Goal: Contribute content: Contribute content

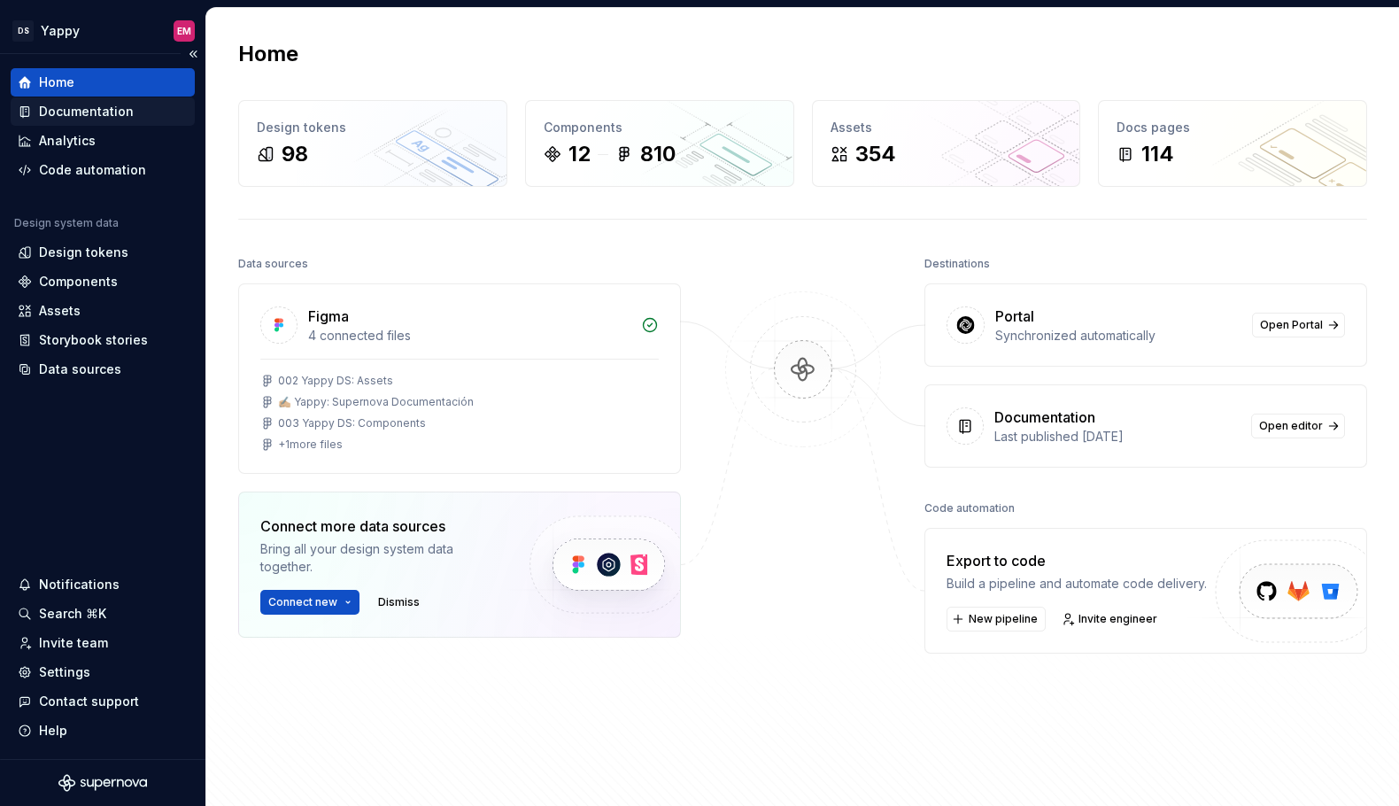
click at [111, 107] on div "Documentation" at bounding box center [86, 112] width 95 height 18
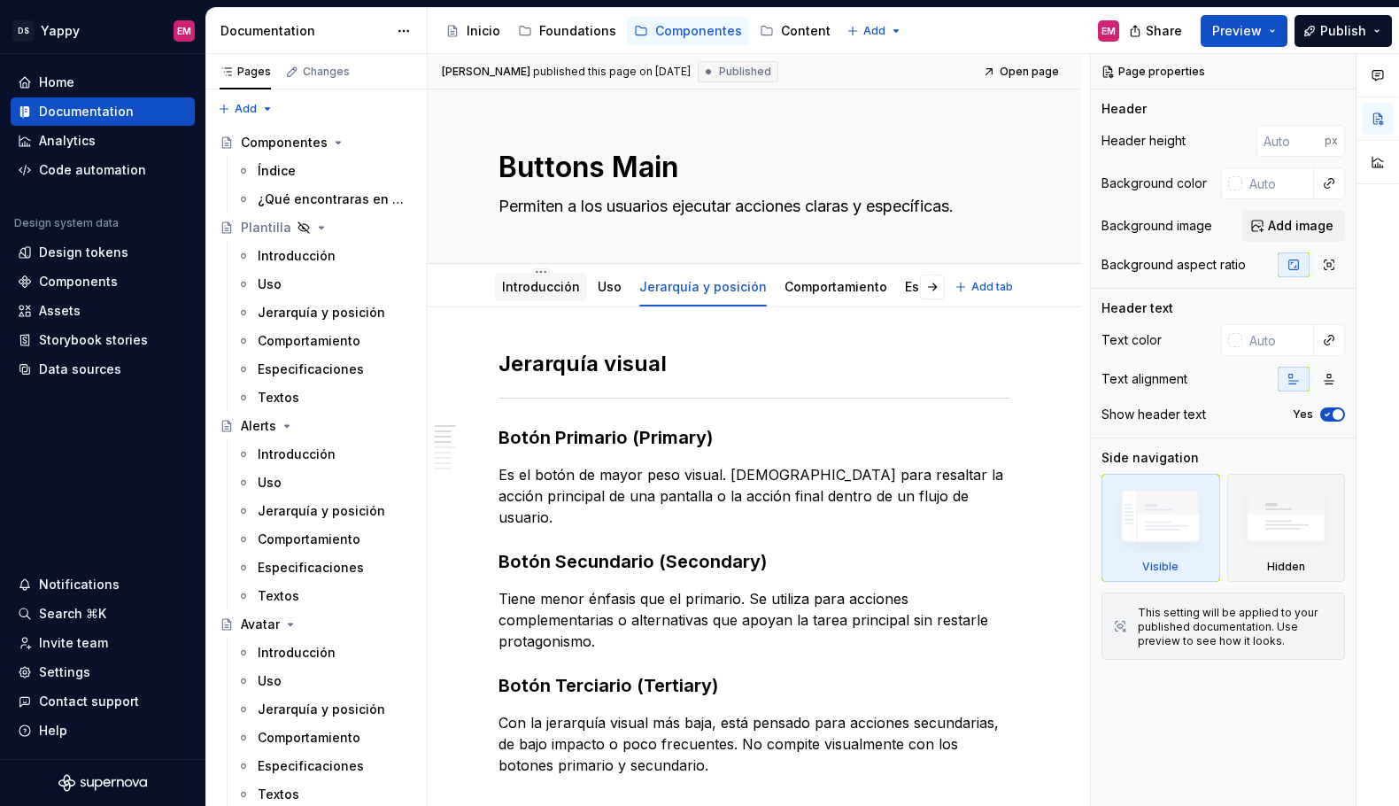
click at [531, 290] on link "Introducción" at bounding box center [541, 286] width 78 height 15
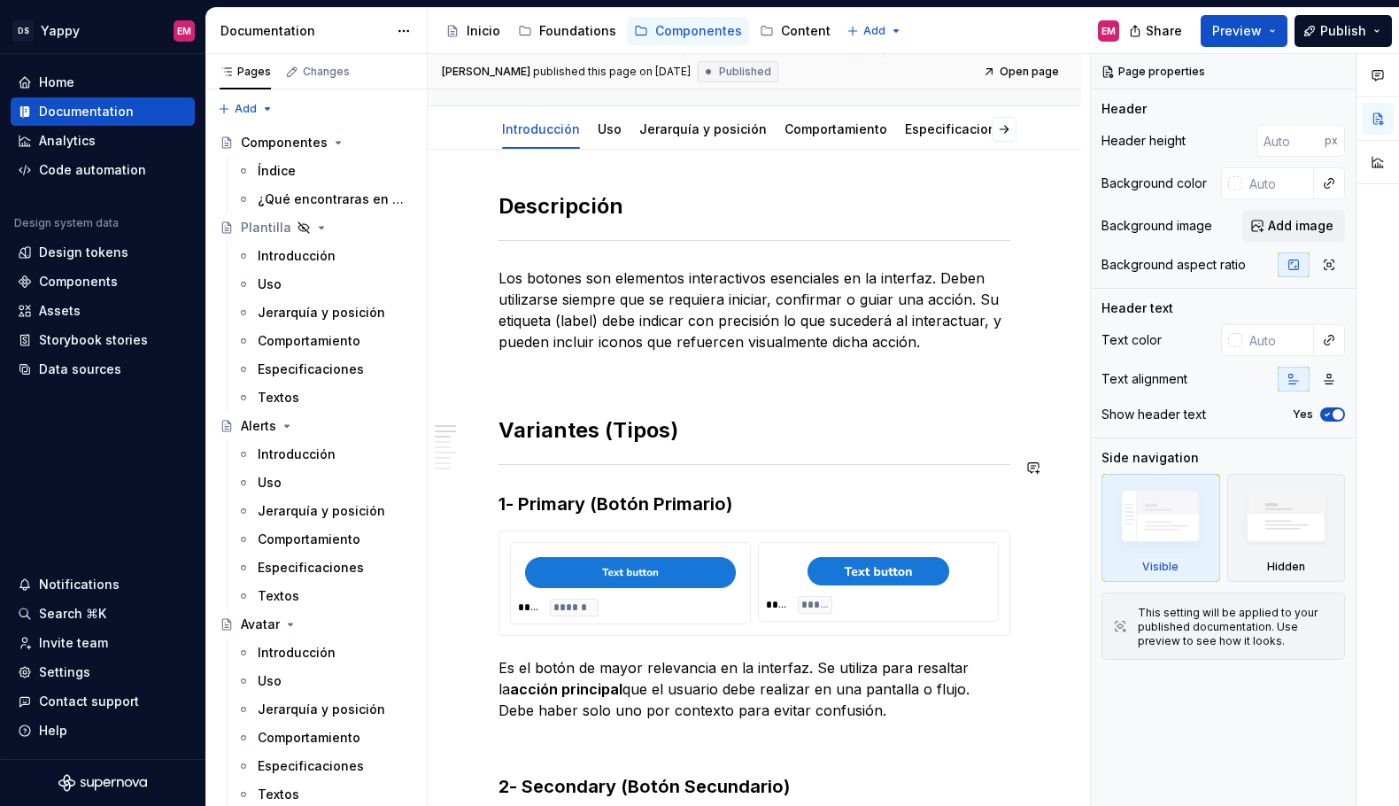
scroll to position [23, 0]
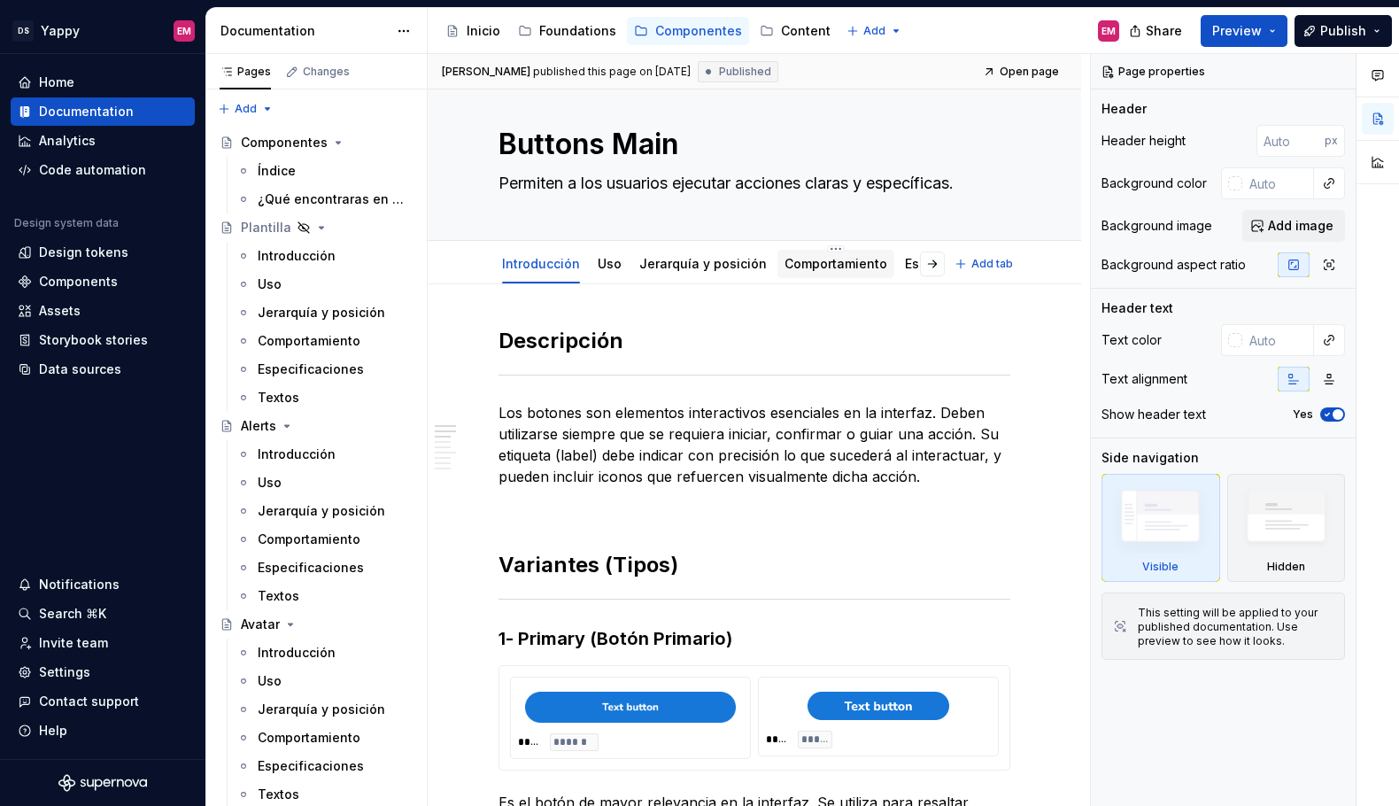
click at [800, 269] on link "Comportamiento" at bounding box center [836, 263] width 103 height 15
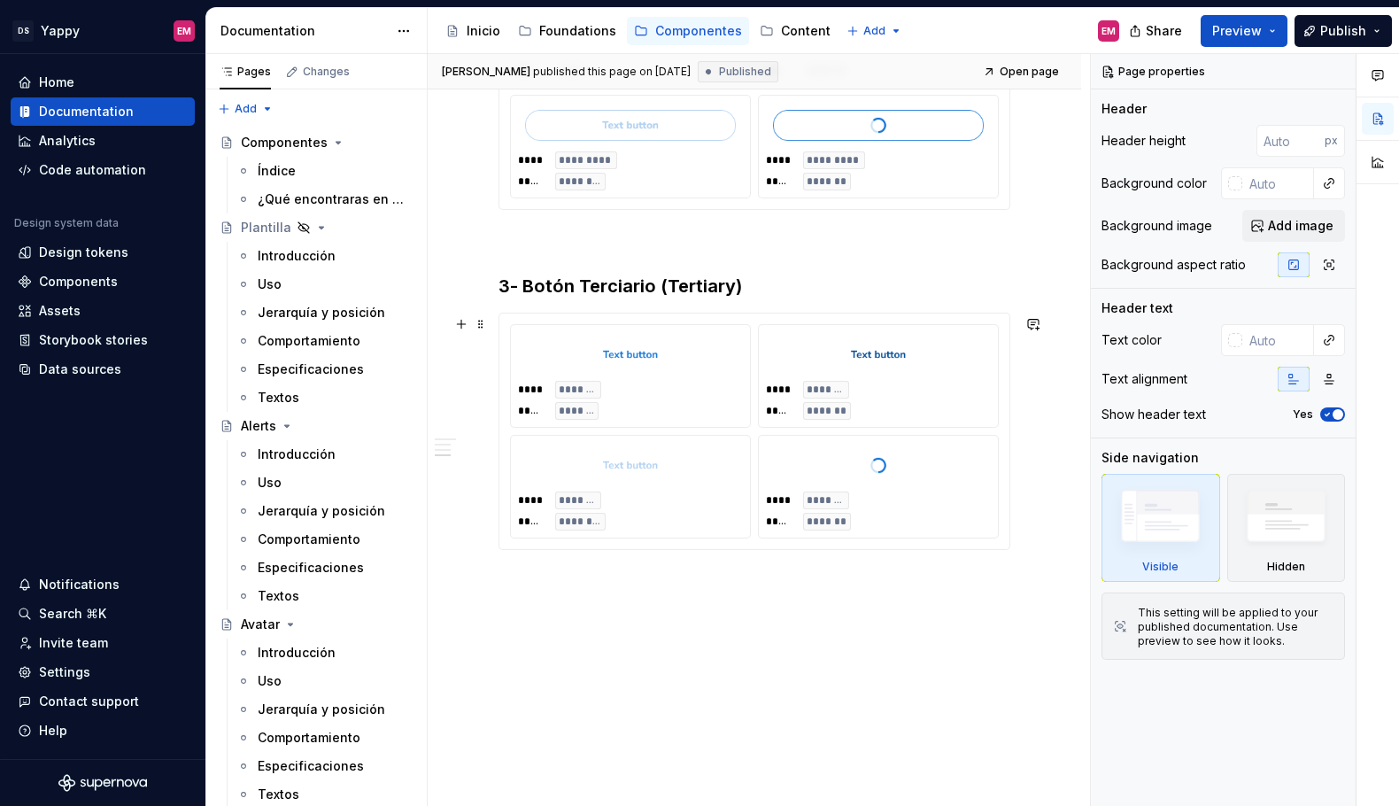
scroll to position [1117, 0]
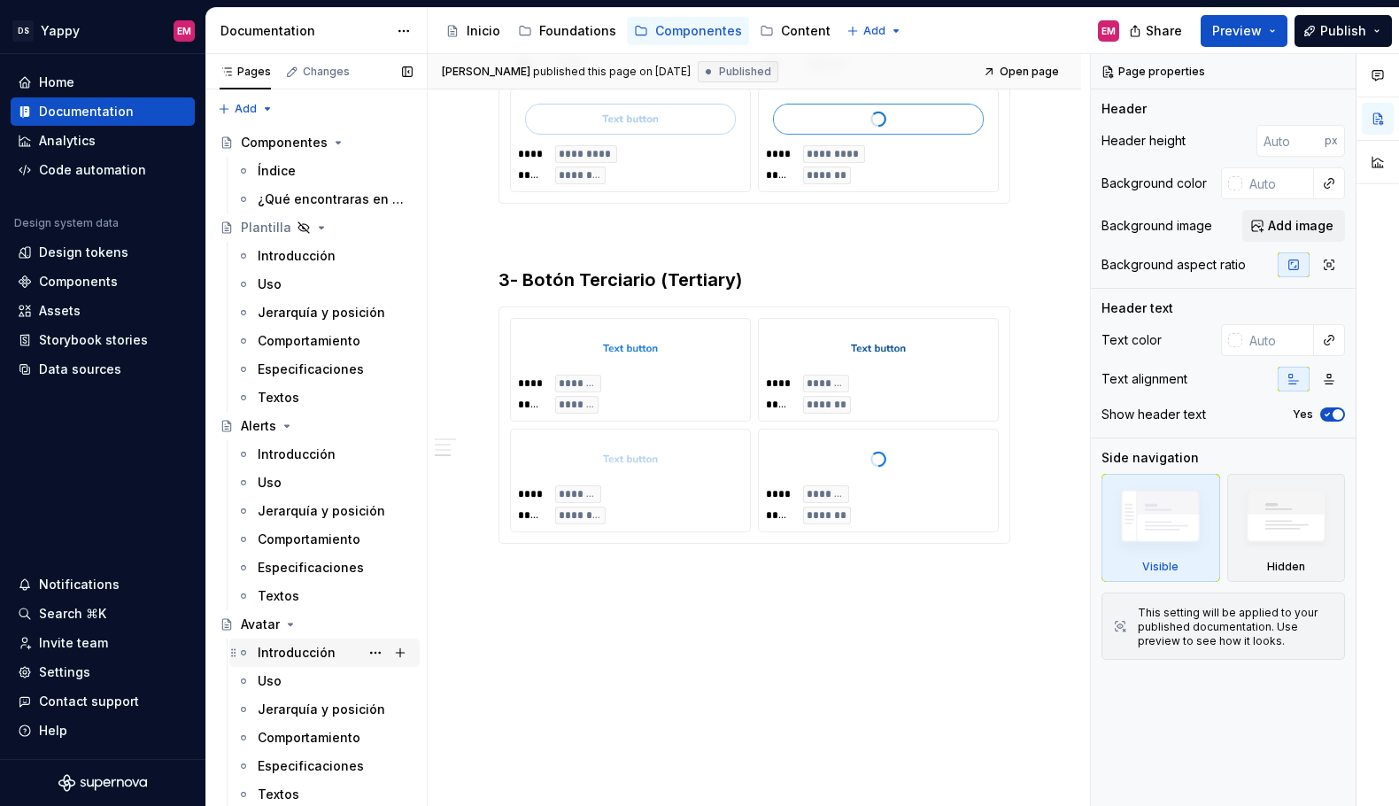
click at [287, 647] on div "Introducción" at bounding box center [297, 653] width 78 height 18
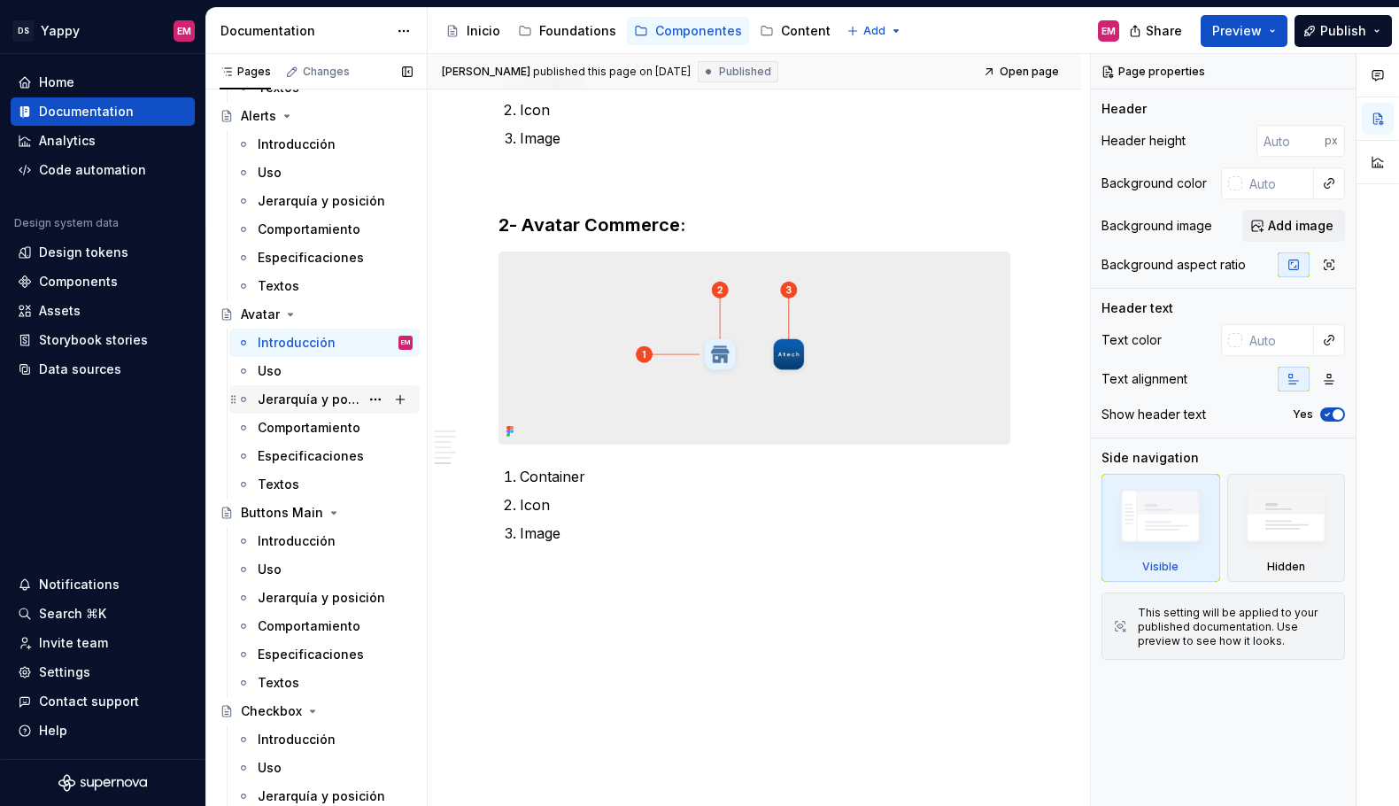
scroll to position [361, 0]
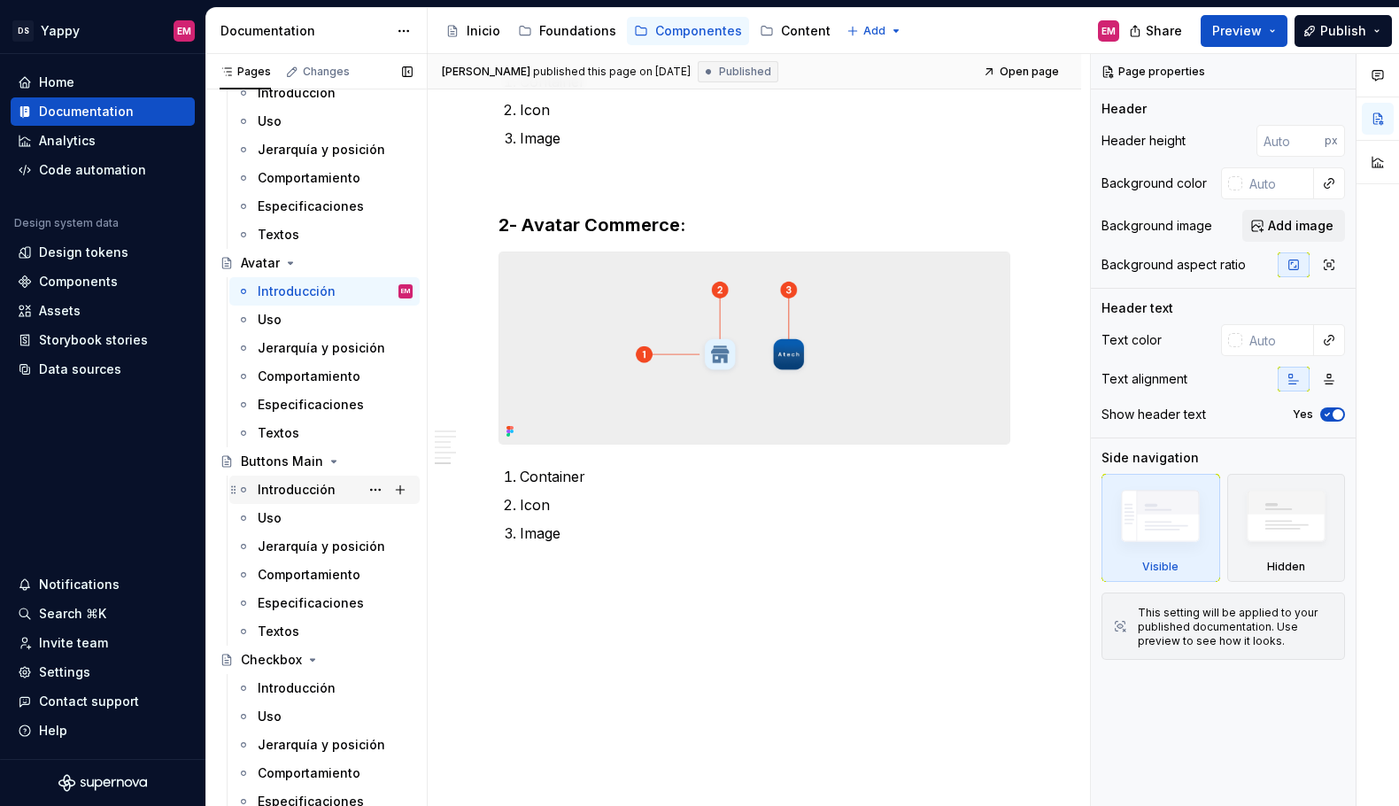
click at [293, 493] on div "Introducción" at bounding box center [297, 490] width 78 height 18
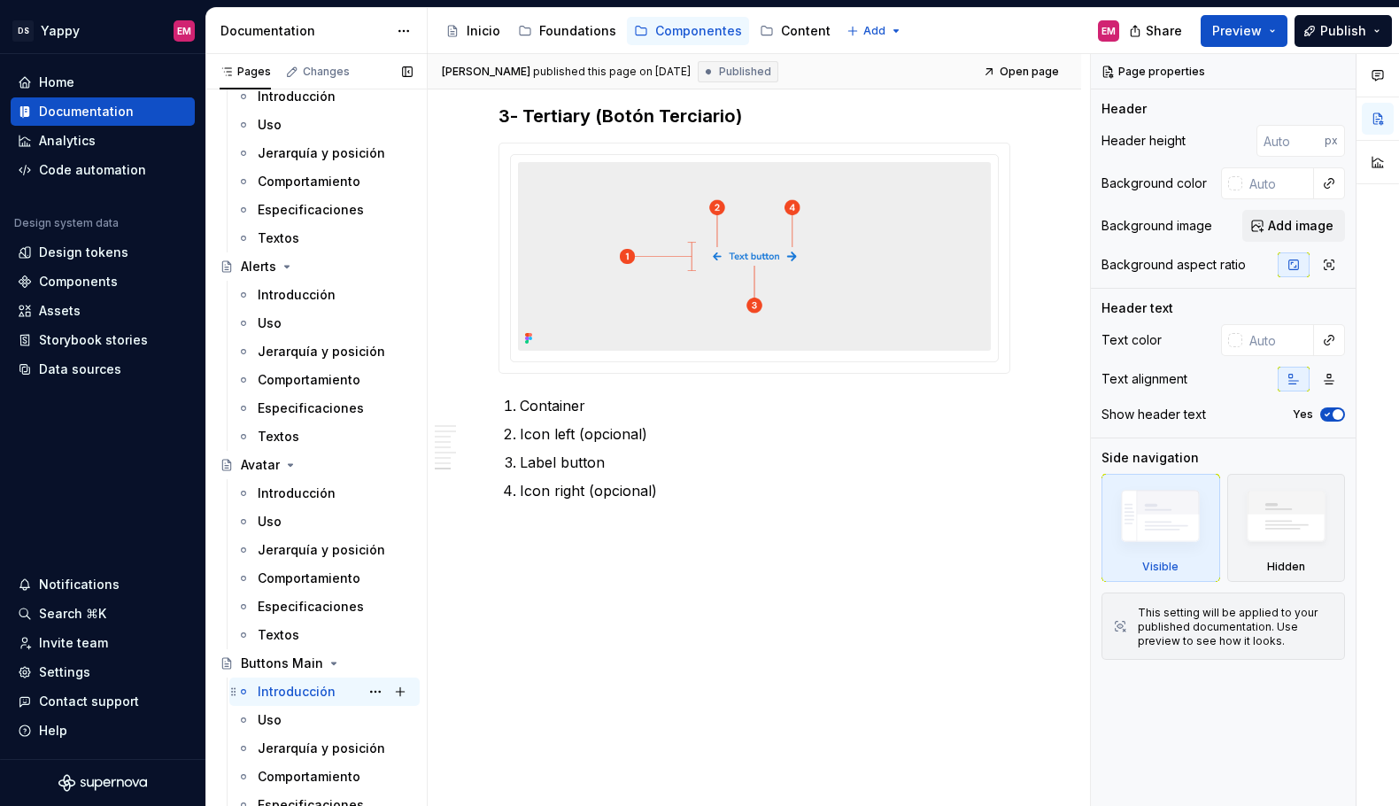
scroll to position [87, 0]
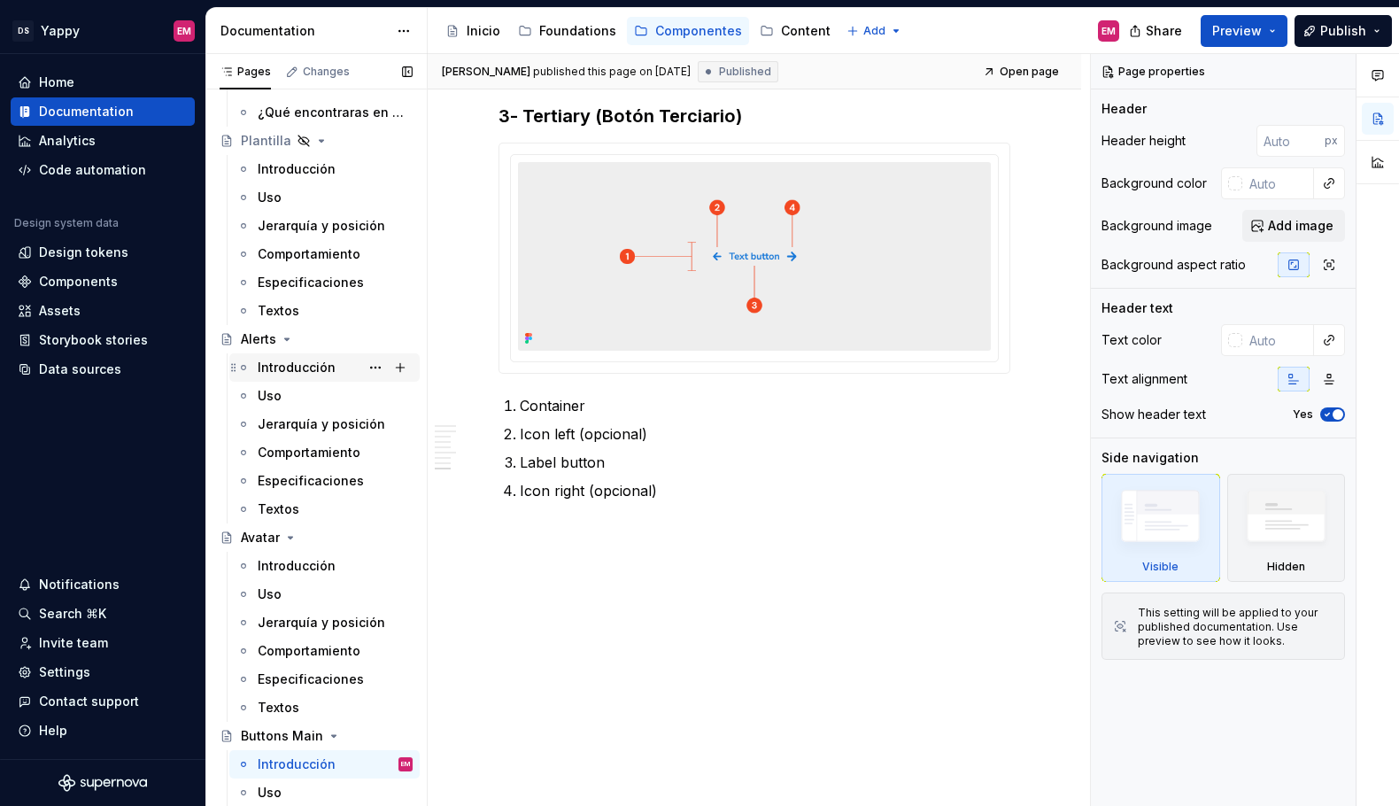
click at [290, 368] on div "Introducción" at bounding box center [297, 368] width 78 height 18
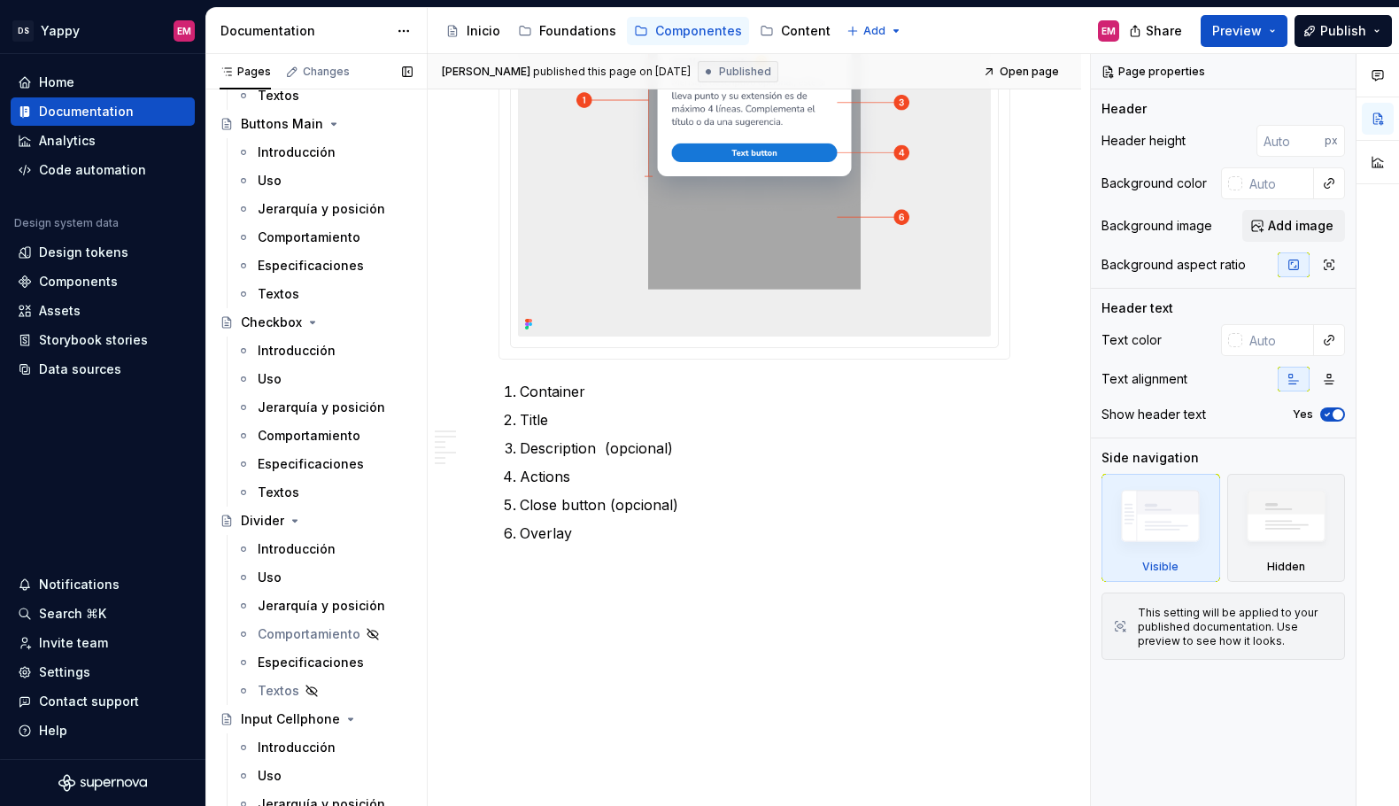
scroll to position [706, 0]
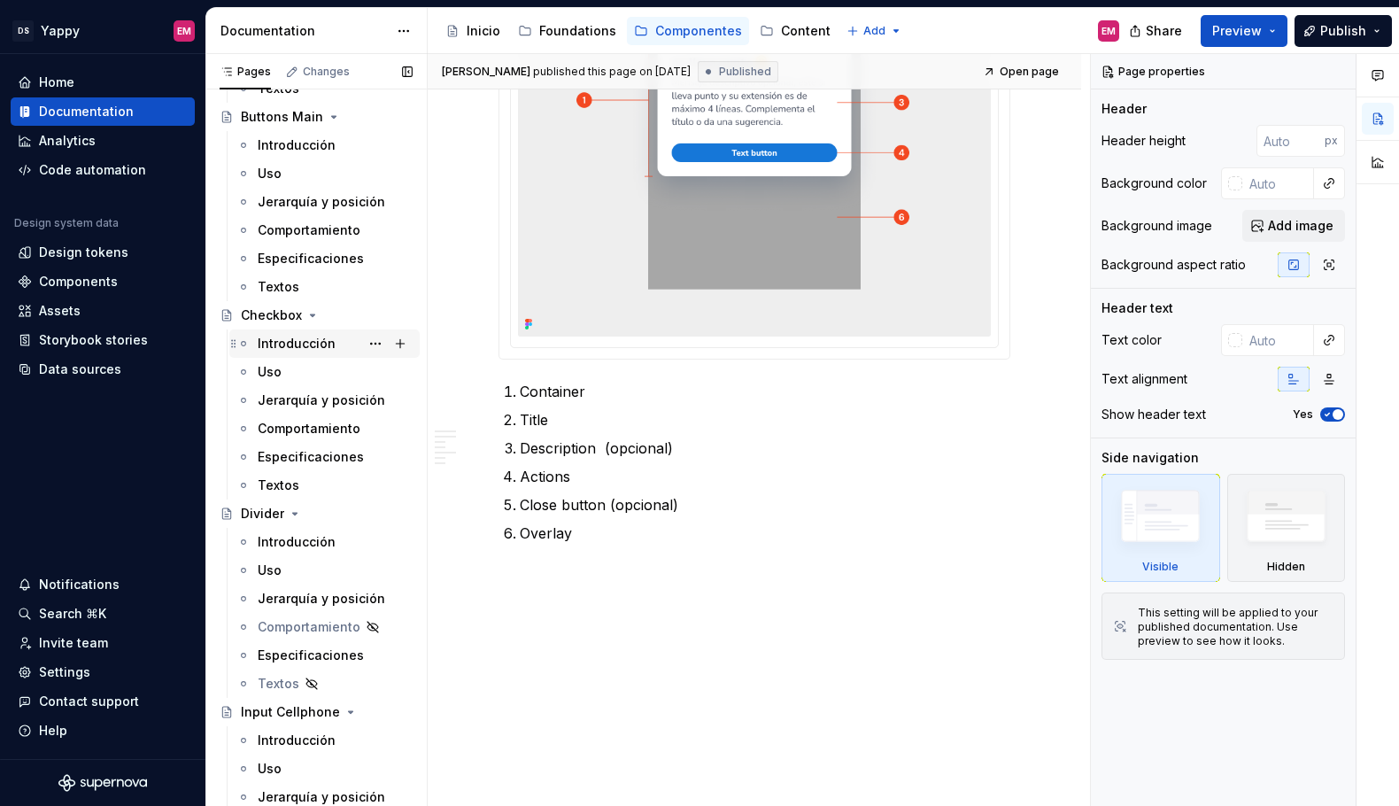
click at [292, 348] on div "Introducción" at bounding box center [297, 344] width 78 height 18
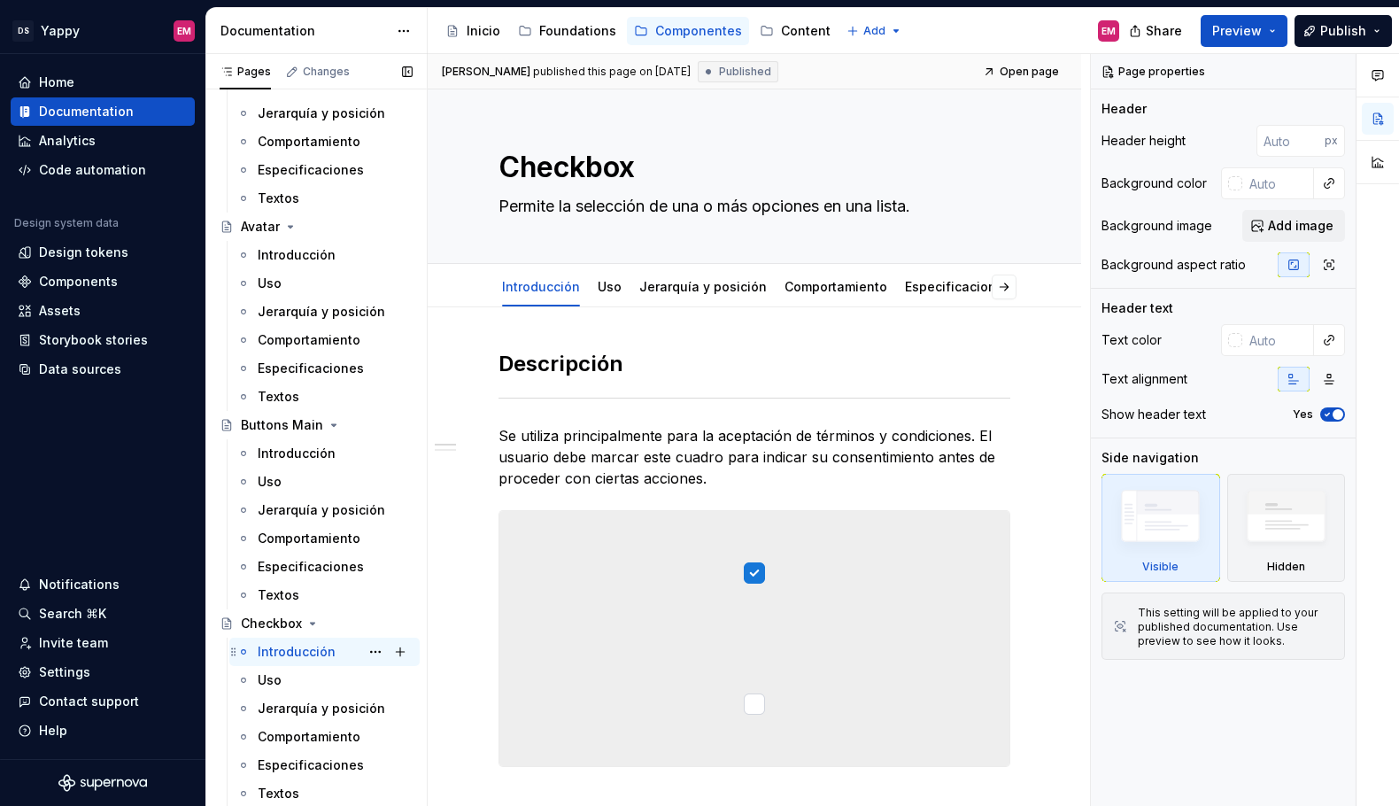
scroll to position [324, 0]
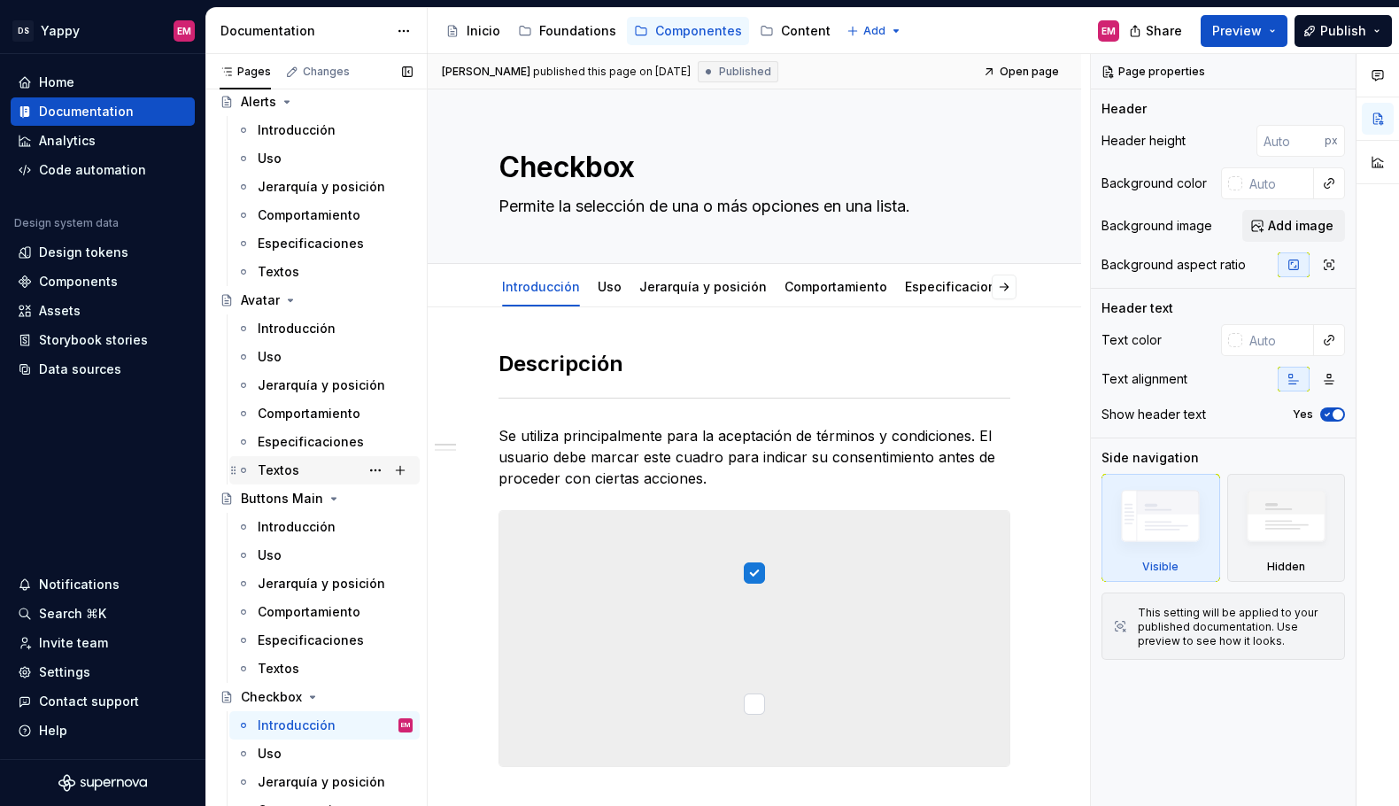
click at [300, 472] on div "Textos" at bounding box center [335, 470] width 155 height 25
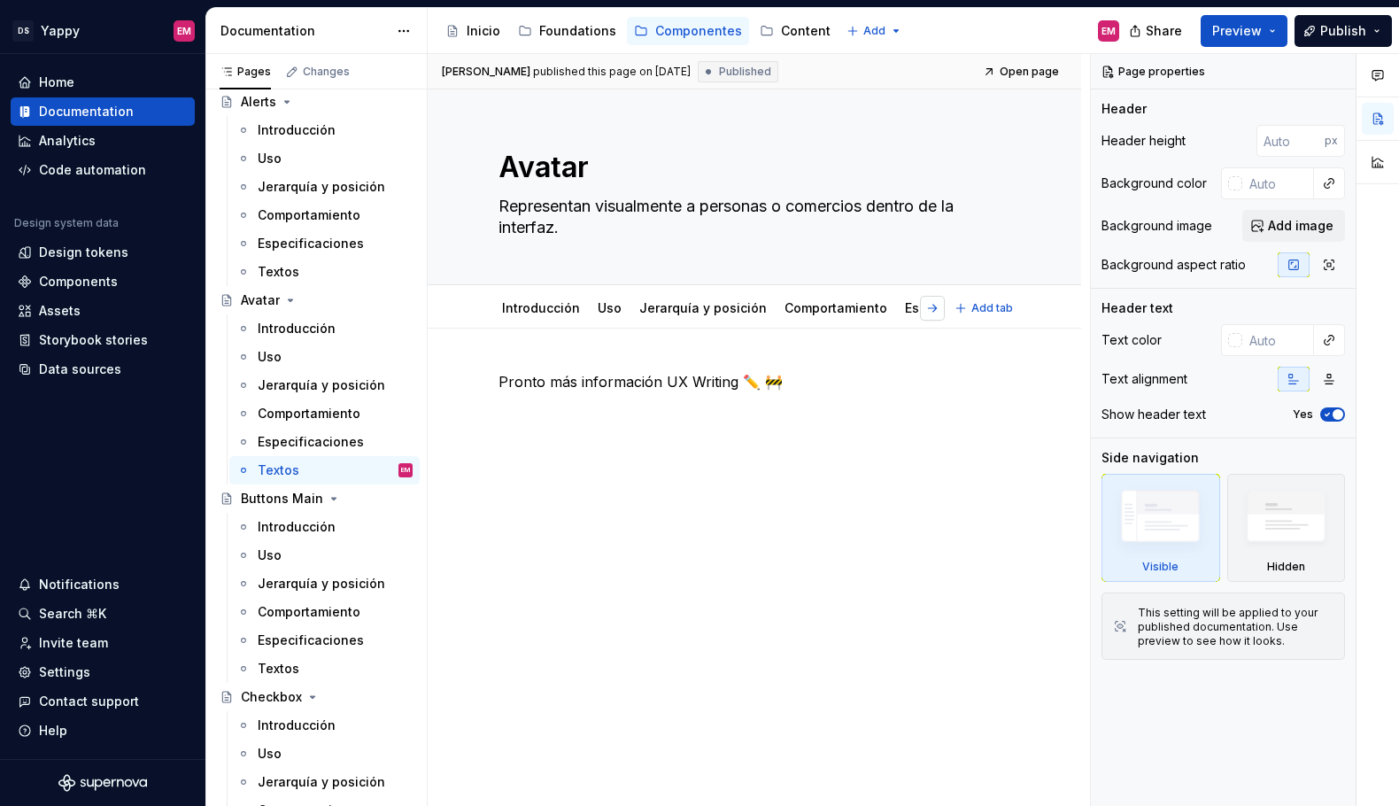
click at [941, 308] on button "button" at bounding box center [932, 308] width 25 height 25
click at [941, 308] on link "Textos" at bounding box center [944, 307] width 42 height 15
click at [925, 291] on html "DS Yappy EM Home Documentation Analytics Code automation Design system data Des…" at bounding box center [699, 403] width 1399 height 806
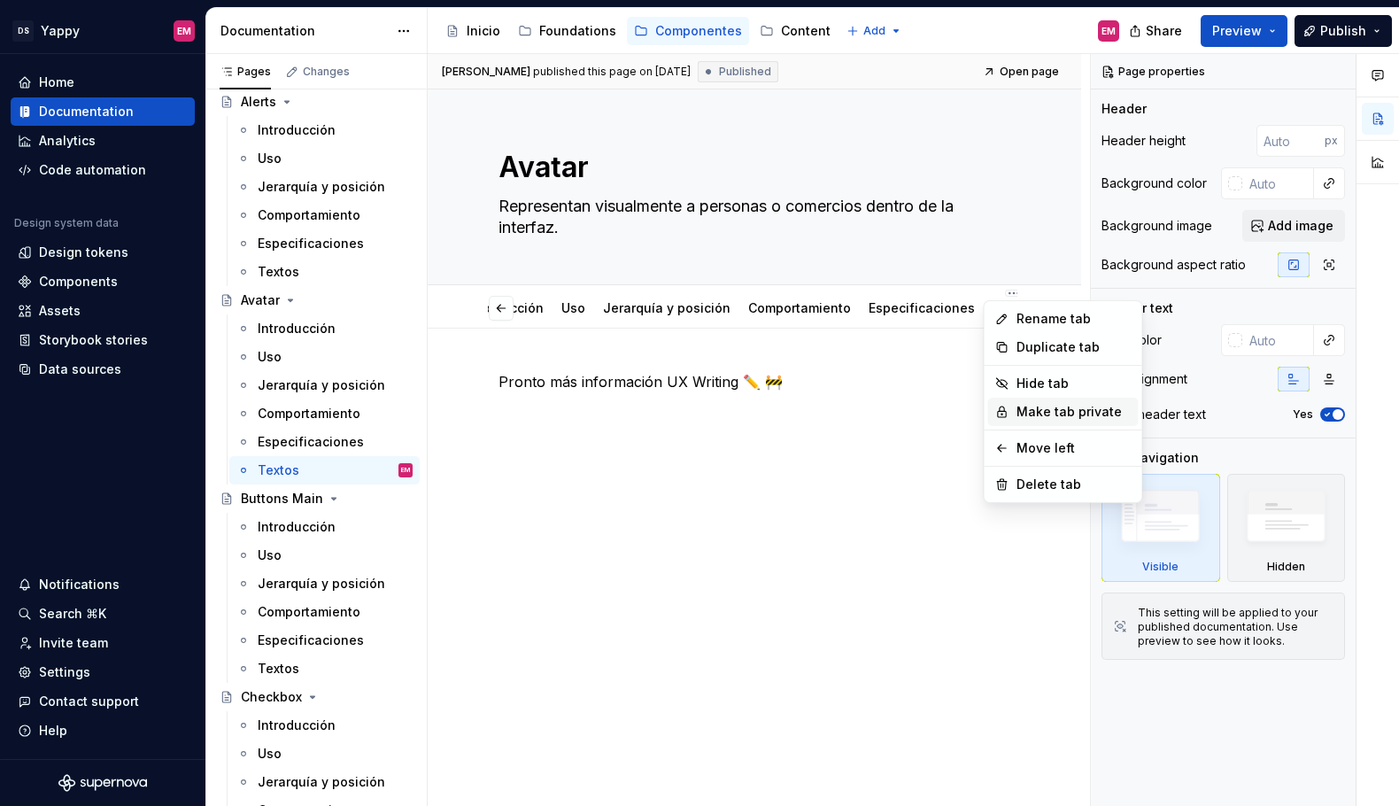
scroll to position [0, 33]
click at [1034, 384] on div "Hide tab" at bounding box center [1077, 384] width 115 height 18
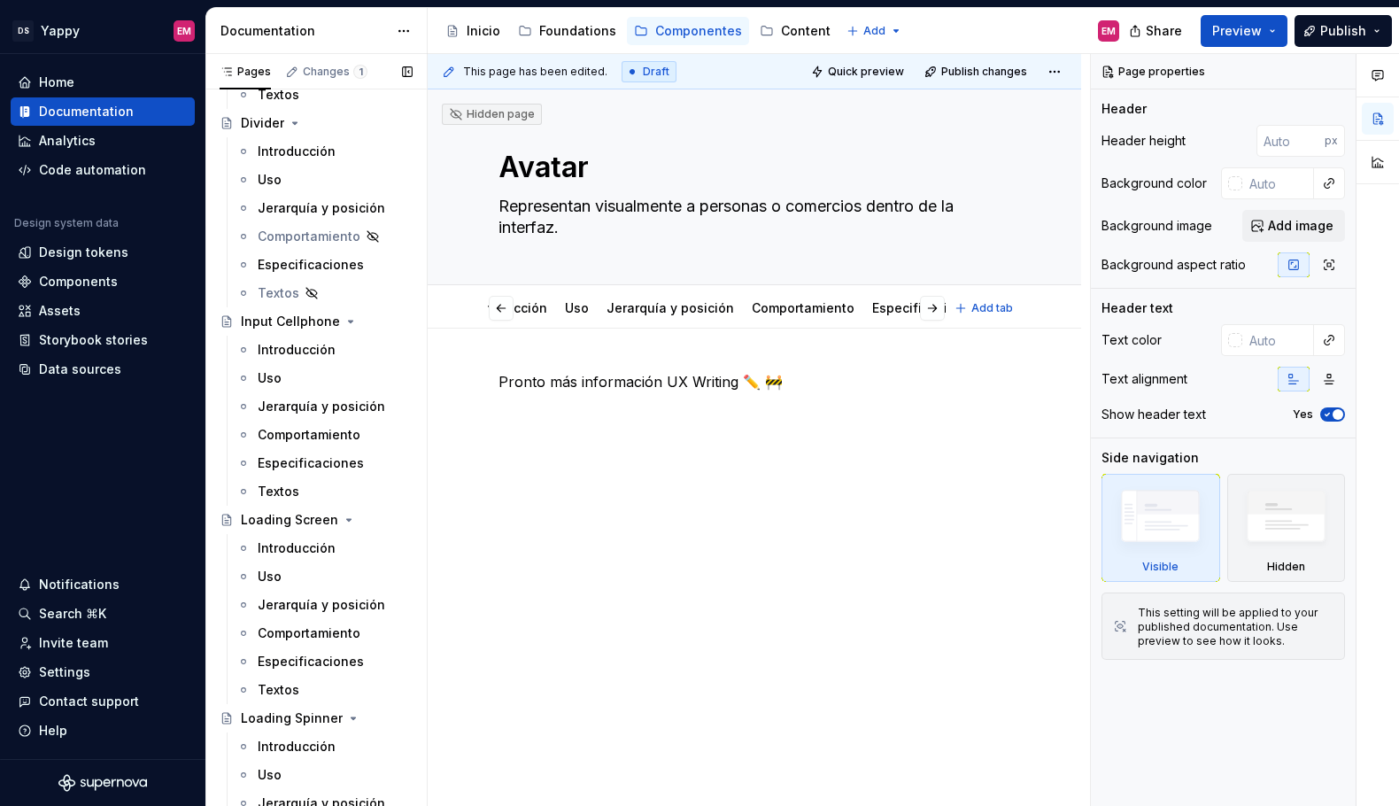
scroll to position [1108, 0]
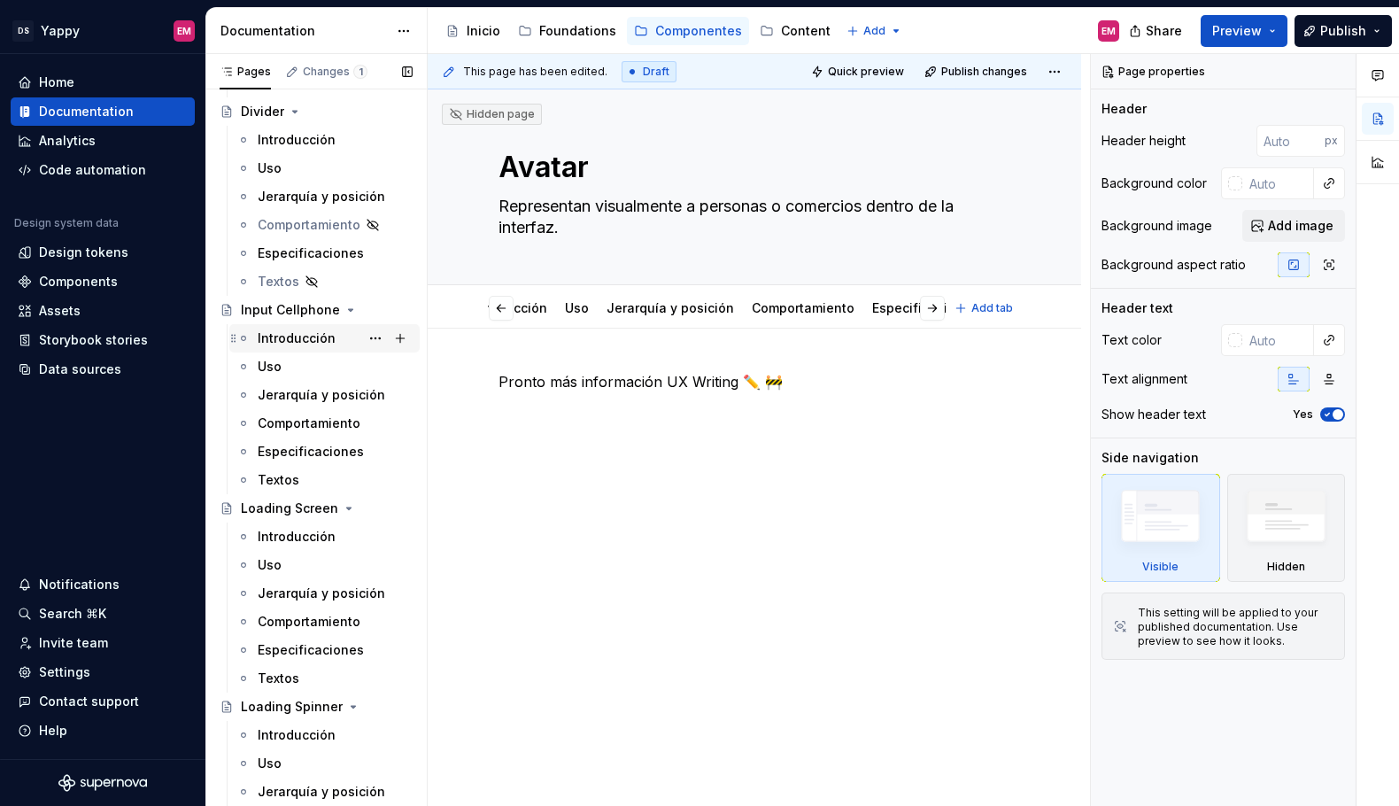
click at [295, 349] on div "Introducción" at bounding box center [335, 338] width 155 height 25
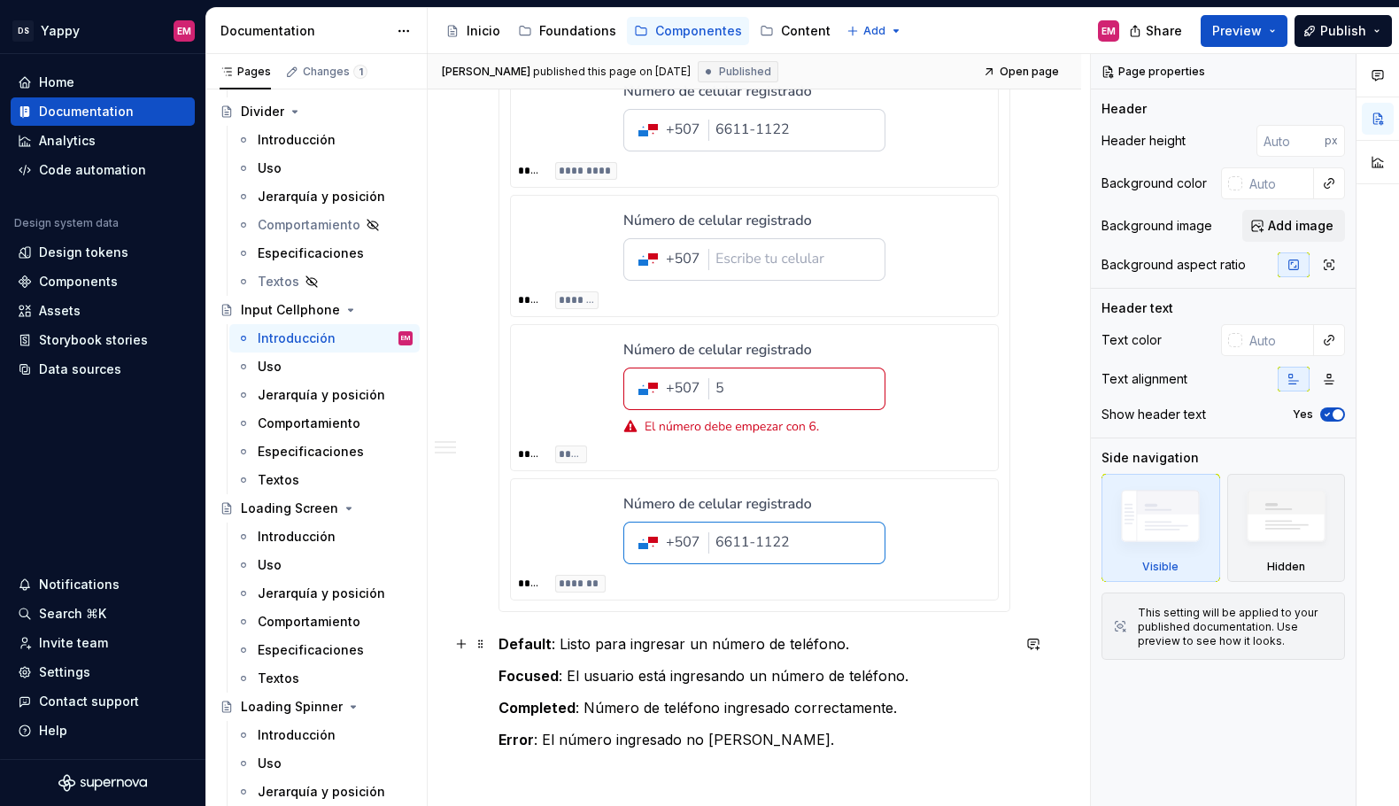
scroll to position [619, 0]
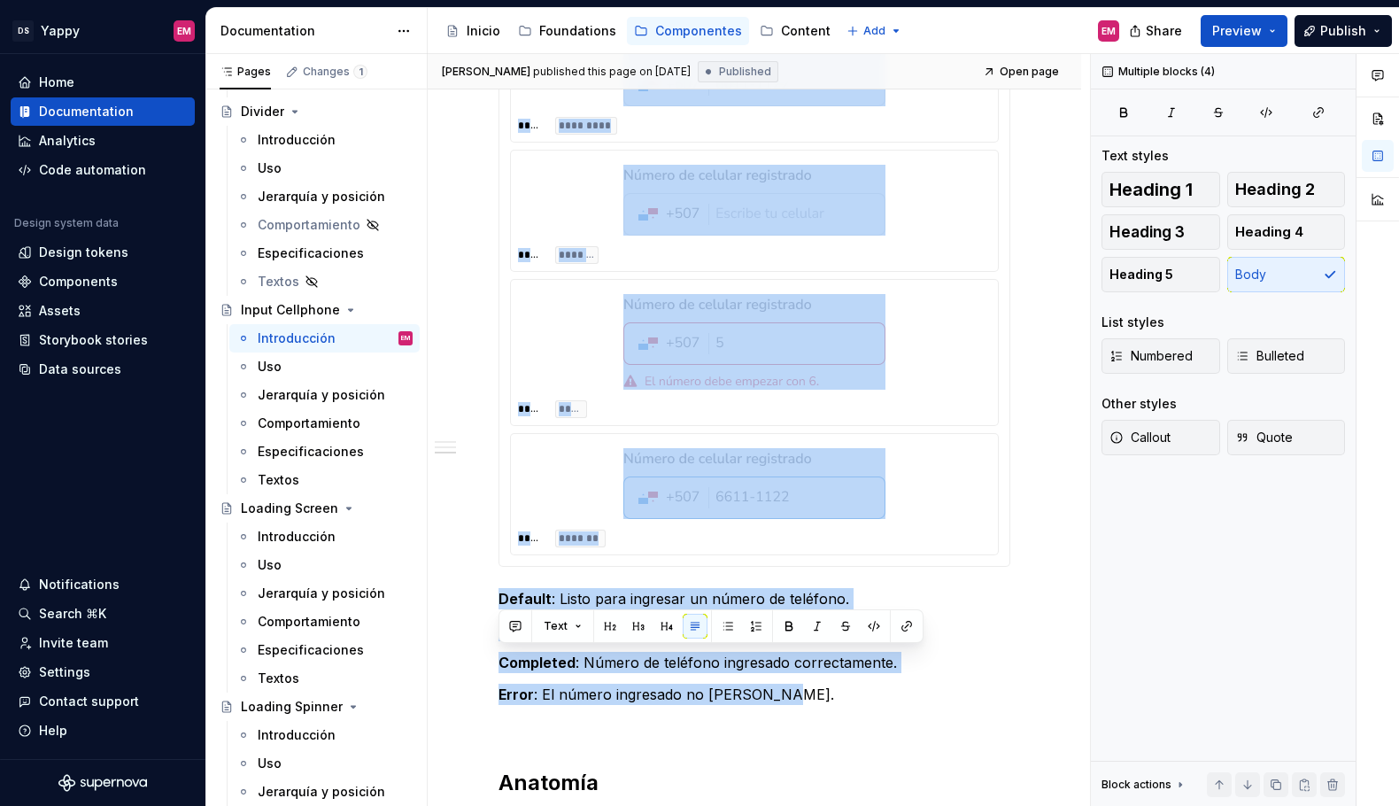
drag, startPoint x: 809, startPoint y: 699, endPoint x: 529, endPoint y: 107, distance: 654.5
click at [529, 107] on div "Input Cellphone Campo de entrada especializado para la captura de números de ce…" at bounding box center [755, 549] width 654 height 2159
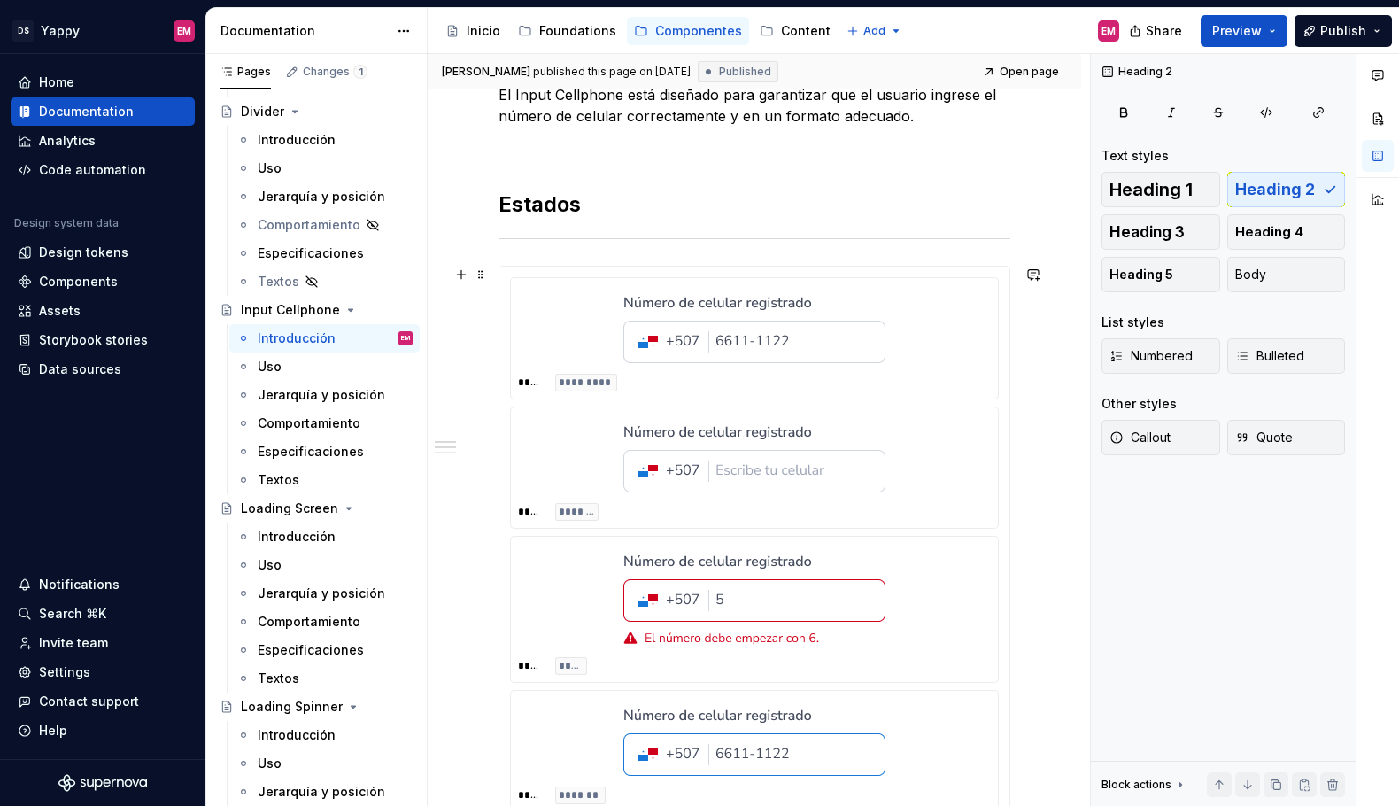
scroll to position [431, 0]
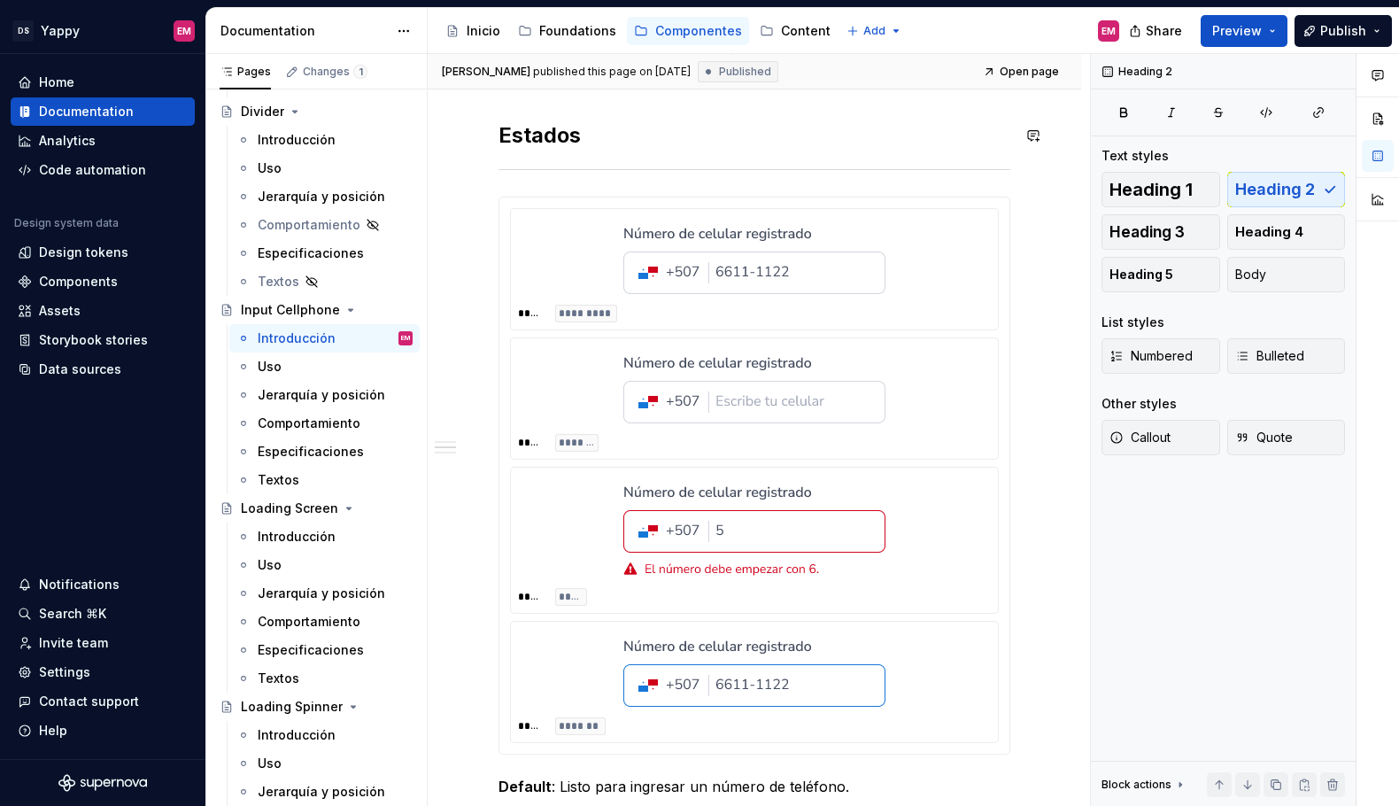
click at [504, 115] on div "Descripción El Input Cellphone está diseñado para garantizar que el usuario ing…" at bounding box center [755, 747] width 512 height 1615
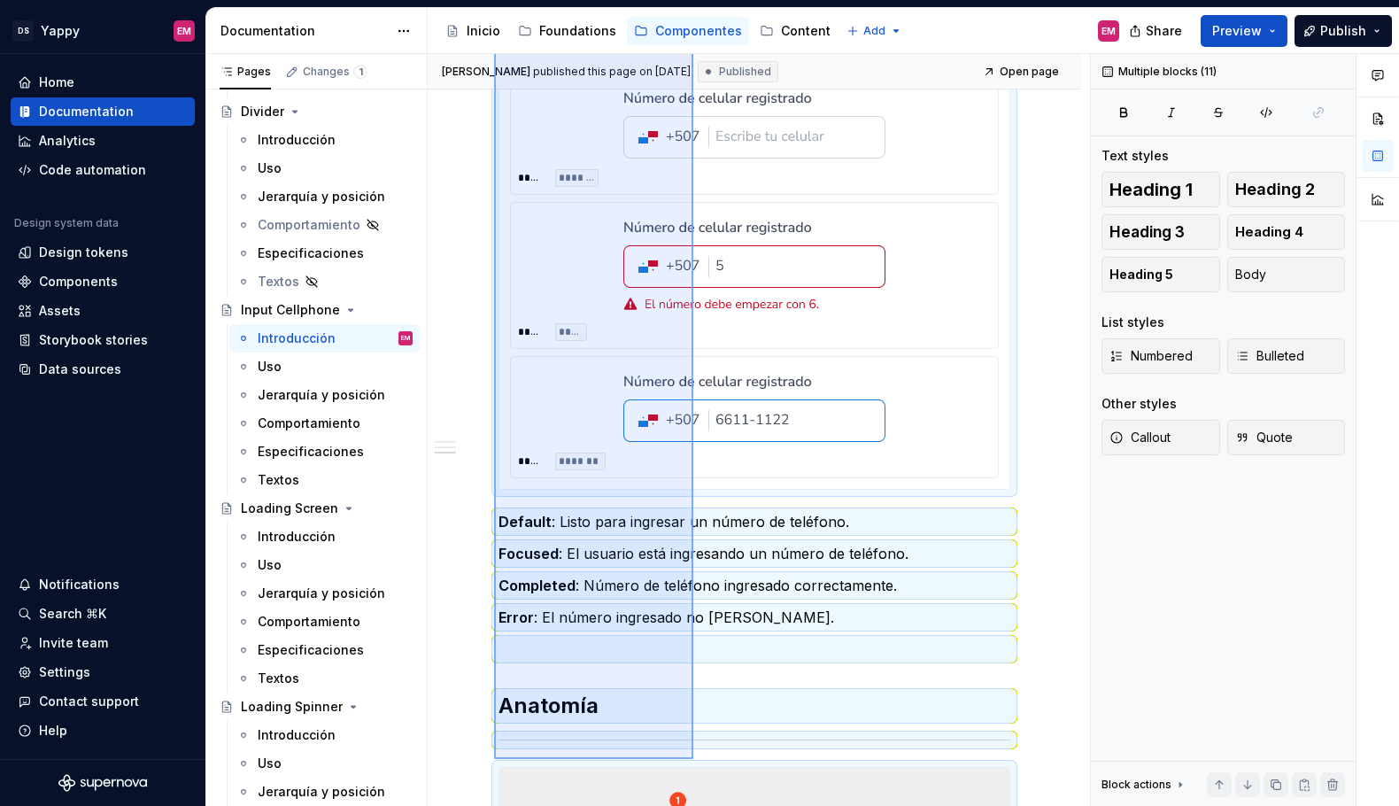
scroll to position [743, 0]
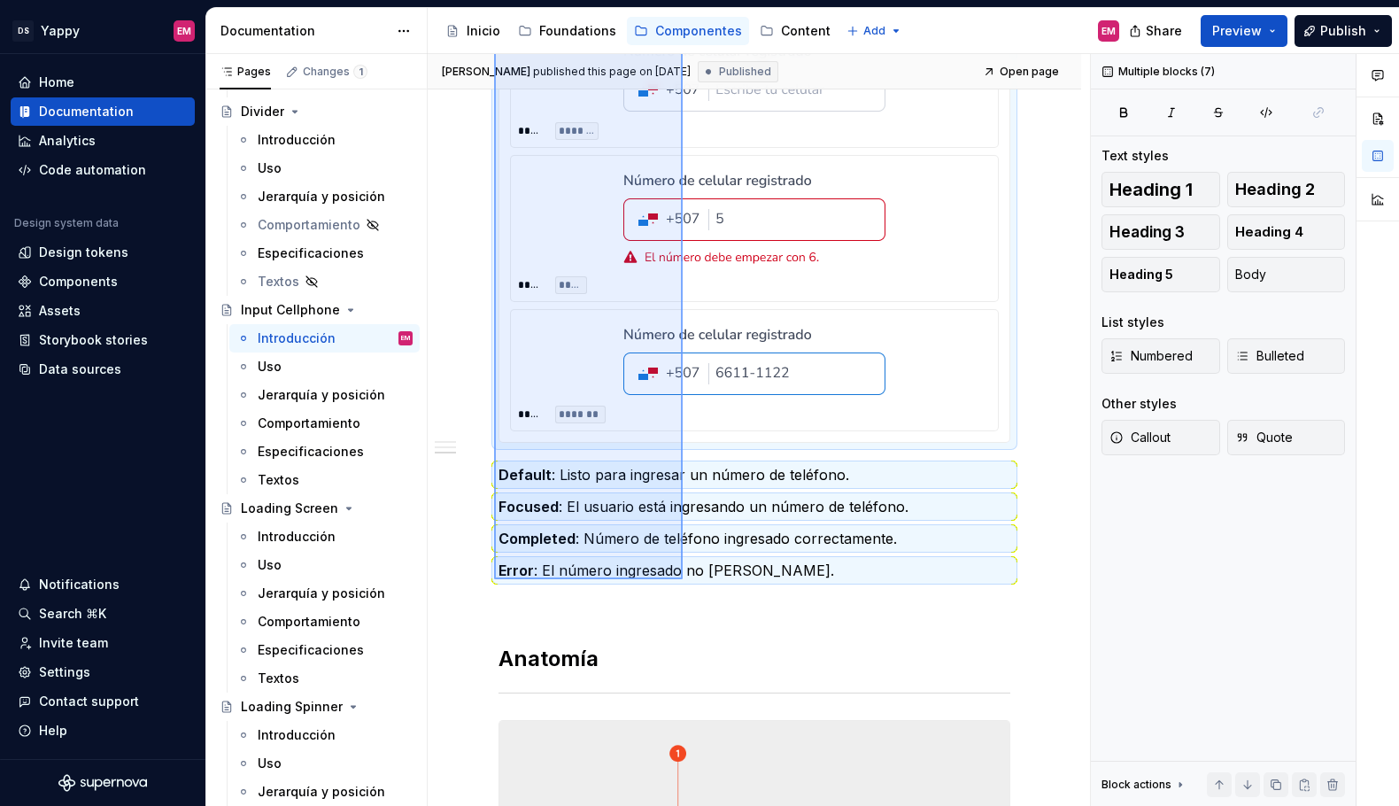
drag, startPoint x: 504, startPoint y: 154, endPoint x: 686, endPoint y: 606, distance: 486.9
click at [686, 606] on div "[PERSON_NAME] published this page on [DATE] Published Open page Input Cellphone…" at bounding box center [759, 430] width 663 height 753
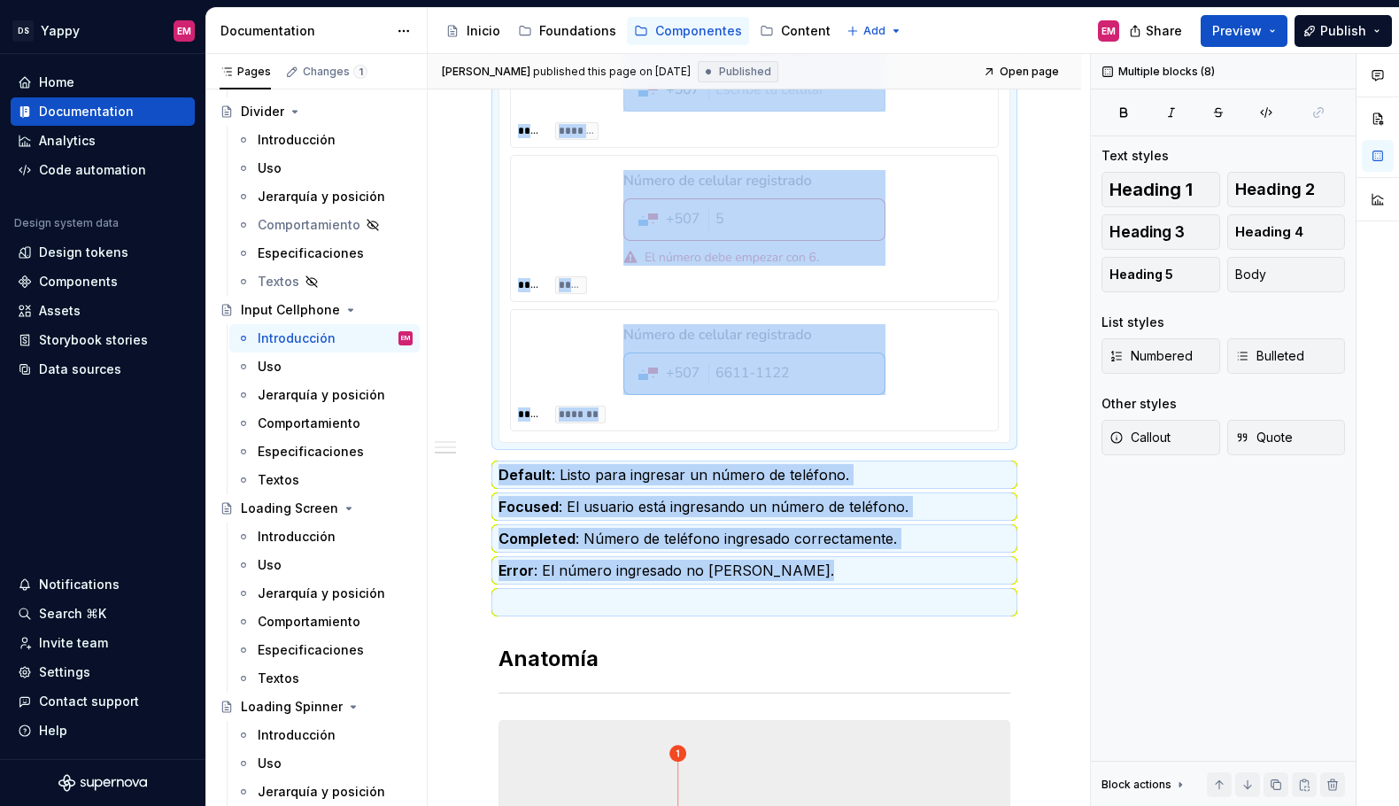
copy div "Estados ***** ********* ***** ******* ***** ***** ***** ******* Default : Listo…"
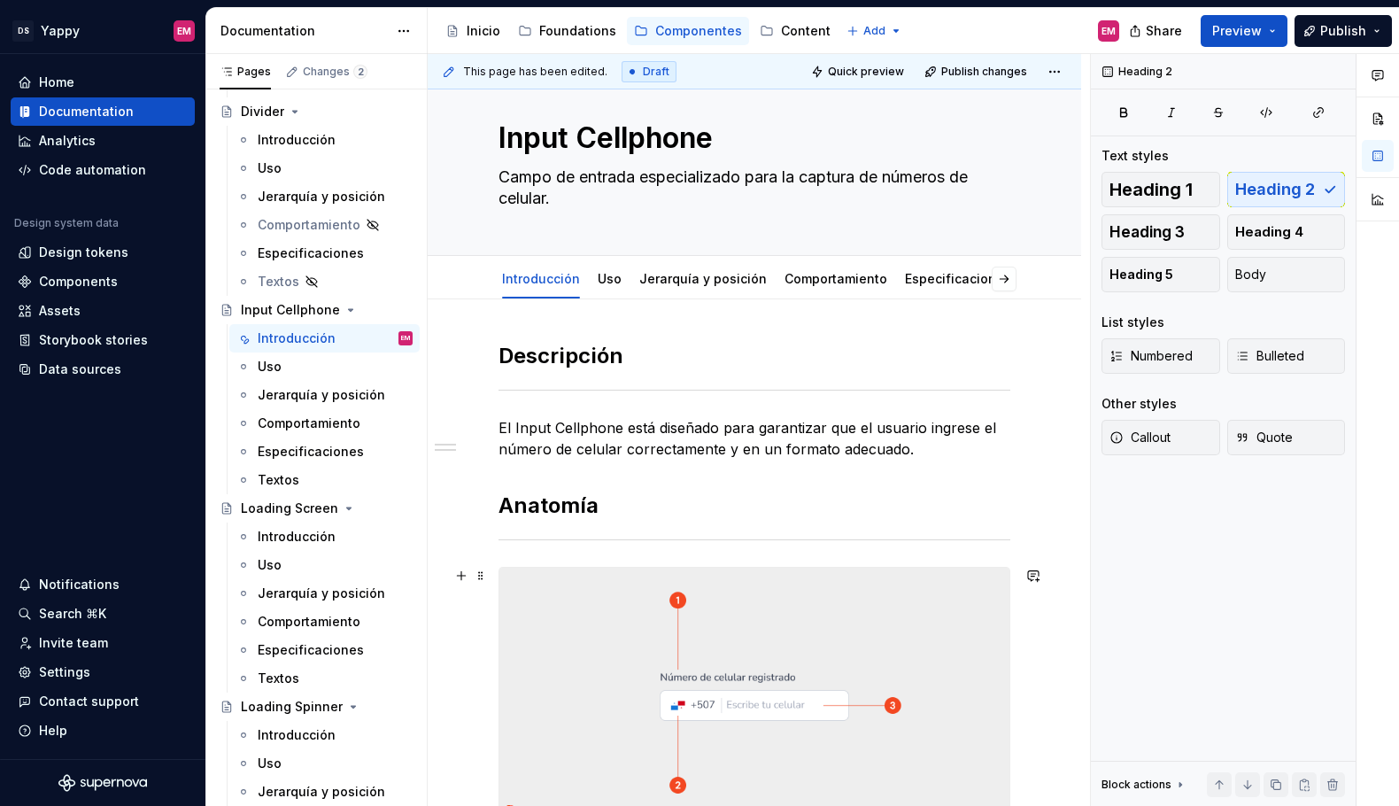
scroll to position [0, 0]
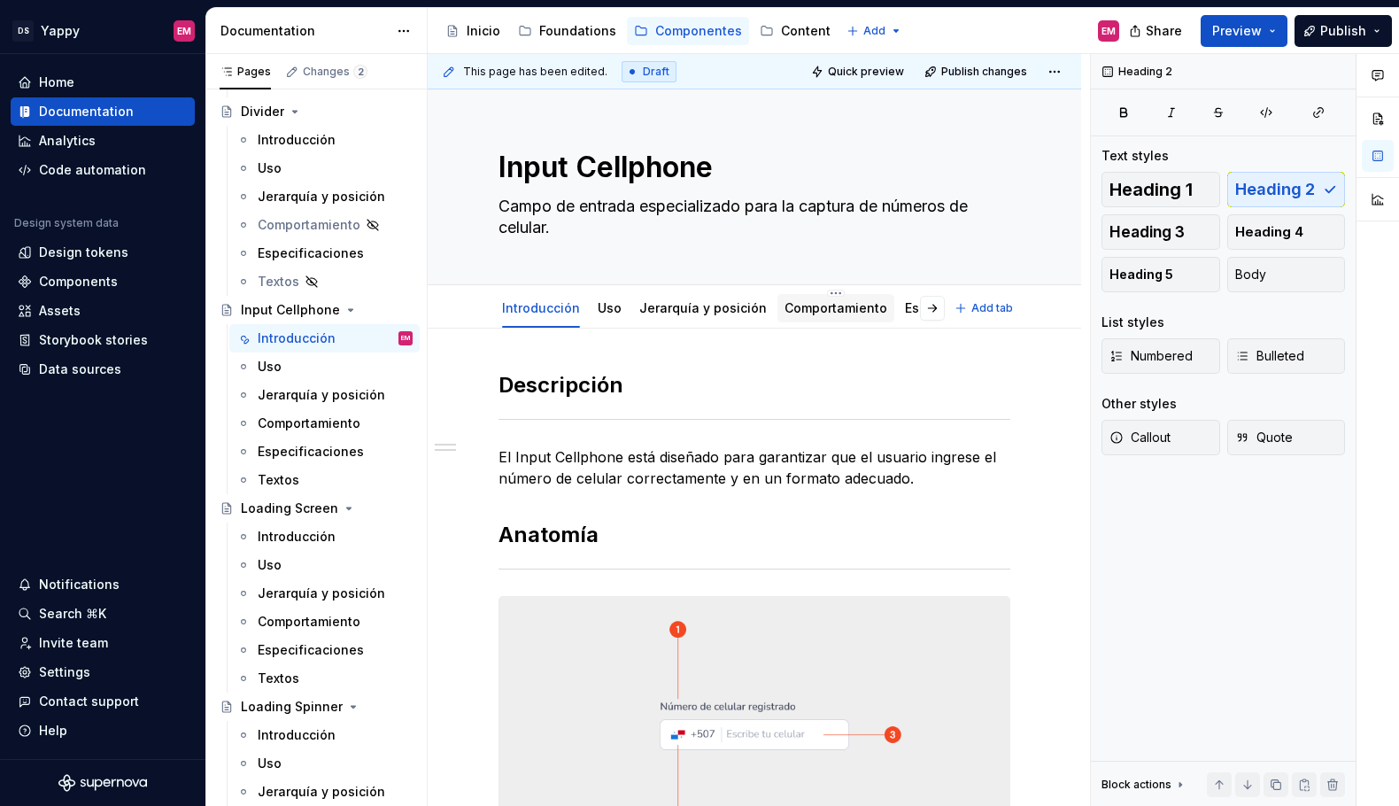
click at [819, 311] on link "Comportamiento" at bounding box center [836, 307] width 103 height 15
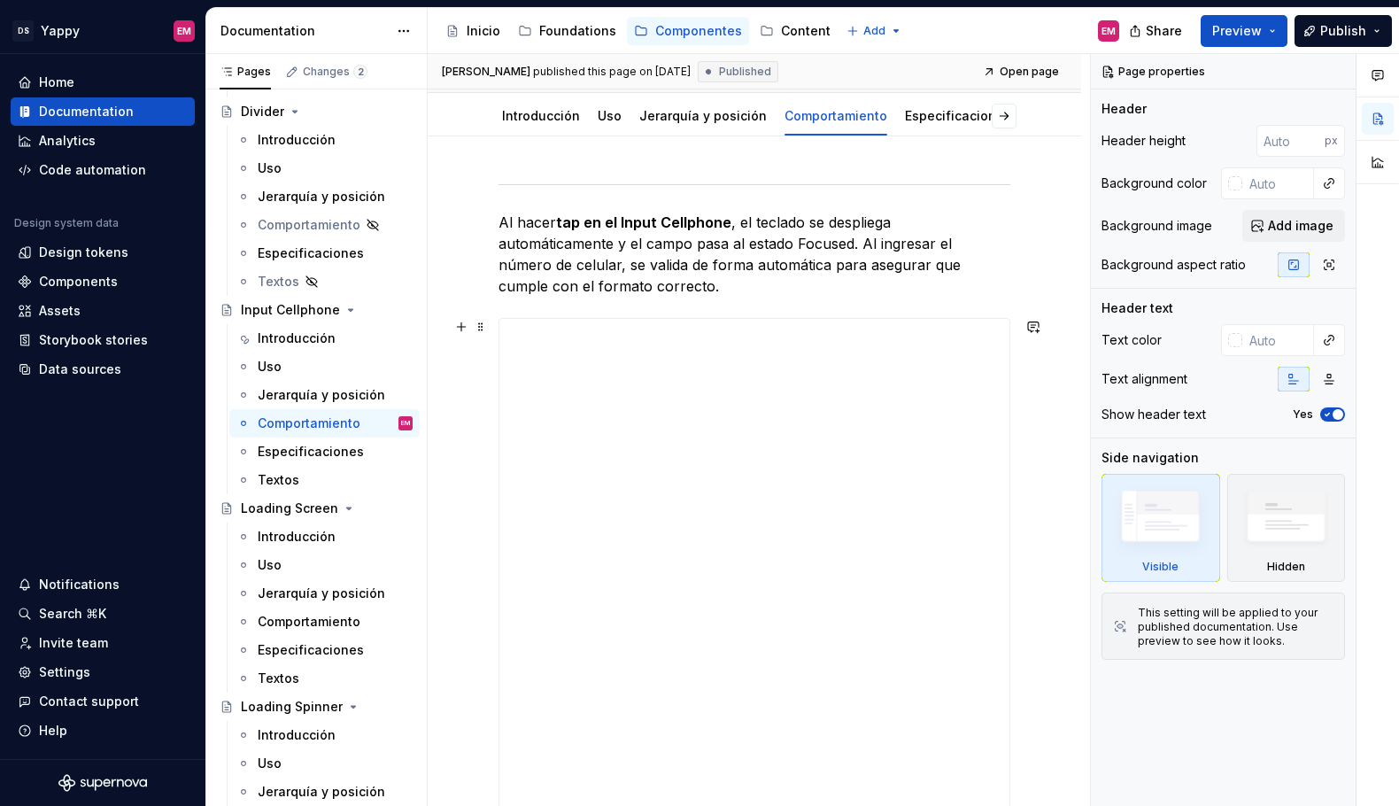
scroll to position [175, 0]
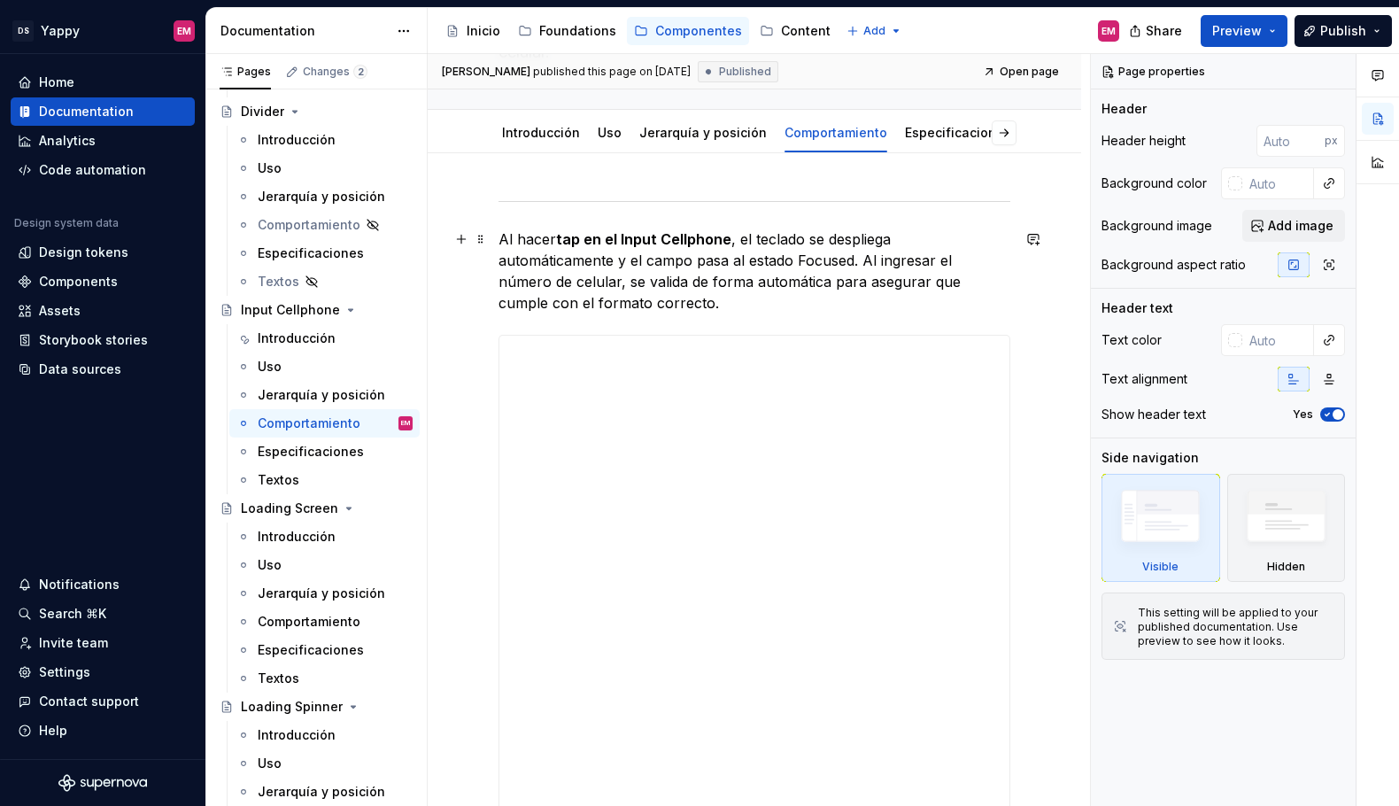
click at [499, 233] on p "Al hacer tap en el Input Cellphone , el teclado se despliega automáticamente y …" at bounding box center [755, 271] width 512 height 85
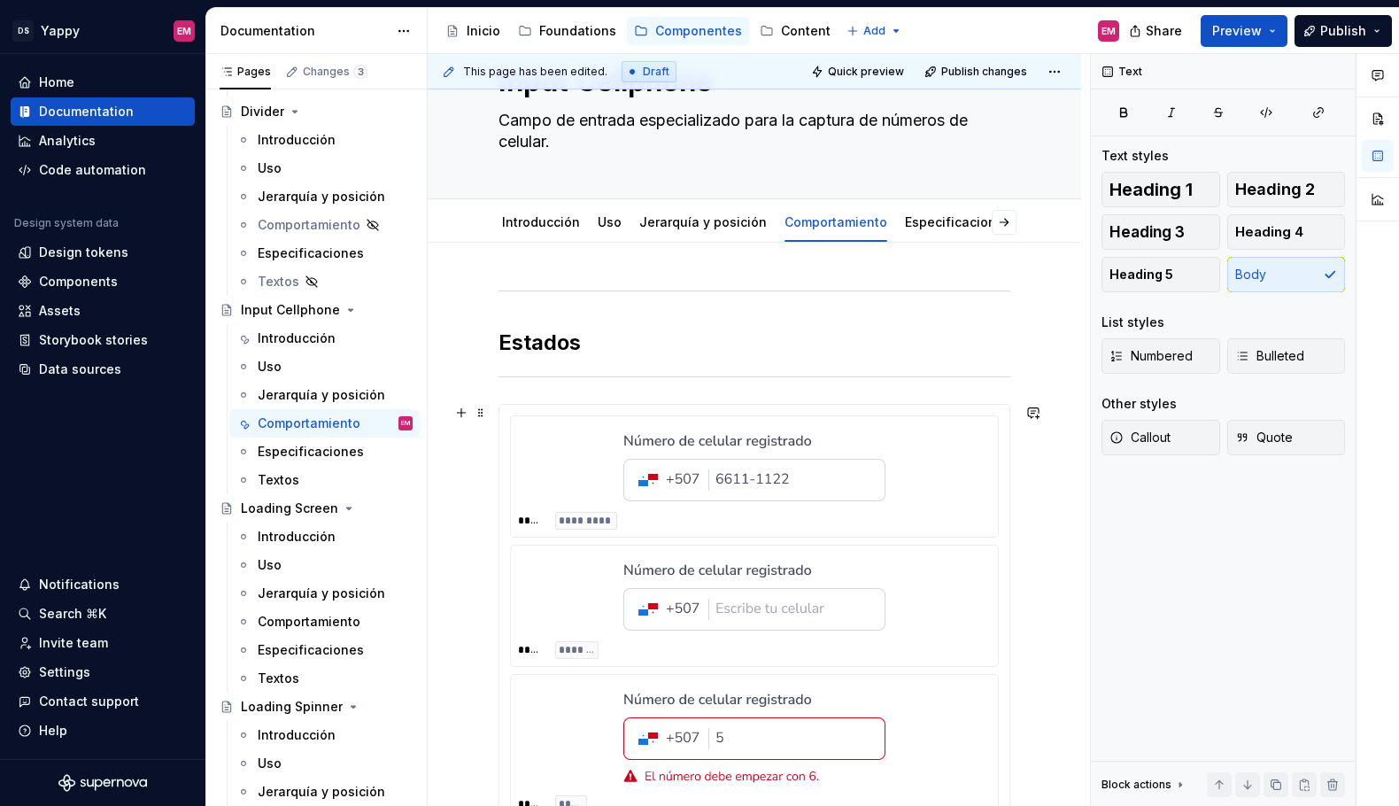
scroll to position [0, 0]
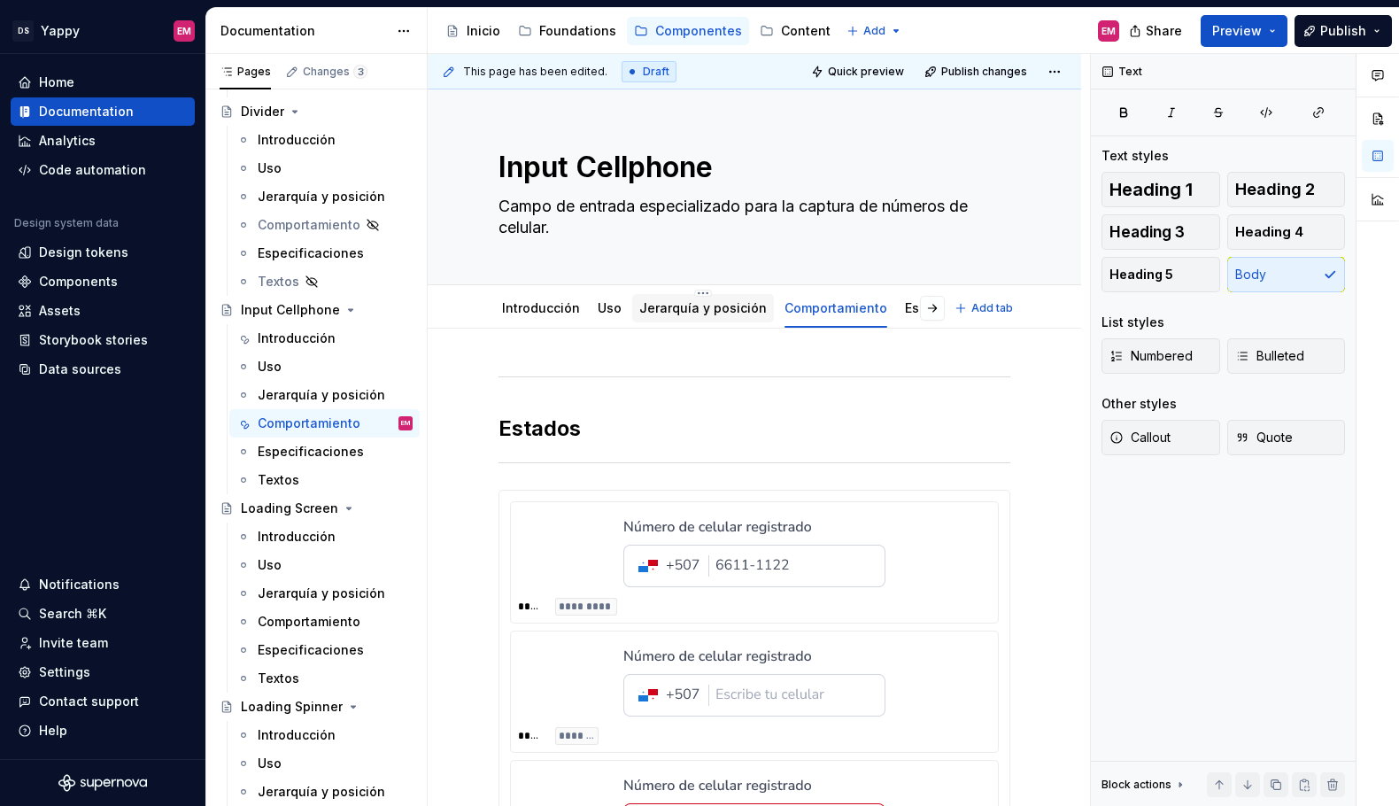
click at [672, 314] on link "Jerarquía y posición" at bounding box center [704, 307] width 128 height 15
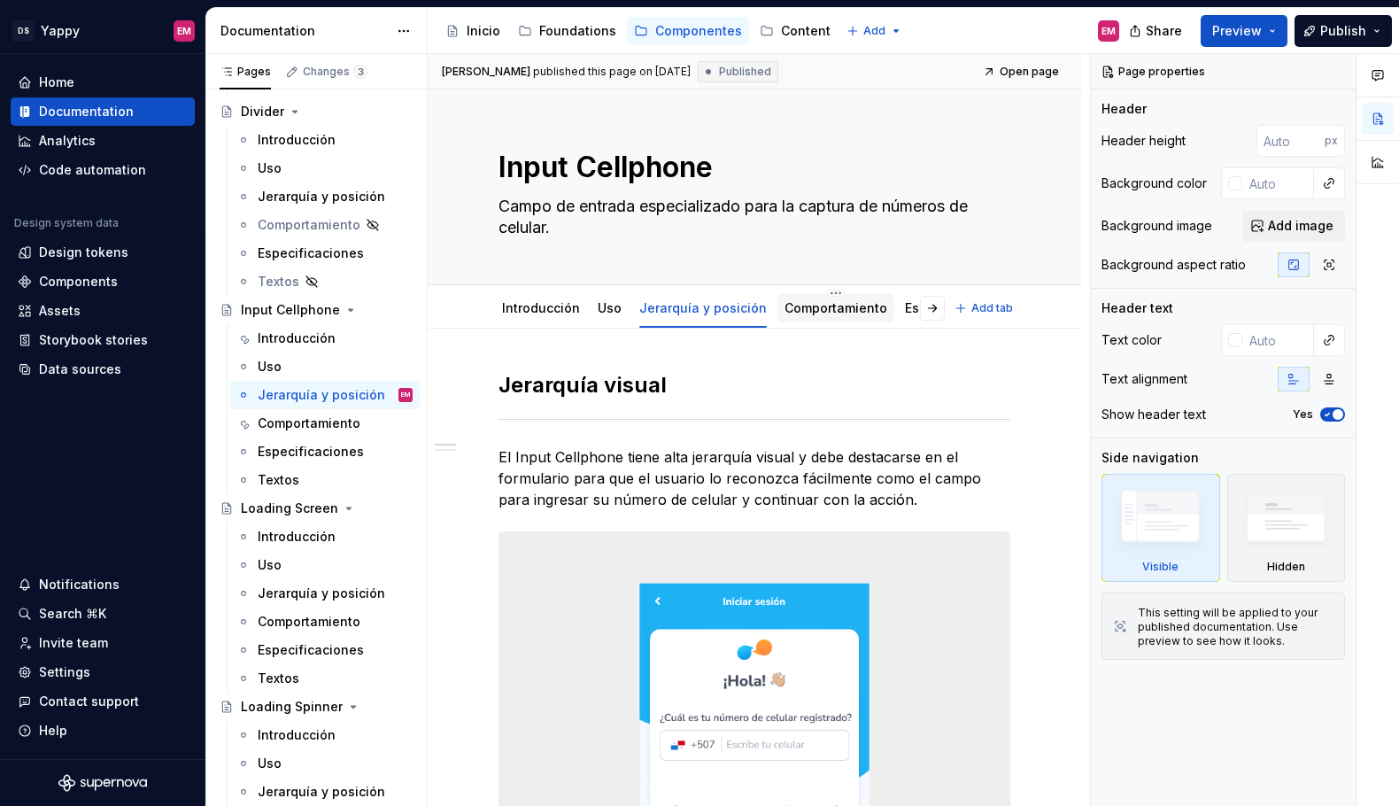
click at [815, 309] on link "Comportamiento" at bounding box center [836, 307] width 103 height 15
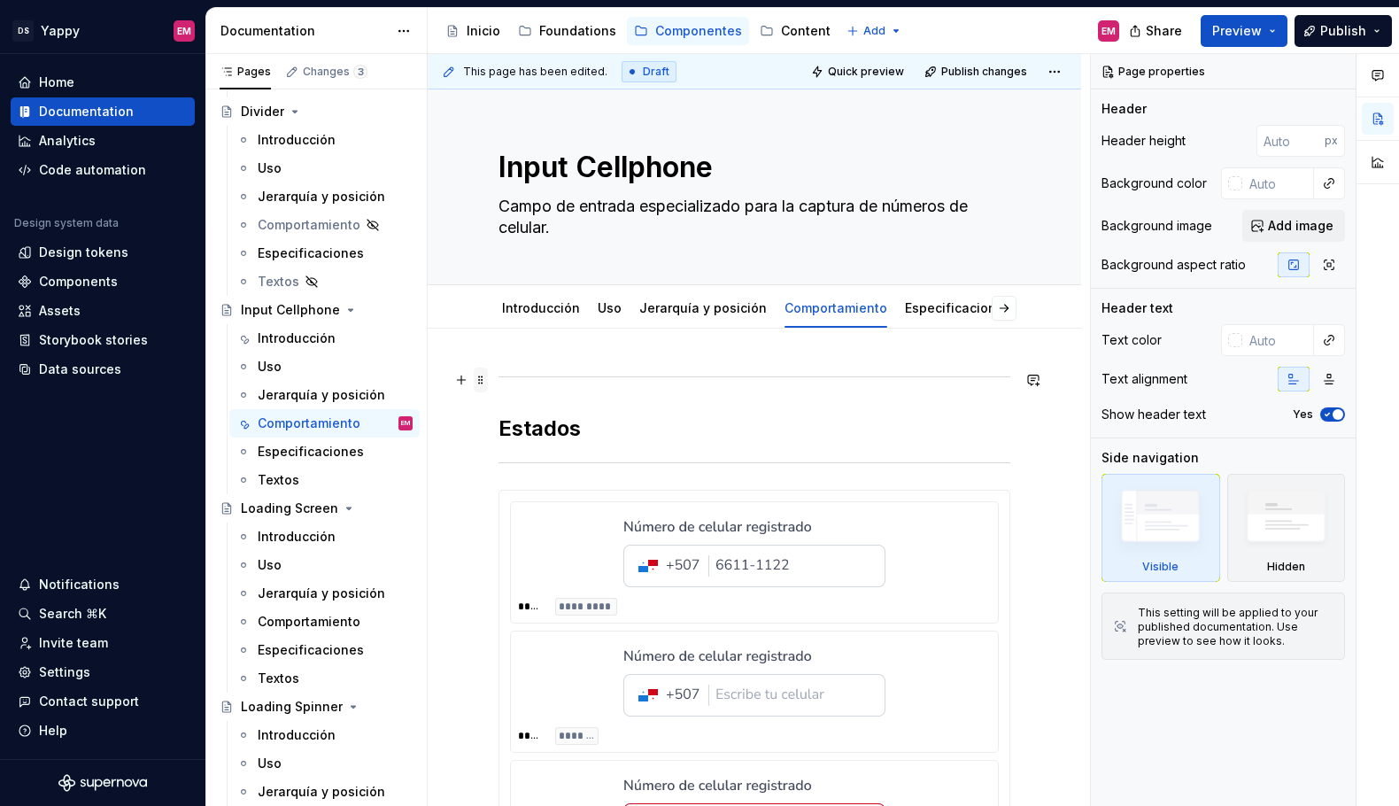
click at [478, 382] on span at bounding box center [481, 380] width 14 height 25
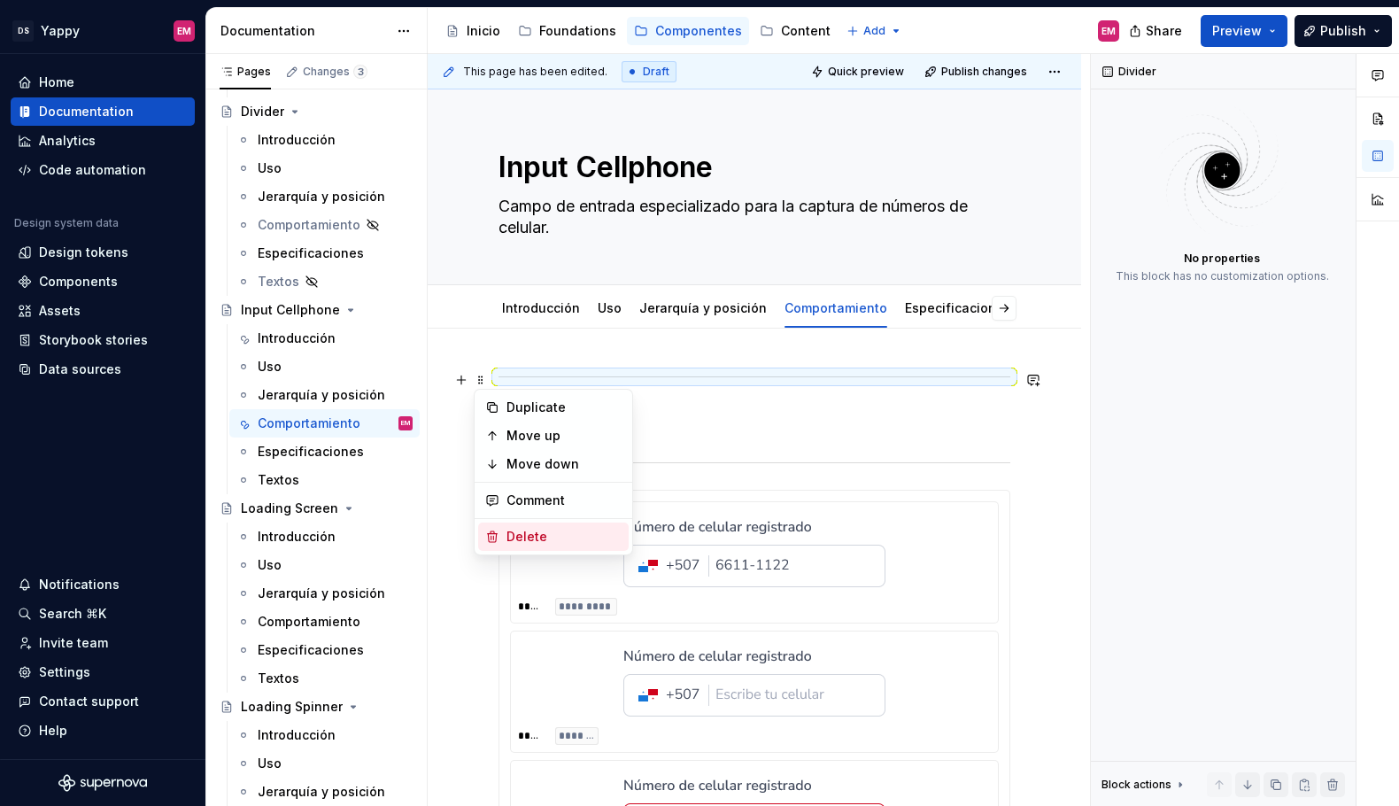
click at [505, 526] on div "Delete" at bounding box center [553, 537] width 151 height 28
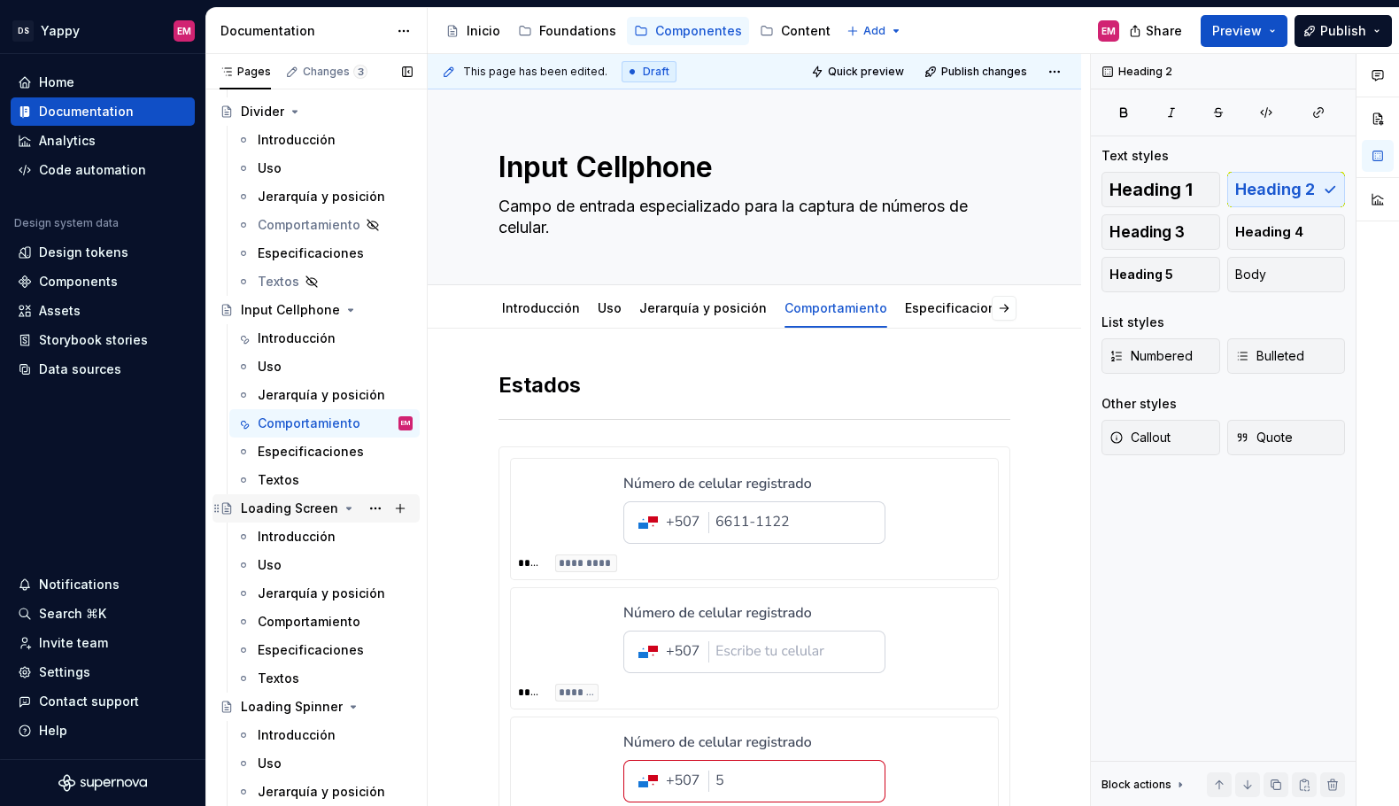
click at [325, 521] on div "Loading Screen" at bounding box center [316, 508] width 207 height 28
click at [320, 535] on div "Introducción" at bounding box center [297, 537] width 78 height 18
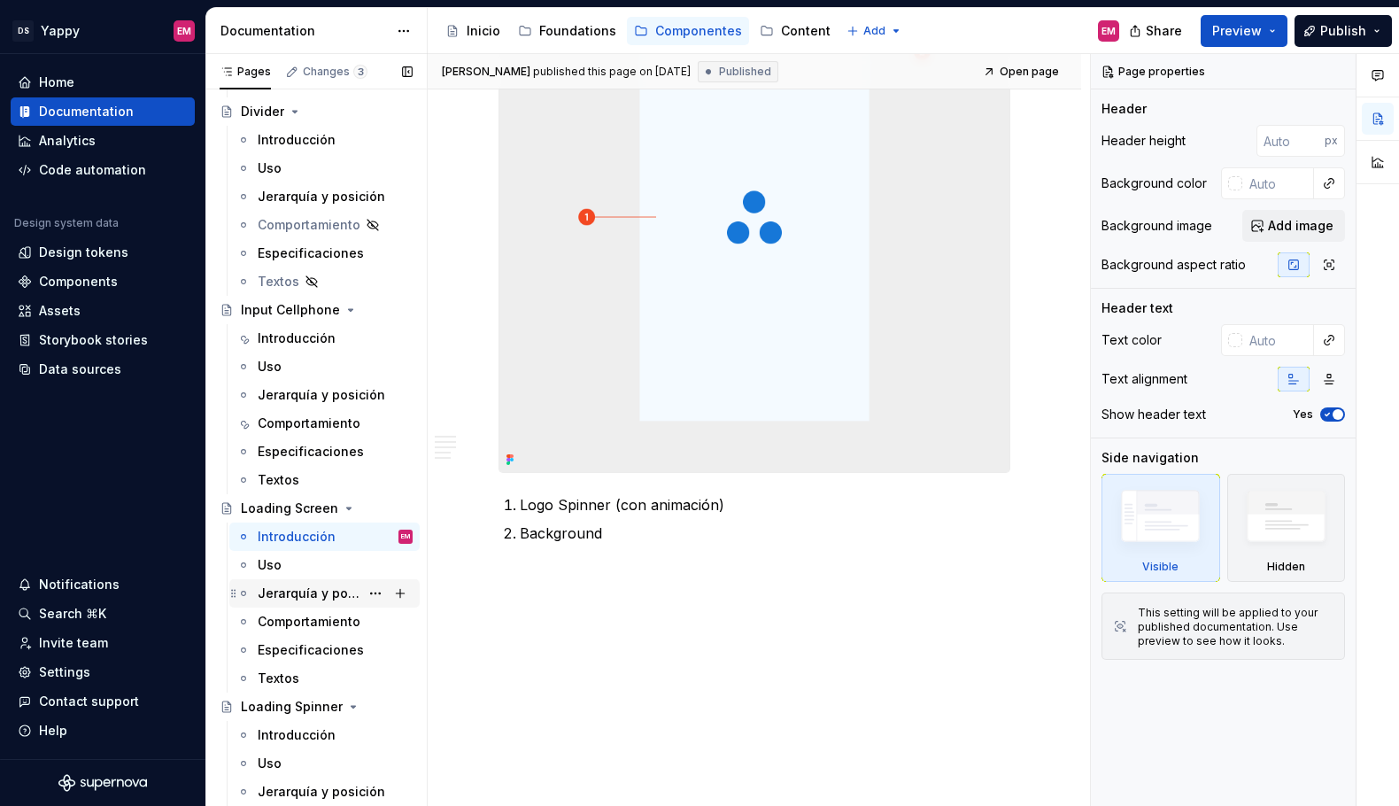
scroll to position [1337, 0]
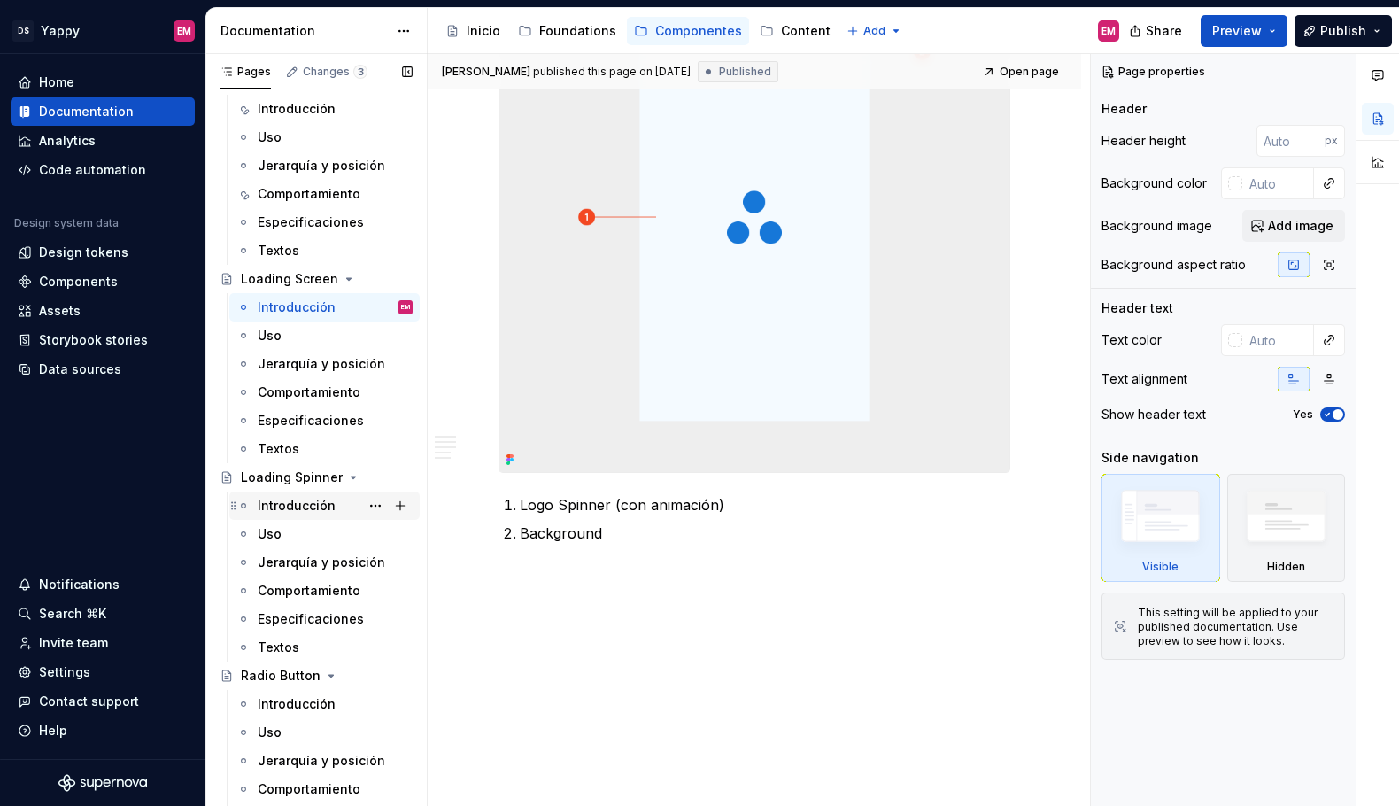
click at [282, 505] on div "Introducción" at bounding box center [297, 506] width 78 height 18
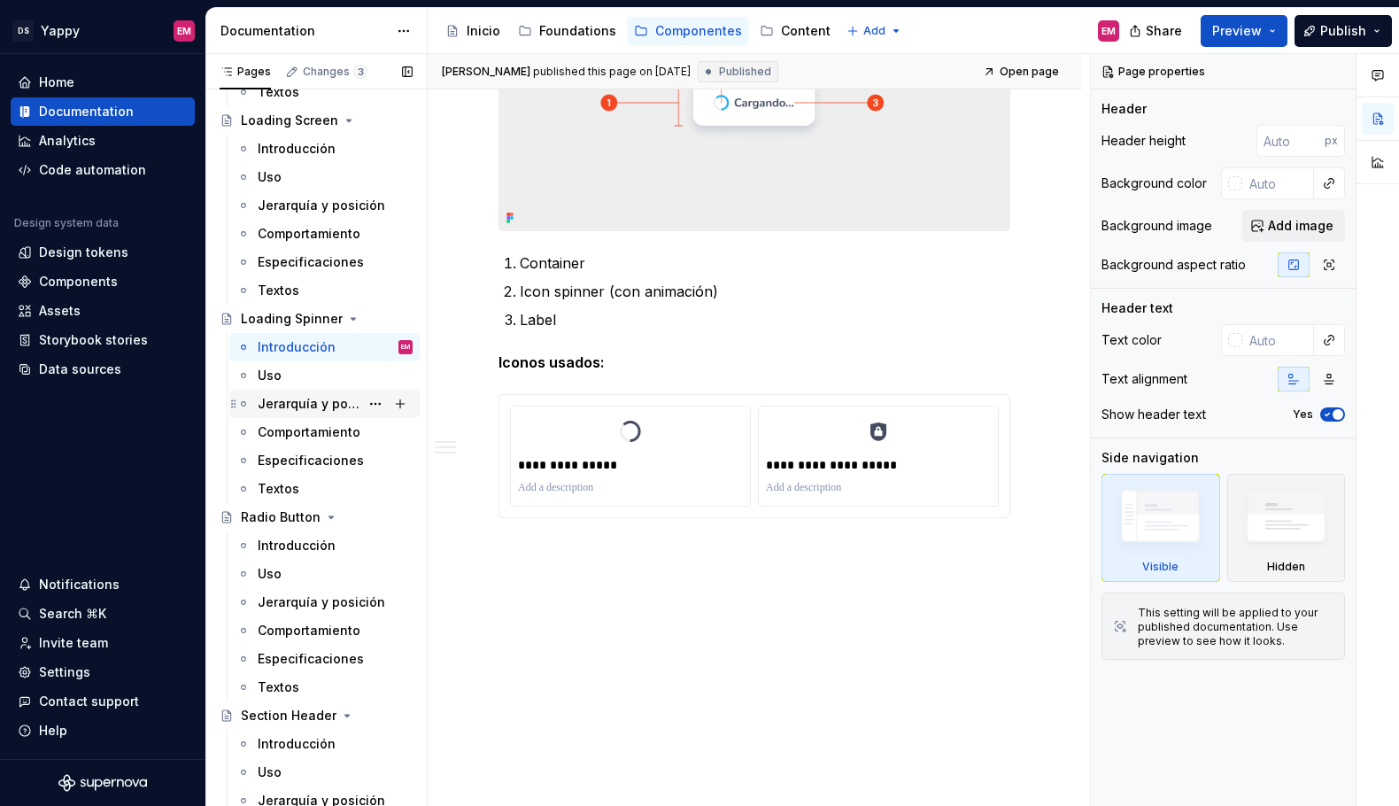
scroll to position [1624, 0]
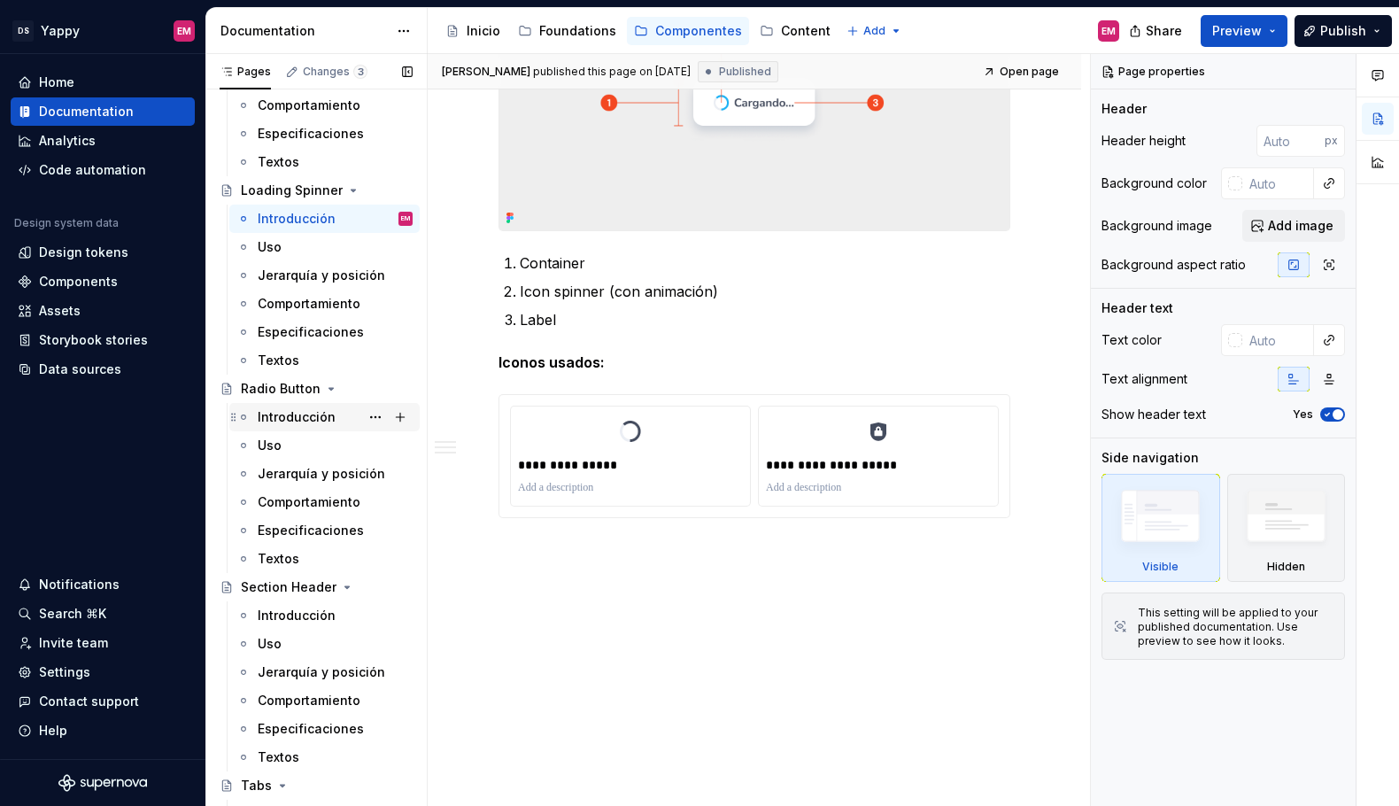
click at [287, 411] on div "Introducción" at bounding box center [297, 417] width 78 height 18
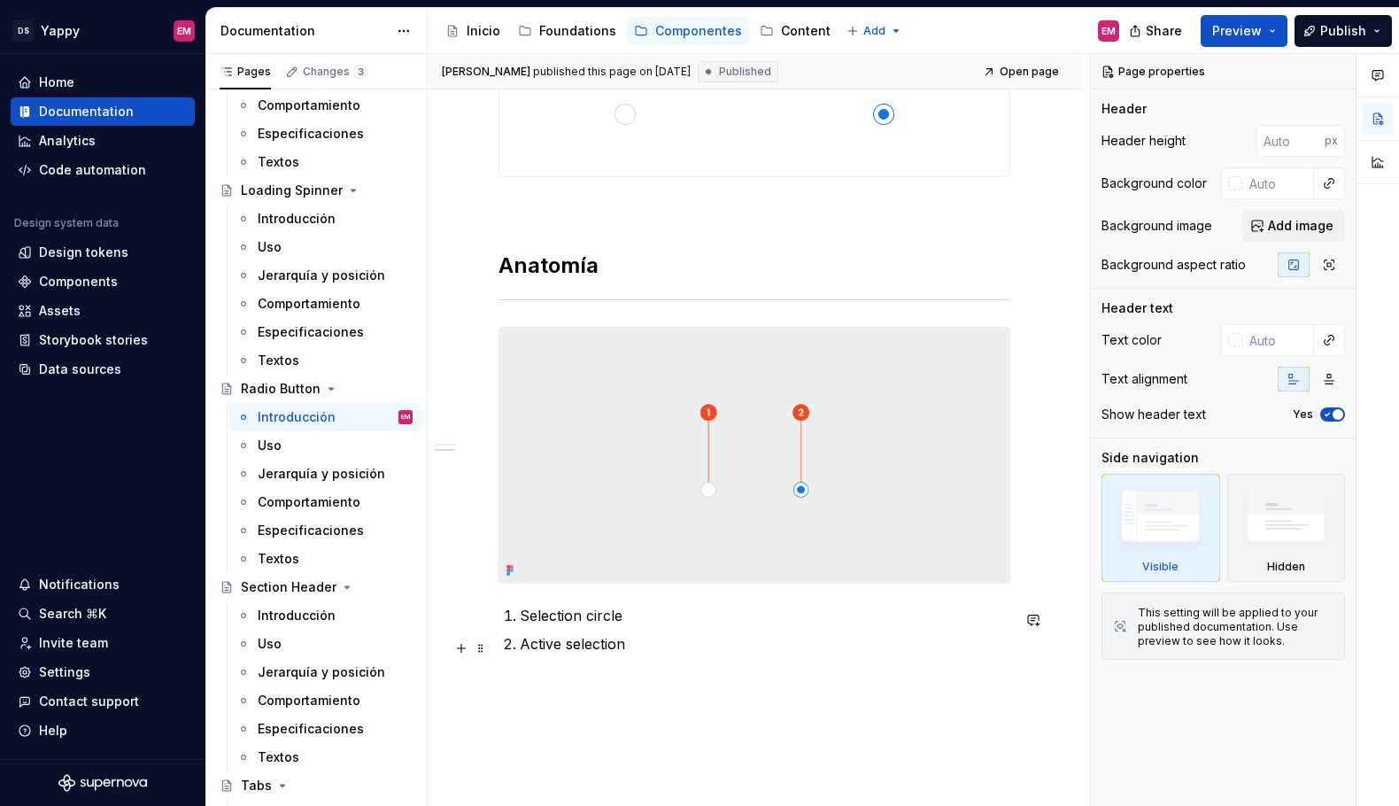
scroll to position [574, 0]
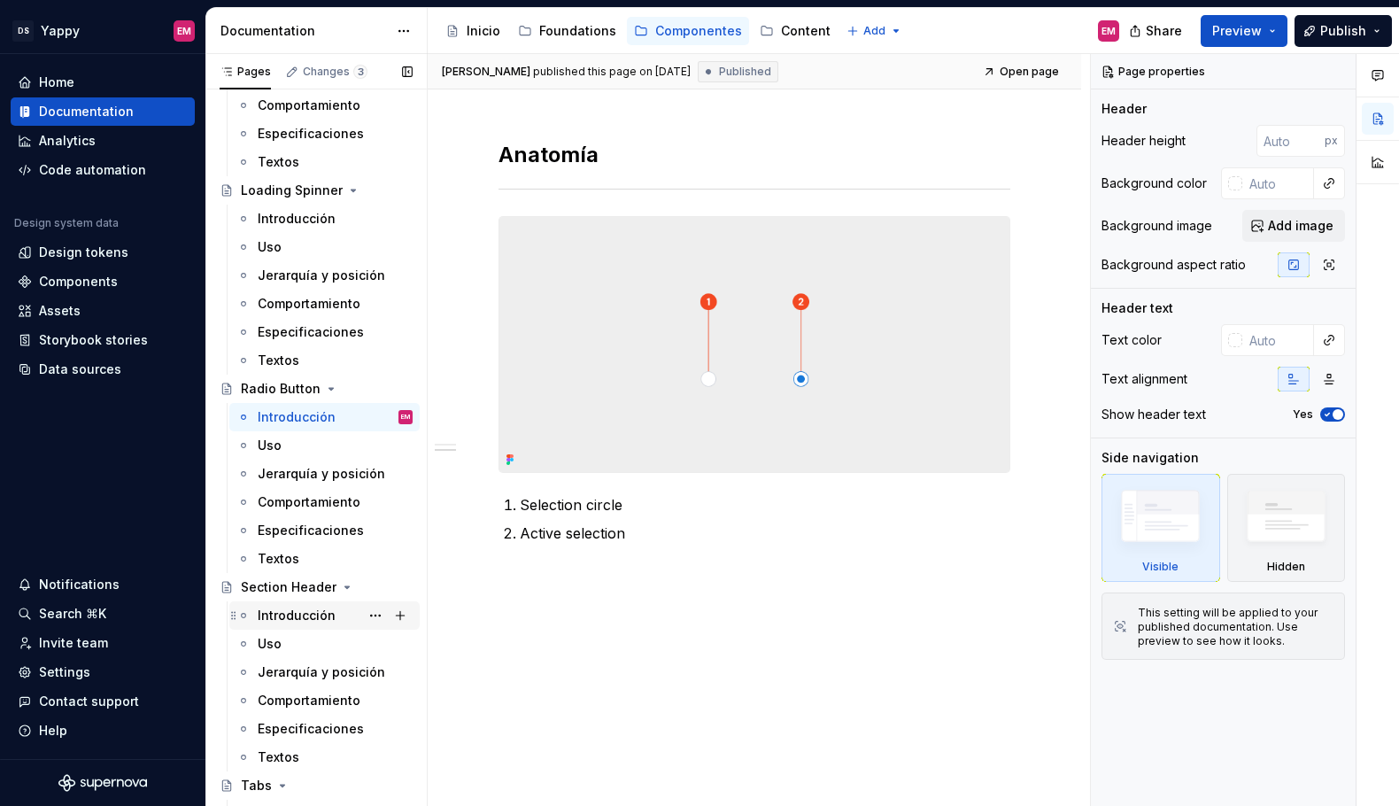
click at [304, 620] on div "Introducción" at bounding box center [297, 616] width 78 height 18
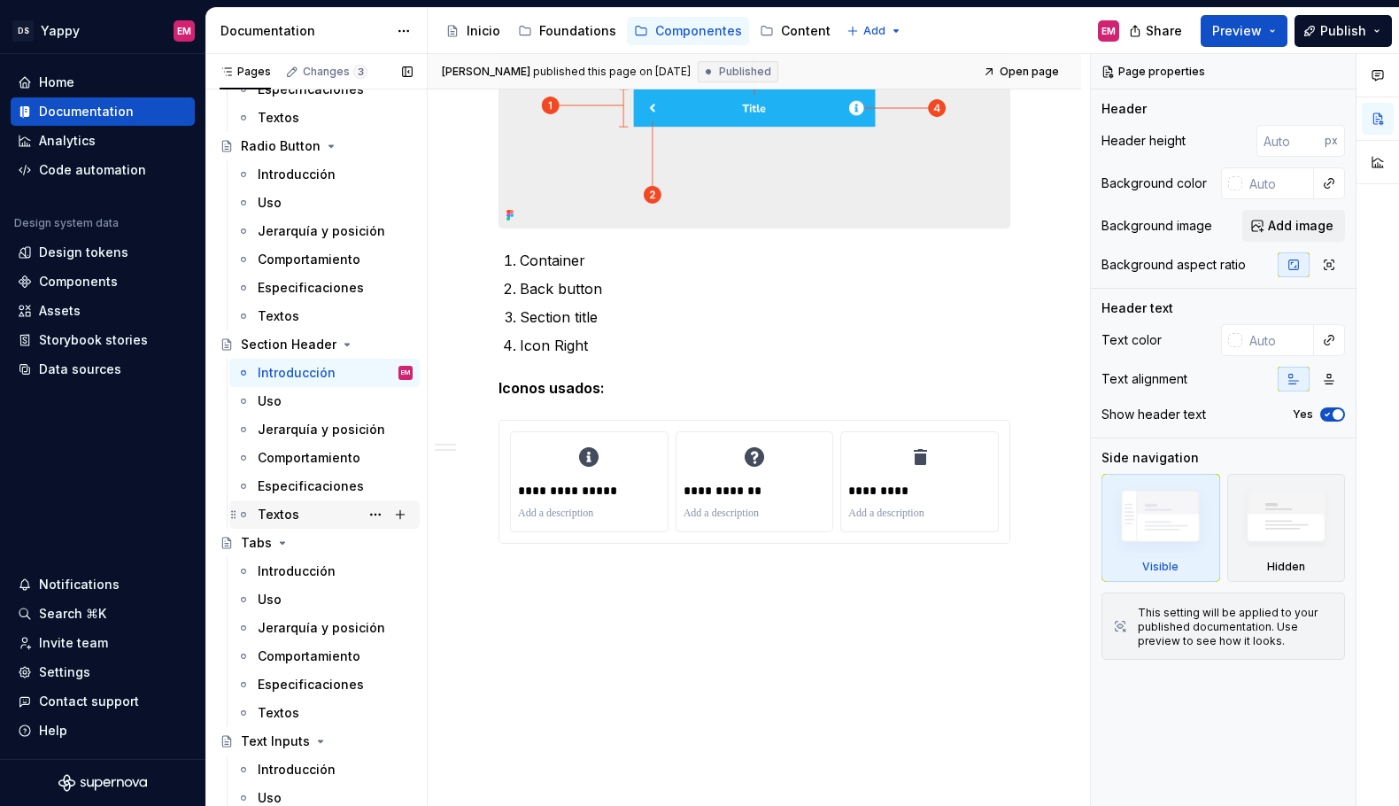
scroll to position [1931, 0]
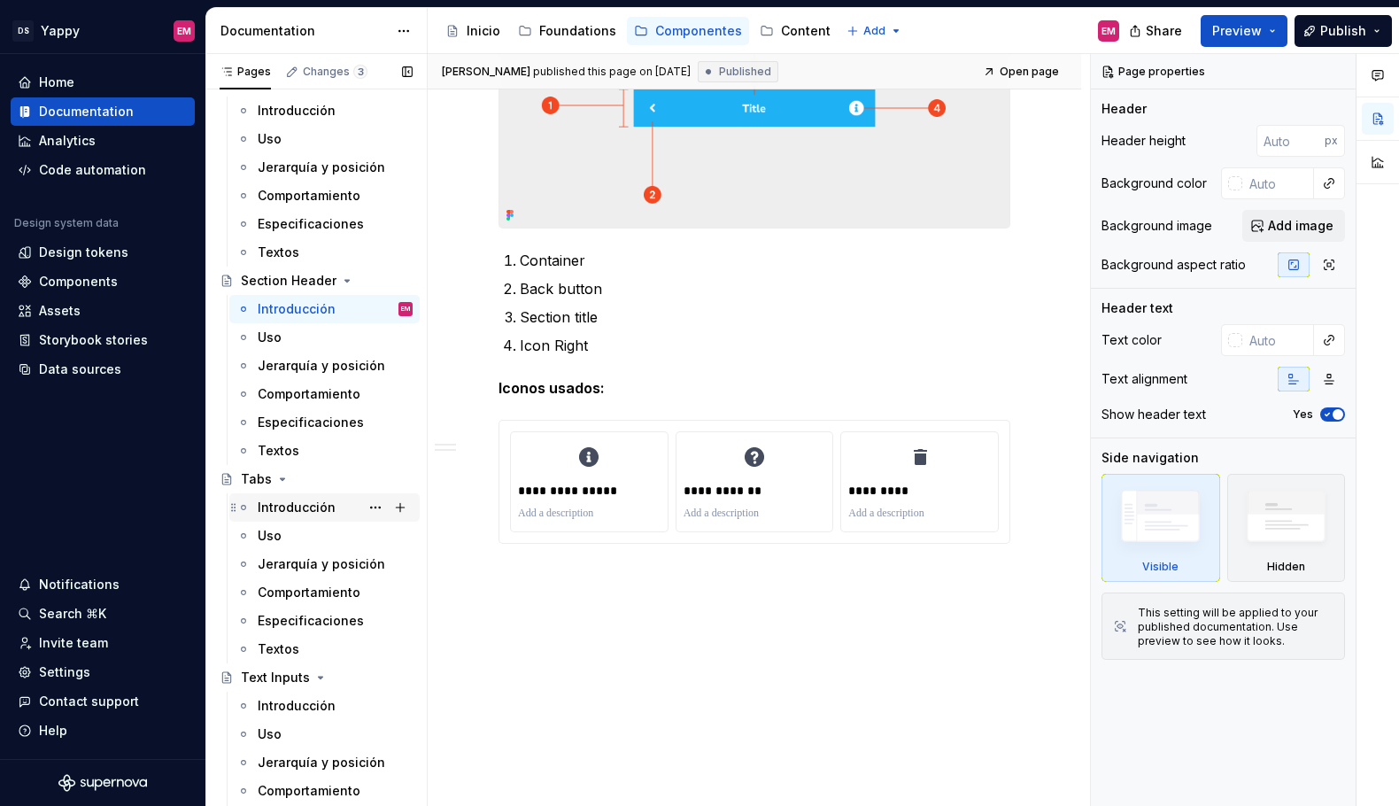
click at [338, 514] on div "Introducción" at bounding box center [335, 507] width 155 height 25
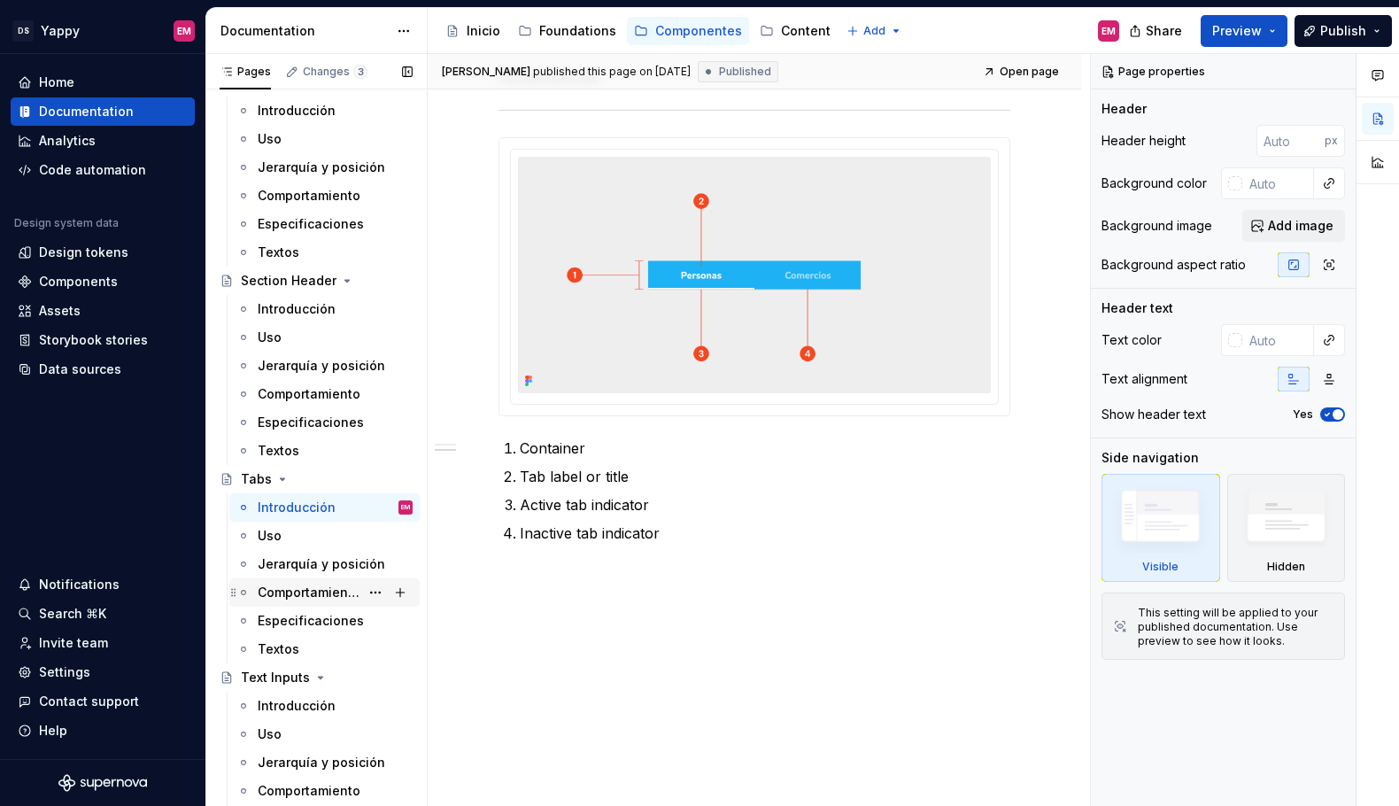
scroll to position [2094, 0]
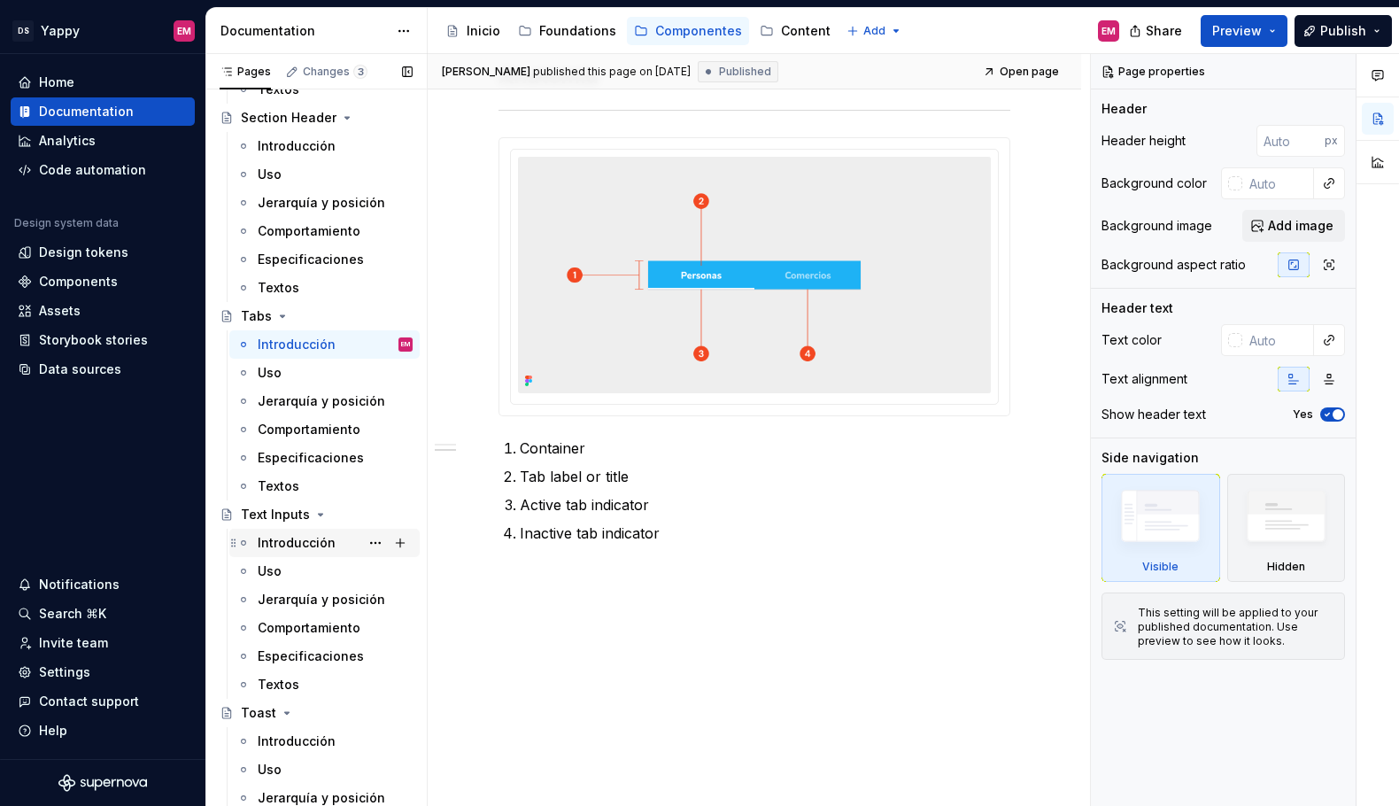
click at [271, 540] on div "Introducción" at bounding box center [297, 543] width 78 height 18
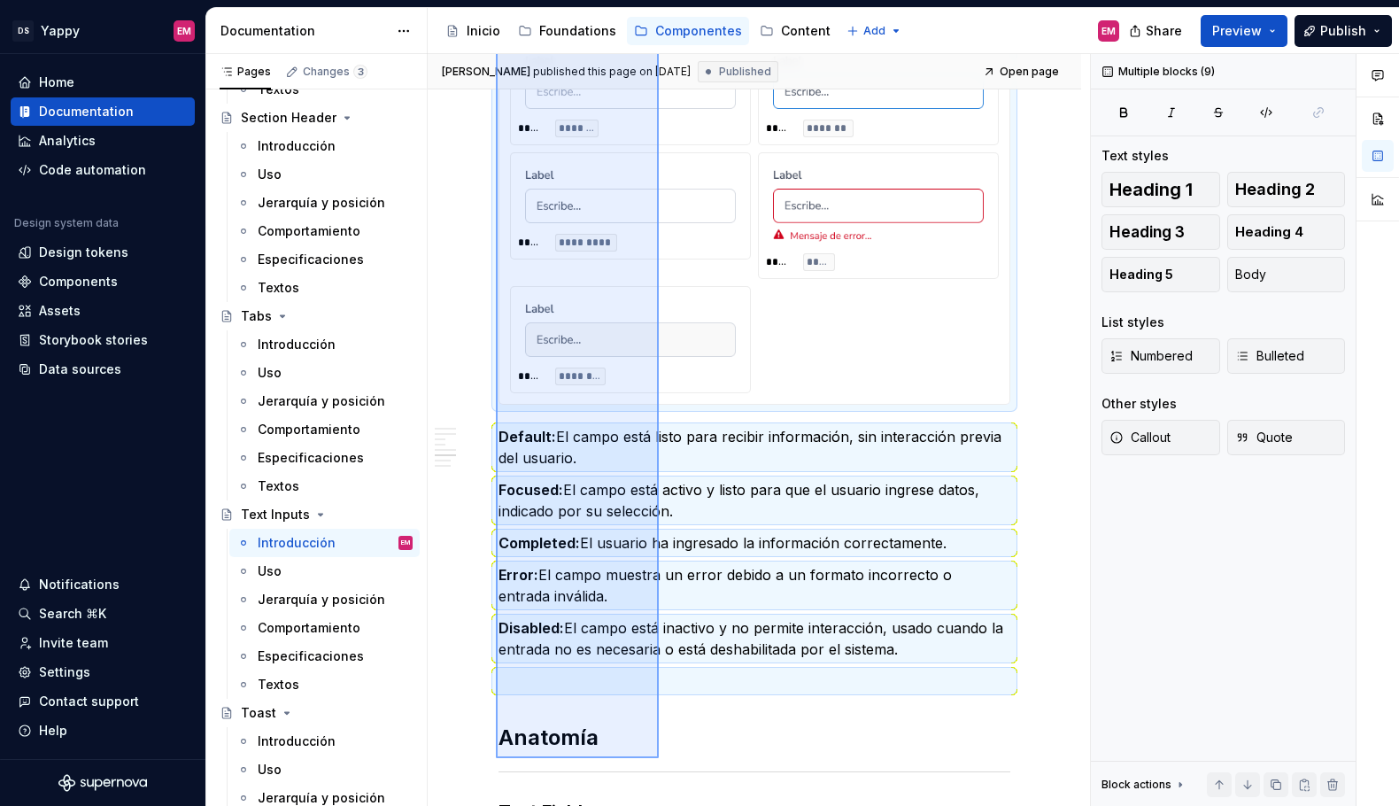
scroll to position [1049, 0]
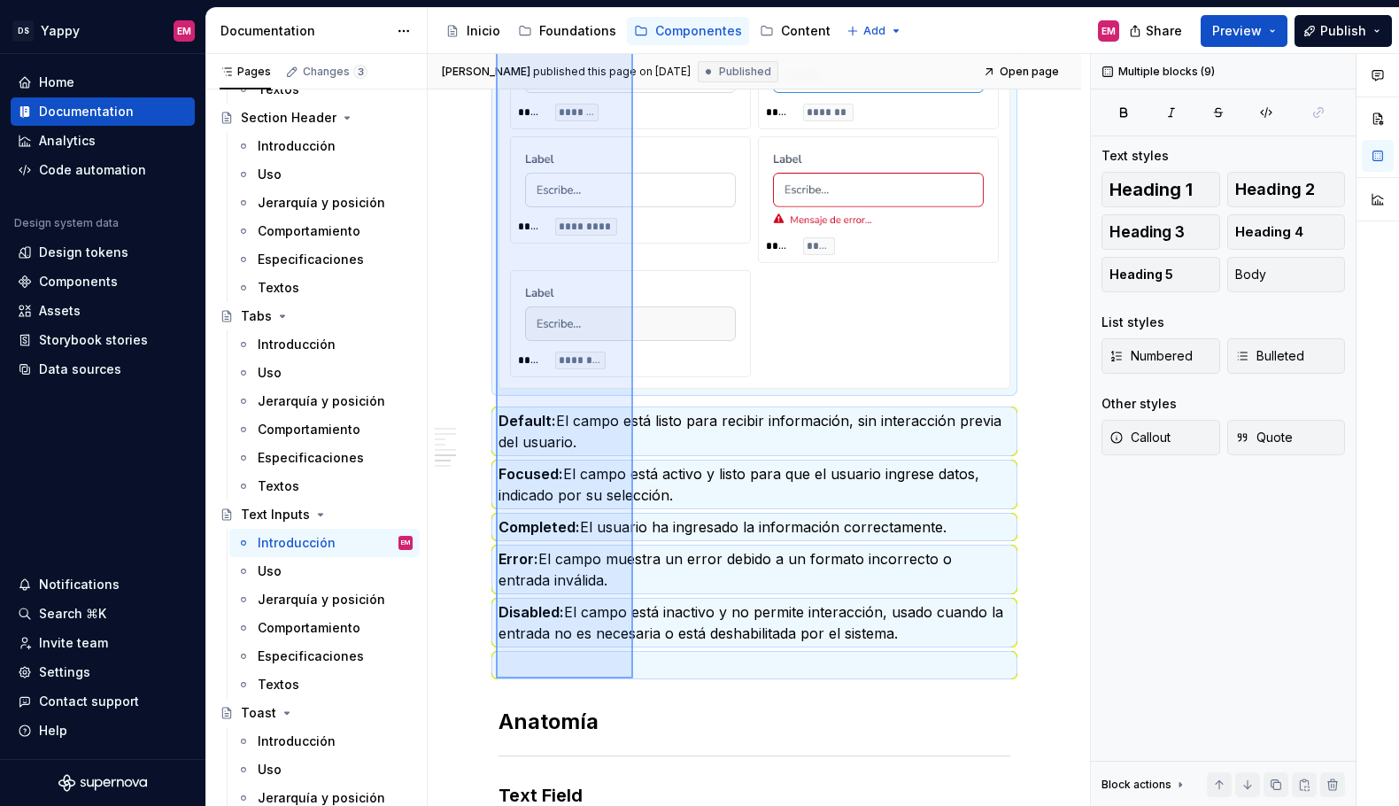
drag, startPoint x: 496, startPoint y: 179, endPoint x: 633, endPoint y: 678, distance: 518.1
click at [633, 678] on div "[PERSON_NAME] published this page on [DATE] Published Open page Text Inputs Cam…" at bounding box center [759, 430] width 663 height 753
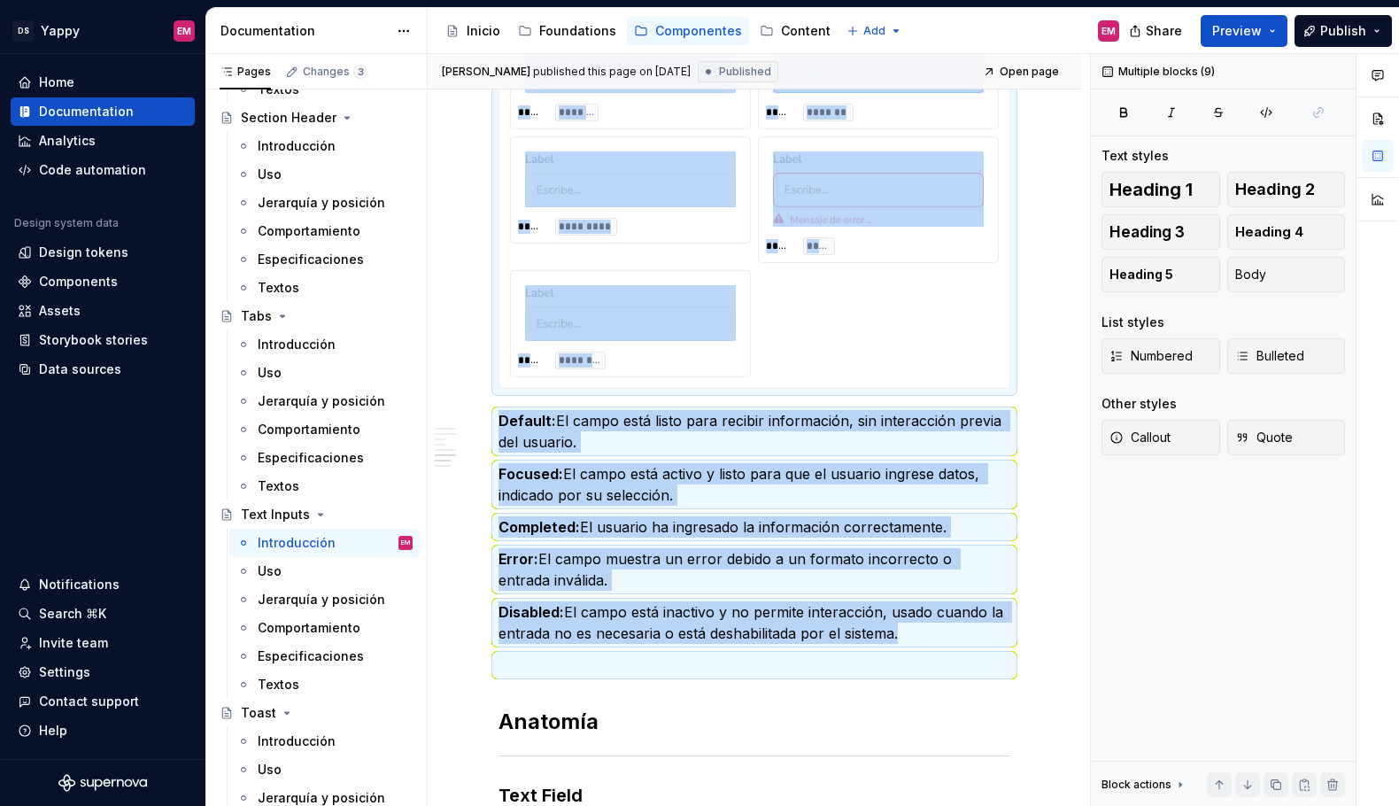
copy div "Estados ***** ******* ***** ******* ***** ********* ***** ***** ***** ******** …"
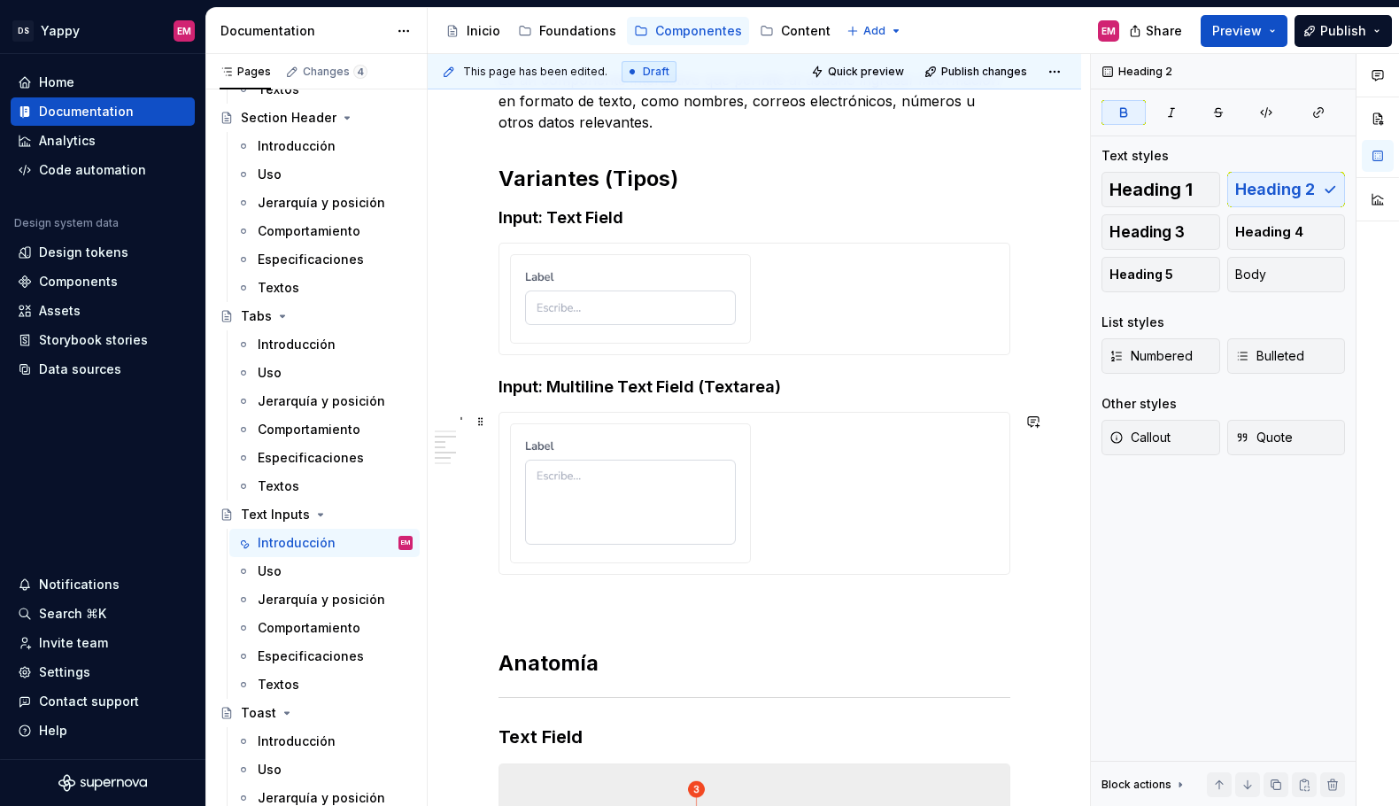
scroll to position [0, 0]
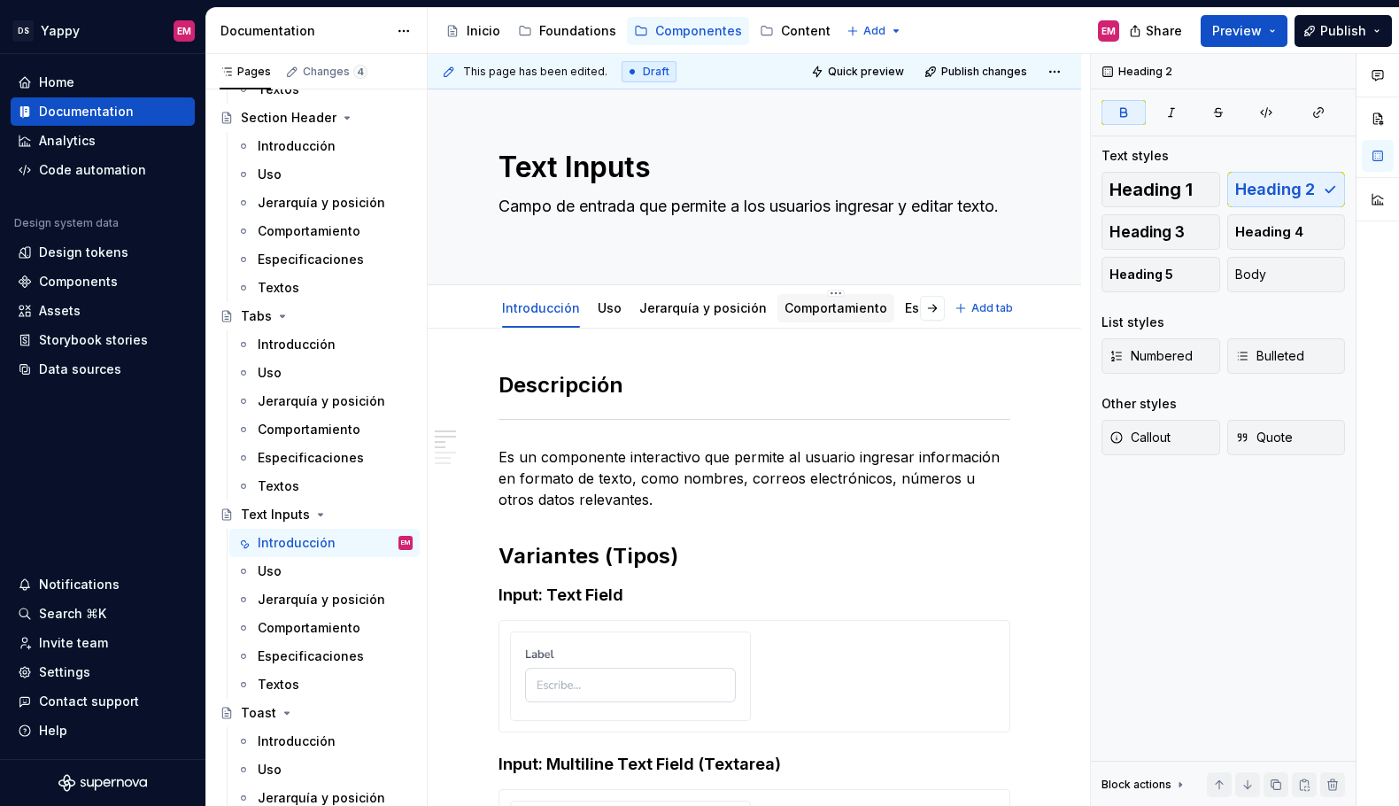
click at [795, 311] on link "Comportamiento" at bounding box center [836, 307] width 103 height 15
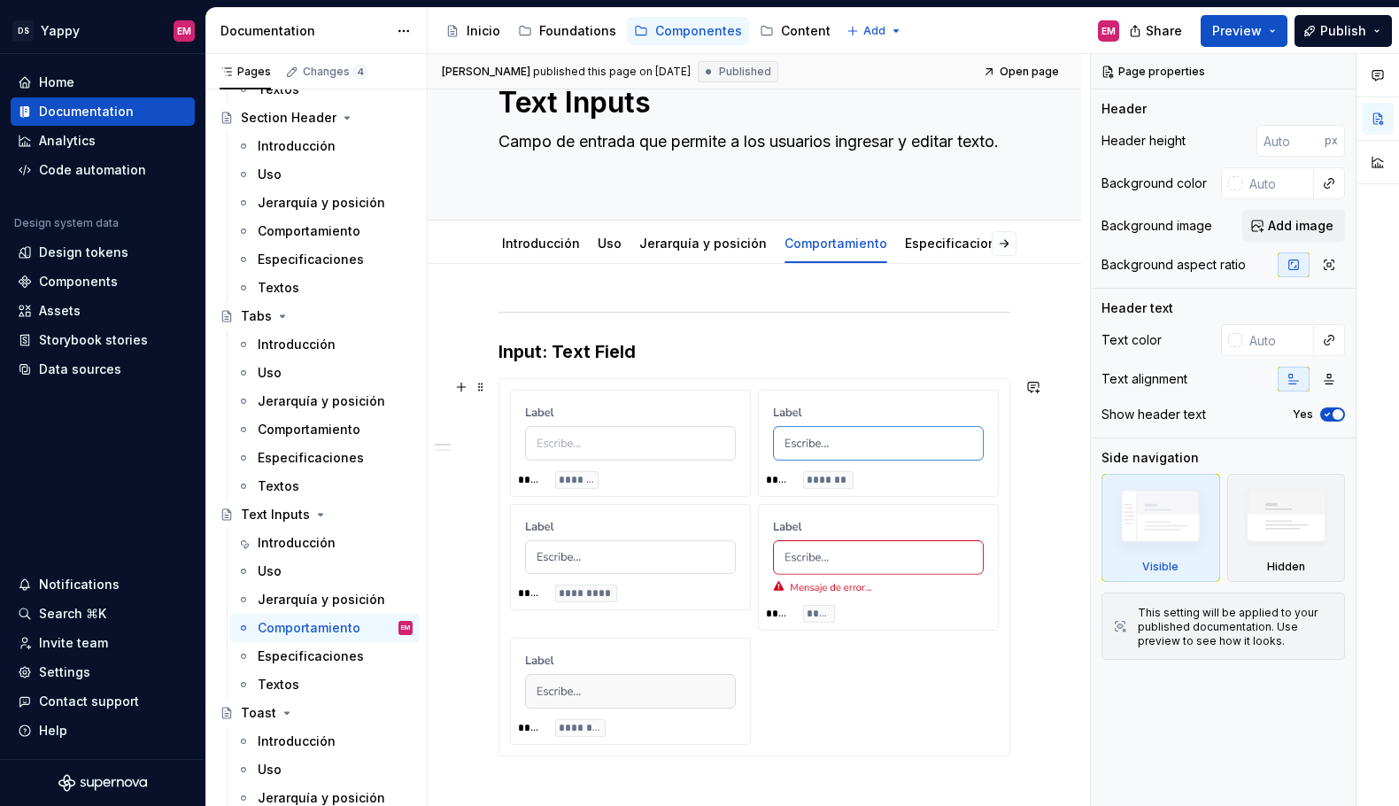
scroll to position [67, 0]
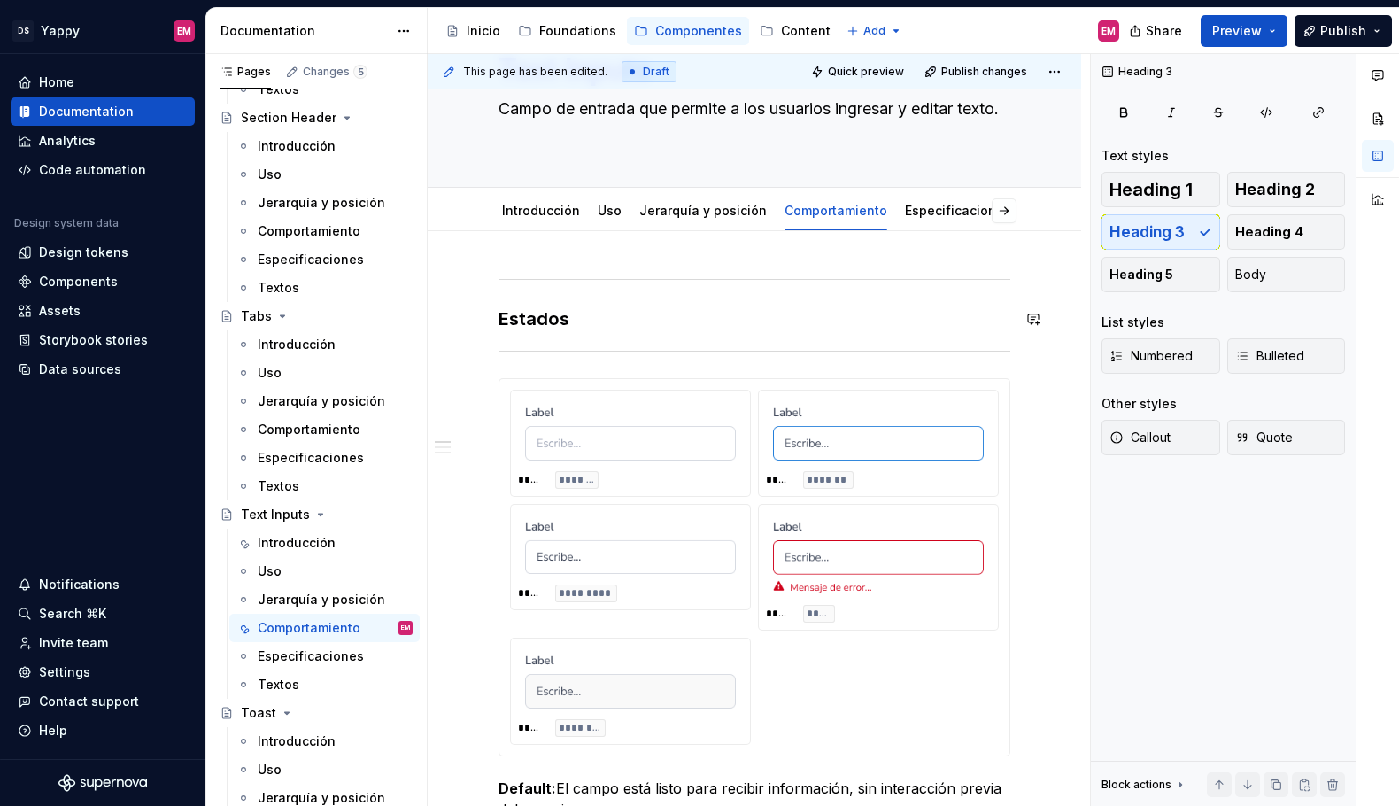
scroll to position [24, 0]
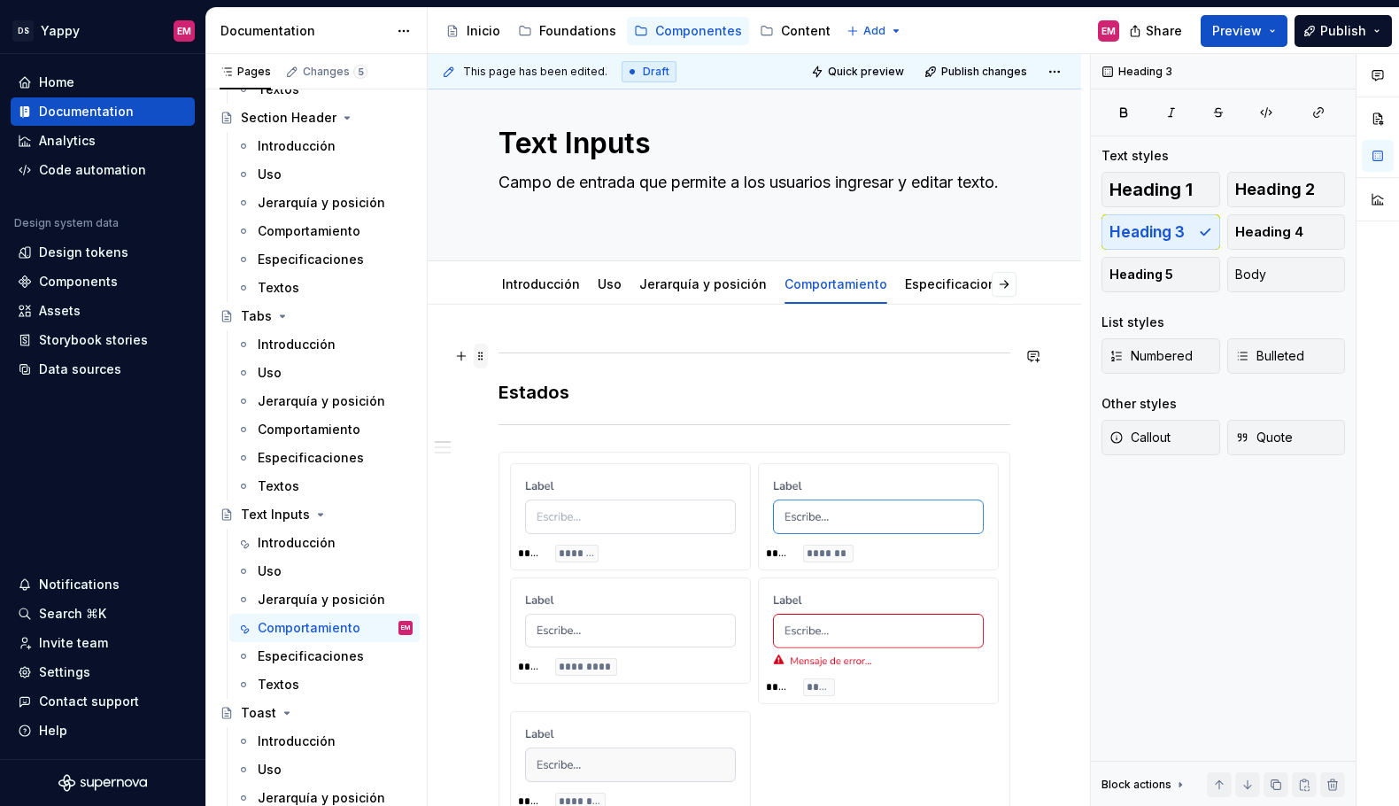
click at [483, 358] on span at bounding box center [481, 356] width 14 height 25
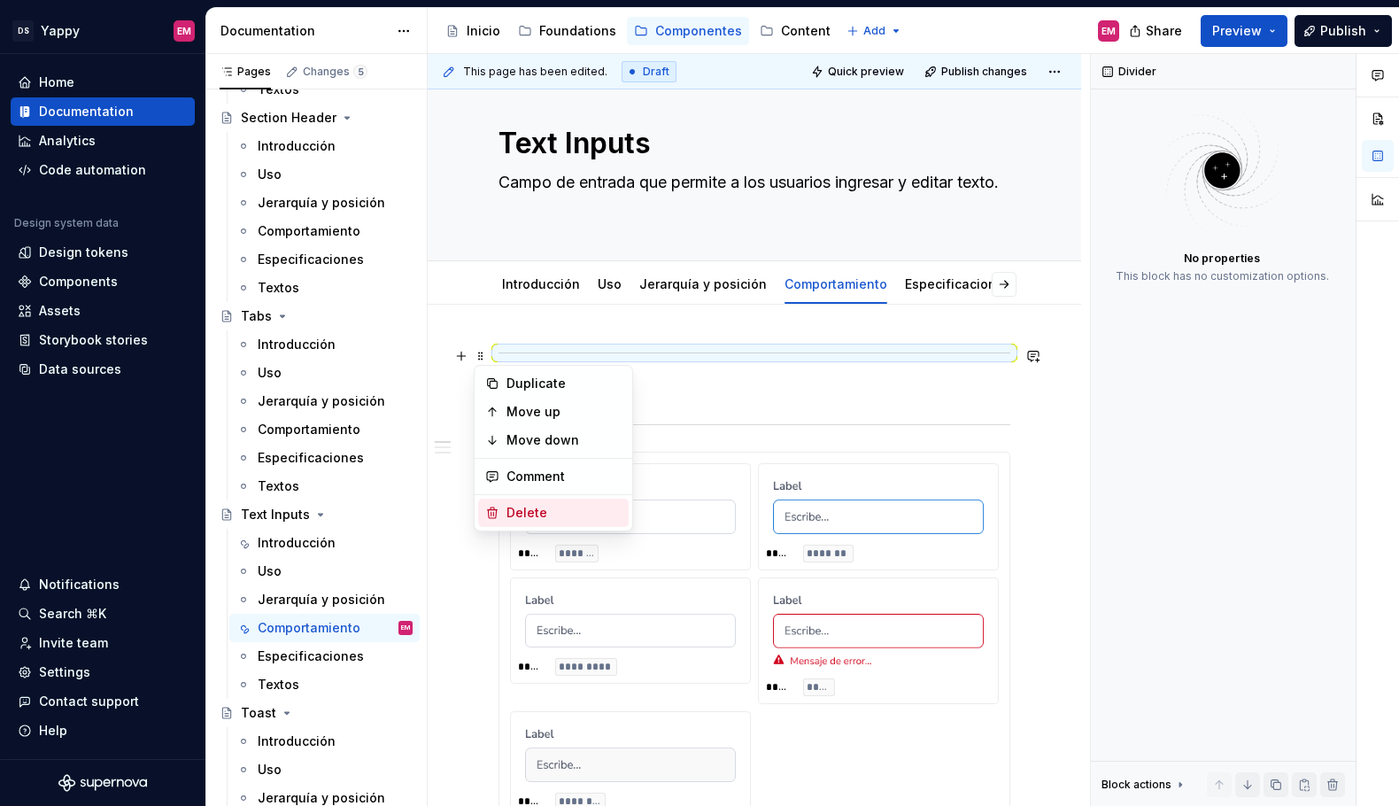
click at [516, 524] on div "Delete" at bounding box center [553, 513] width 151 height 28
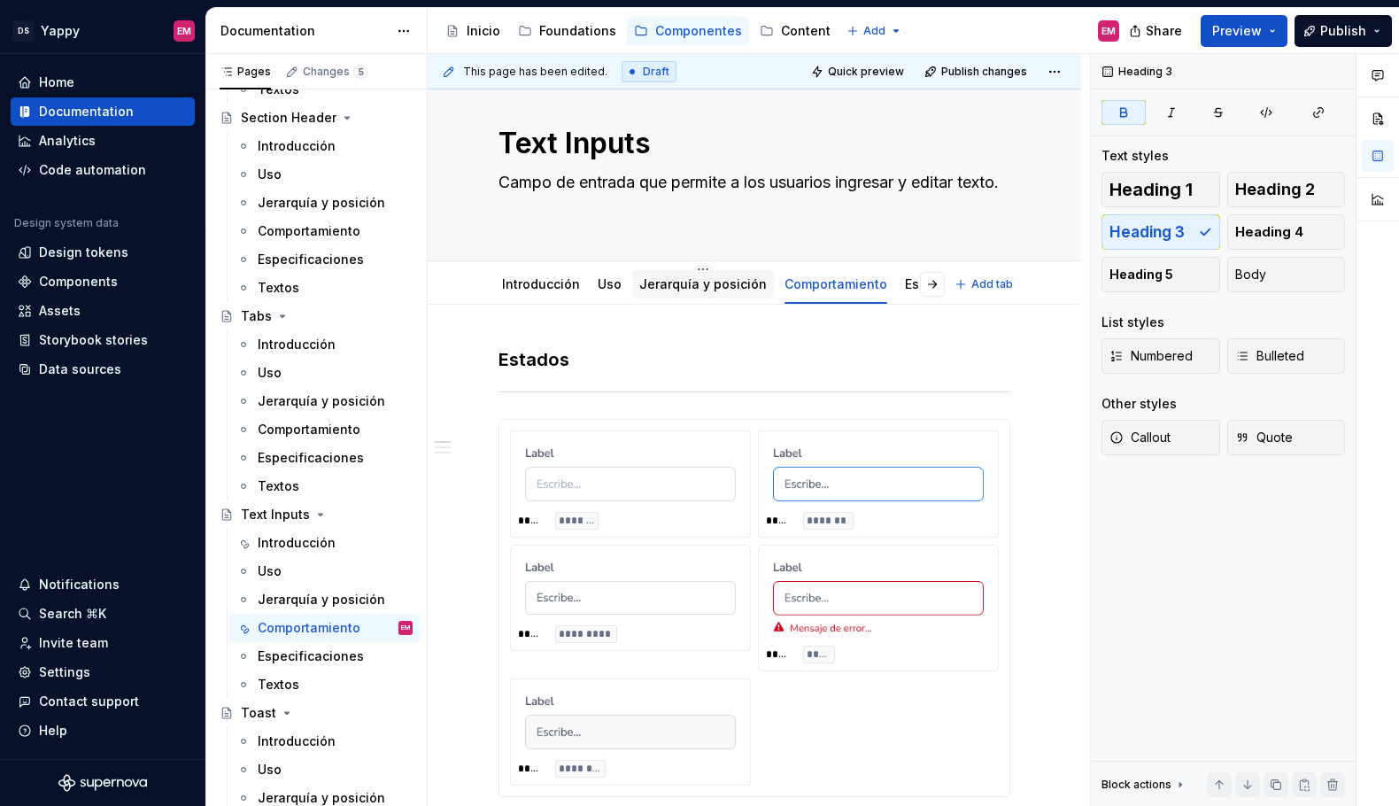
click at [702, 291] on link "Jerarquía y posición" at bounding box center [704, 283] width 128 height 15
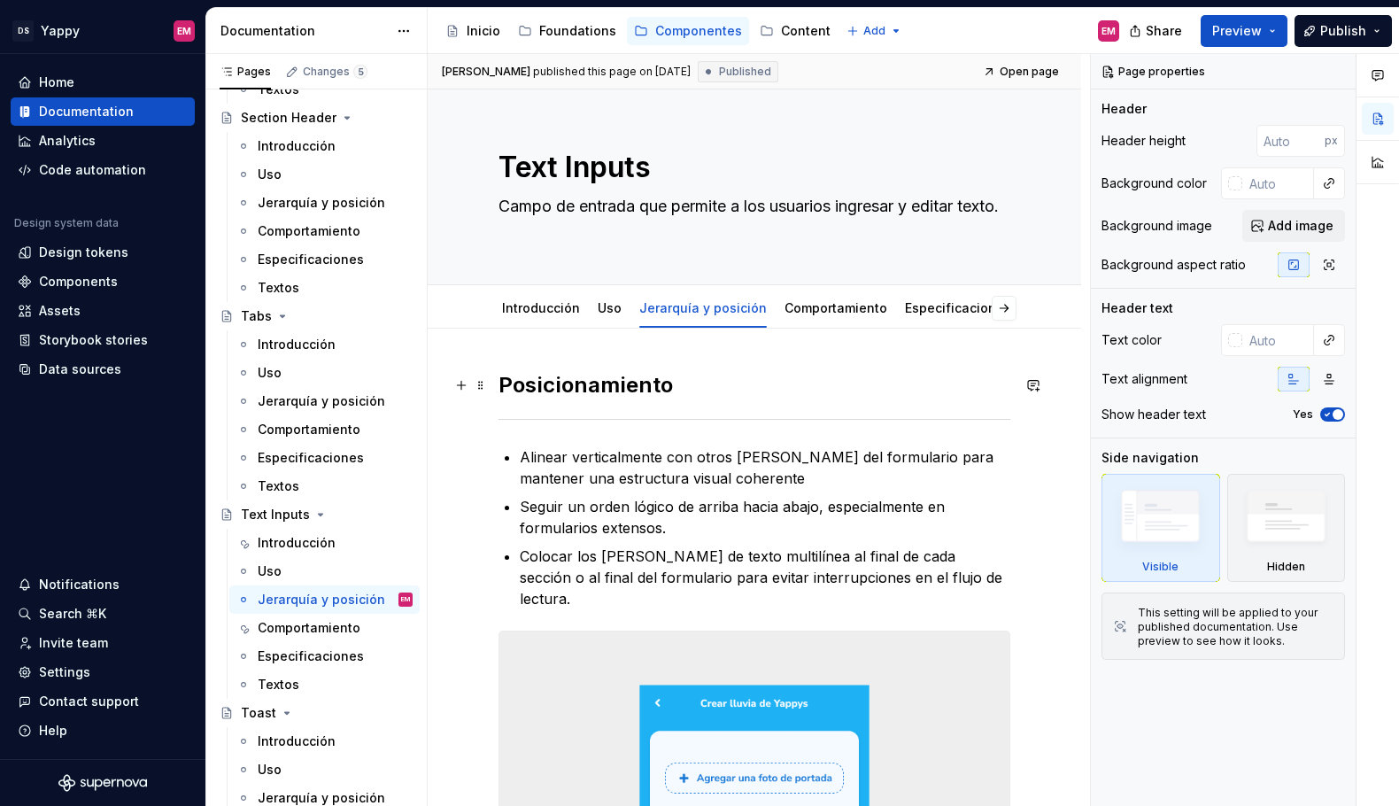
click at [543, 374] on strong "Posicionamiento" at bounding box center [586, 385] width 174 height 26
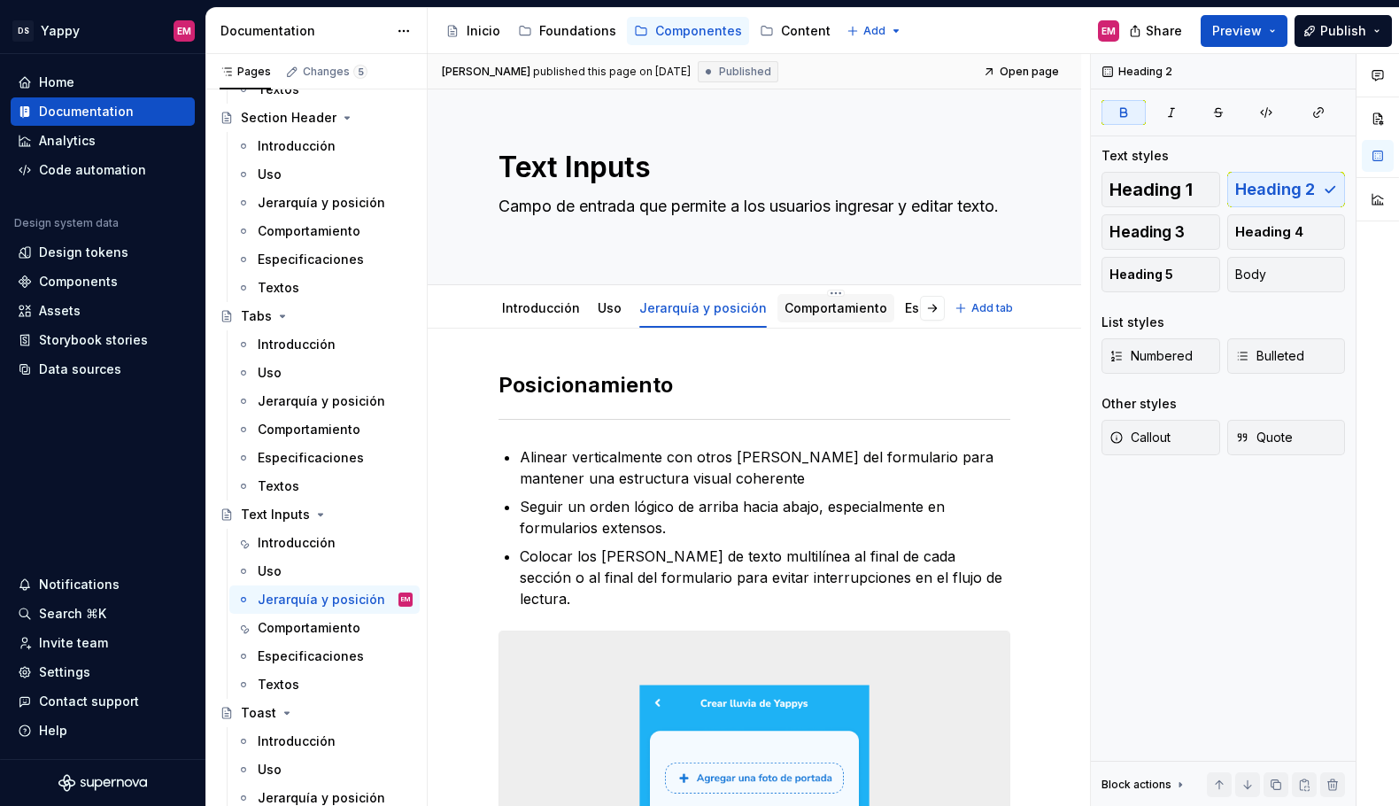
click at [805, 312] on link "Comportamiento" at bounding box center [836, 307] width 103 height 15
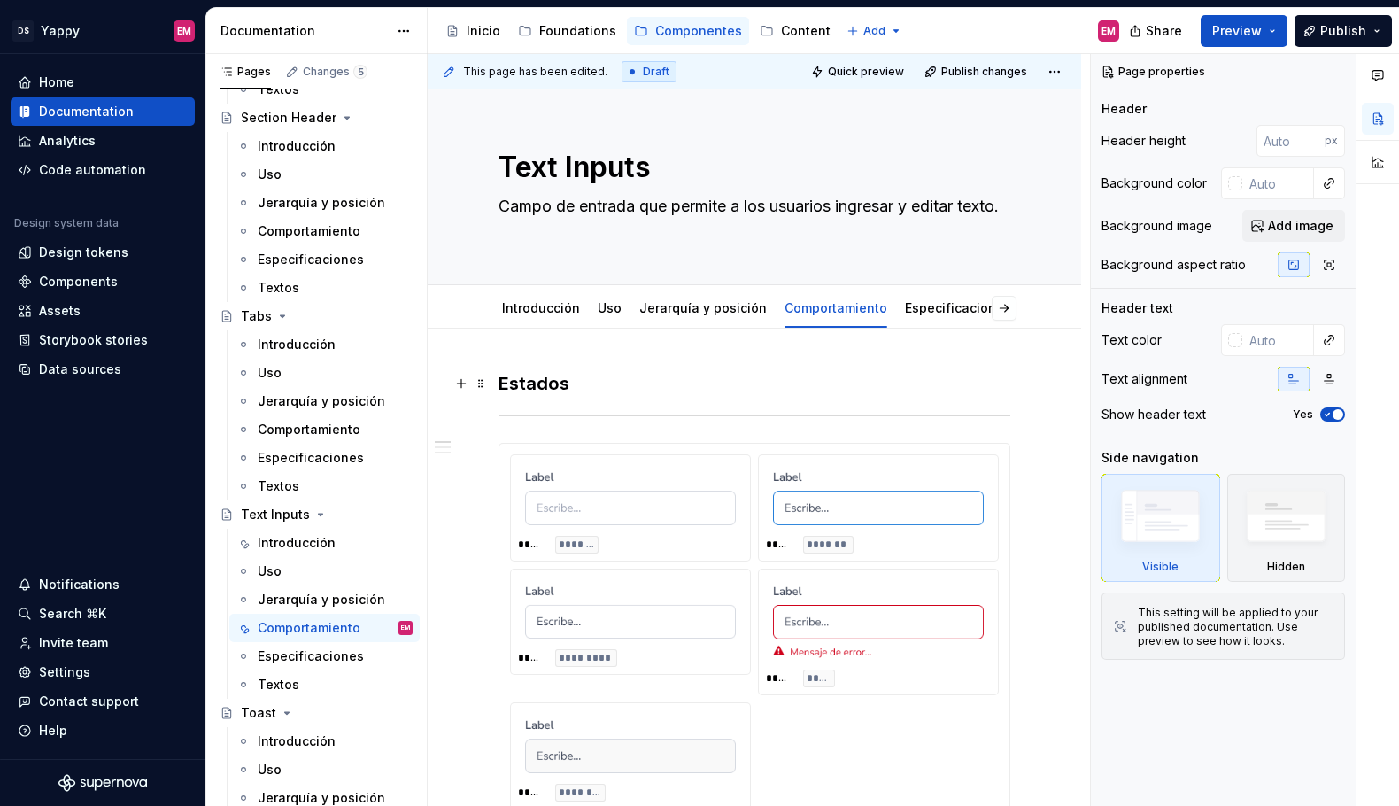
click at [542, 382] on strong "Estados" at bounding box center [534, 383] width 71 height 21
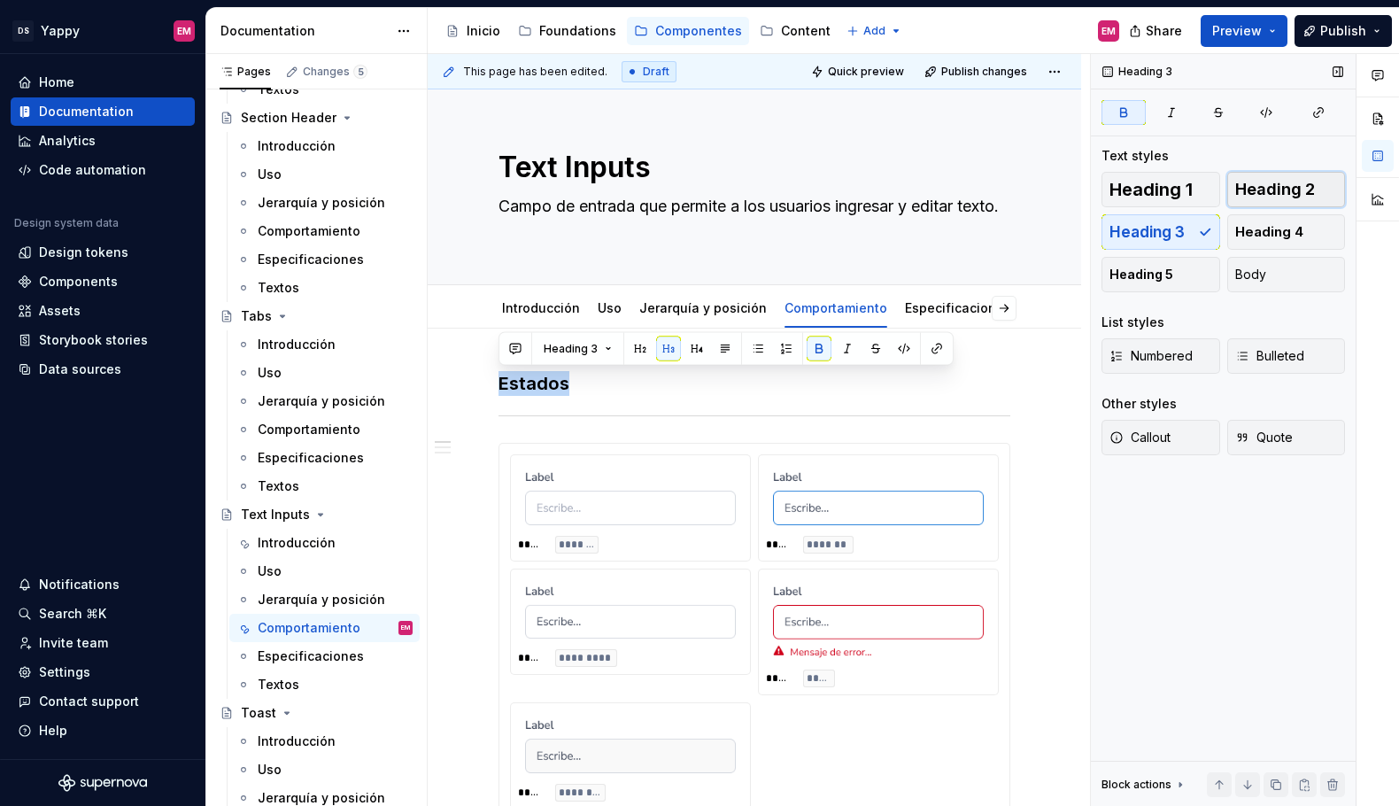
click at [1274, 189] on span "Heading 2" at bounding box center [1276, 190] width 80 height 18
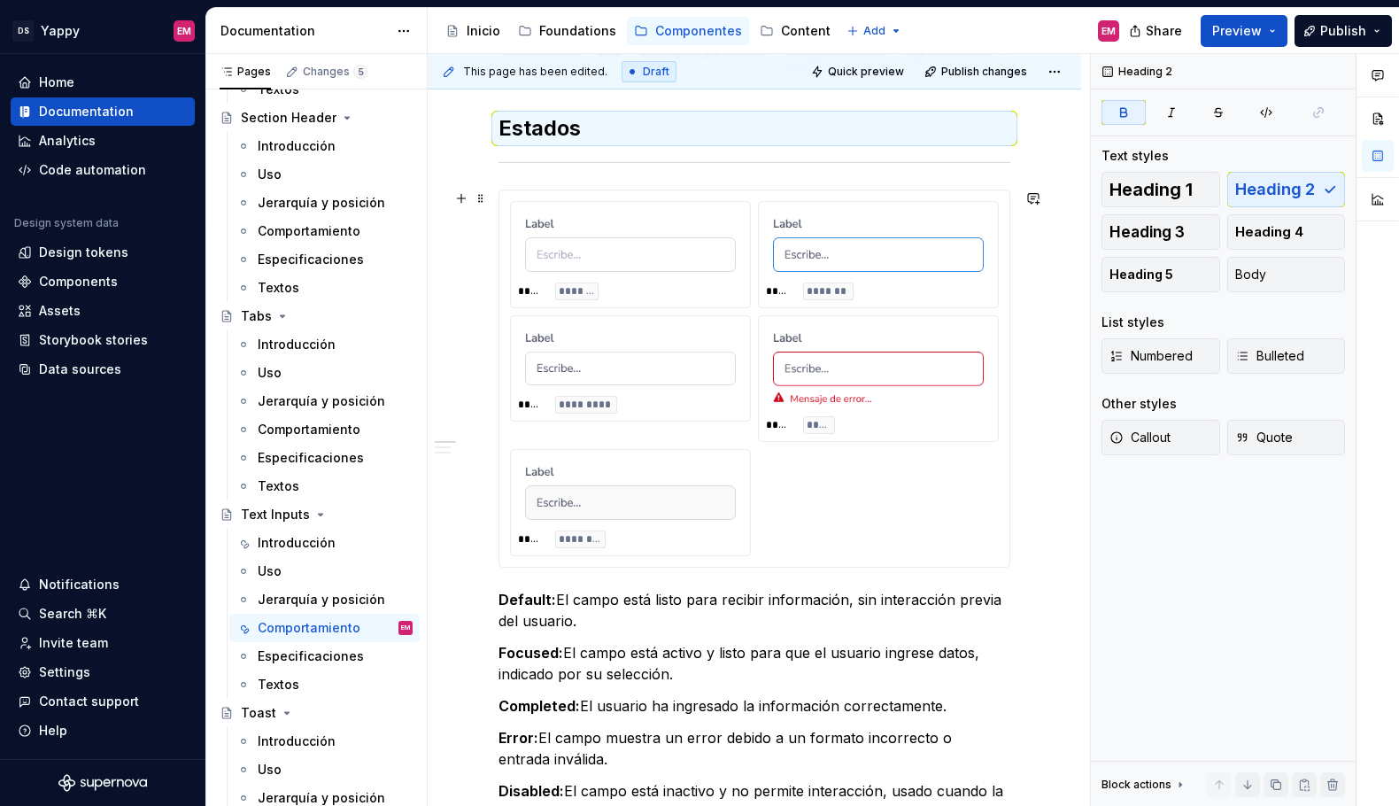
scroll to position [190, 0]
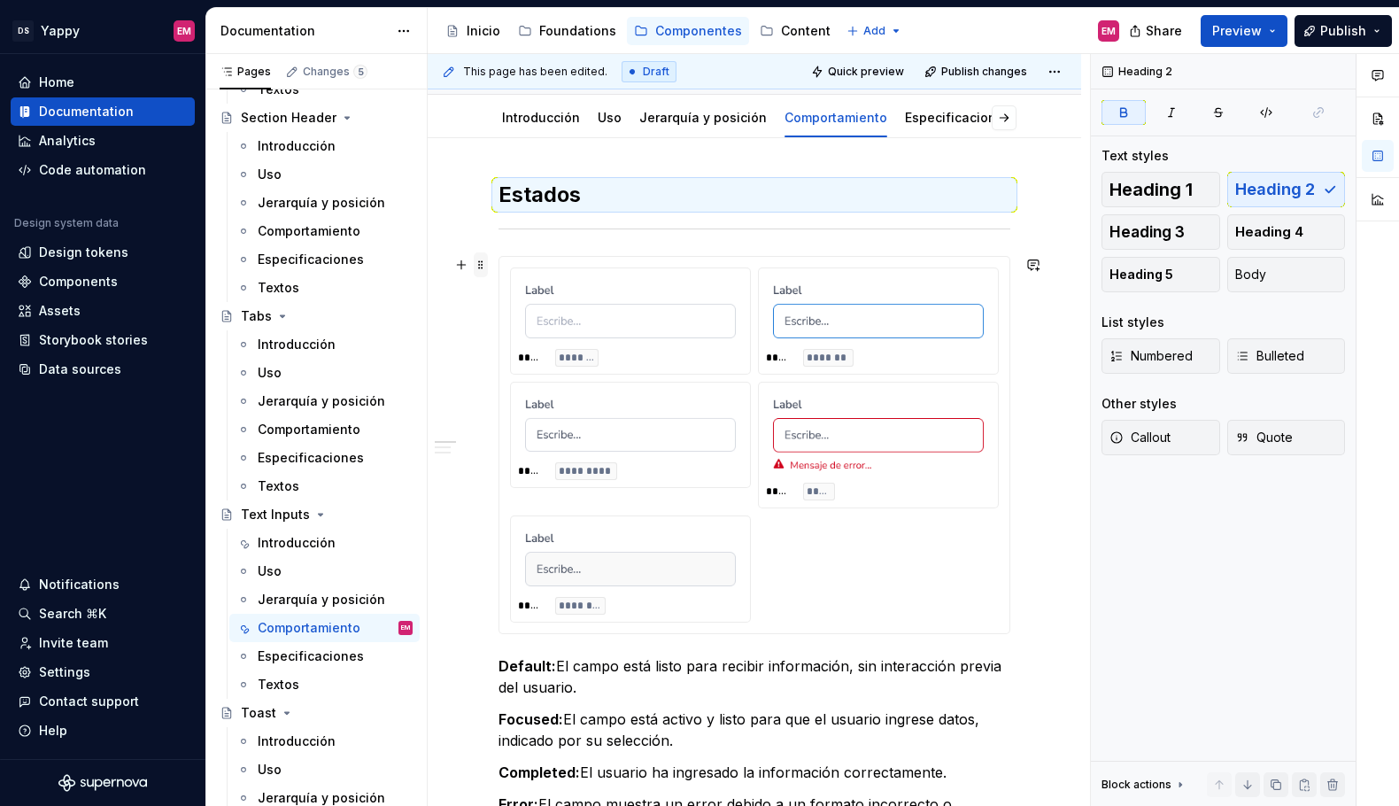
click at [477, 264] on span at bounding box center [481, 264] width 14 height 25
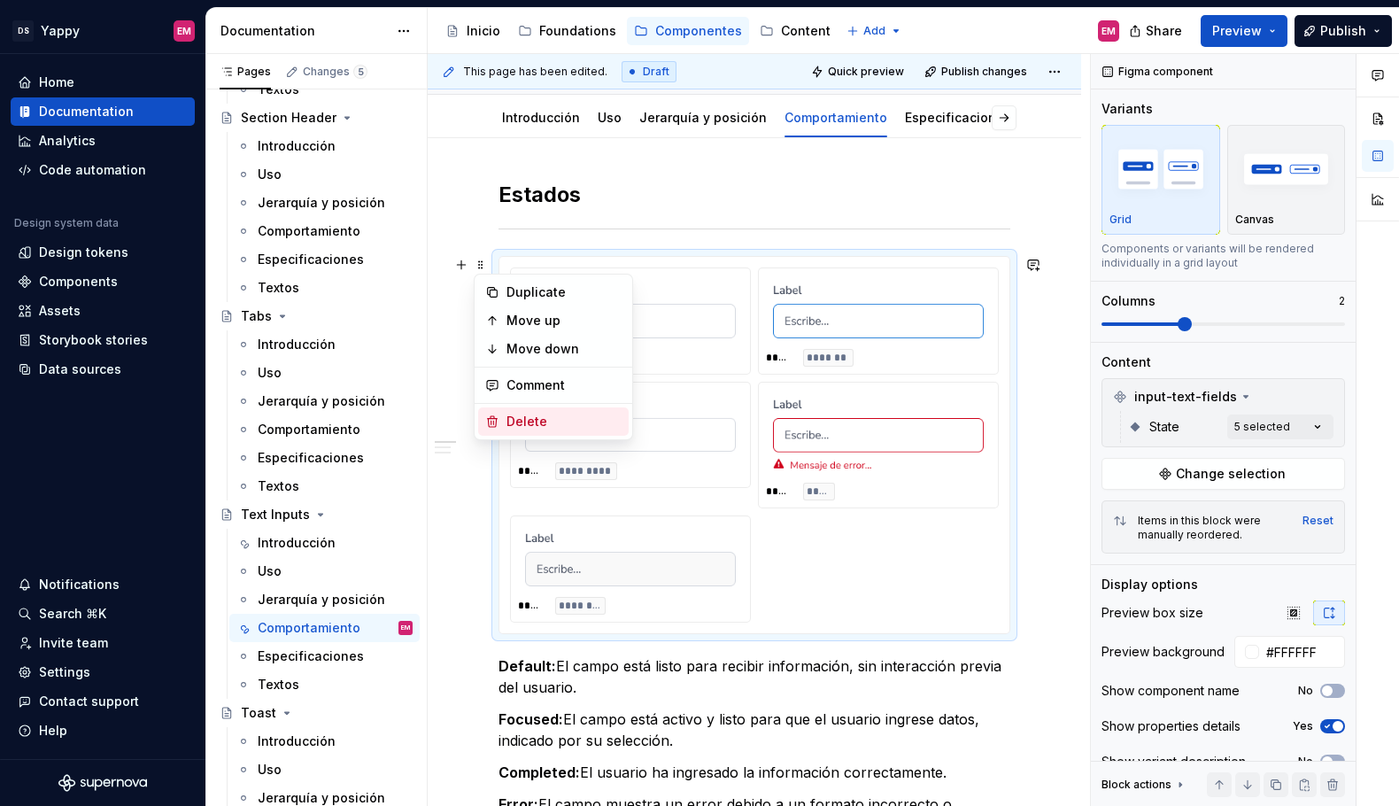
click at [520, 417] on div "Delete" at bounding box center [564, 422] width 115 height 18
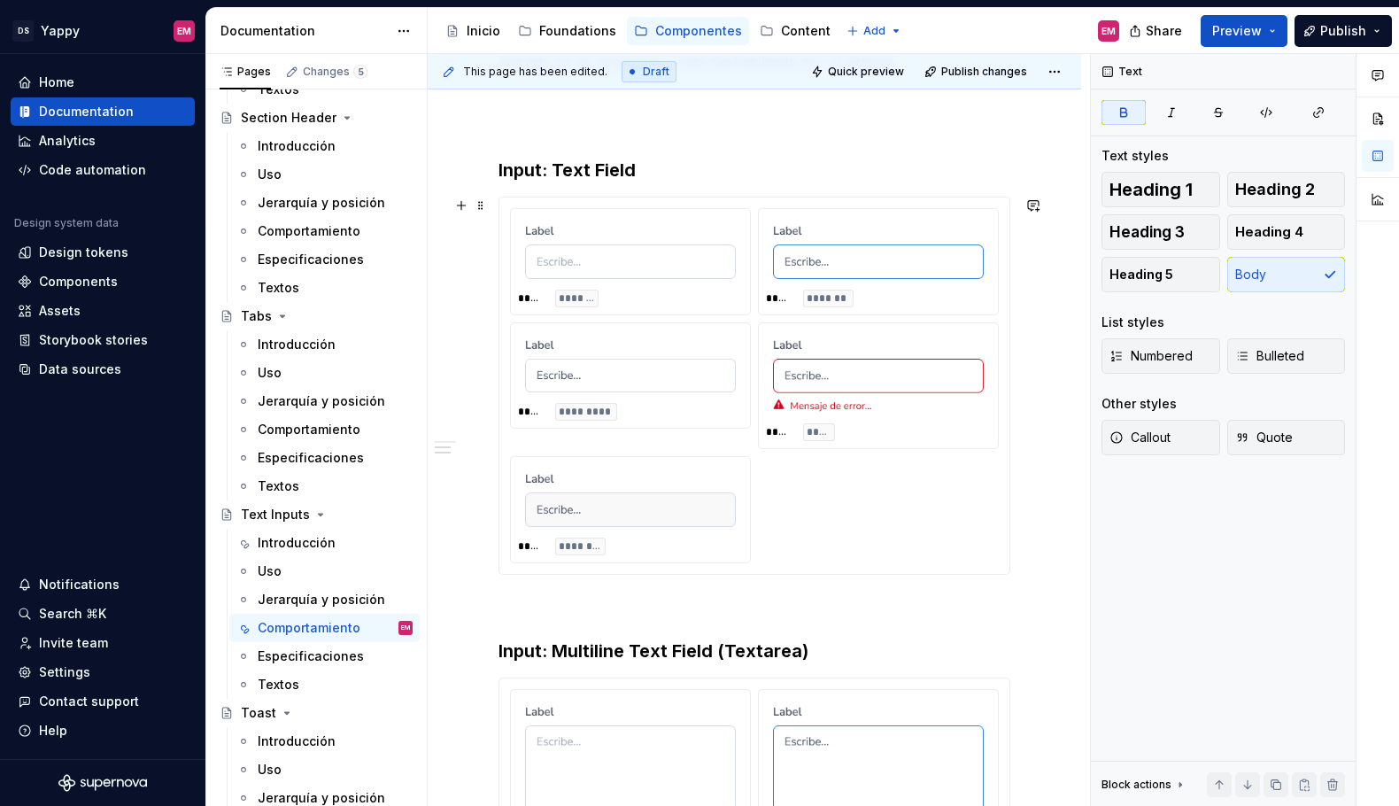
scroll to position [384, 0]
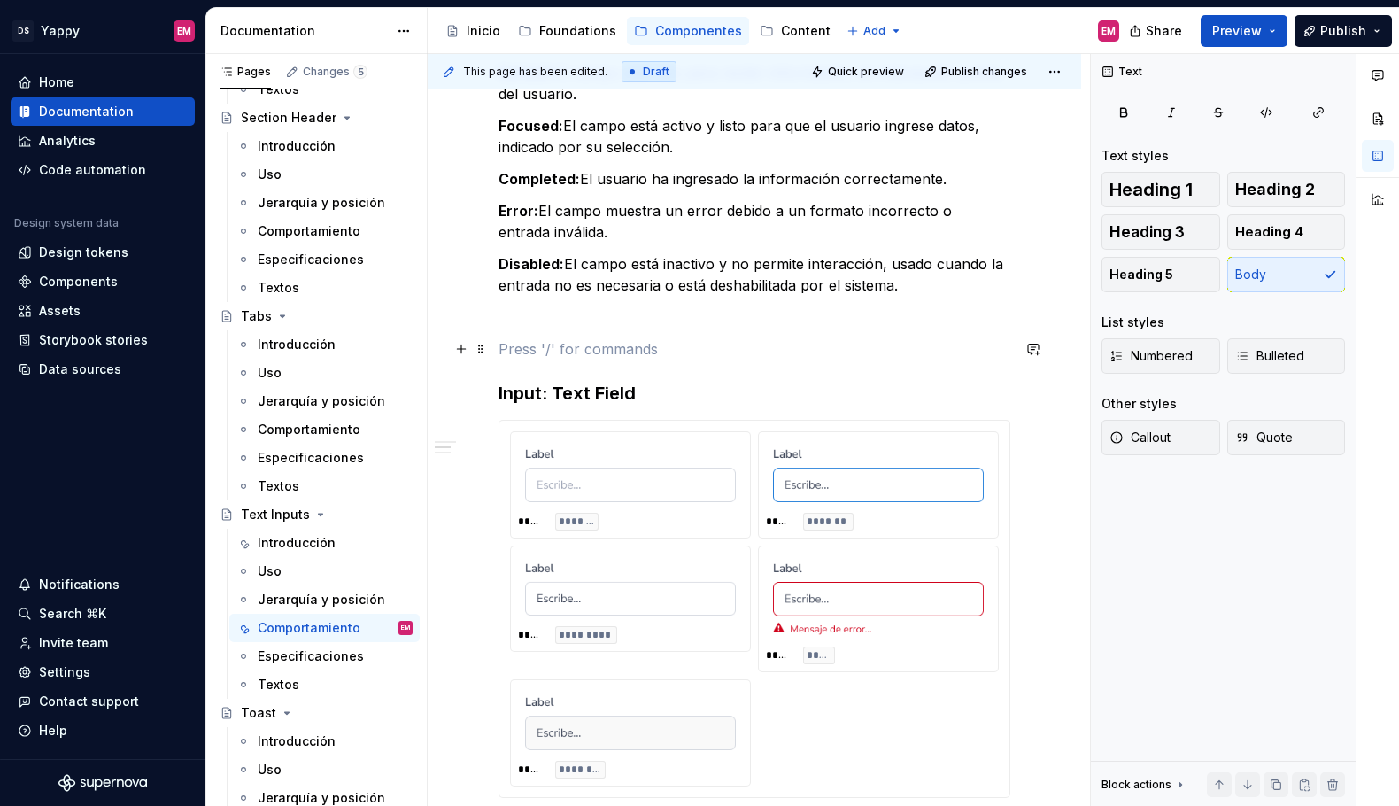
click at [546, 357] on p at bounding box center [755, 348] width 512 height 21
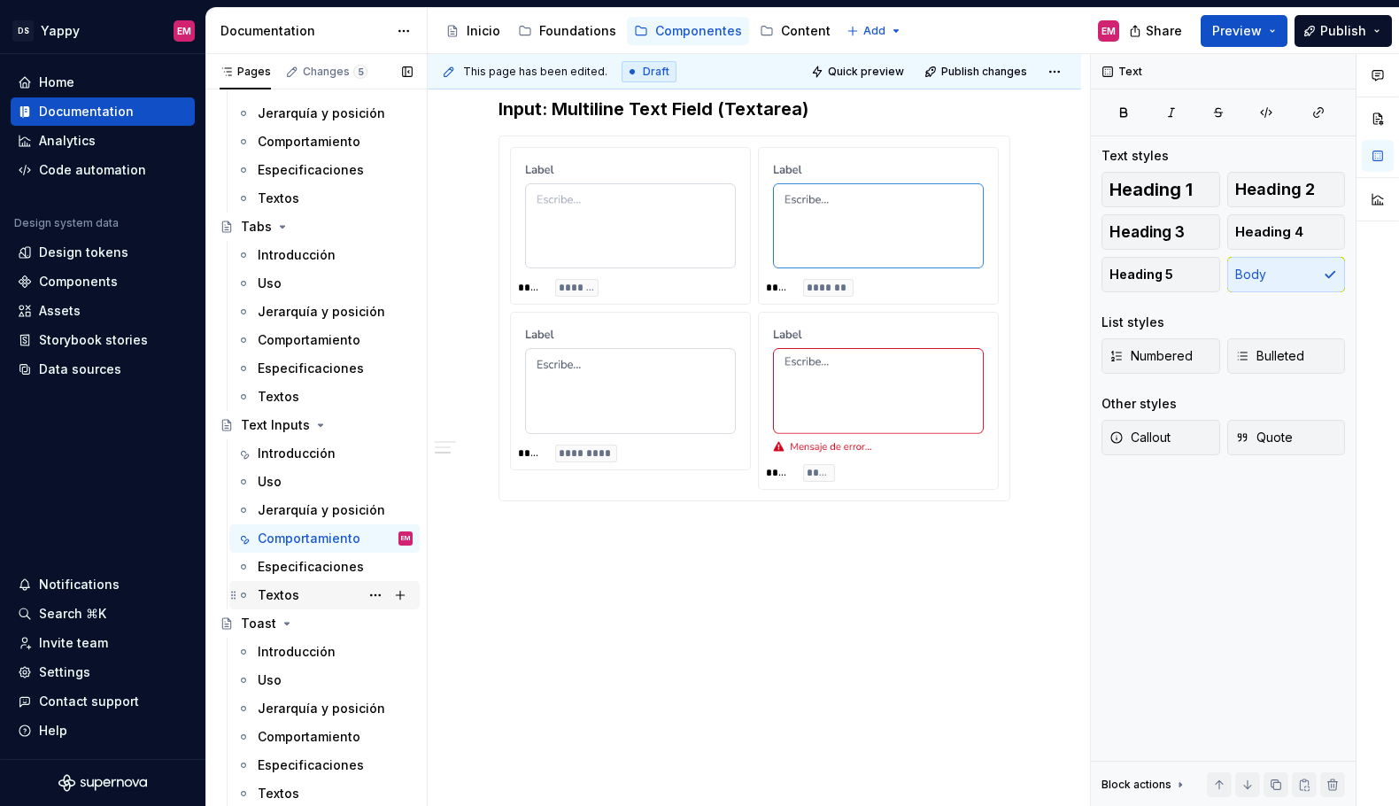
scroll to position [2229, 0]
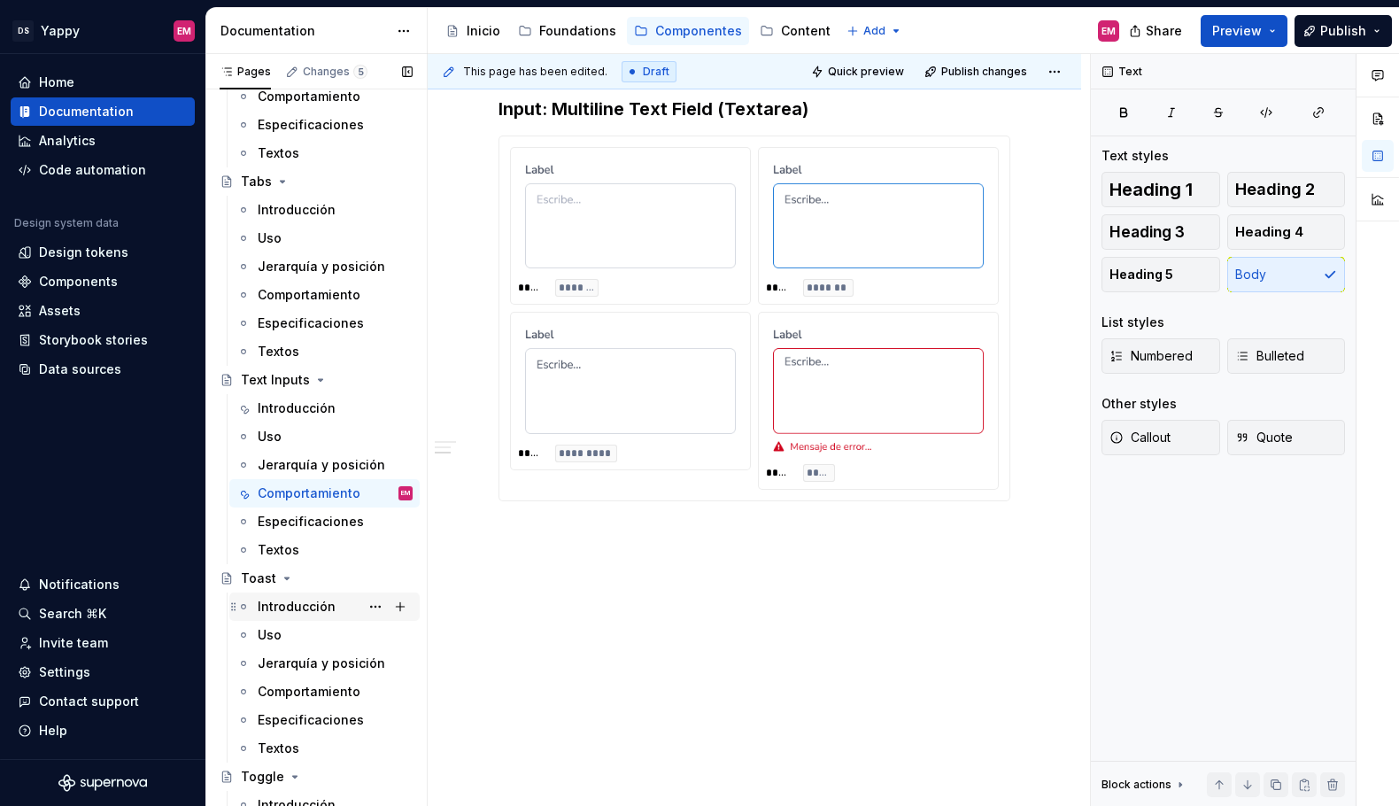
click at [285, 618] on div "Introducción" at bounding box center [335, 606] width 155 height 25
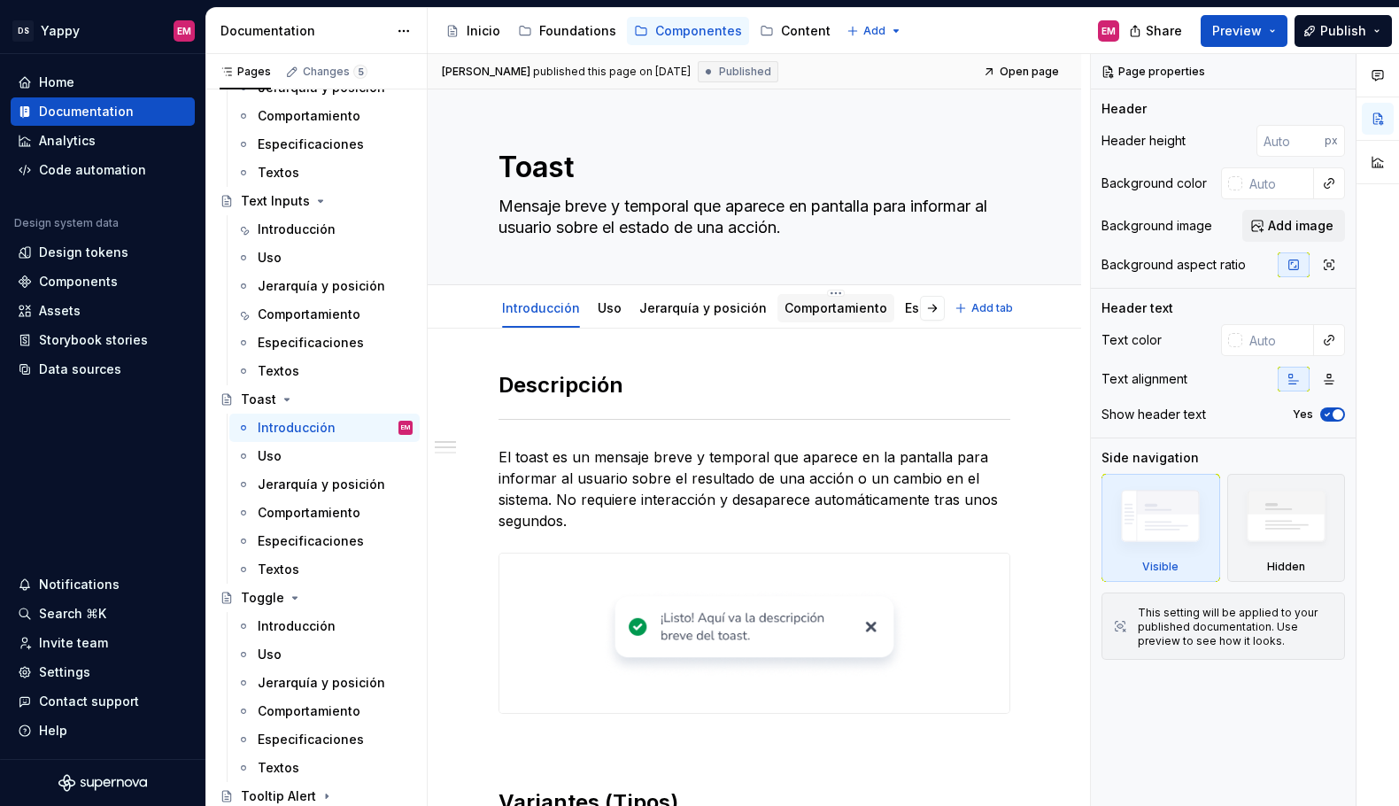
click at [798, 307] on link "Comportamiento" at bounding box center [836, 307] width 103 height 15
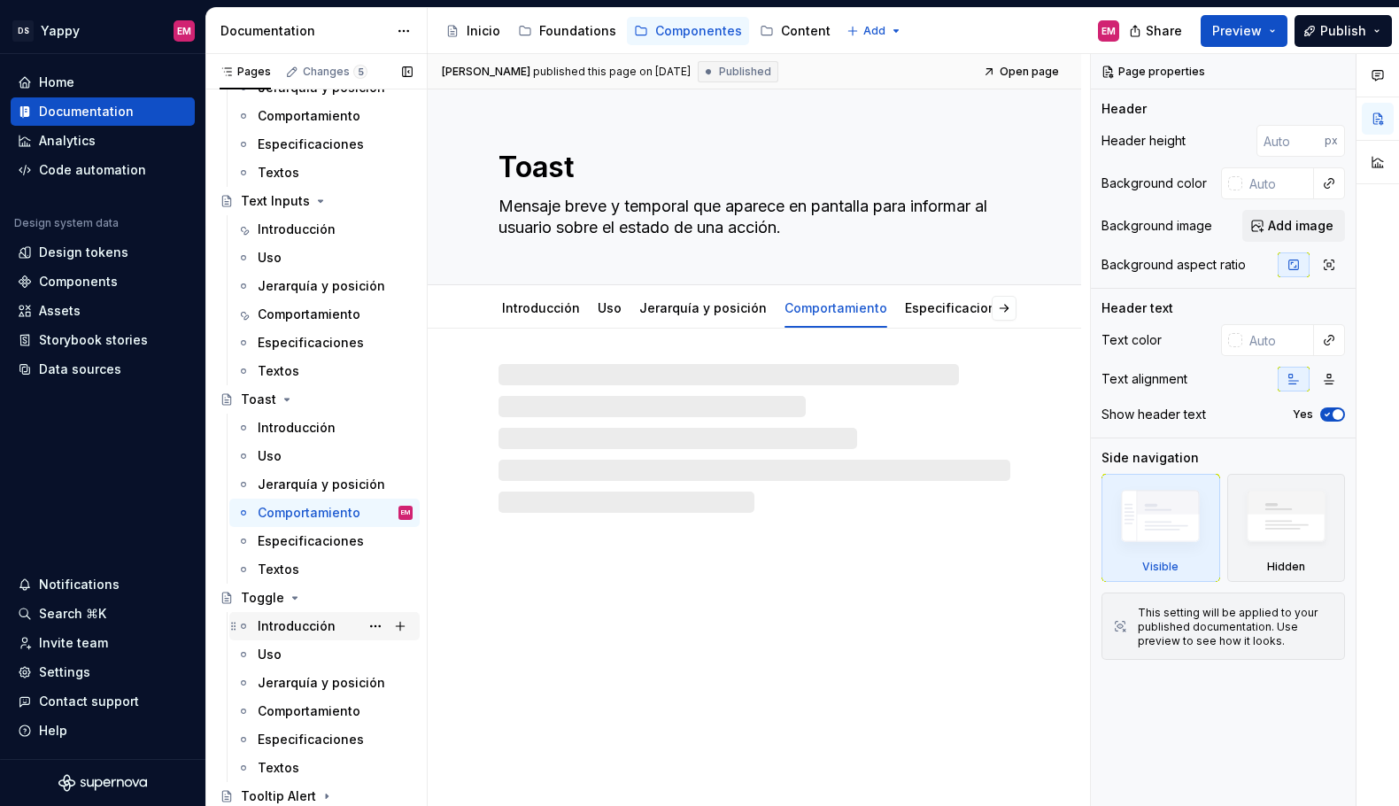
click at [278, 632] on div "Introducción" at bounding box center [297, 626] width 78 height 18
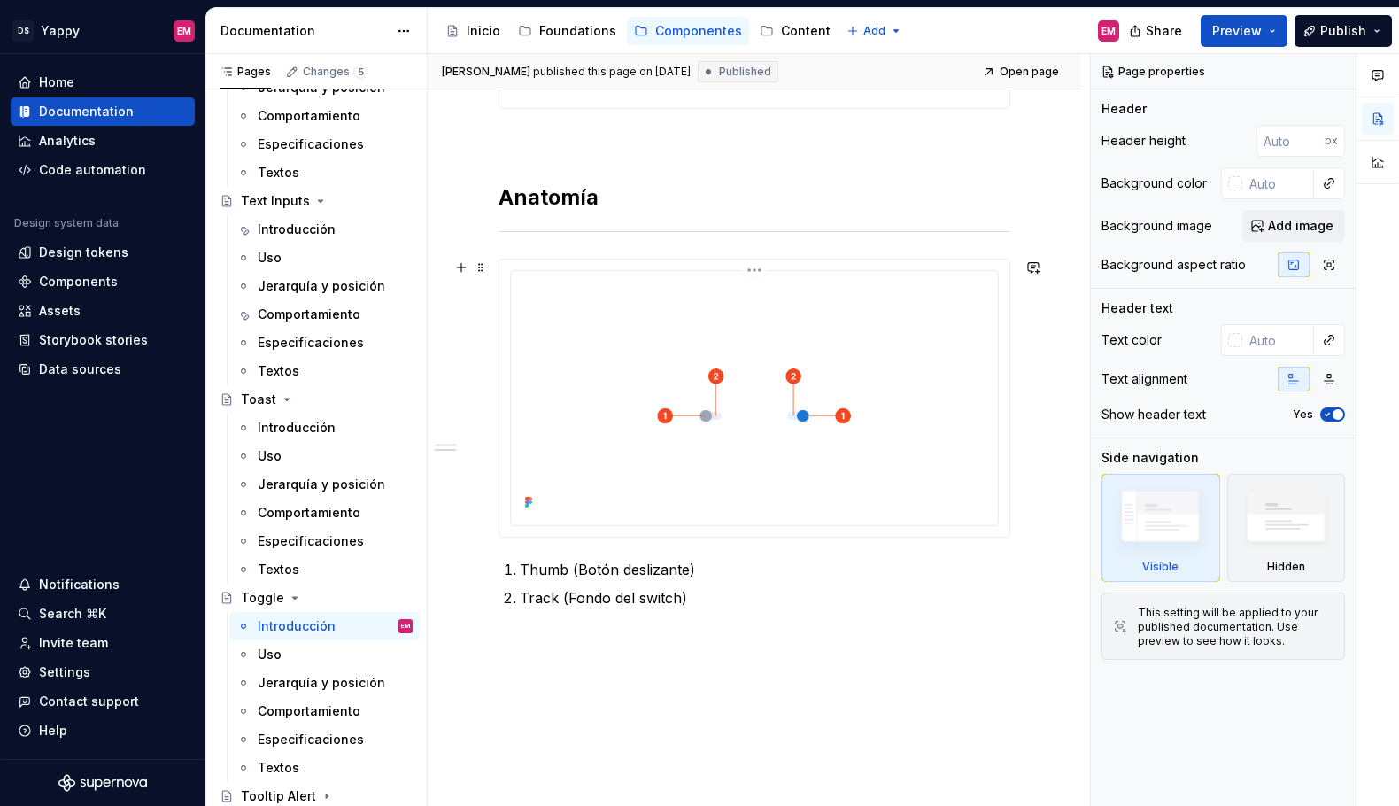
scroll to position [610, 0]
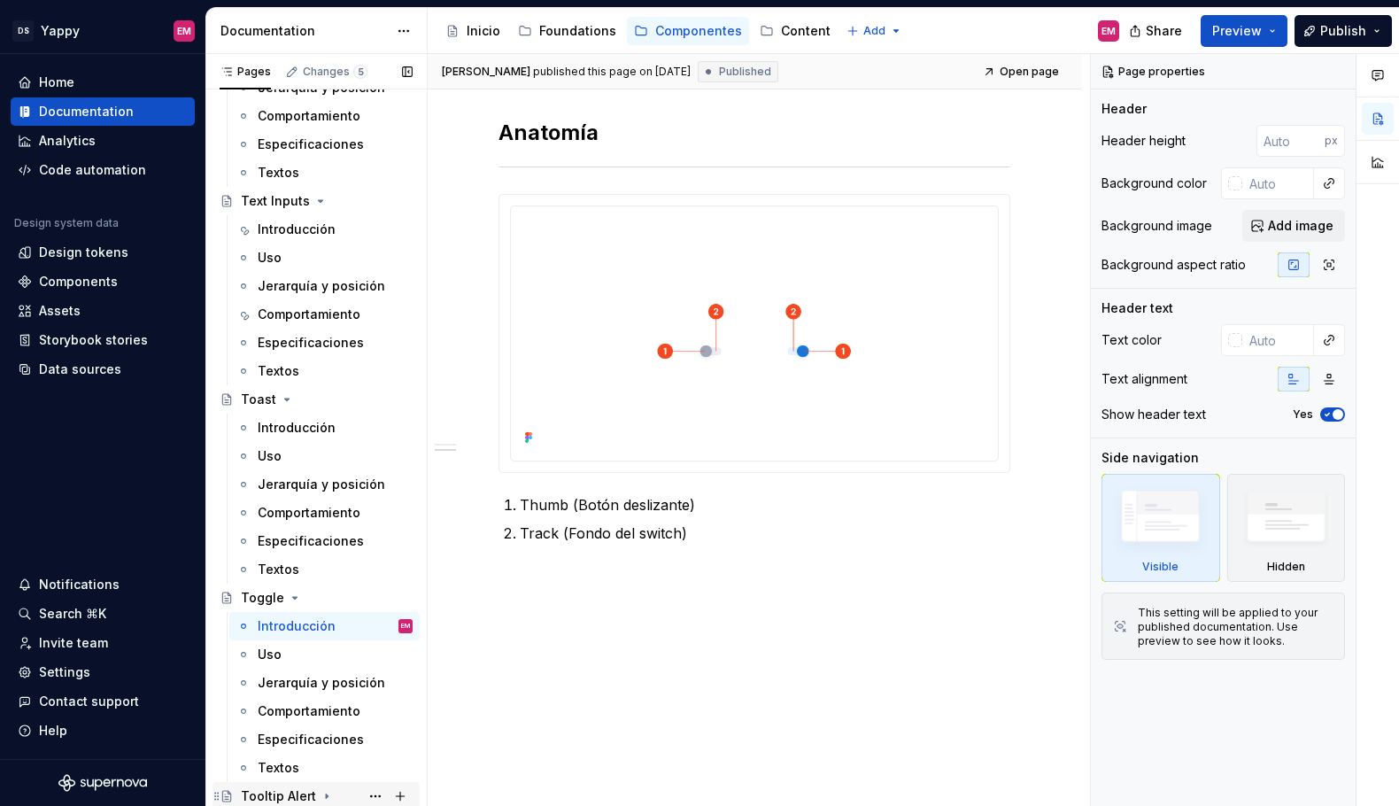
click at [324, 795] on icon "Page tree" at bounding box center [327, 796] width 14 height 14
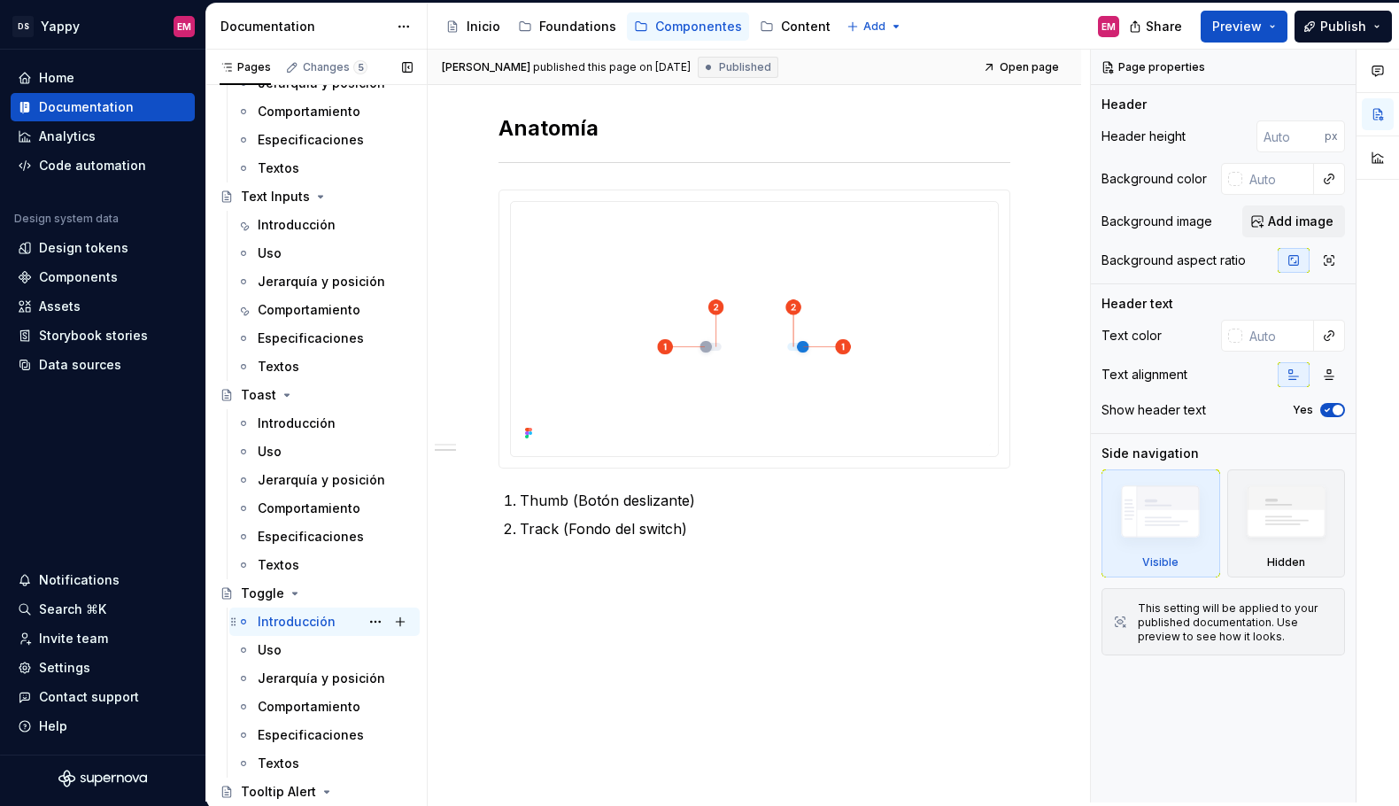
scroll to position [2578, 0]
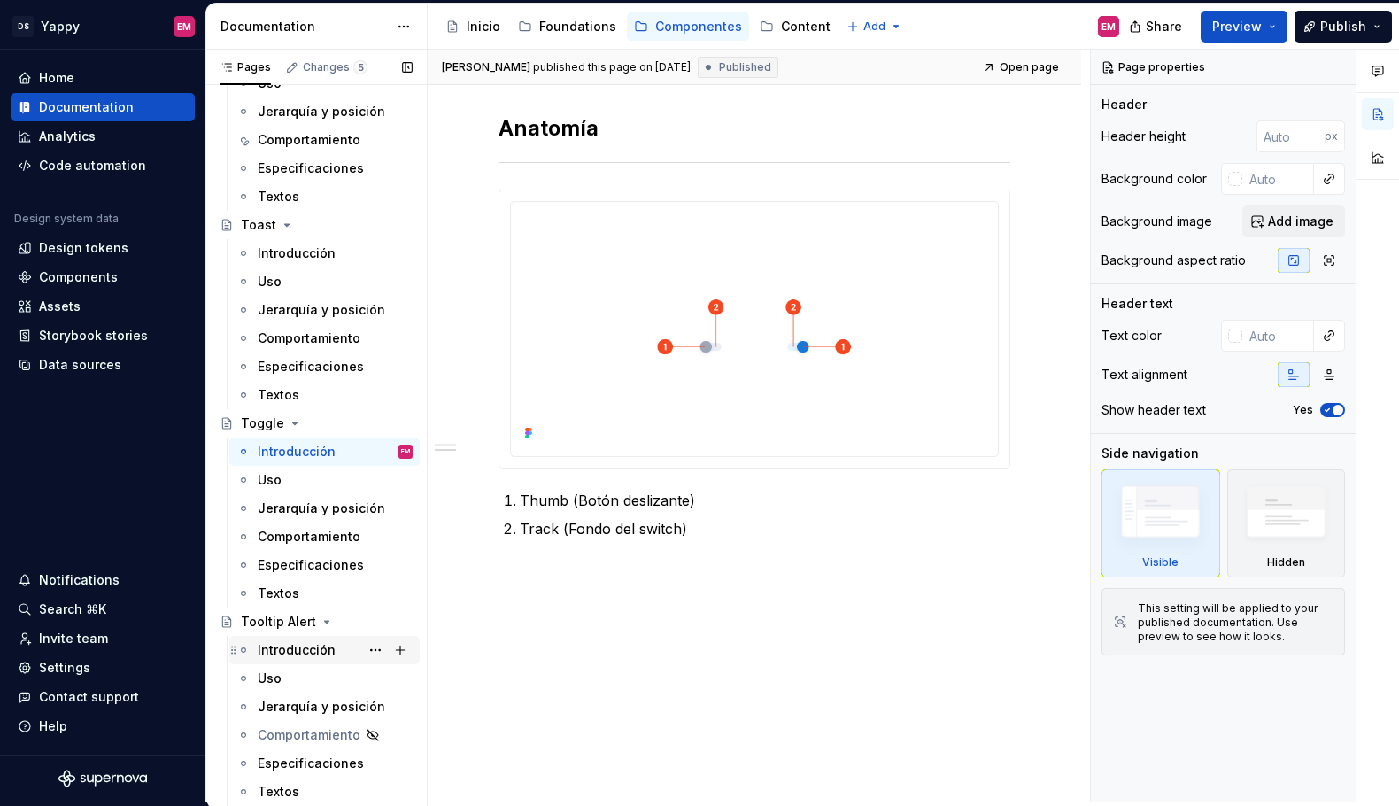
click at [289, 659] on div "Introducción" at bounding box center [335, 650] width 155 height 25
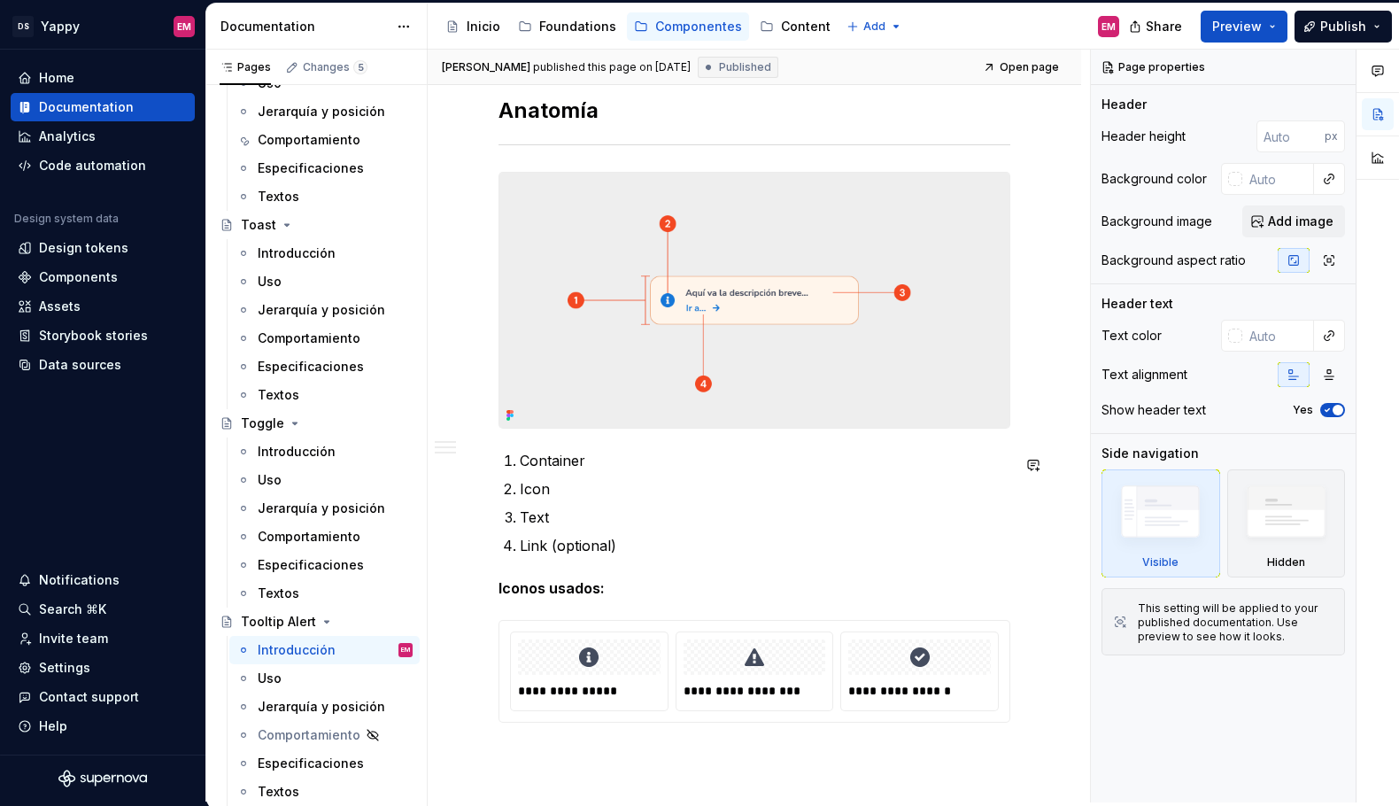
scroll to position [1542, 0]
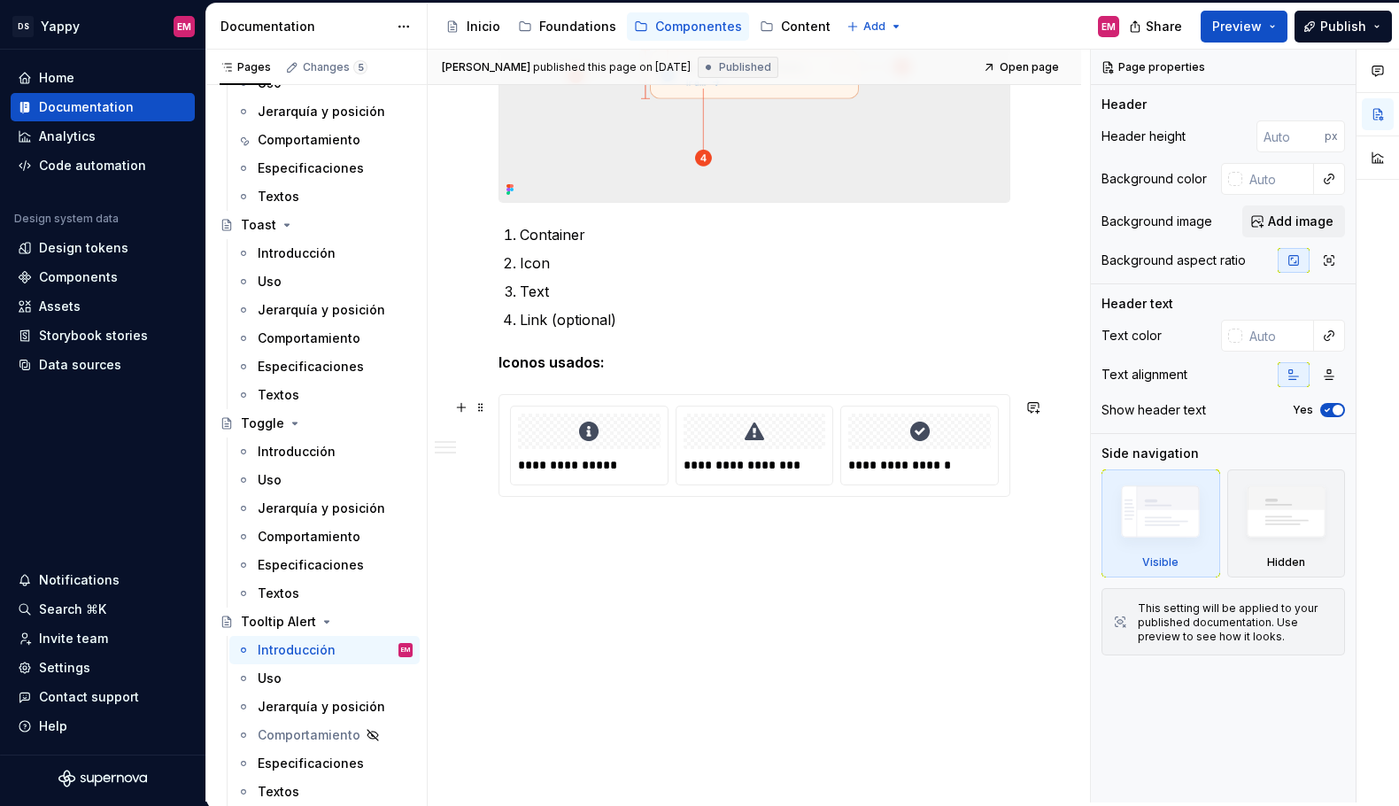
type textarea "*"
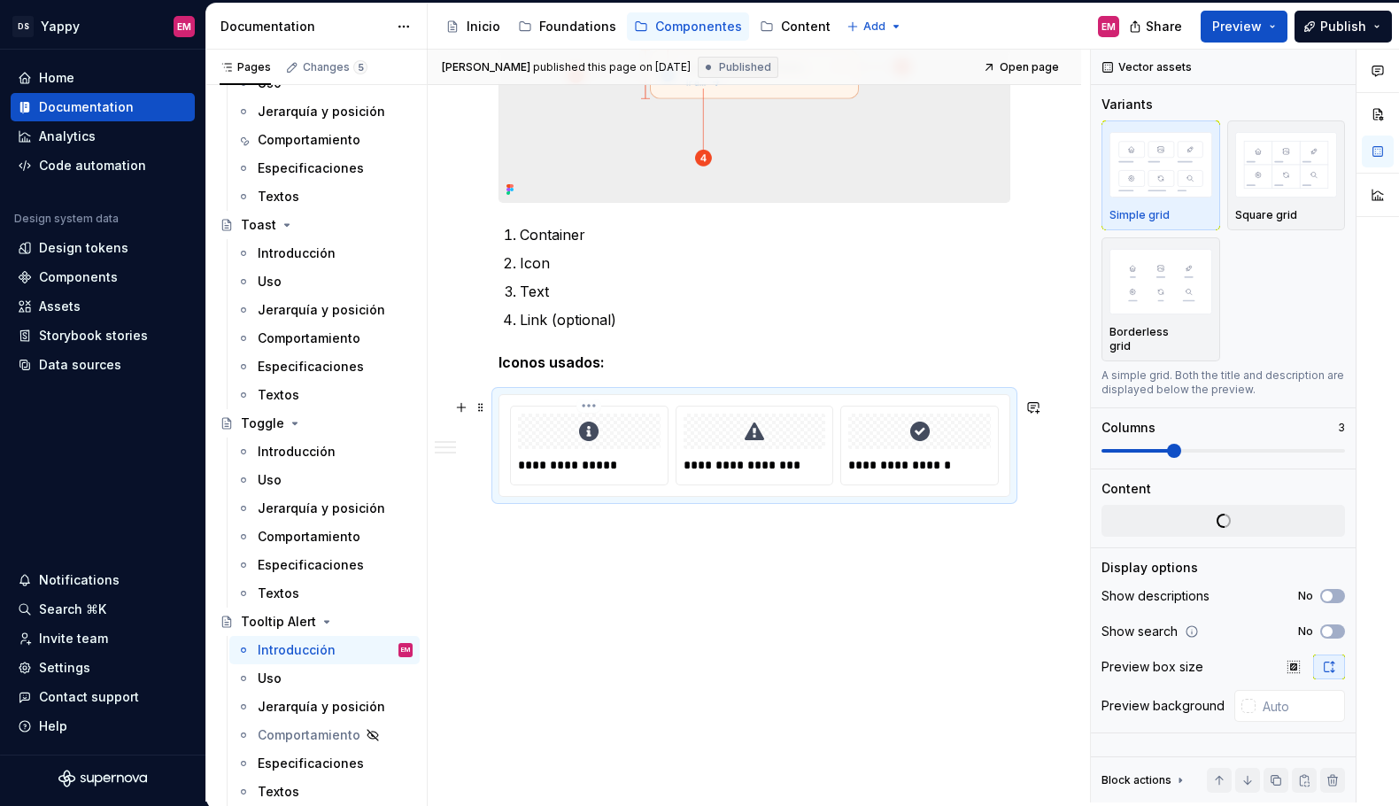
click at [526, 407] on div "**********" at bounding box center [589, 446] width 157 height 78
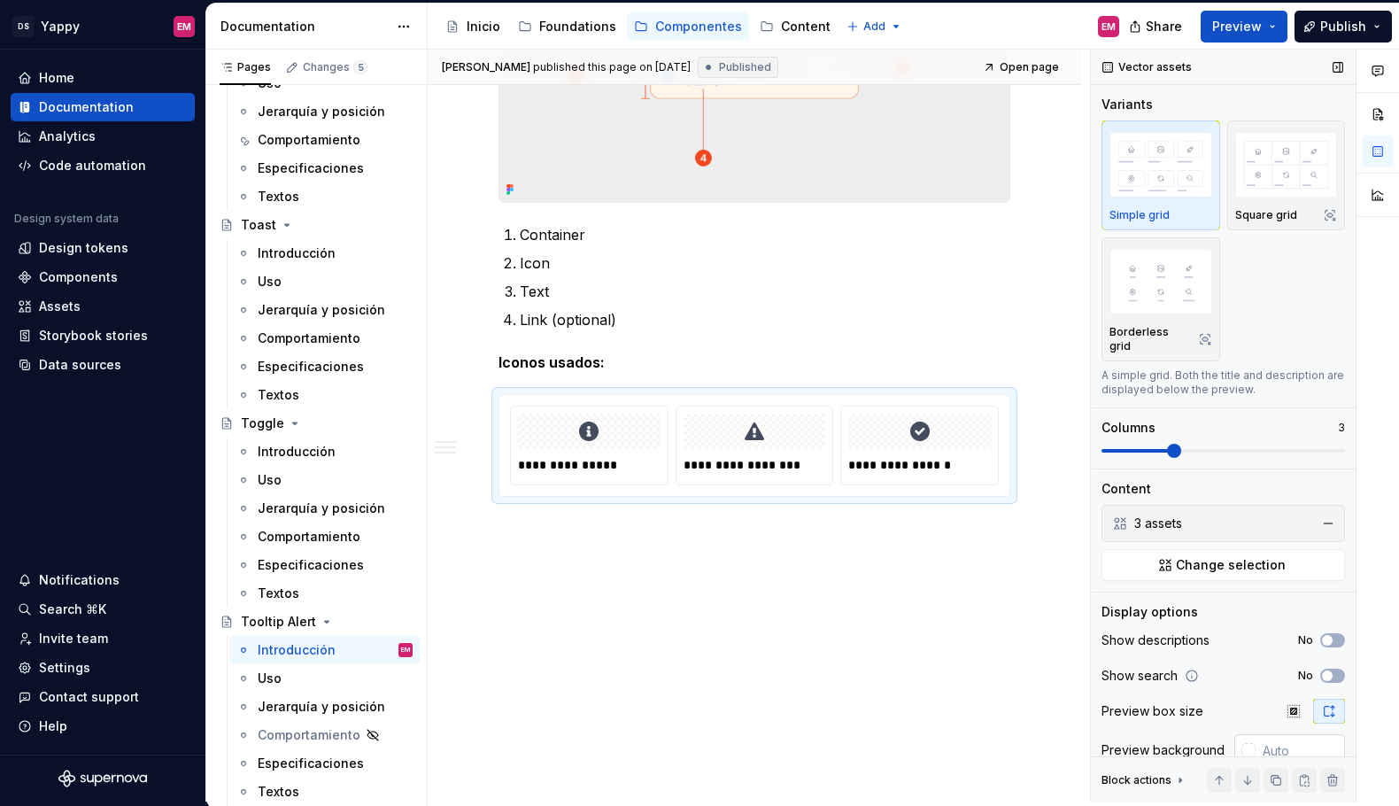
click at [1248, 734] on div at bounding box center [1245, 750] width 21 height 32
click at [1248, 743] on div at bounding box center [1249, 750] width 14 height 14
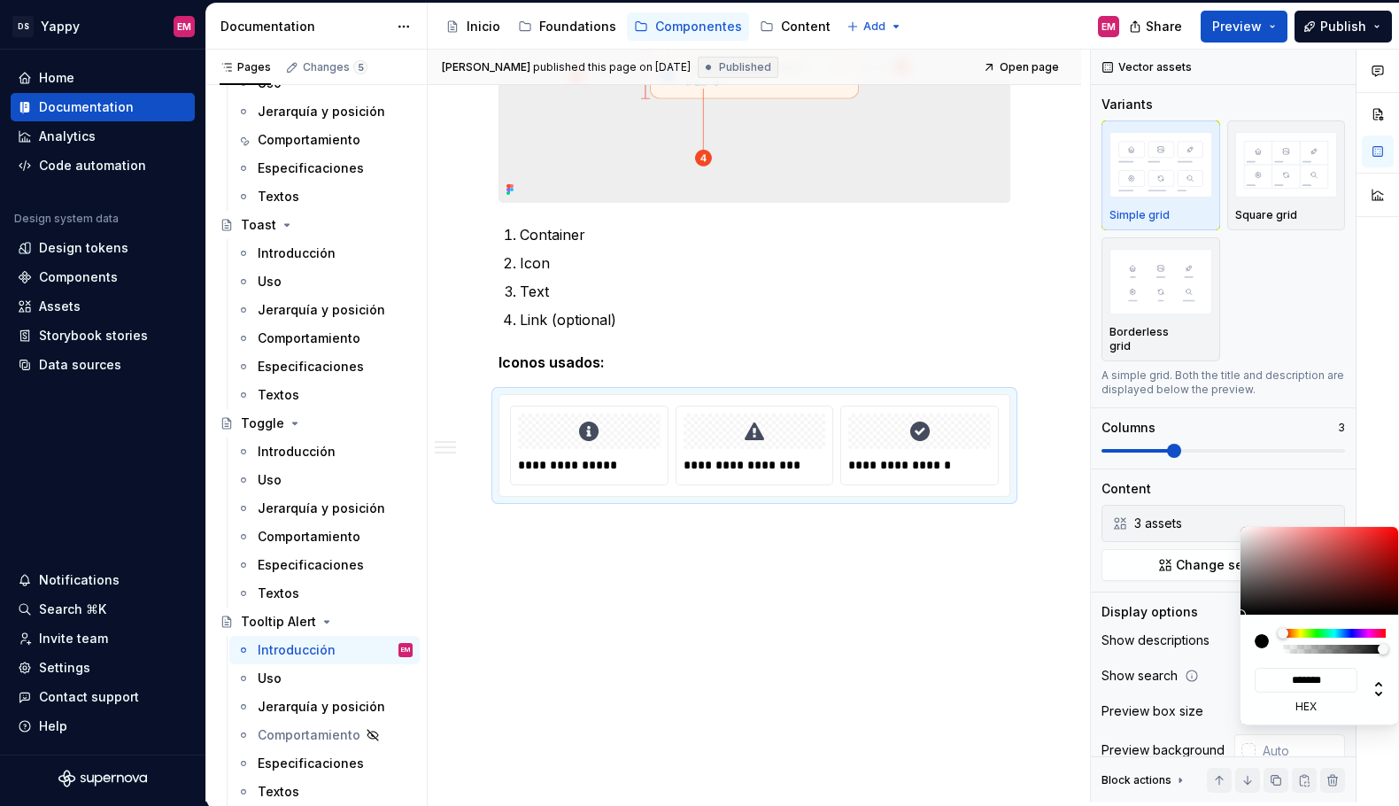
type input "#8E7575"
type input "*******"
type input "#8E7676"
type input "*******"
type input "#BCB2B2"
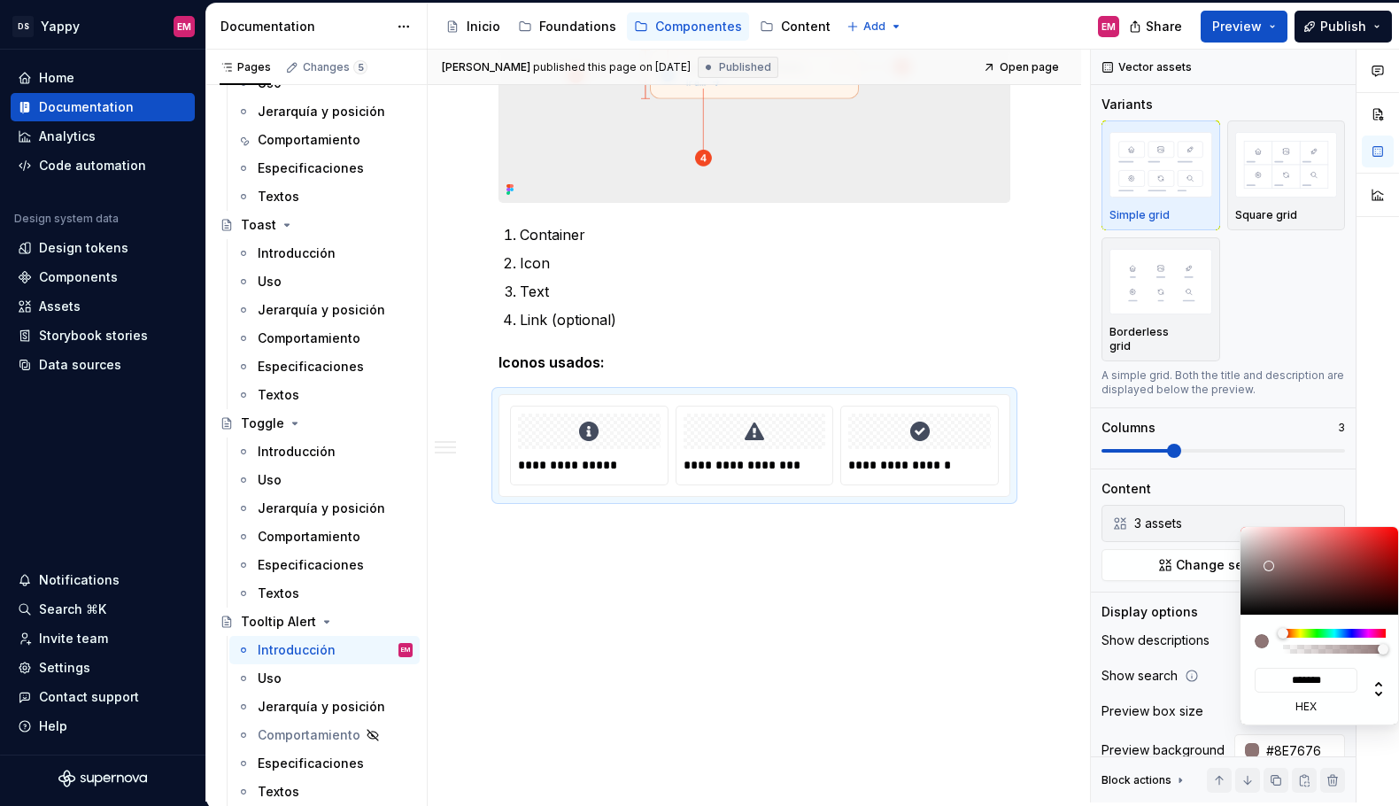
type input "*******"
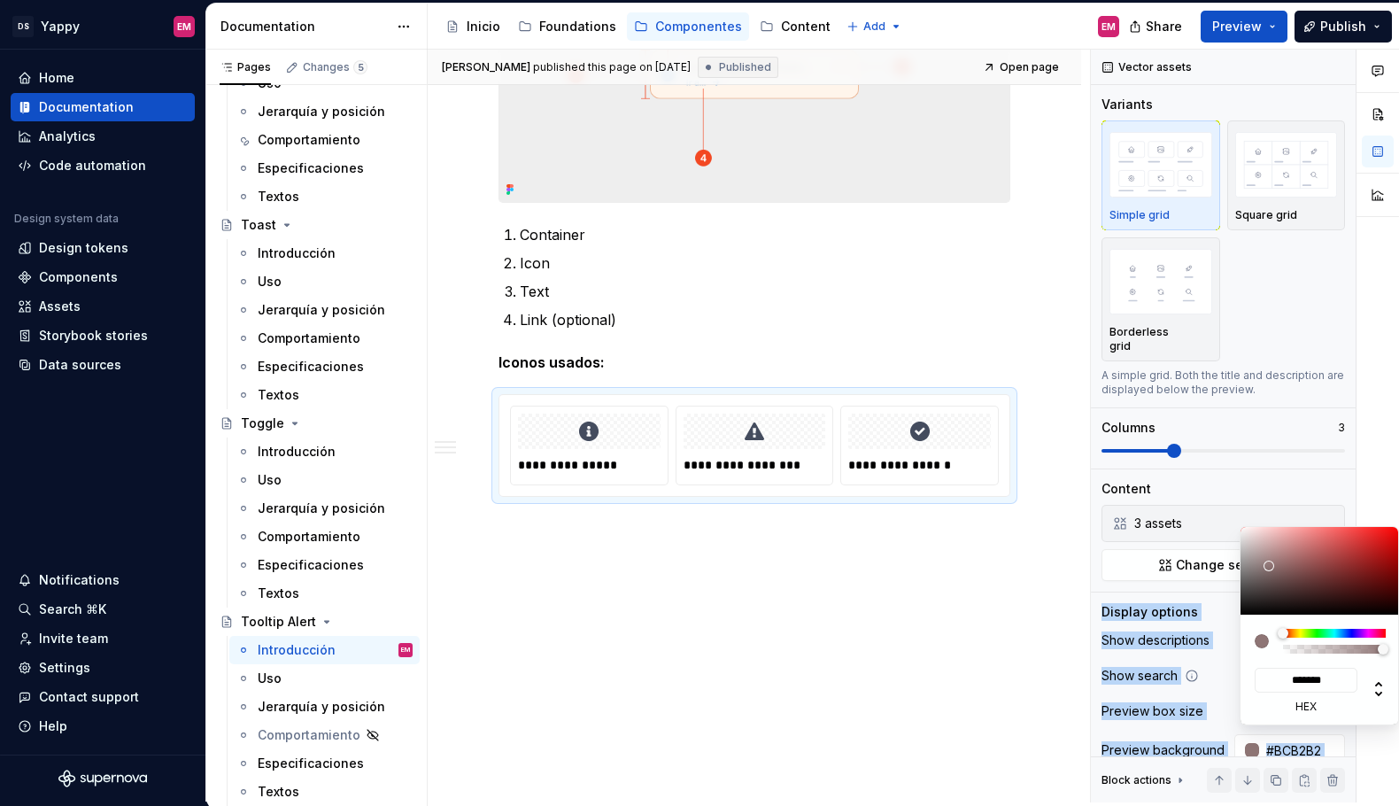
type input "#FFFFFF"
type input "*******"
drag, startPoint x: 1268, startPoint y: 566, endPoint x: 1227, endPoint y: 514, distance: 66.8
click at [1227, 514] on body "DS Yappy EM Home Documentation Analytics Code automation Design system data Des…" at bounding box center [699, 403] width 1399 height 806
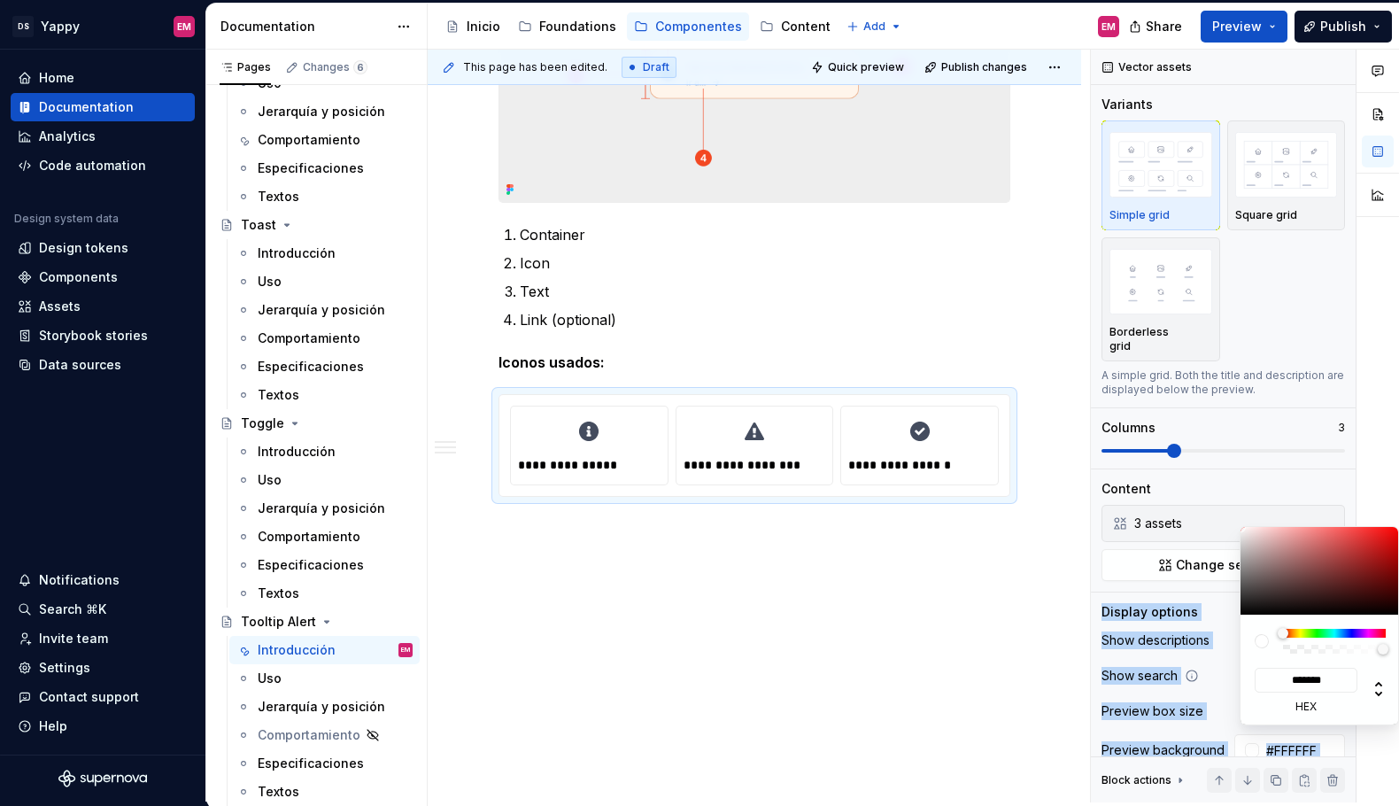
click at [1183, 724] on div "Comments Open comments No comments yet Select ‘Comment’ from the block context …" at bounding box center [1245, 426] width 308 height 753
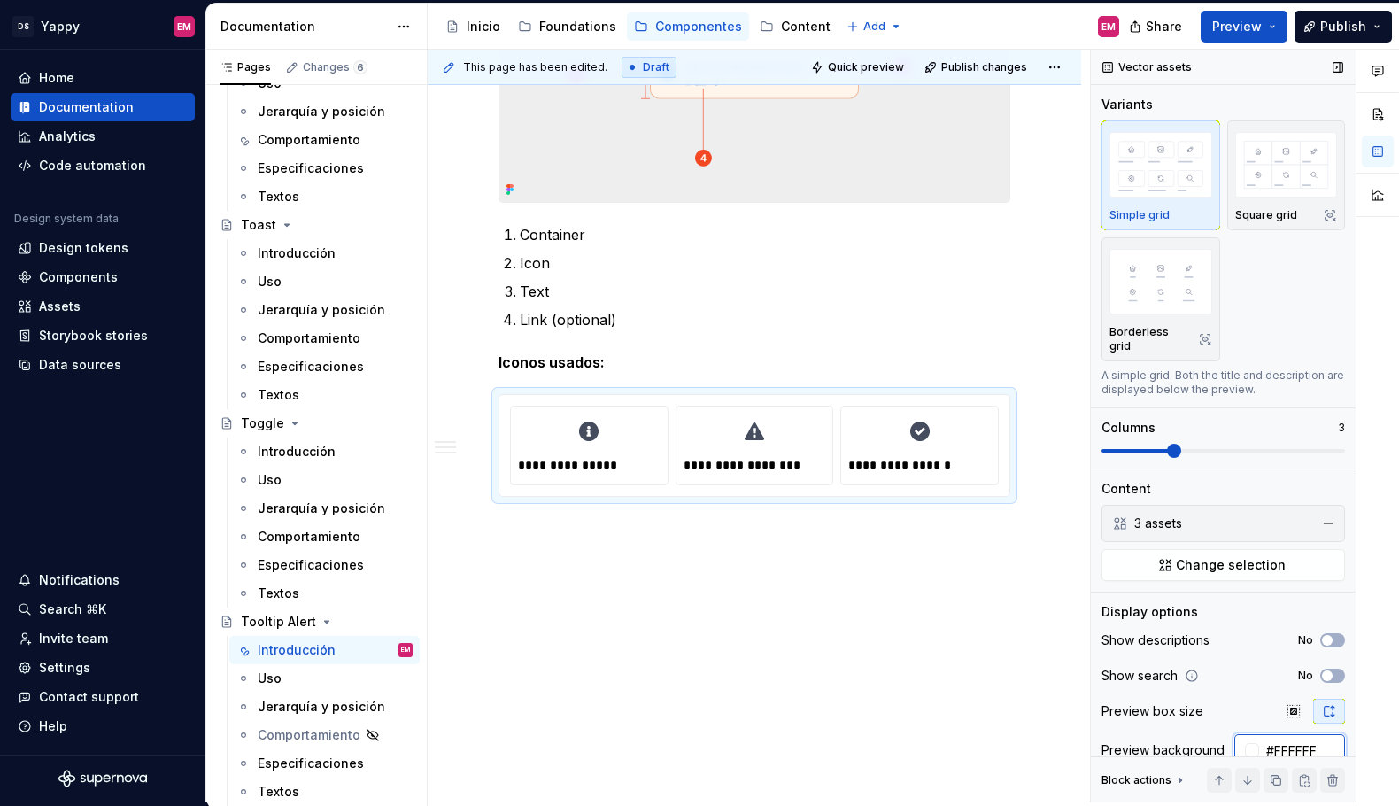
click at [1282, 738] on div "Comments Open comments No comments yet Select ‘Comment’ from the block context …" at bounding box center [1245, 426] width 308 height 753
click at [296, 443] on div "Introducción" at bounding box center [297, 452] width 78 height 18
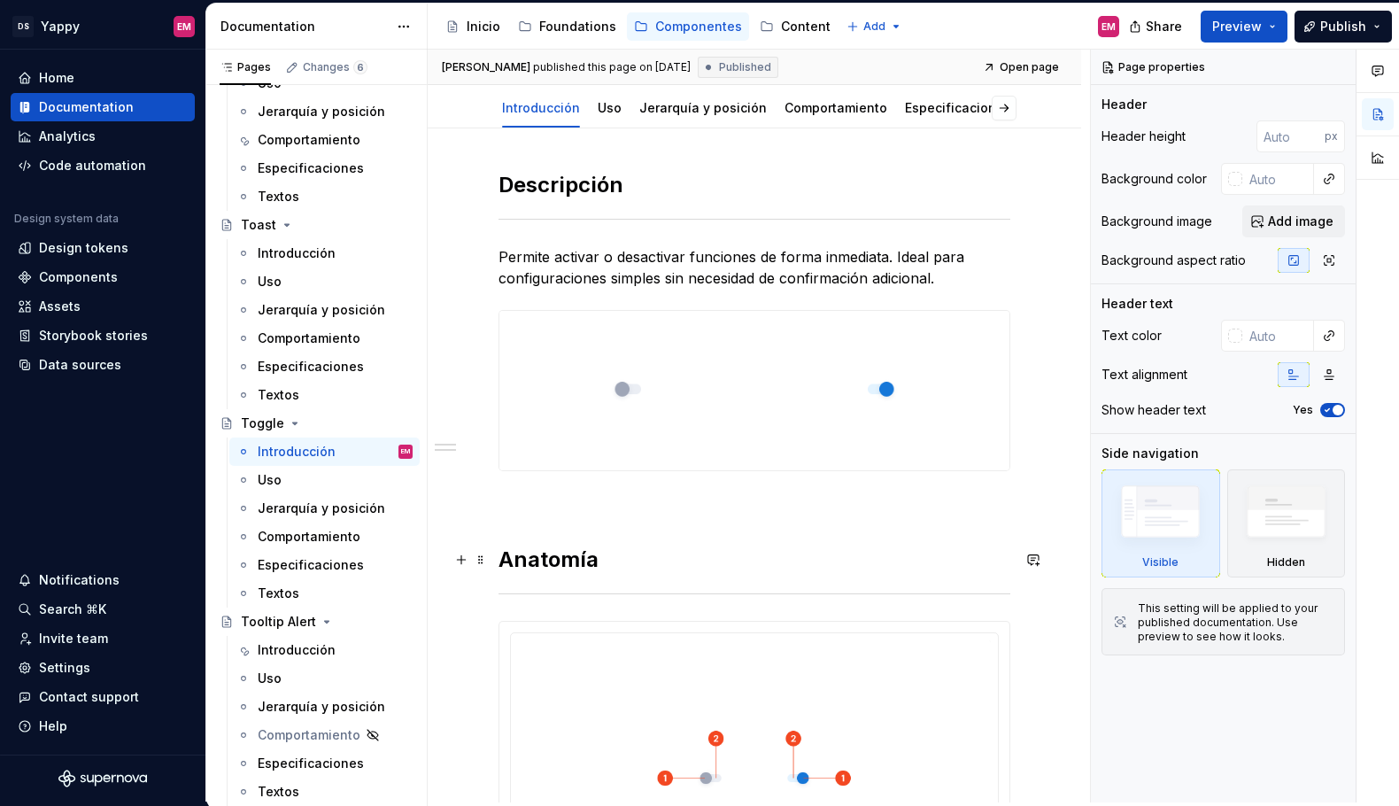
scroll to position [610, 0]
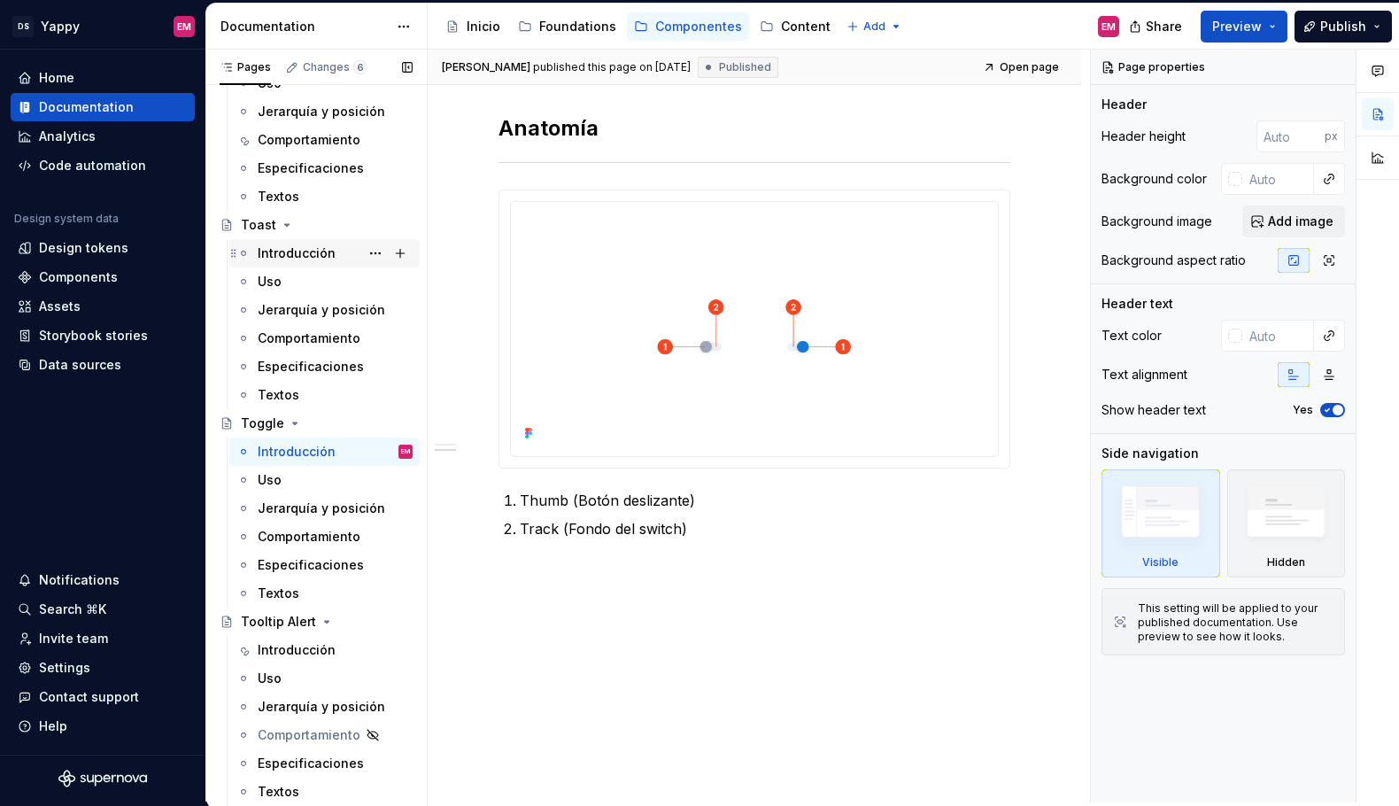
click at [308, 252] on div "Introducción" at bounding box center [297, 253] width 78 height 18
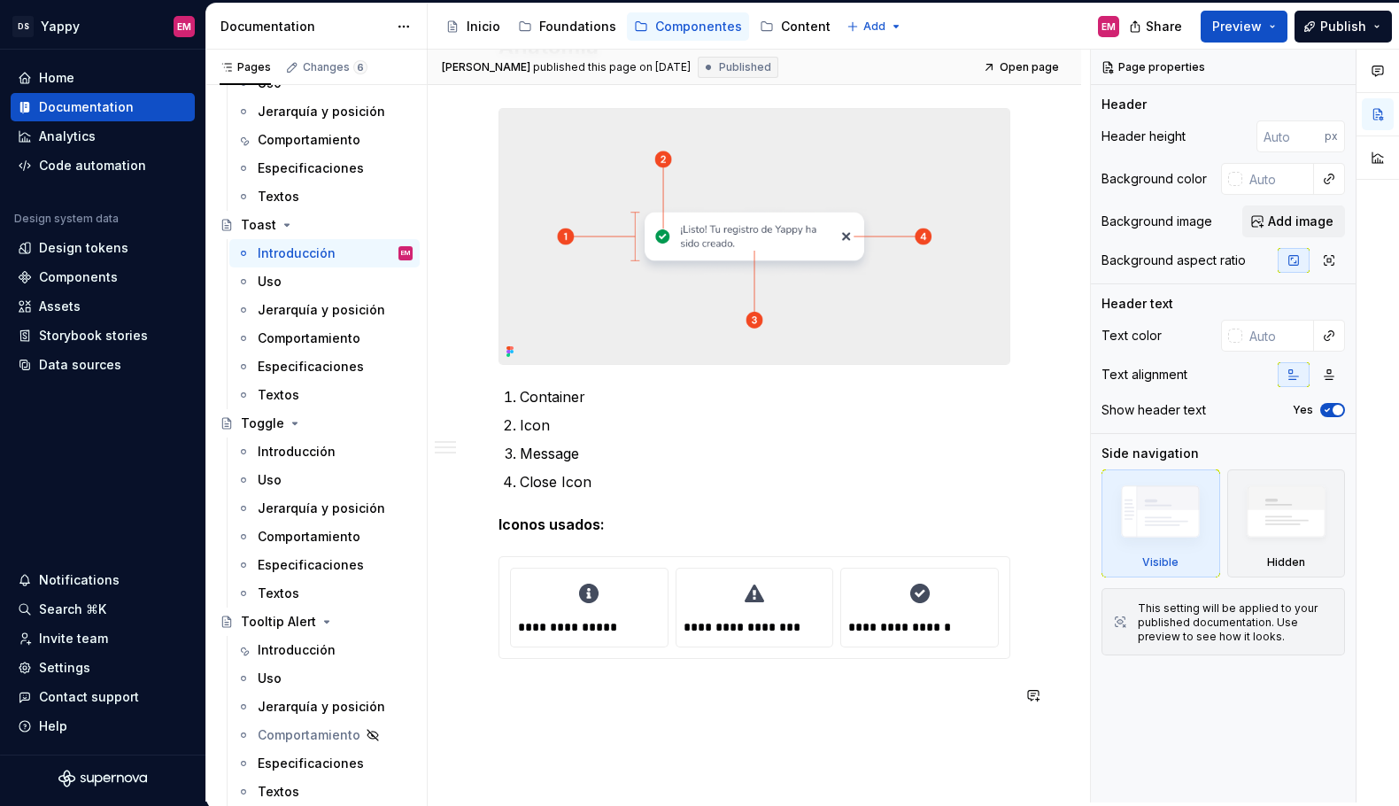
scroll to position [1833, 0]
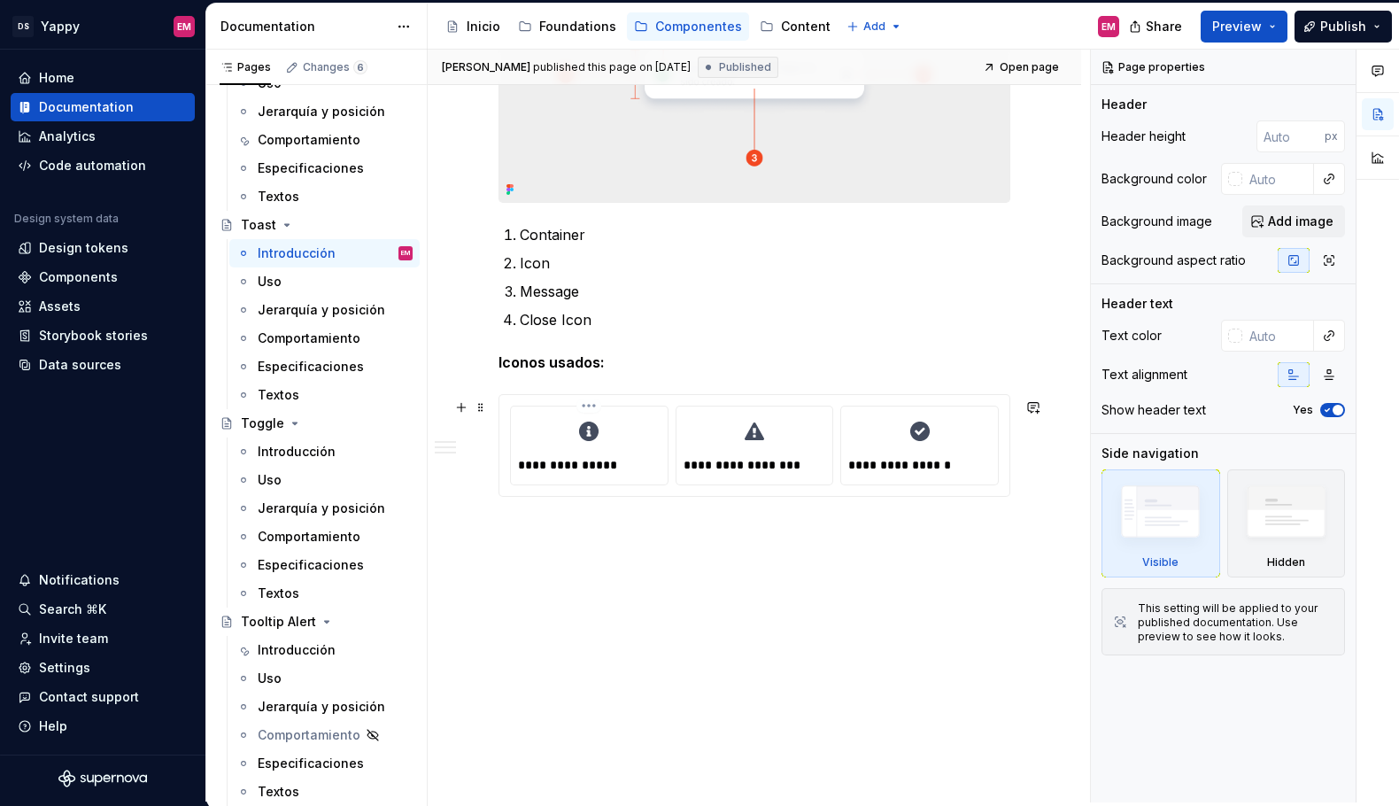
click at [593, 456] on p "**********" at bounding box center [590, 465] width 145 height 18
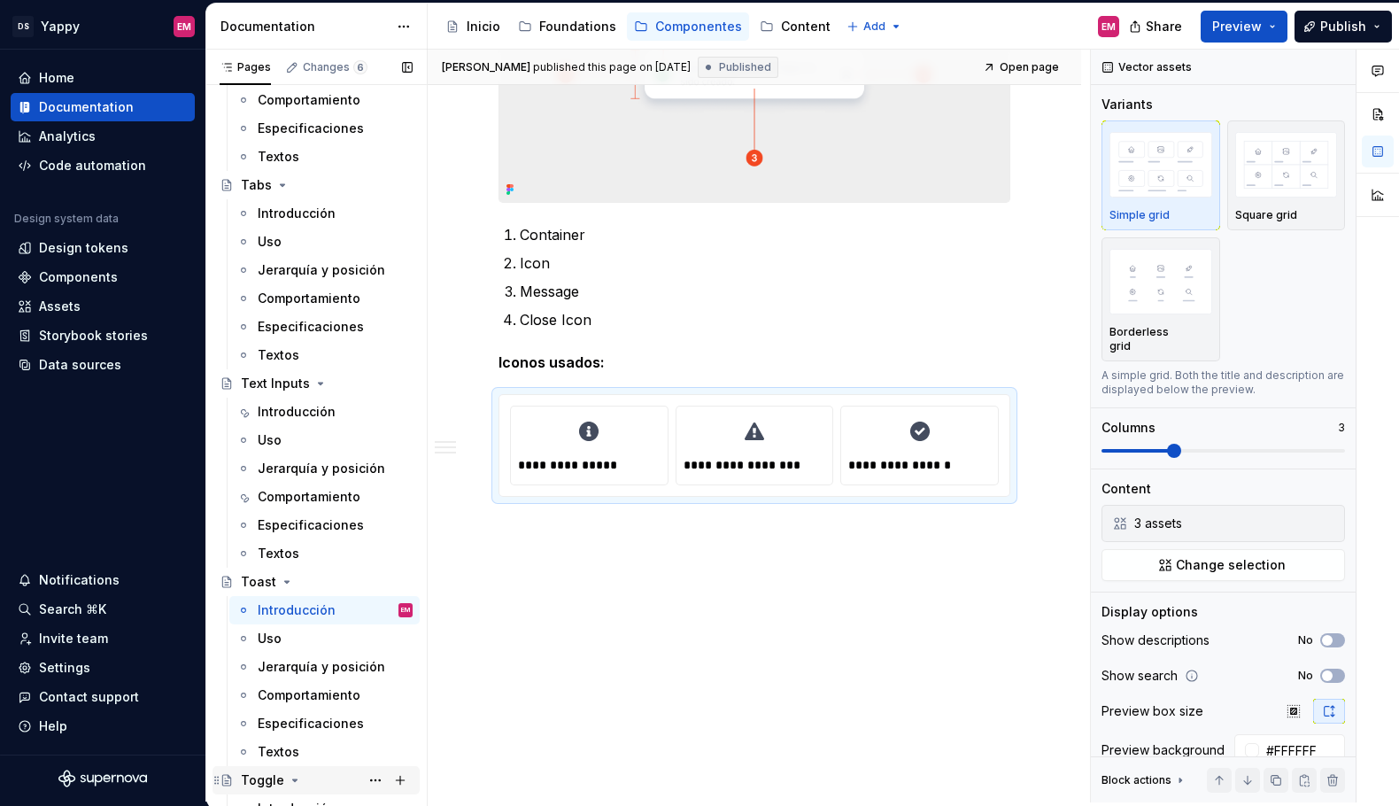
scroll to position [2190, 0]
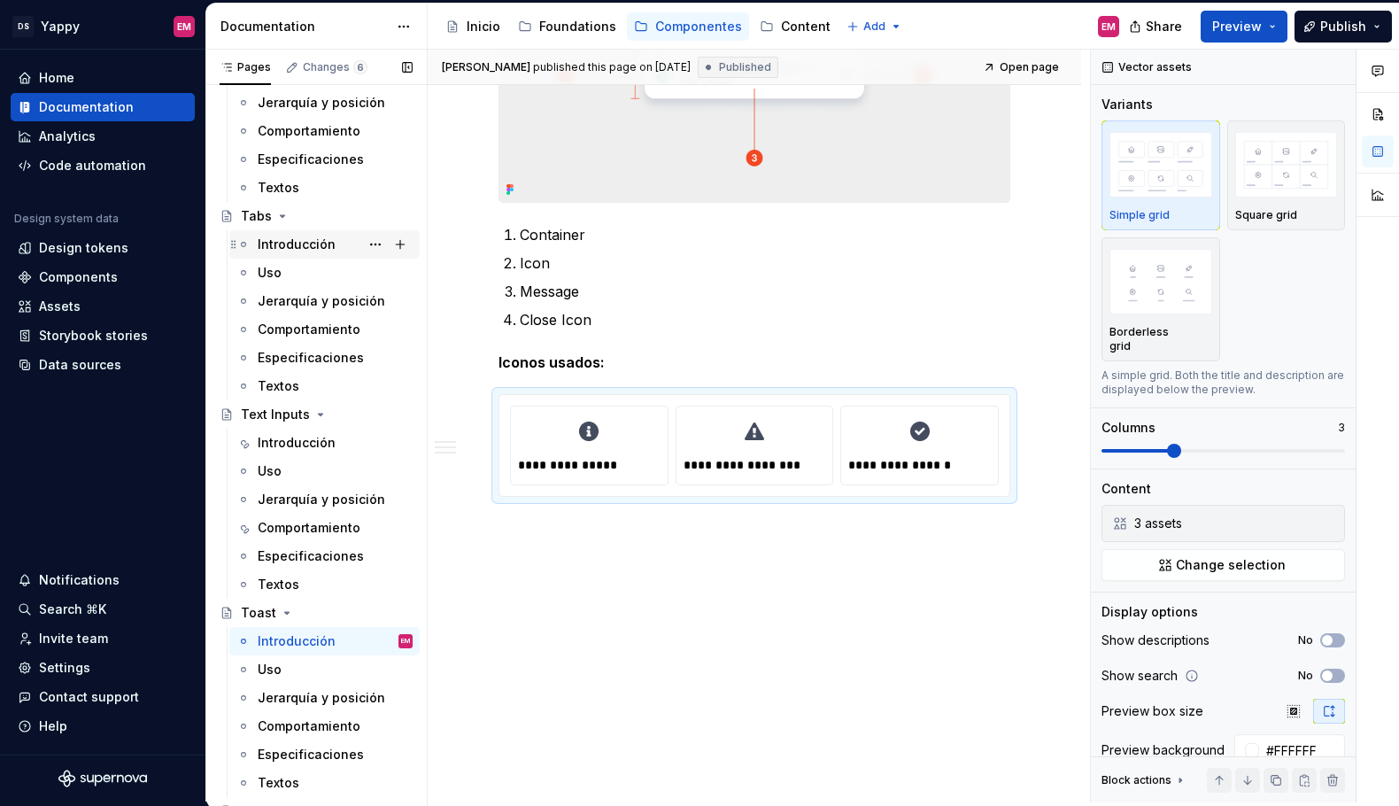
click at [280, 252] on div "Introducción" at bounding box center [297, 245] width 78 height 18
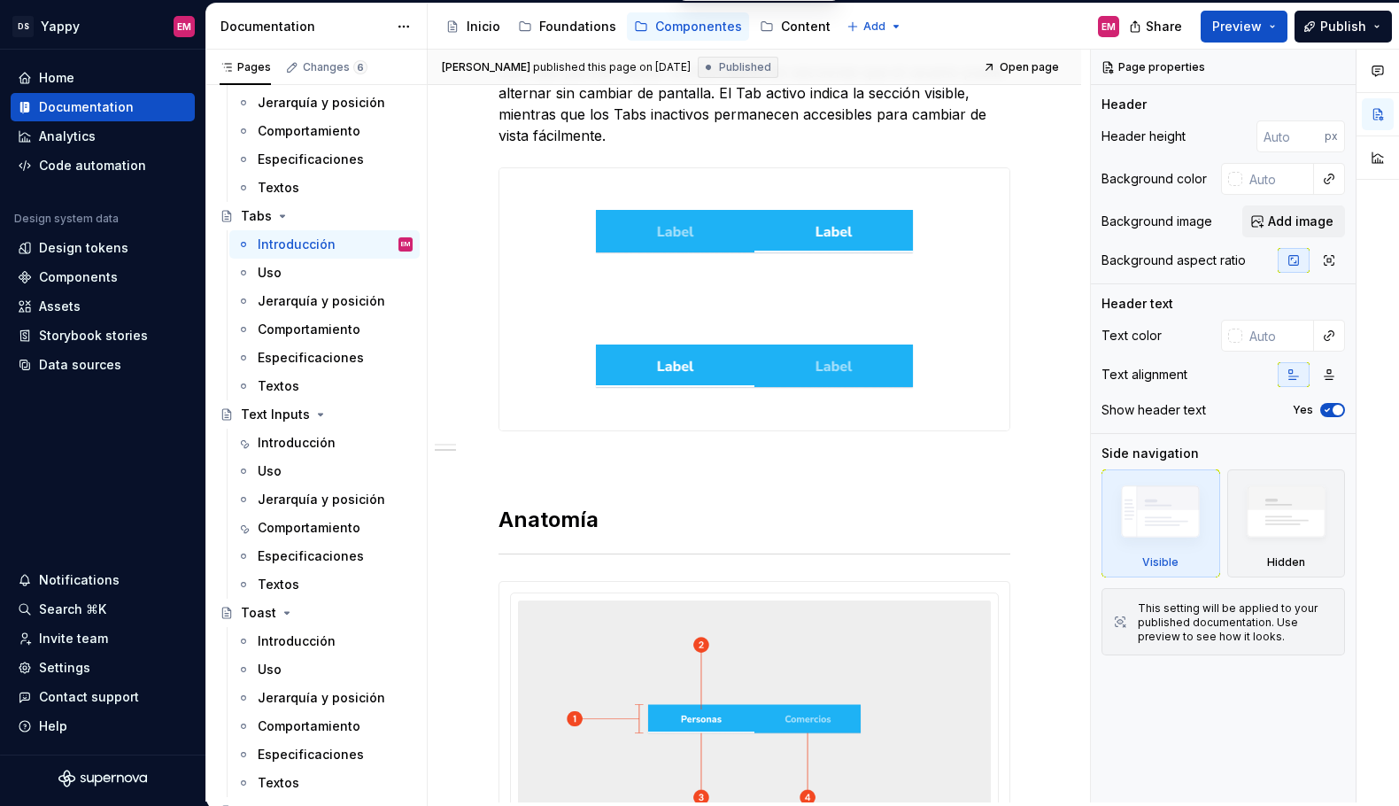
scroll to position [833, 0]
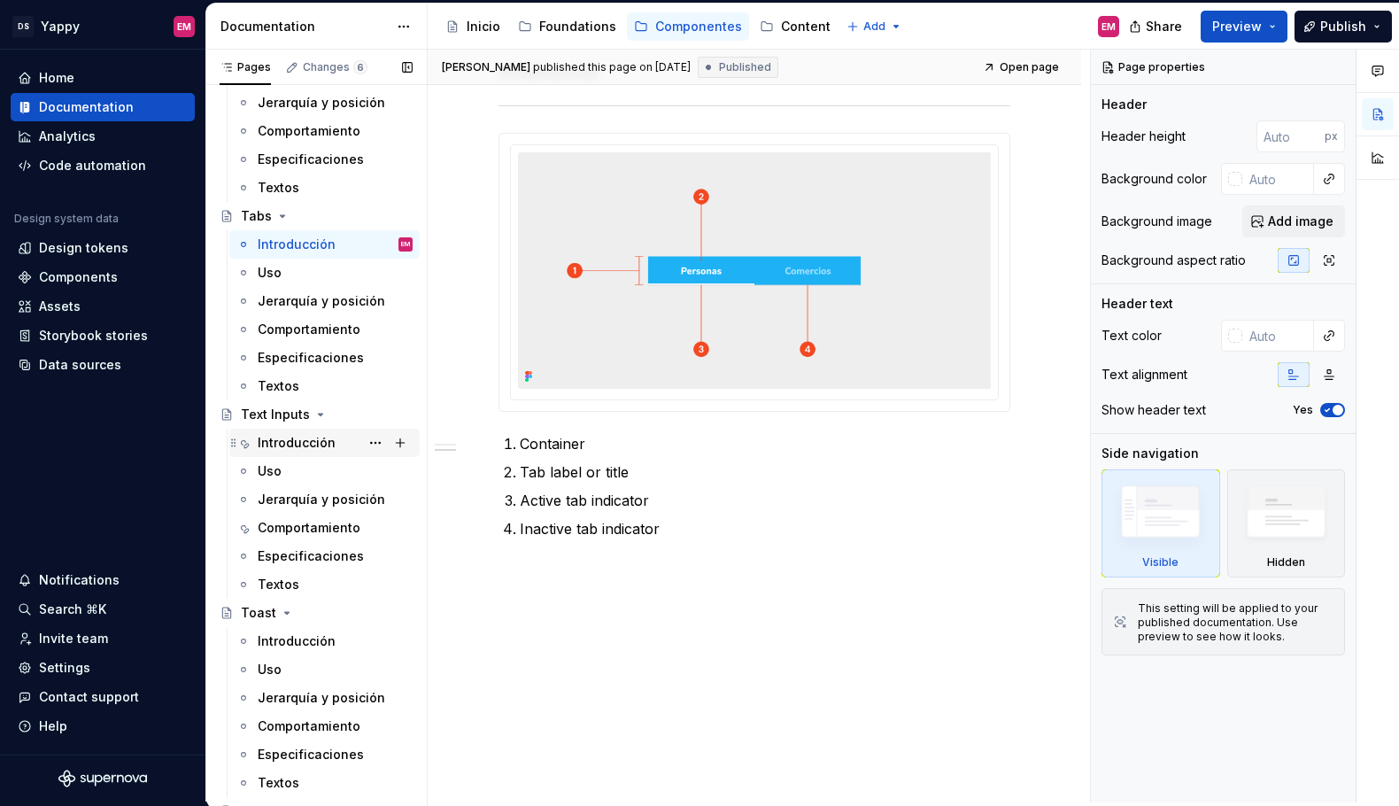
click at [335, 441] on div "Introducción" at bounding box center [335, 442] width 155 height 25
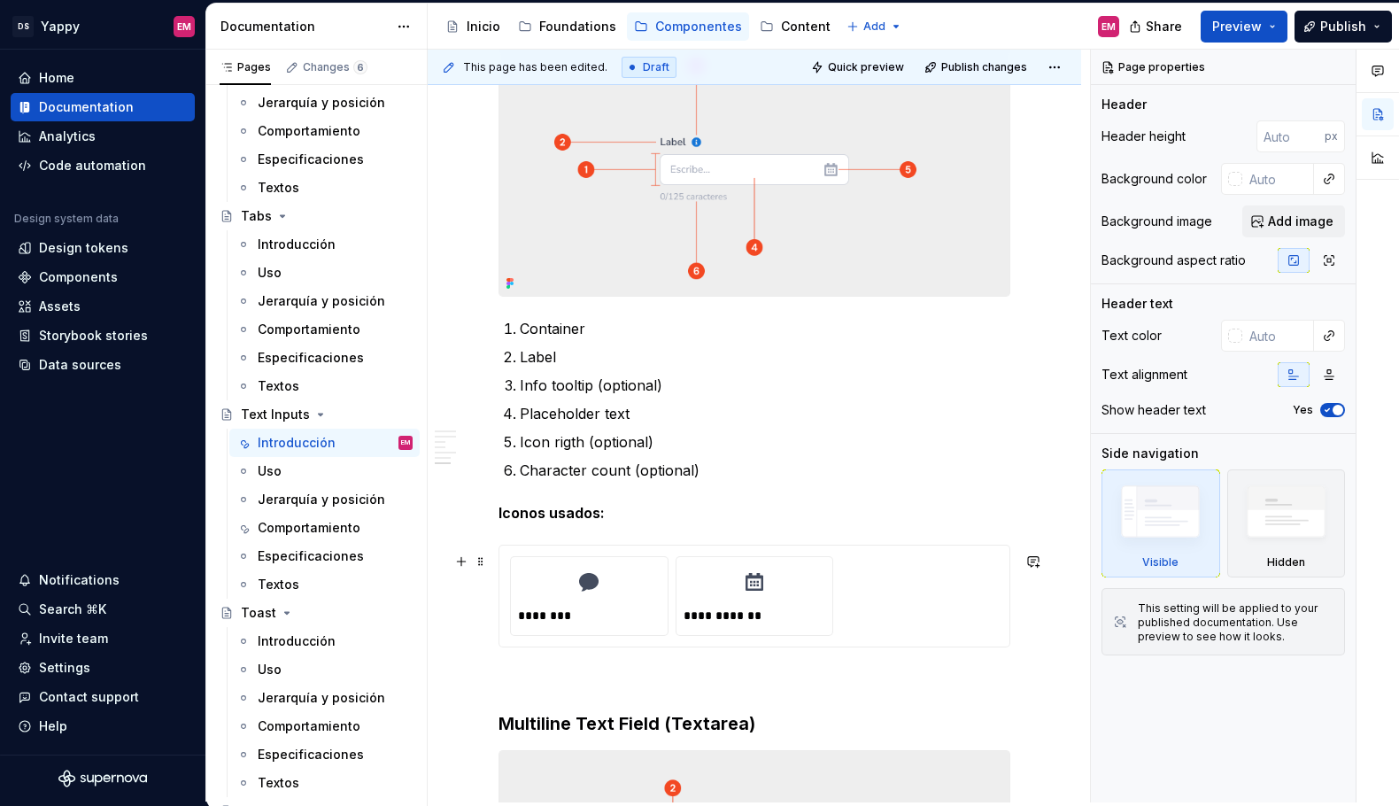
scroll to position [1035, 0]
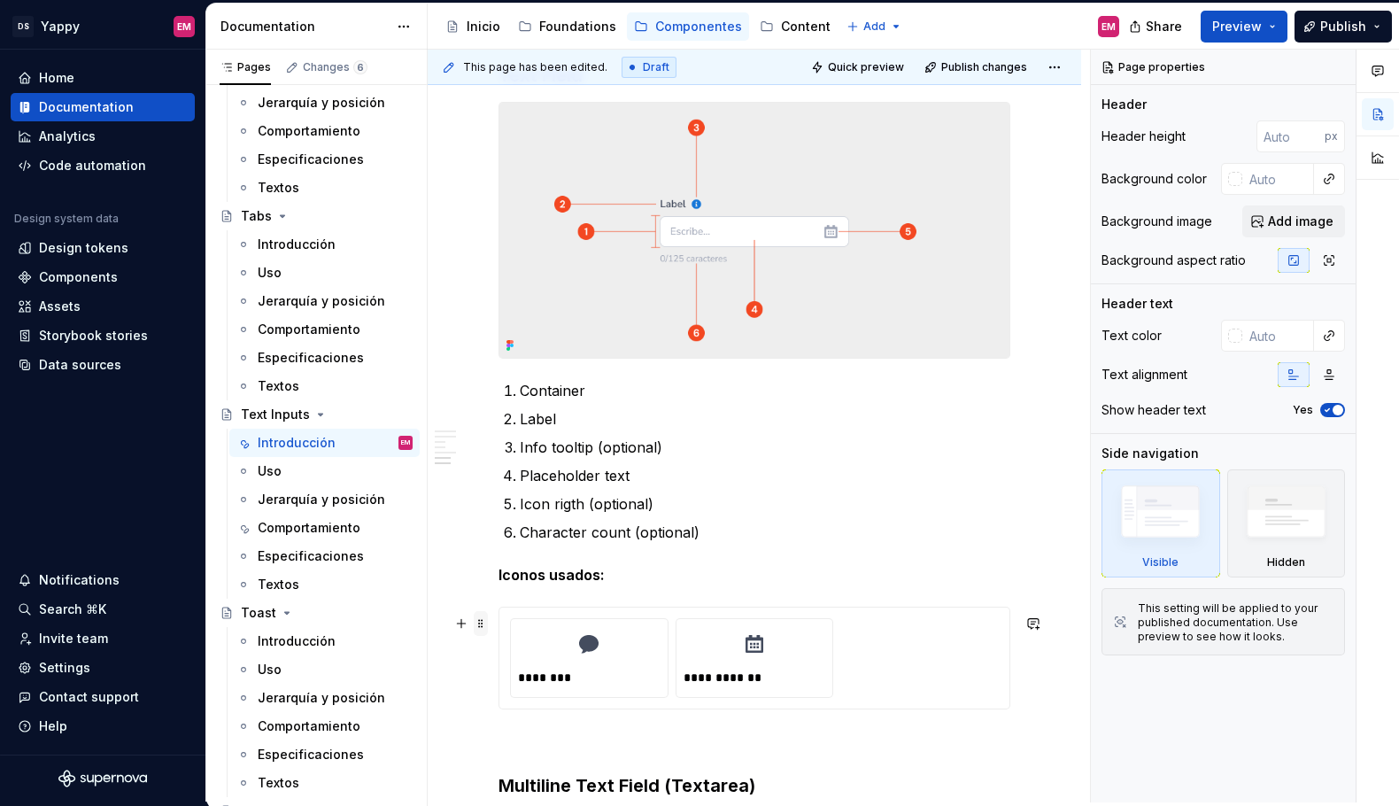
click at [480, 630] on span at bounding box center [481, 623] width 14 height 25
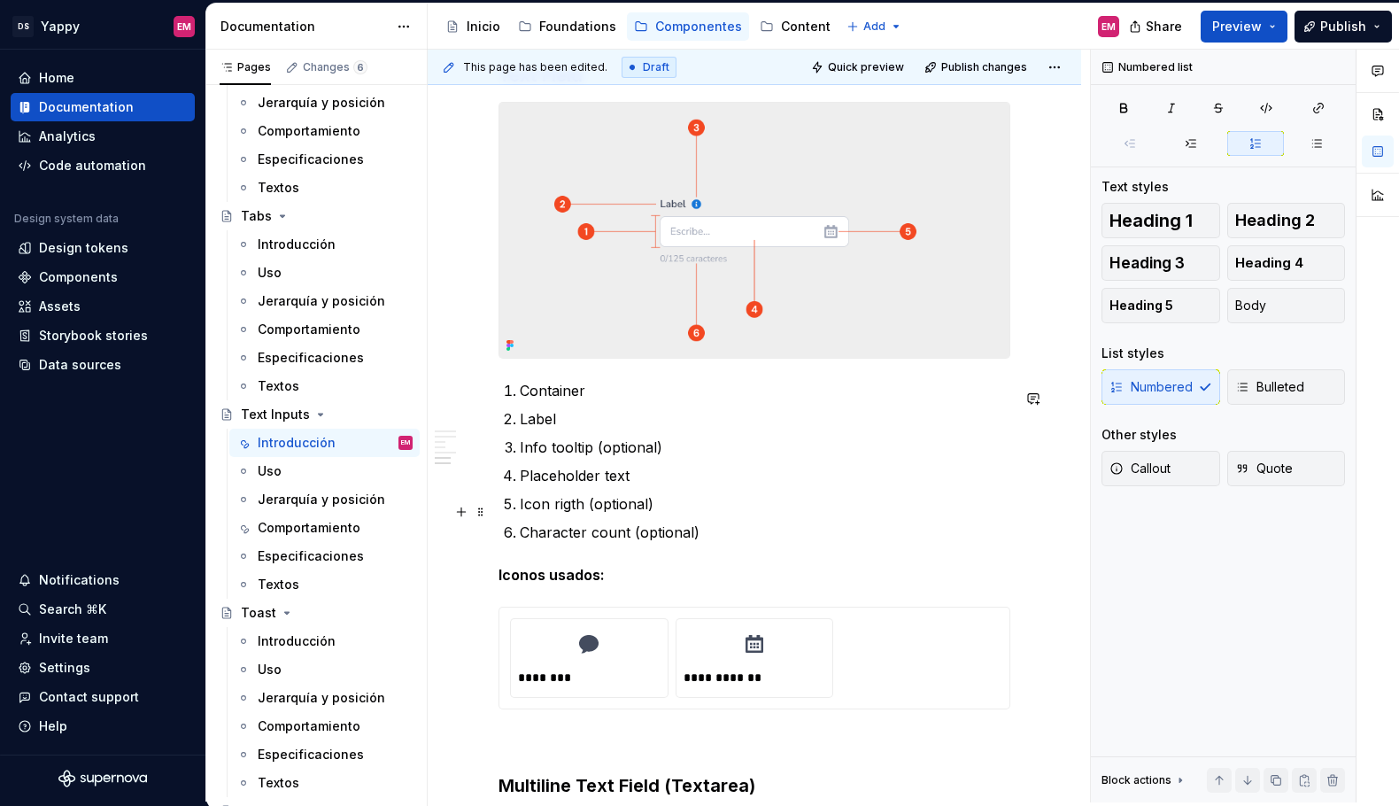
click at [849, 513] on p "Icon rigth (optional)" at bounding box center [765, 503] width 491 height 21
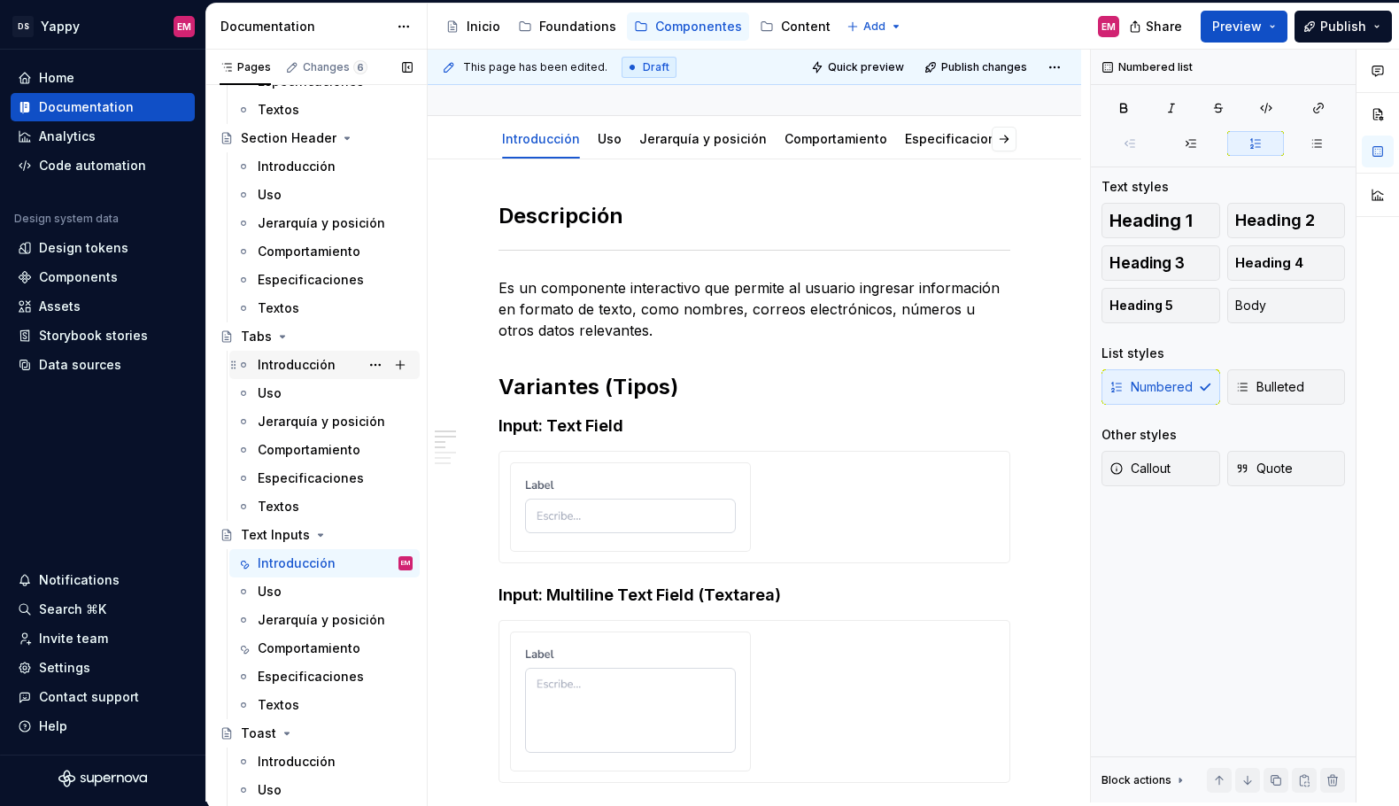
scroll to position [2056, 0]
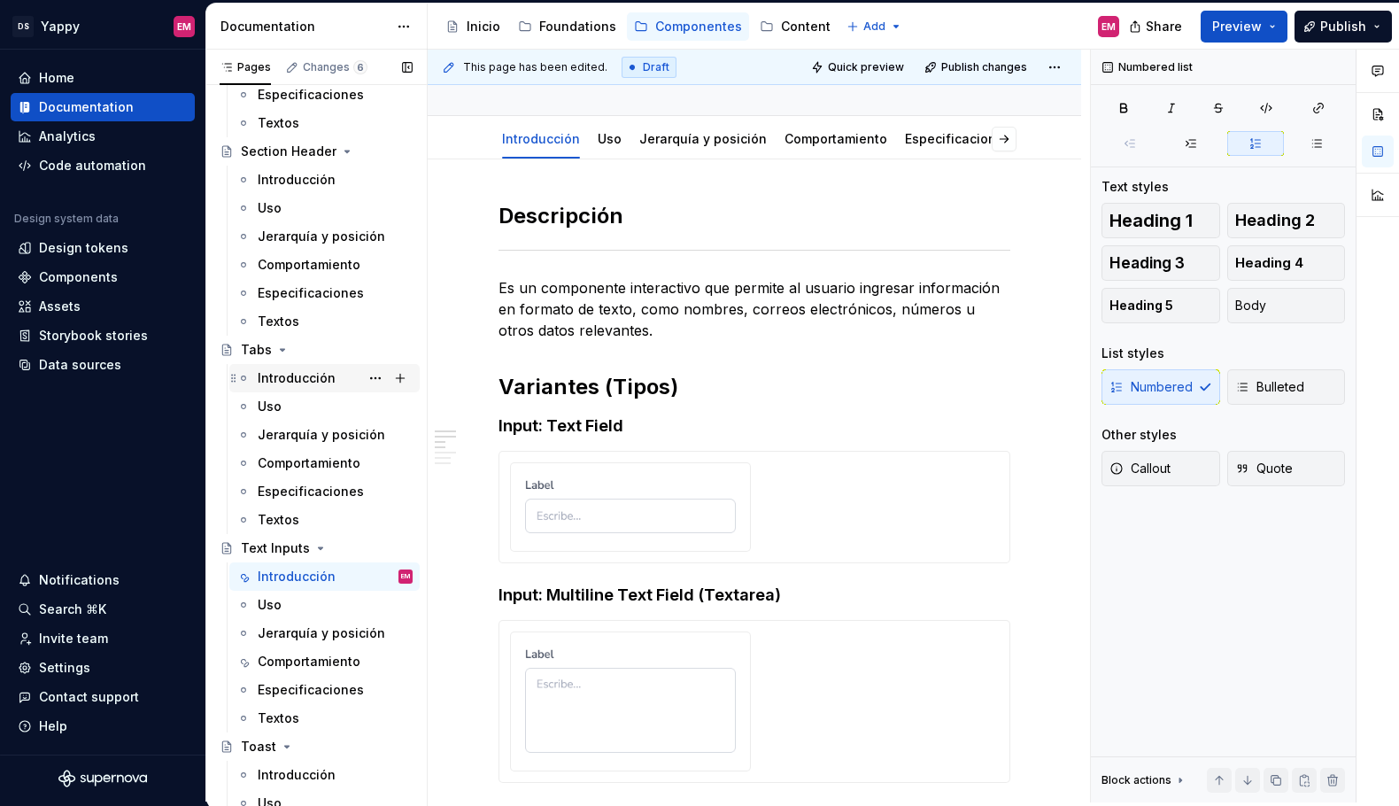
click at [284, 378] on div "Introducción" at bounding box center [297, 378] width 78 height 18
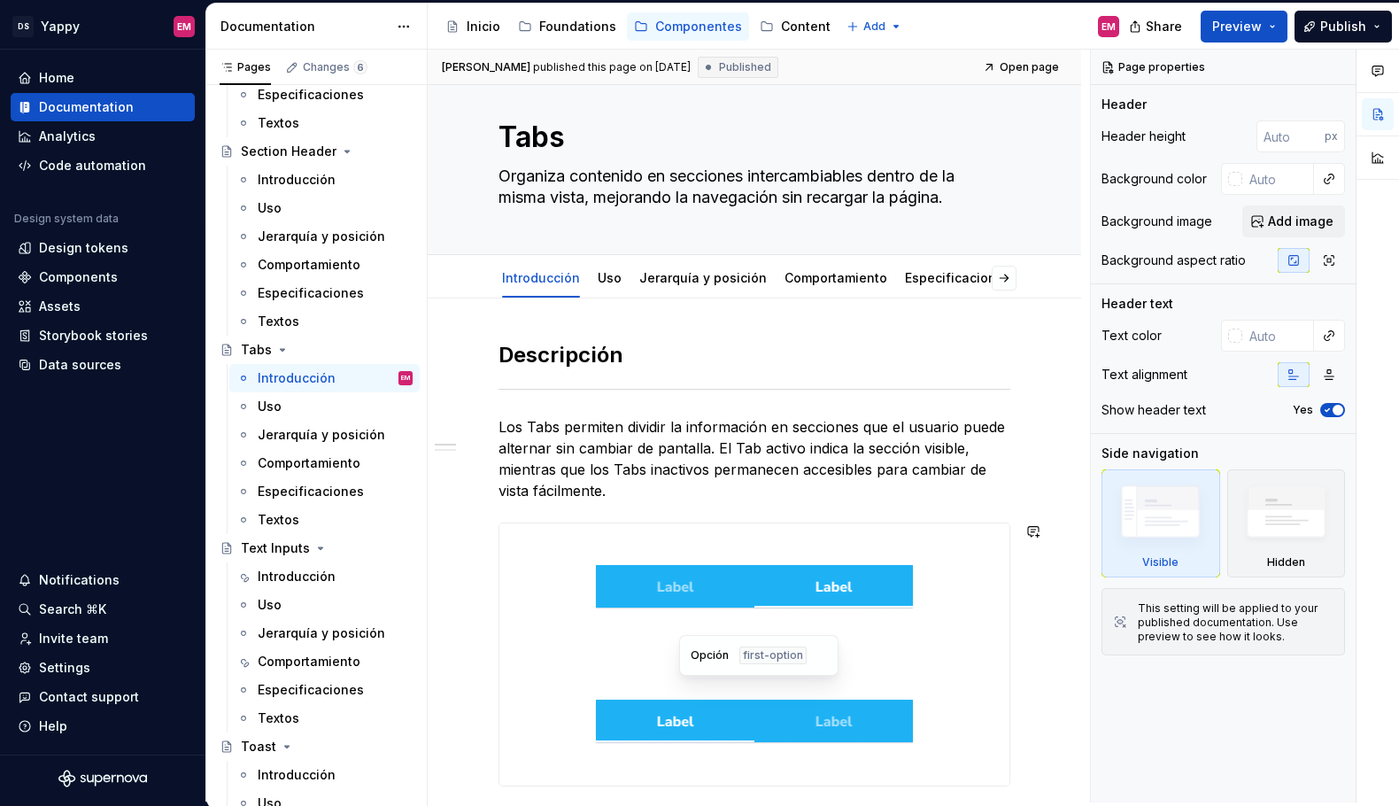
scroll to position [97, 0]
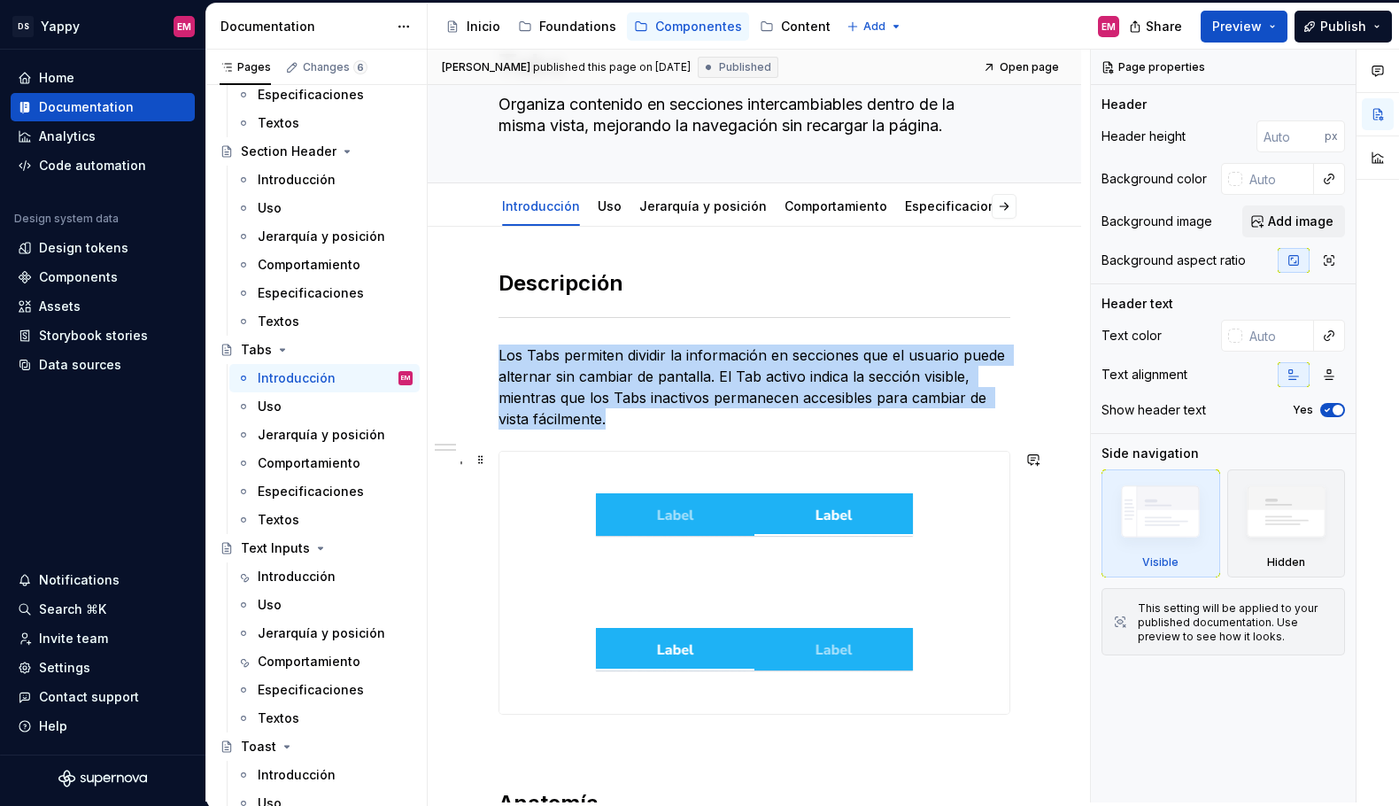
click at [597, 584] on div at bounding box center [755, 583] width 510 height 262
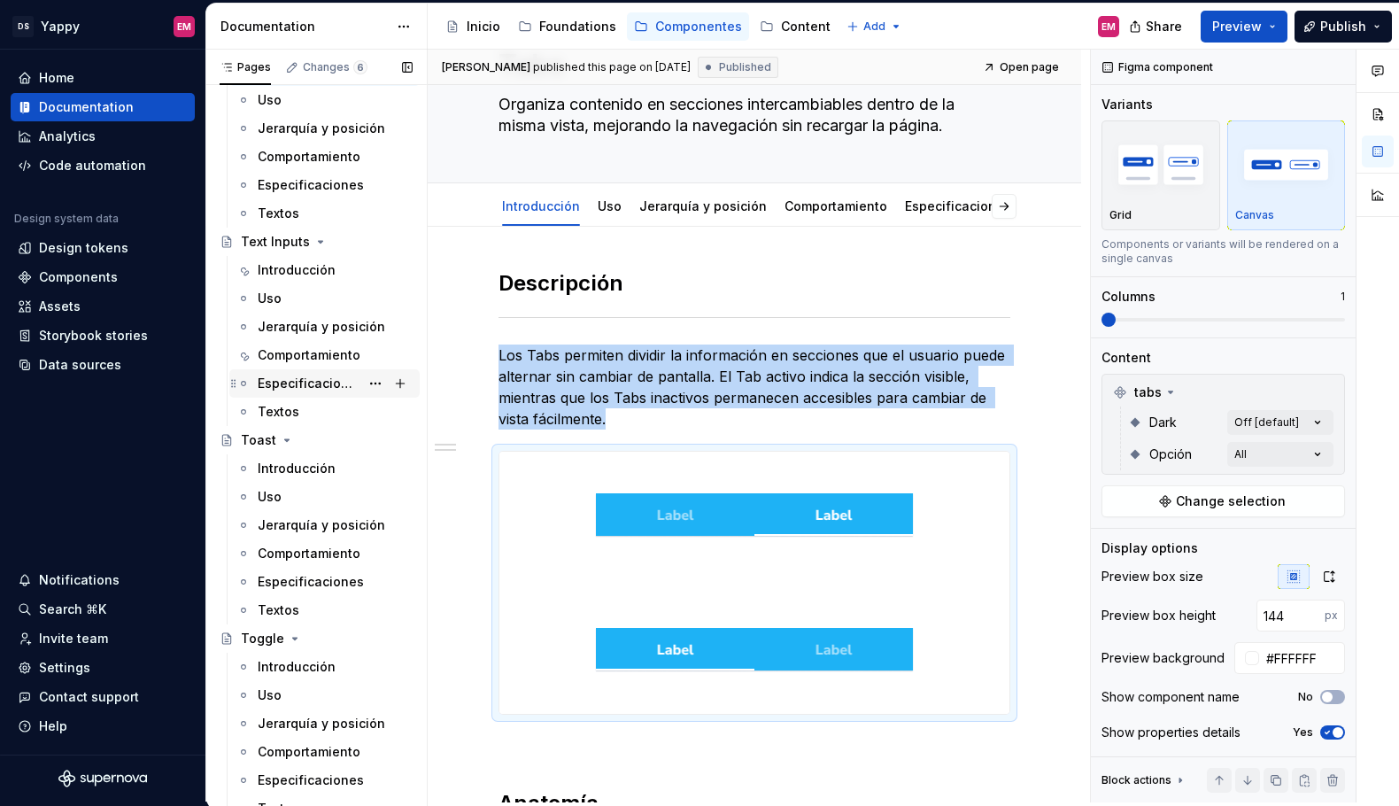
scroll to position [2417, 0]
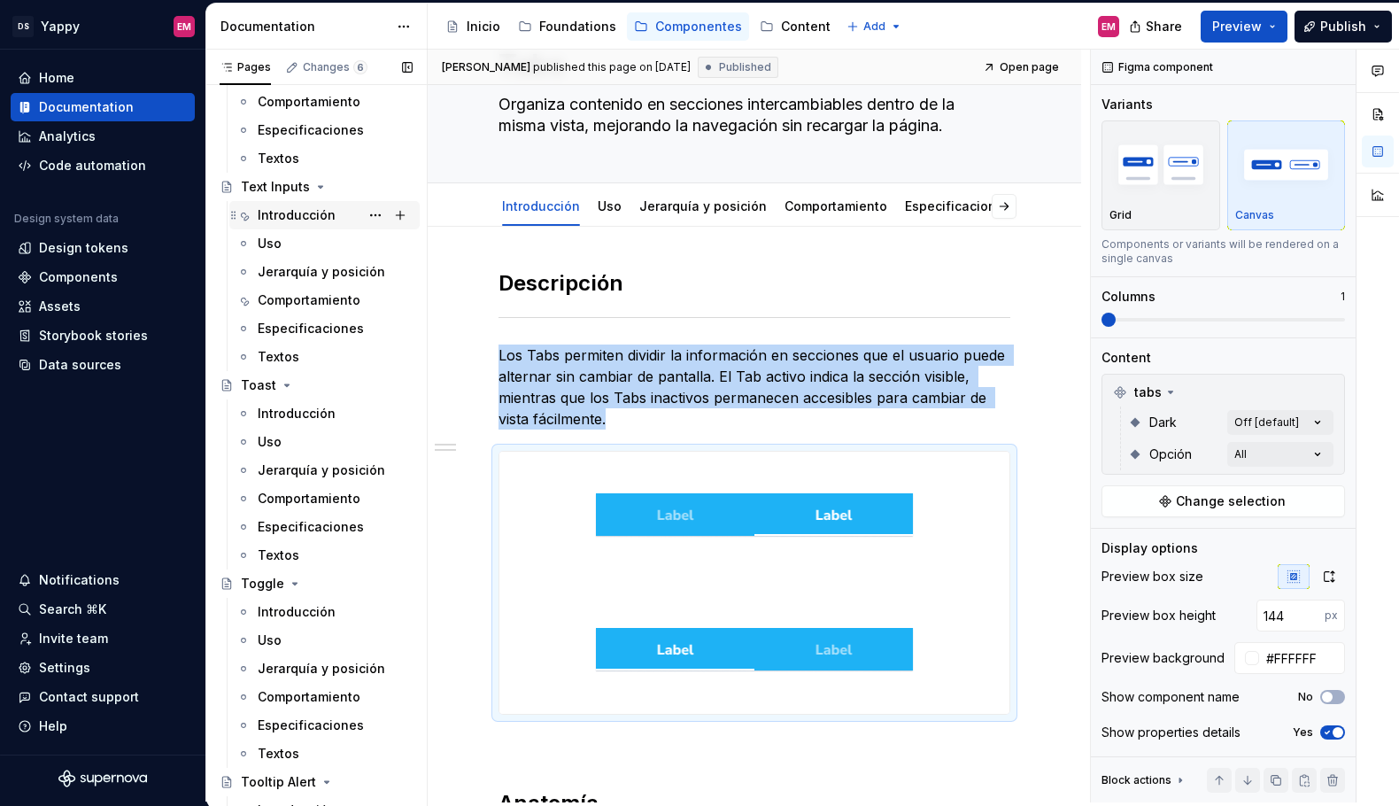
click at [293, 218] on div "Introducción" at bounding box center [297, 215] width 78 height 18
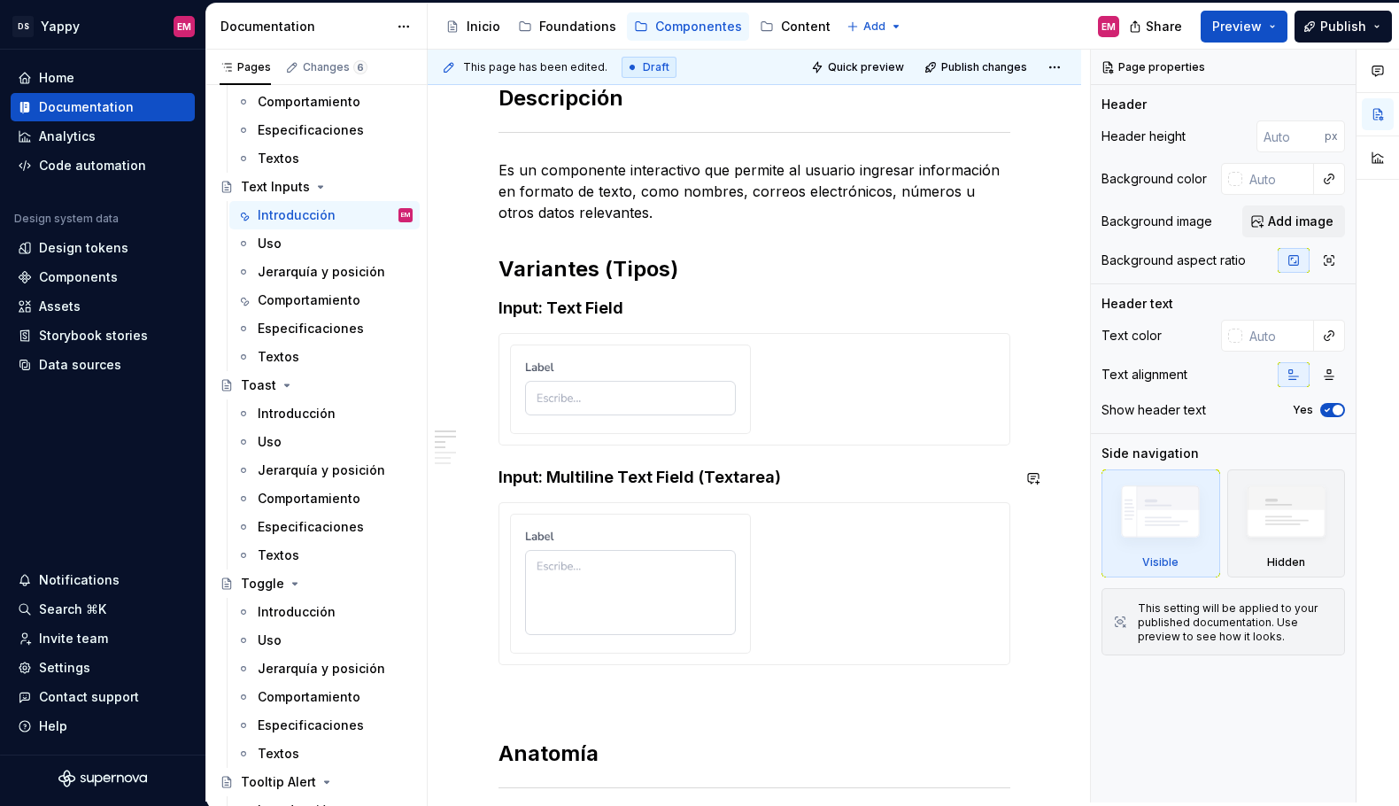
scroll to position [321, 0]
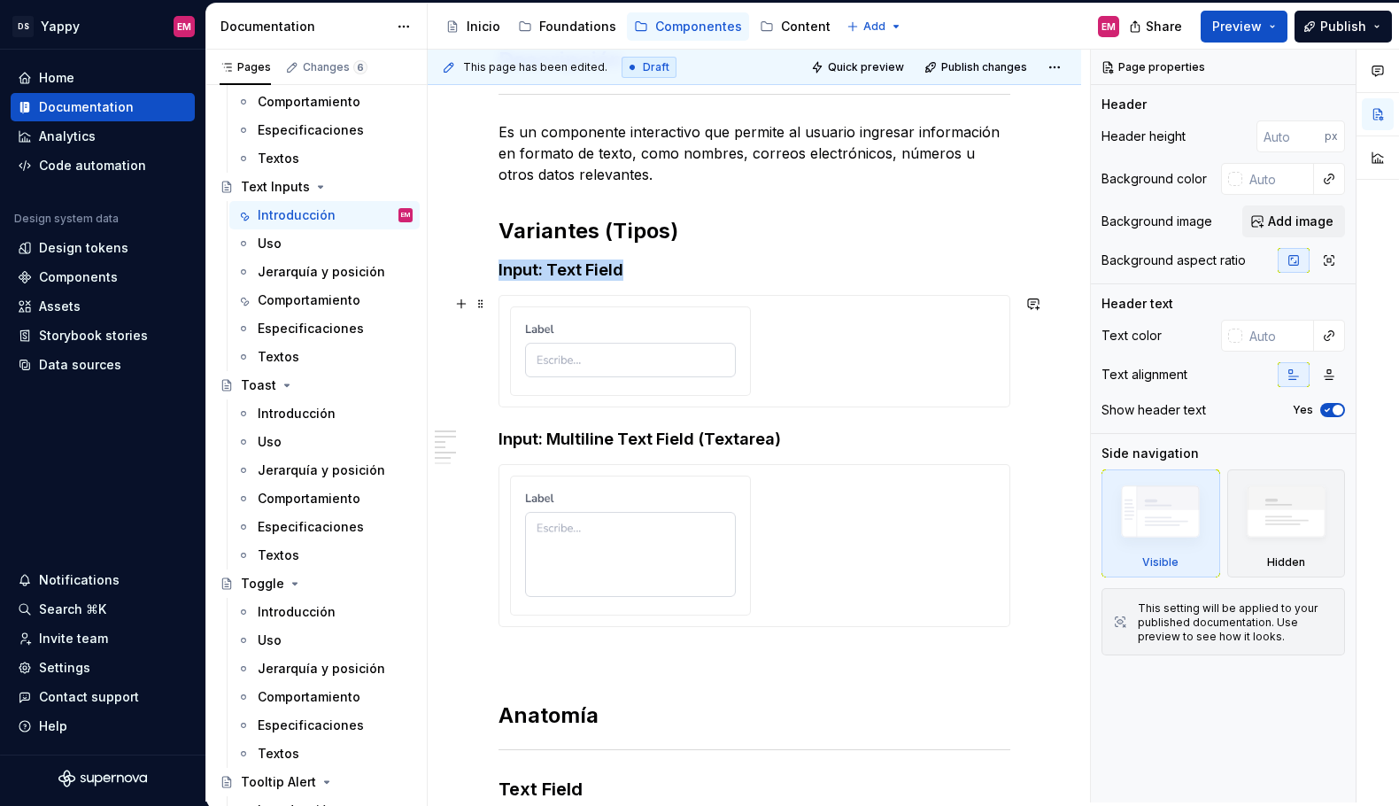
click at [614, 385] on div at bounding box center [630, 351] width 239 height 88
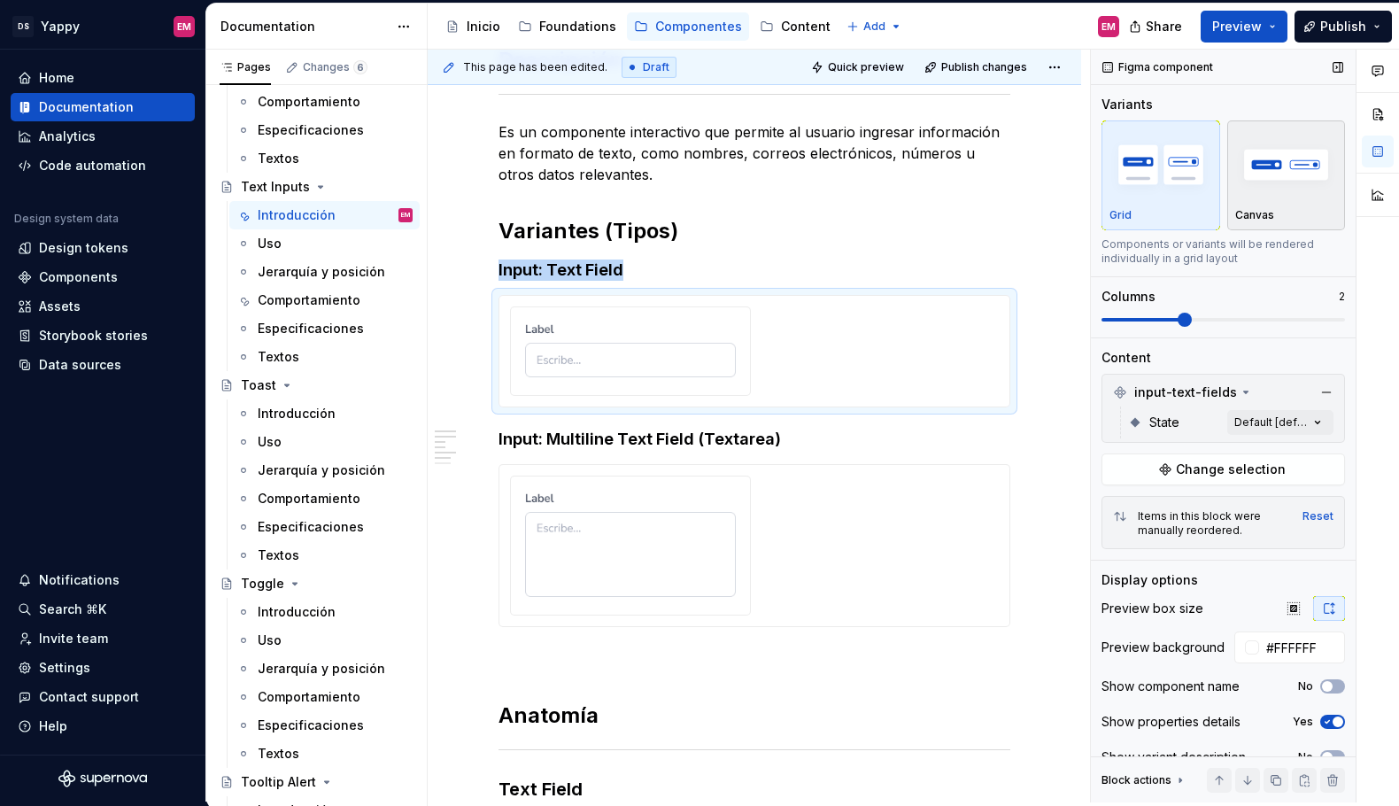
click at [1279, 224] on button "Canvas" at bounding box center [1287, 175] width 119 height 110
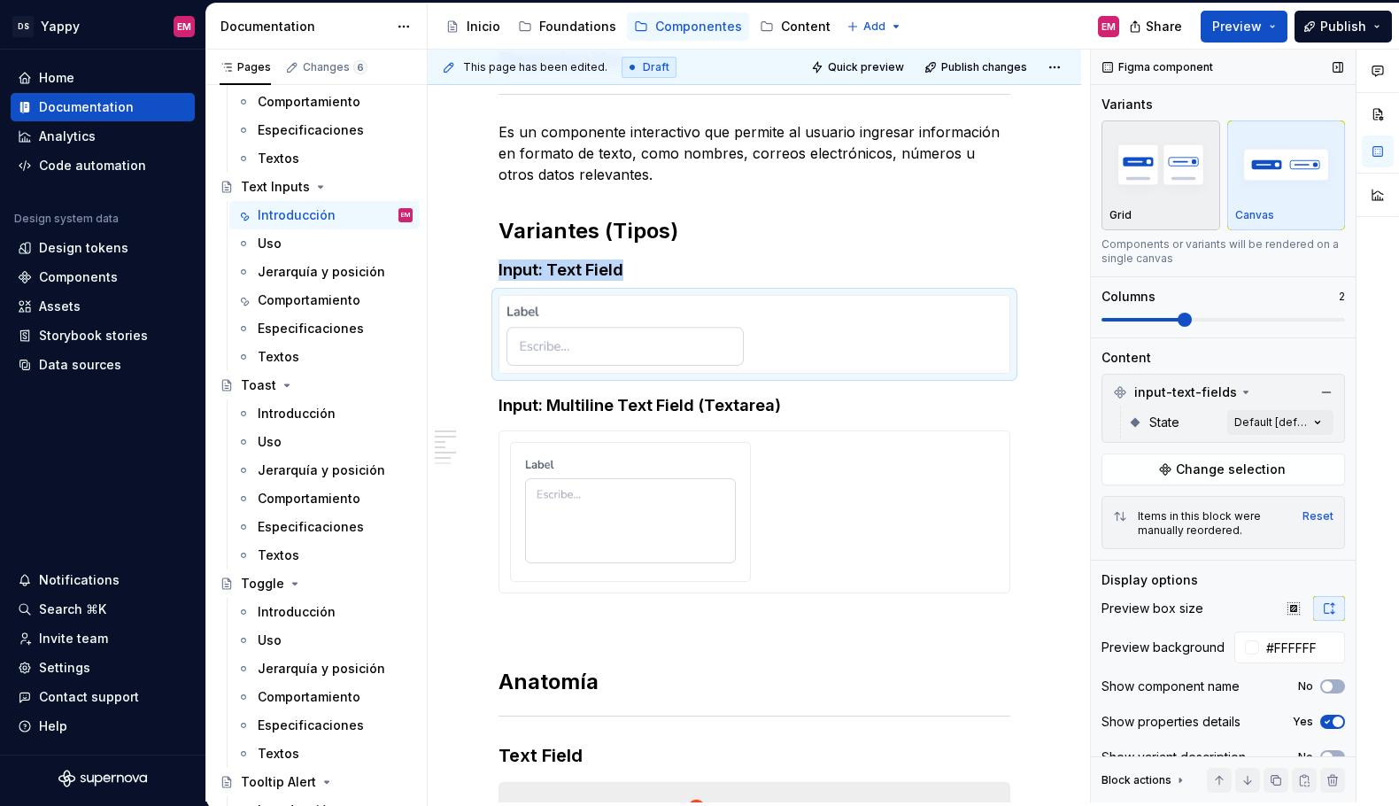
click at [1180, 190] on img "button" at bounding box center [1161, 164] width 103 height 65
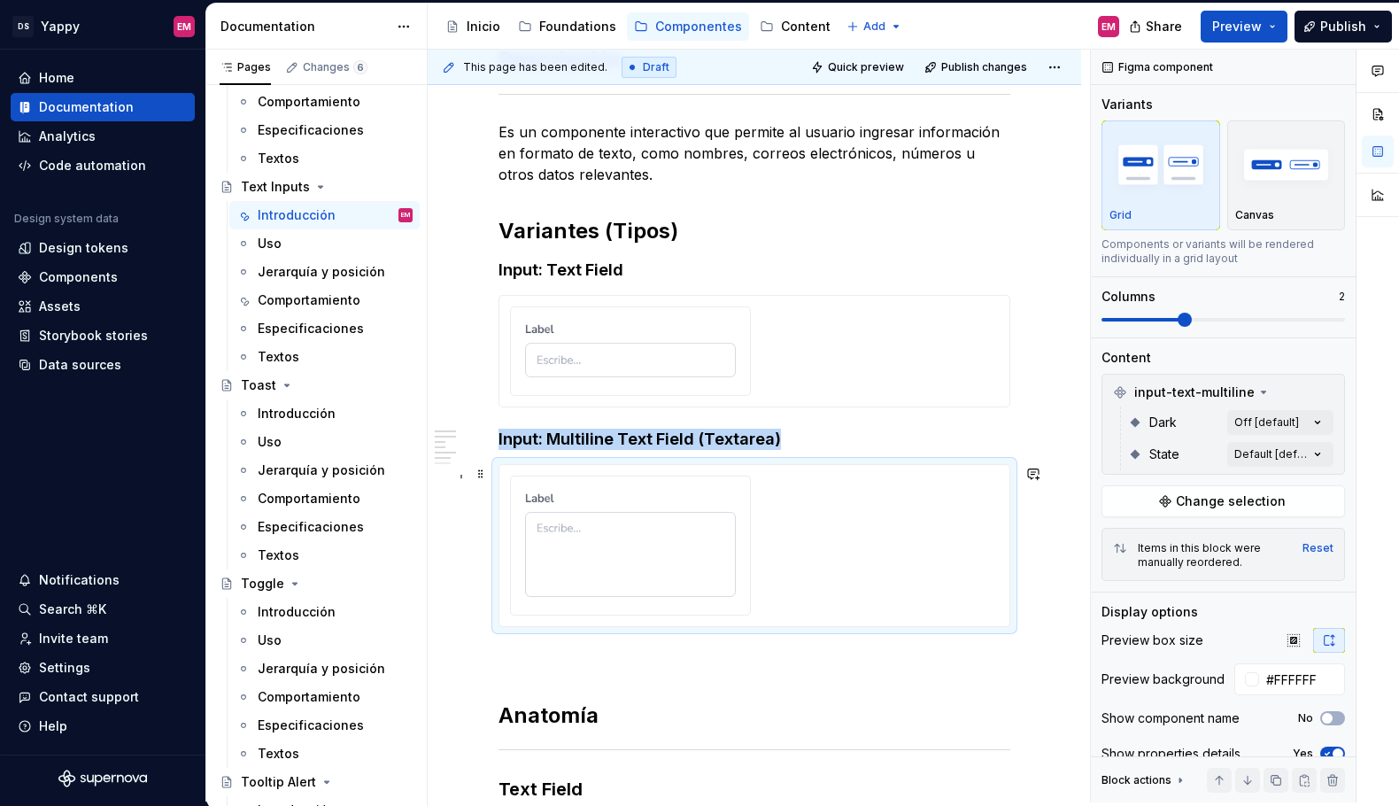
click at [770, 537] on div at bounding box center [754, 546] width 489 height 141
click at [1251, 212] on p "Canvas" at bounding box center [1255, 215] width 39 height 14
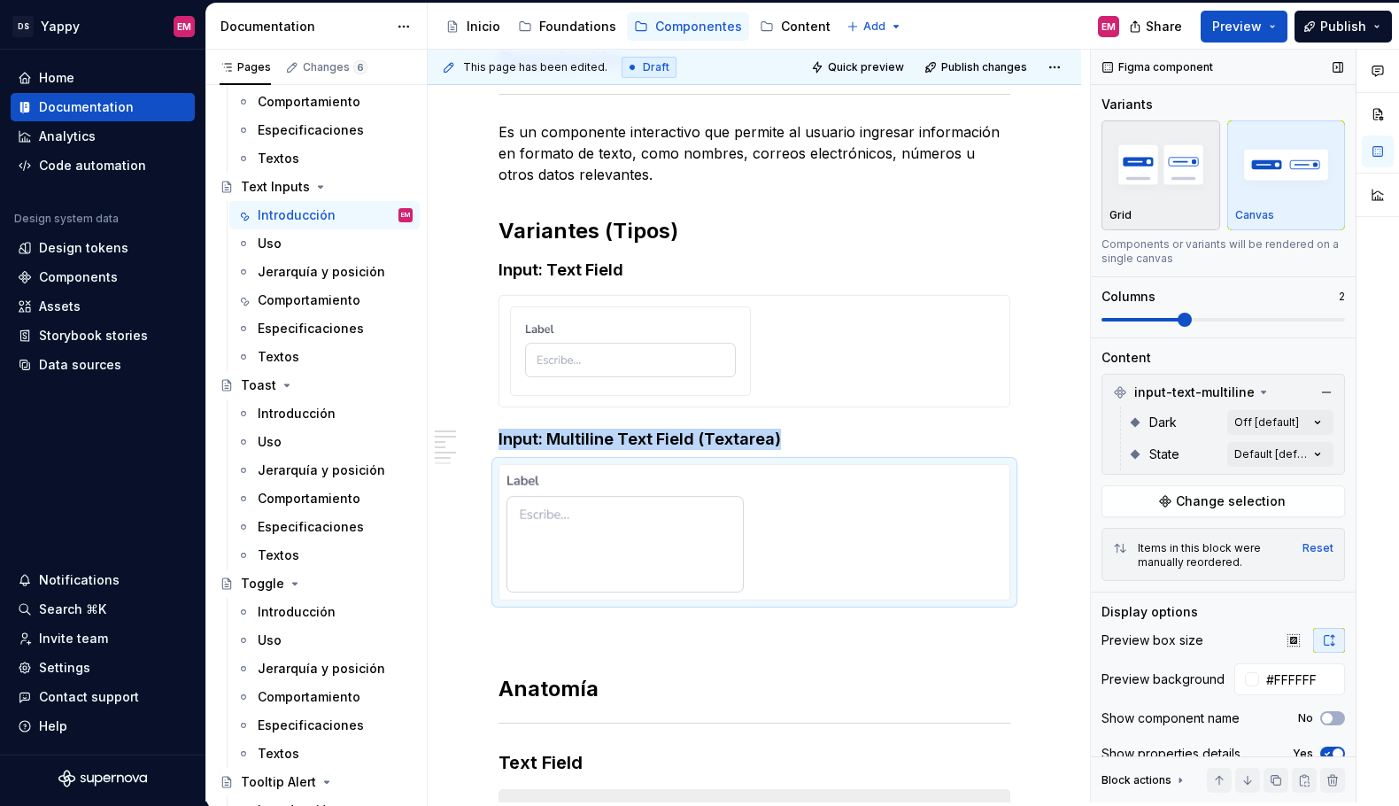
click at [1203, 202] on div "Grid" at bounding box center [1161, 175] width 103 height 94
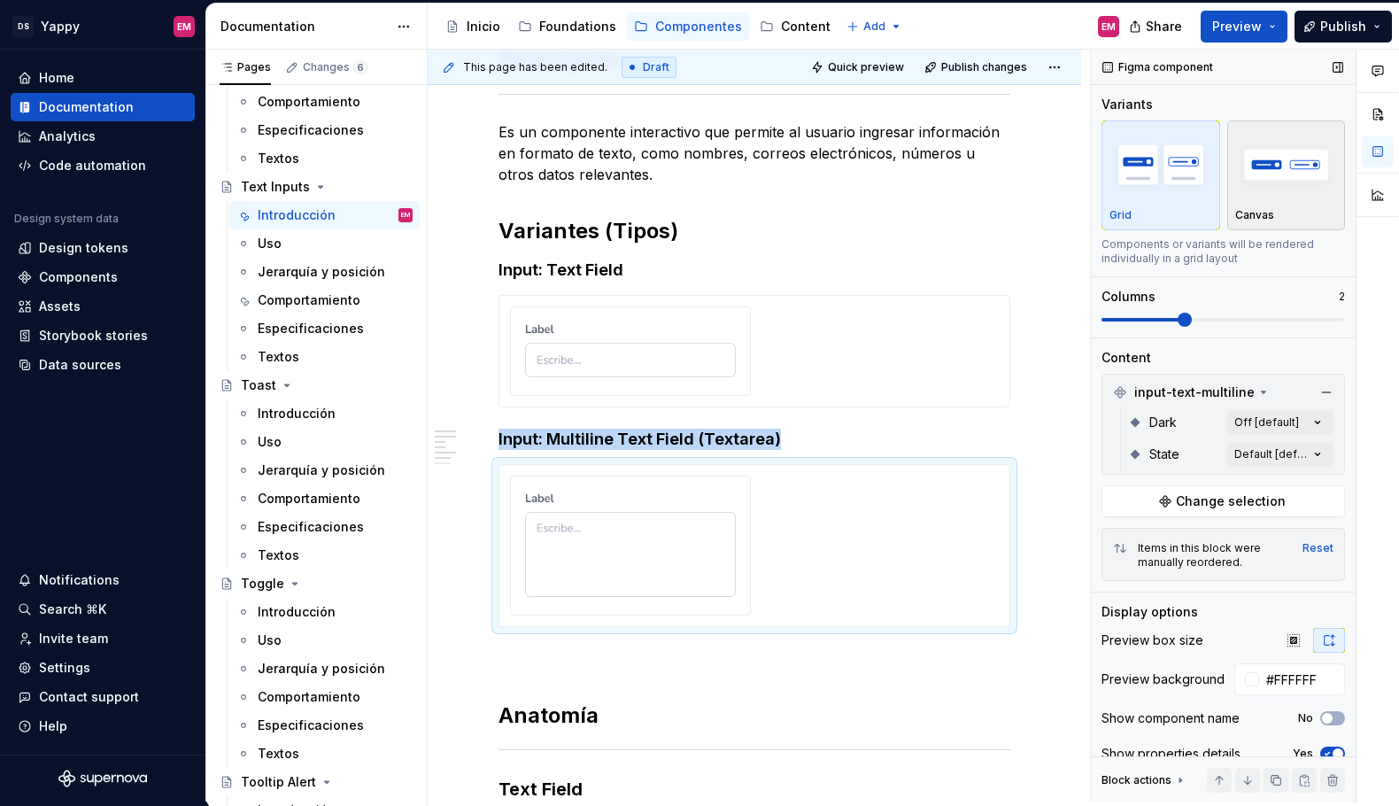
click at [1273, 210] on div "Canvas" at bounding box center [1287, 215] width 103 height 14
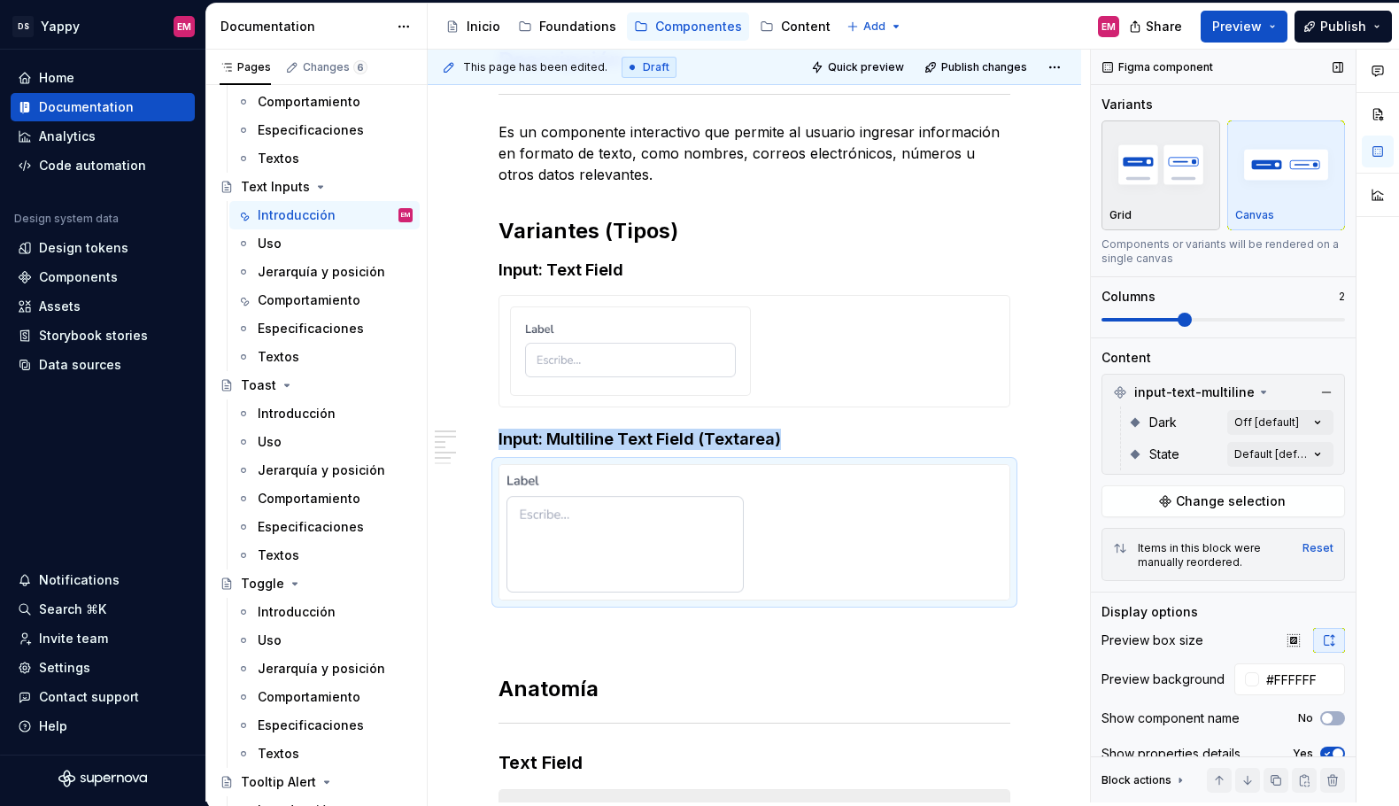
click at [1191, 201] on div "Grid" at bounding box center [1161, 175] width 103 height 94
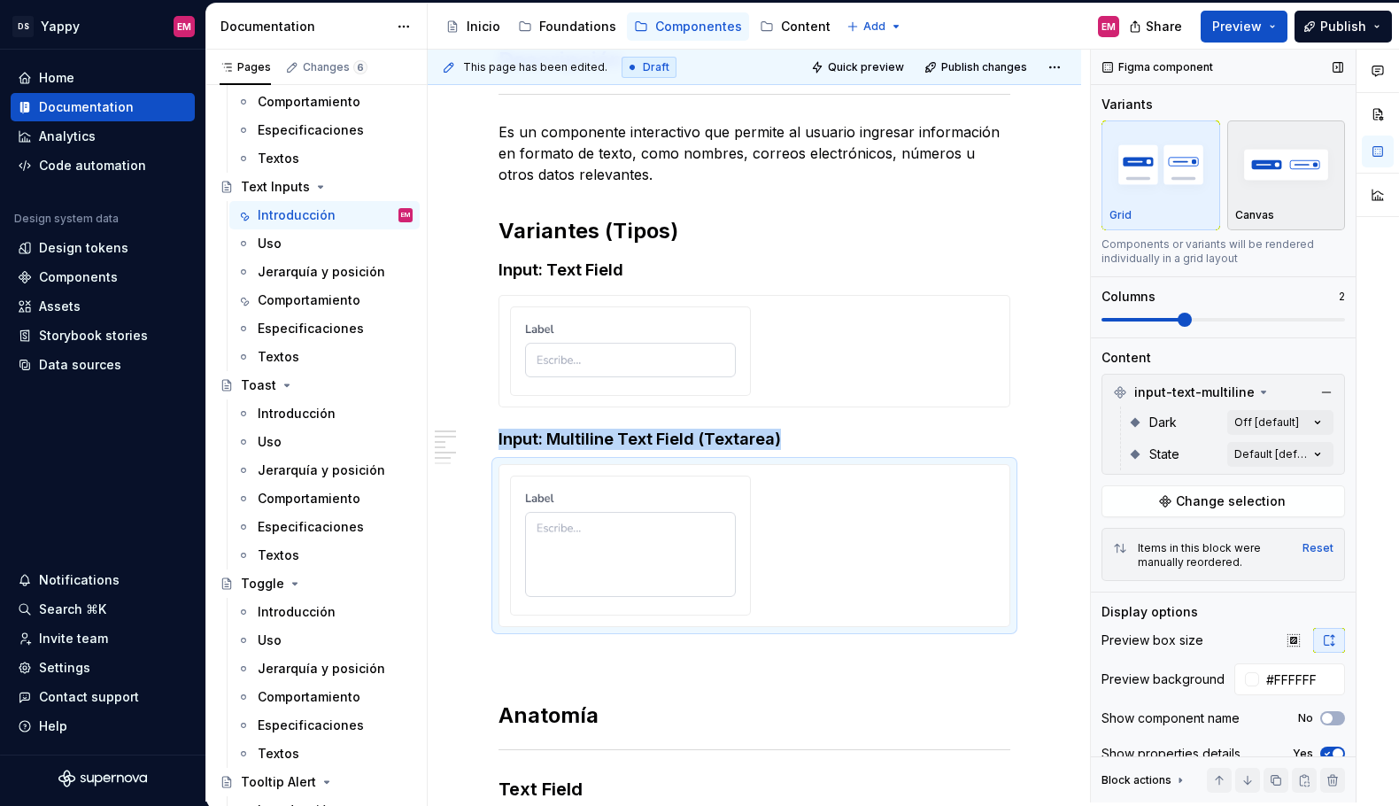
click at [1246, 204] on div "Canvas" at bounding box center [1287, 175] width 103 height 94
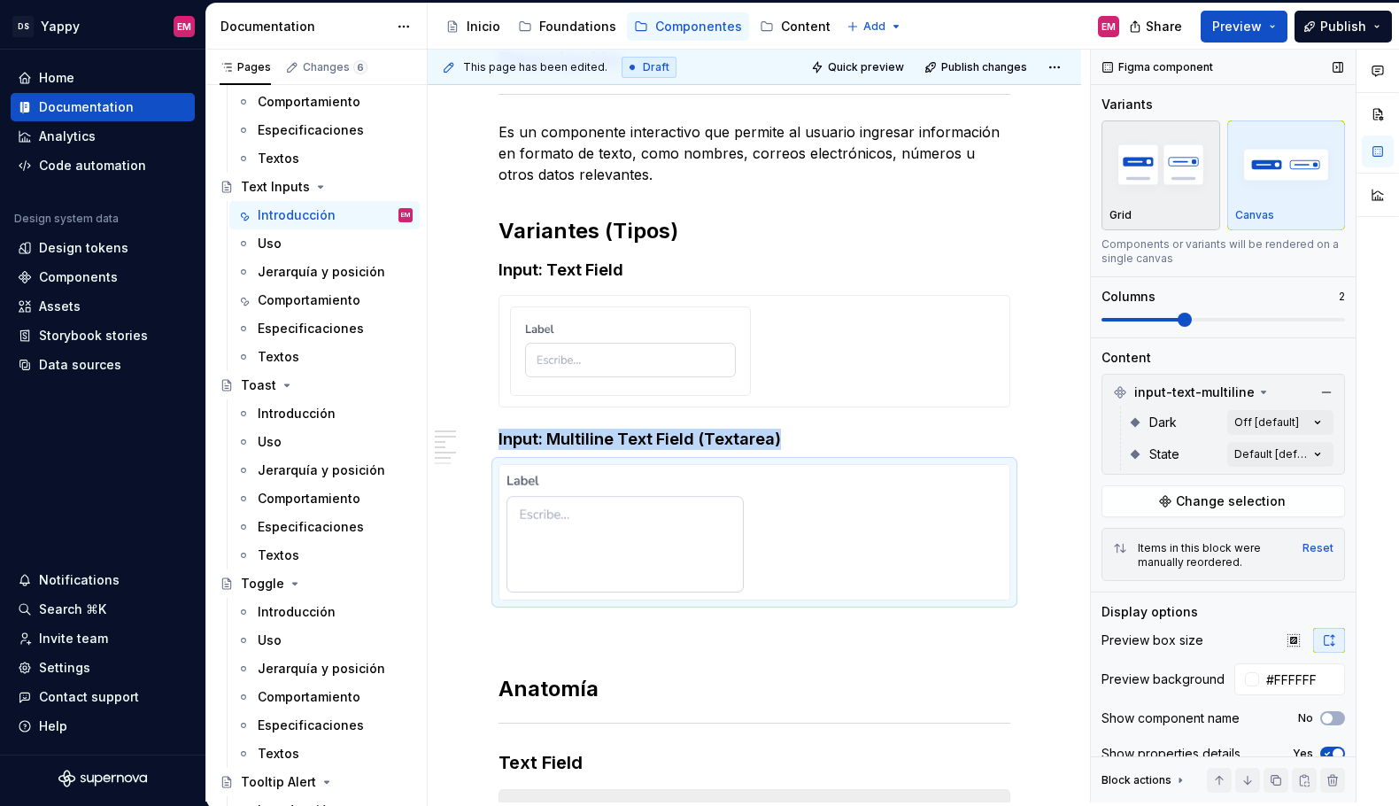
click at [1175, 215] on div "Grid" at bounding box center [1161, 215] width 103 height 14
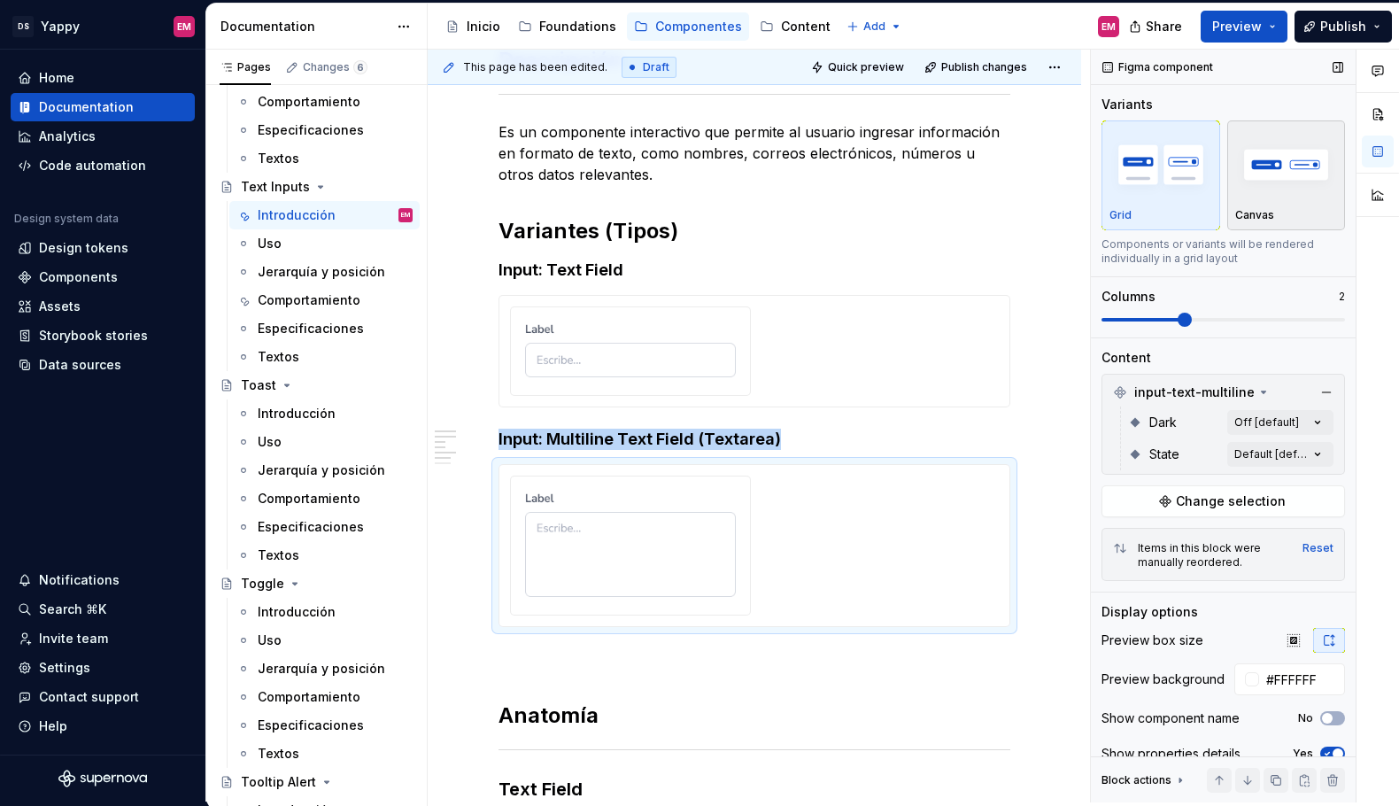
click at [1280, 196] on img "button" at bounding box center [1287, 164] width 103 height 65
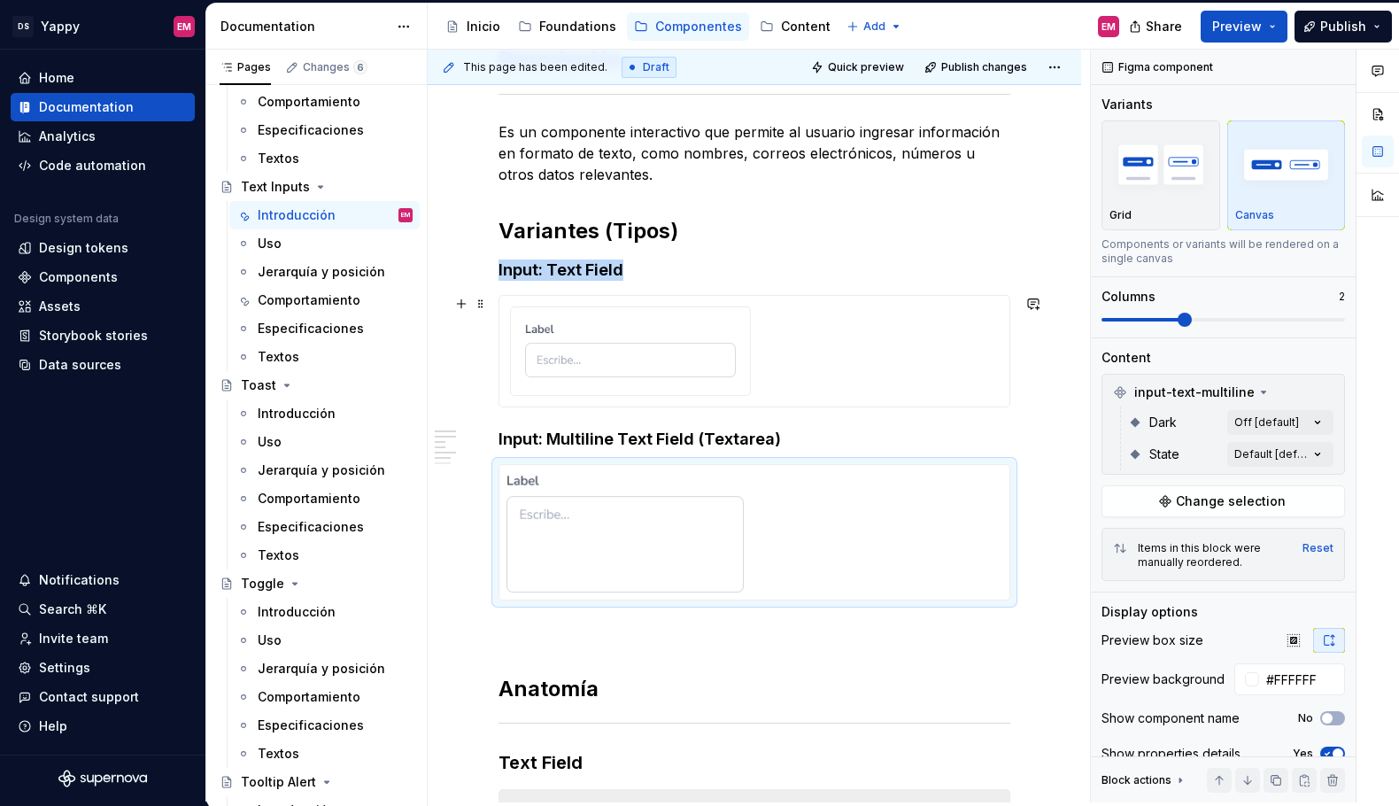
click at [888, 380] on div at bounding box center [754, 350] width 489 height 89
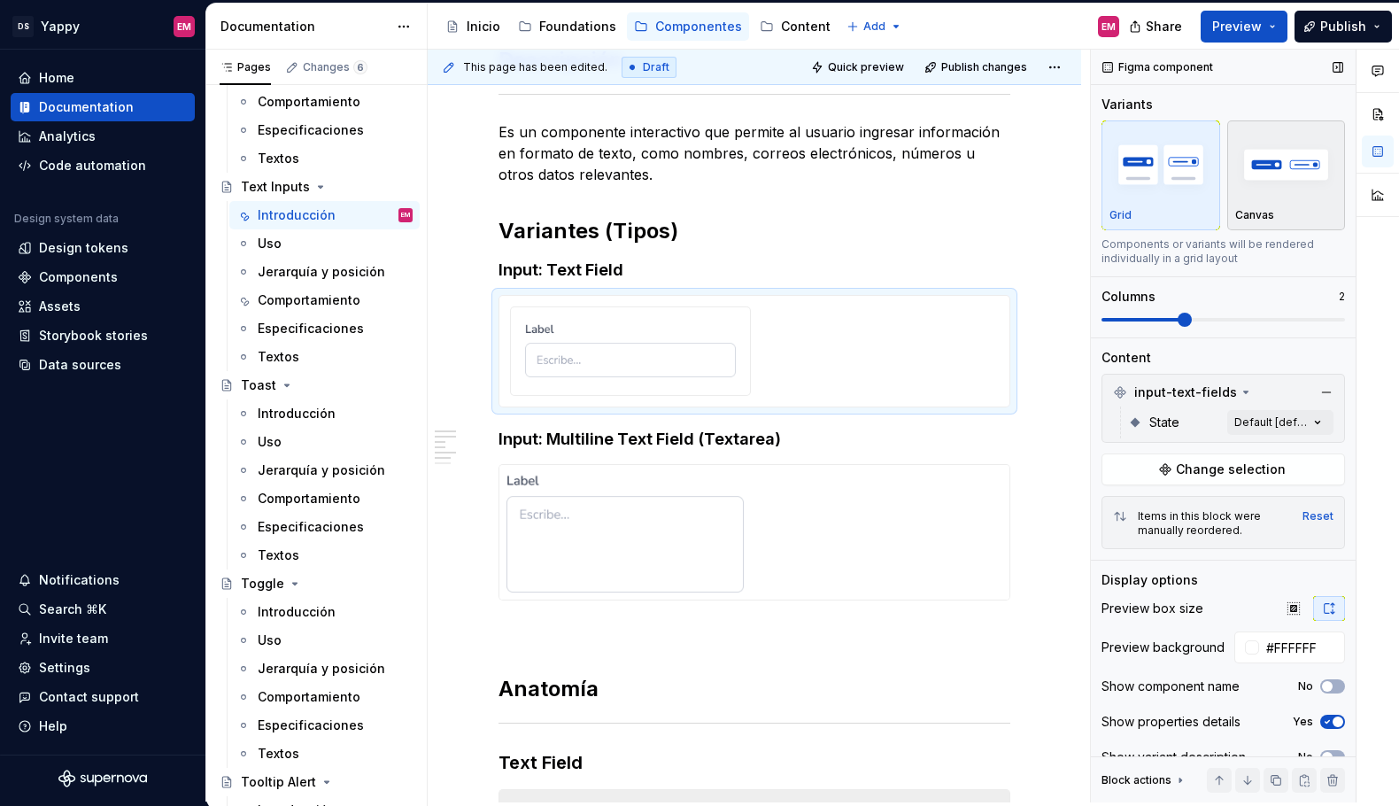
click at [1291, 172] on img "button" at bounding box center [1287, 164] width 103 height 65
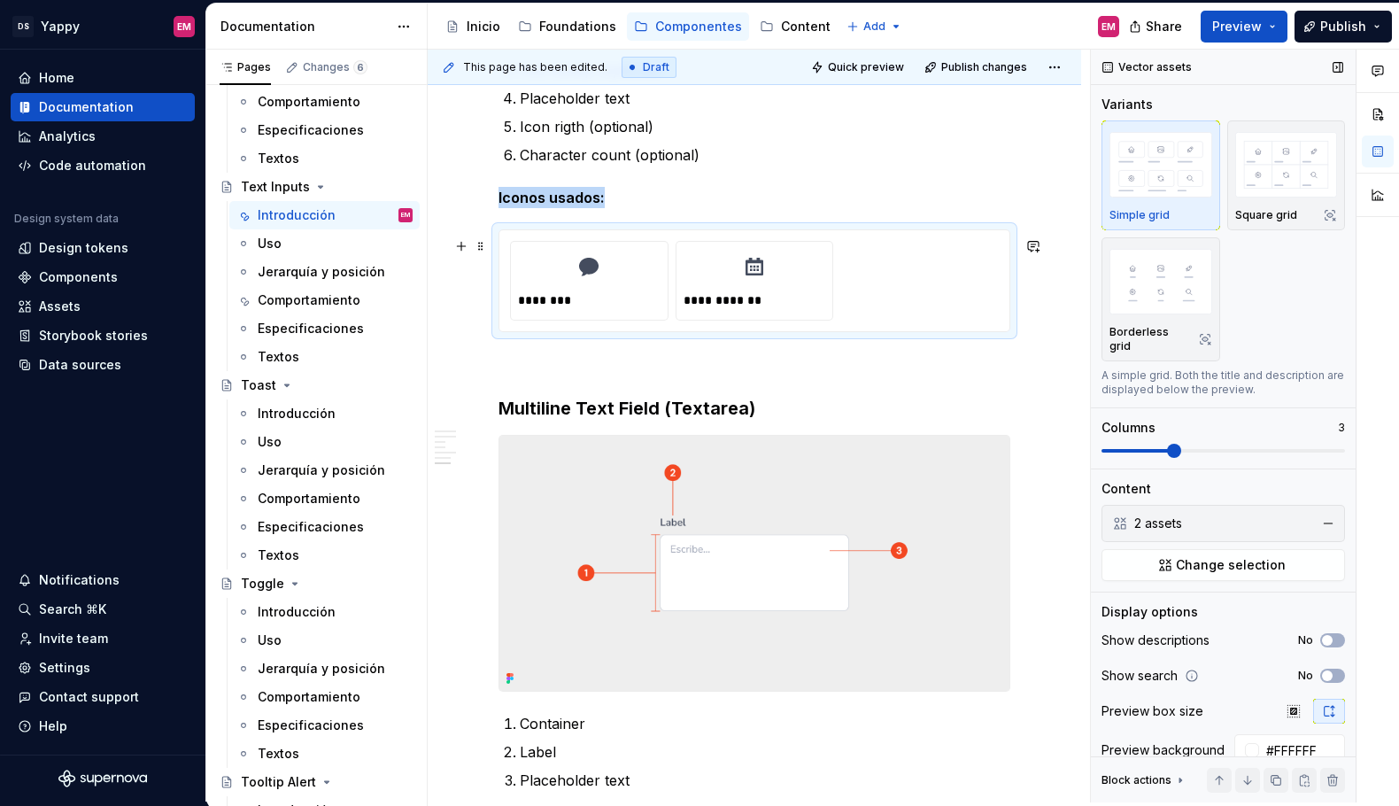
click at [915, 311] on div "**********" at bounding box center [754, 281] width 489 height 80
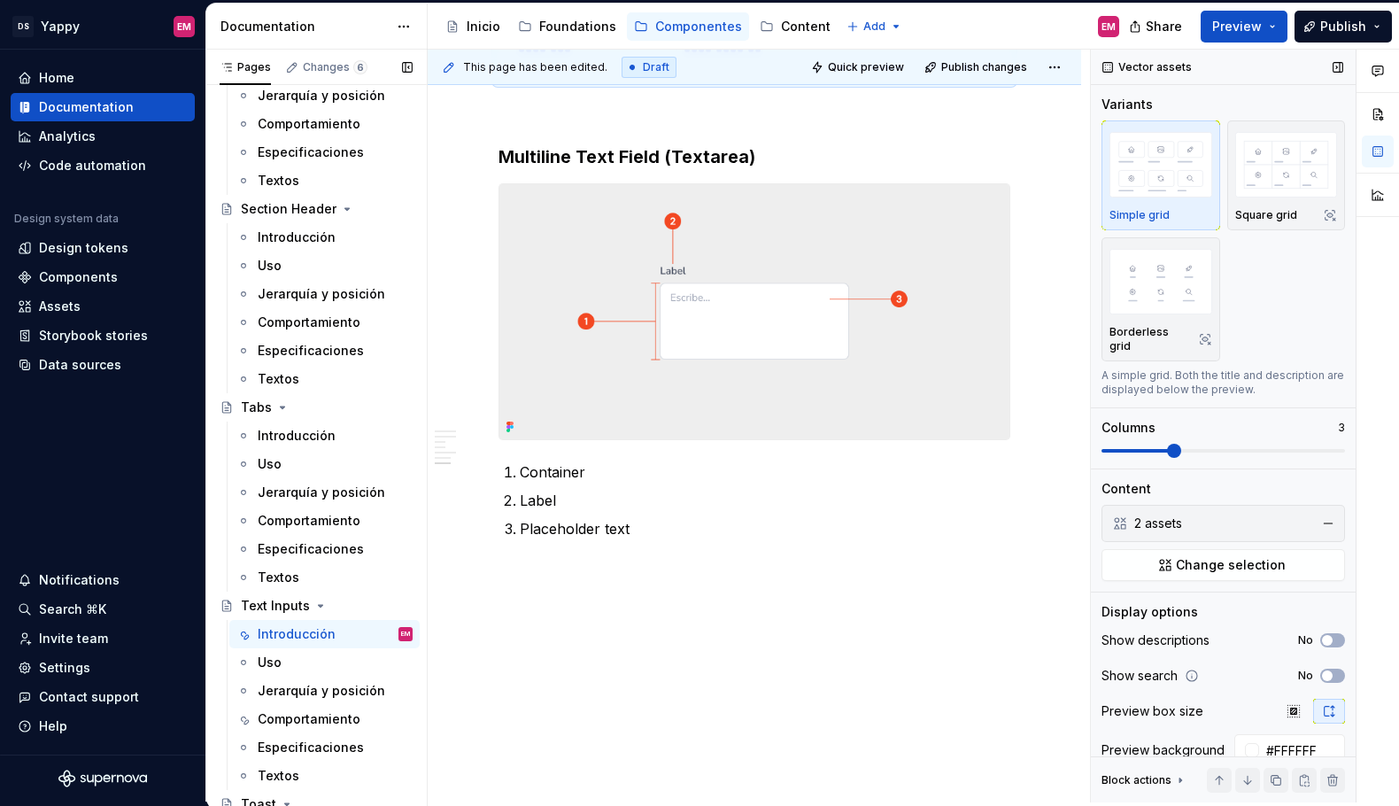
scroll to position [1966, 0]
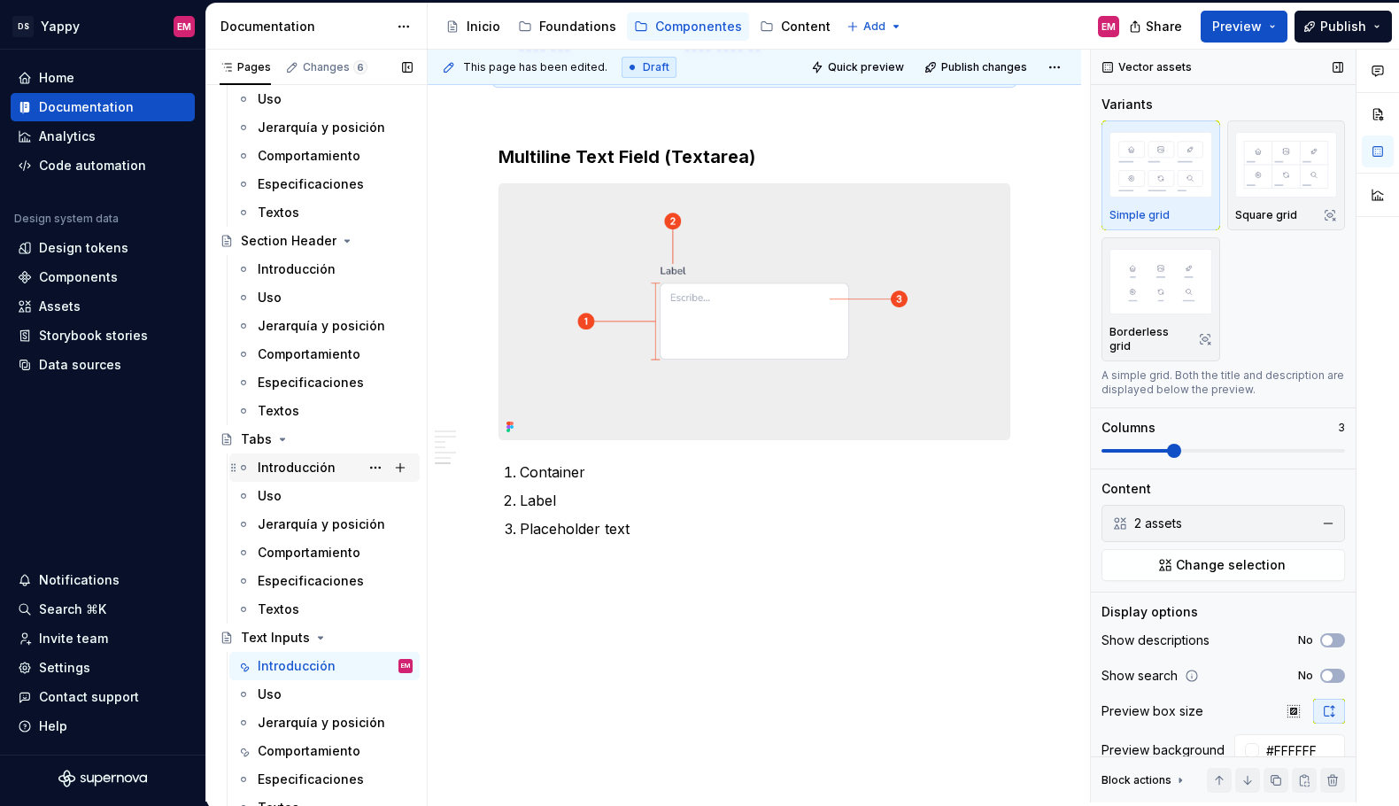
click at [311, 461] on div "Introducción" at bounding box center [297, 468] width 78 height 18
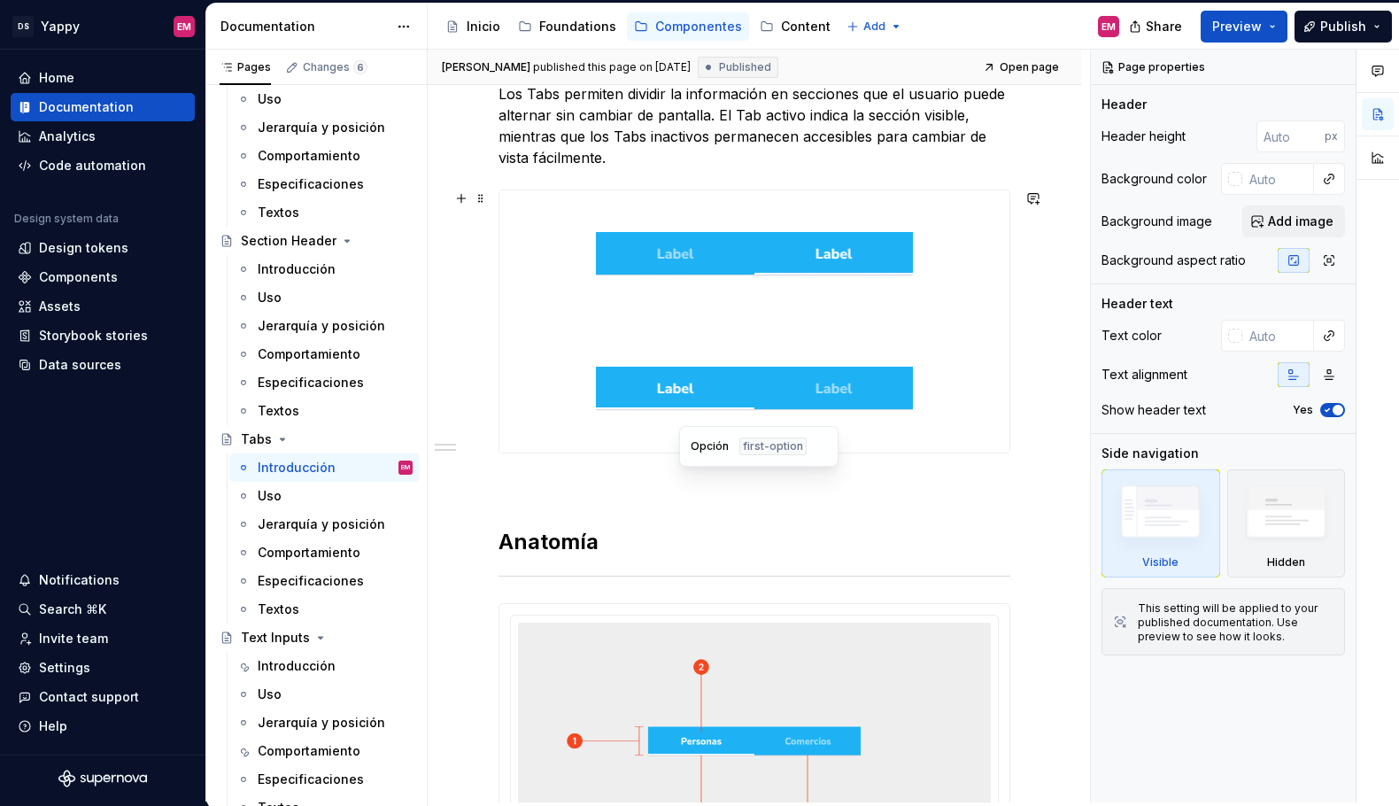
scroll to position [523, 0]
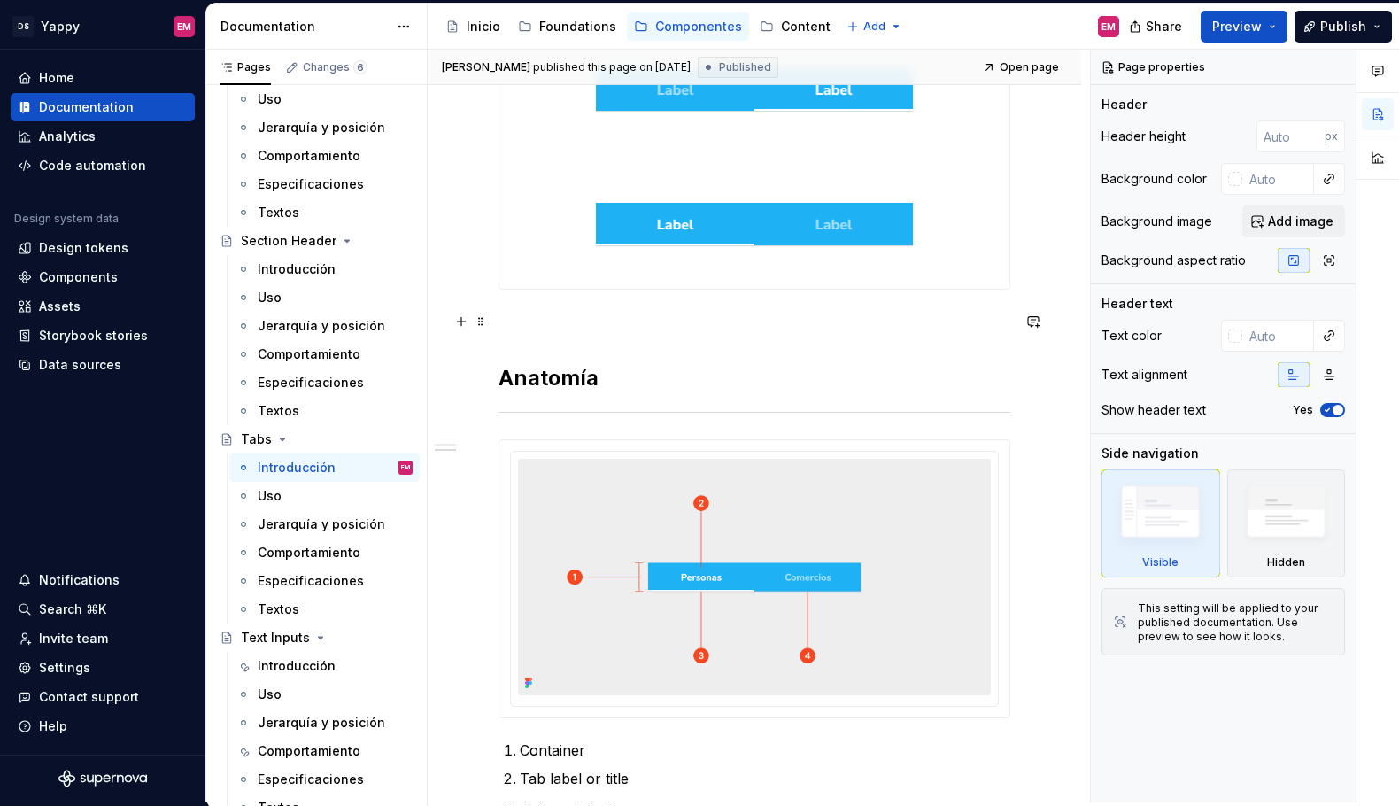
click at [586, 242] on div at bounding box center [755, 225] width 510 height 128
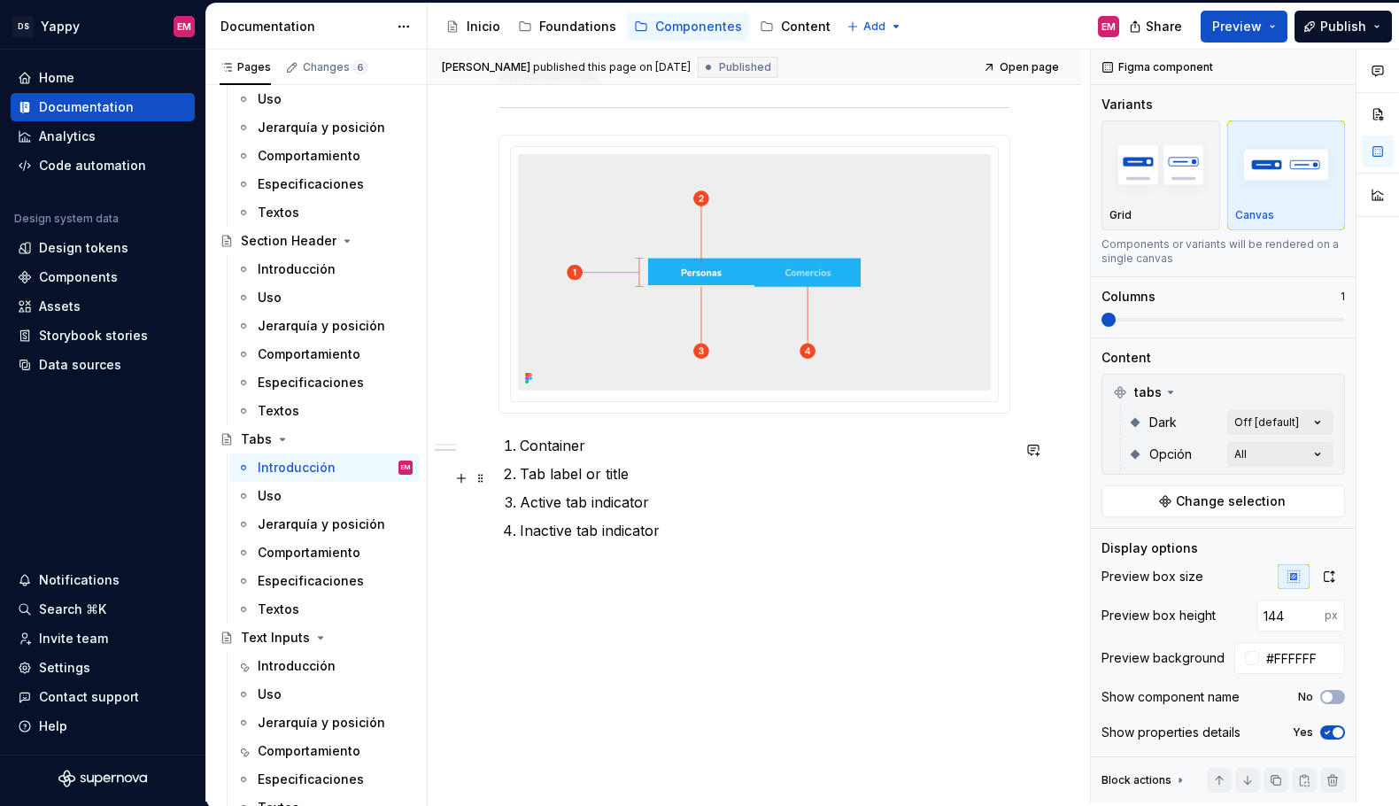
scroll to position [833, 0]
click at [312, 272] on div "Introducción" at bounding box center [297, 269] width 78 height 18
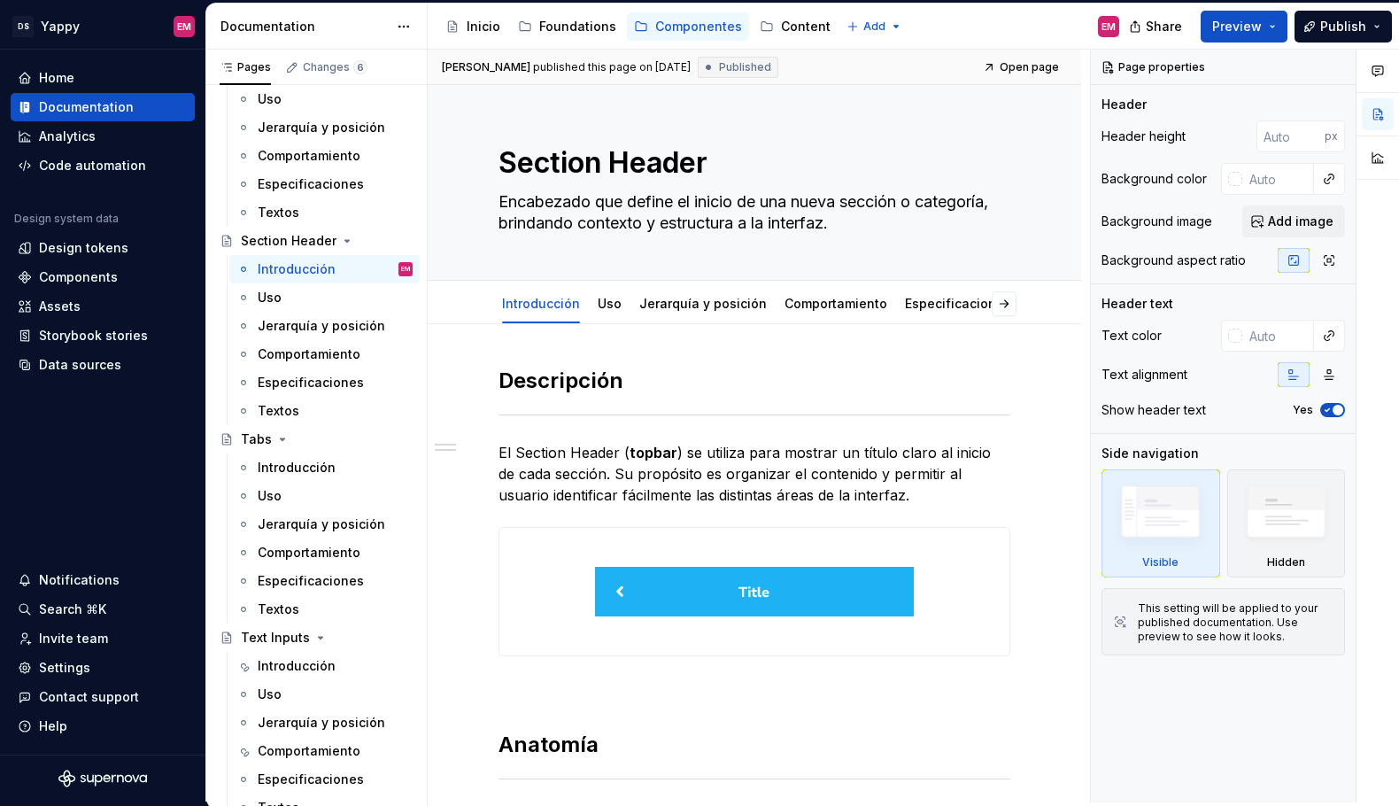
scroll to position [191, 0]
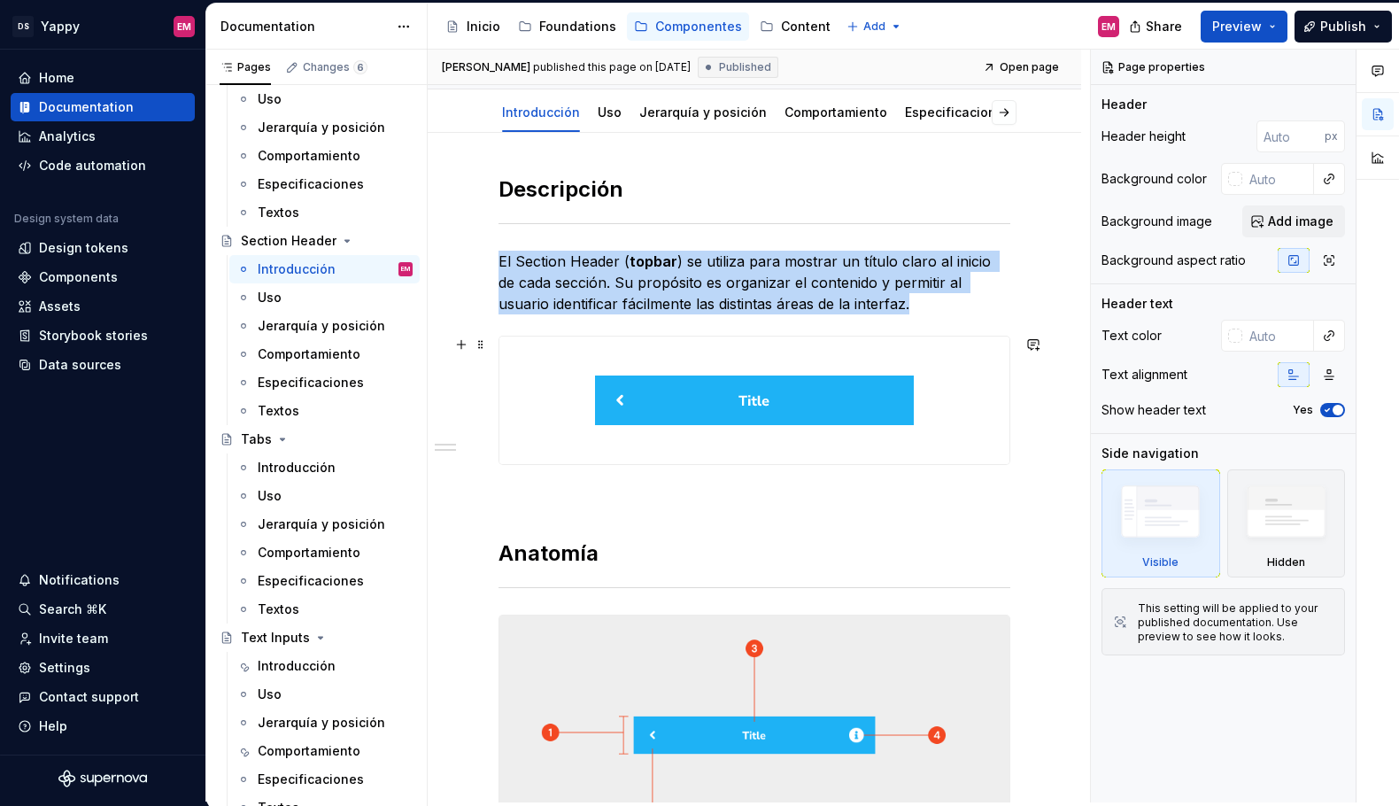
click at [552, 369] on div at bounding box center [755, 401] width 510 height 128
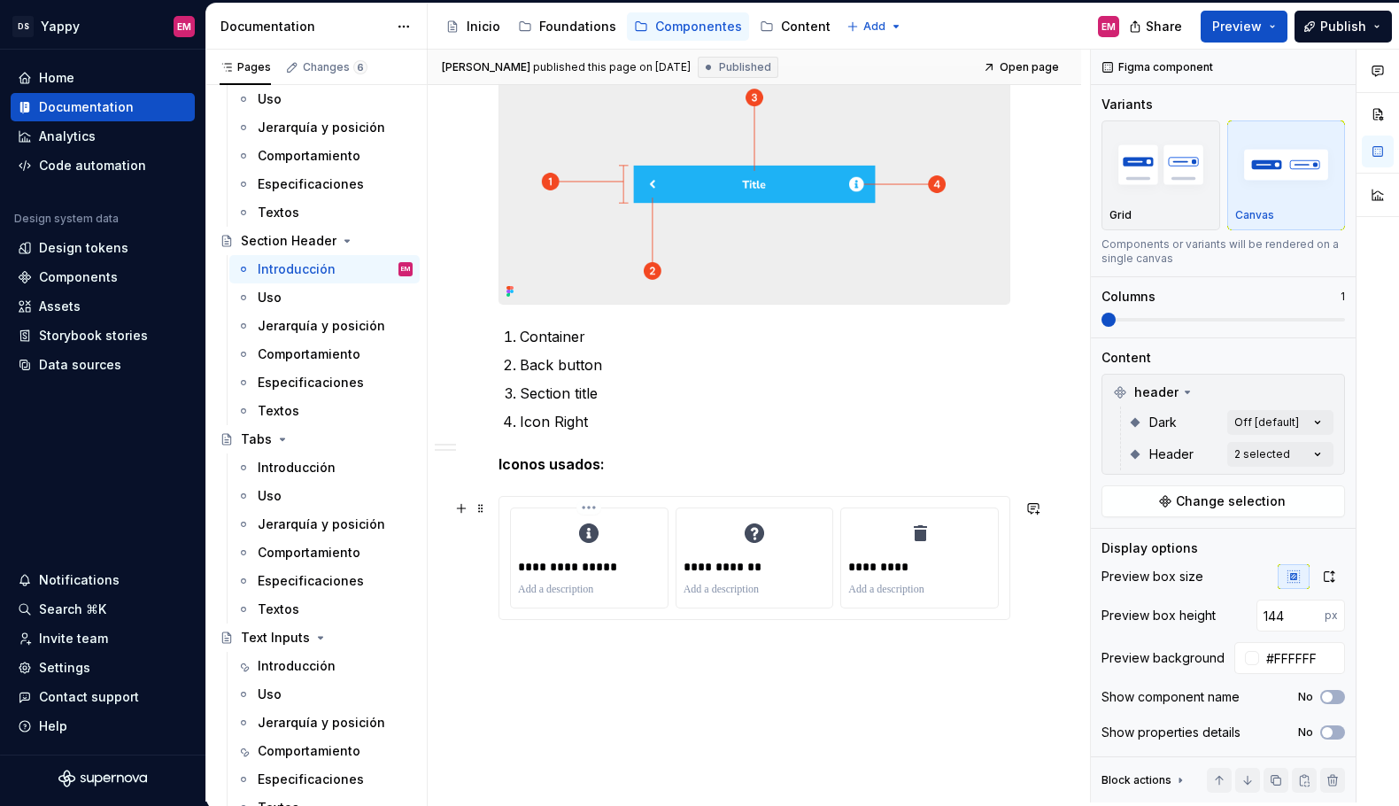
scroll to position [826, 0]
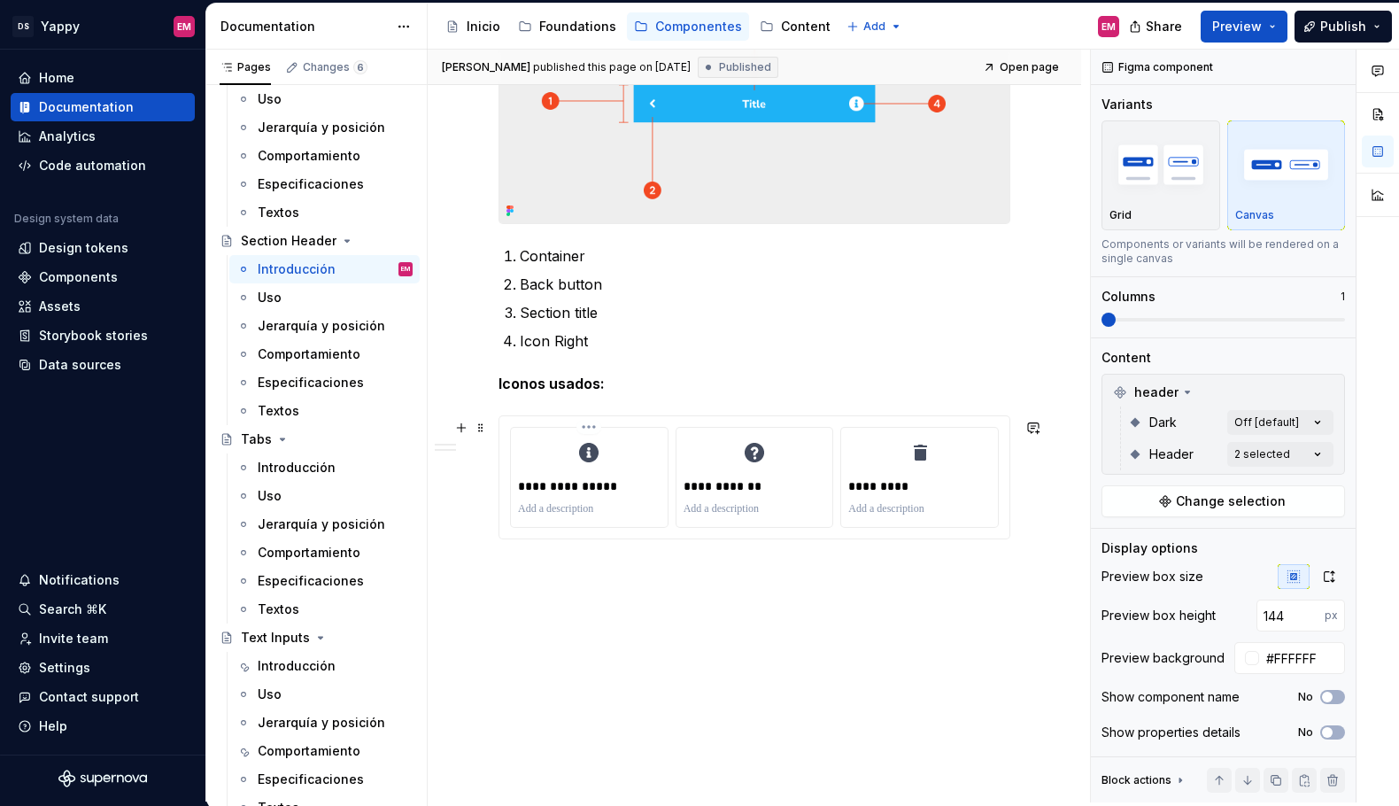
click at [554, 519] on div at bounding box center [589, 509] width 143 height 21
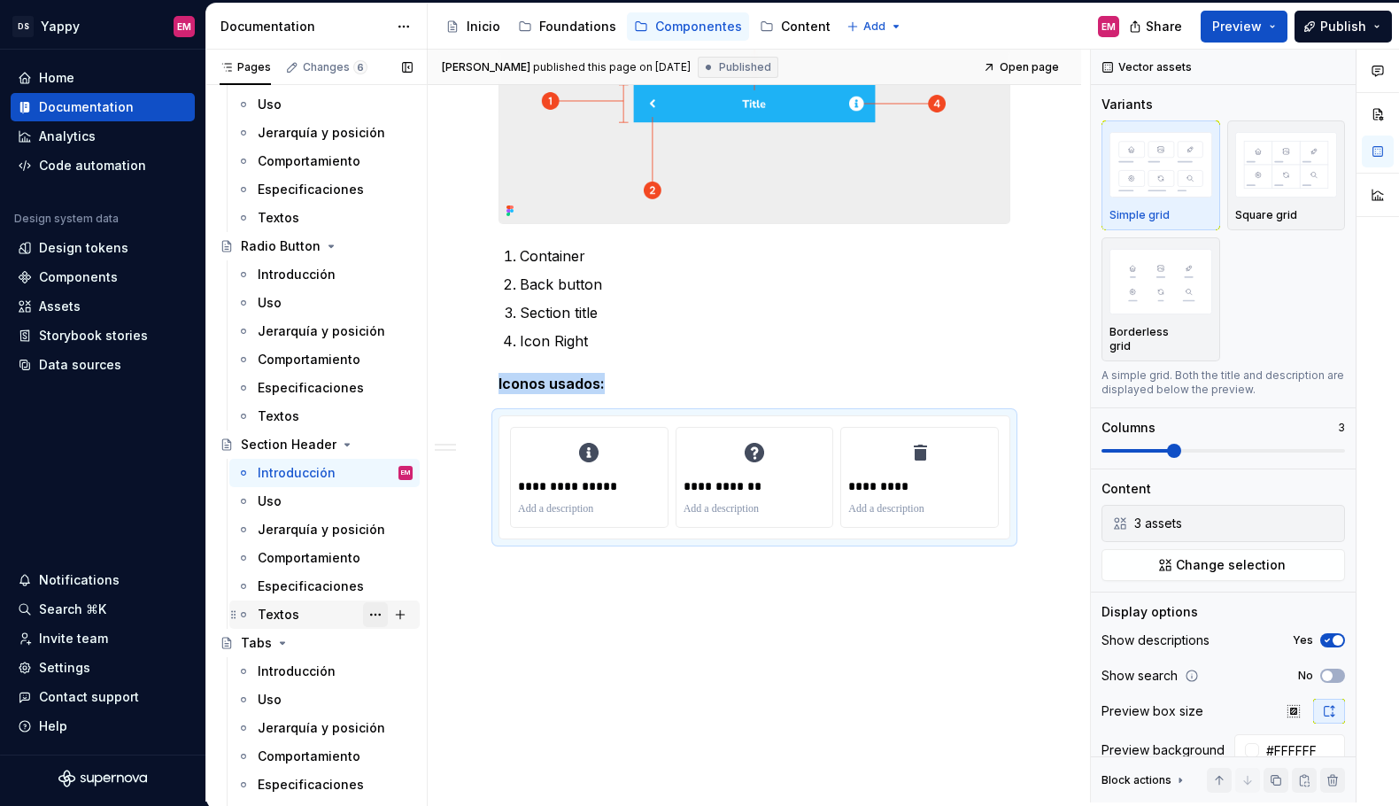
scroll to position [1660, 0]
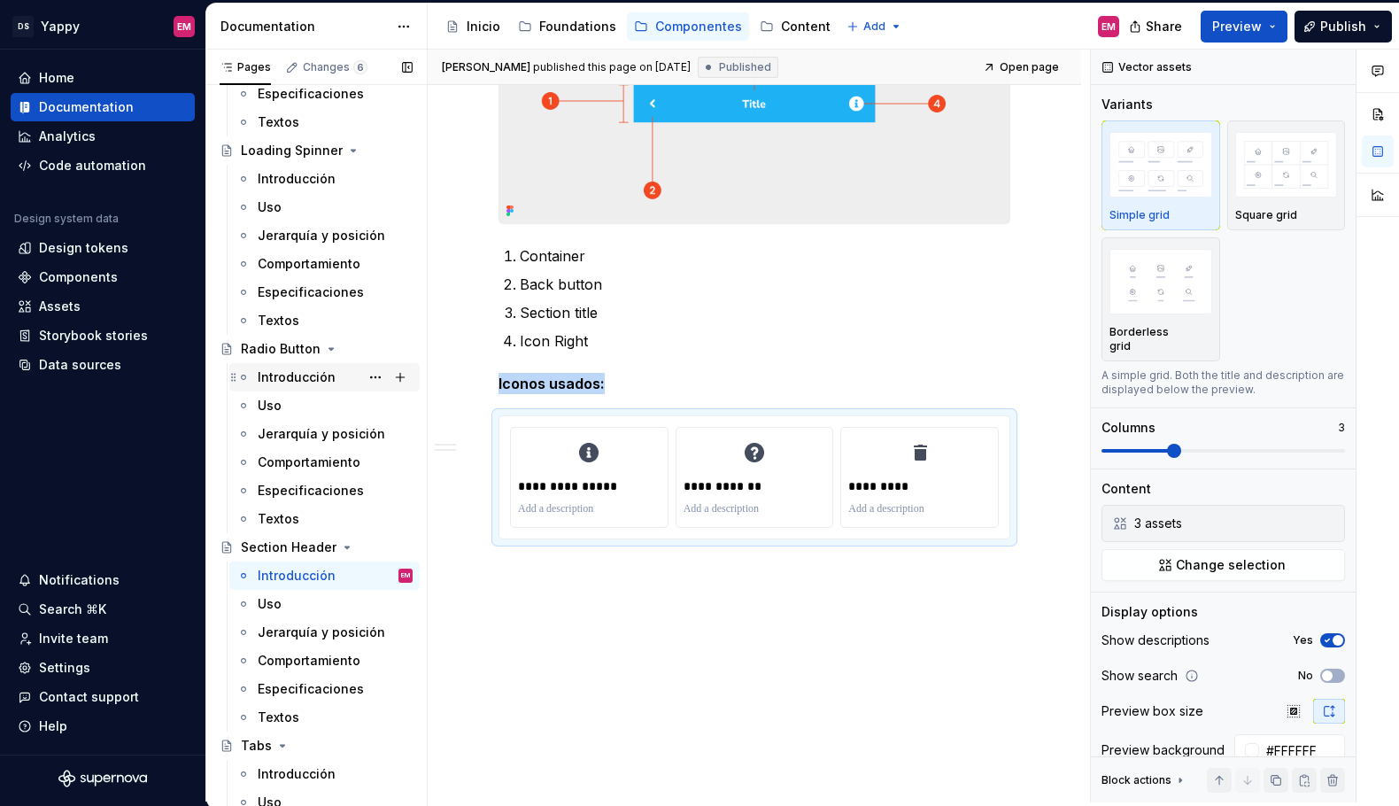
click at [340, 367] on div "Introducción" at bounding box center [335, 377] width 155 height 25
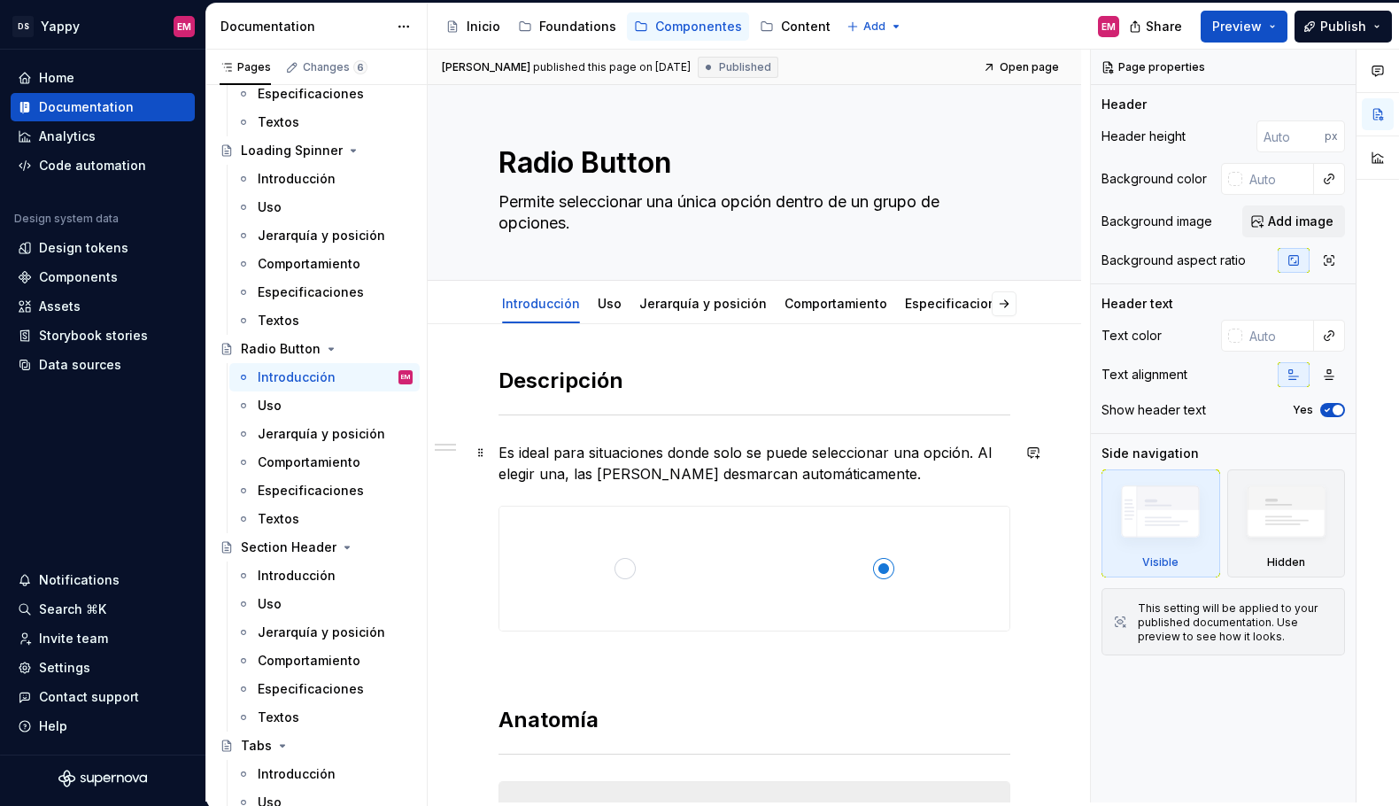
scroll to position [136, 0]
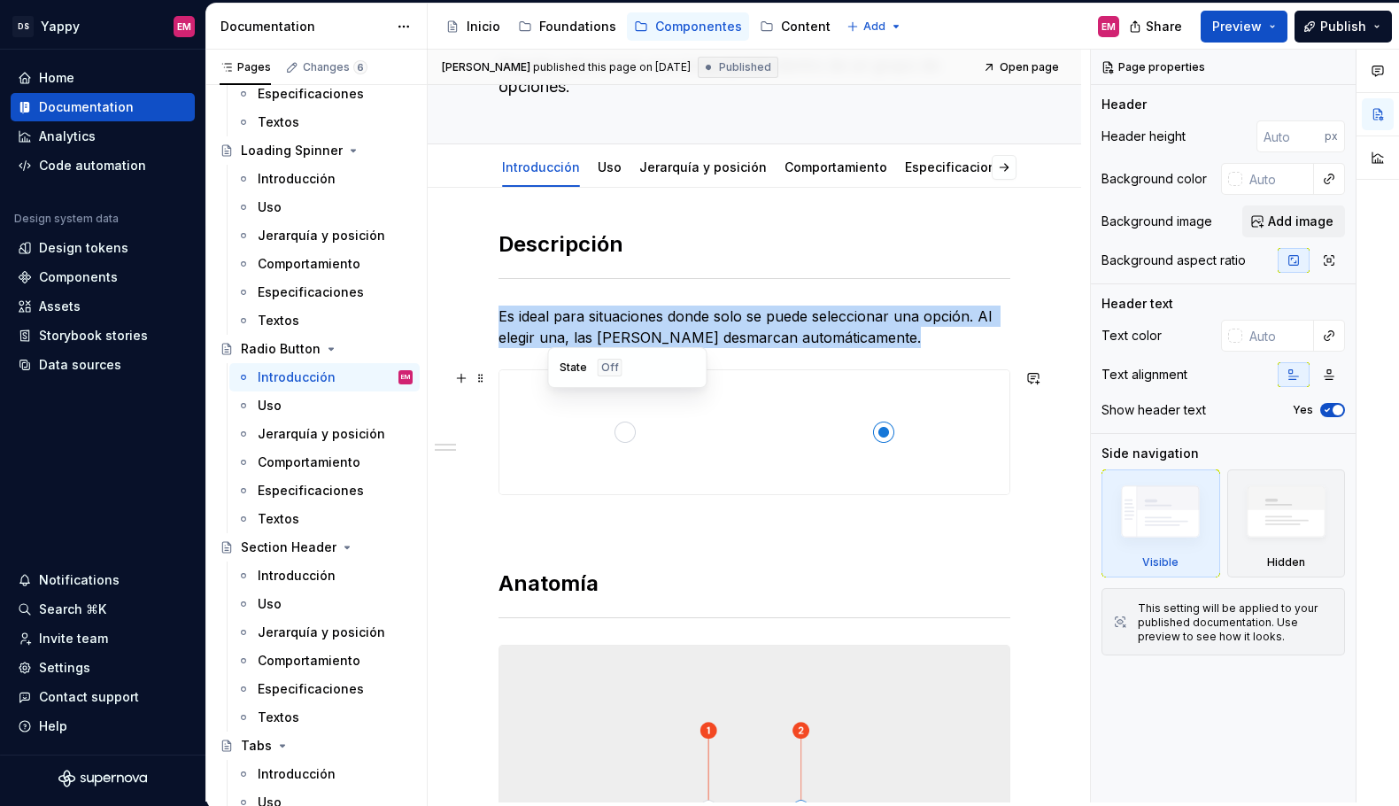
click at [586, 461] on div at bounding box center [626, 432] width 252 height 124
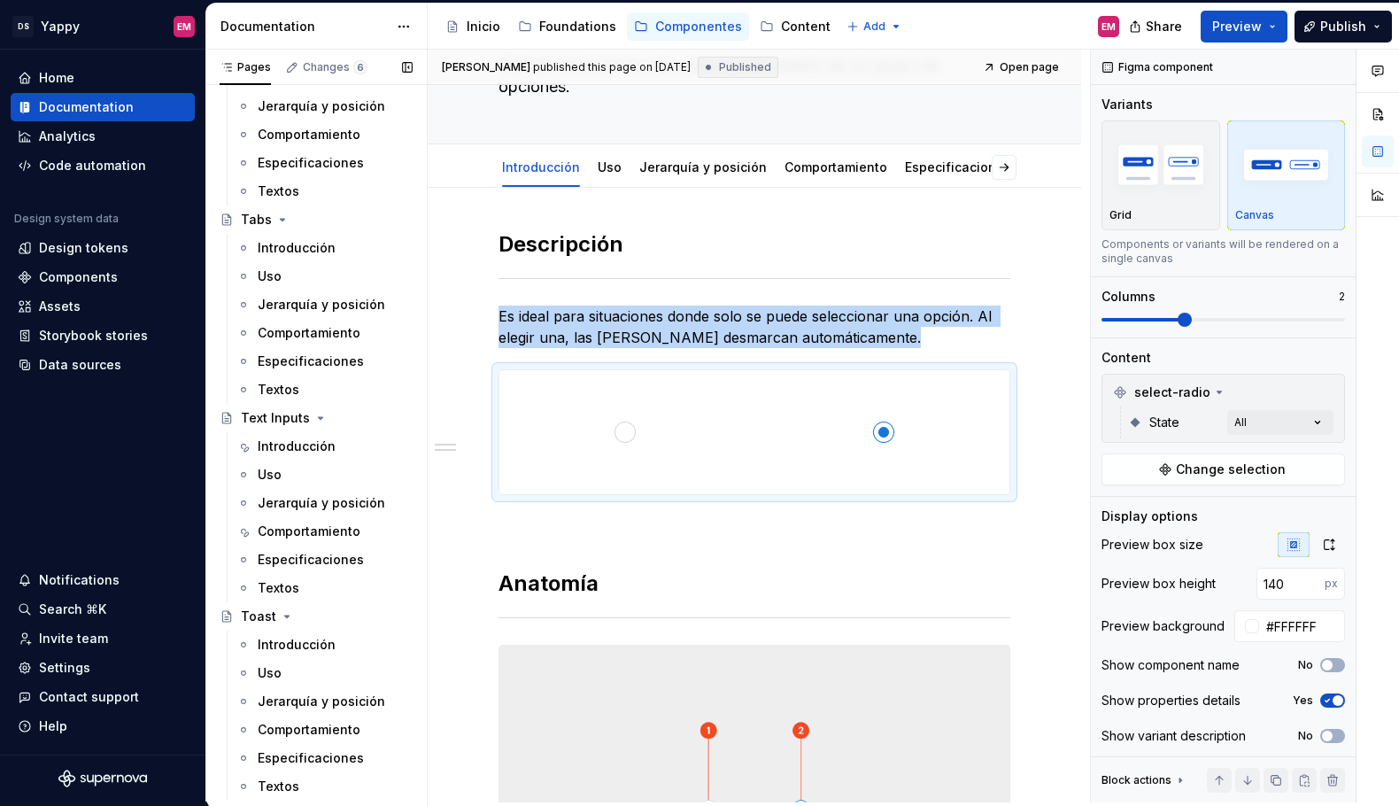
scroll to position [2380, 0]
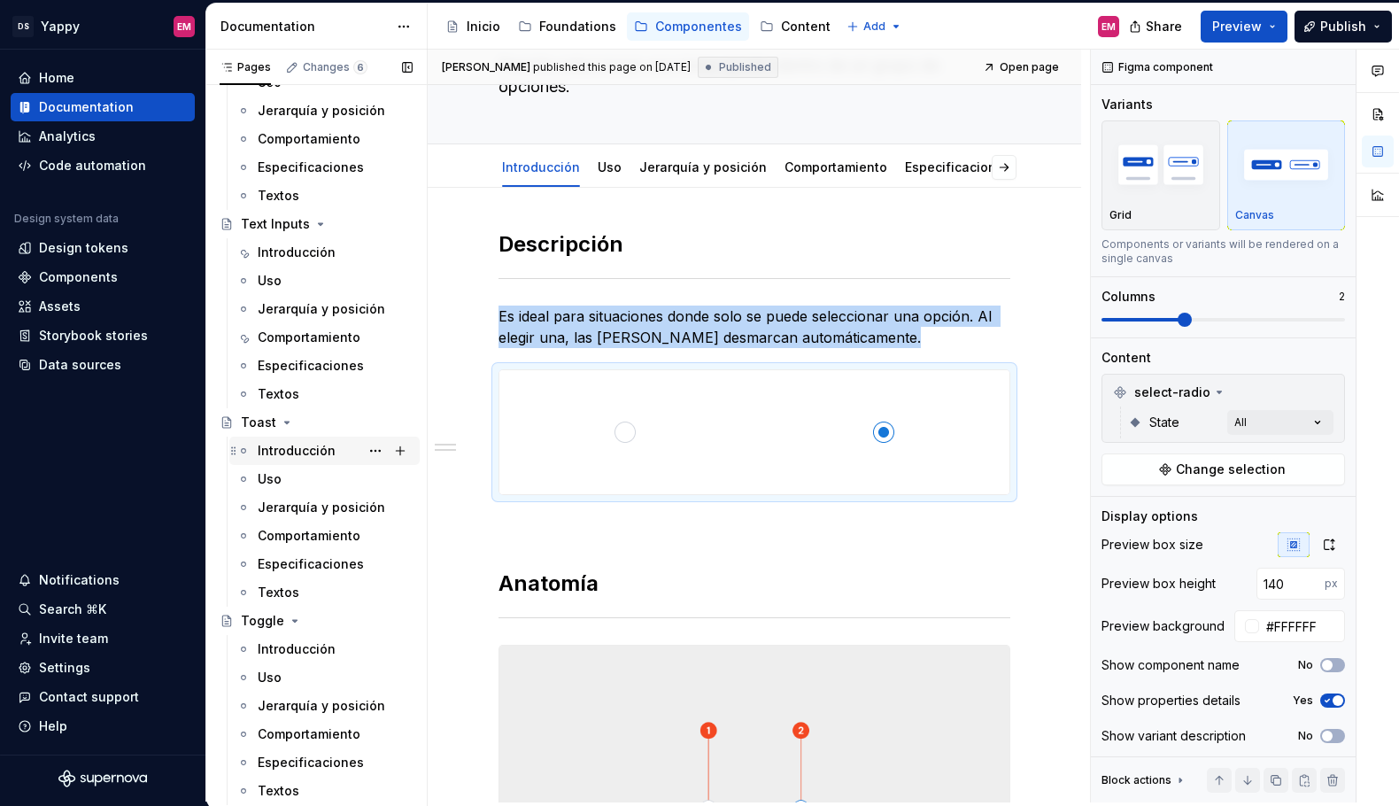
click at [306, 454] on div "Introducción" at bounding box center [297, 451] width 78 height 18
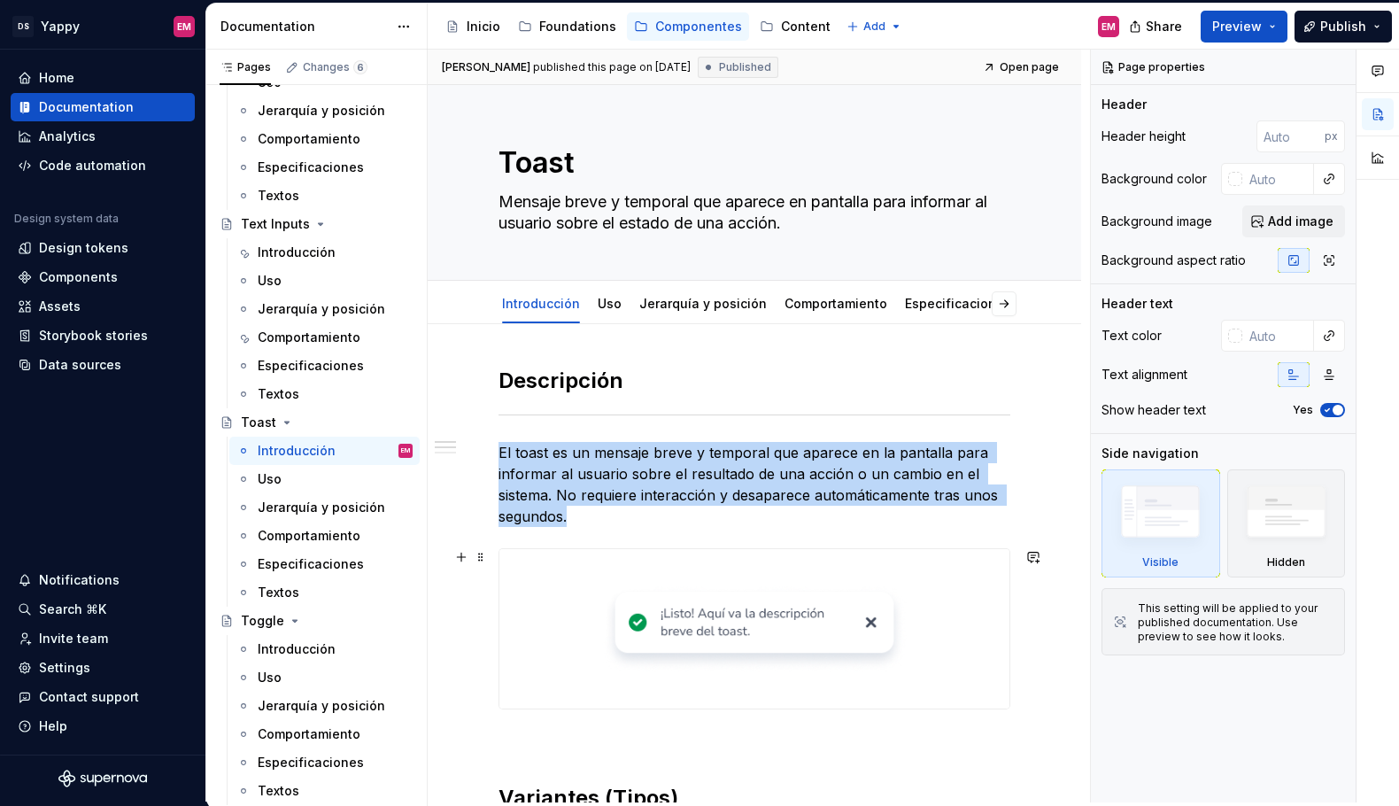
click at [590, 618] on div at bounding box center [755, 628] width 510 height 159
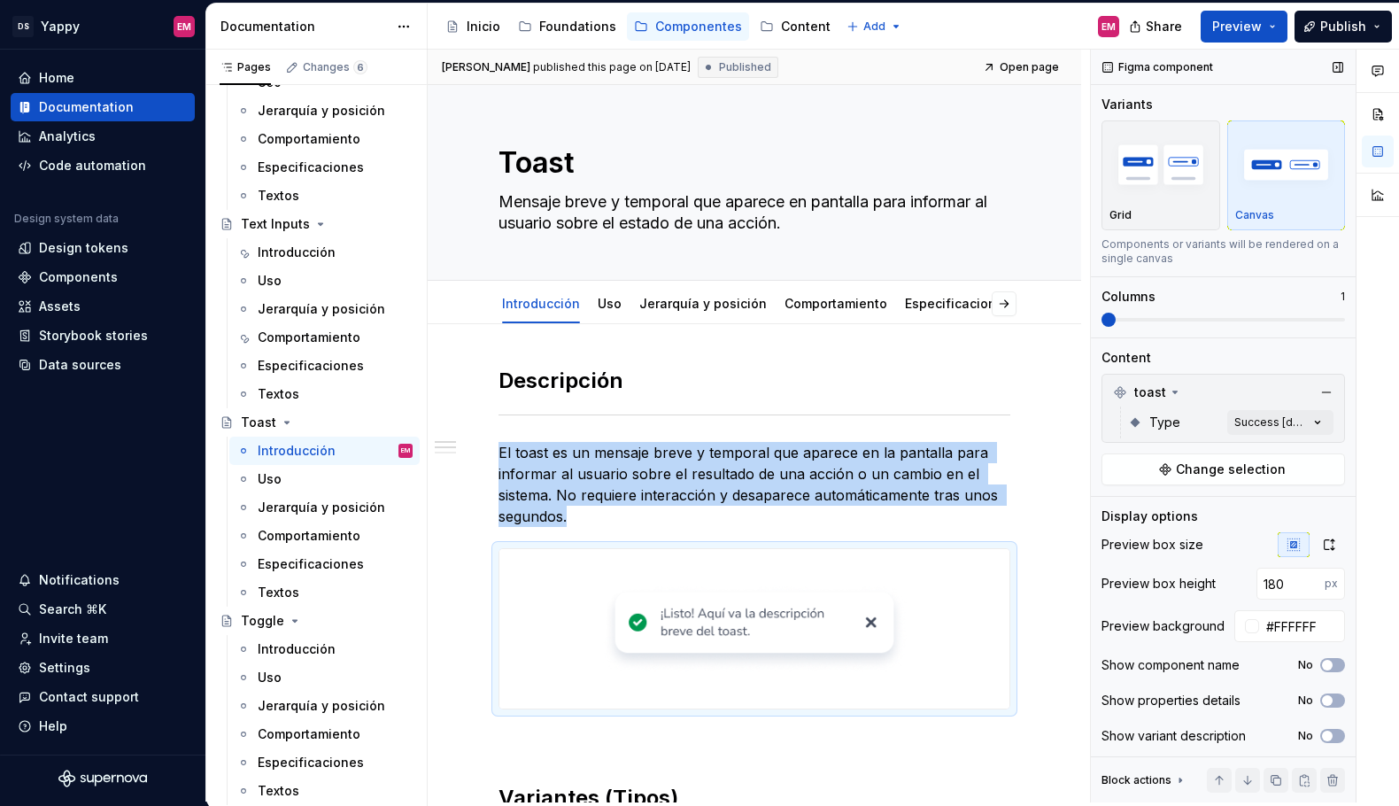
scroll to position [3, 0]
click at [1335, 697] on button "No" at bounding box center [1333, 698] width 25 height 14
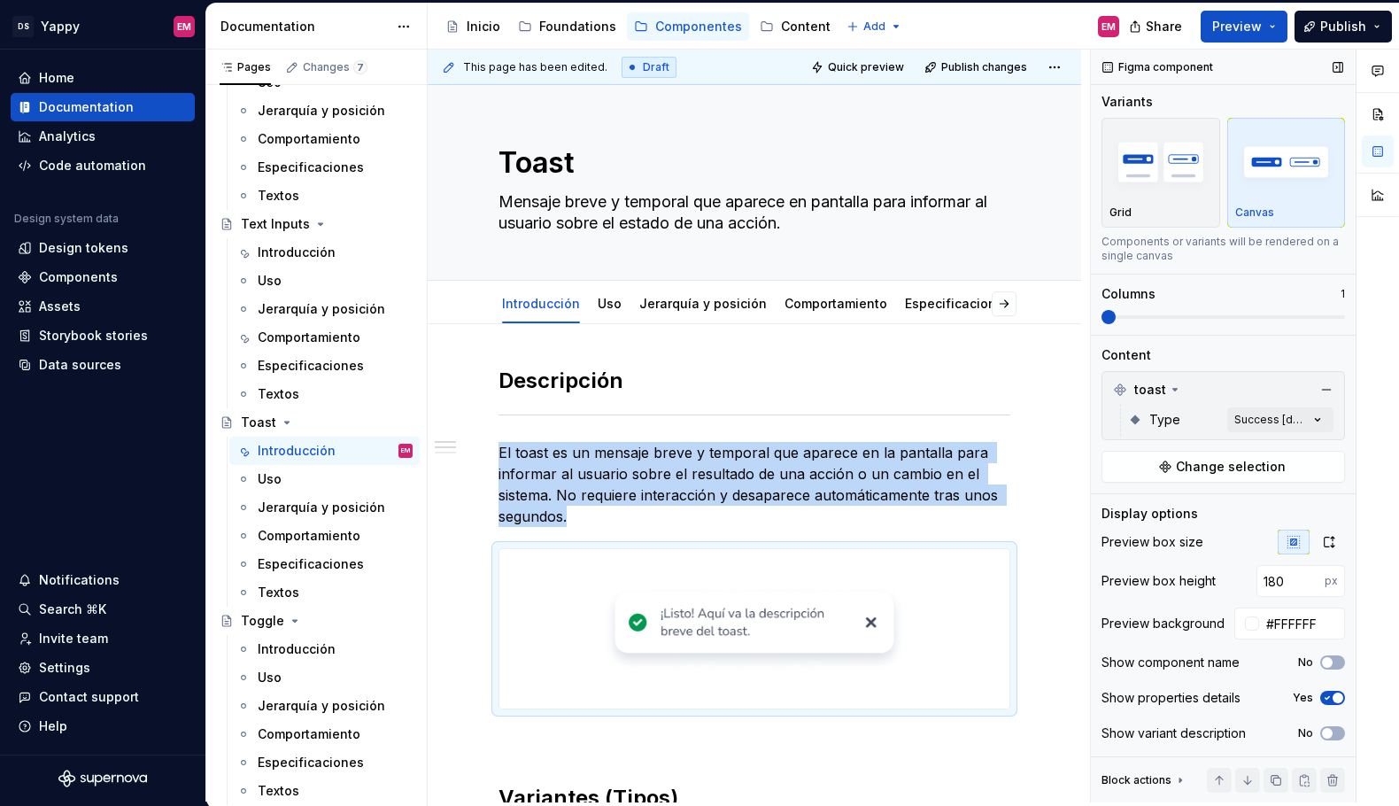
click at [1328, 698] on icon "button" at bounding box center [1328, 698] width 4 height 3
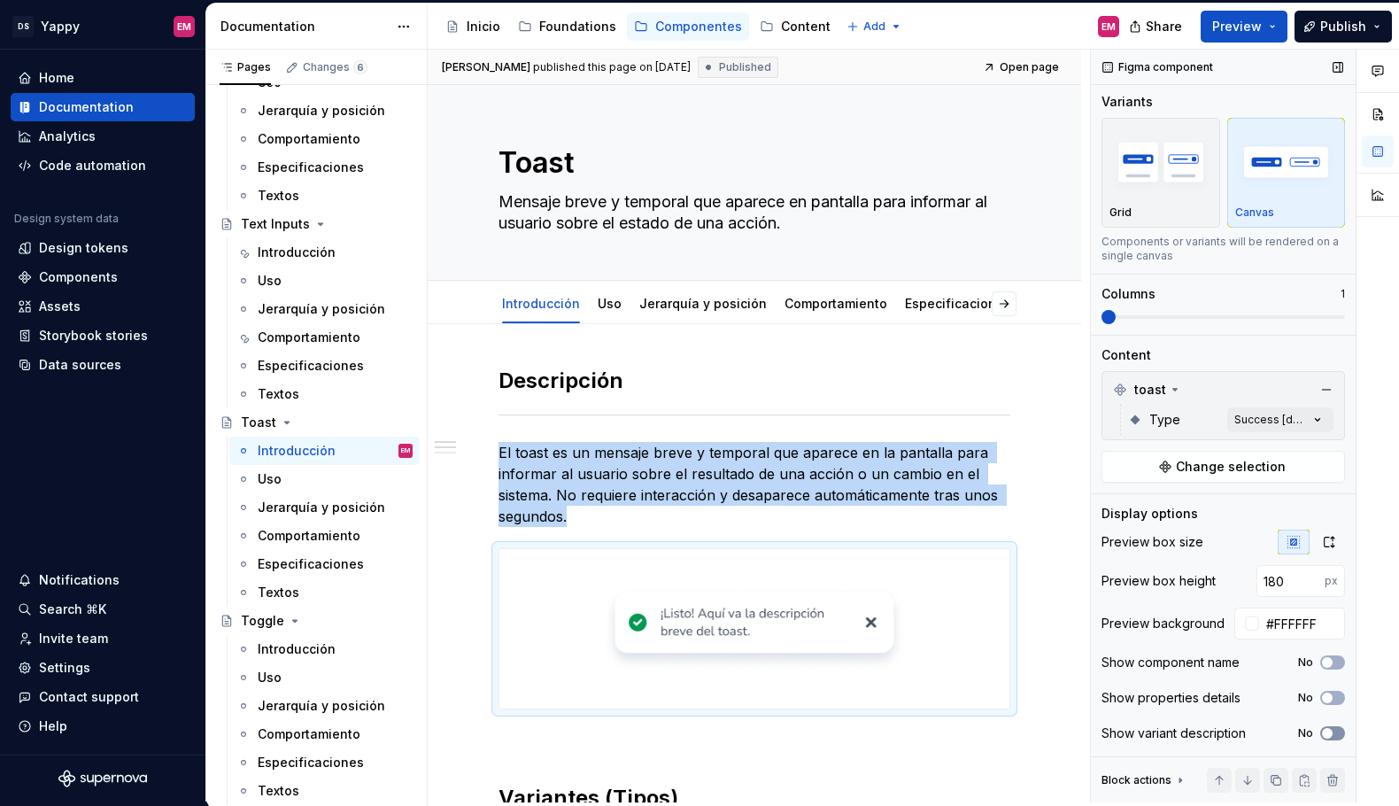
click at [1328, 729] on span "button" at bounding box center [1327, 733] width 11 height 11
click at [1328, 733] on icon "button" at bounding box center [1328, 734] width 4 height 3
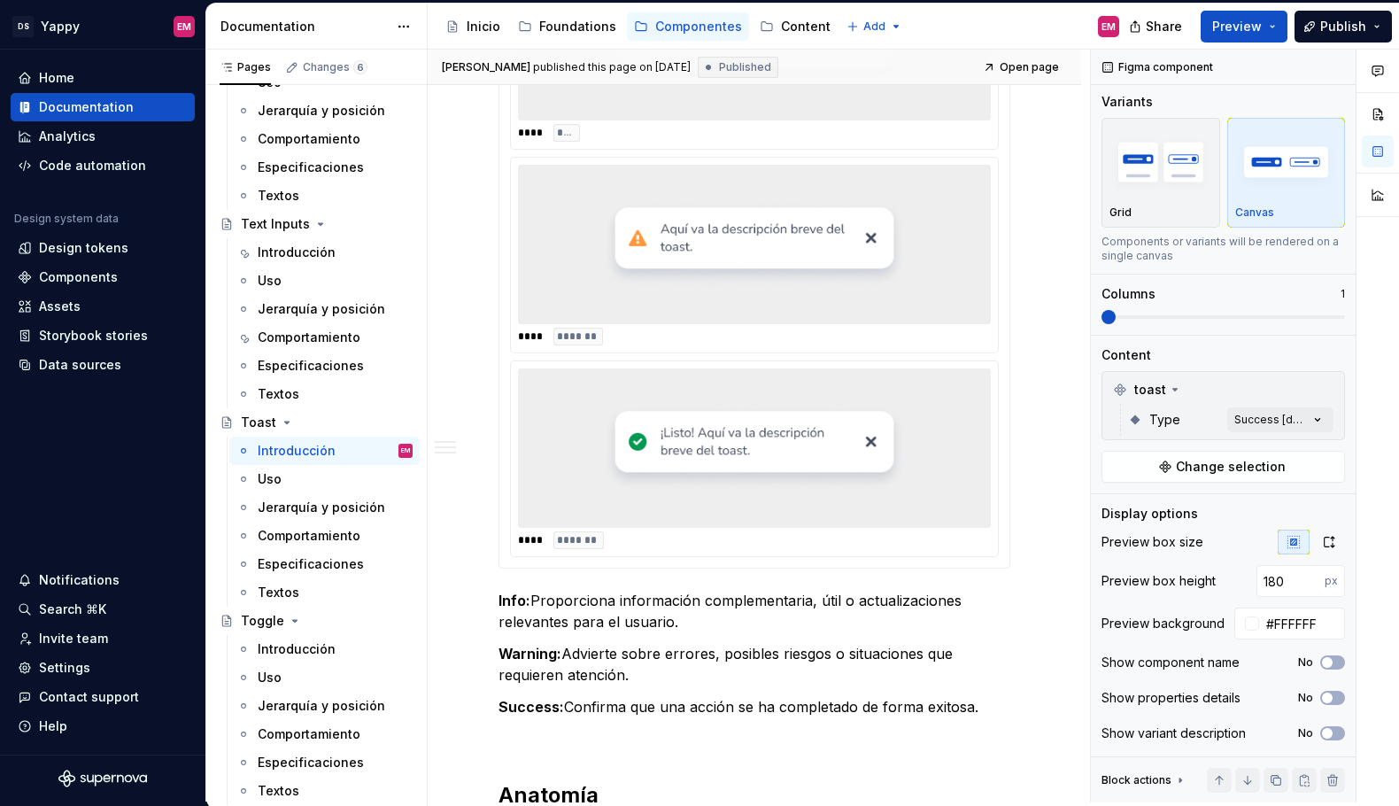
scroll to position [937, 0]
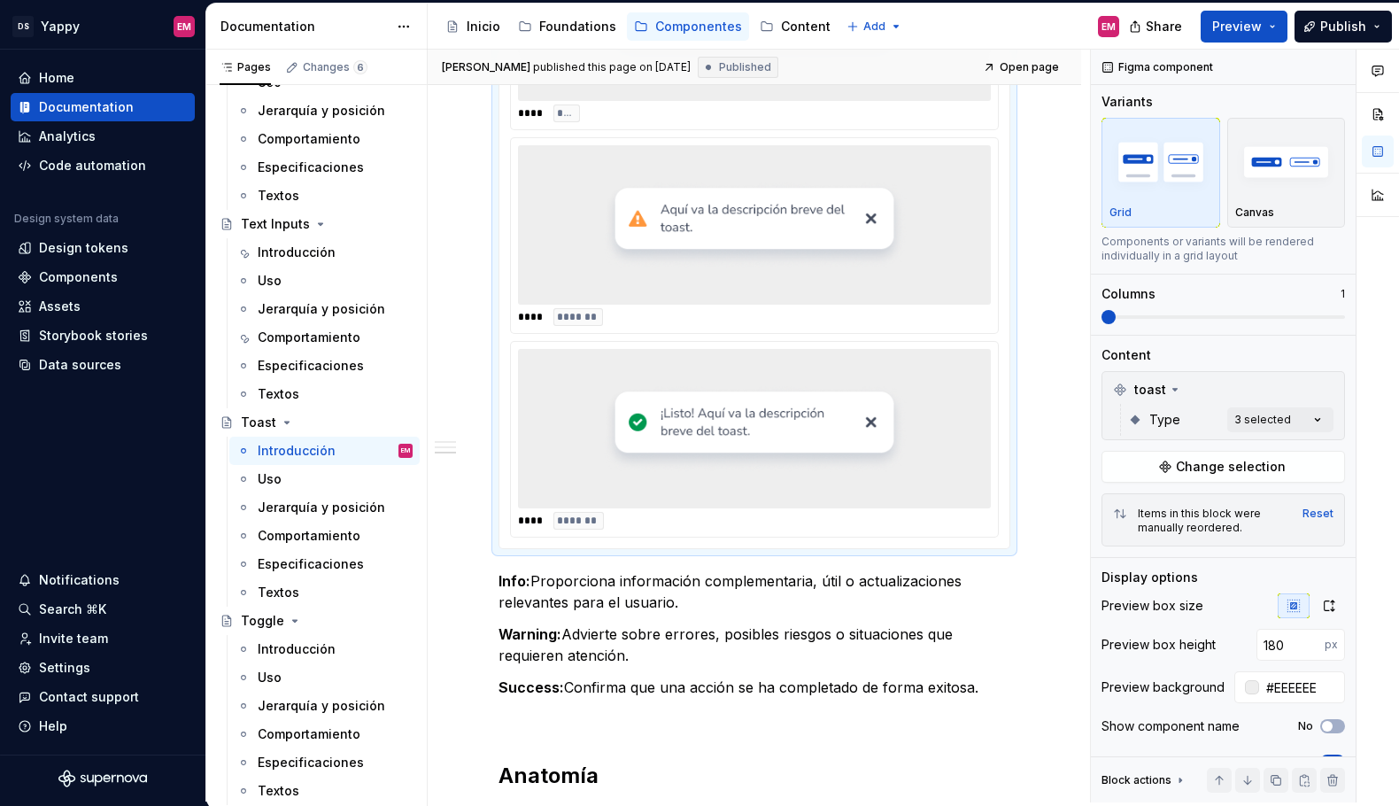
click at [768, 390] on img at bounding box center [754, 428] width 305 height 145
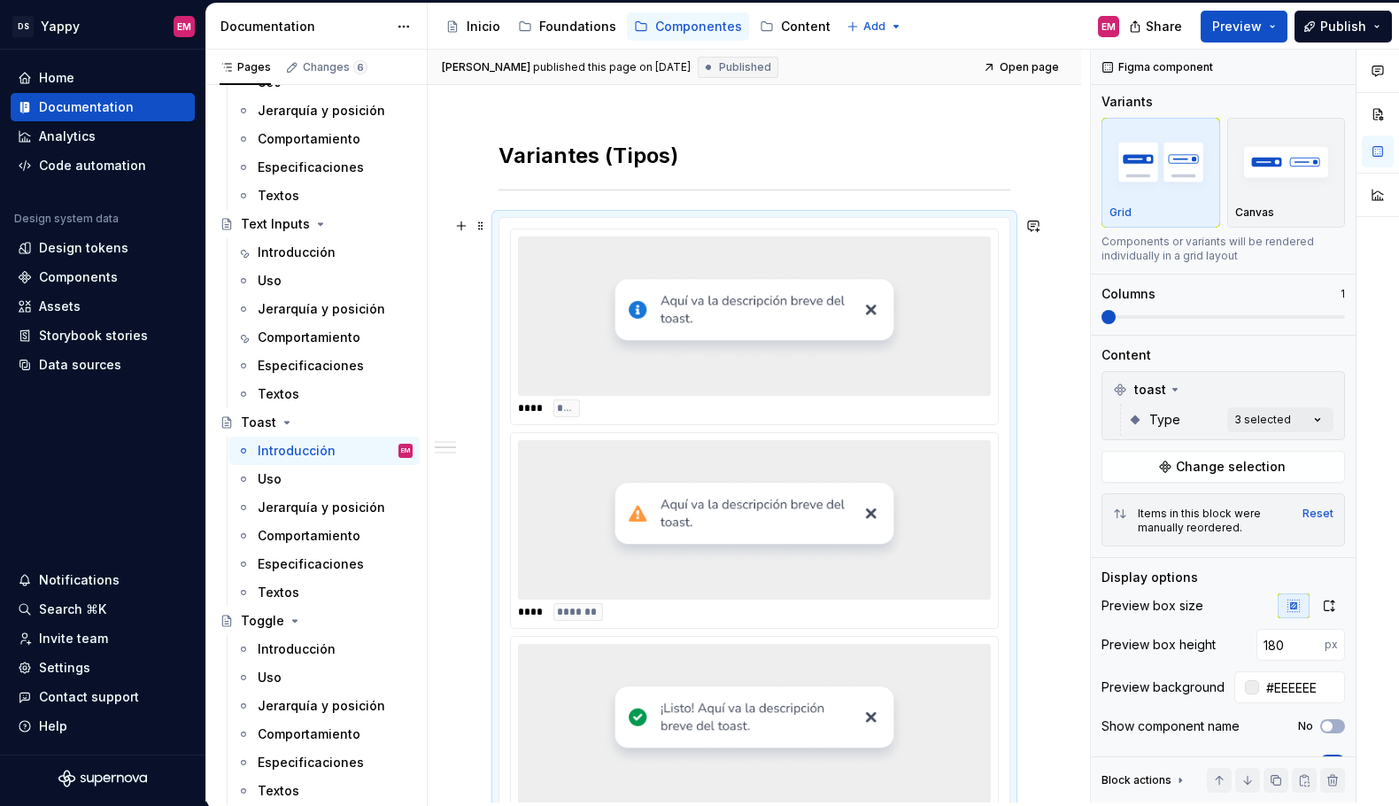
scroll to position [609, 0]
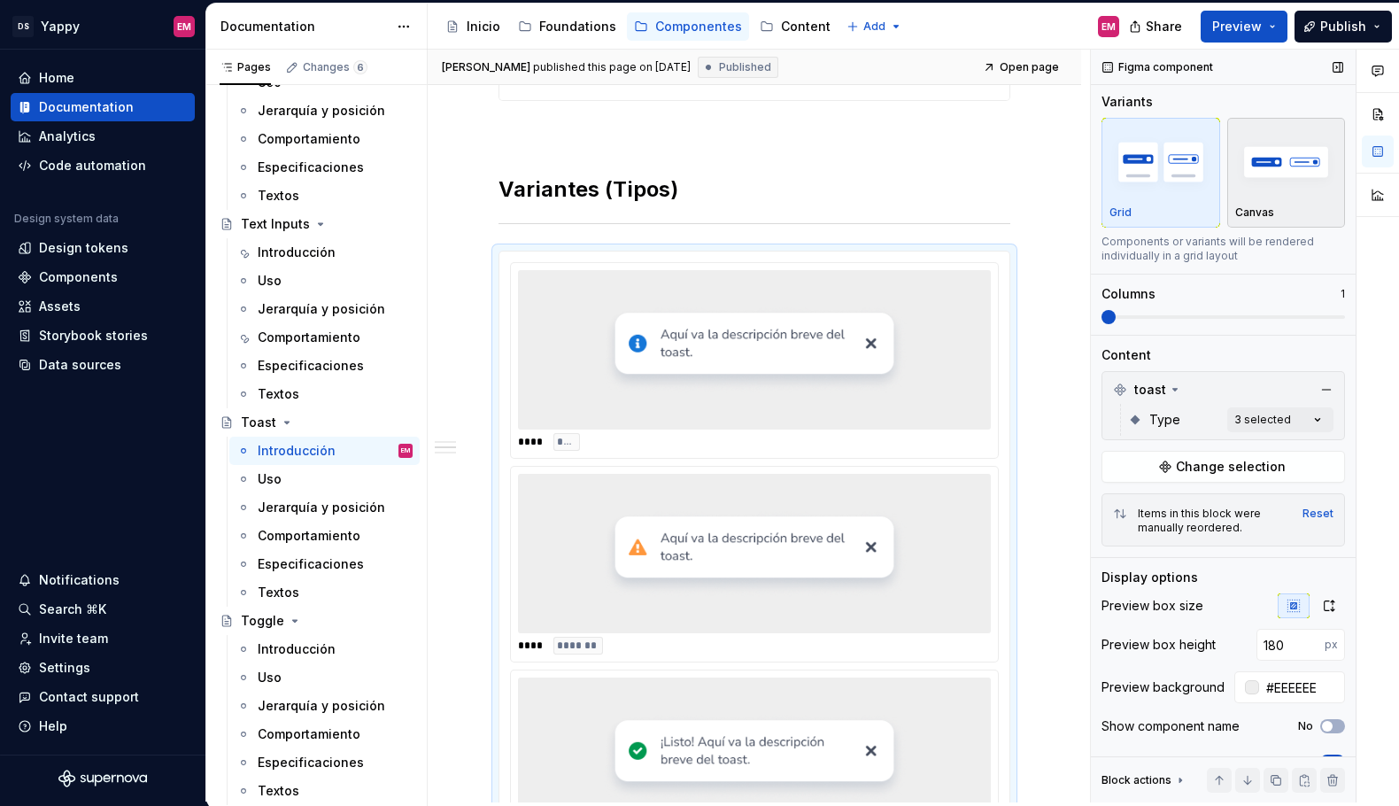
click at [1300, 195] on div "button" at bounding box center [1287, 162] width 103 height 73
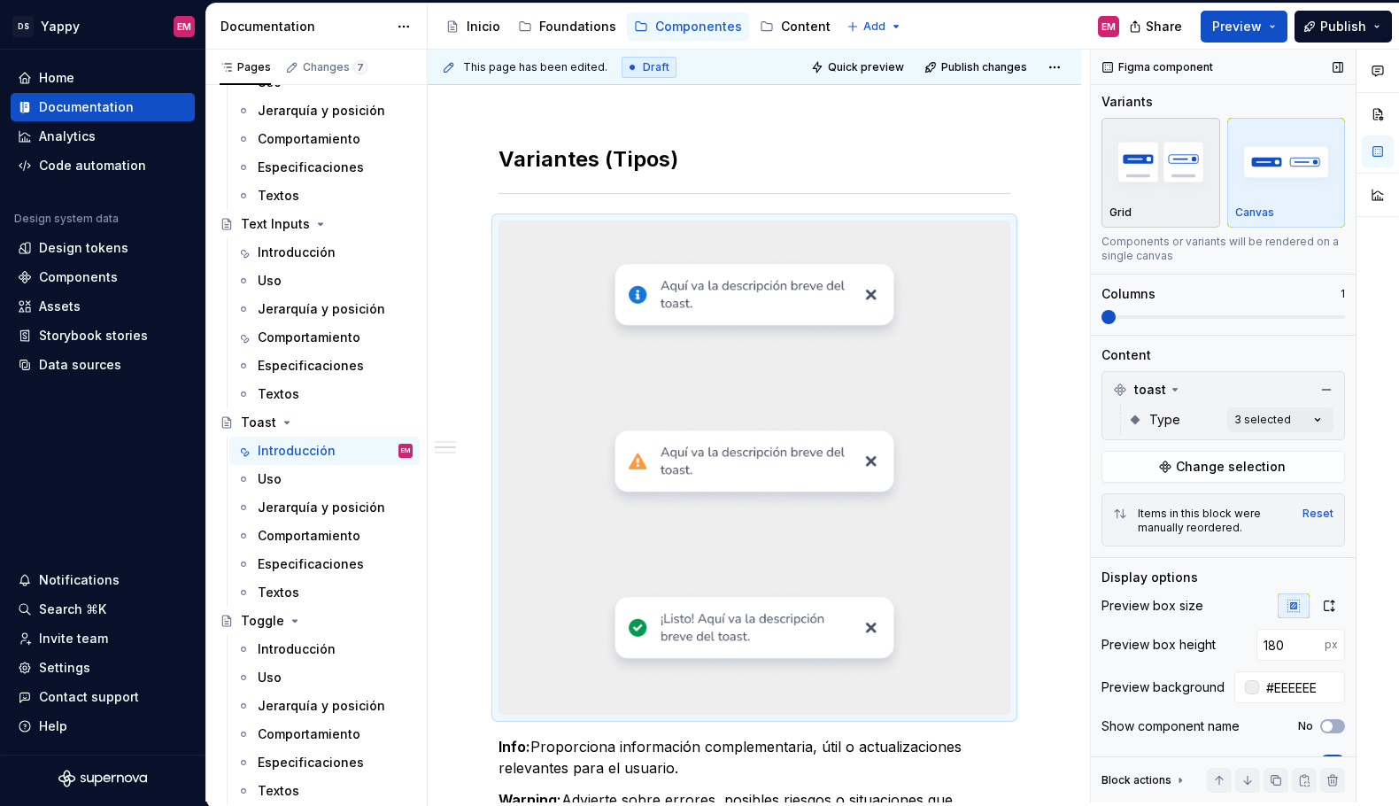
click at [1176, 191] on img "button" at bounding box center [1161, 161] width 103 height 65
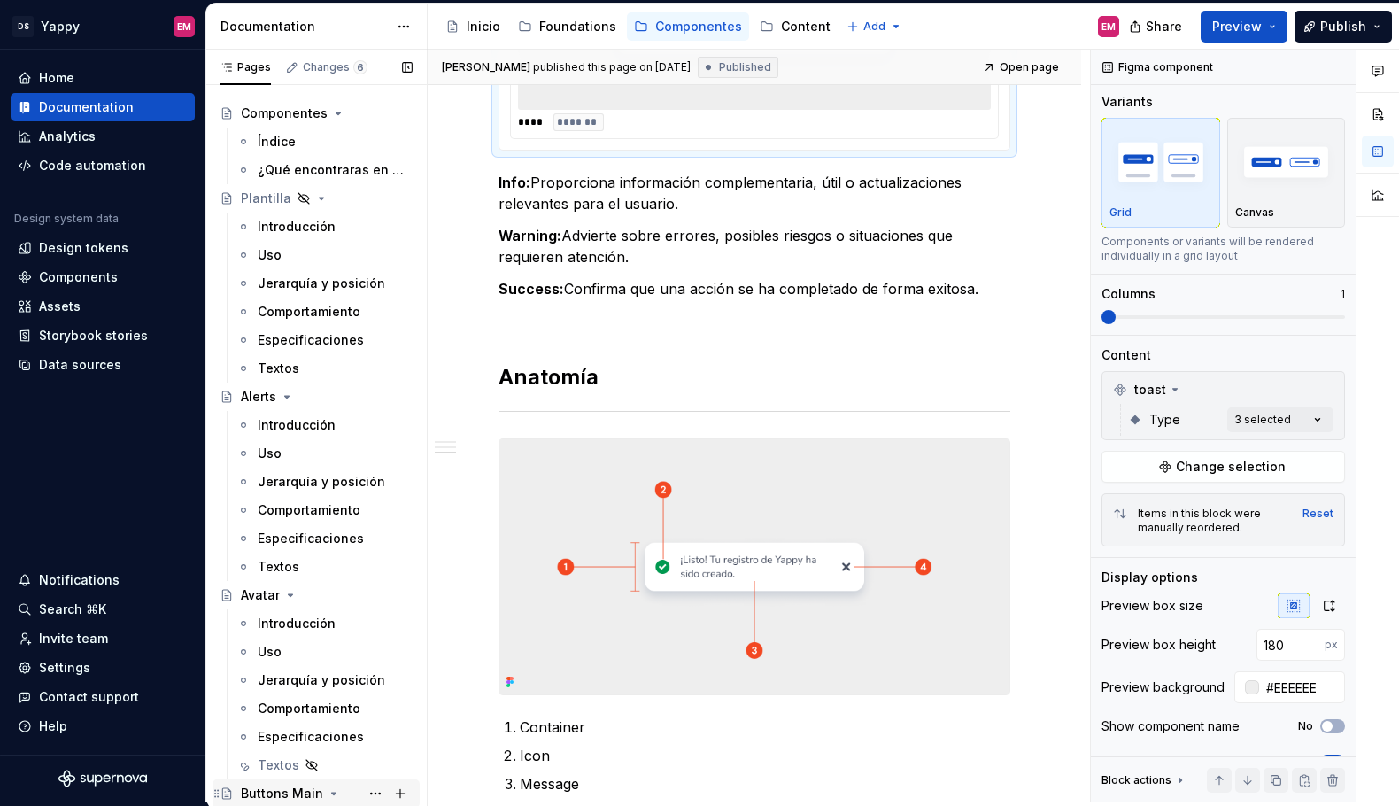
scroll to position [0, 0]
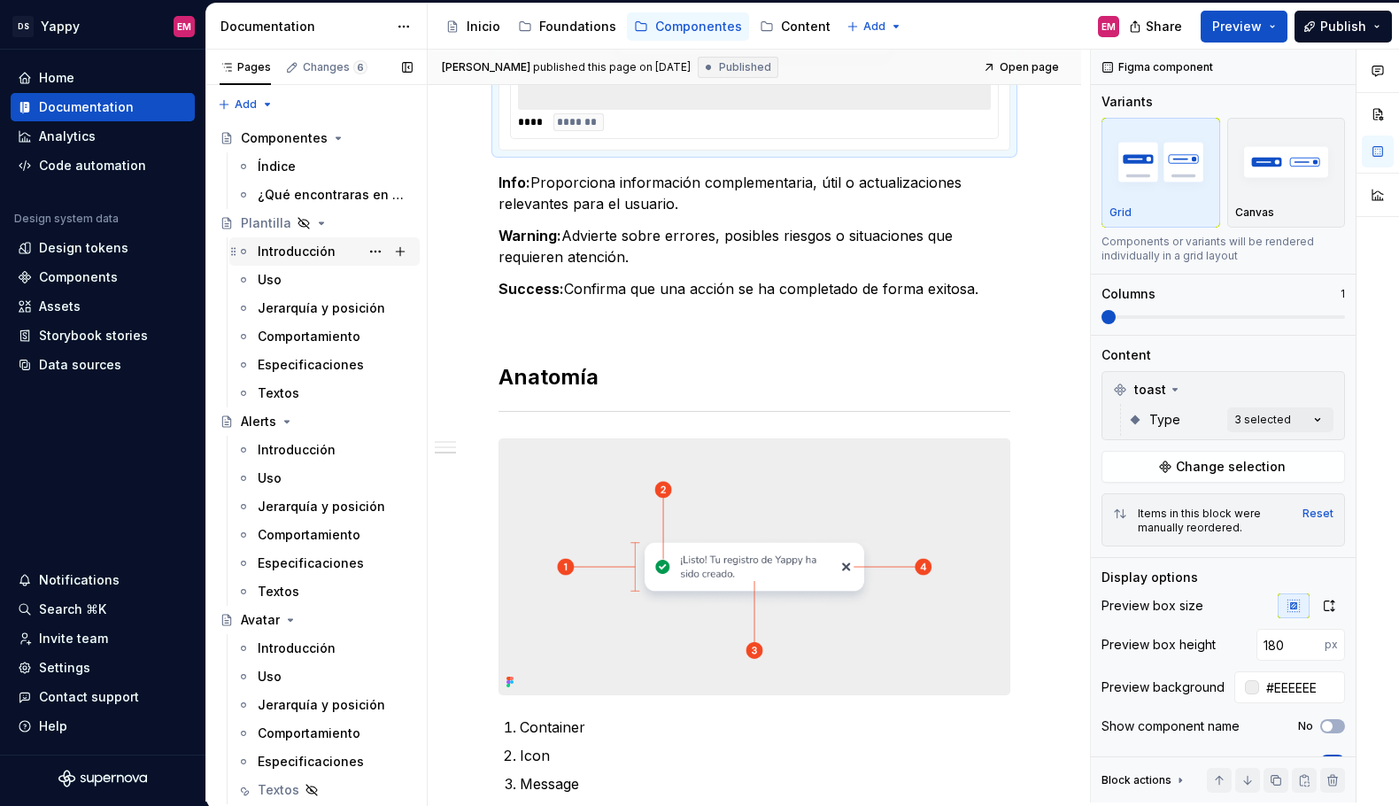
click at [290, 237] on div "Introducción" at bounding box center [324, 251] width 190 height 28
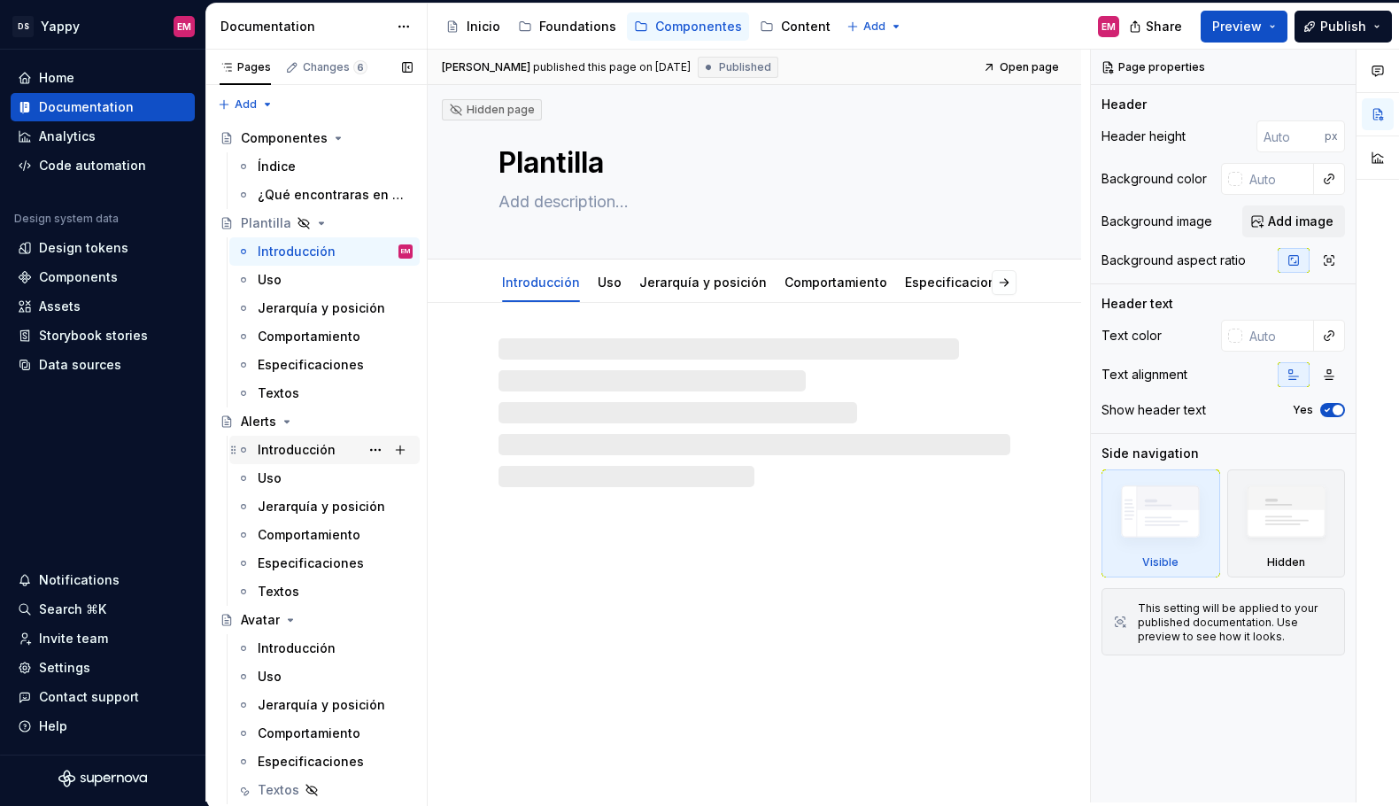
click at [286, 439] on div "Introducción" at bounding box center [335, 450] width 155 height 25
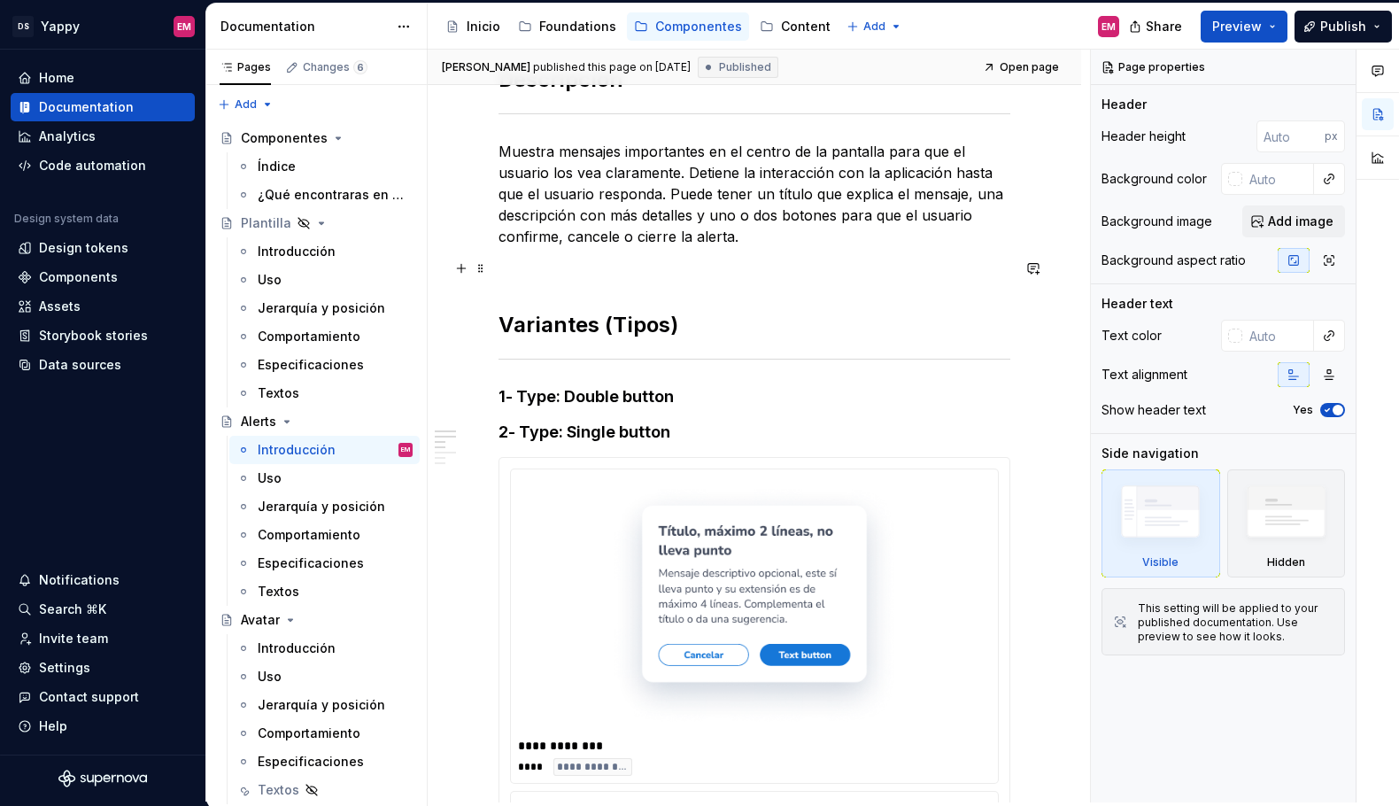
scroll to position [534, 0]
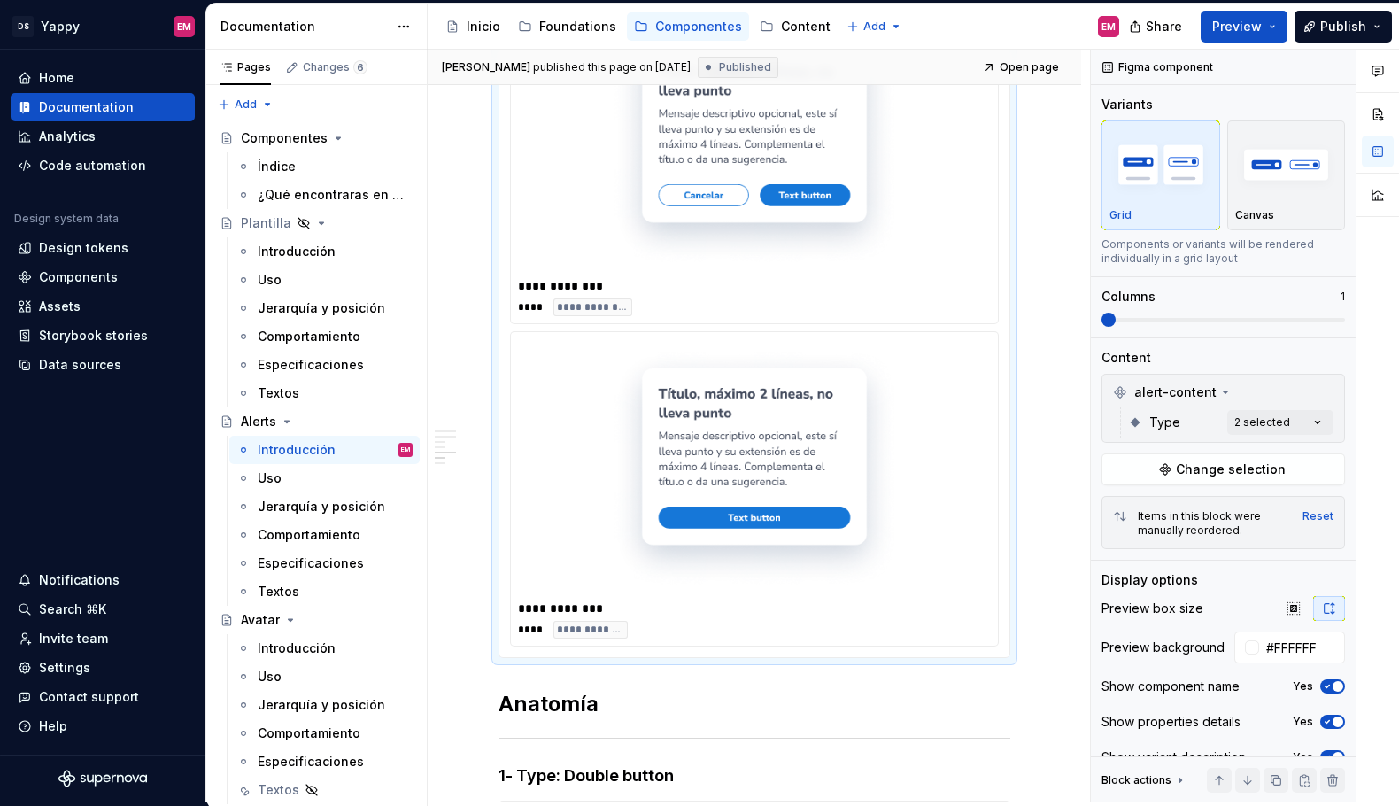
click at [594, 264] on div at bounding box center [754, 145] width 473 height 257
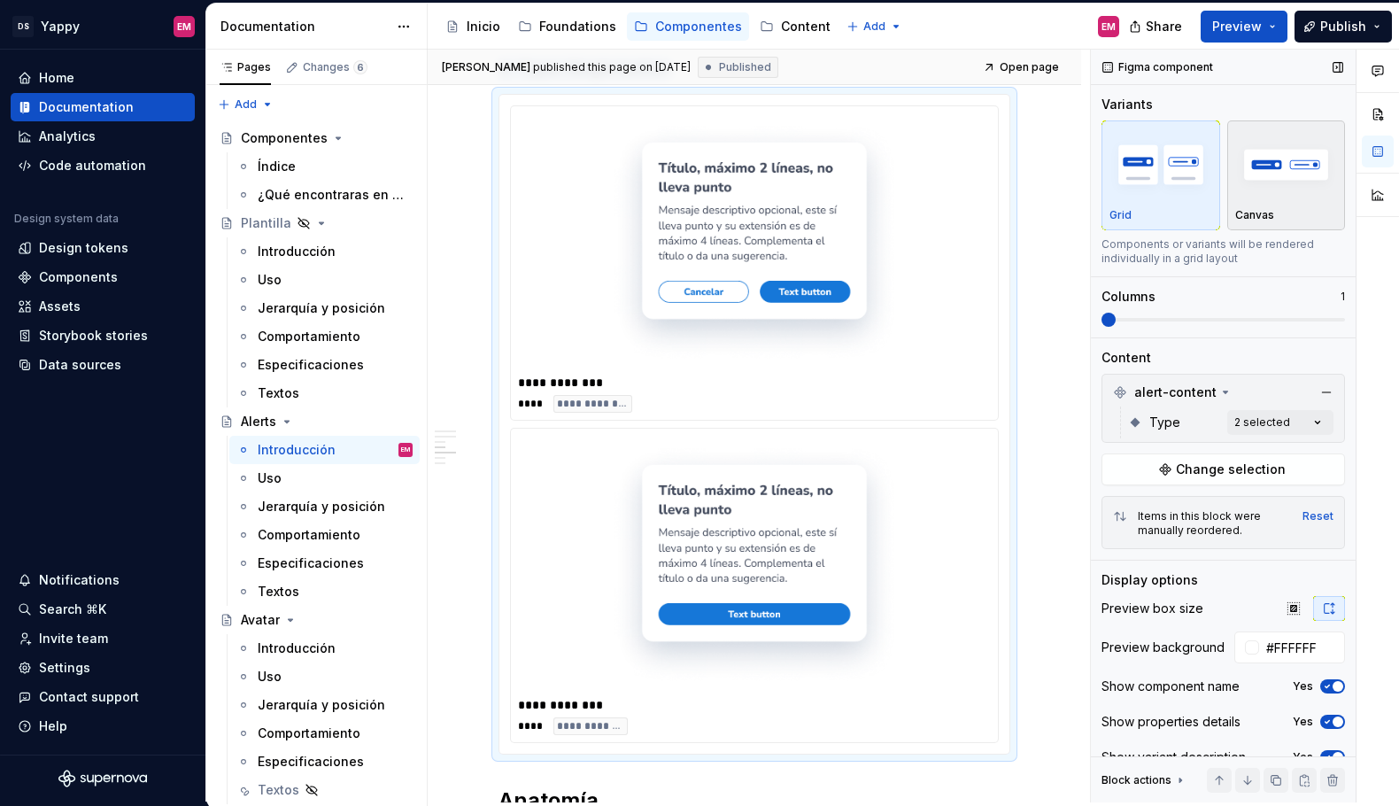
click at [1274, 186] on img "button" at bounding box center [1287, 164] width 103 height 65
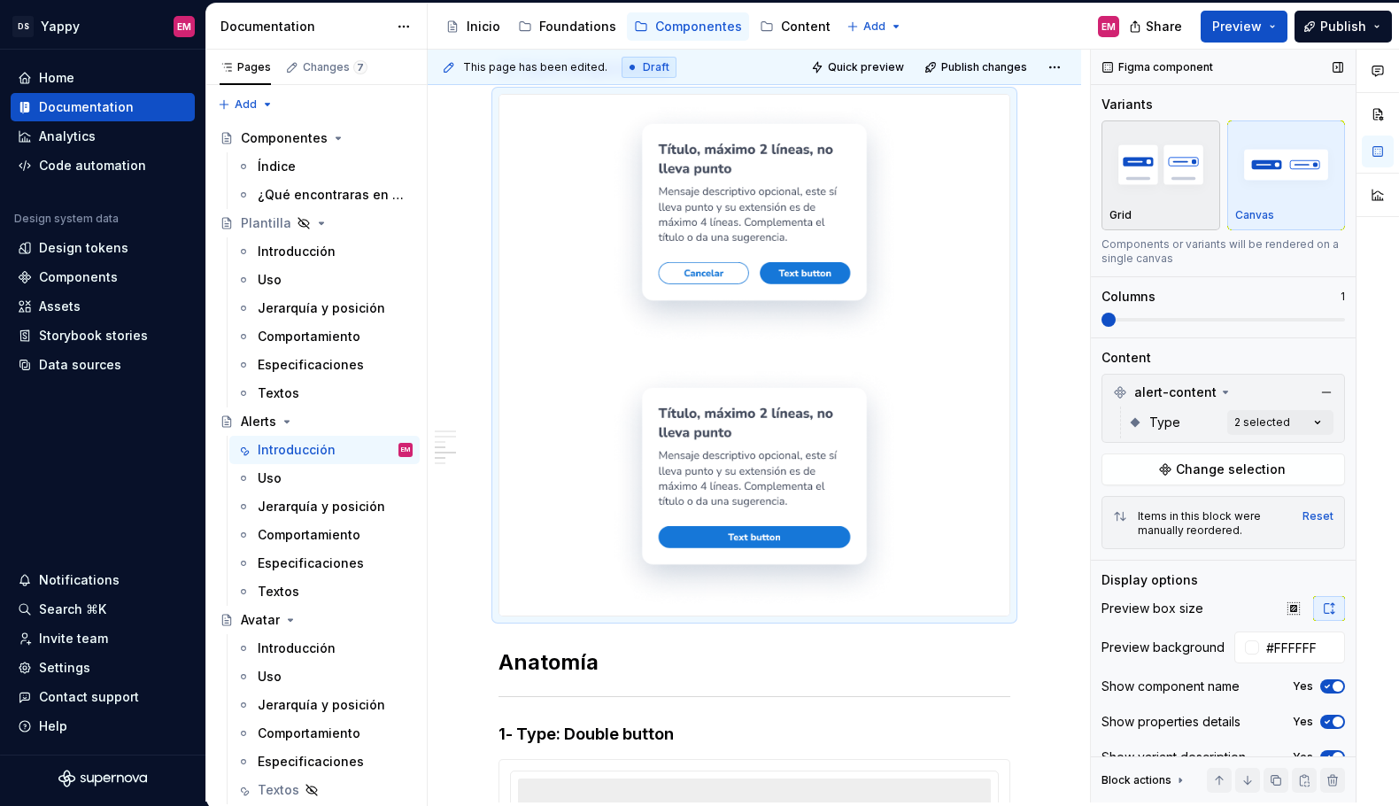
click at [1154, 205] on div "Grid" at bounding box center [1161, 175] width 103 height 94
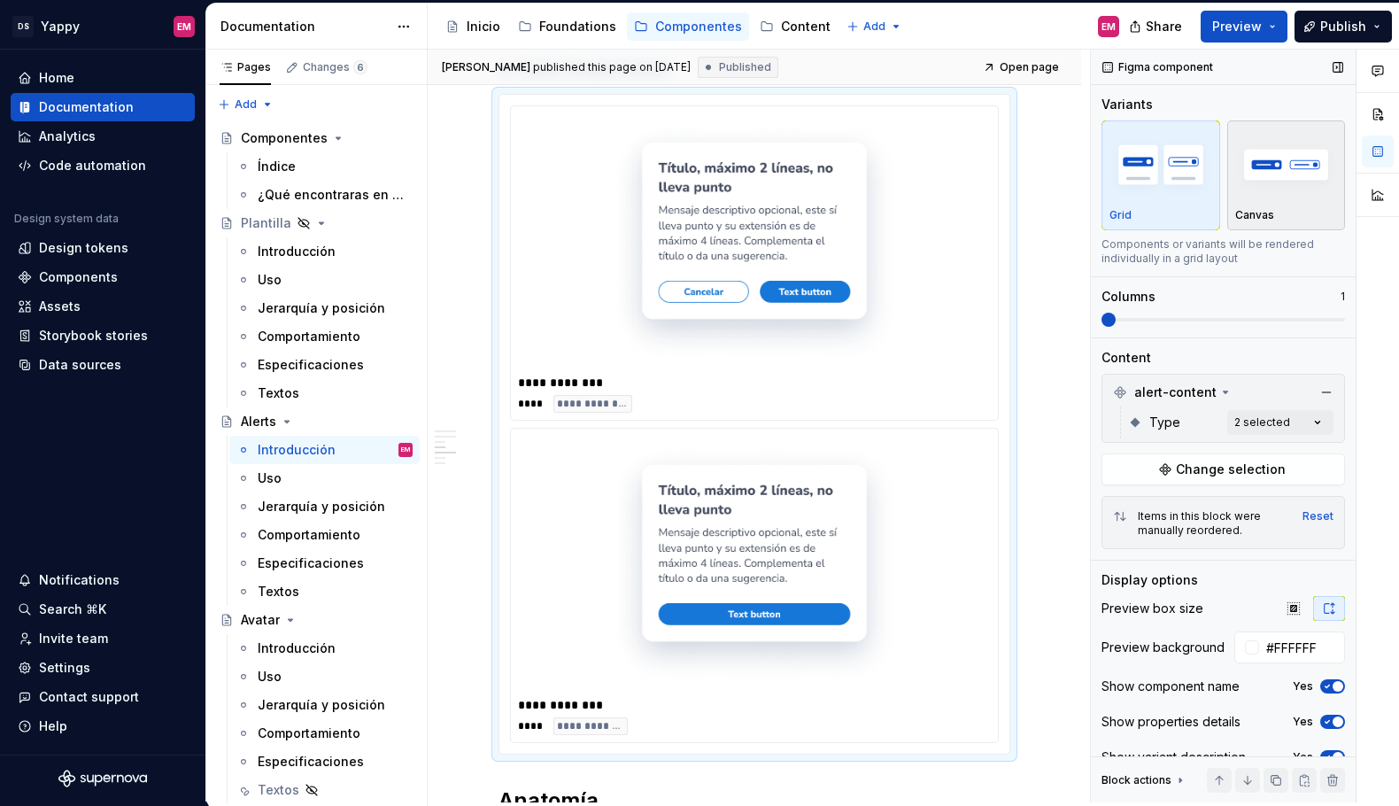
click at [1287, 186] on img "button" at bounding box center [1287, 164] width 103 height 65
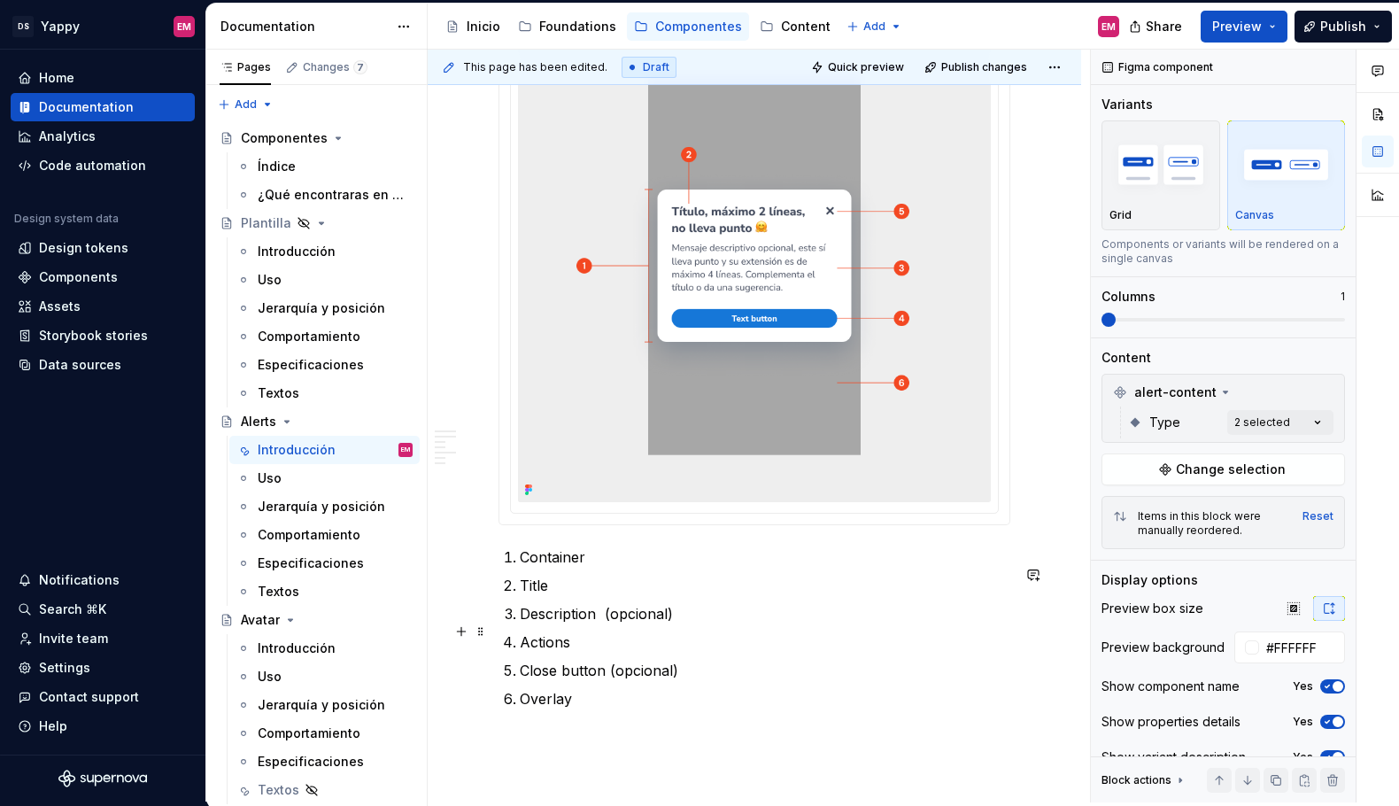
scroll to position [2372, 0]
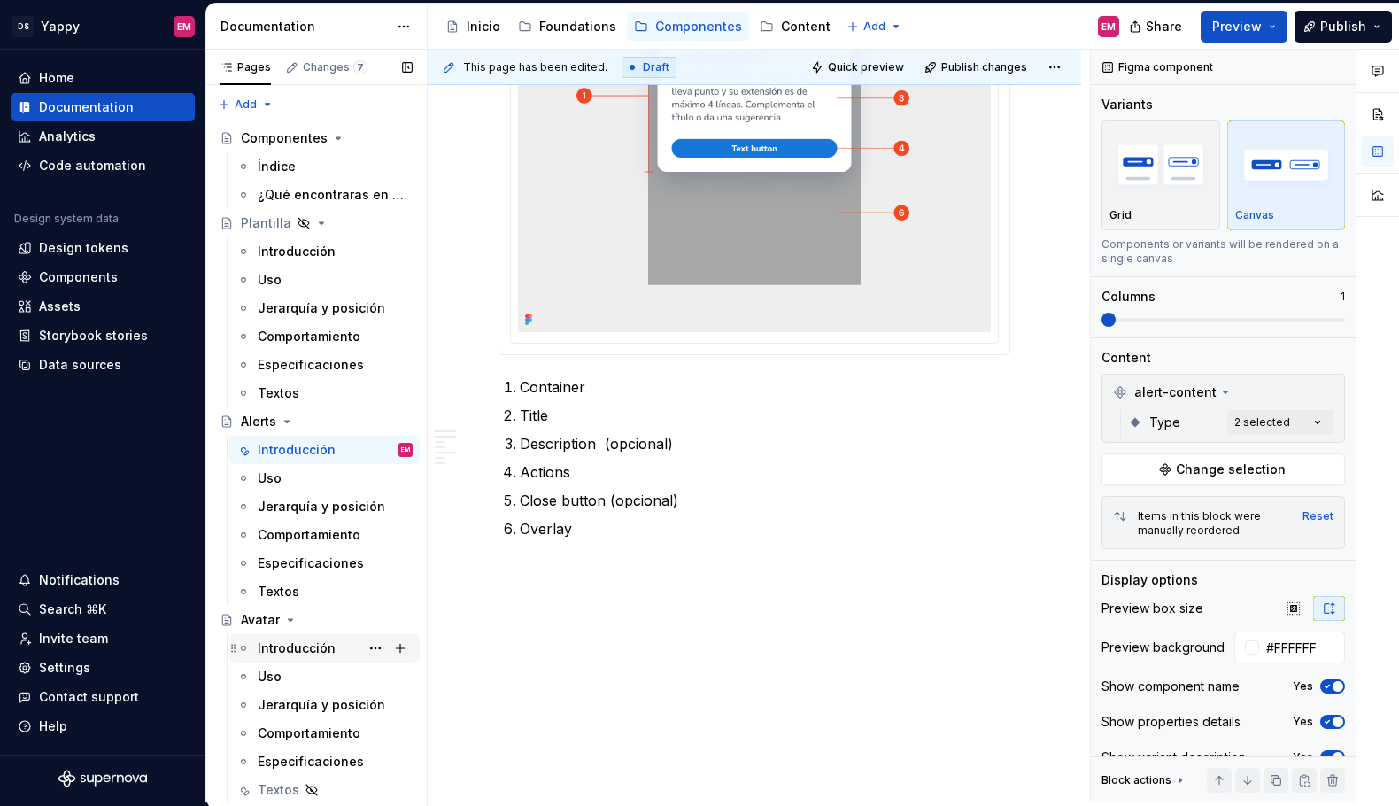
click at [290, 660] on div "Introducción" at bounding box center [335, 648] width 155 height 25
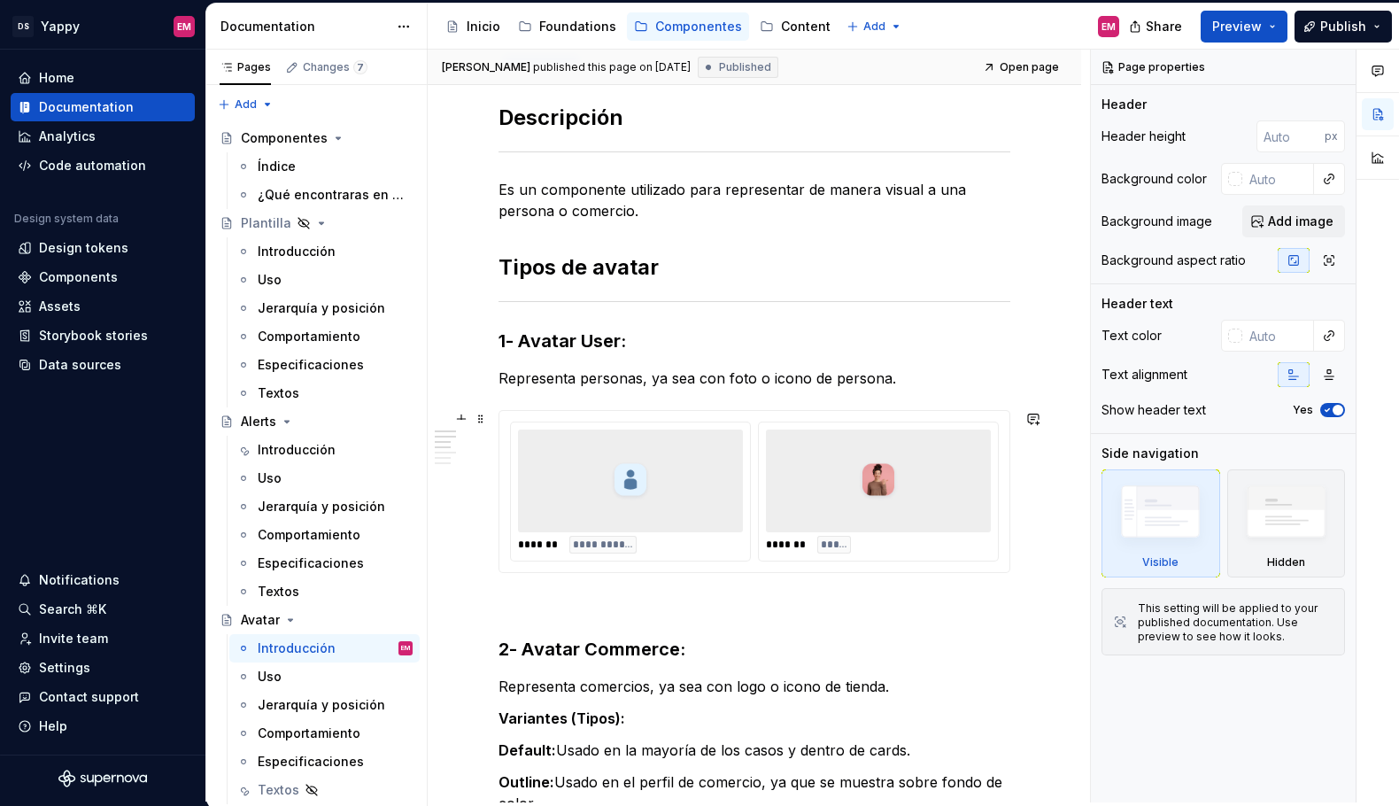
scroll to position [322, 0]
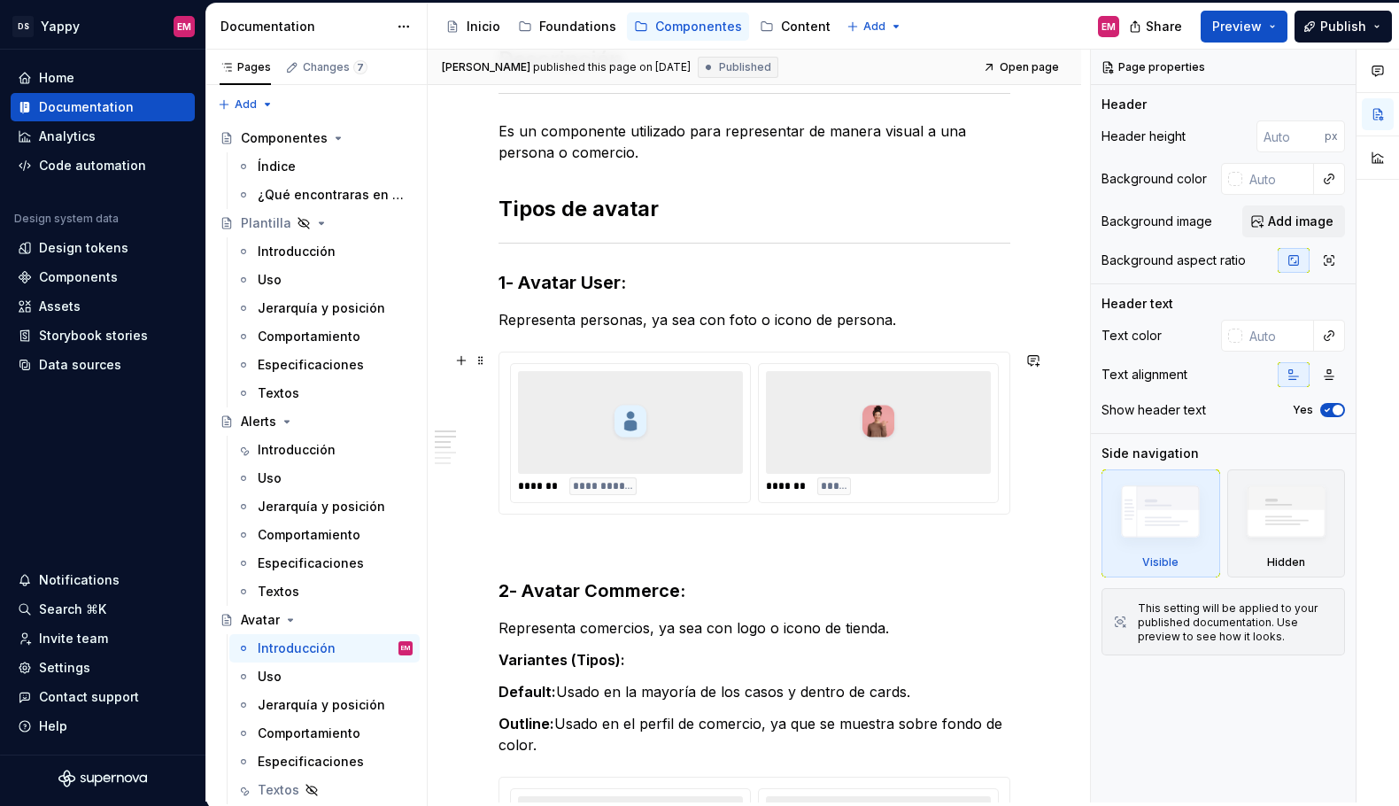
click at [668, 458] on div at bounding box center [630, 422] width 225 height 103
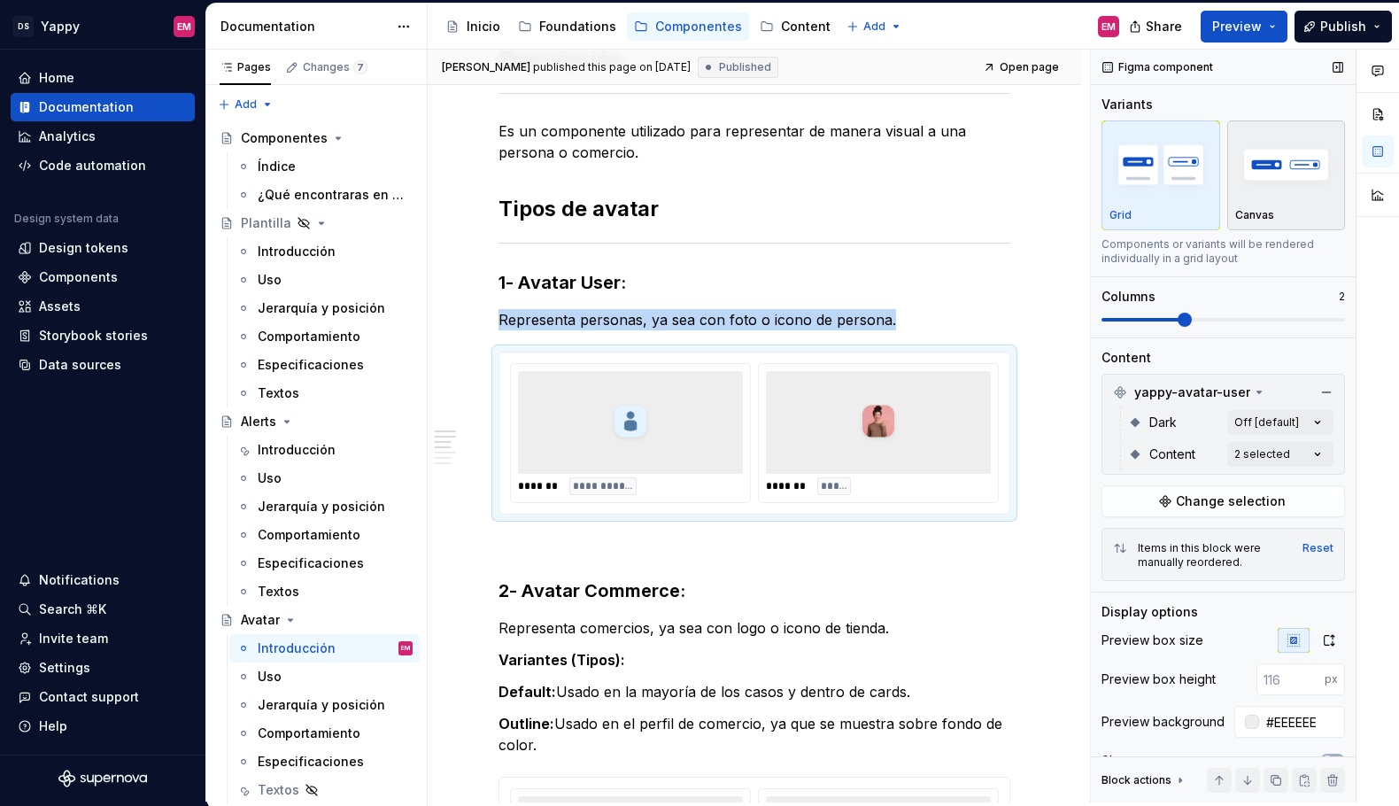
click at [1252, 201] on div "Canvas" at bounding box center [1287, 175] width 103 height 94
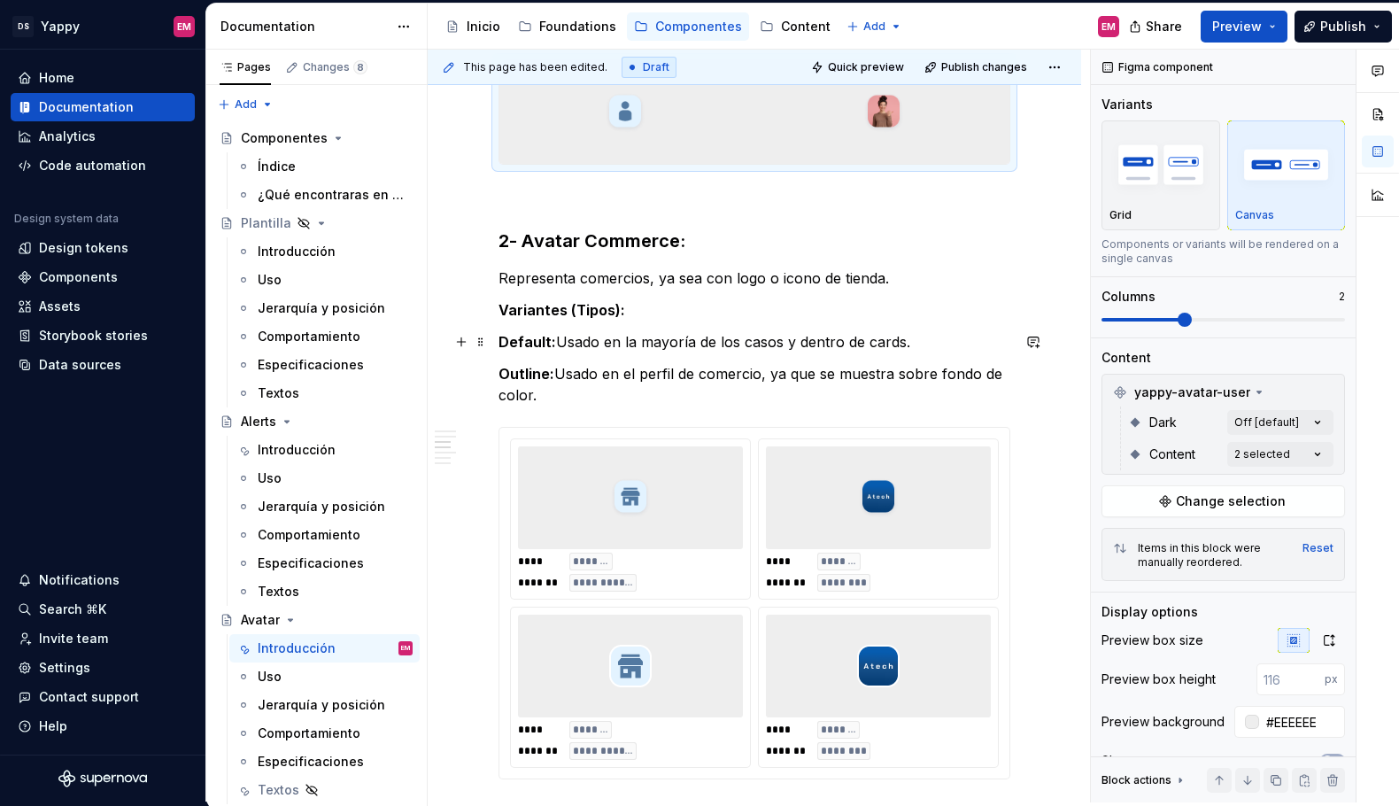
scroll to position [633, 0]
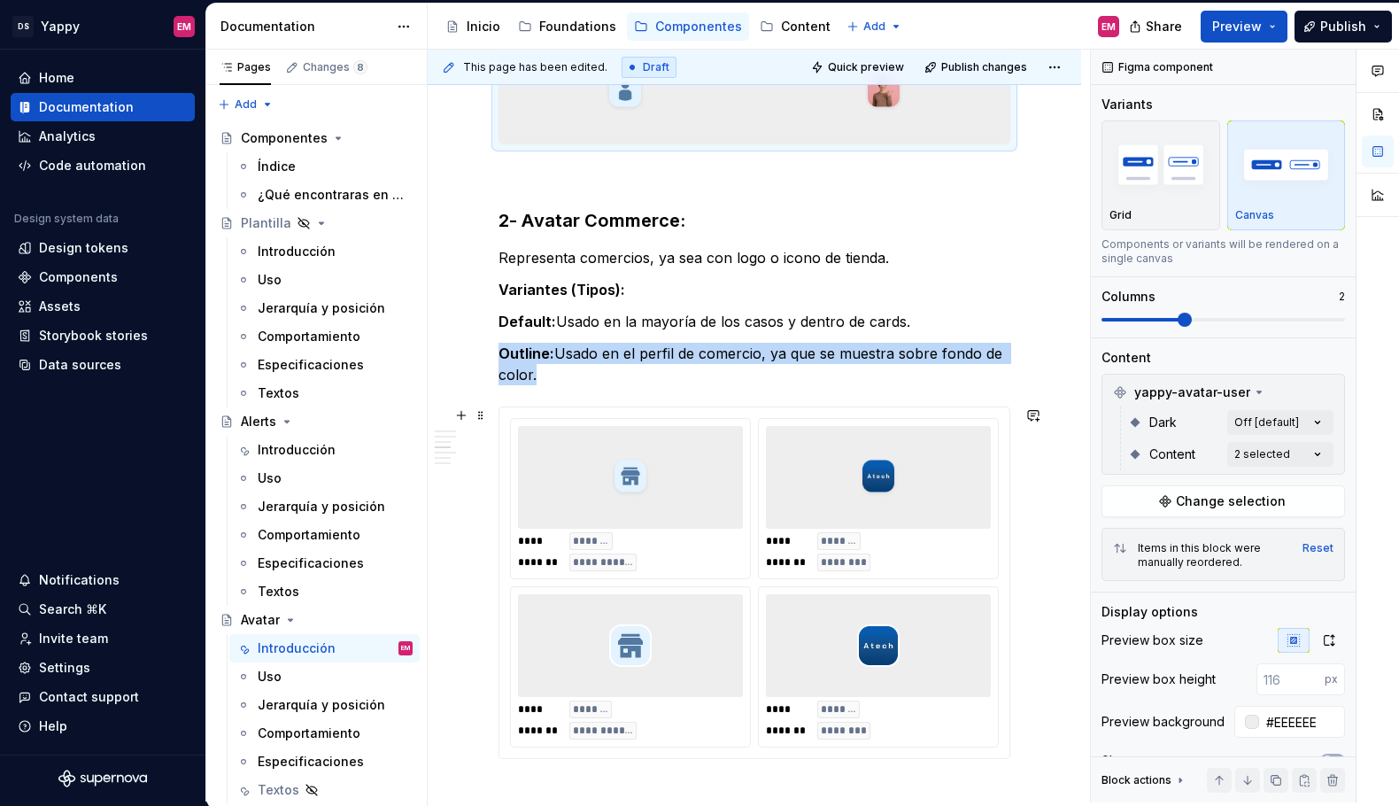
click at [869, 477] on img at bounding box center [878, 477] width 43 height 89
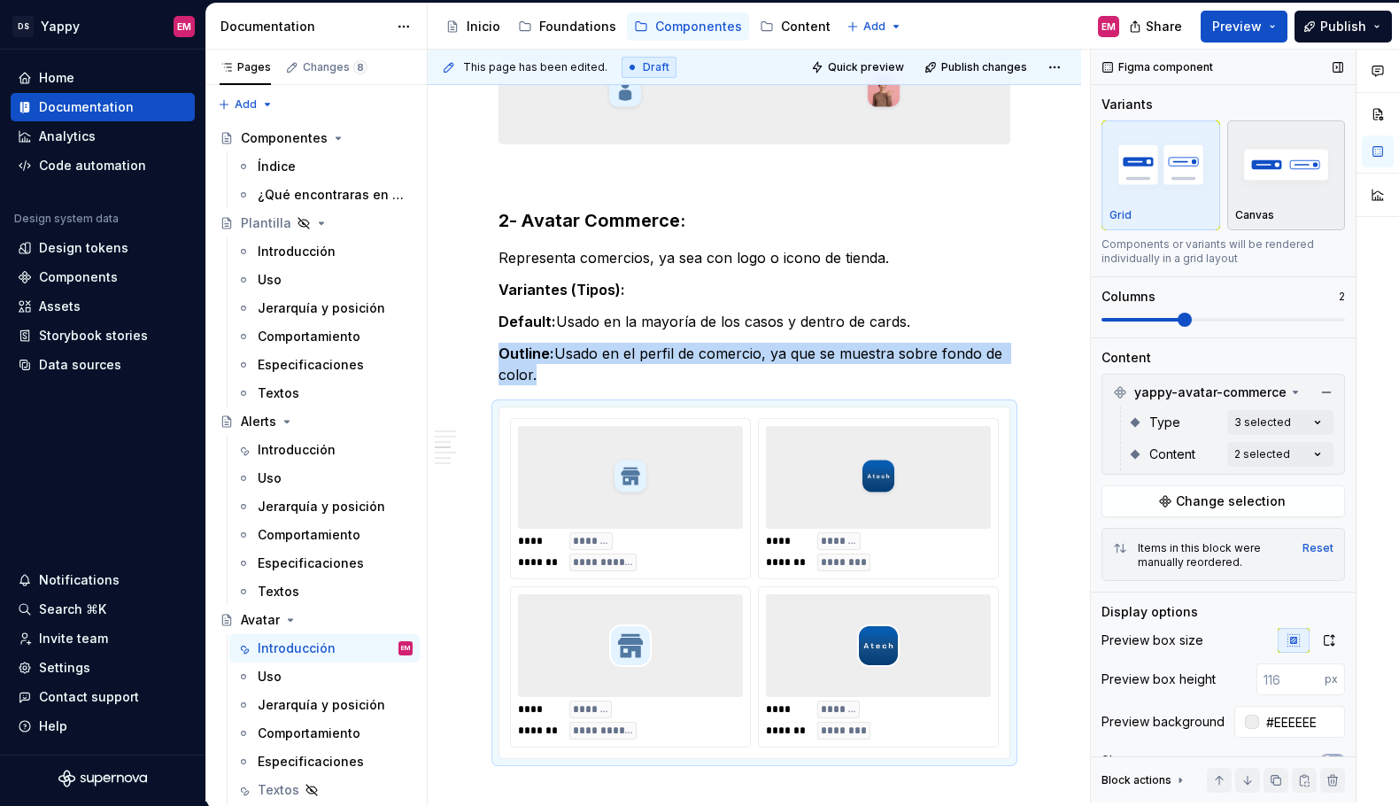
click at [1275, 182] on img "button" at bounding box center [1287, 164] width 103 height 65
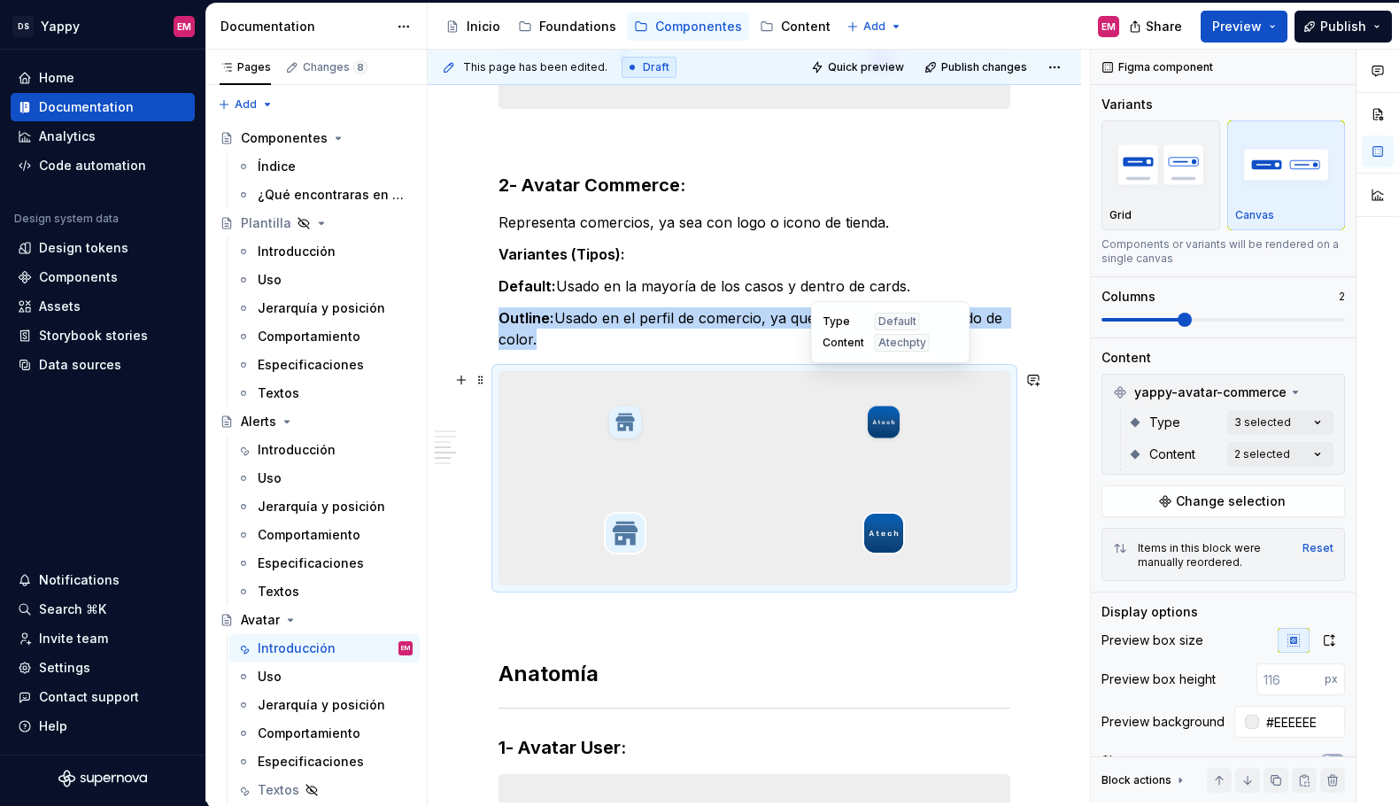
scroll to position [695, 0]
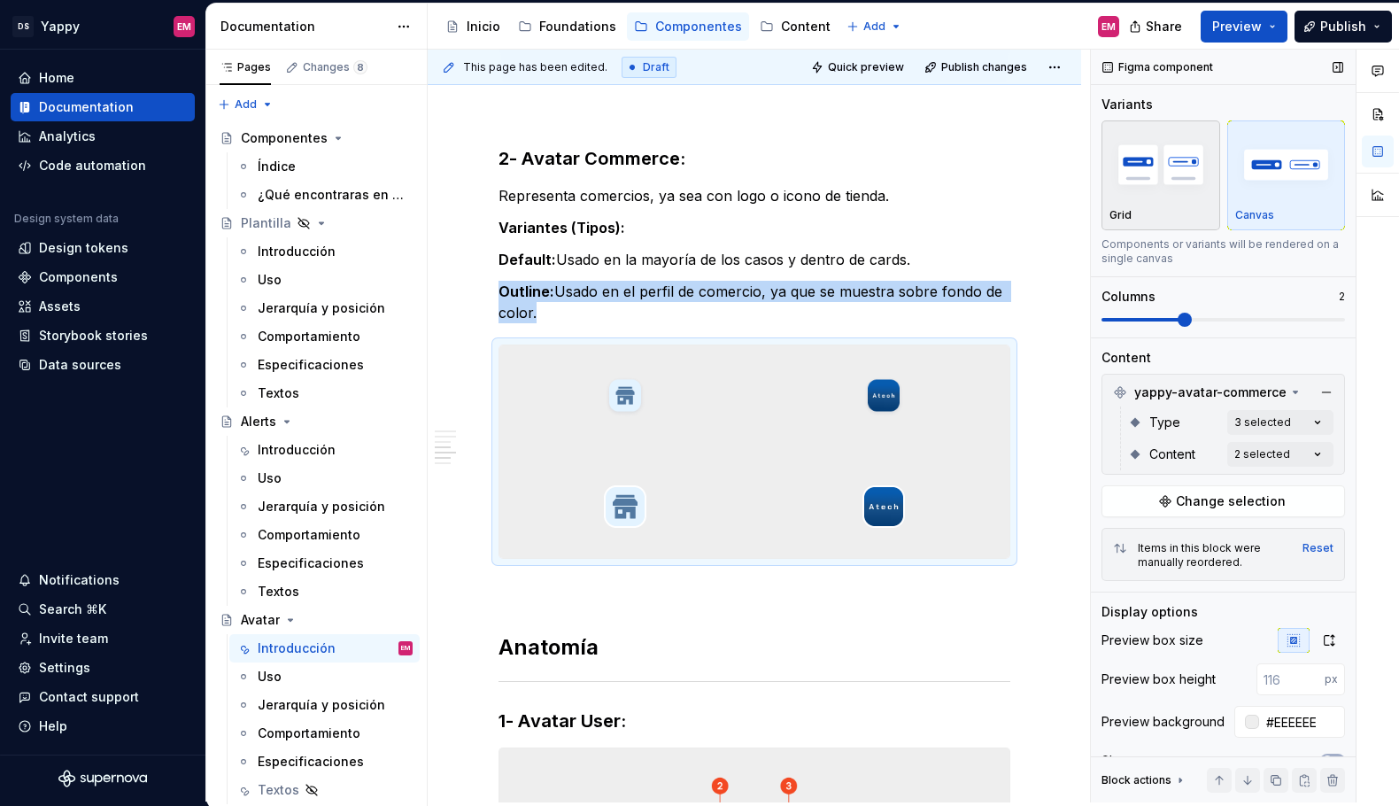
click at [1131, 153] on img "button" at bounding box center [1161, 164] width 103 height 65
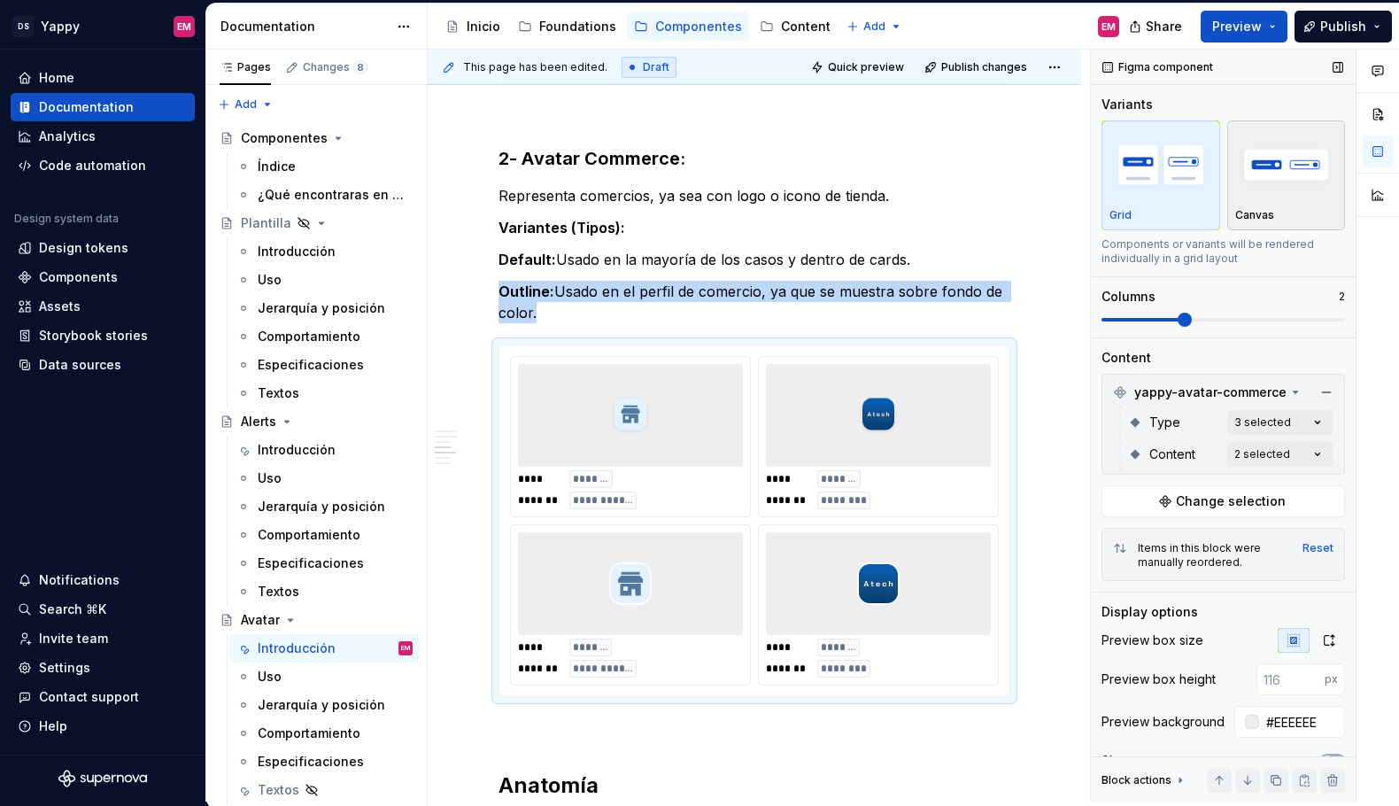
click at [1291, 189] on img "button" at bounding box center [1287, 164] width 103 height 65
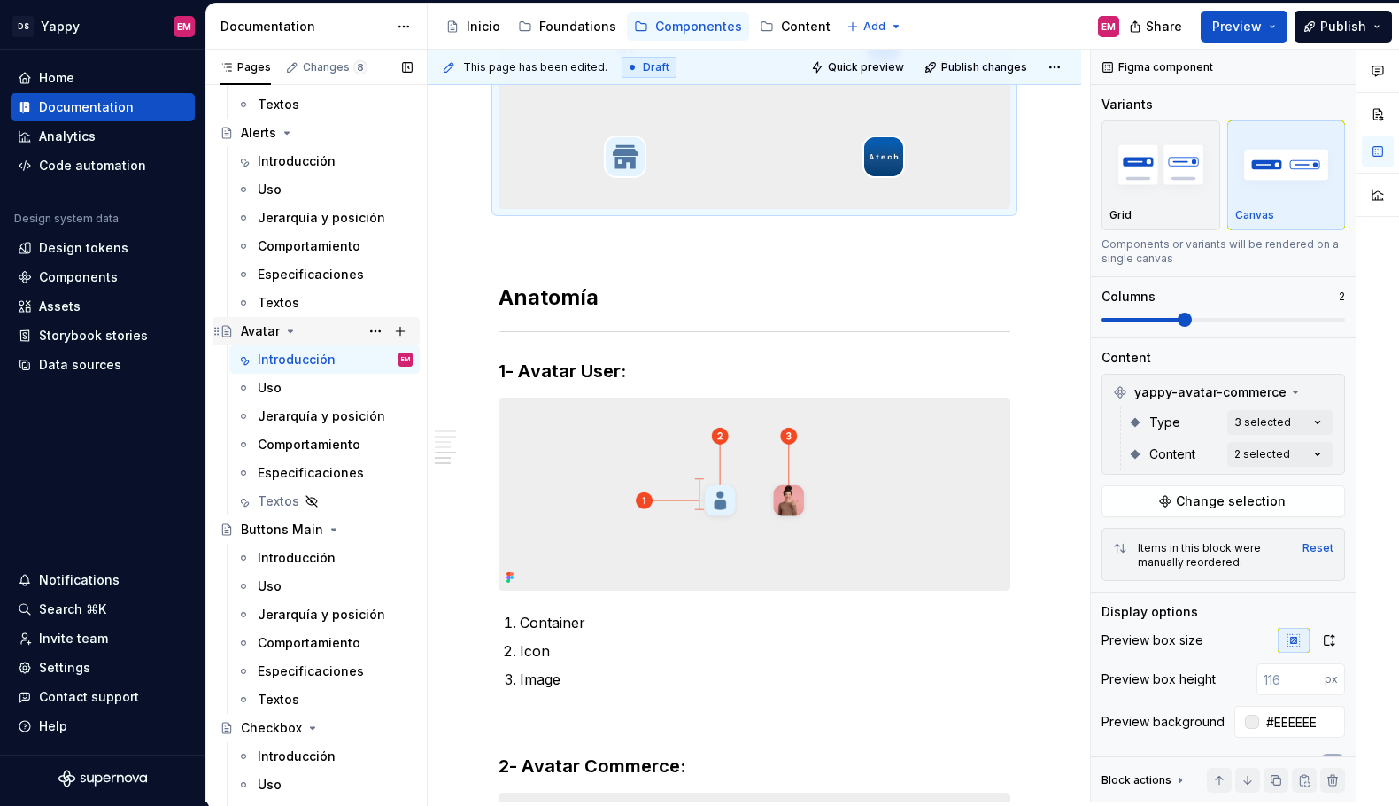
scroll to position [323, 0]
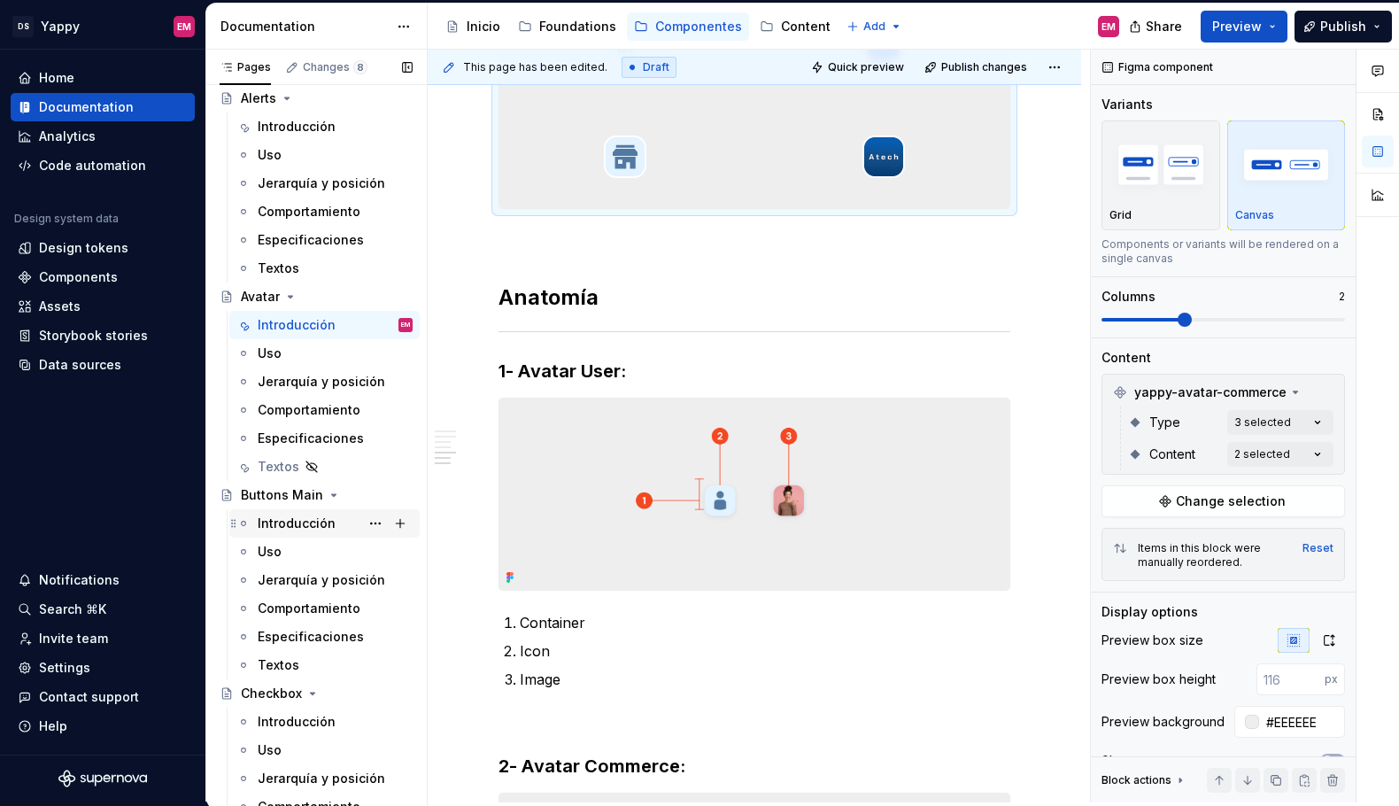
click at [307, 526] on div "Introducción" at bounding box center [297, 524] width 78 height 18
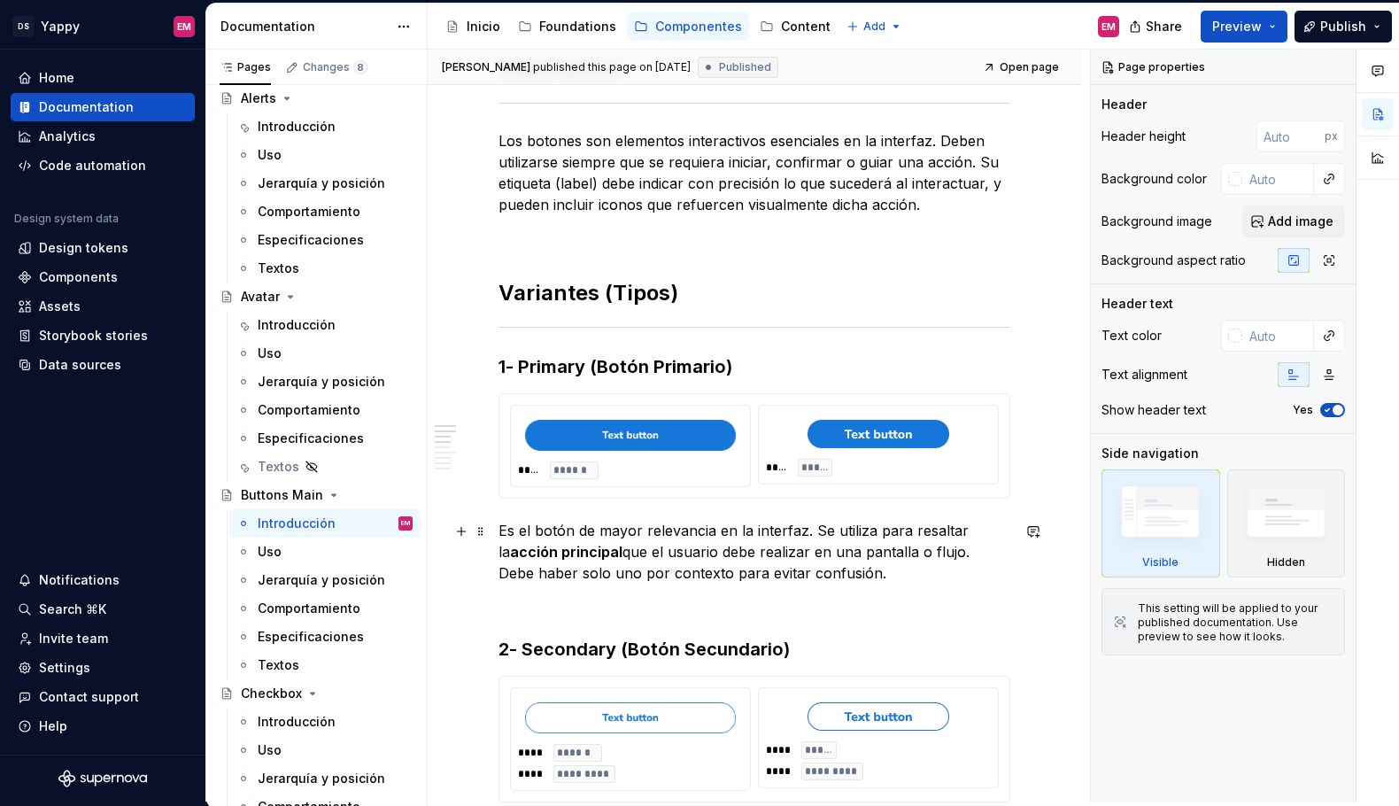
scroll to position [521, 0]
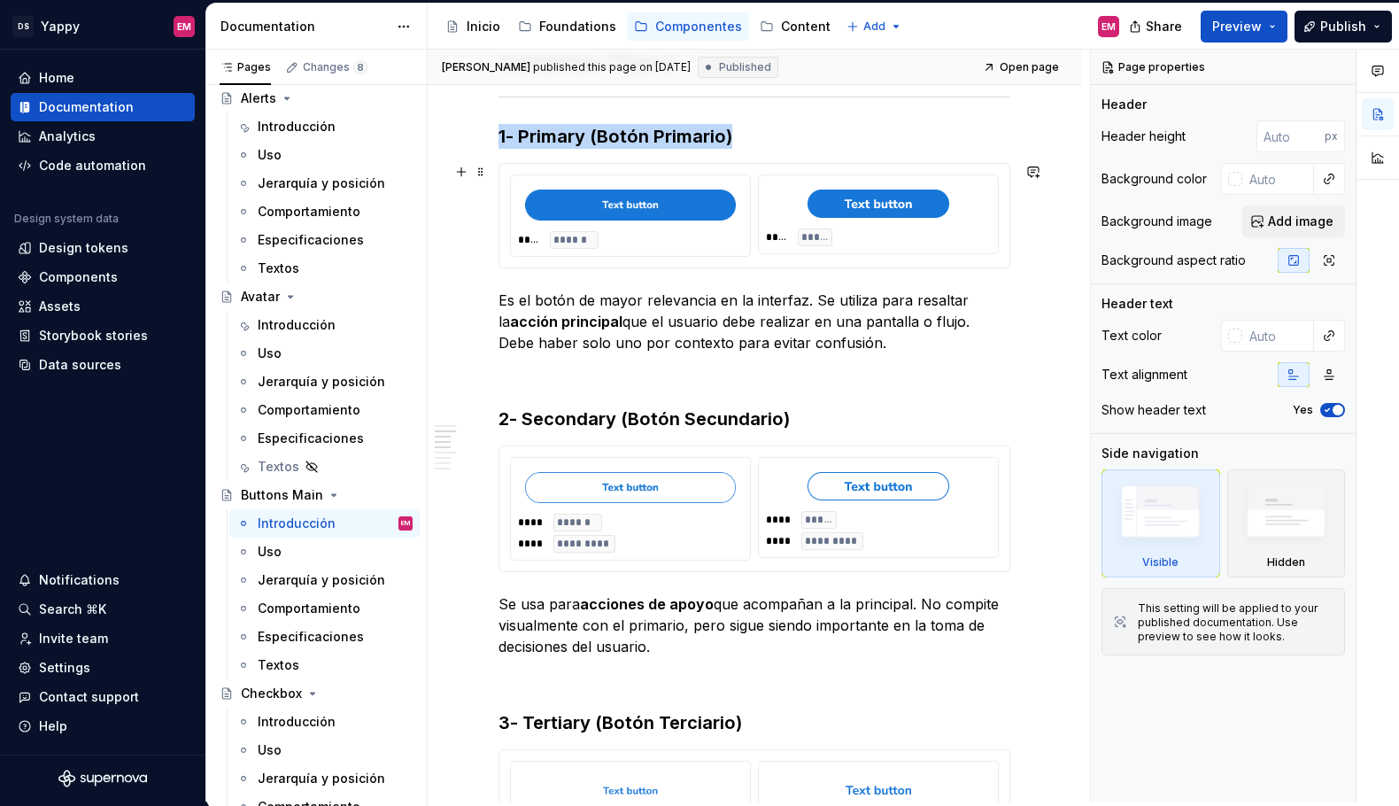
click at [671, 243] on div "**** ******" at bounding box center [630, 240] width 225 height 18
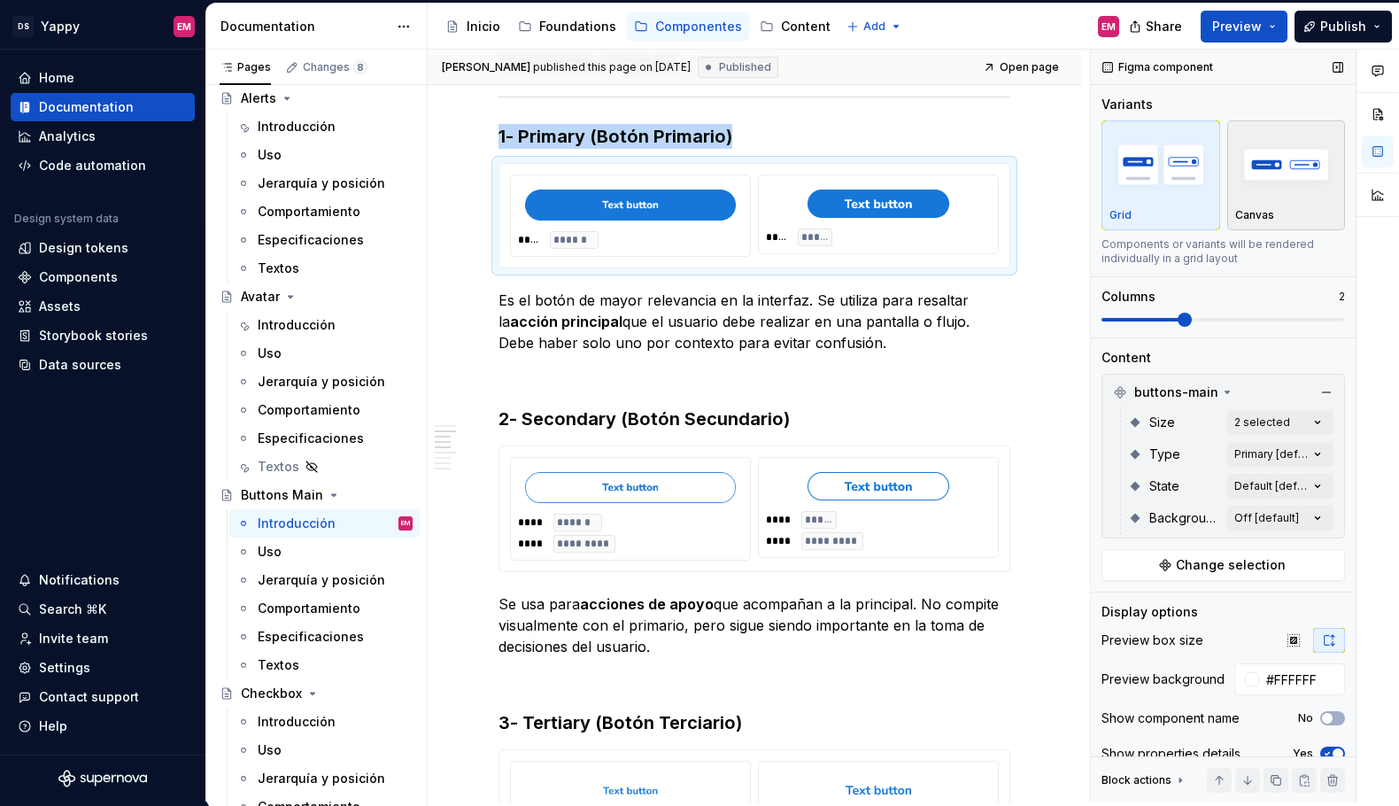
click at [1246, 199] on div "button" at bounding box center [1287, 164] width 103 height 73
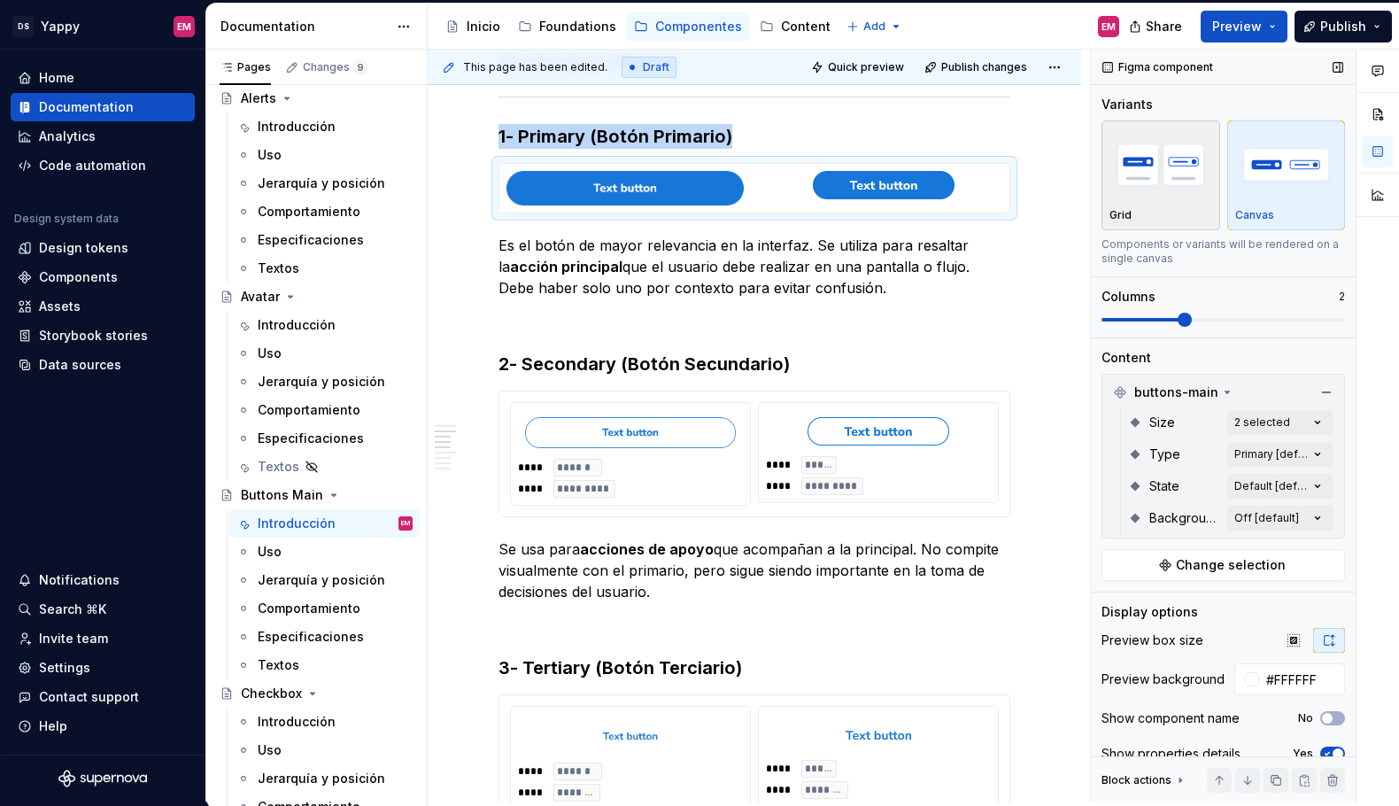
click at [1134, 161] on img "button" at bounding box center [1161, 164] width 103 height 65
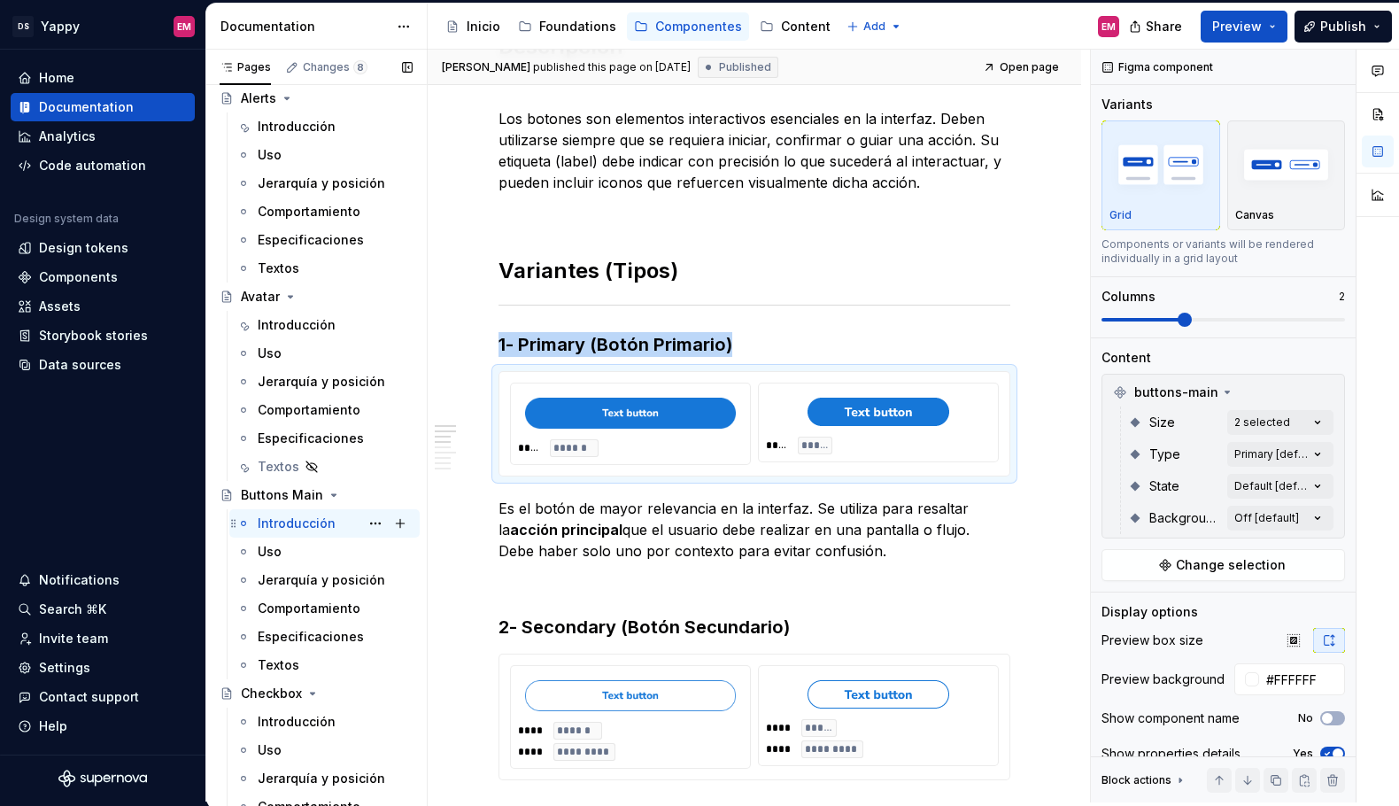
scroll to position [559, 0]
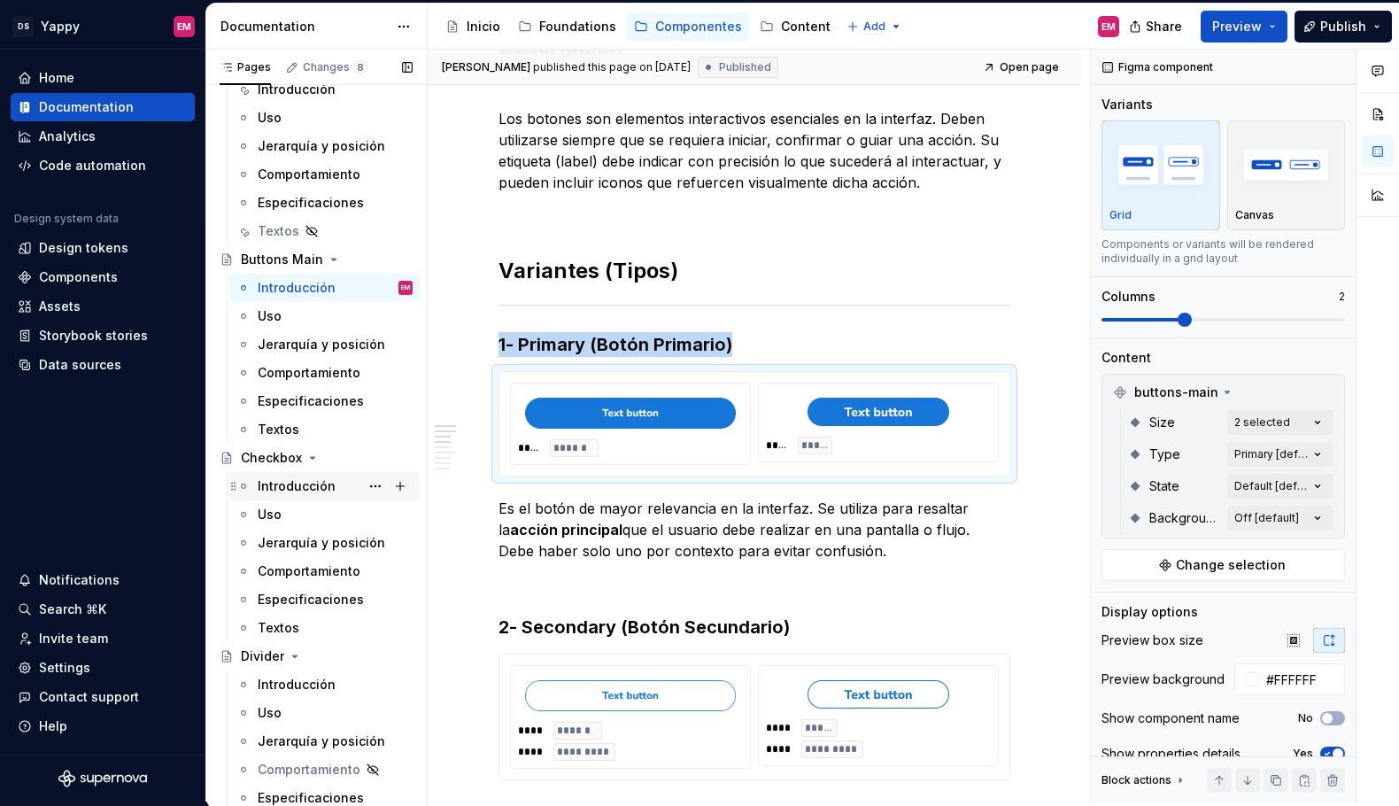
click at [285, 482] on div "Introducción" at bounding box center [297, 486] width 78 height 18
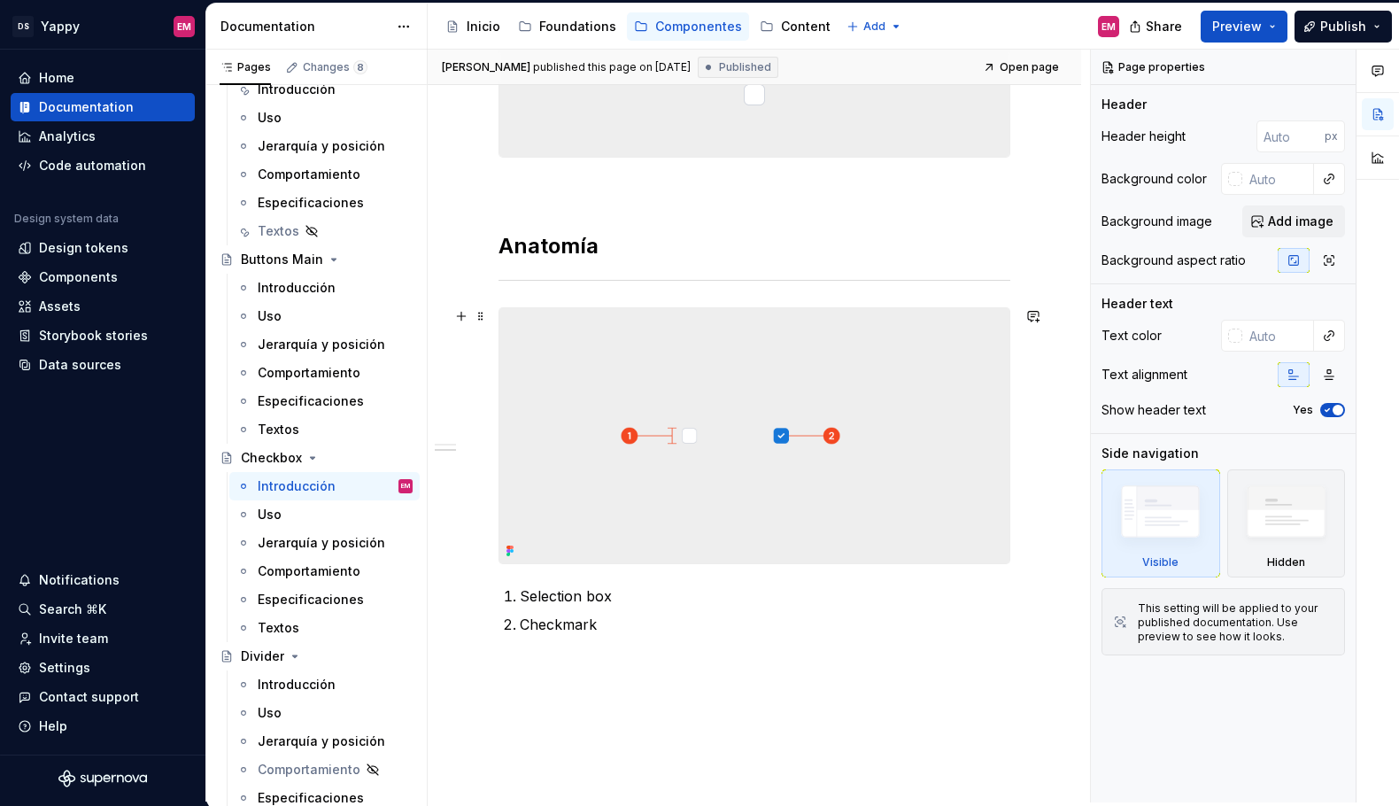
scroll to position [431, 0]
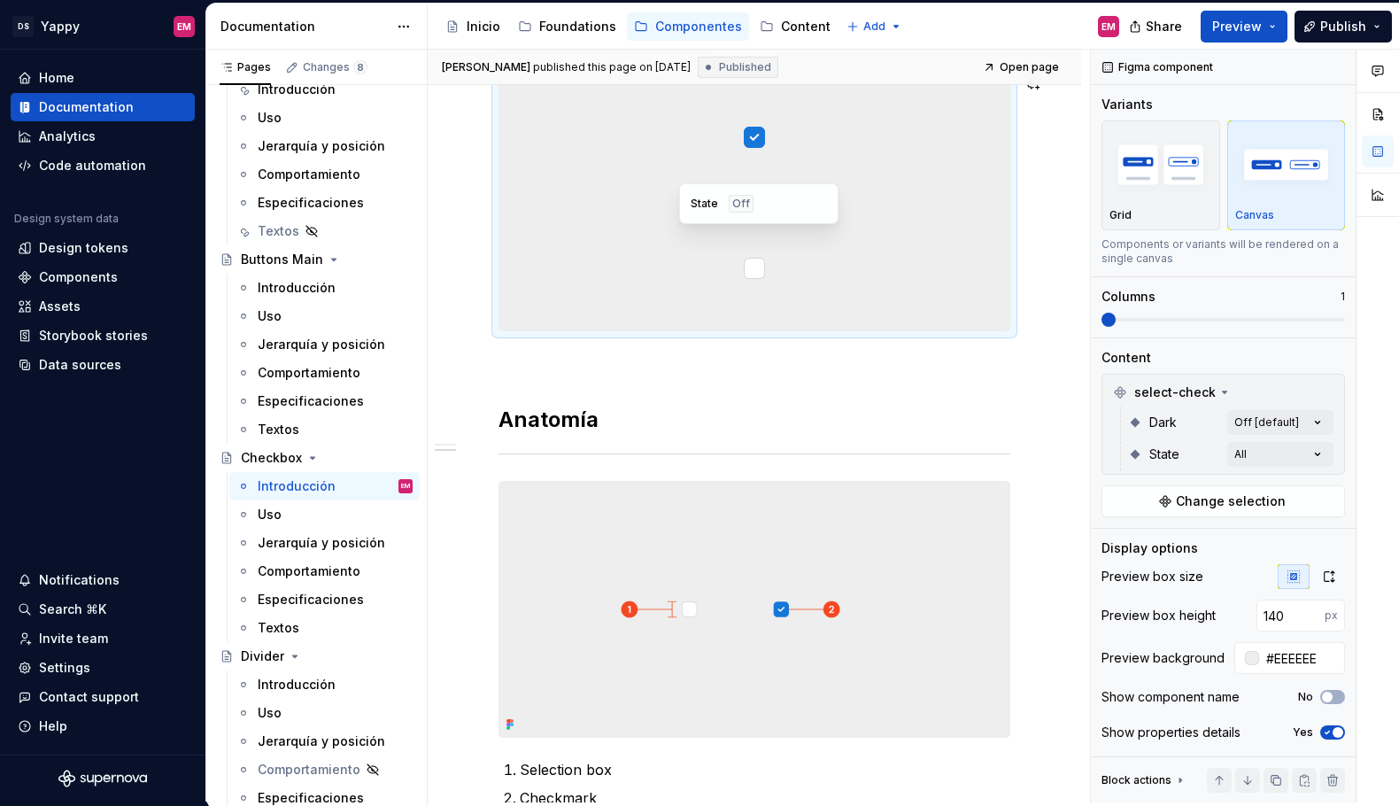
click at [668, 217] on div at bounding box center [755, 268] width 510 height 124
click at [1306, 657] on input "#EEEEEE" at bounding box center [1303, 658] width 86 height 32
click at [315, 275] on div "Introducción" at bounding box center [335, 287] width 155 height 25
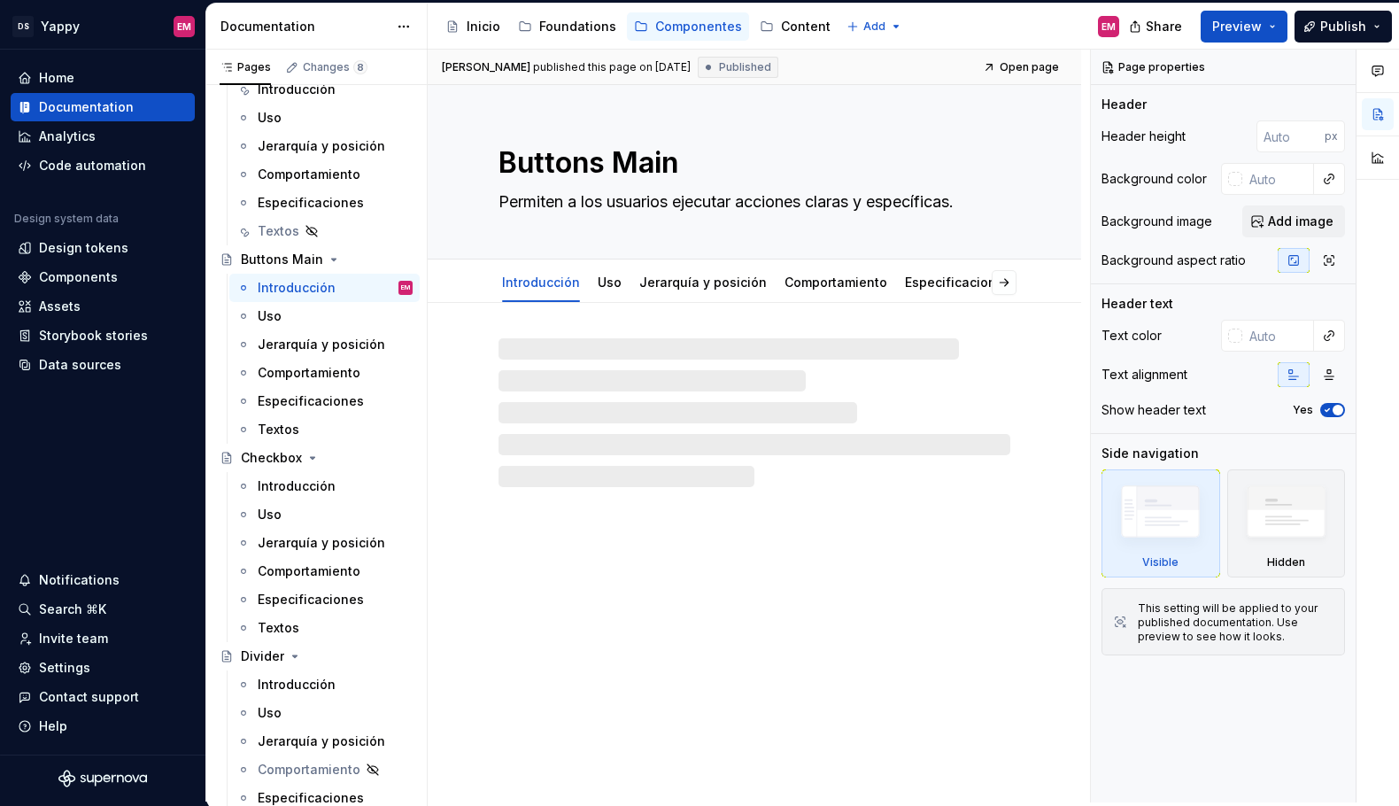
scroll to position [8, 0]
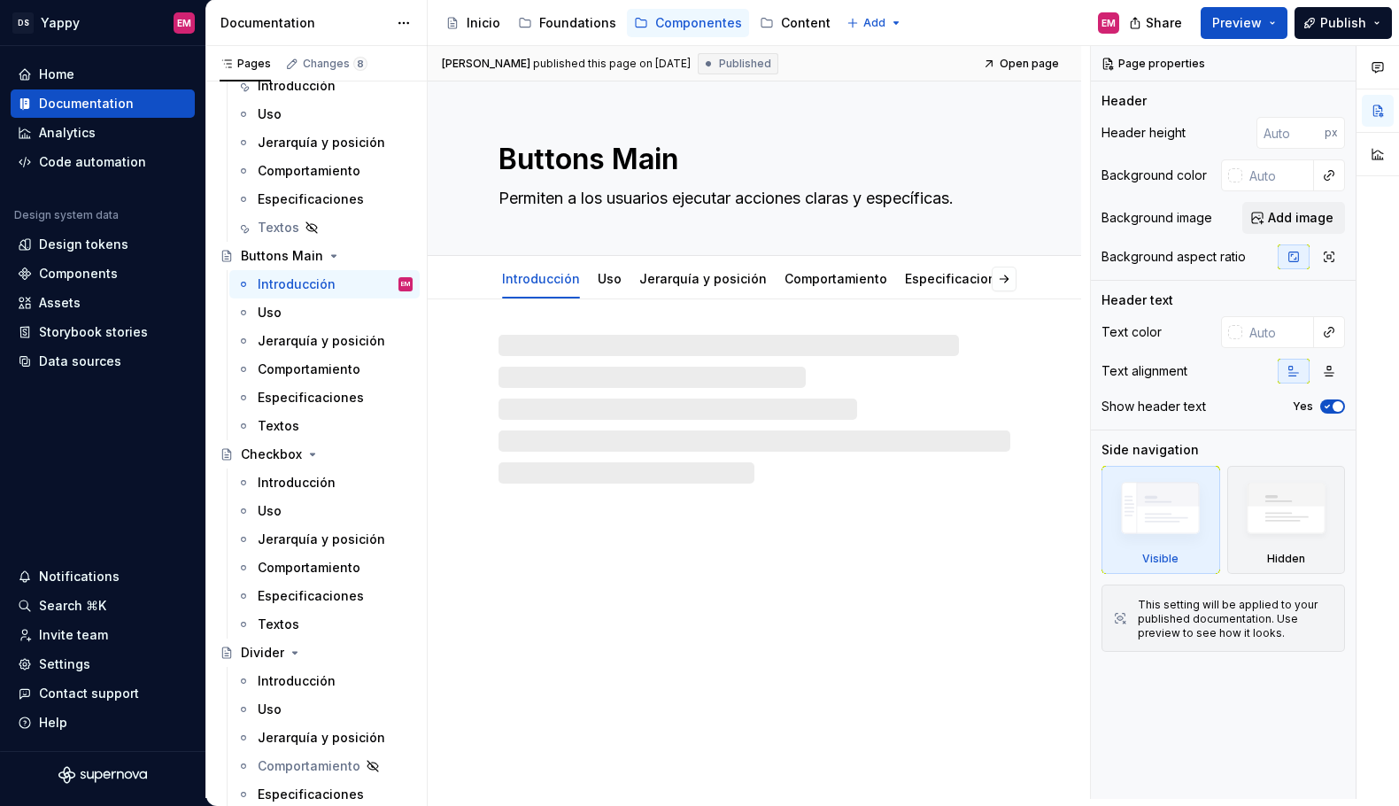
type textarea "*"
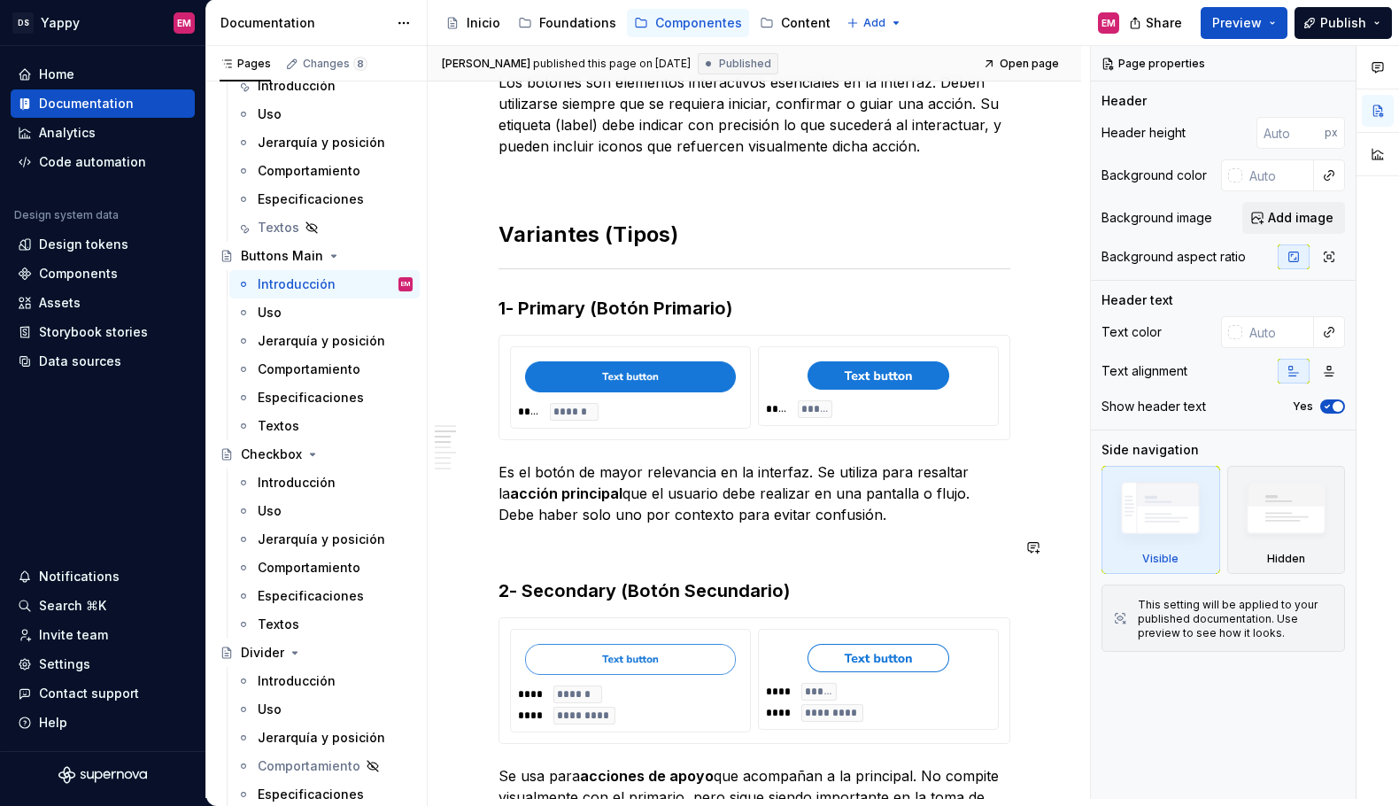
scroll to position [366, 0]
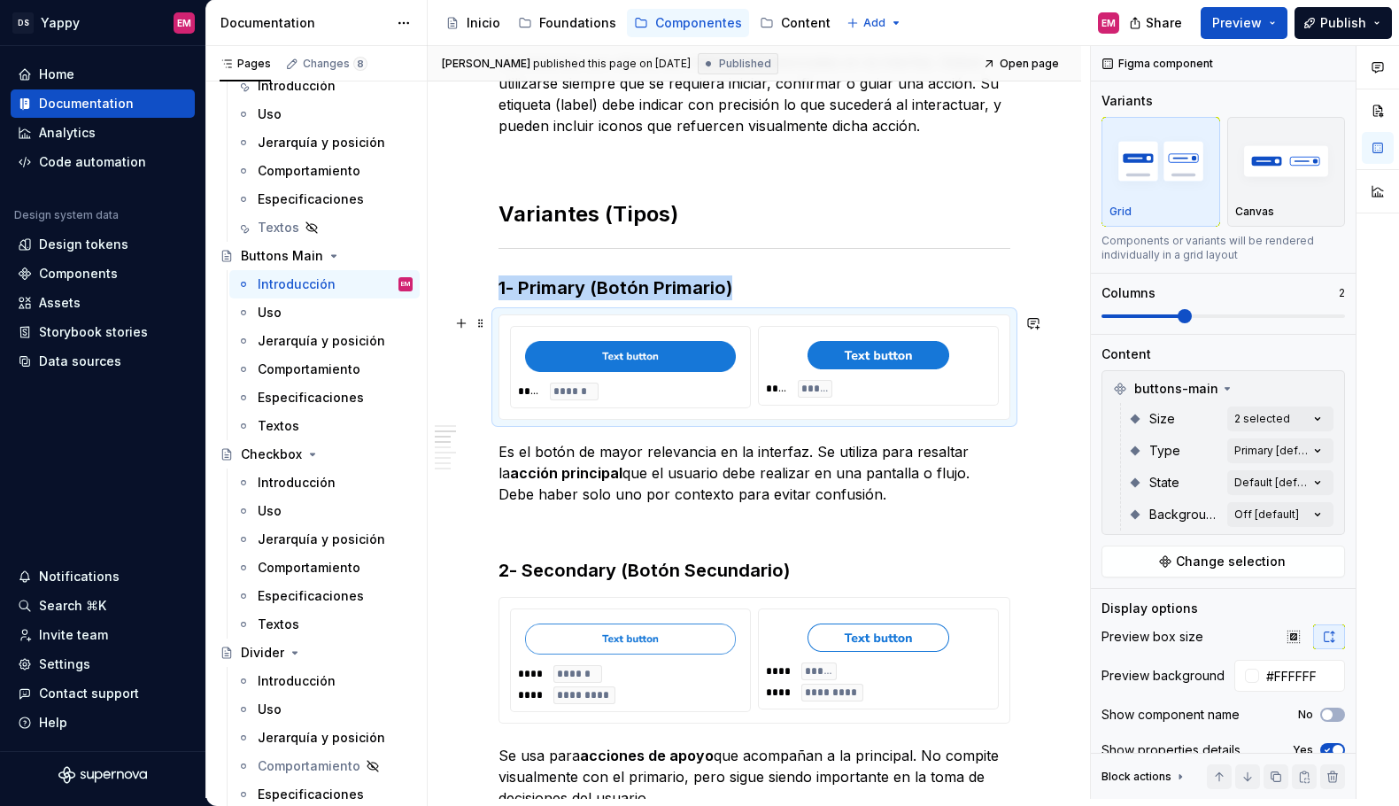
click at [804, 392] on div "*****" at bounding box center [815, 389] width 35 height 18
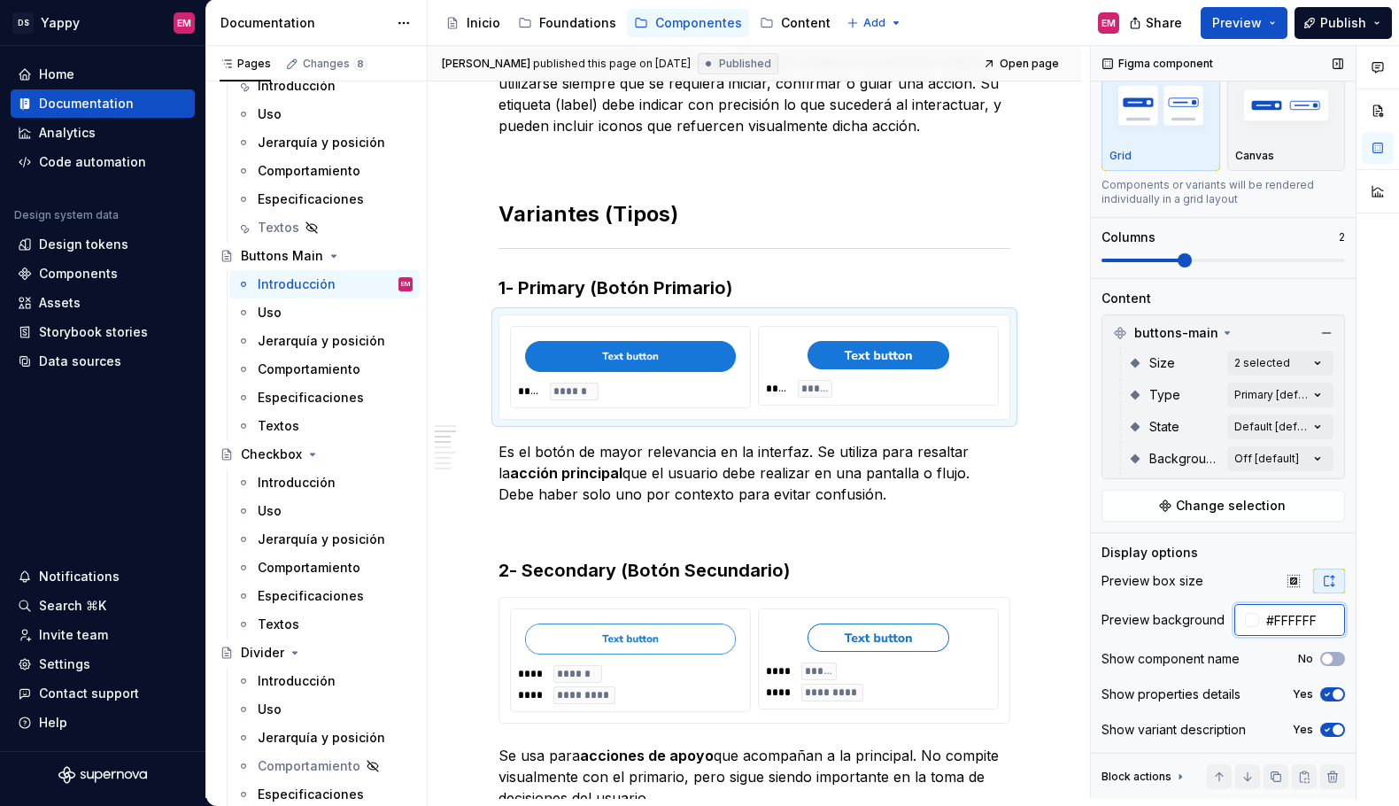
click at [1295, 624] on input "#FFFFFF" at bounding box center [1303, 620] width 86 height 32
paste input "EEEEEE"
click at [1316, 609] on input "#FFFFFF" at bounding box center [1303, 620] width 86 height 32
paste input "EEEEEE"
type input "#EEEEEE"
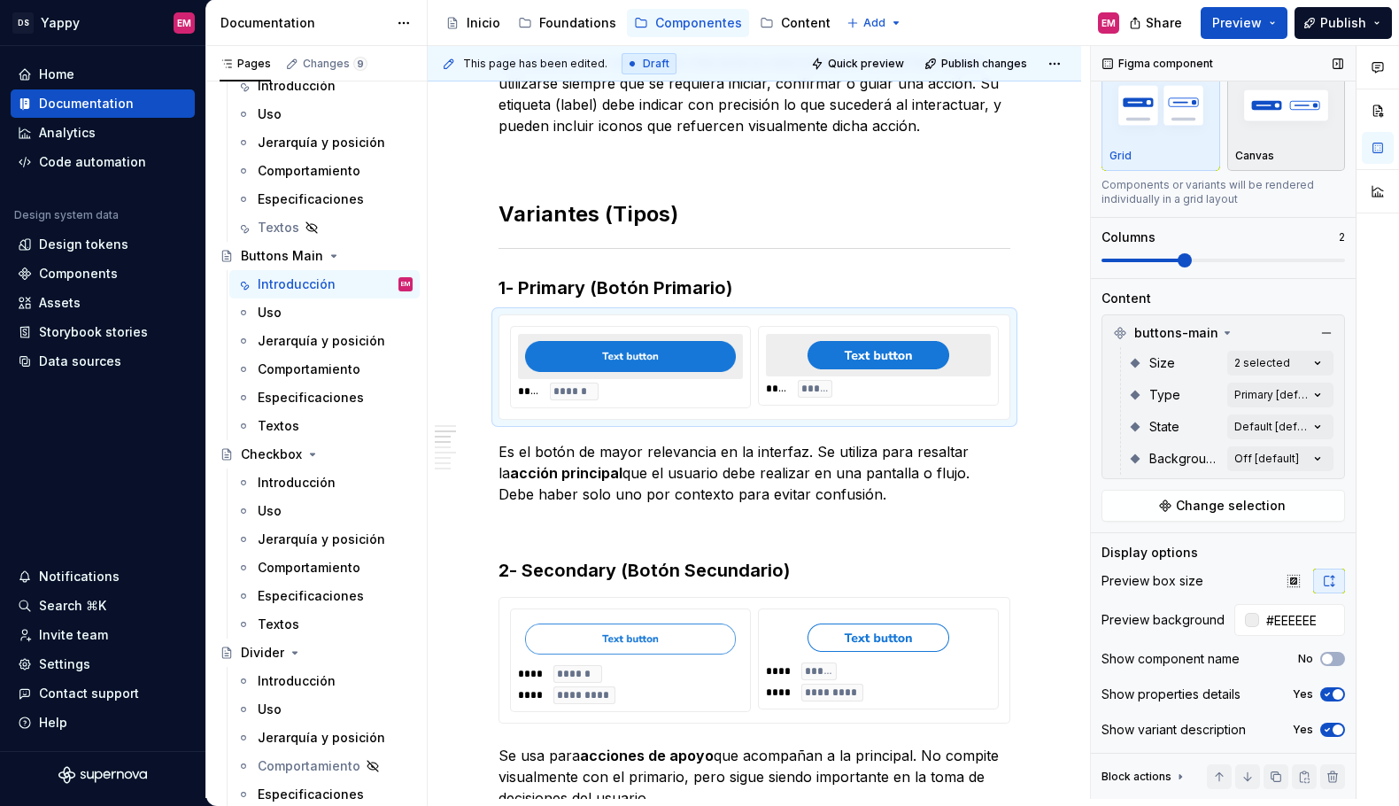
click at [1275, 136] on img "button" at bounding box center [1287, 105] width 103 height 65
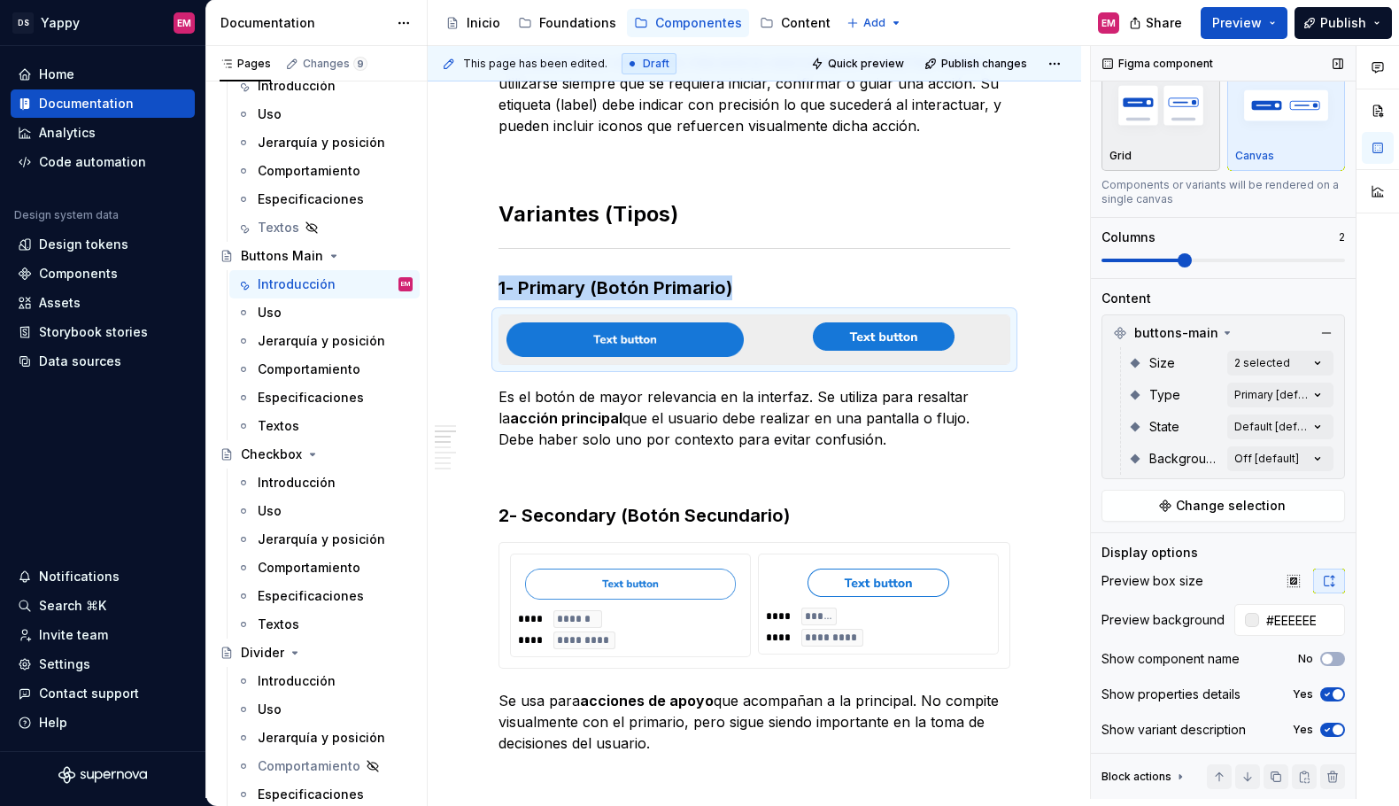
click at [1156, 154] on div "Grid" at bounding box center [1161, 156] width 103 height 14
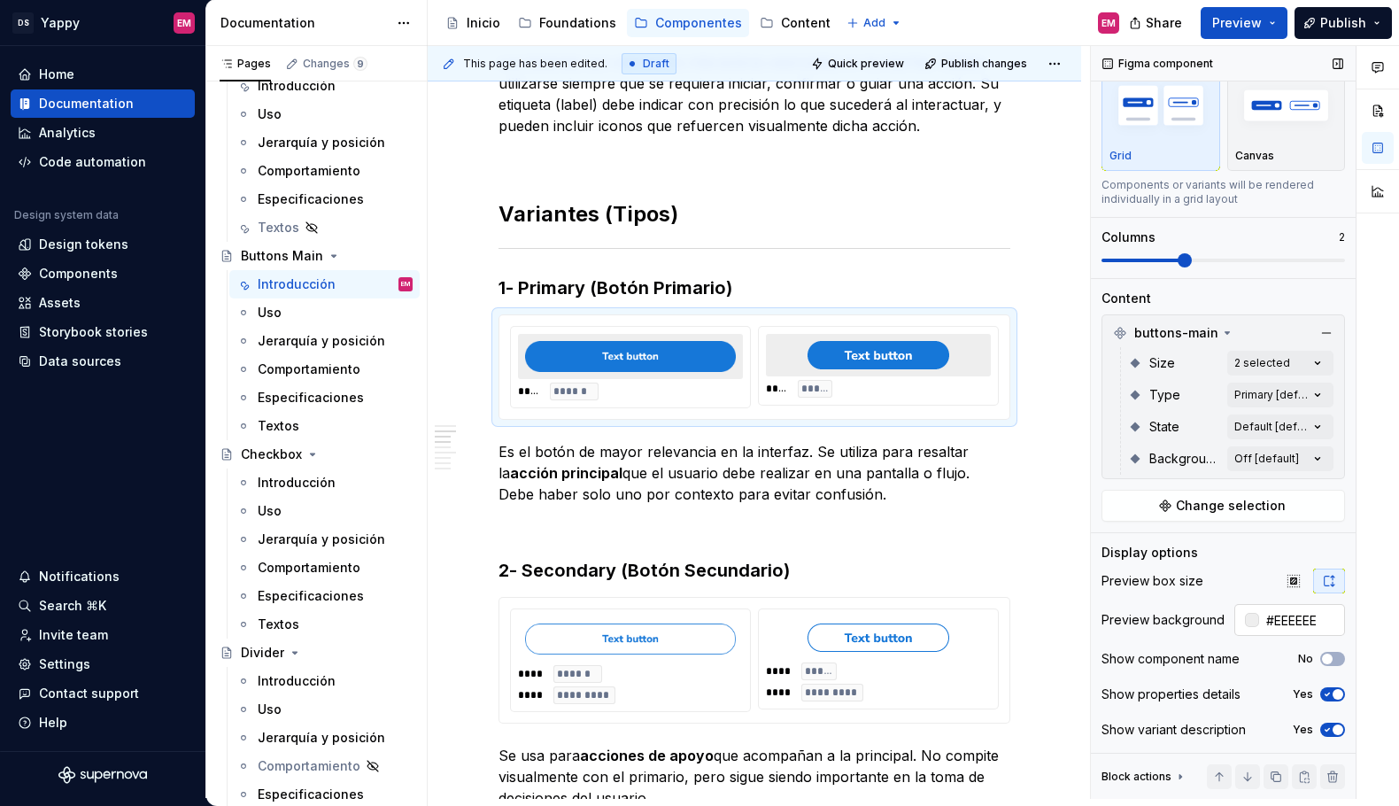
click at [1245, 622] on div at bounding box center [1252, 620] width 14 height 14
type textarea "*"
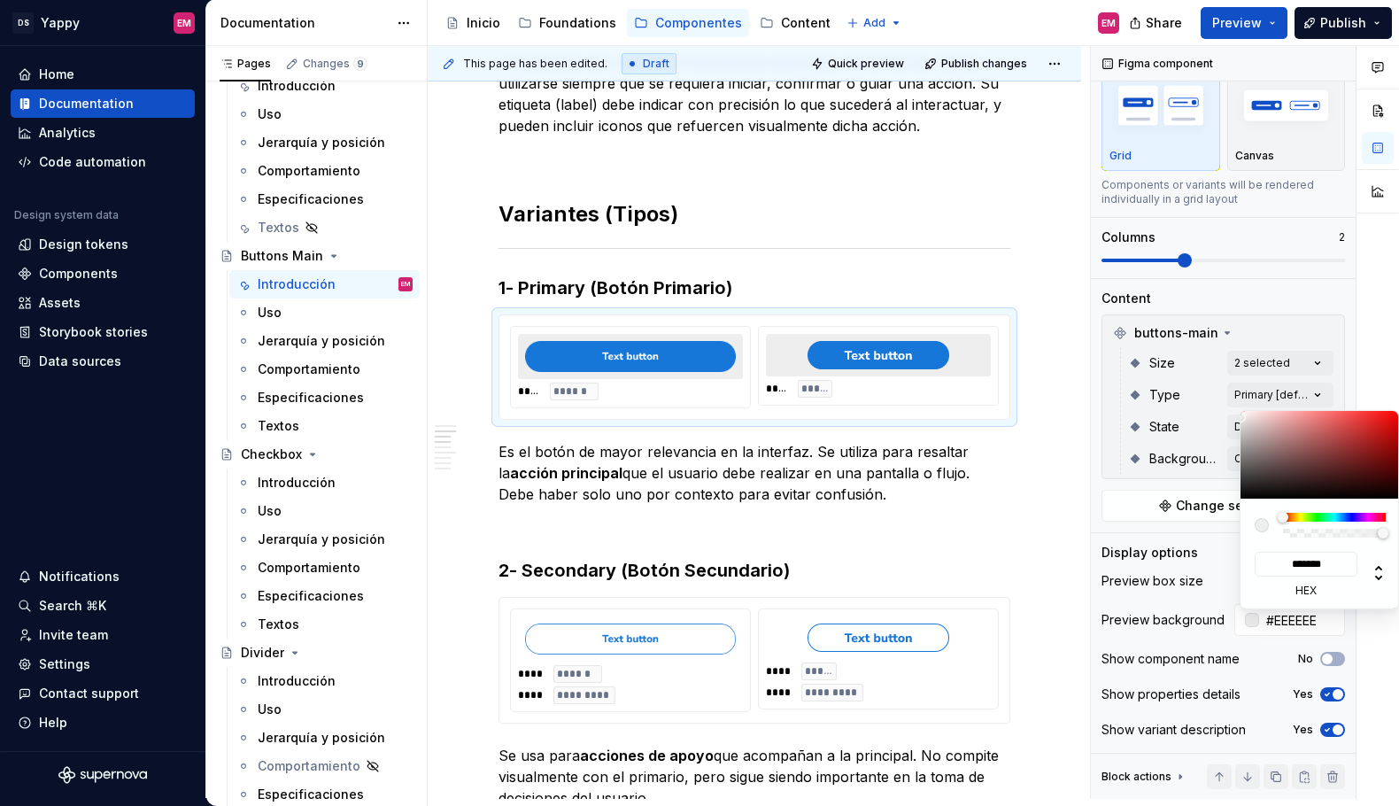
type input "#362F2F"
type input "*******"
type input "#6C6767"
type input "*******"
type input "#CBCBCB"
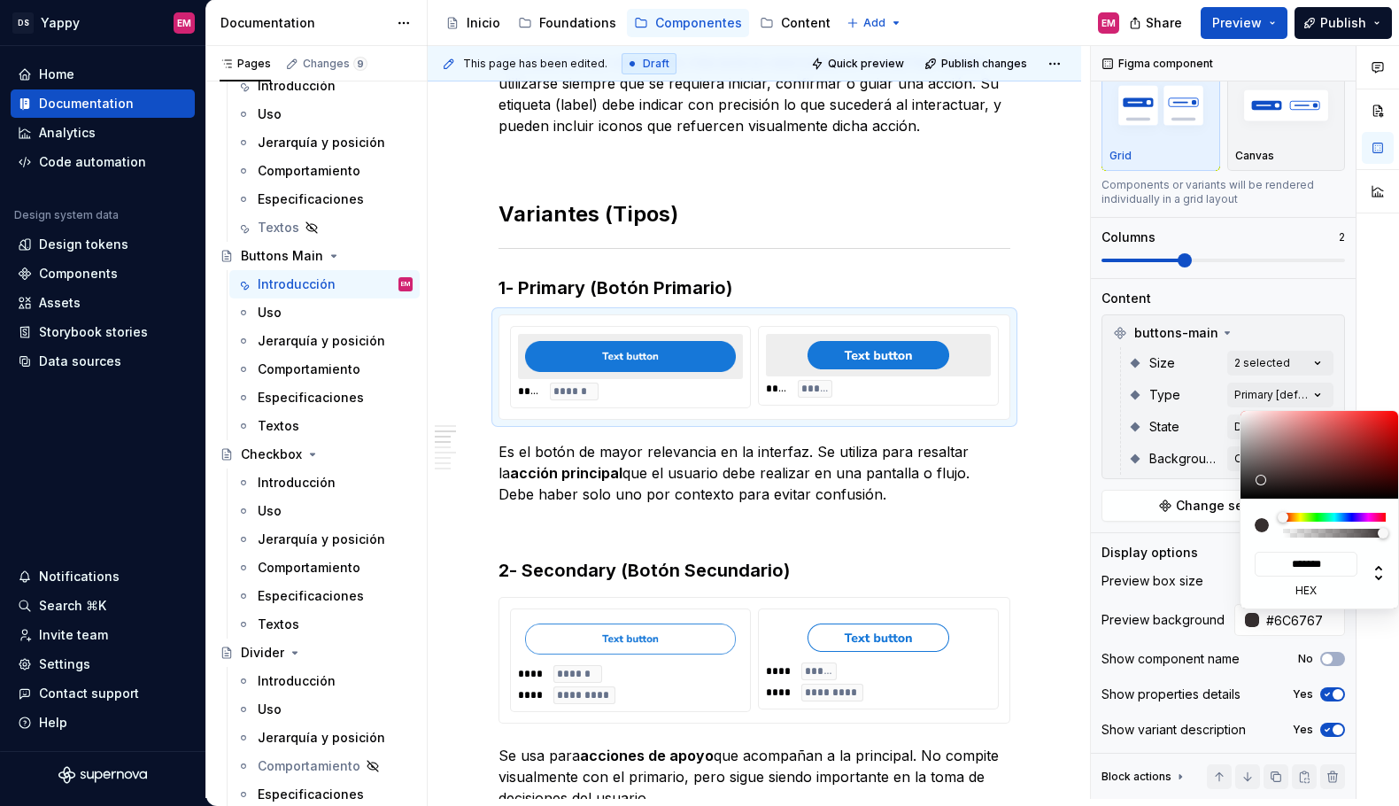
type input "*******"
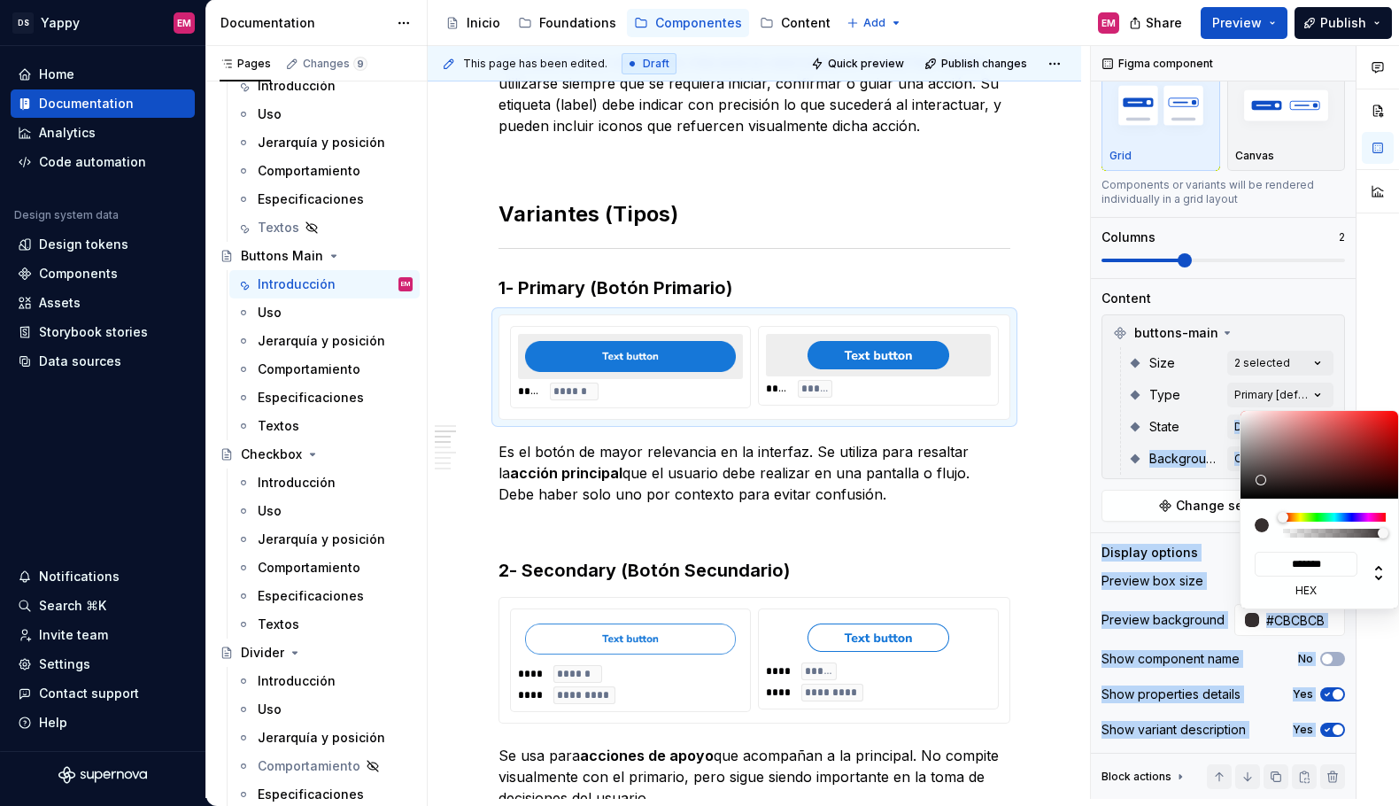
type input "#FCFCFC"
type input "*******"
type input "#FFFFFF"
type input "*******"
type input "#FCFCFC"
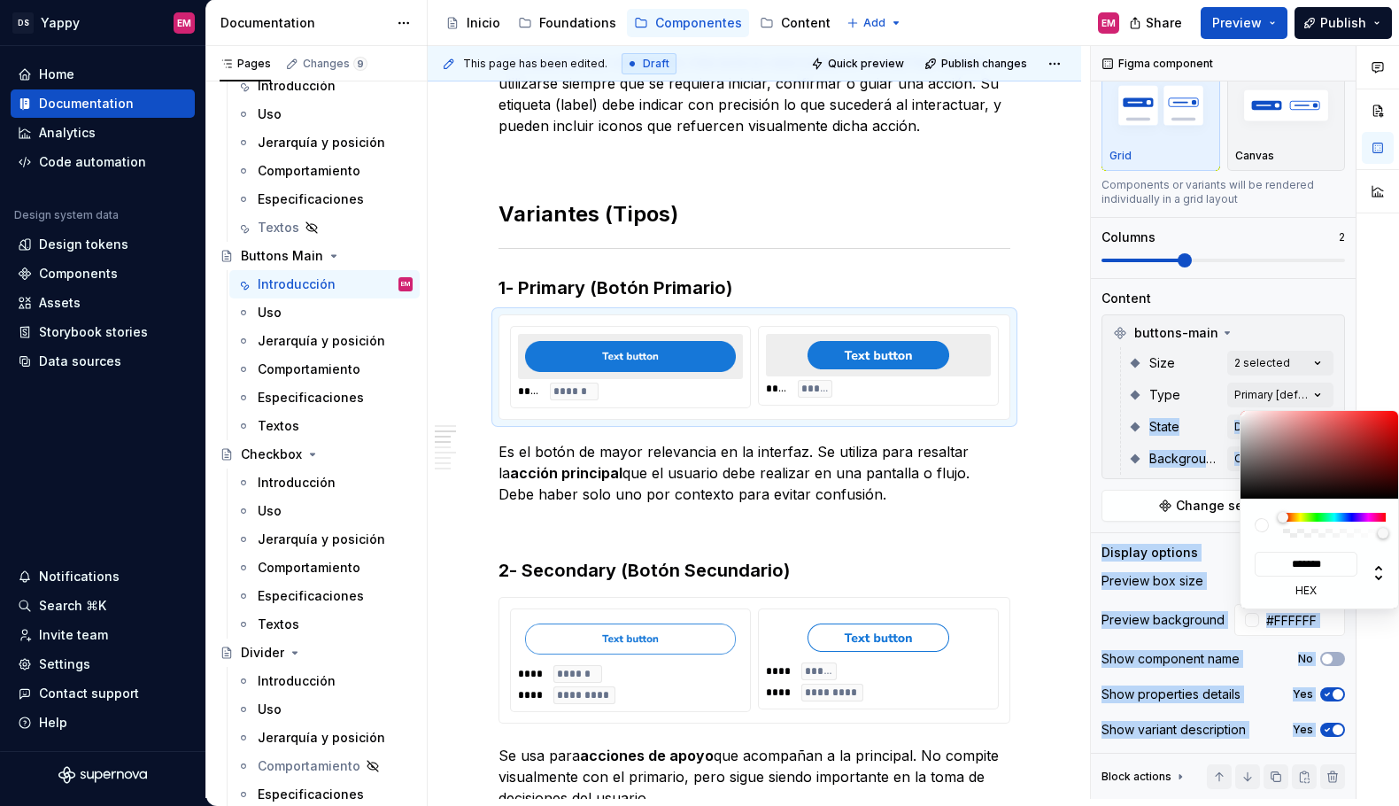
type input "*******"
type input "#4D4D4D"
type input "*******"
type input "#000000"
type input "*******"
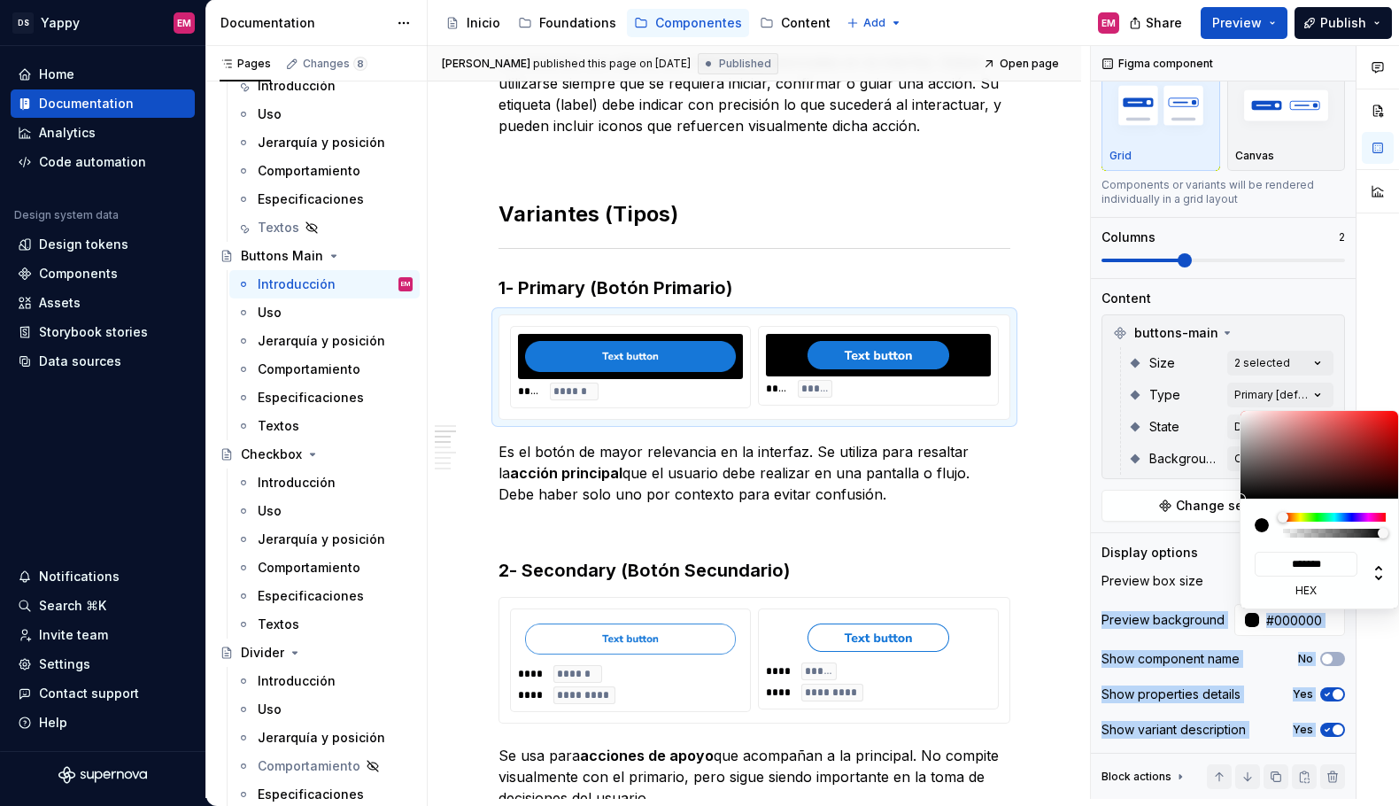
drag, startPoint x: 1260, startPoint y: 480, endPoint x: 1196, endPoint y: 598, distance: 134.4
click at [1196, 598] on body "DS Yappy EM Home Documentation Analytics Code automation Design system data Des…" at bounding box center [699, 403] width 1399 height 806
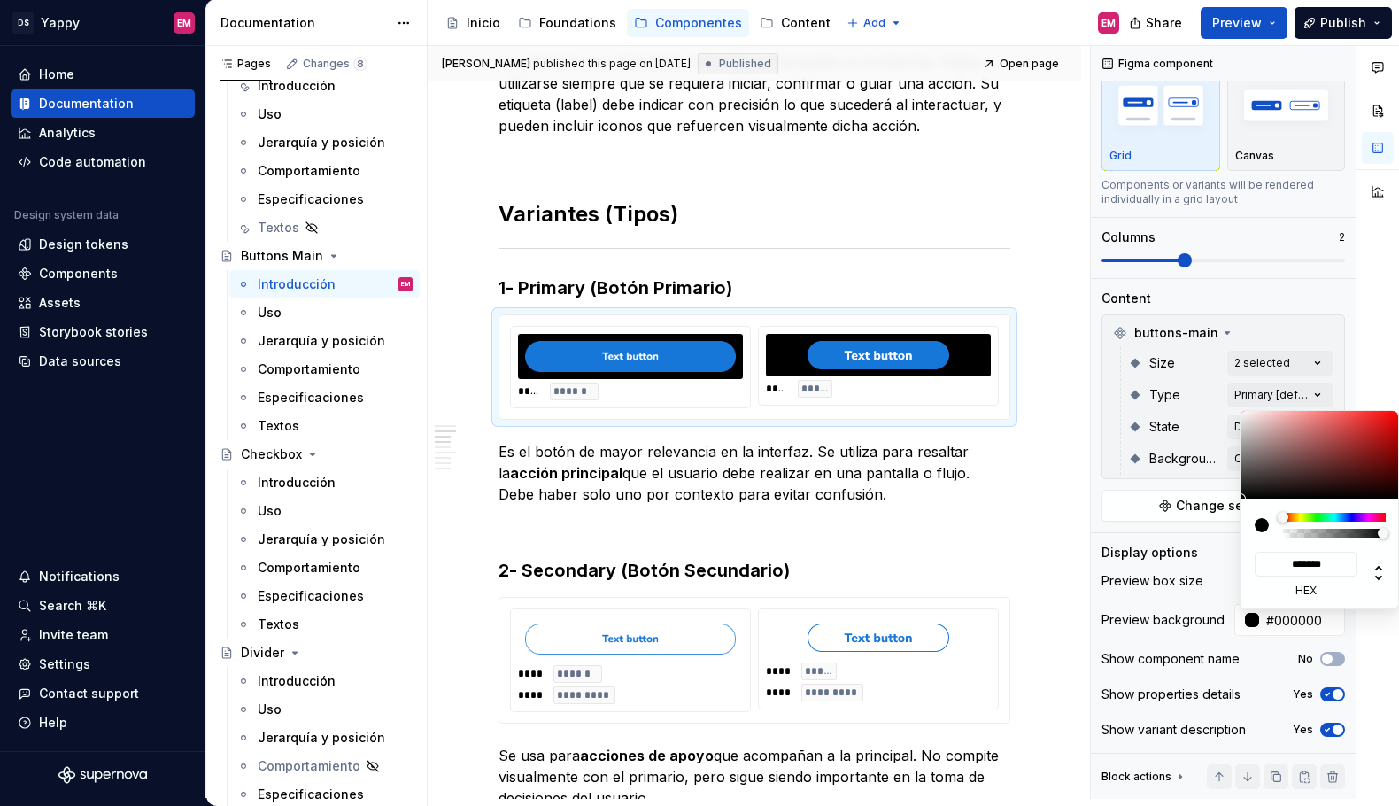
click at [1114, 599] on div "Comments Open comments No comments yet Select ‘Comment’ from the block context …" at bounding box center [1245, 422] width 308 height 753
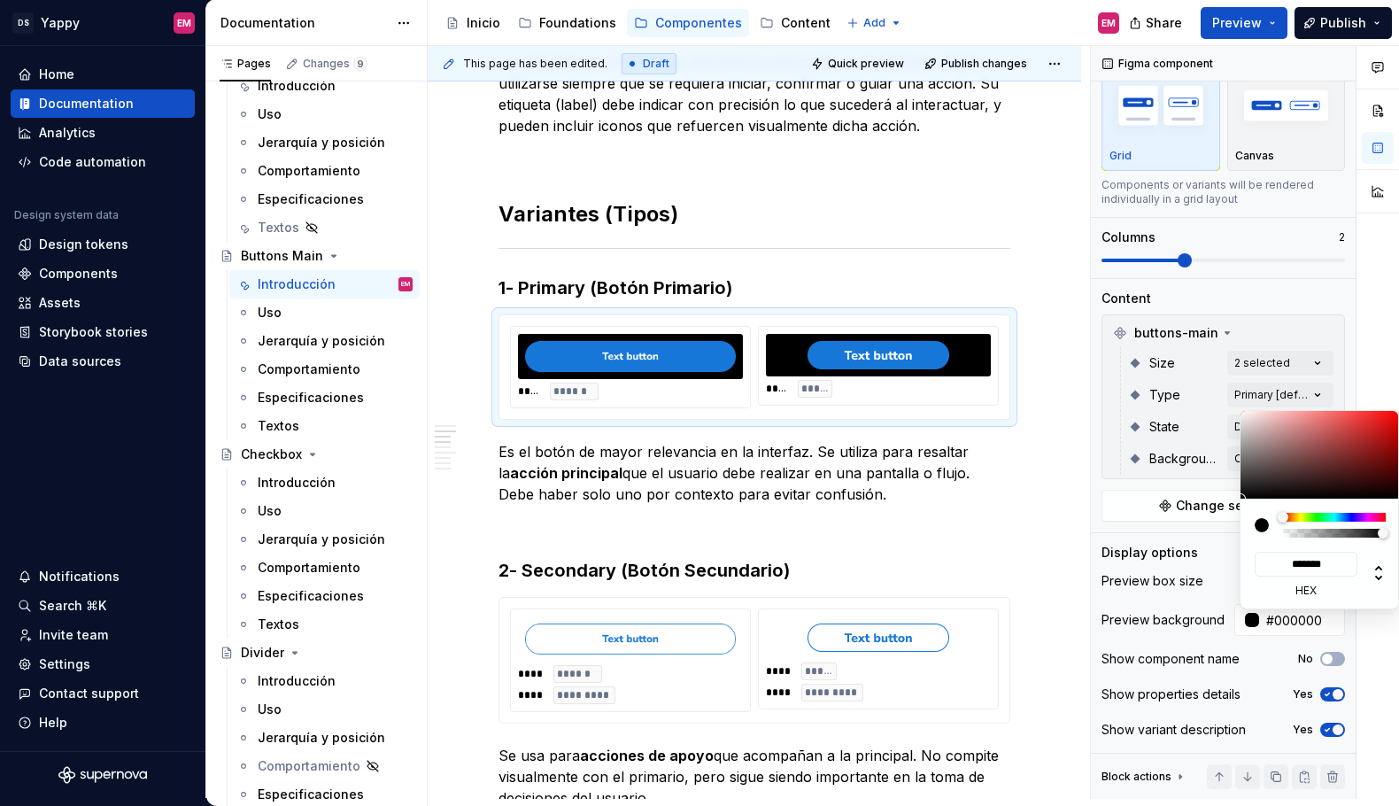
click at [965, 662] on html "DS Yappy EM Home Documentation Analytics Code automation Design system data Des…" at bounding box center [699, 403] width 1399 height 806
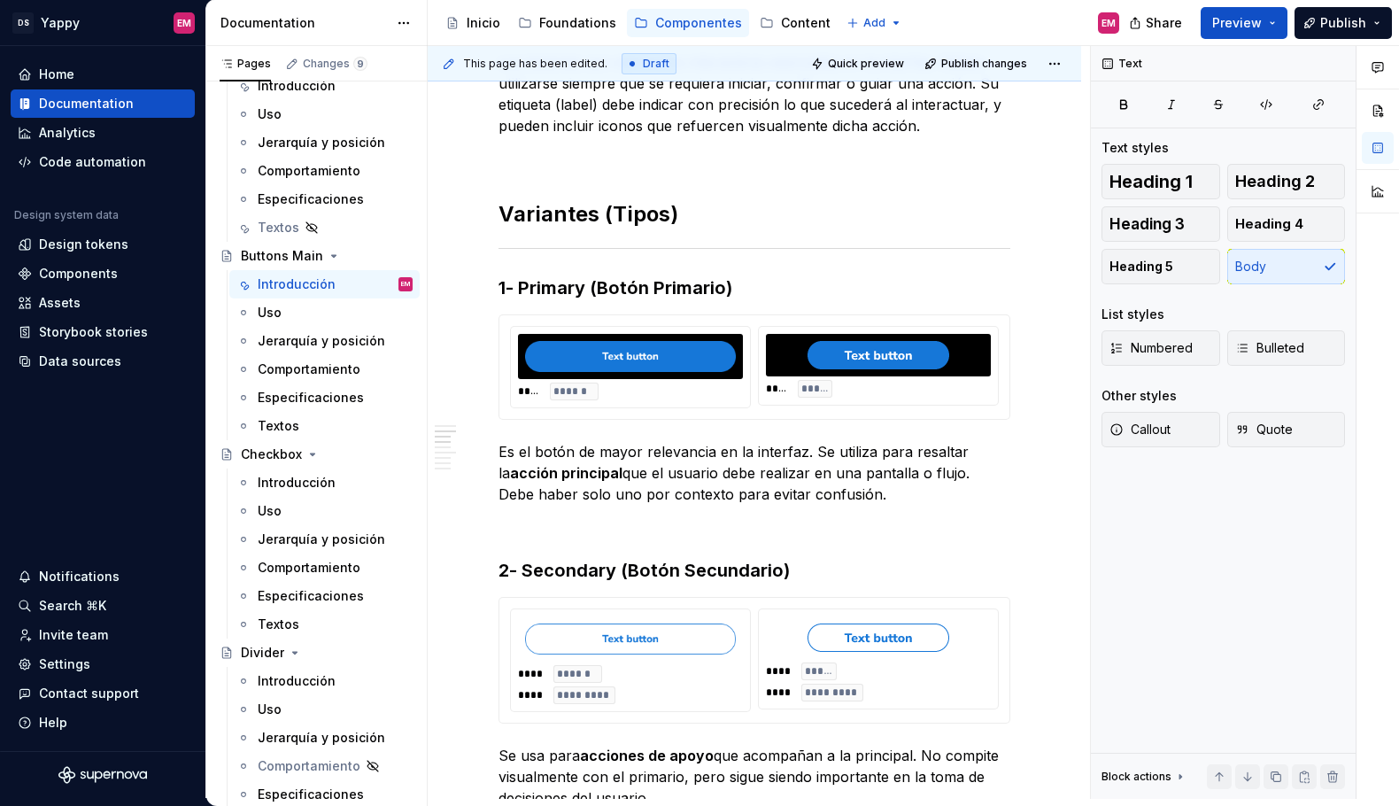
type textarea "*"
click at [884, 701] on div "**** ***** **** *********" at bounding box center [878, 682] width 225 height 39
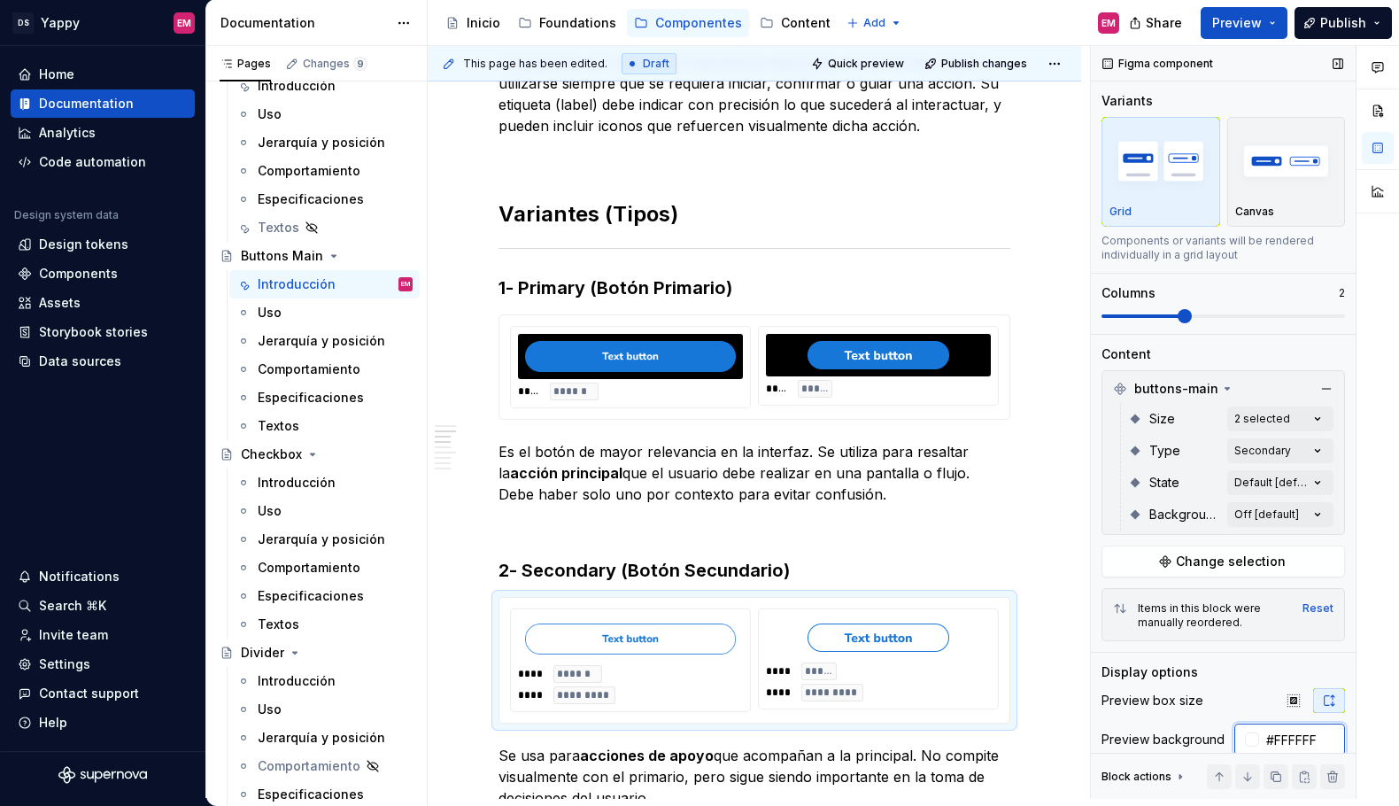
click at [1310, 743] on input "#FFFFFF" at bounding box center [1303, 740] width 86 height 32
click at [991, 386] on div "**** *****" at bounding box center [878, 389] width 225 height 18
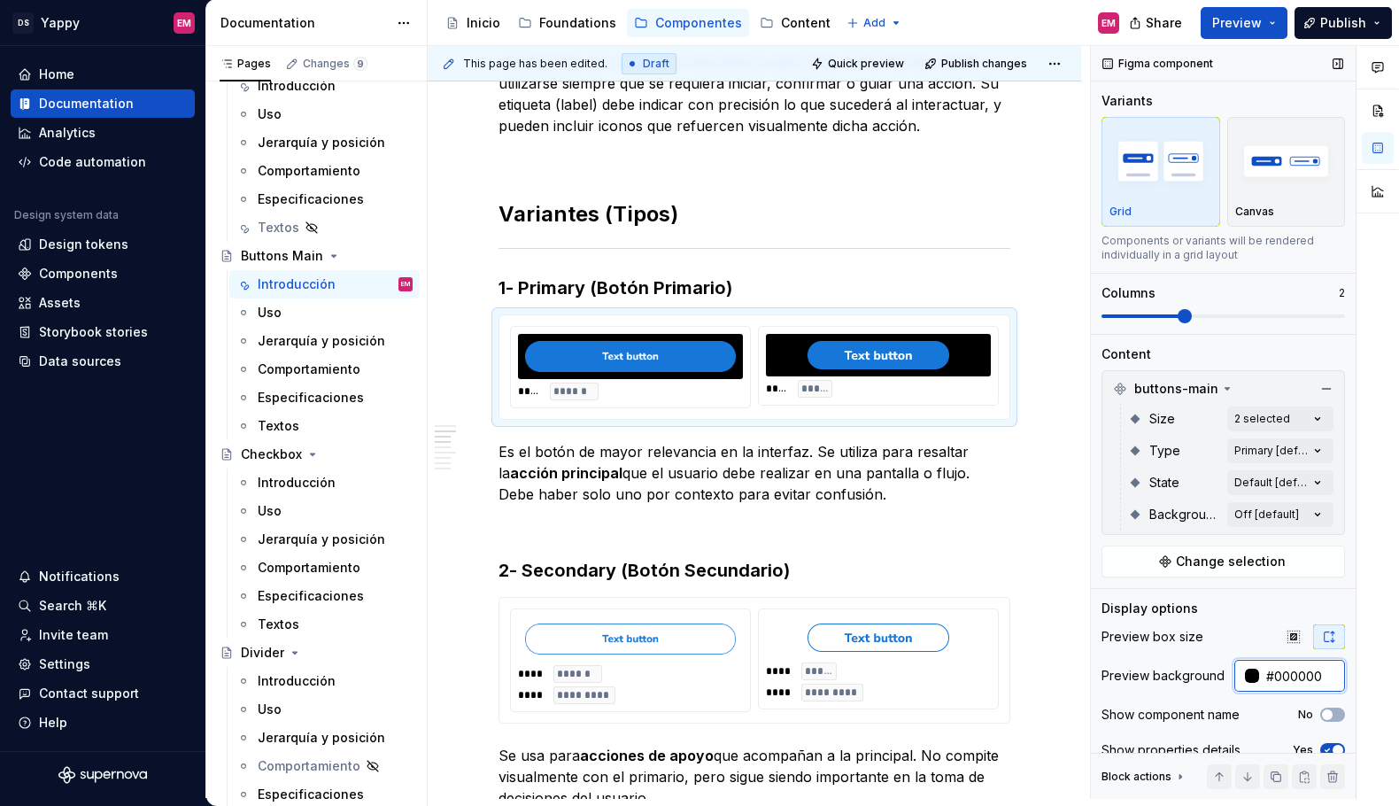
click at [1320, 677] on input "#000000" at bounding box center [1303, 676] width 86 height 32
paste input "FFFFFF"
type input "#FFFFFF"
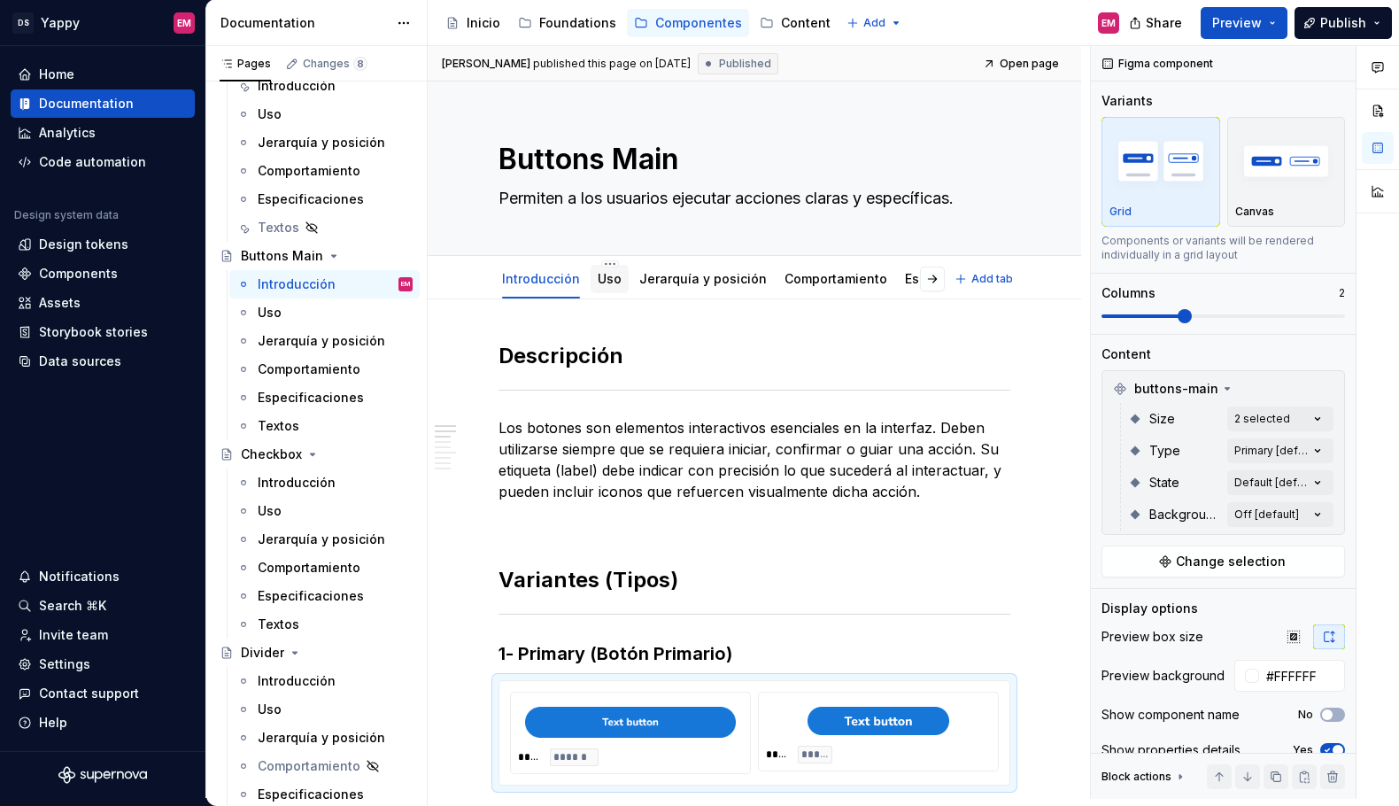
click at [609, 270] on div "Uso" at bounding box center [610, 279] width 24 height 18
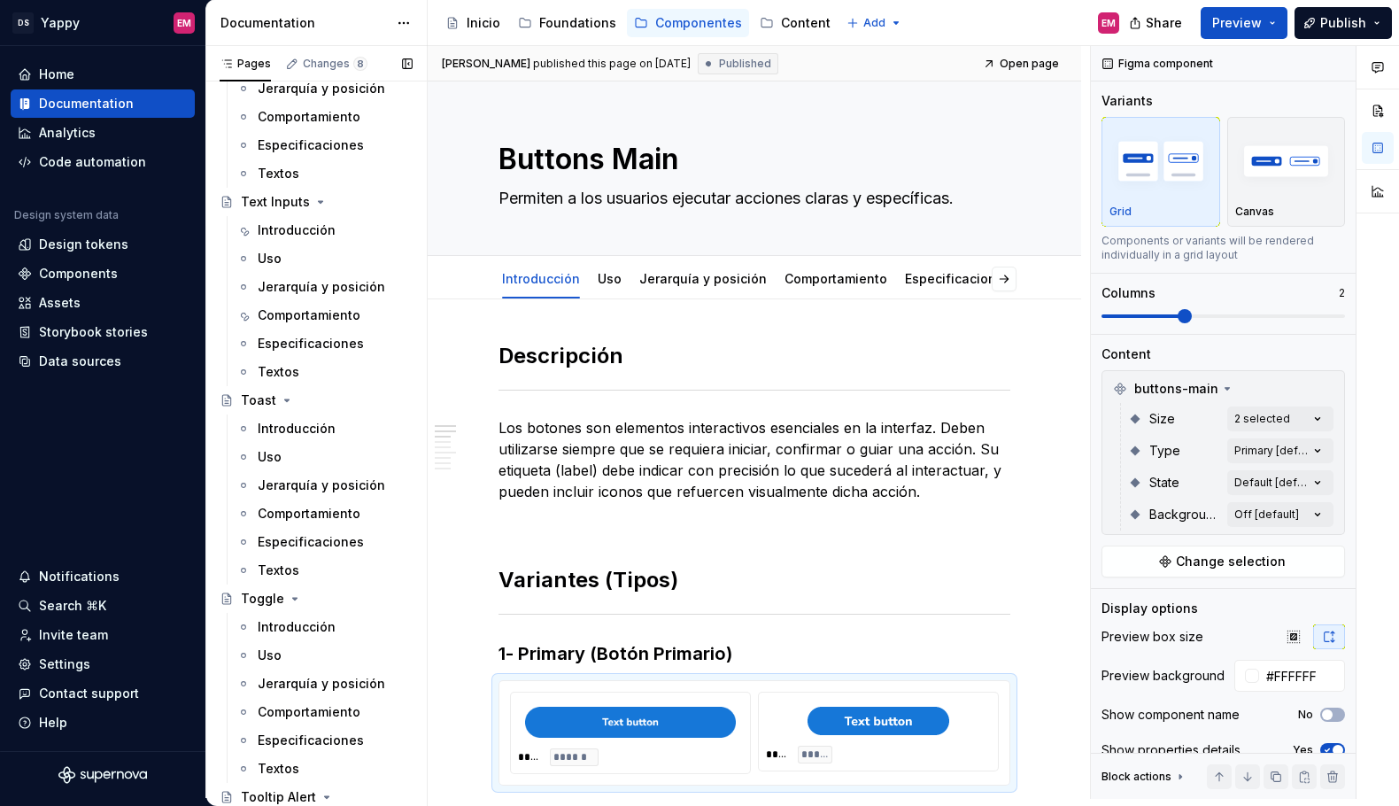
scroll to position [2578, 0]
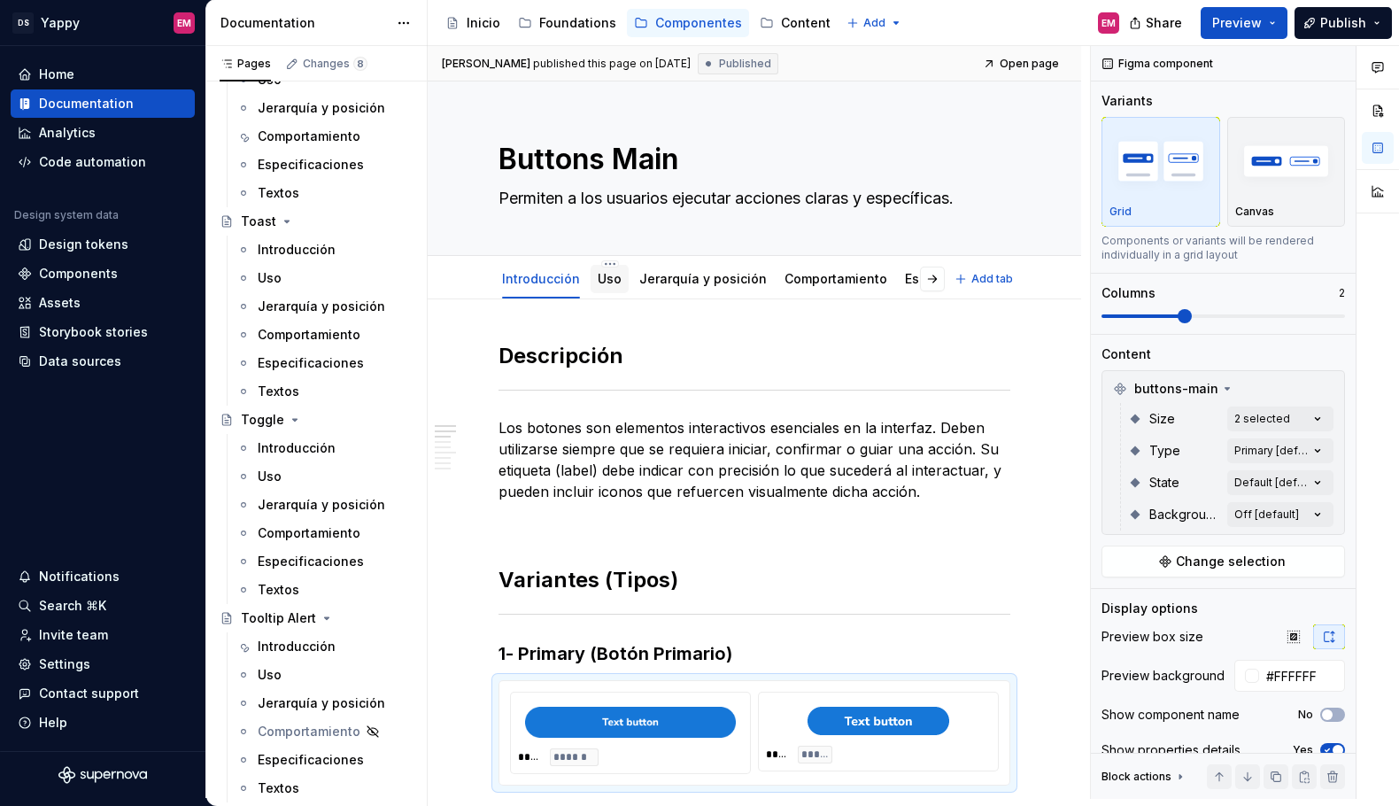
click at [599, 281] on link "Uso" at bounding box center [610, 278] width 24 height 15
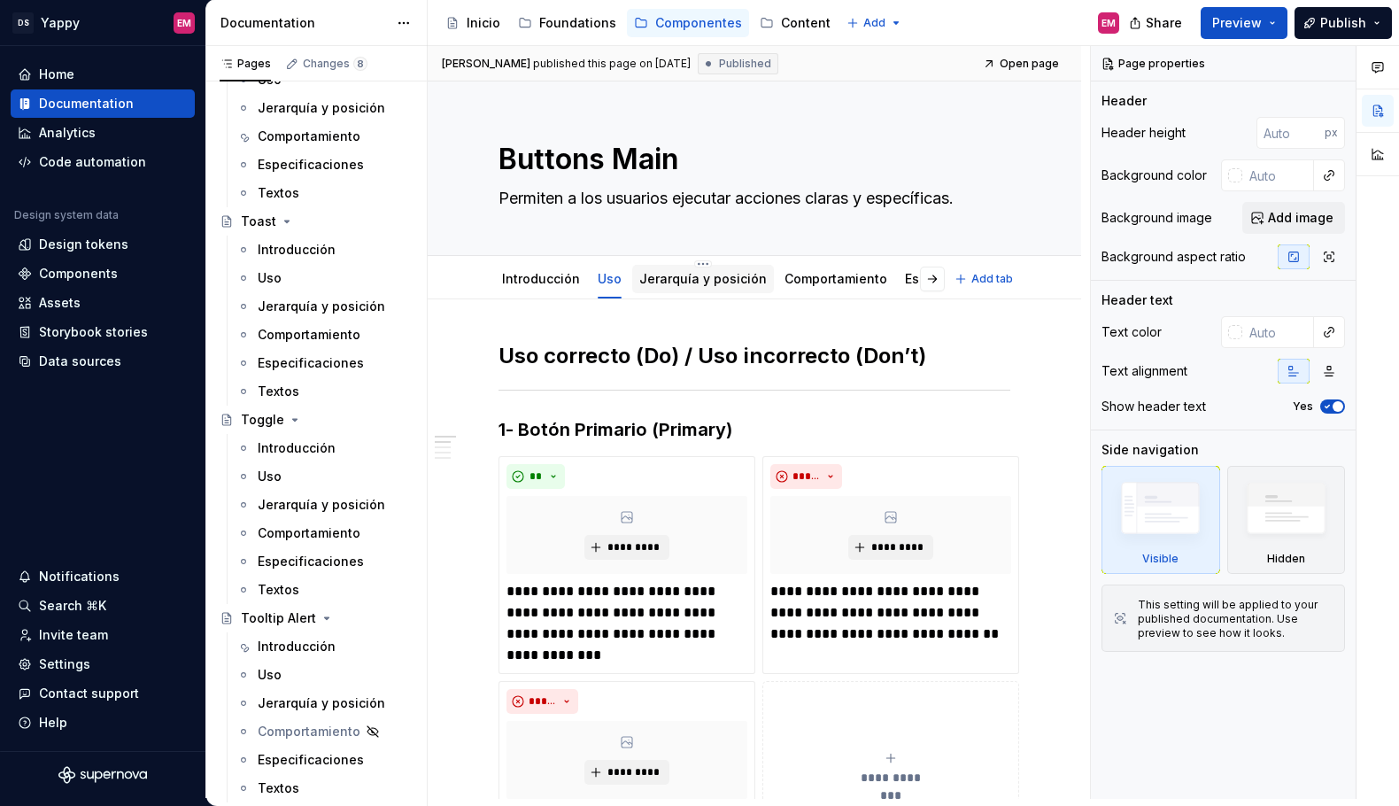
click at [684, 277] on link "Jerarquía y posición" at bounding box center [704, 278] width 128 height 15
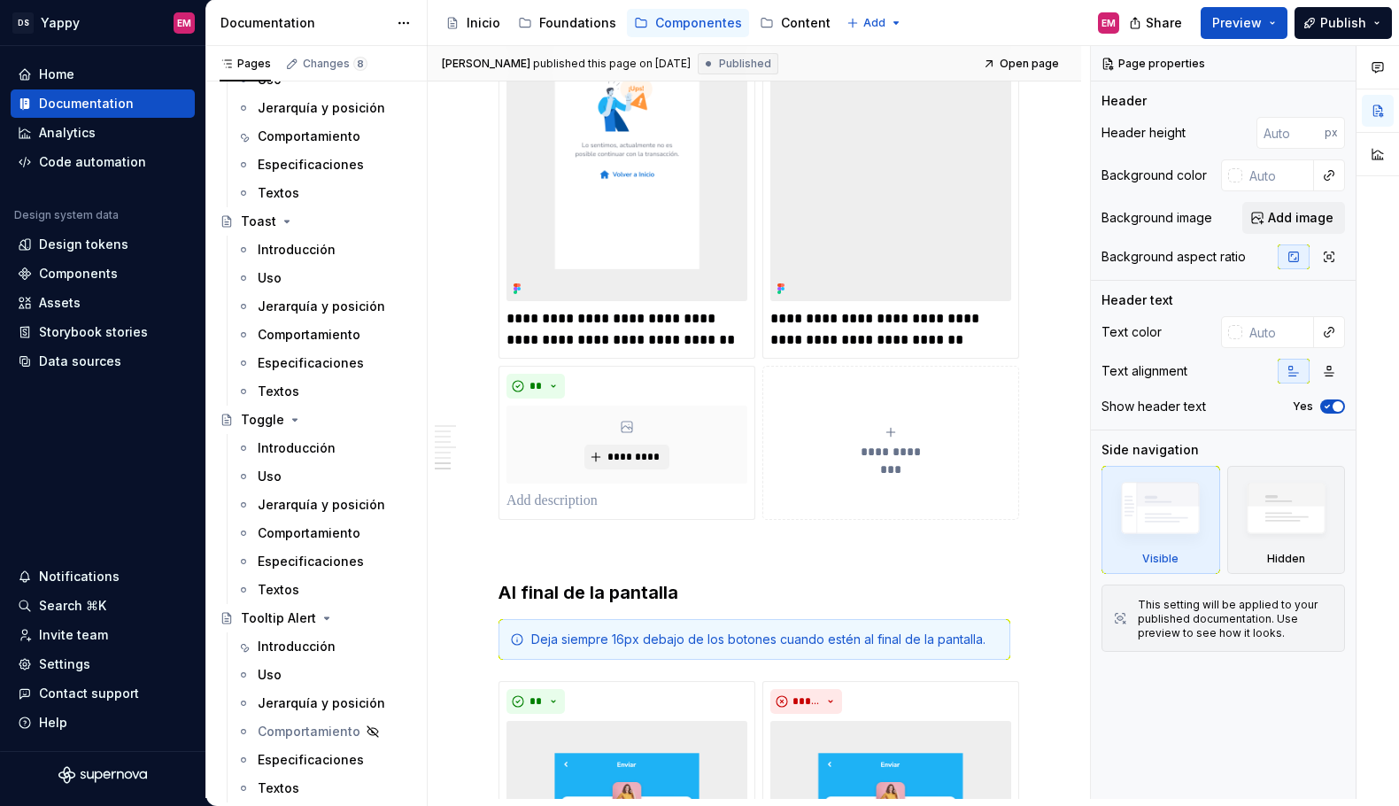
scroll to position [1571, 0]
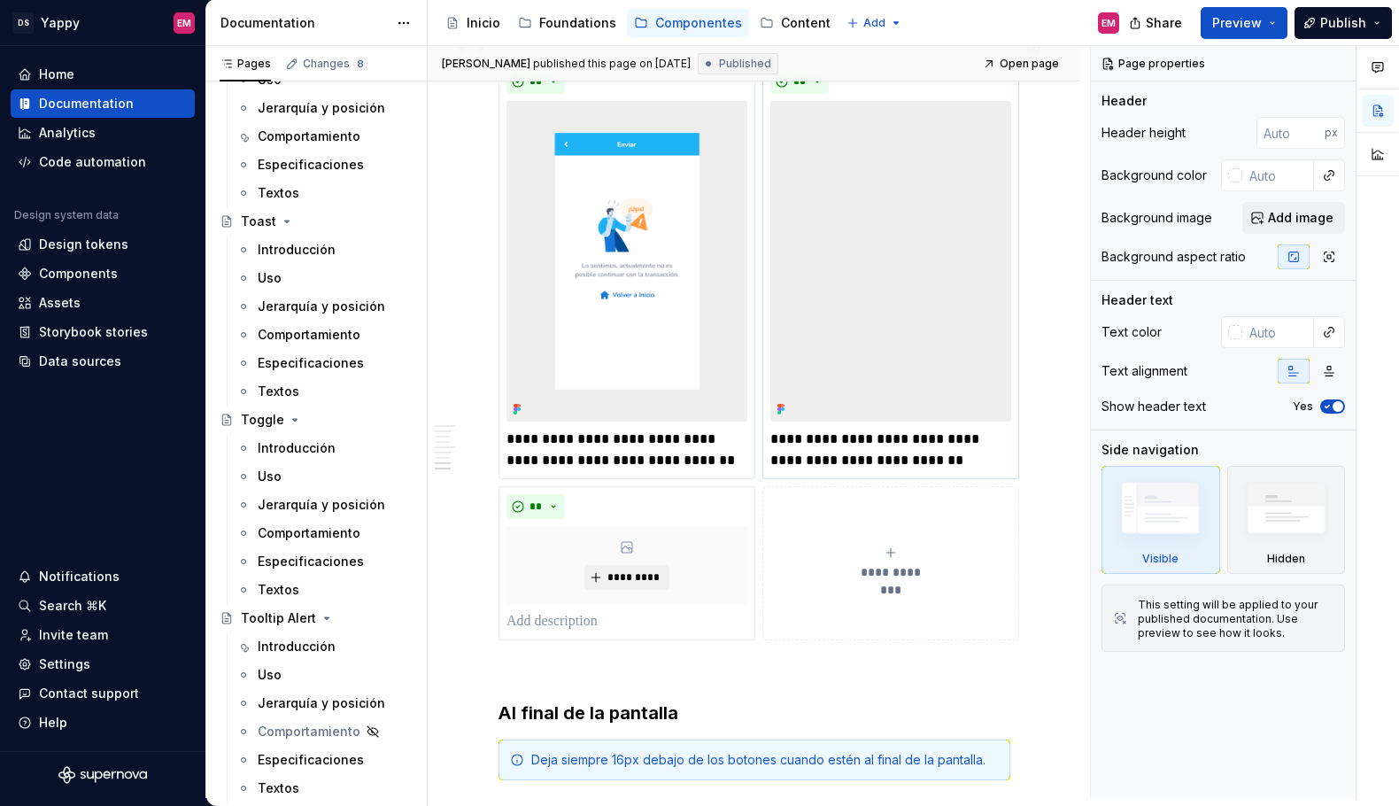
click at [882, 266] on img at bounding box center [891, 262] width 241 height 322
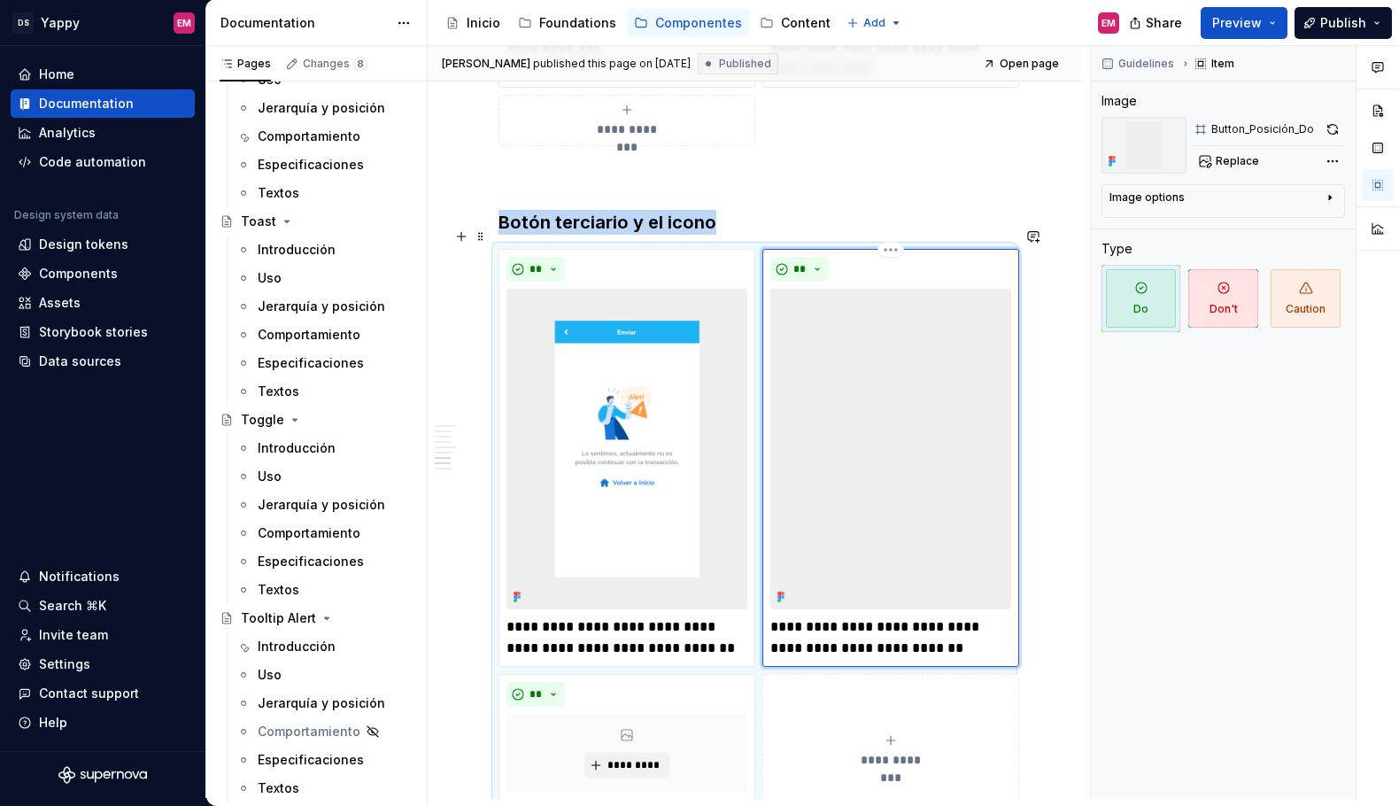
scroll to position [1297, 0]
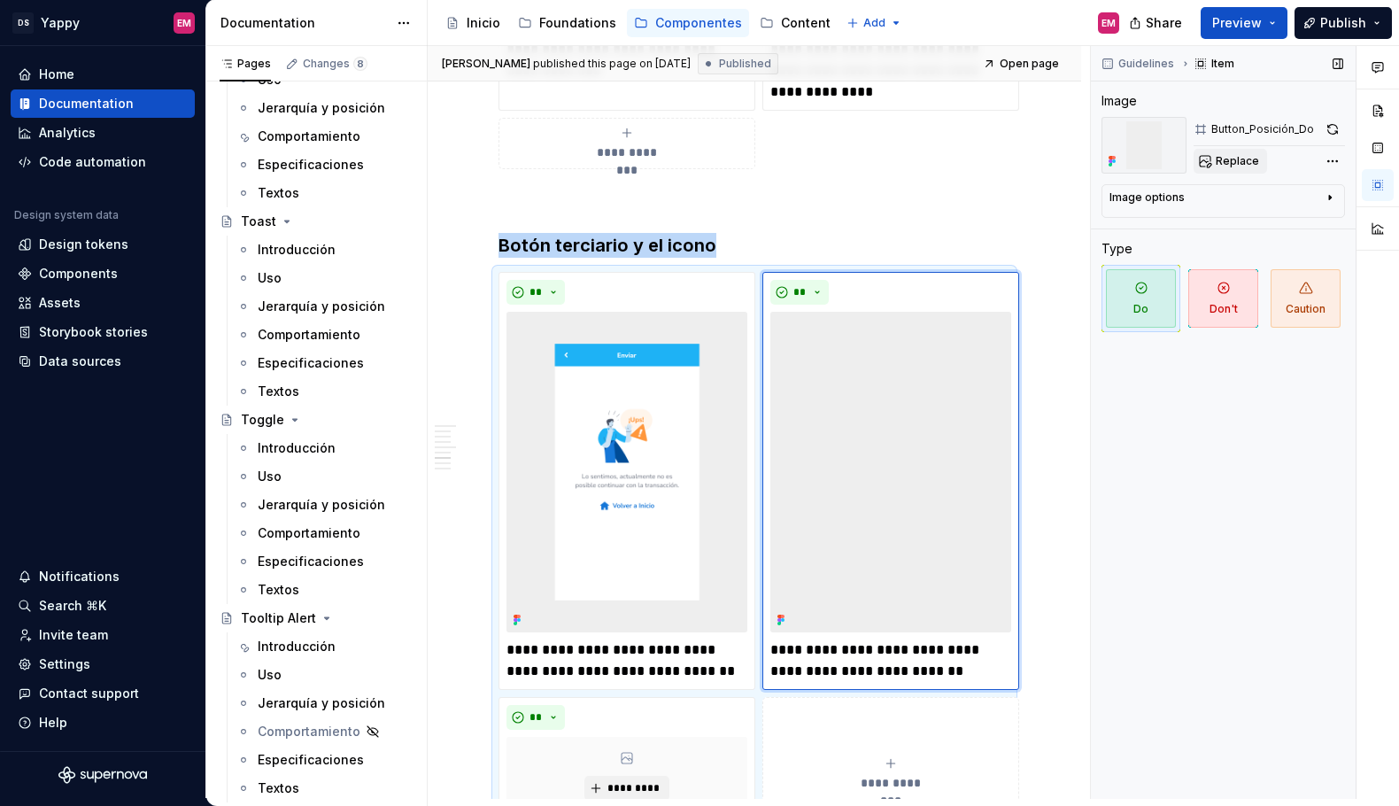
click at [1244, 154] on span "Replace" at bounding box center [1237, 161] width 43 height 14
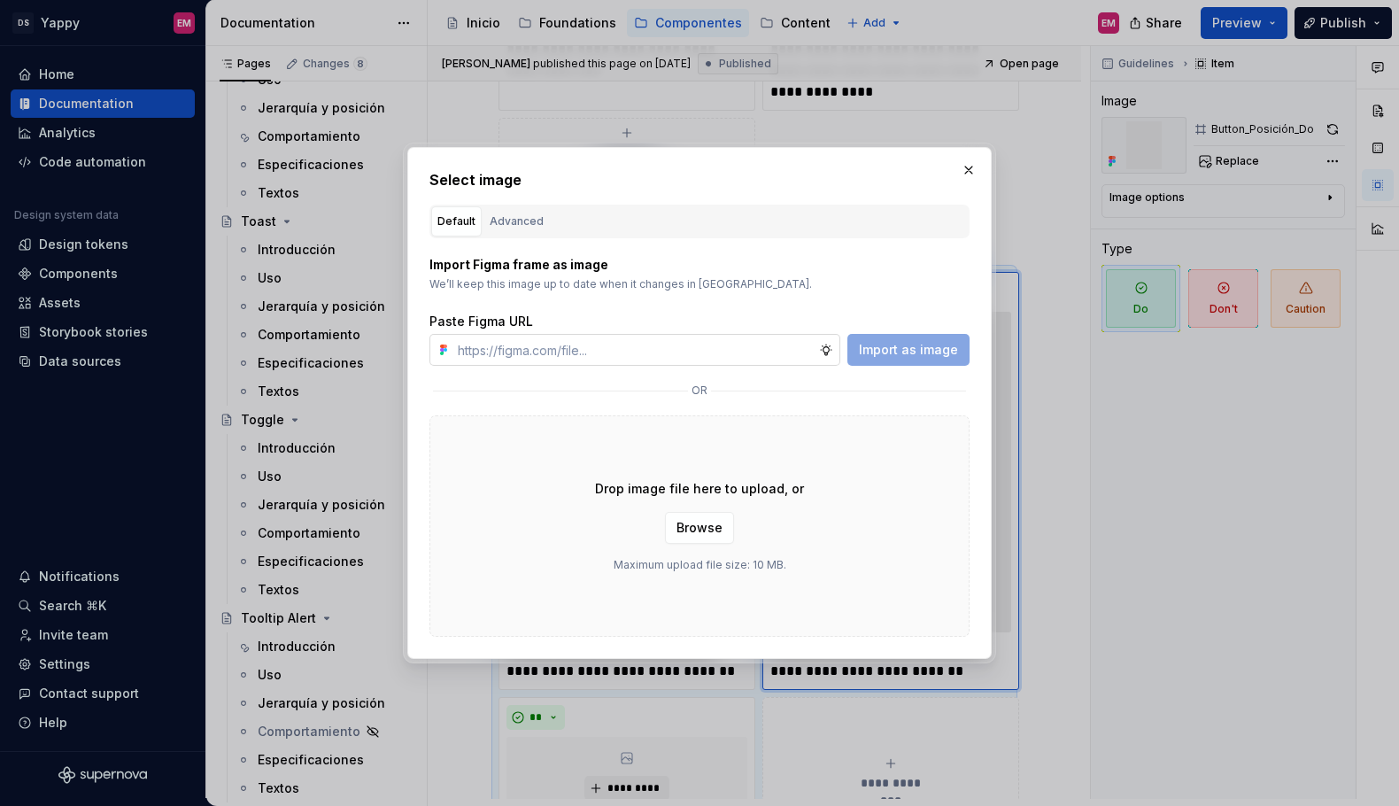
type textarea "*"
type input "[URL][DOMAIN_NAME]"
type textarea "*"
type input "[URL][DOMAIN_NAME]"
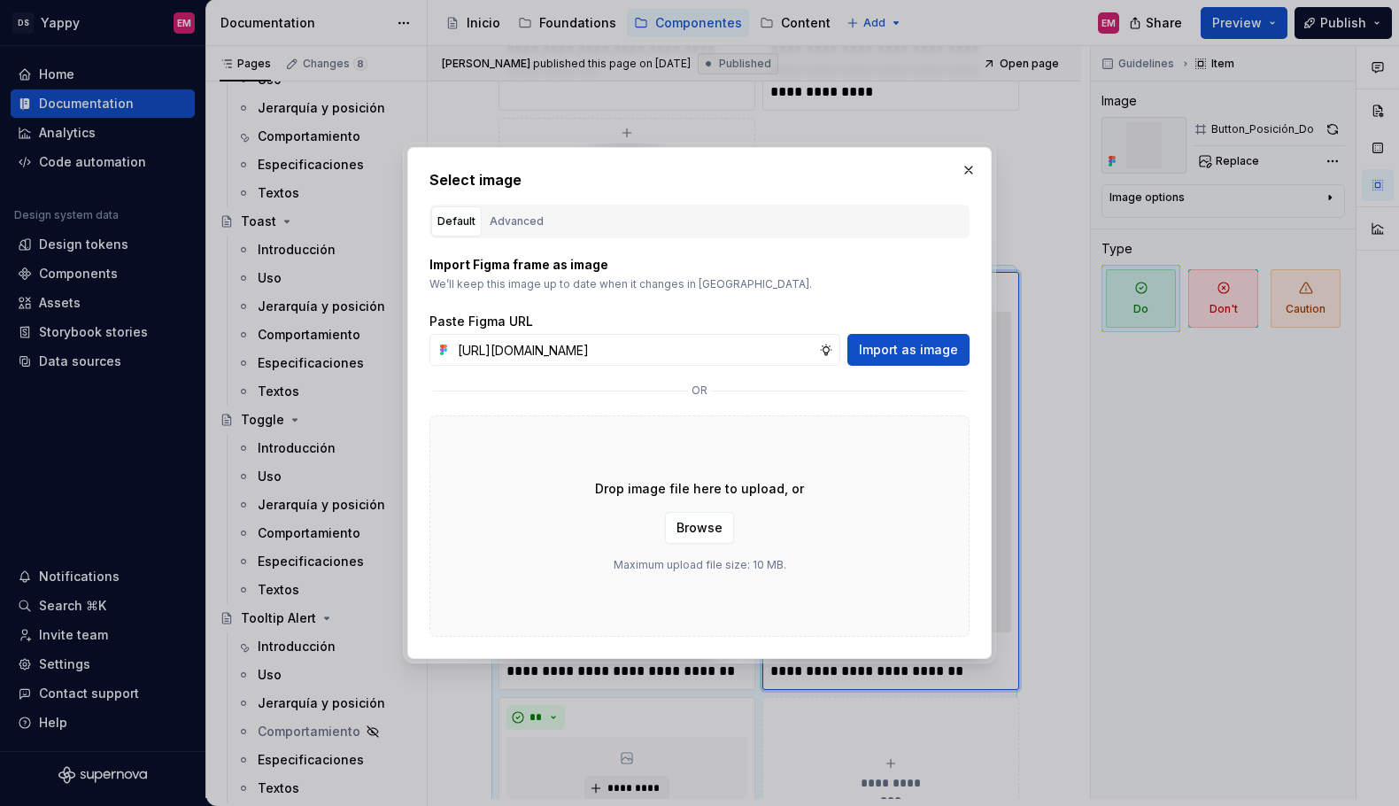
scroll to position [0, 0]
click at [914, 329] on div "Paste Figma URL" at bounding box center [700, 322] width 540 height 18
click at [914, 336] on button "Import as image" at bounding box center [909, 350] width 122 height 32
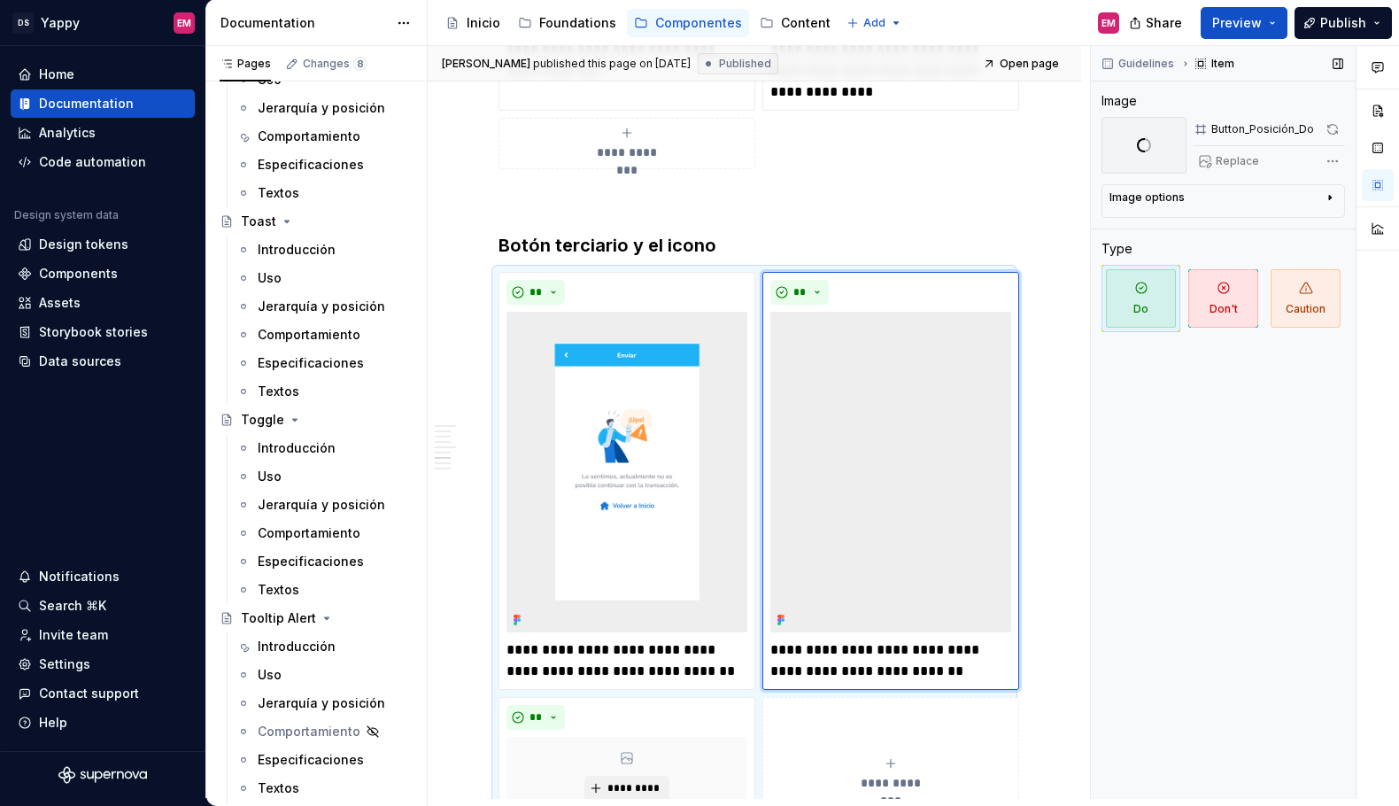
click at [1119, 430] on div "Guidelines Item Image Button_Posición_Do Replace Image options Alignment Captio…" at bounding box center [1223, 422] width 265 height 753
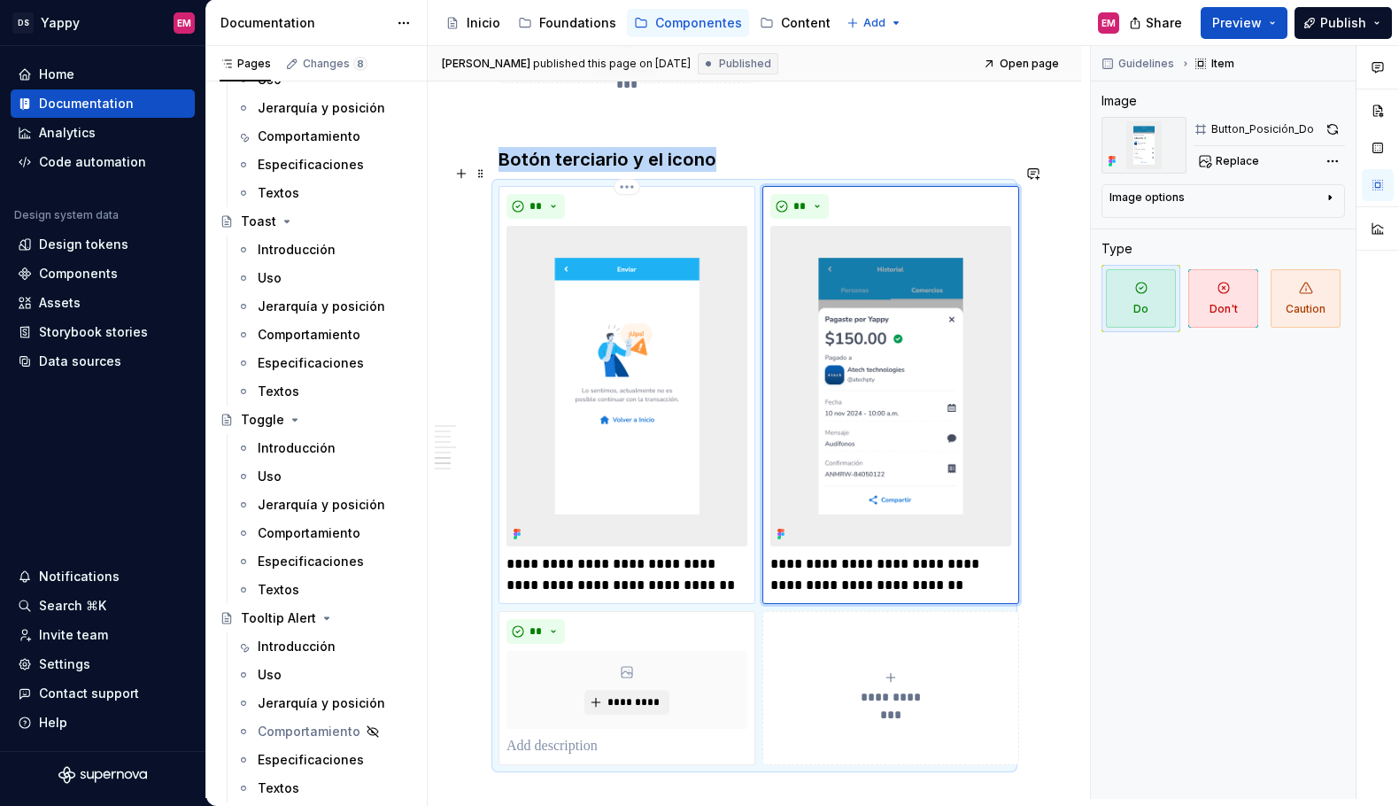
scroll to position [1408, 0]
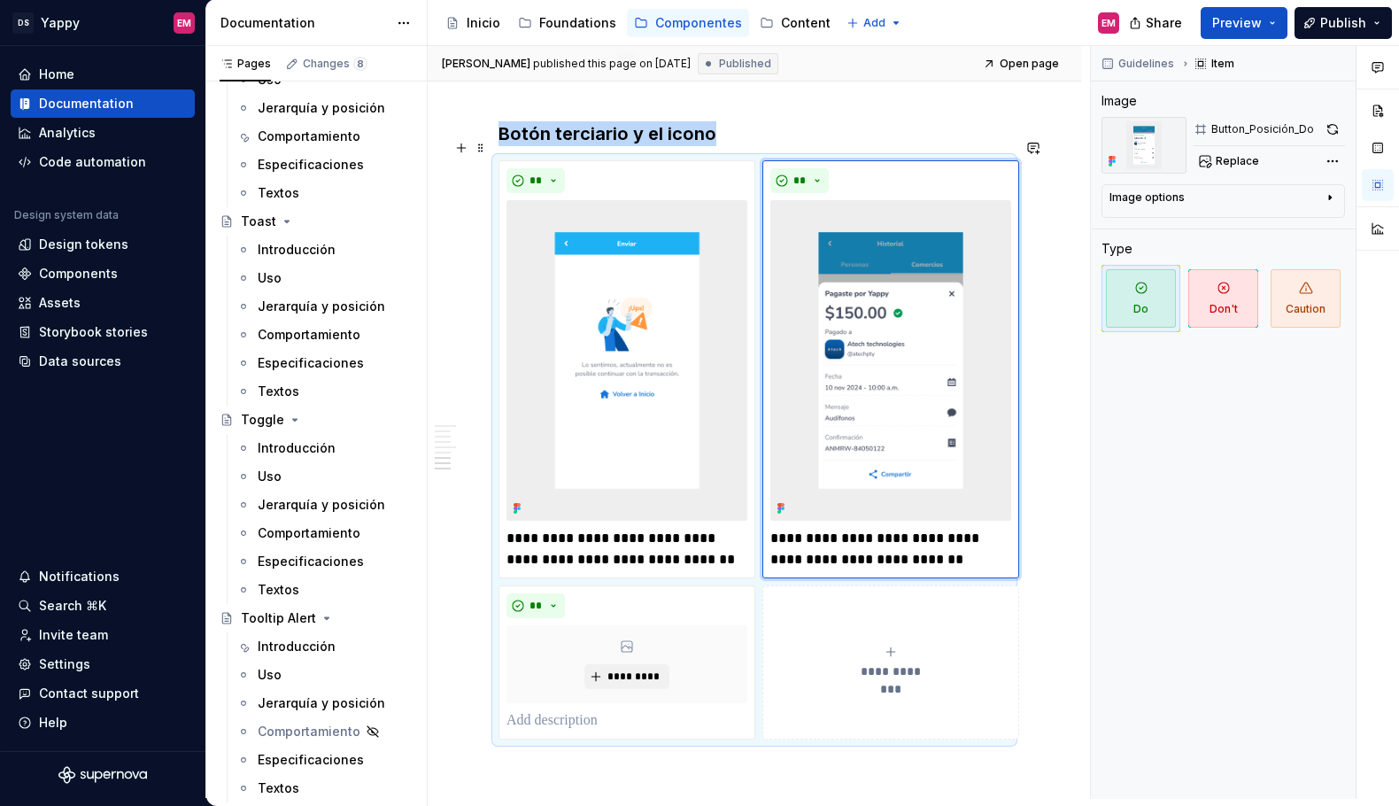
click at [856, 593] on button "**********" at bounding box center [891, 662] width 257 height 154
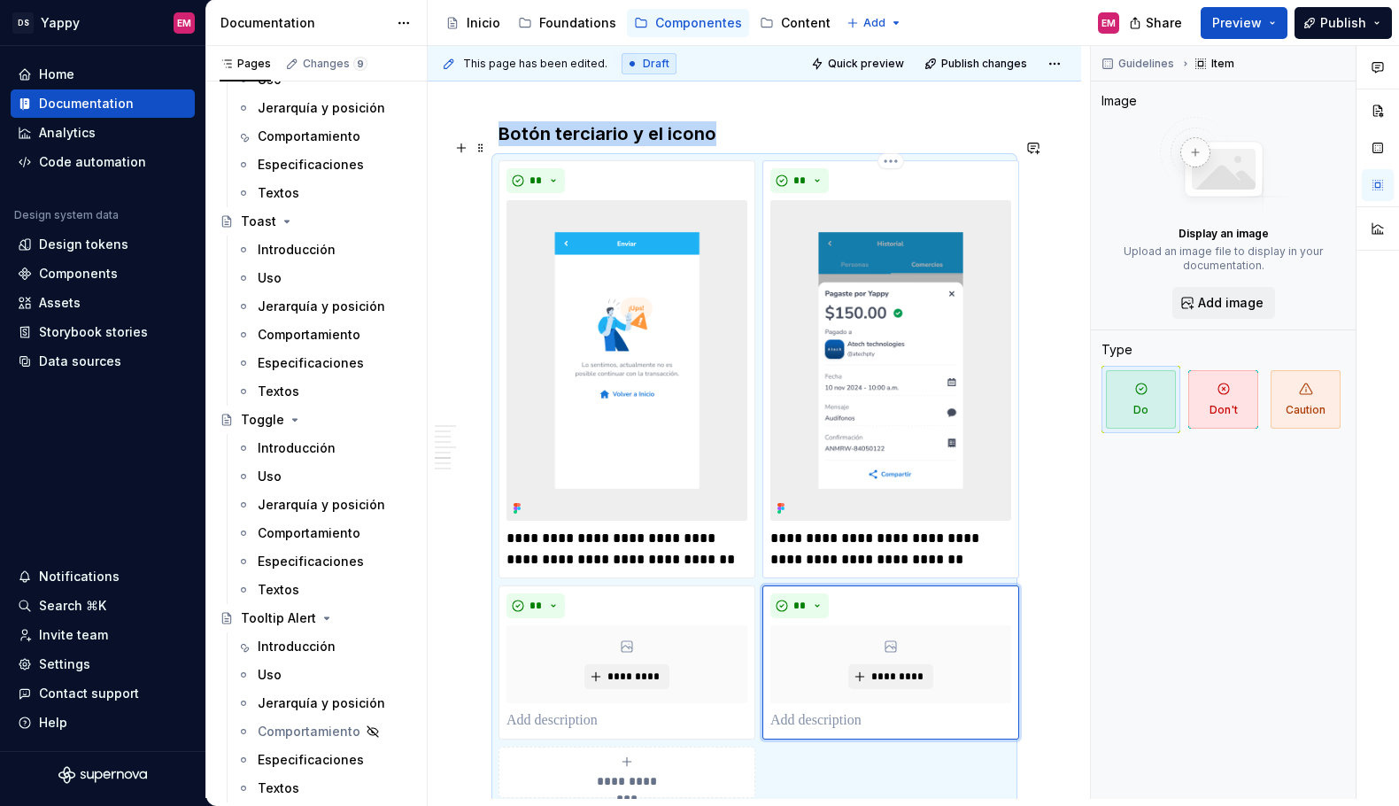
click at [881, 377] on img at bounding box center [891, 361] width 241 height 322
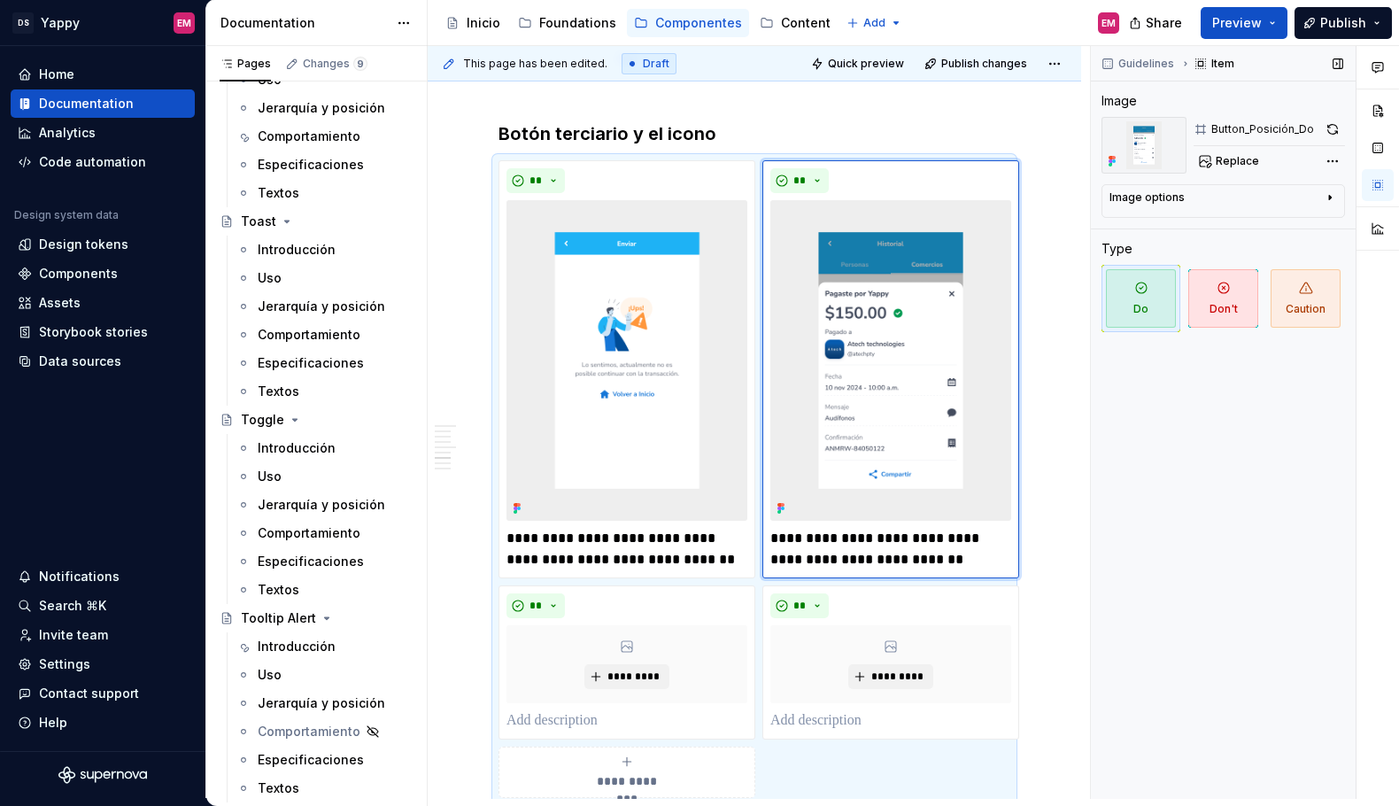
click at [1185, 474] on div "Guidelines Item Image Button_Posición_Do Replace Image options Alignment Captio…" at bounding box center [1223, 422] width 265 height 753
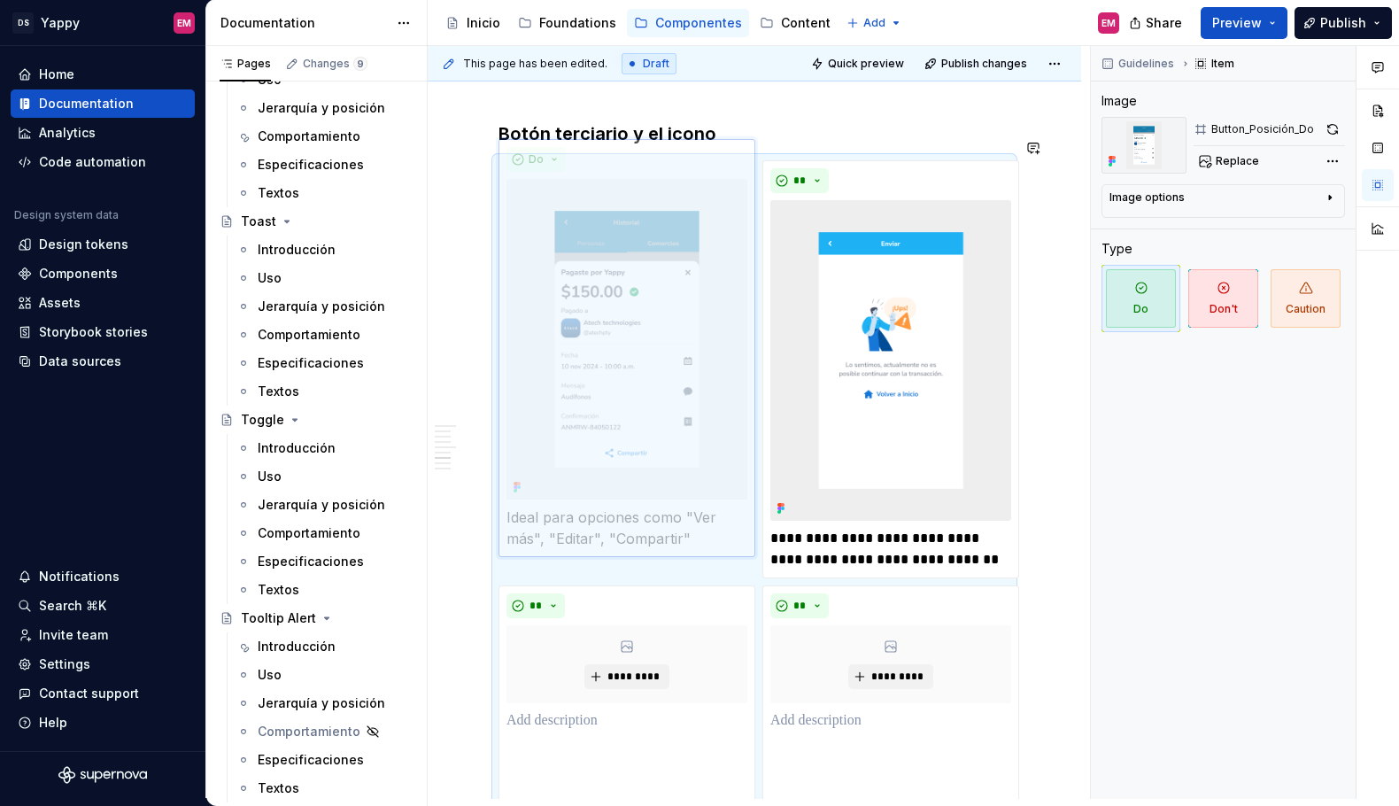
drag, startPoint x: 882, startPoint y: 329, endPoint x: 864, endPoint y: 329, distance: 18.6
click at [726, 330] on body "DS Yappy EM Home Documentation Analytics Code automation Design system data Des…" at bounding box center [699, 403] width 1399 height 806
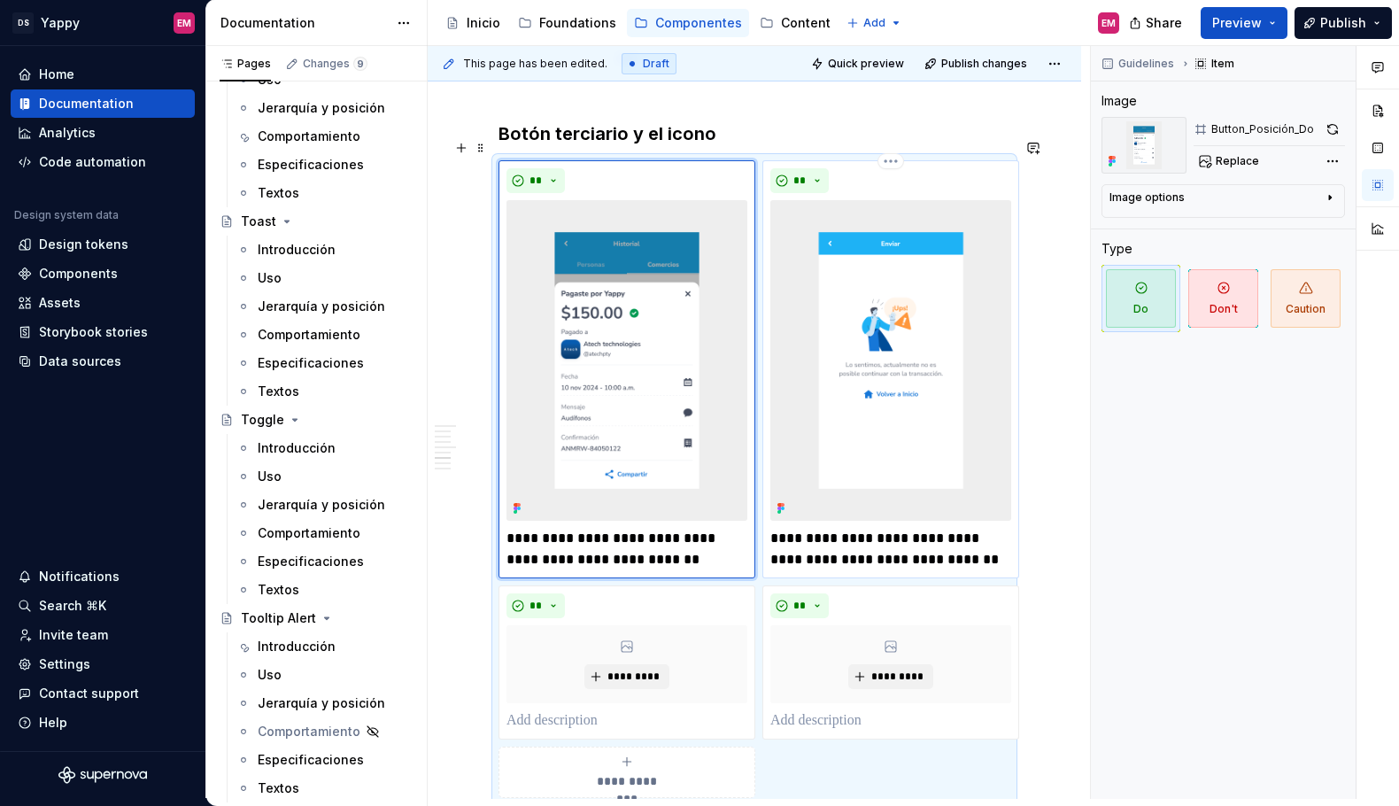
click at [847, 528] on p "**********" at bounding box center [891, 549] width 241 height 43
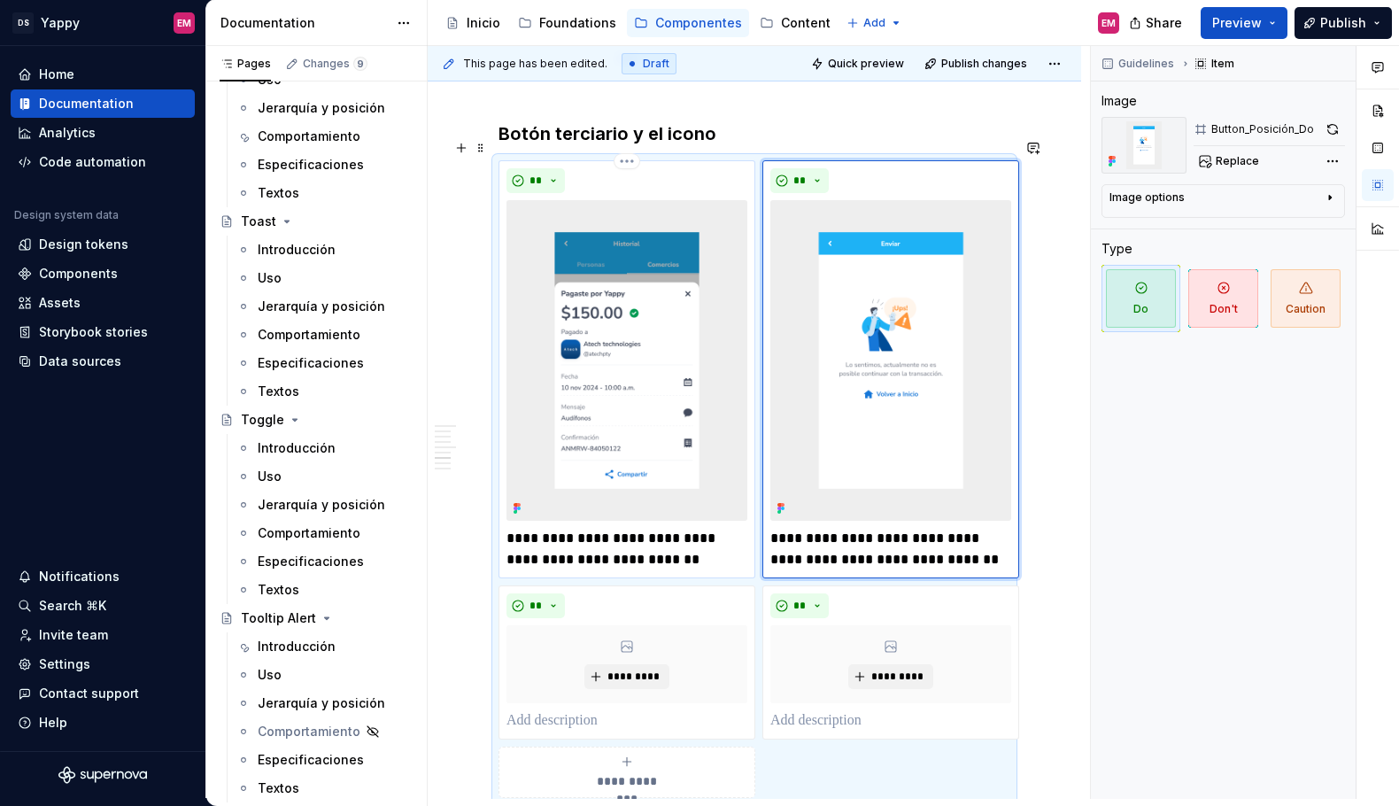
click at [652, 528] on p "**********" at bounding box center [627, 549] width 241 height 43
click at [864, 425] on img at bounding box center [891, 361] width 241 height 322
click at [864, 528] on p "**********" at bounding box center [891, 549] width 241 height 43
click at [846, 528] on p "**********" at bounding box center [891, 549] width 241 height 43
click at [911, 375] on img at bounding box center [891, 361] width 241 height 322
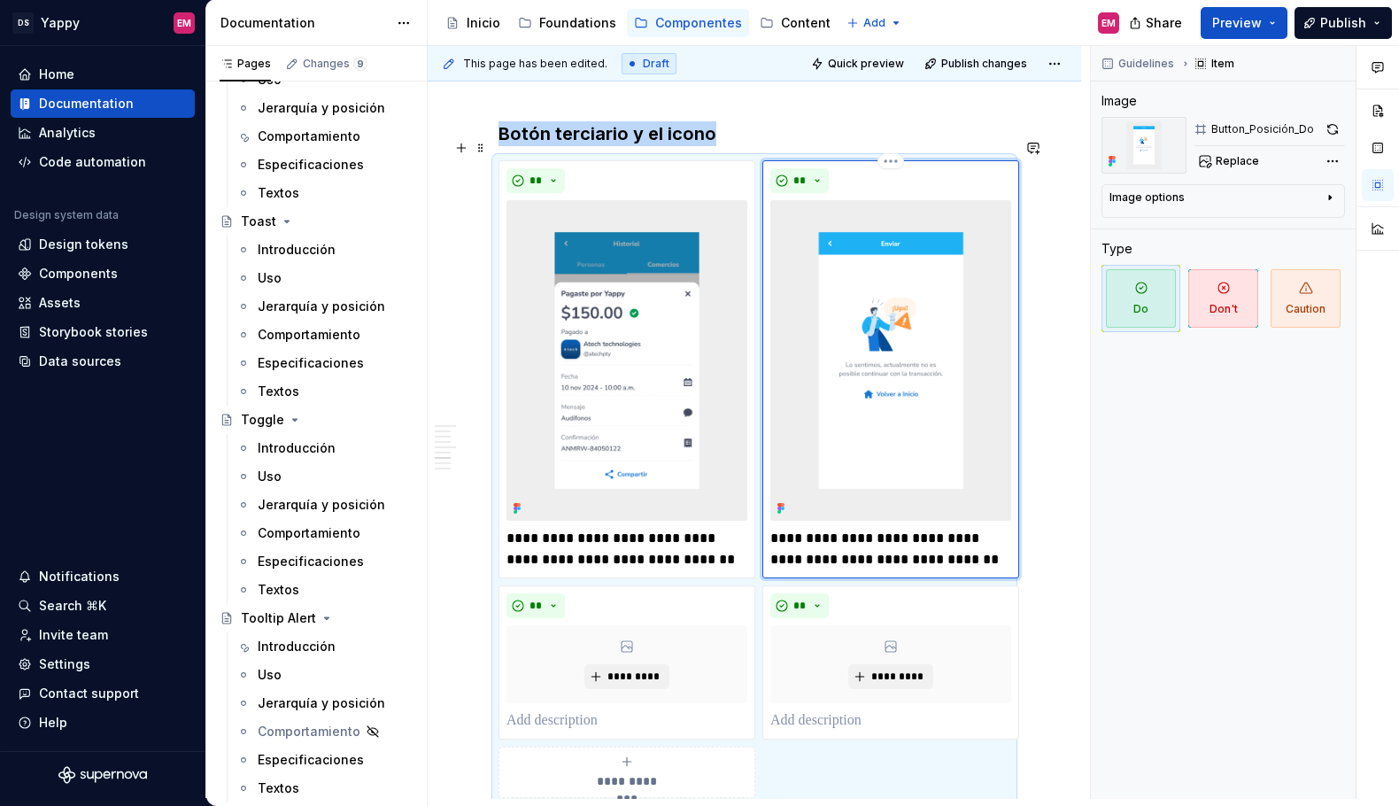
click at [903, 356] on img at bounding box center [891, 361] width 241 height 322
click at [1236, 159] on span "Replace" at bounding box center [1237, 161] width 43 height 14
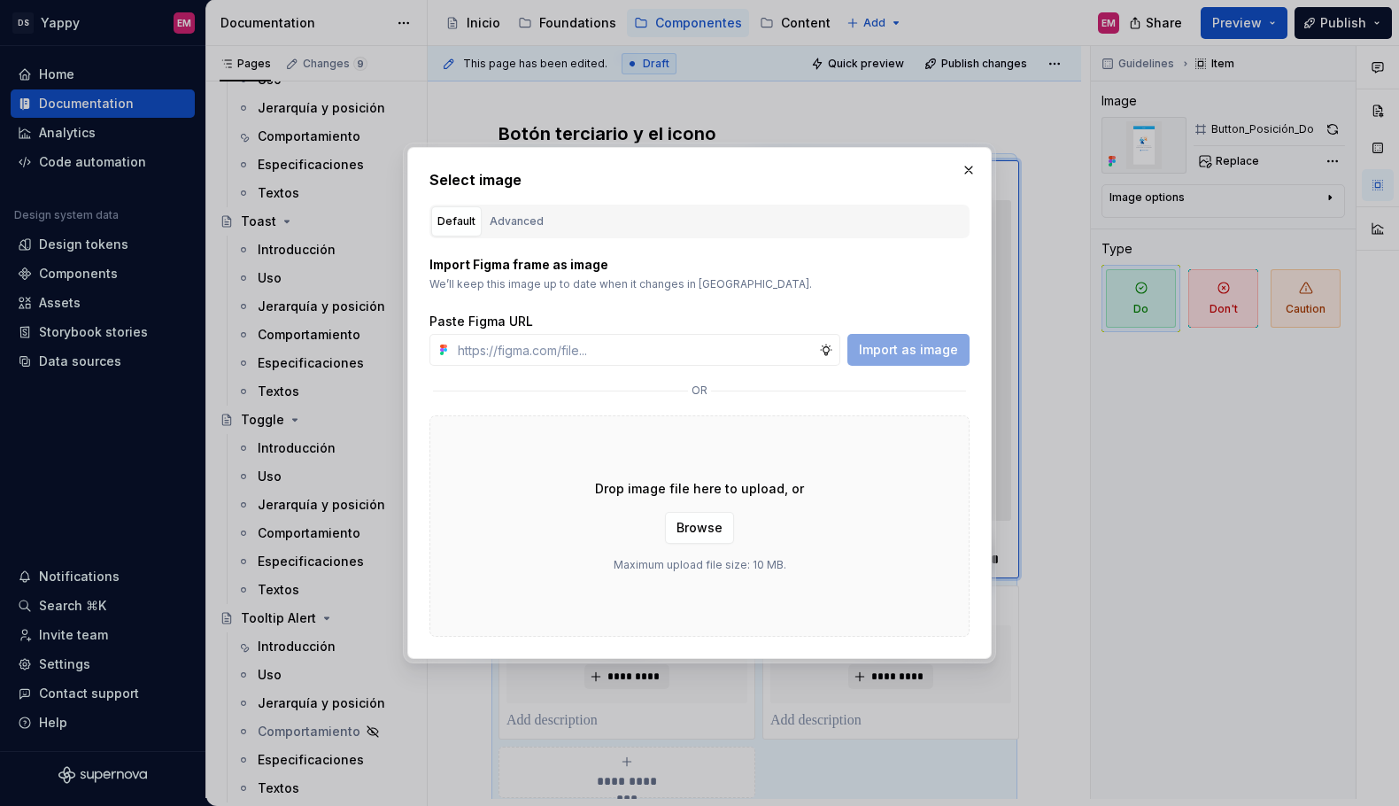
type textarea "*"
type input "[URL][DOMAIN_NAME]"
type textarea "*"
type input "[URL][DOMAIN_NAME]"
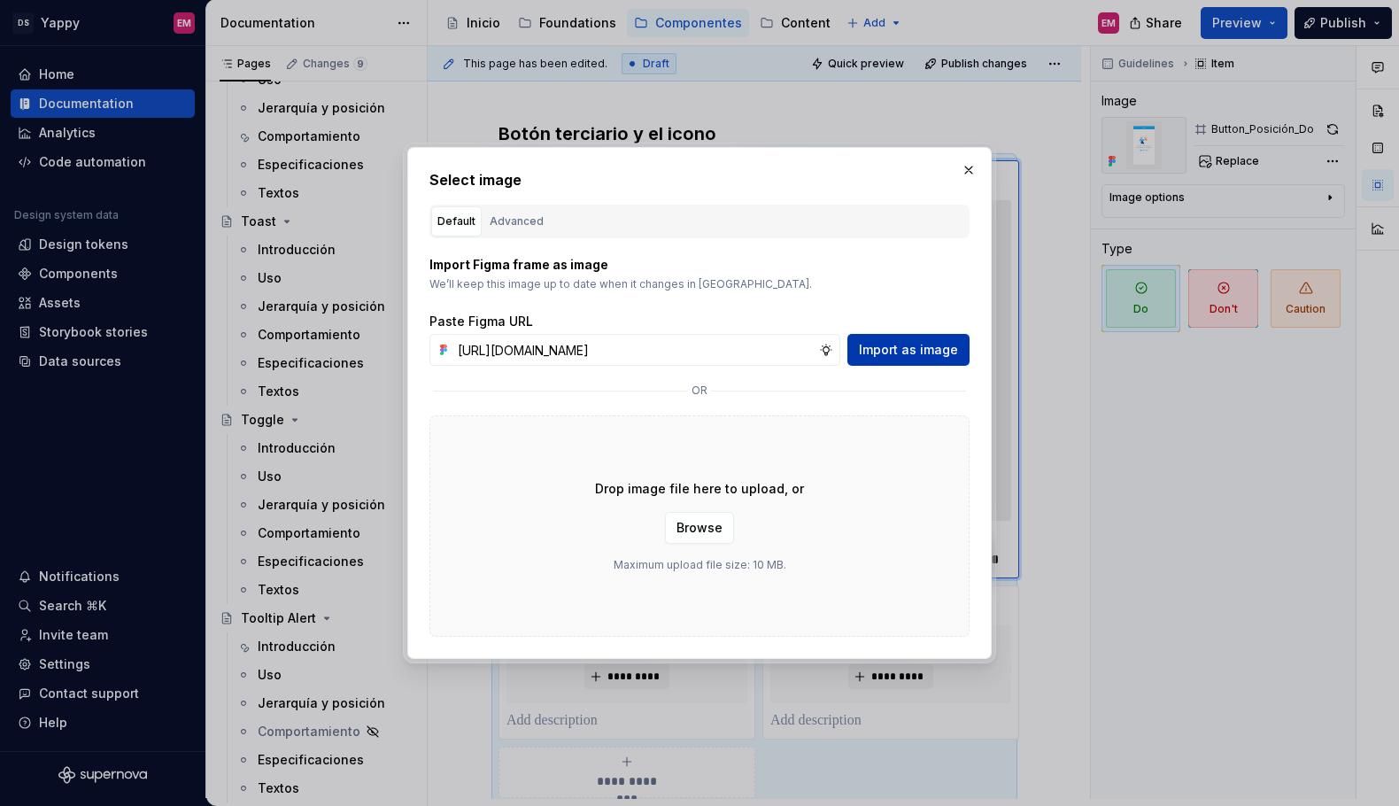
scroll to position [0, 0]
click at [899, 347] on span "Import as image" at bounding box center [908, 350] width 99 height 18
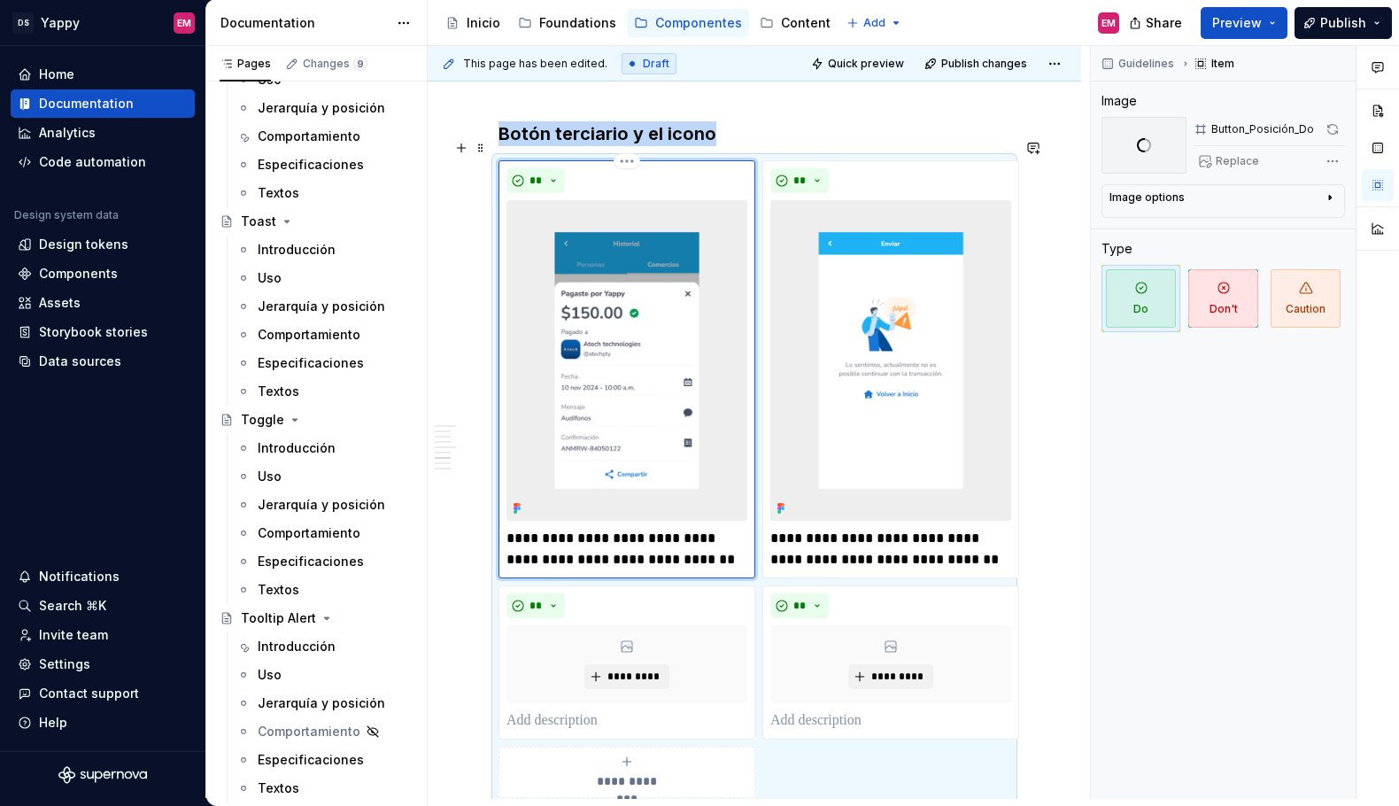
click at [589, 420] on img at bounding box center [627, 361] width 241 height 322
click at [1151, 562] on div "Guidelines Item Image Button_Posición_Do Replace Image options Alignment Captio…" at bounding box center [1223, 422] width 265 height 753
click at [814, 529] on p "**********" at bounding box center [891, 549] width 241 height 43
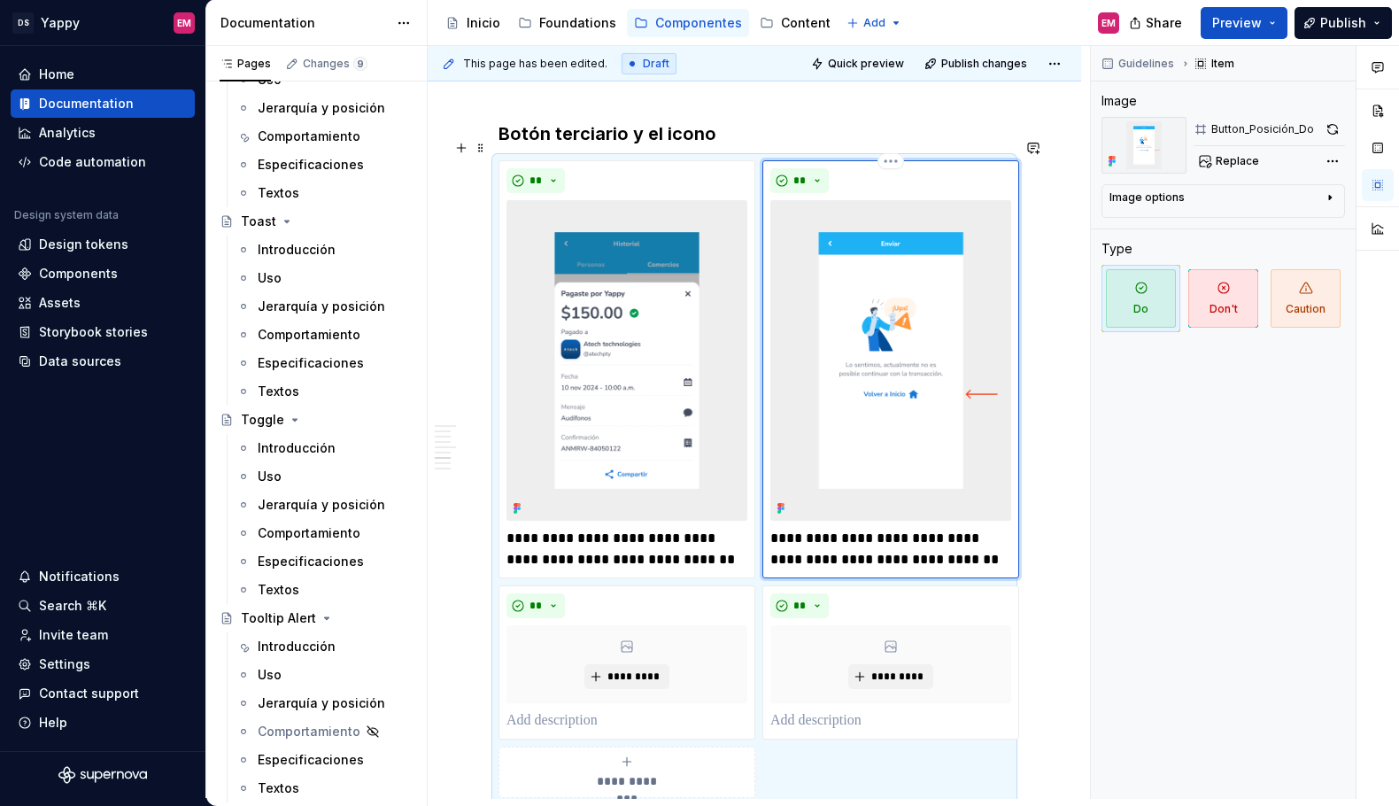
click at [797, 528] on p "**********" at bounding box center [891, 549] width 241 height 43
type textarea "*"
click at [797, 168] on button "**" at bounding box center [800, 180] width 58 height 25
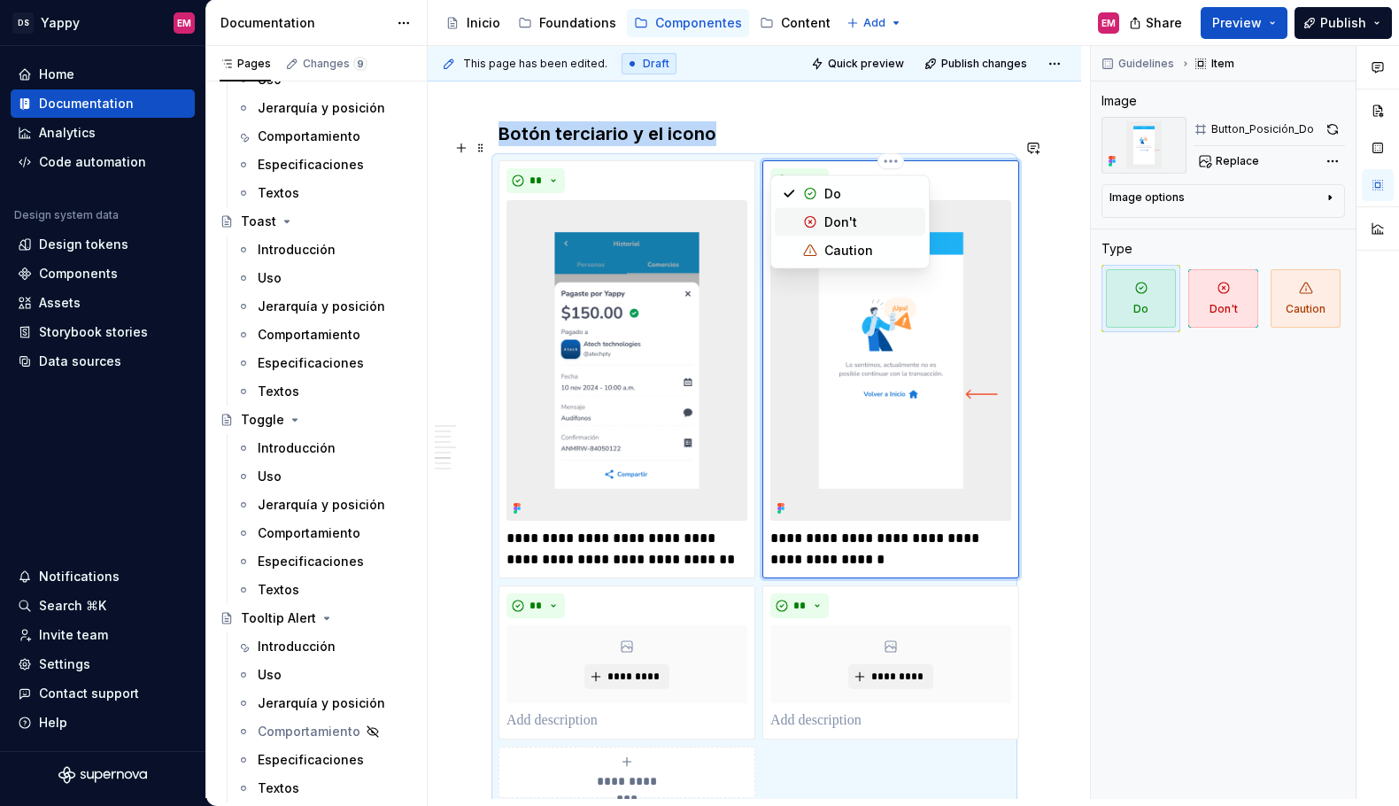
click at [826, 226] on div "Don't" at bounding box center [841, 222] width 33 height 18
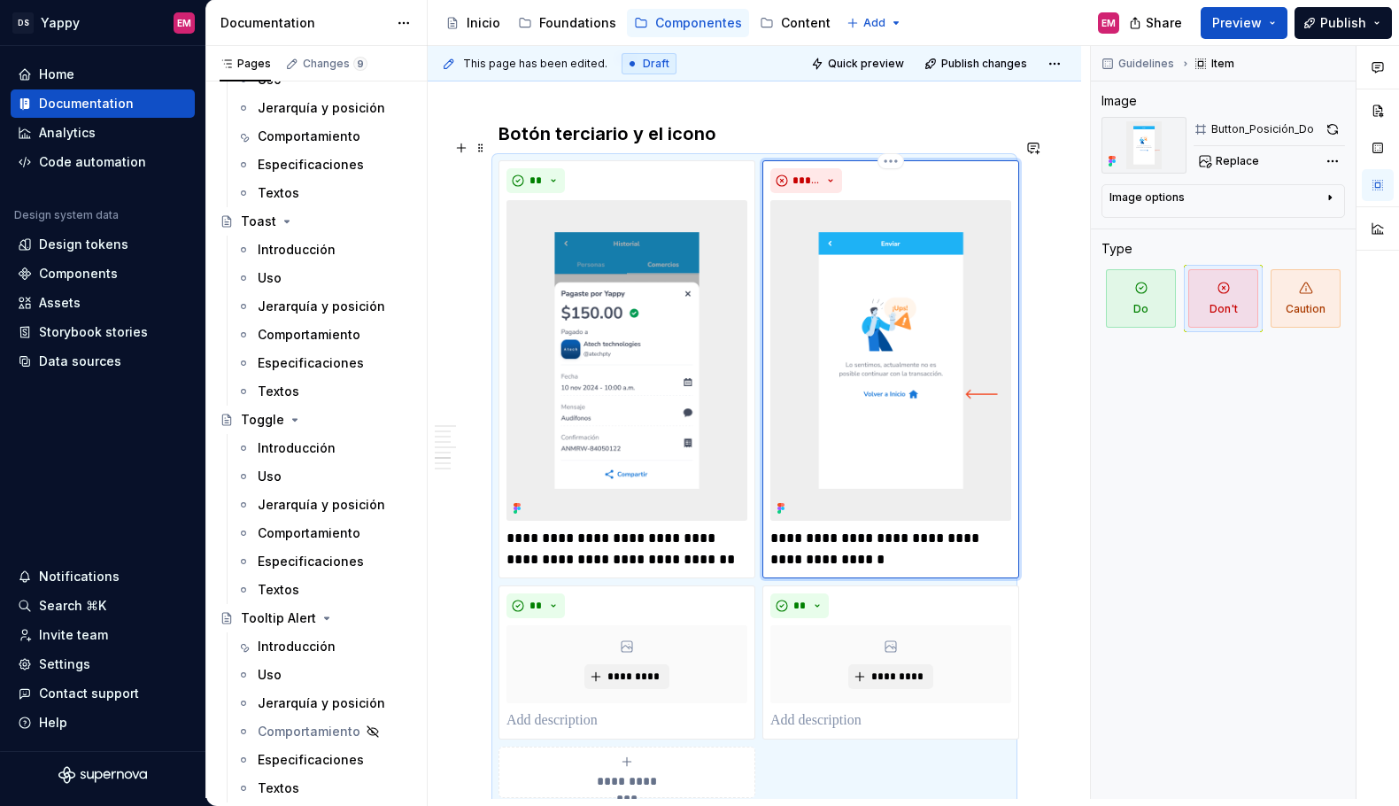
click at [848, 544] on p "**********" at bounding box center [891, 549] width 241 height 43
click at [894, 531] on p "**********" at bounding box center [891, 549] width 241 height 43
click at [1324, 27] on span "Publish" at bounding box center [1344, 23] width 46 height 18
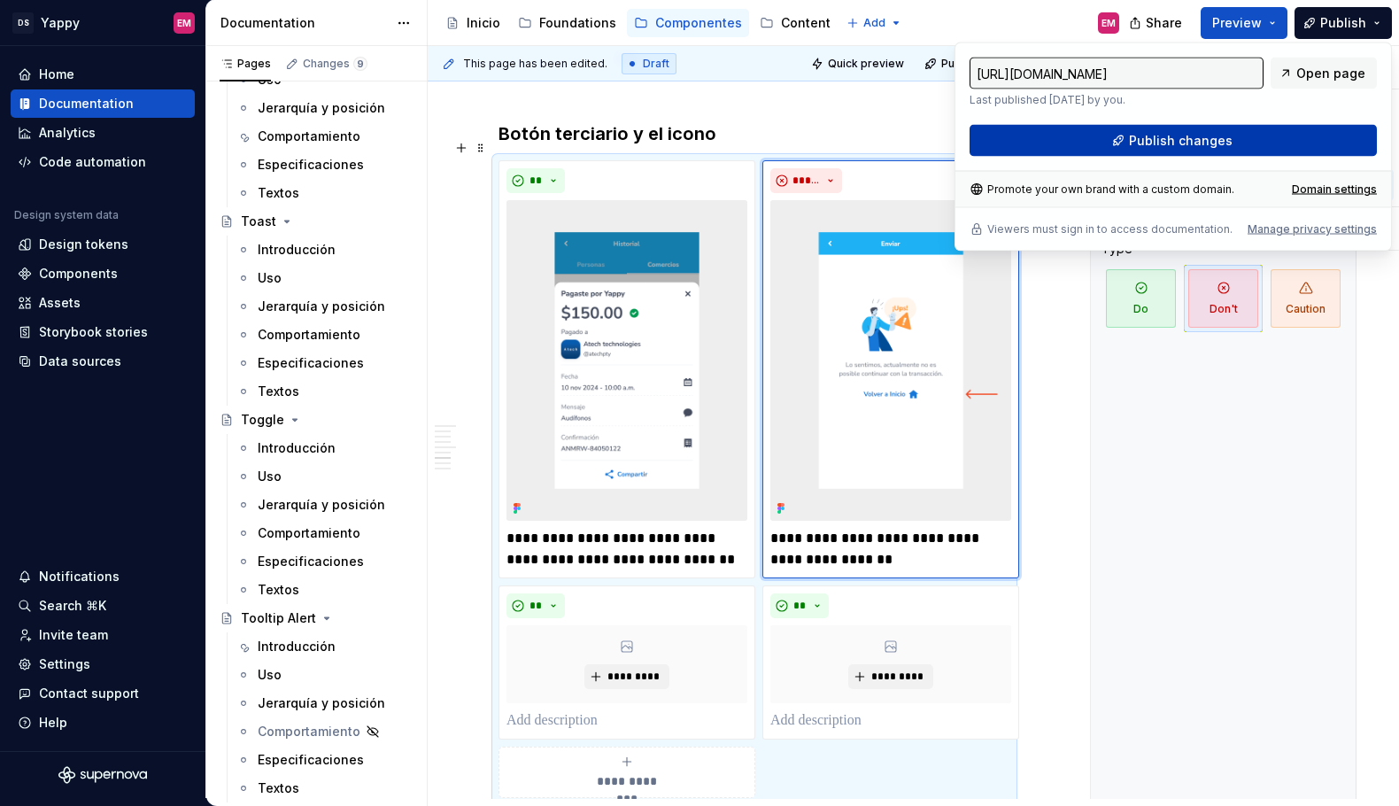
click at [1060, 150] on button "Publish changes" at bounding box center [1173, 141] width 407 height 32
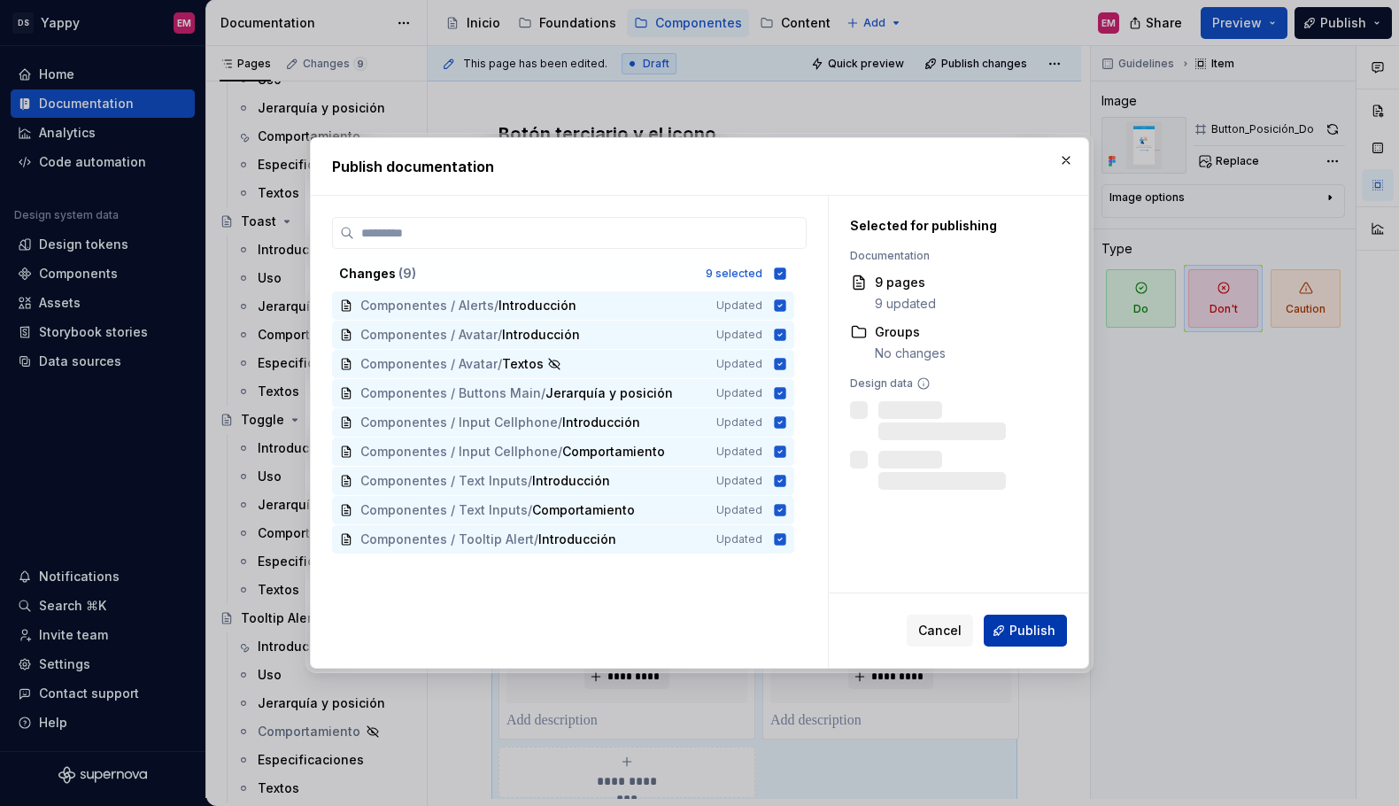
click at [1047, 620] on button "Publish" at bounding box center [1025, 631] width 83 height 32
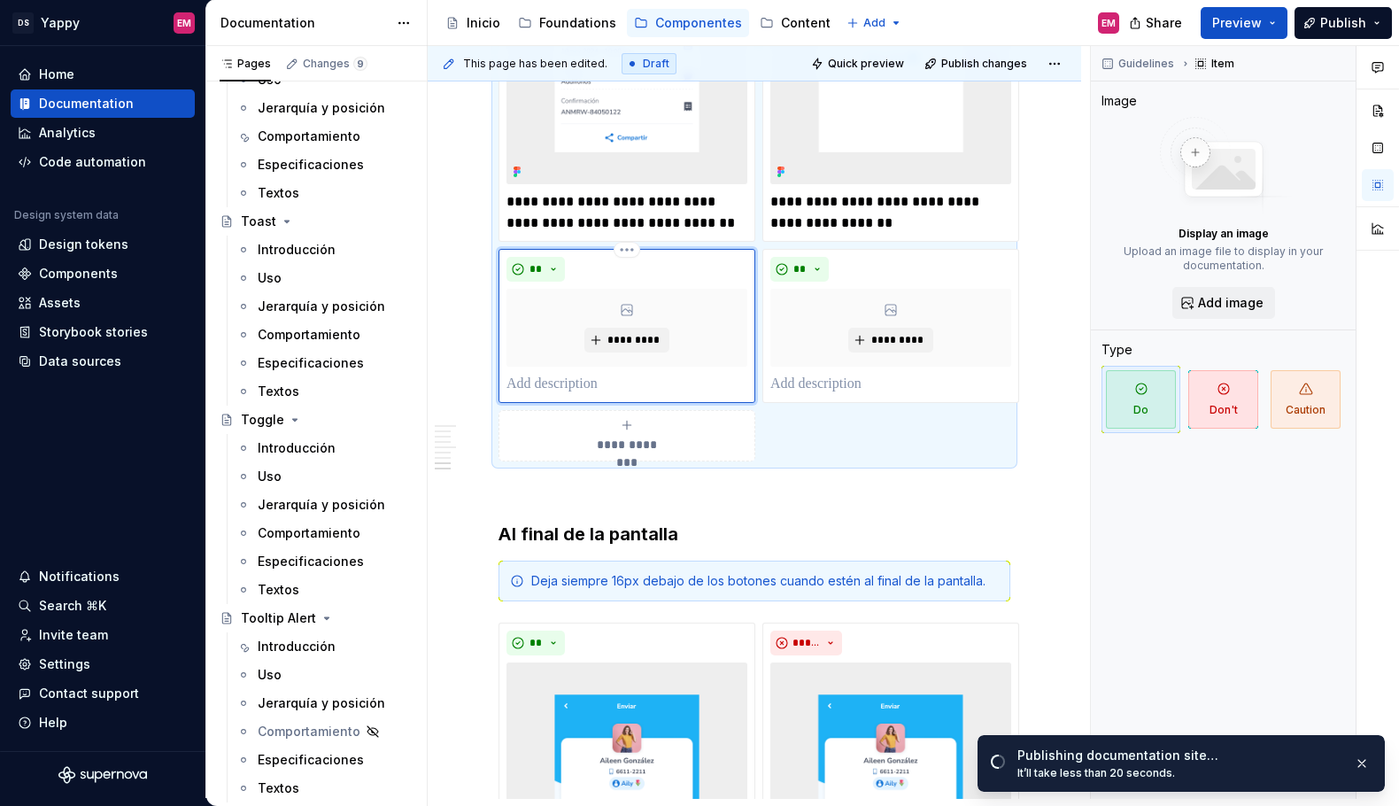
click at [596, 289] on div "*********" at bounding box center [627, 328] width 241 height 78
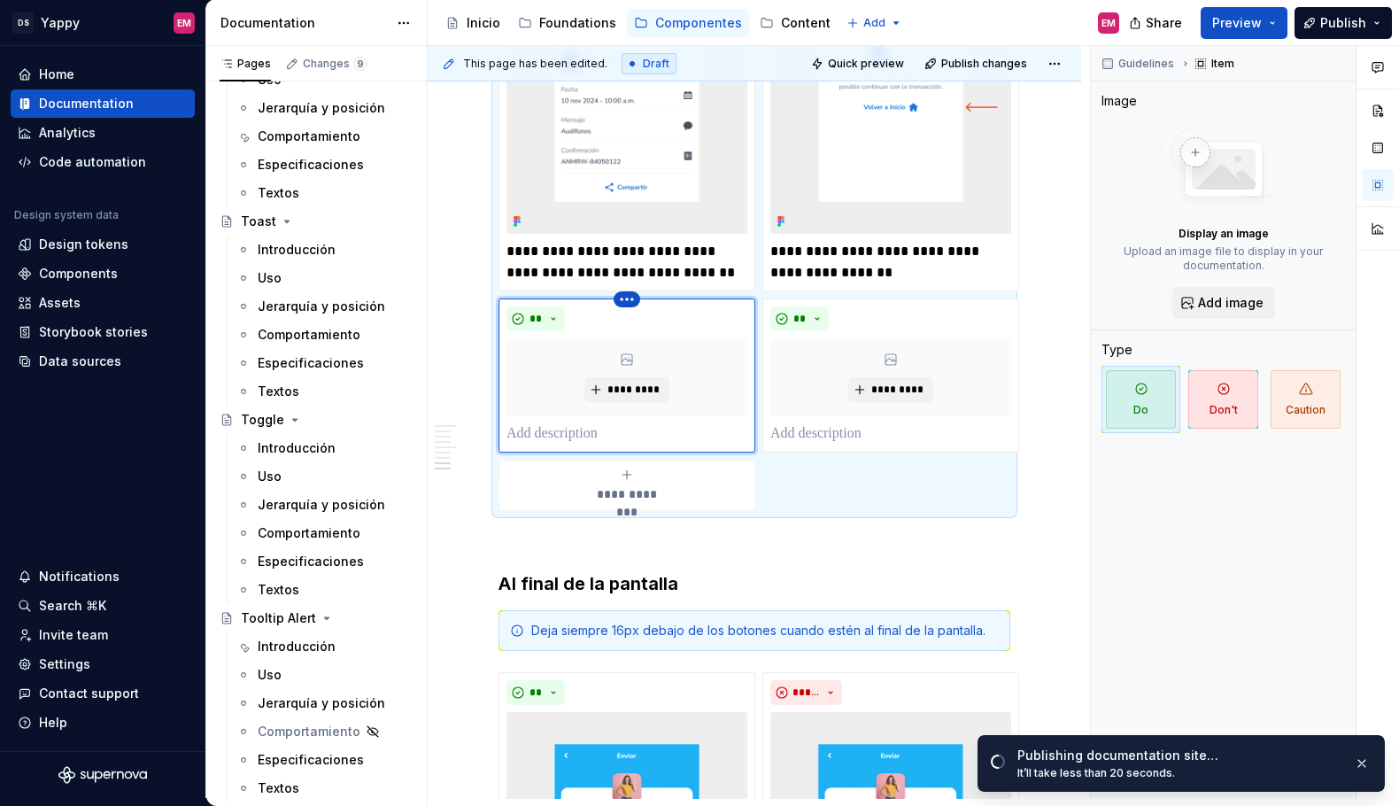
click at [632, 277] on html "DS Yappy EM Home Documentation Analytics Code automation Design system data Des…" at bounding box center [699, 403] width 1399 height 806
click at [671, 313] on div "Delete item" at bounding box center [704, 309] width 115 height 18
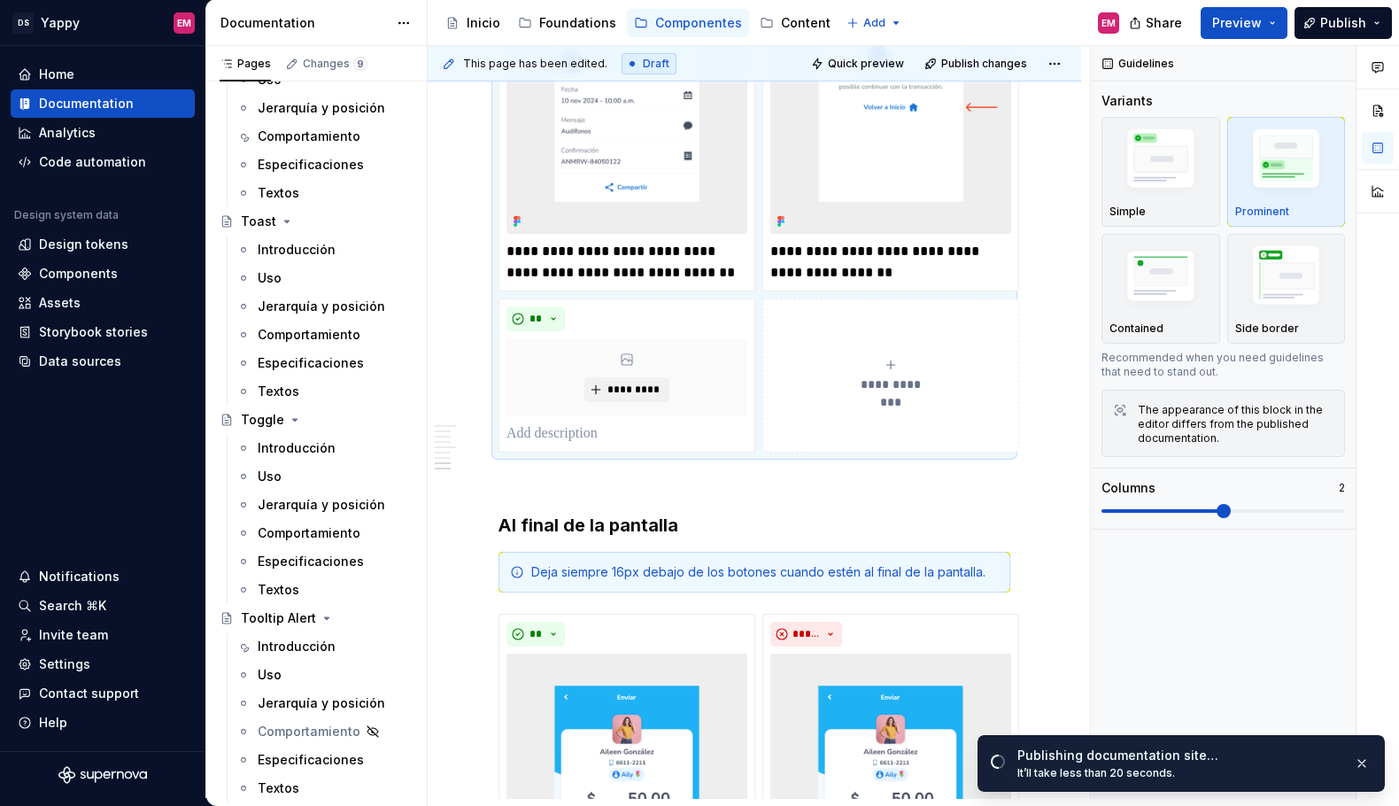
scroll to position [1500, 0]
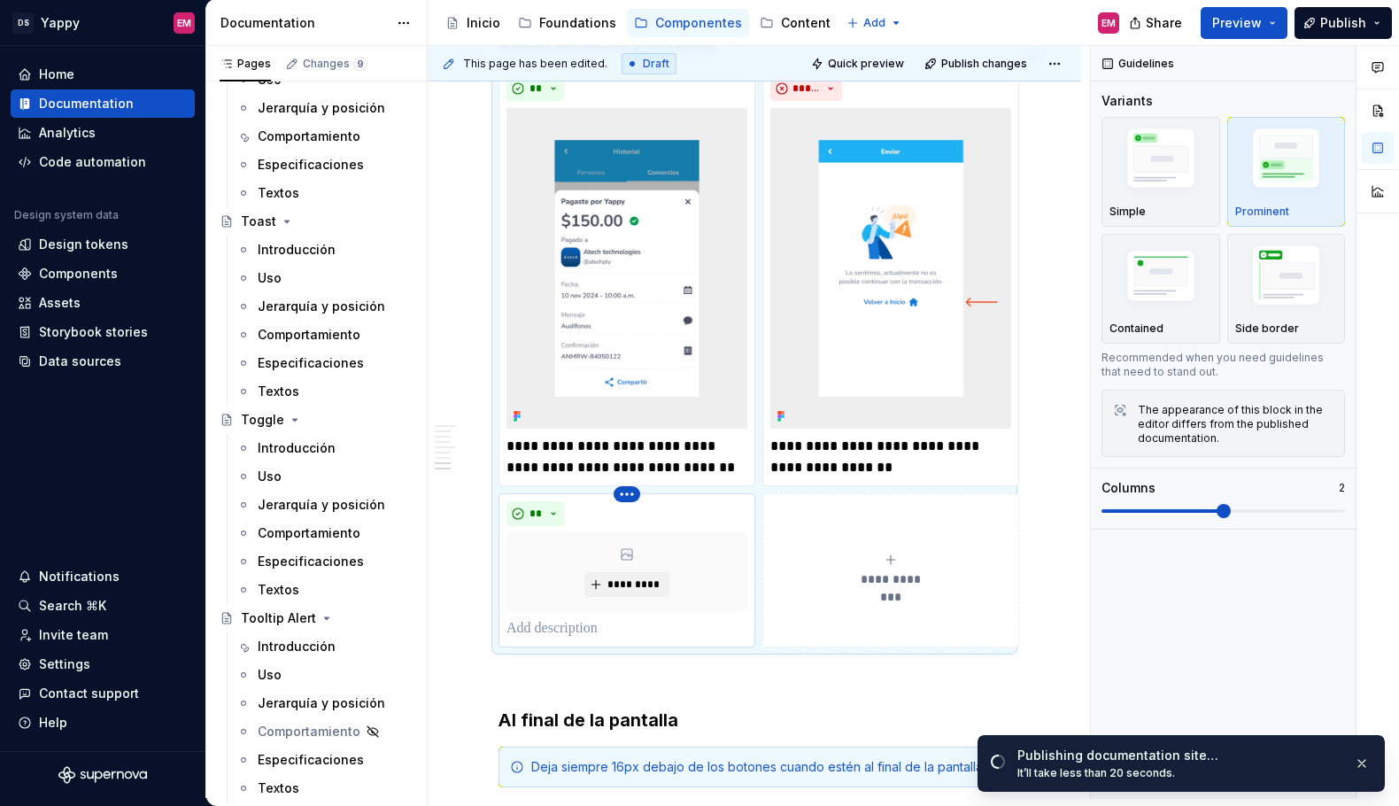
click at [623, 471] on html "DS Yappy EM Home Documentation Analytics Code automation Design system data Des…" at bounding box center [699, 403] width 1399 height 806
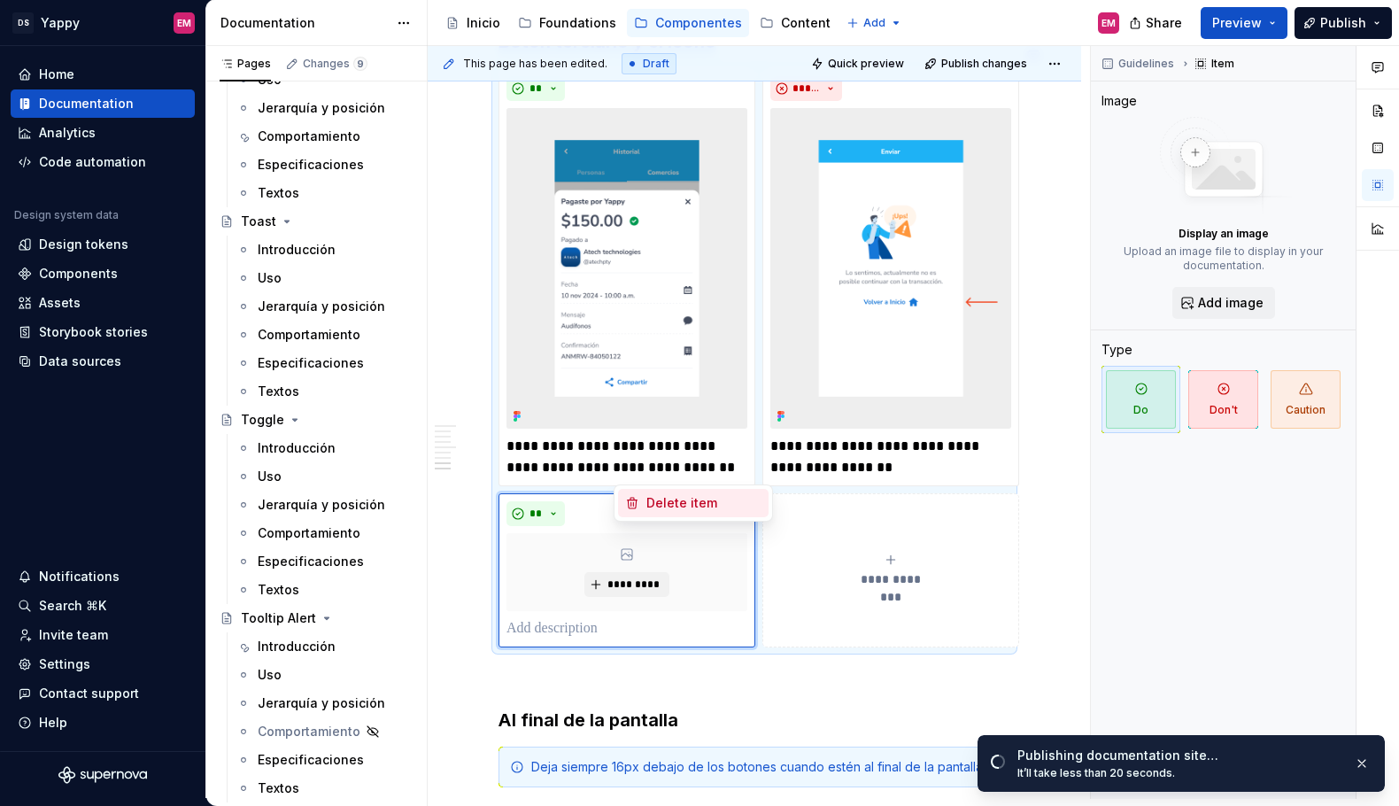
click at [644, 500] on div "Delete item" at bounding box center [693, 503] width 151 height 28
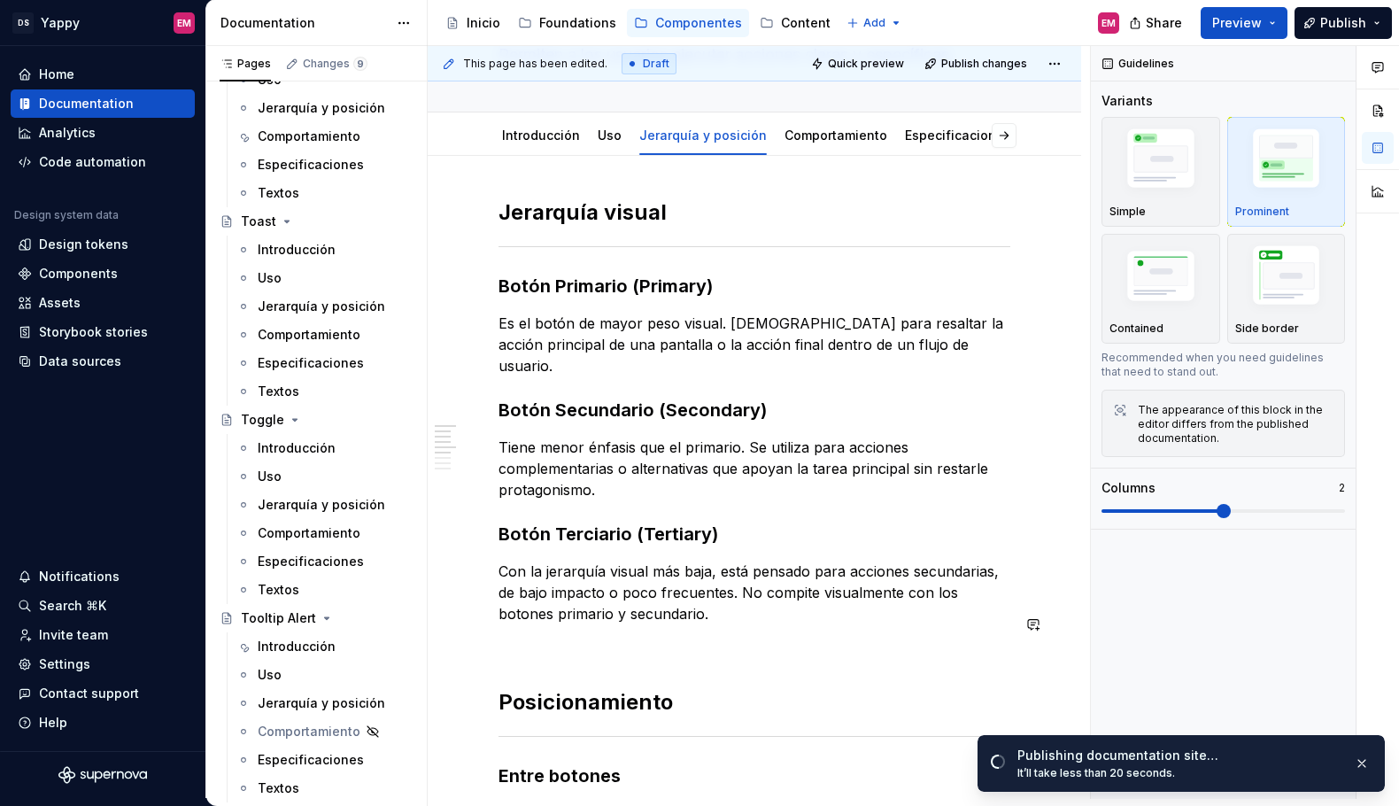
scroll to position [0, 0]
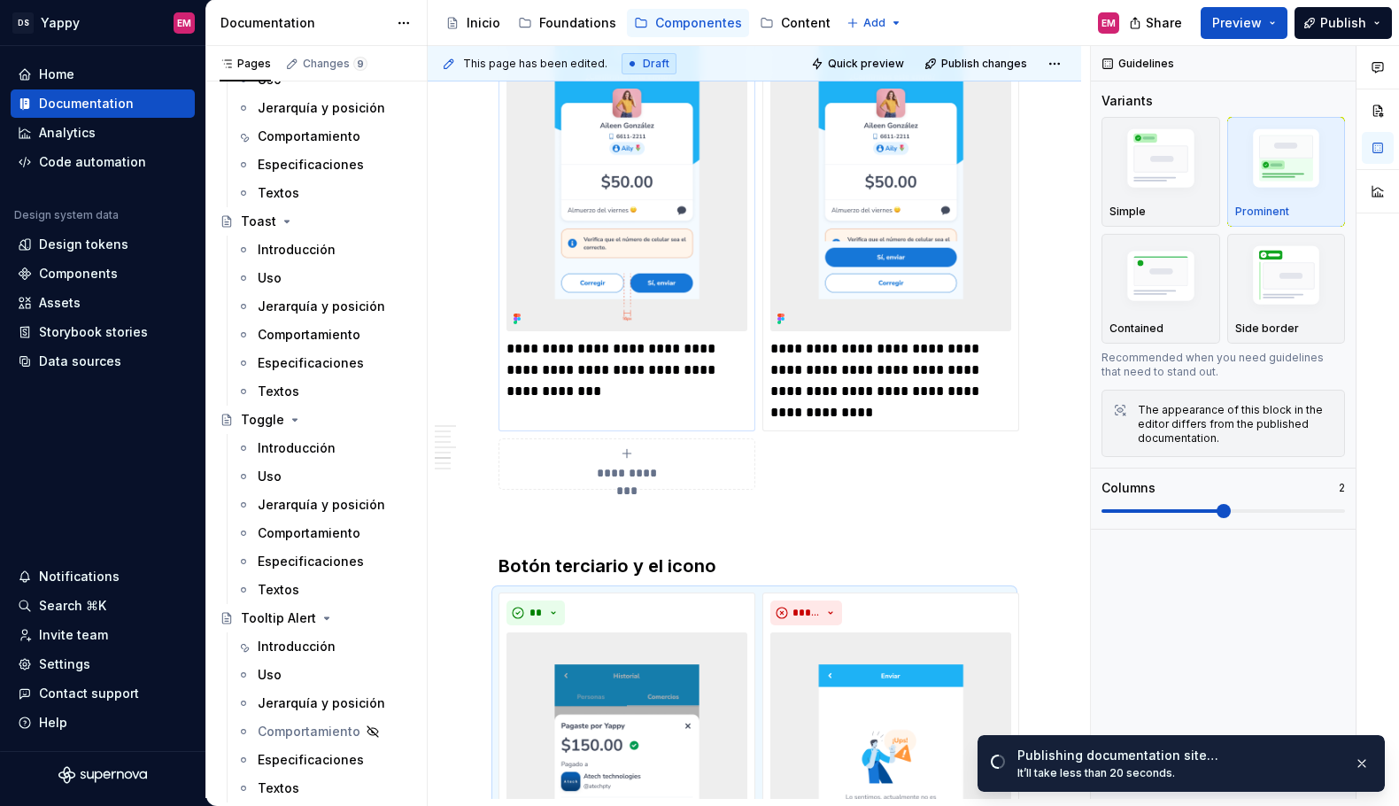
click at [678, 338] on p "**********" at bounding box center [627, 370] width 241 height 64
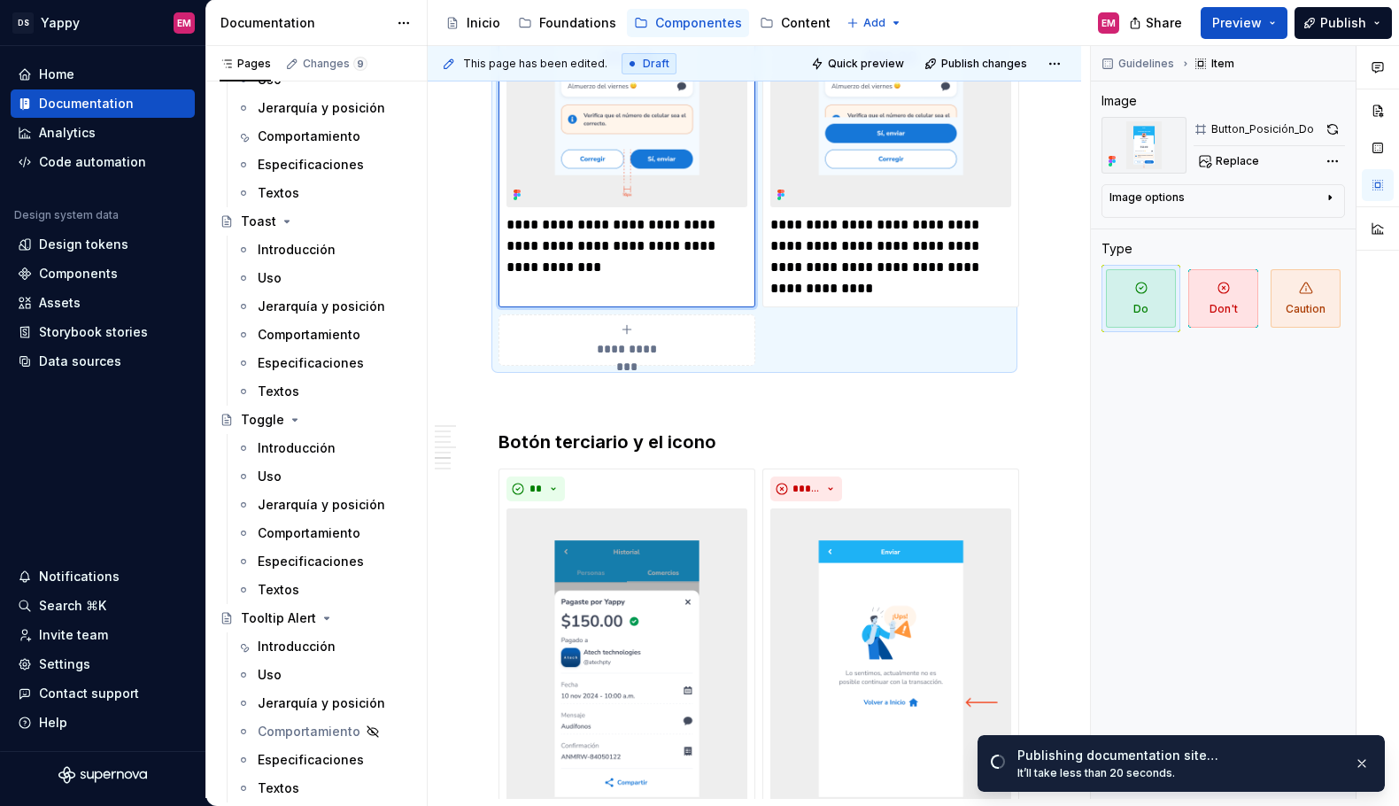
scroll to position [1341, 0]
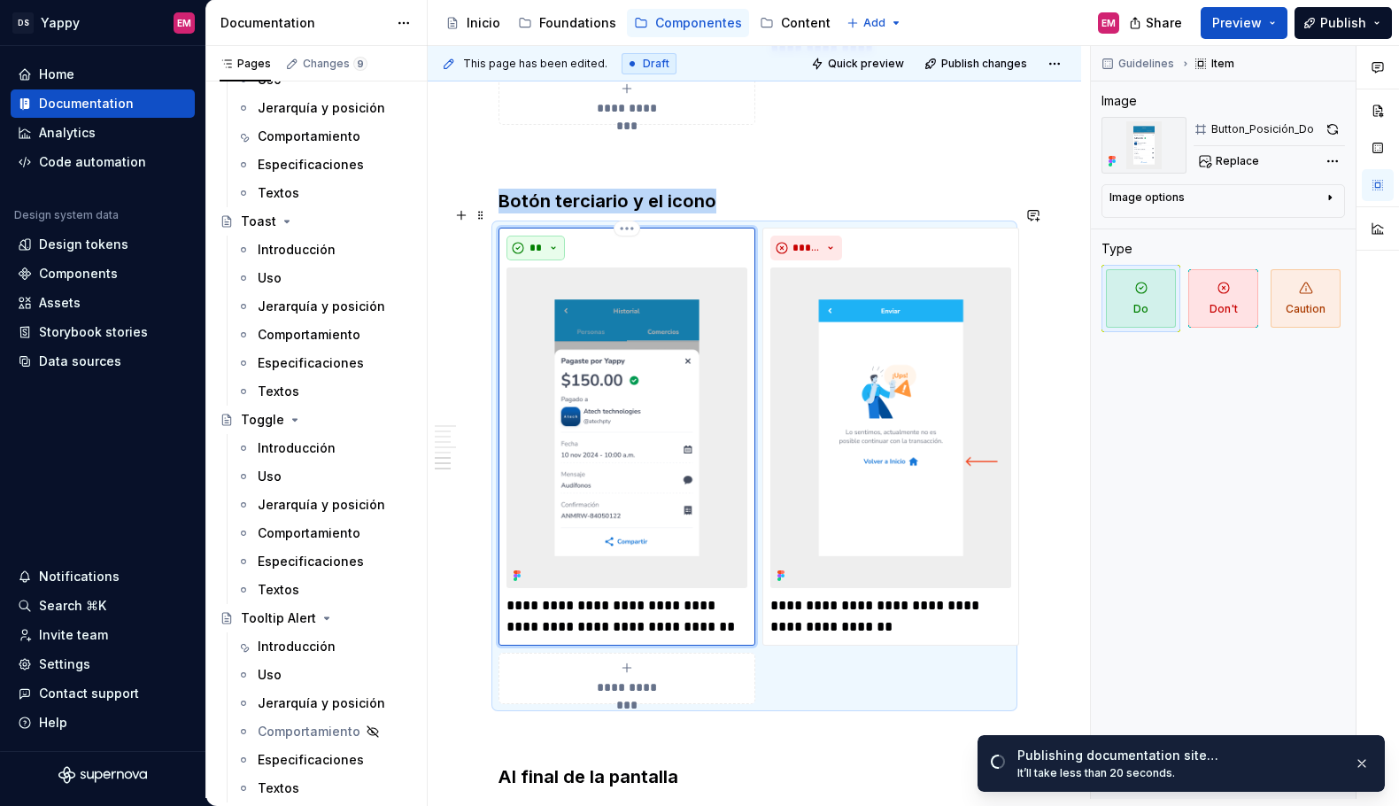
click at [539, 241] on span "**" at bounding box center [536, 248] width 14 height 14
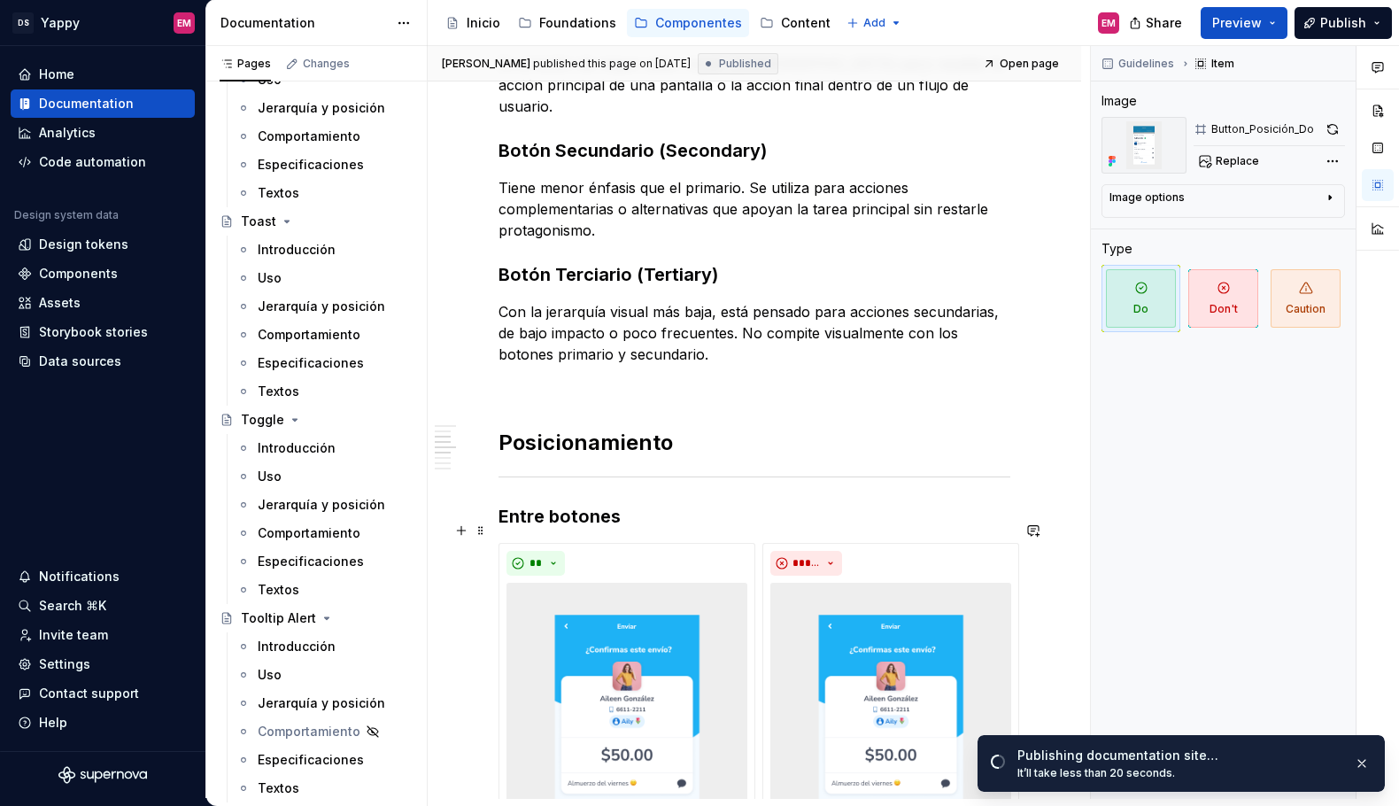
scroll to position [477, 0]
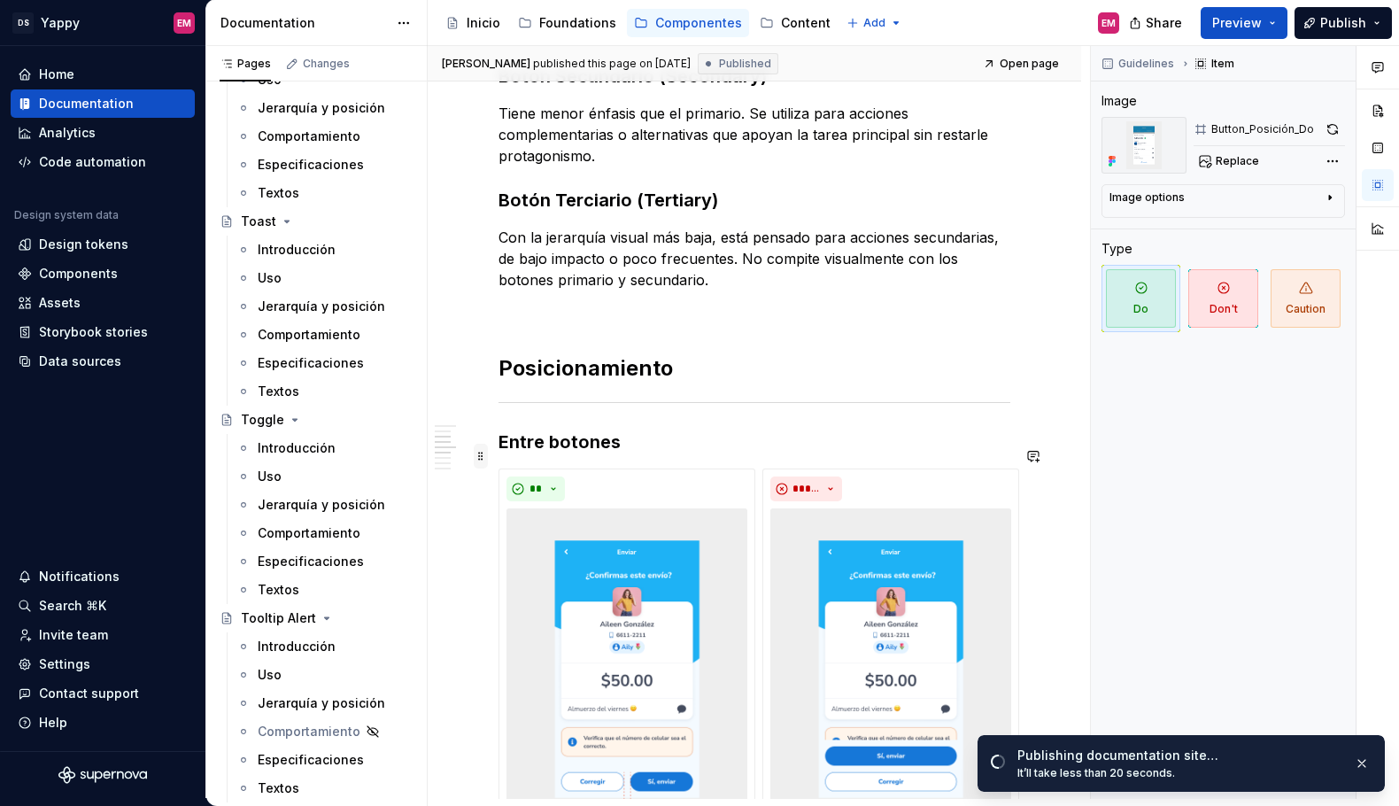
click at [485, 457] on span at bounding box center [481, 456] width 14 height 25
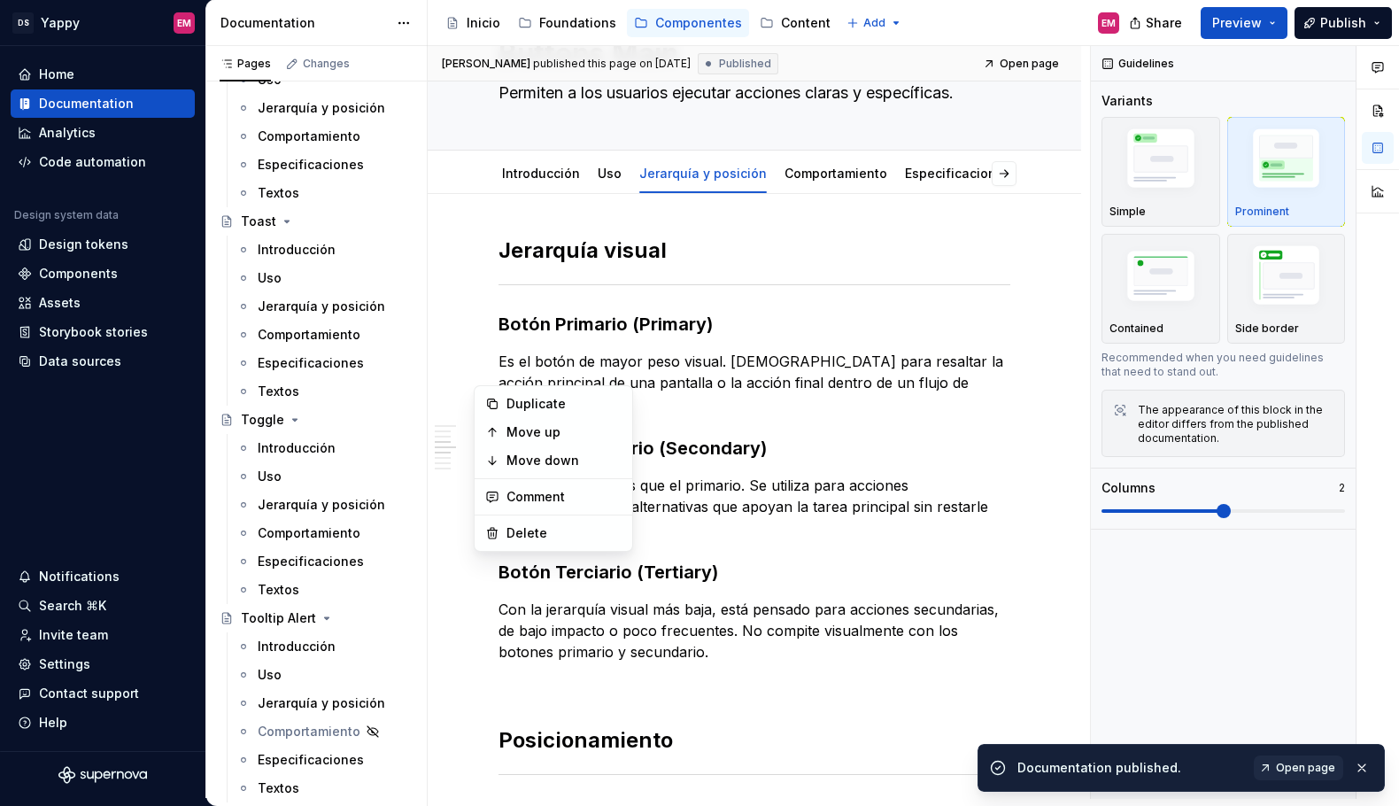
scroll to position [0, 0]
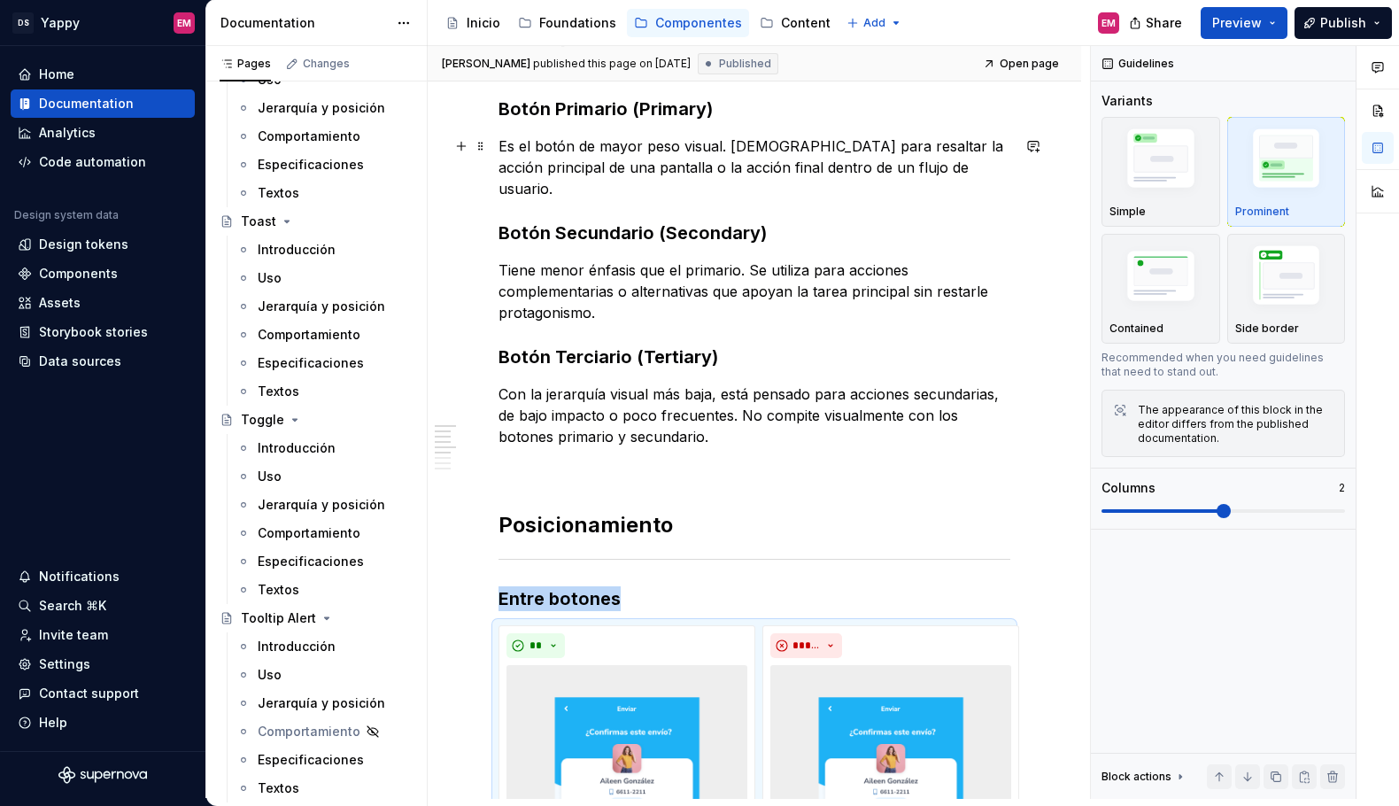
scroll to position [151, 0]
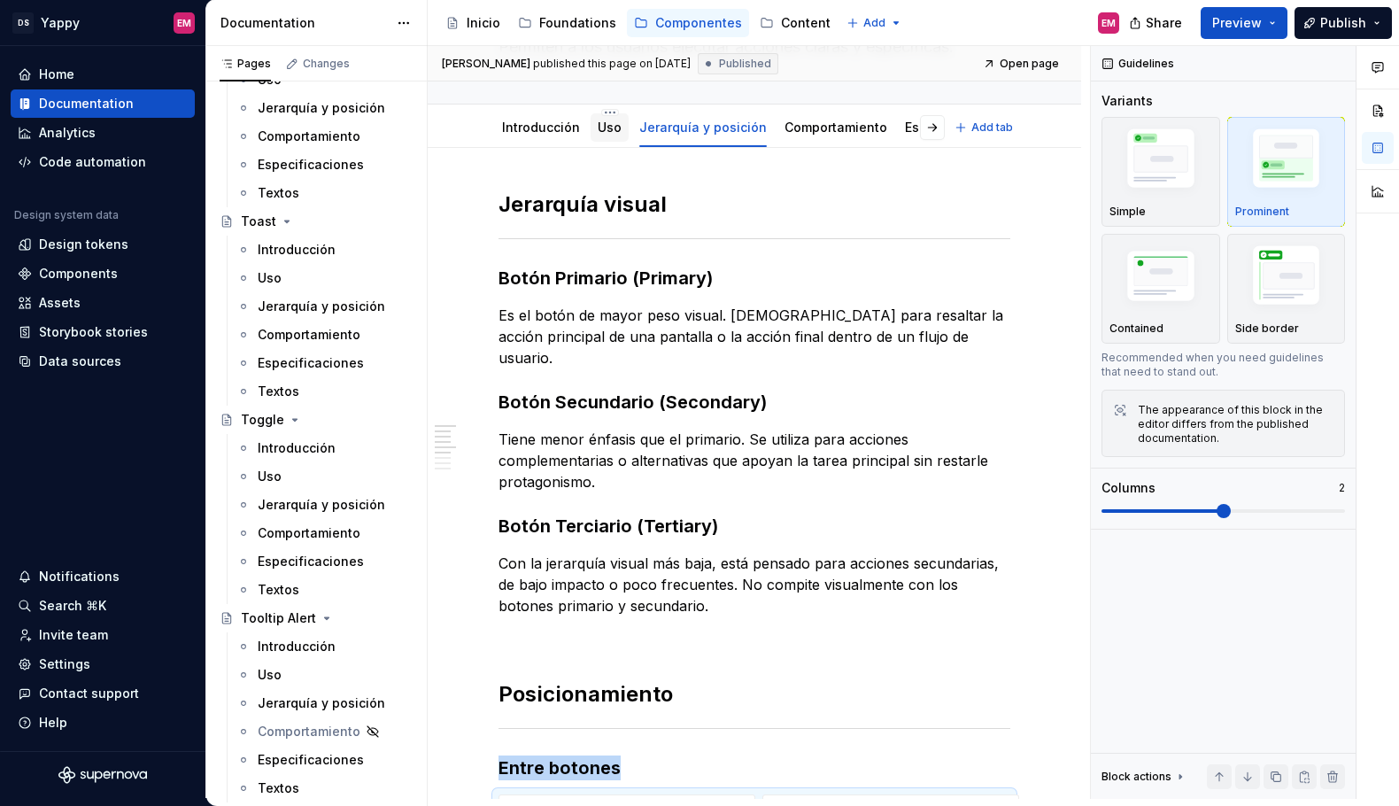
click at [598, 130] on link "Uso" at bounding box center [610, 127] width 24 height 15
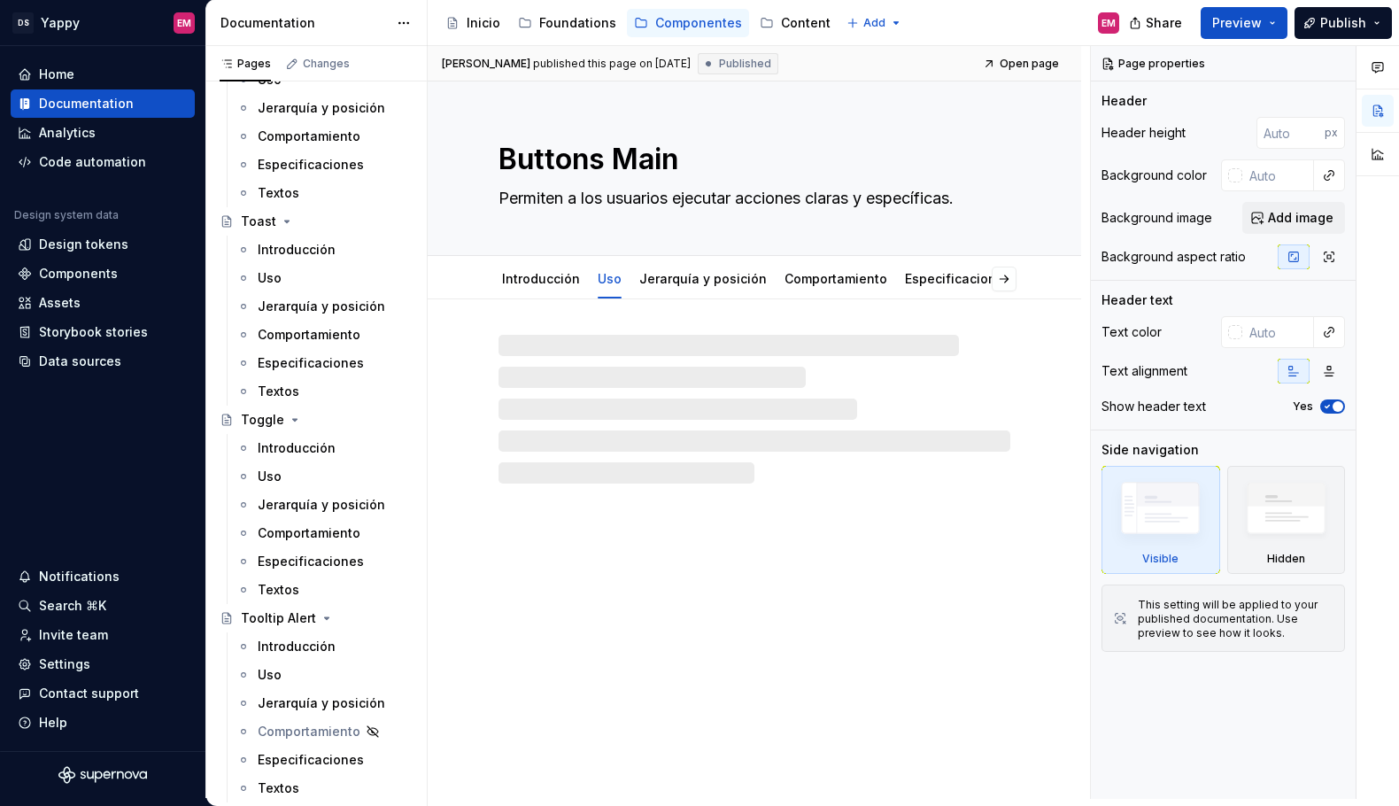
type textarea "*"
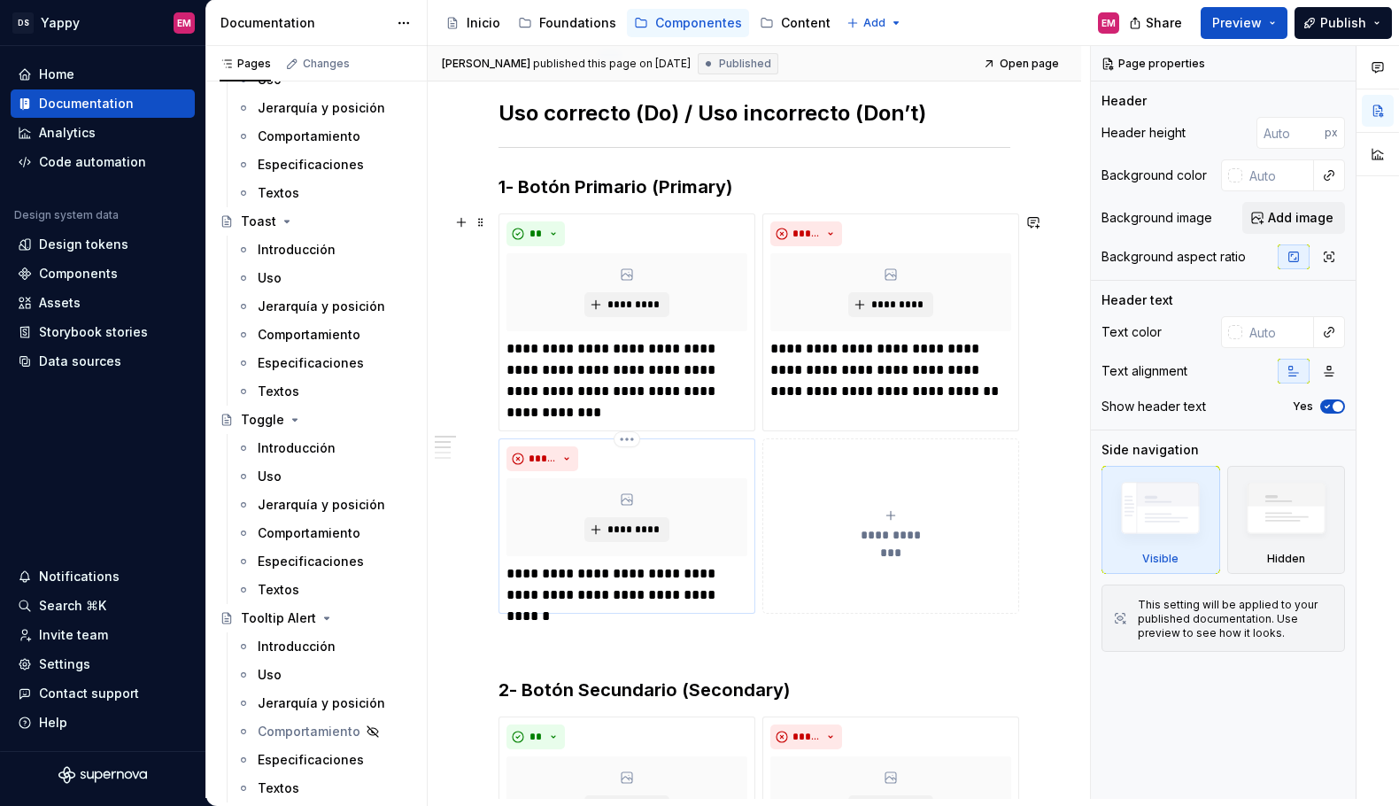
scroll to position [346, 0]
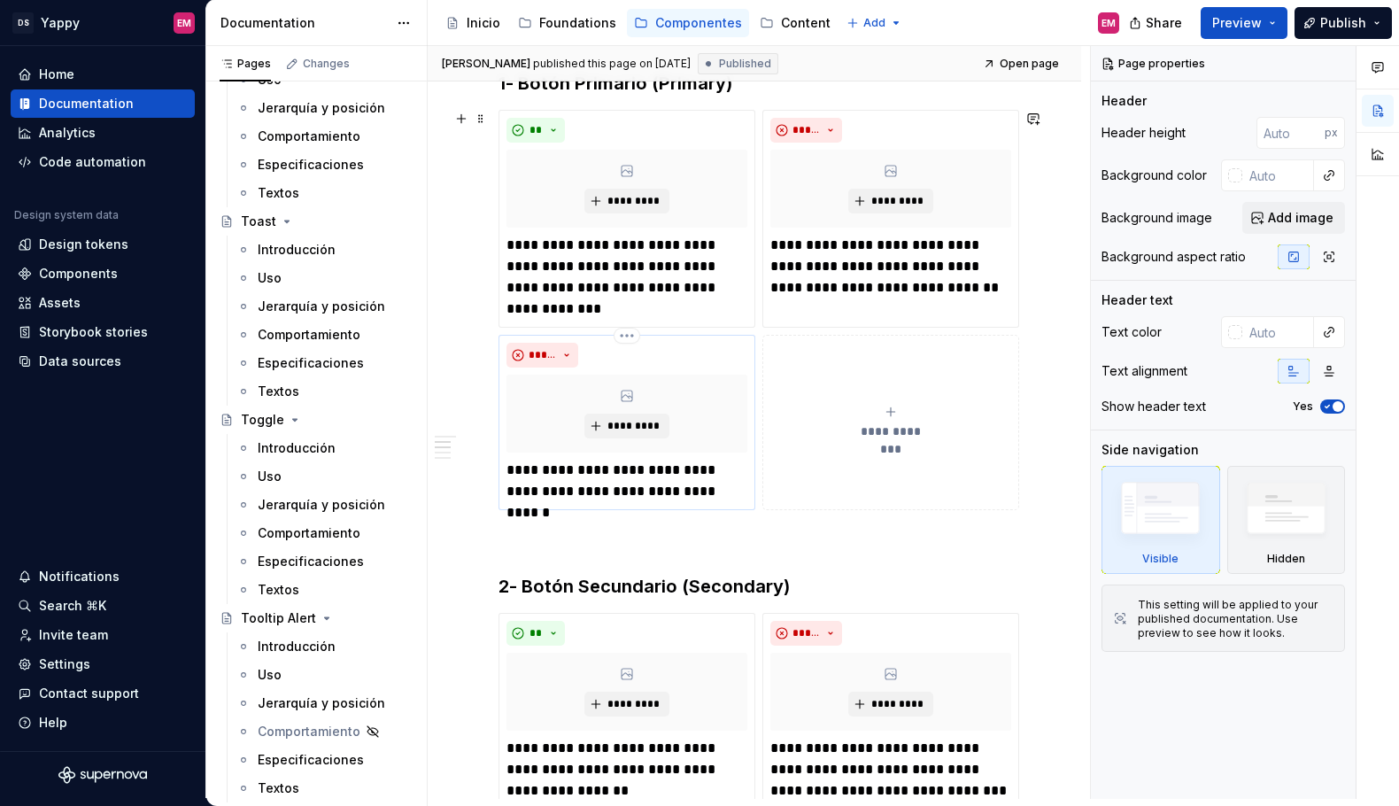
click at [578, 469] on p "**********" at bounding box center [627, 481] width 241 height 43
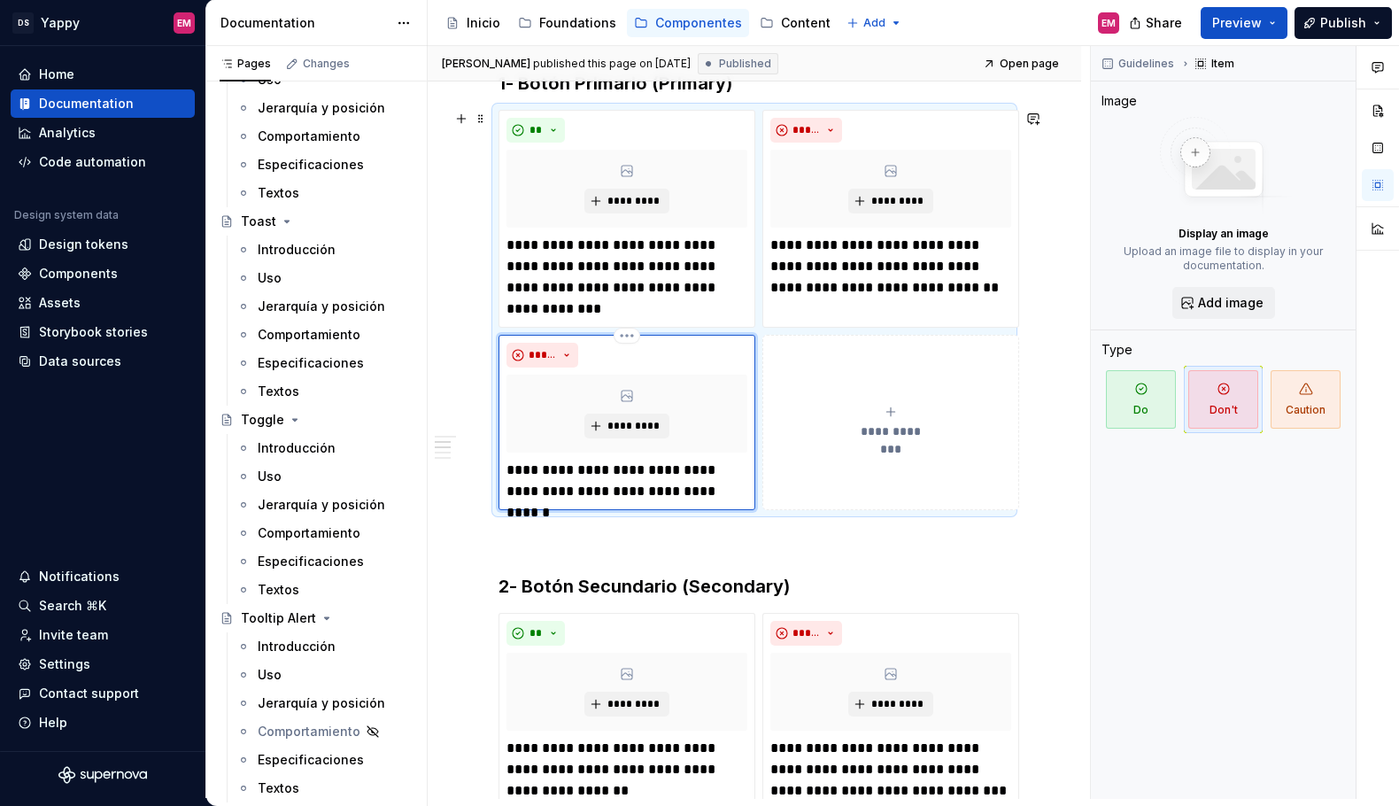
click at [590, 495] on p "**********" at bounding box center [627, 481] width 241 height 43
click at [593, 310] on p "**********" at bounding box center [627, 277] width 241 height 85
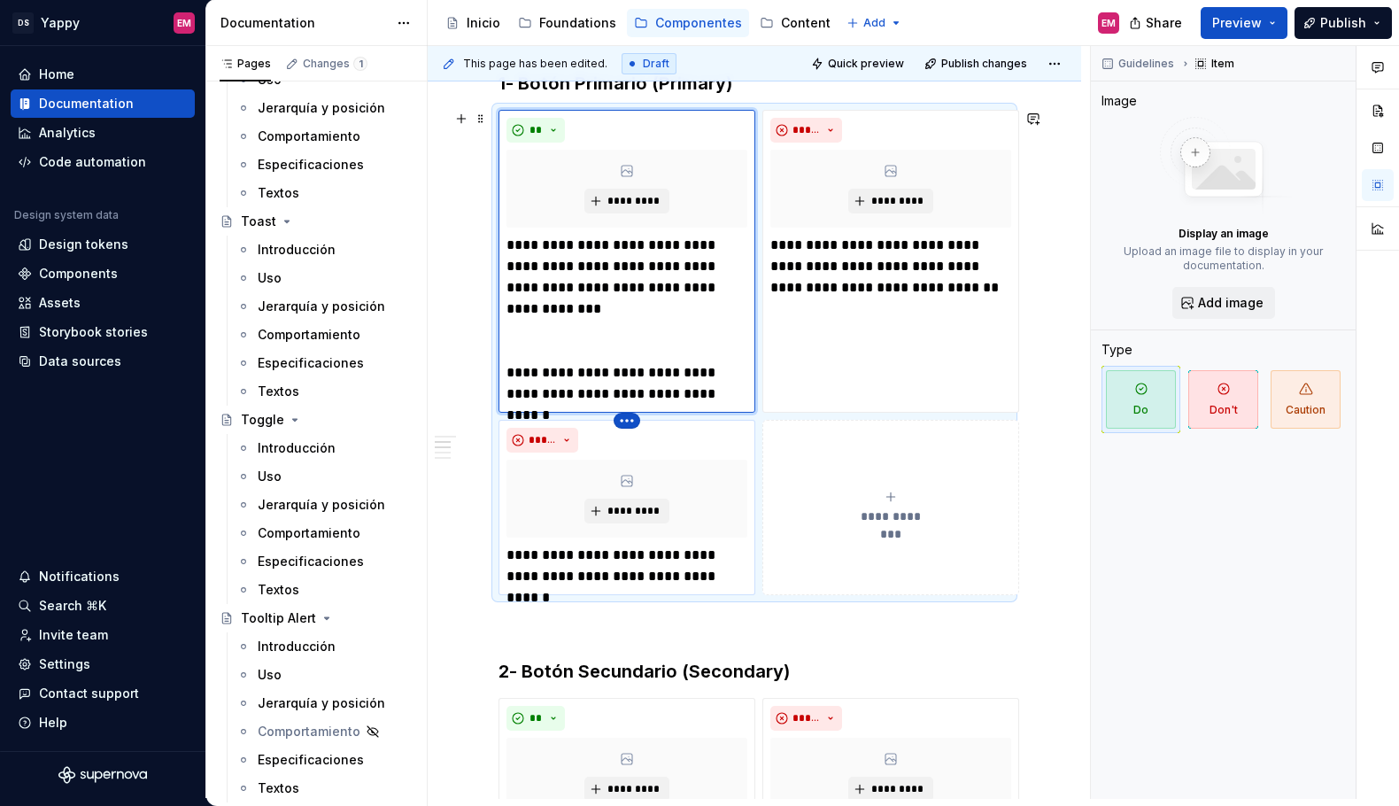
click at [630, 423] on html "DS Yappy EM Home Documentation Analytics Code automation Design system data Des…" at bounding box center [699, 403] width 1399 height 806
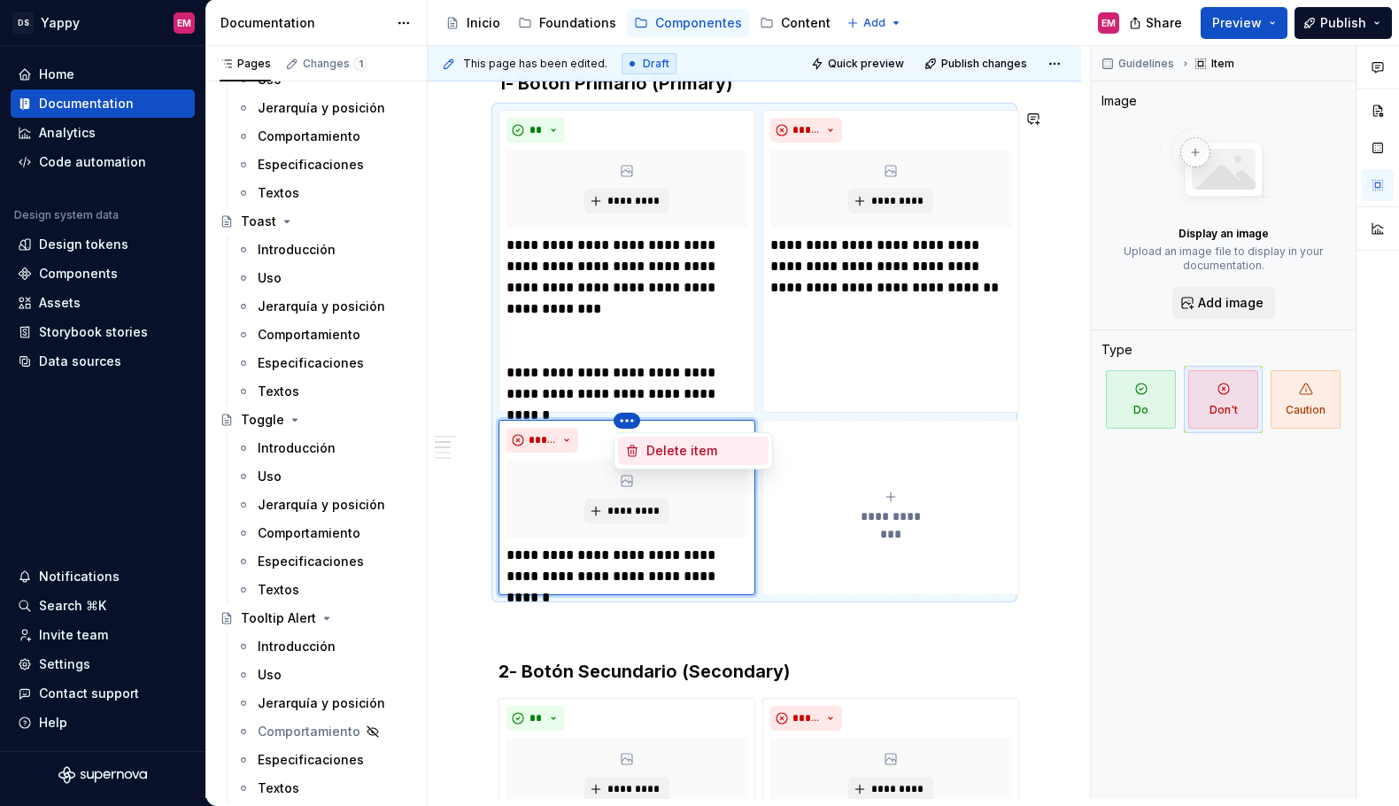
click at [644, 448] on div "Delete item" at bounding box center [693, 451] width 151 height 28
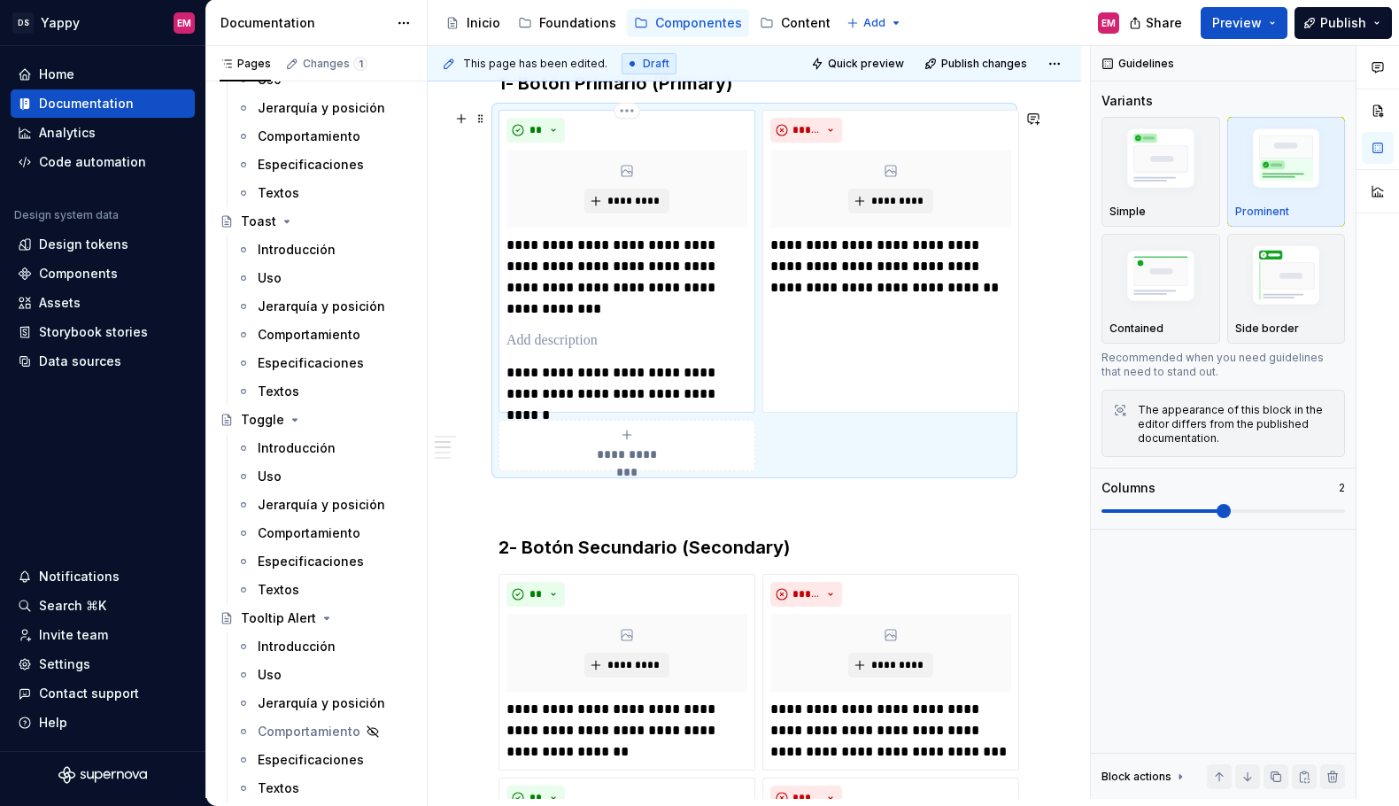
click at [553, 347] on p at bounding box center [627, 340] width 241 height 21
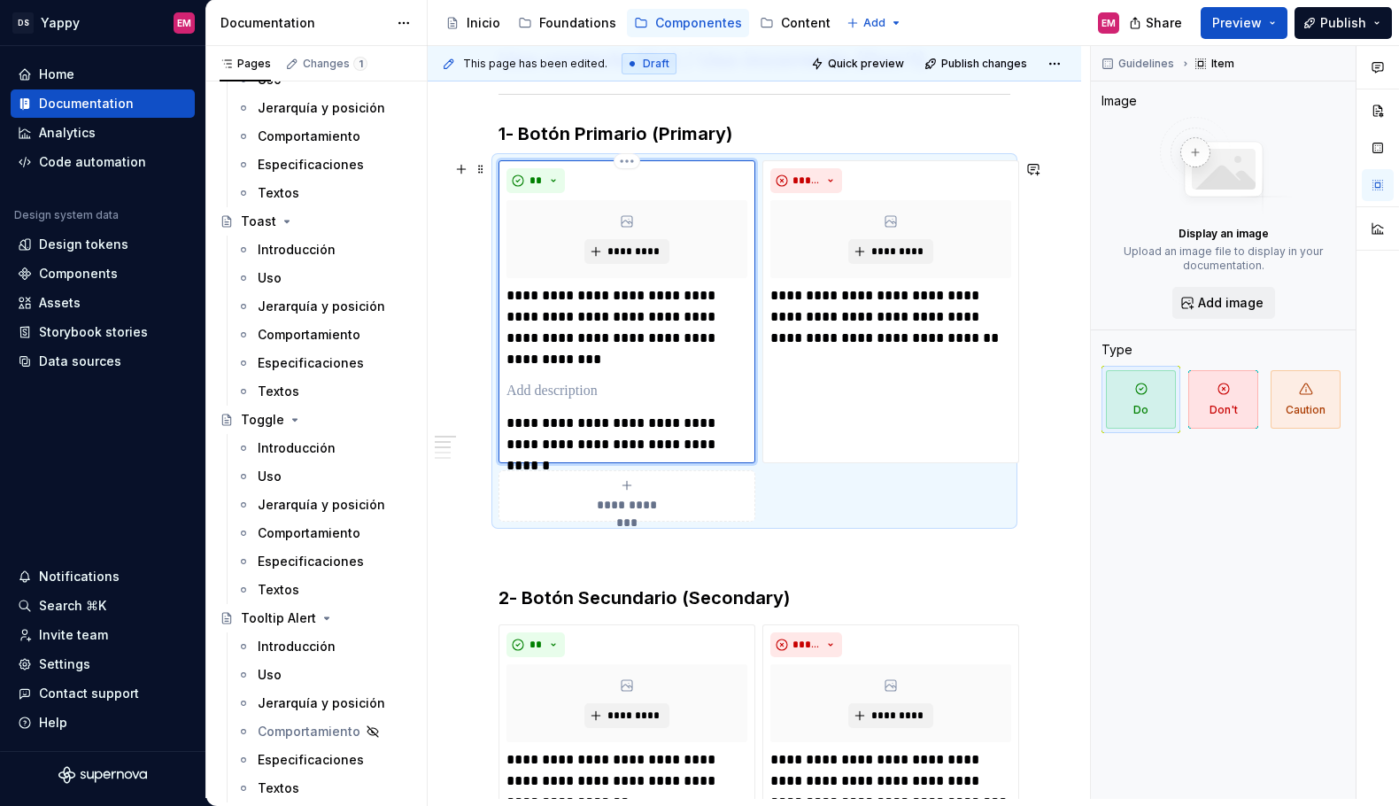
scroll to position [244, 0]
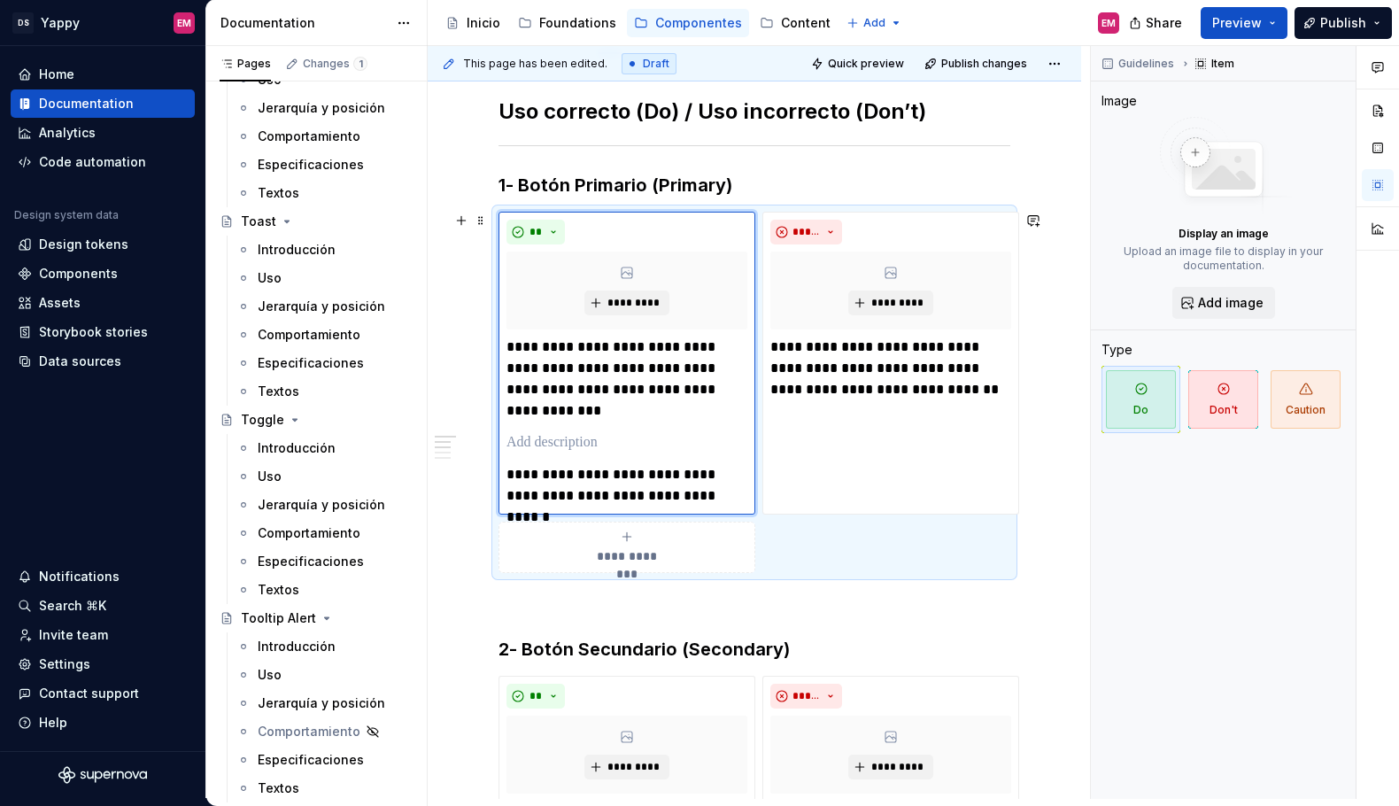
click at [482, 221] on span at bounding box center [481, 220] width 14 height 25
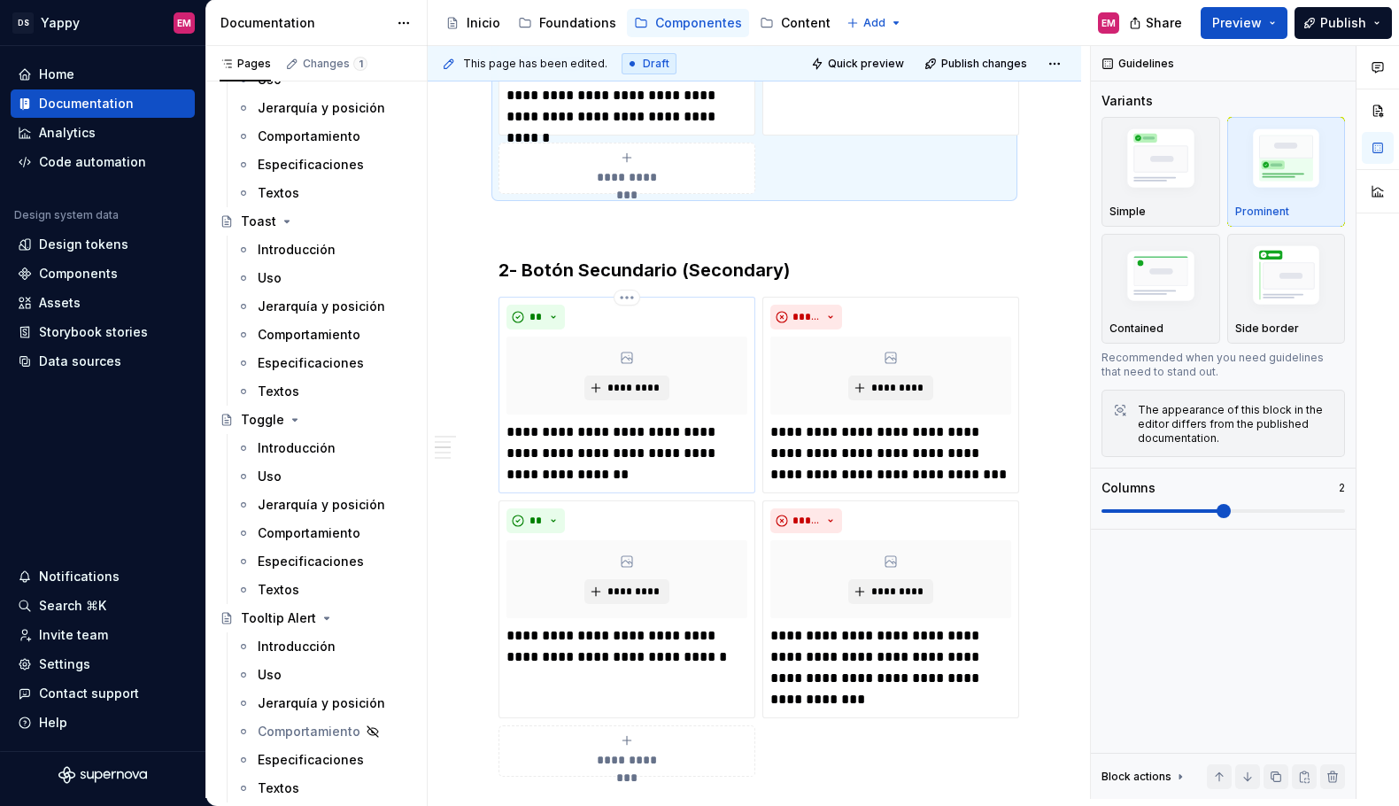
click at [706, 458] on div "**********" at bounding box center [755, 696] width 512 height 1957
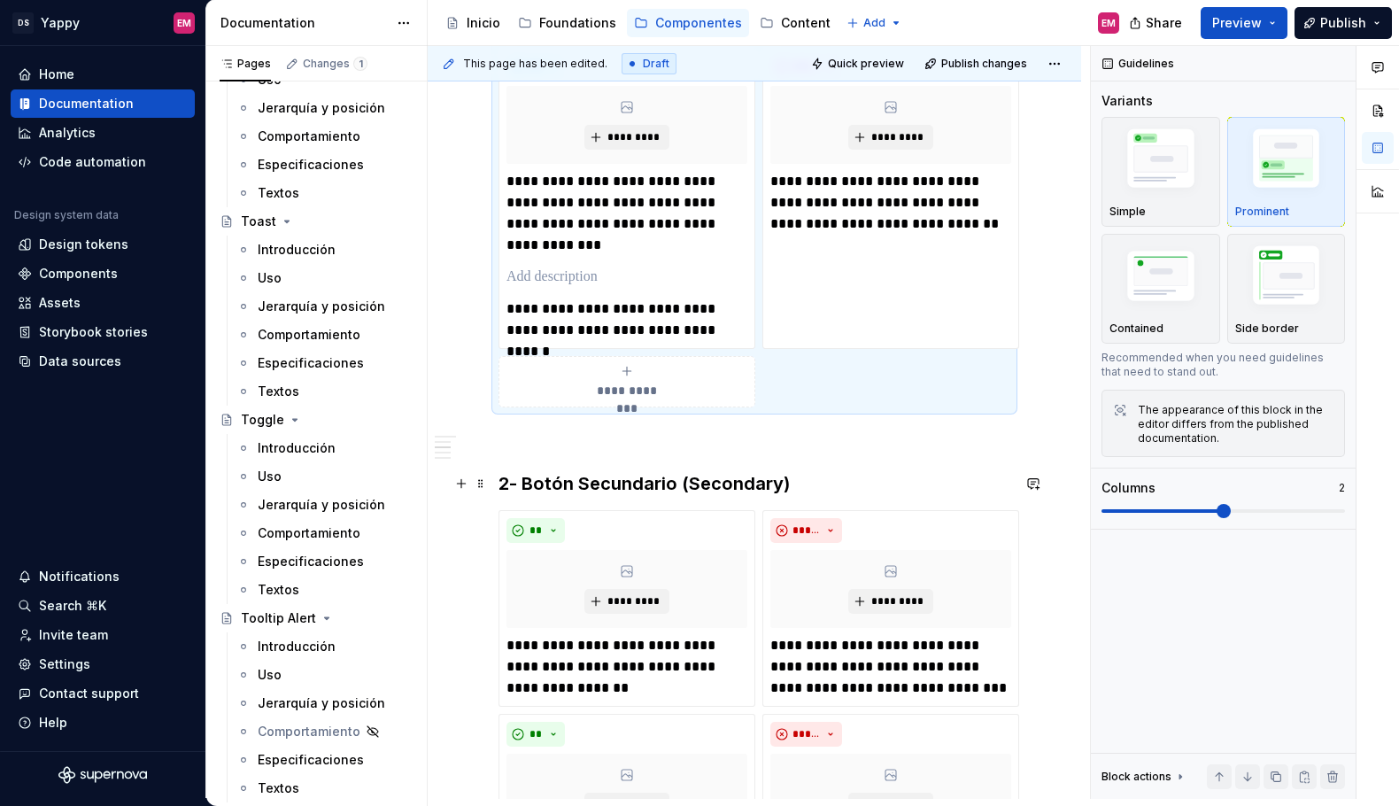
scroll to position [641, 0]
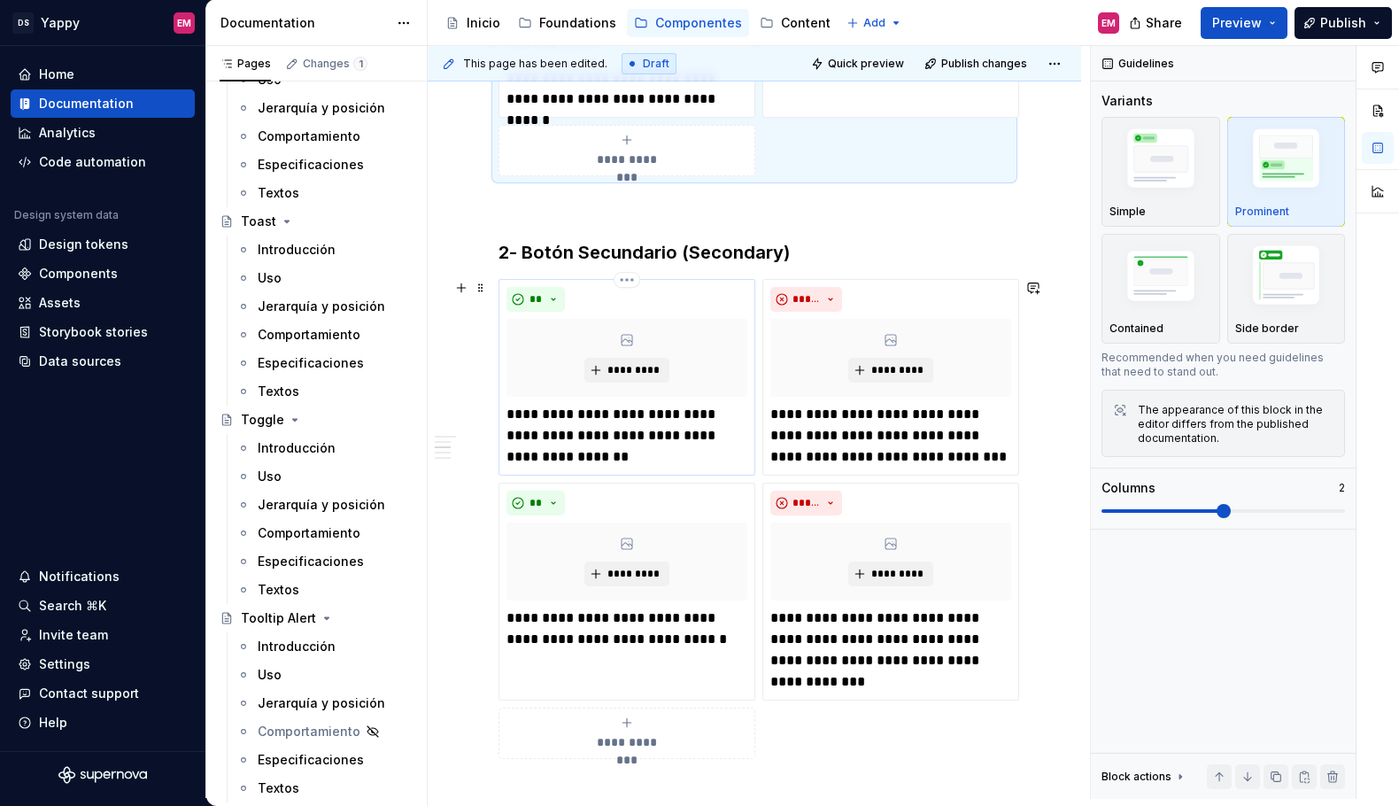
click at [681, 448] on p "**********" at bounding box center [627, 436] width 241 height 64
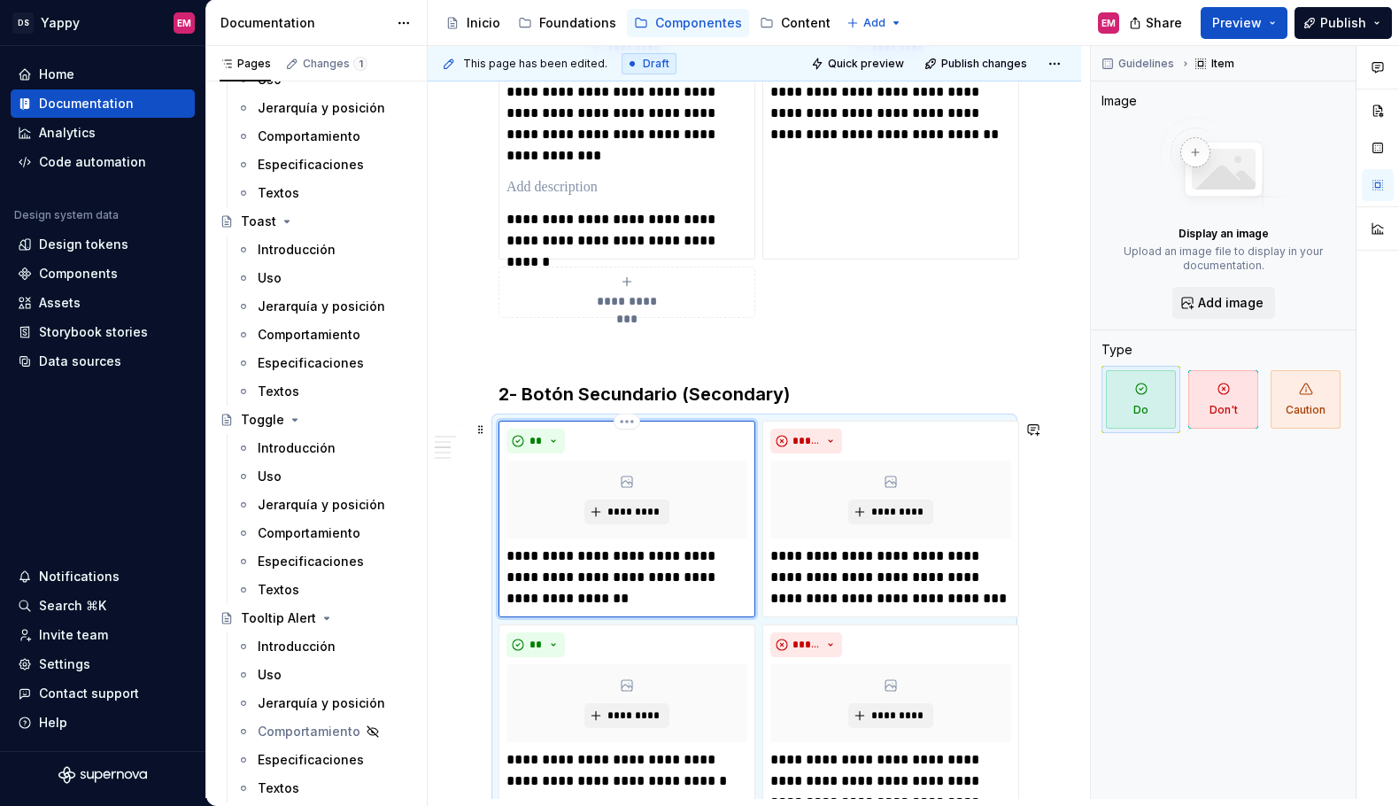
scroll to position [492, 0]
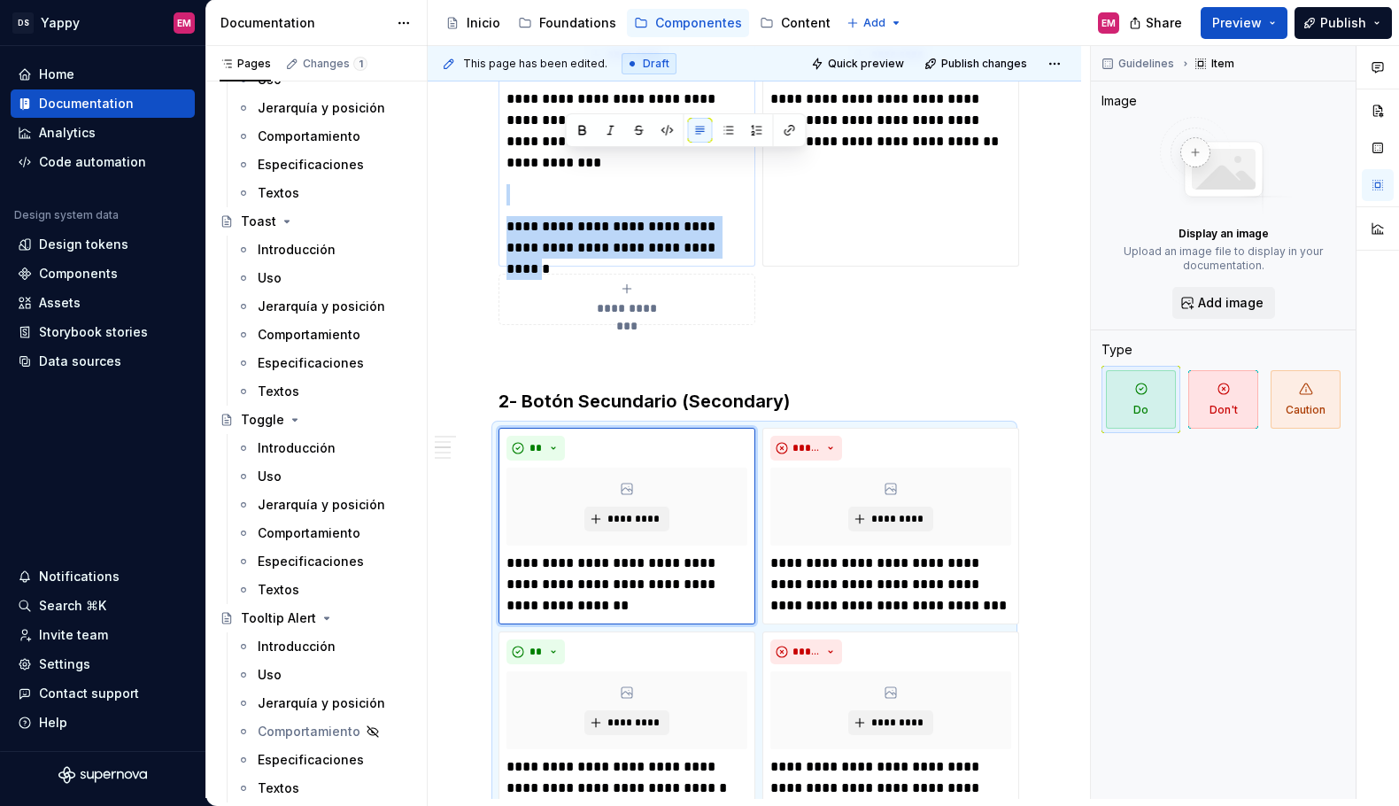
drag, startPoint x: 601, startPoint y: 172, endPoint x: 732, endPoint y: 255, distance: 154.6
click at [732, 255] on div "**********" at bounding box center [627, 174] width 241 height 170
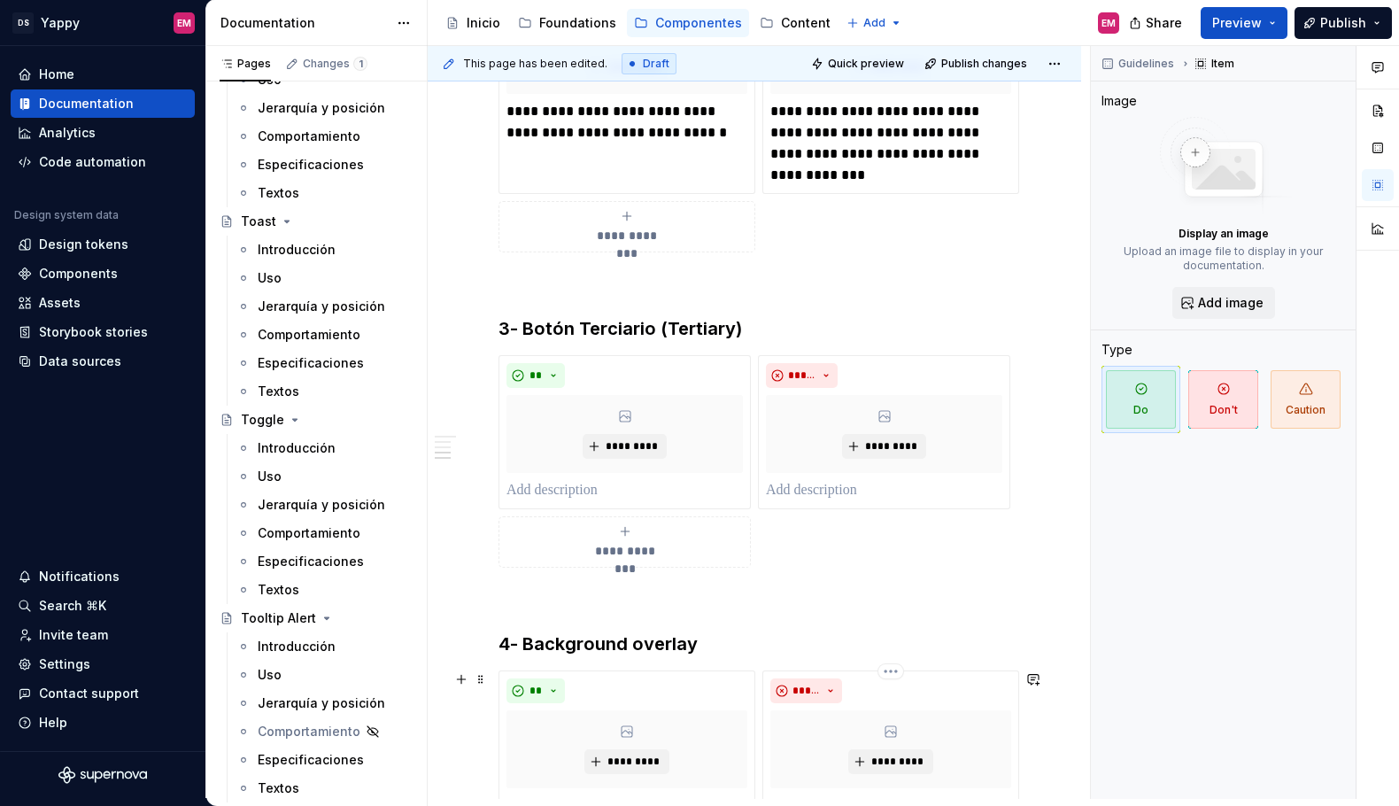
scroll to position [995, 0]
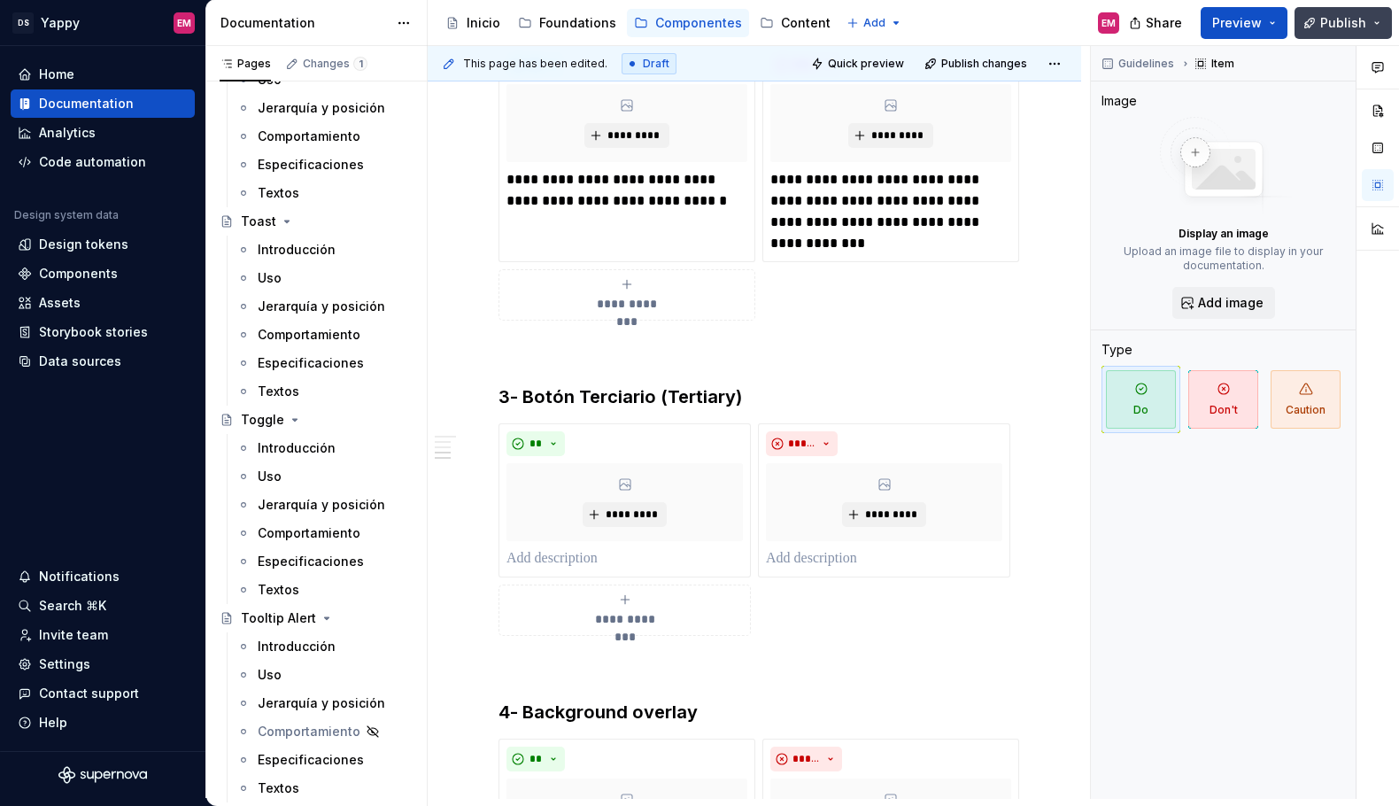
click at [1324, 7] on button "Publish" at bounding box center [1343, 23] width 97 height 32
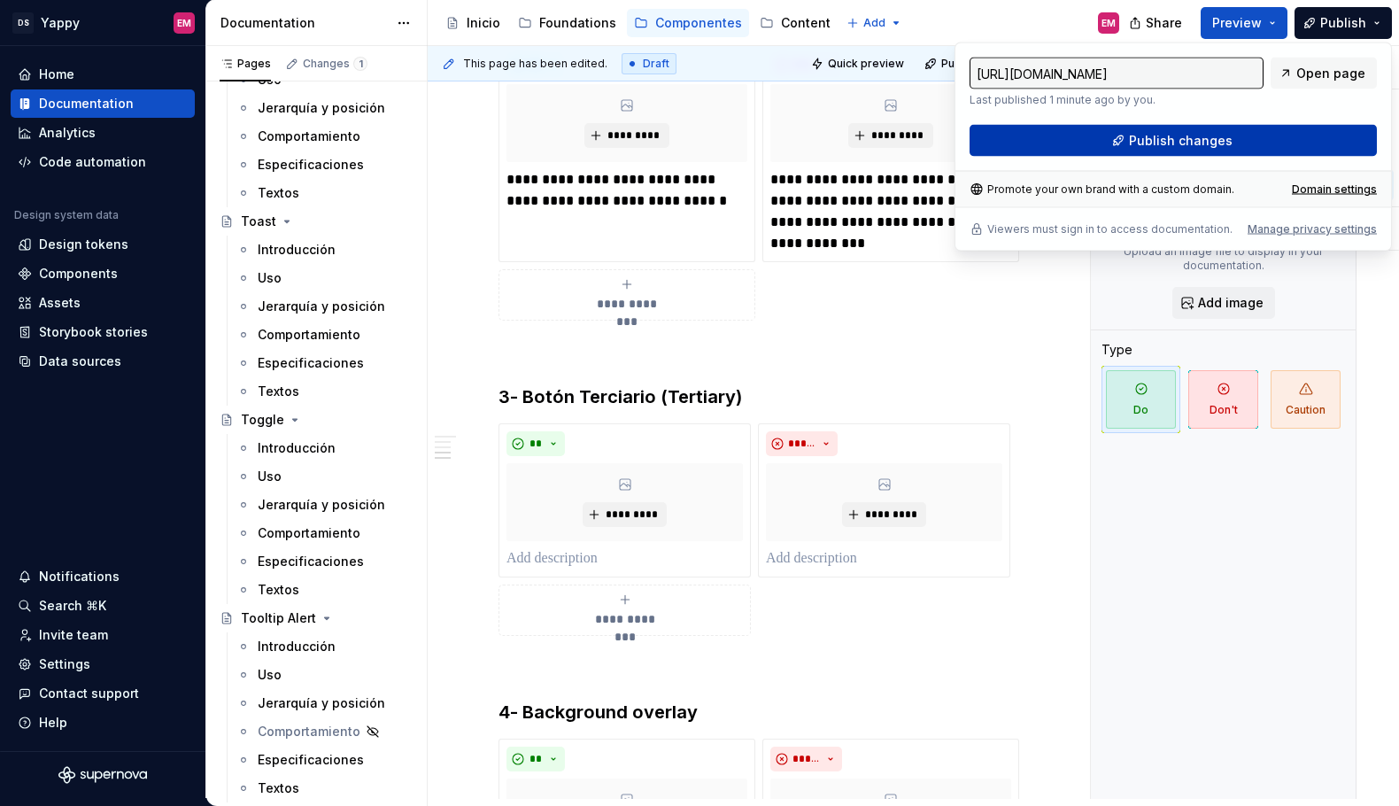
click at [1143, 156] on div "[URL][DOMAIN_NAME] Last published 1 minute ago by you. Open page Publish changes" at bounding box center [1173, 107] width 407 height 99
click at [1097, 130] on button "Publish changes" at bounding box center [1173, 141] width 407 height 32
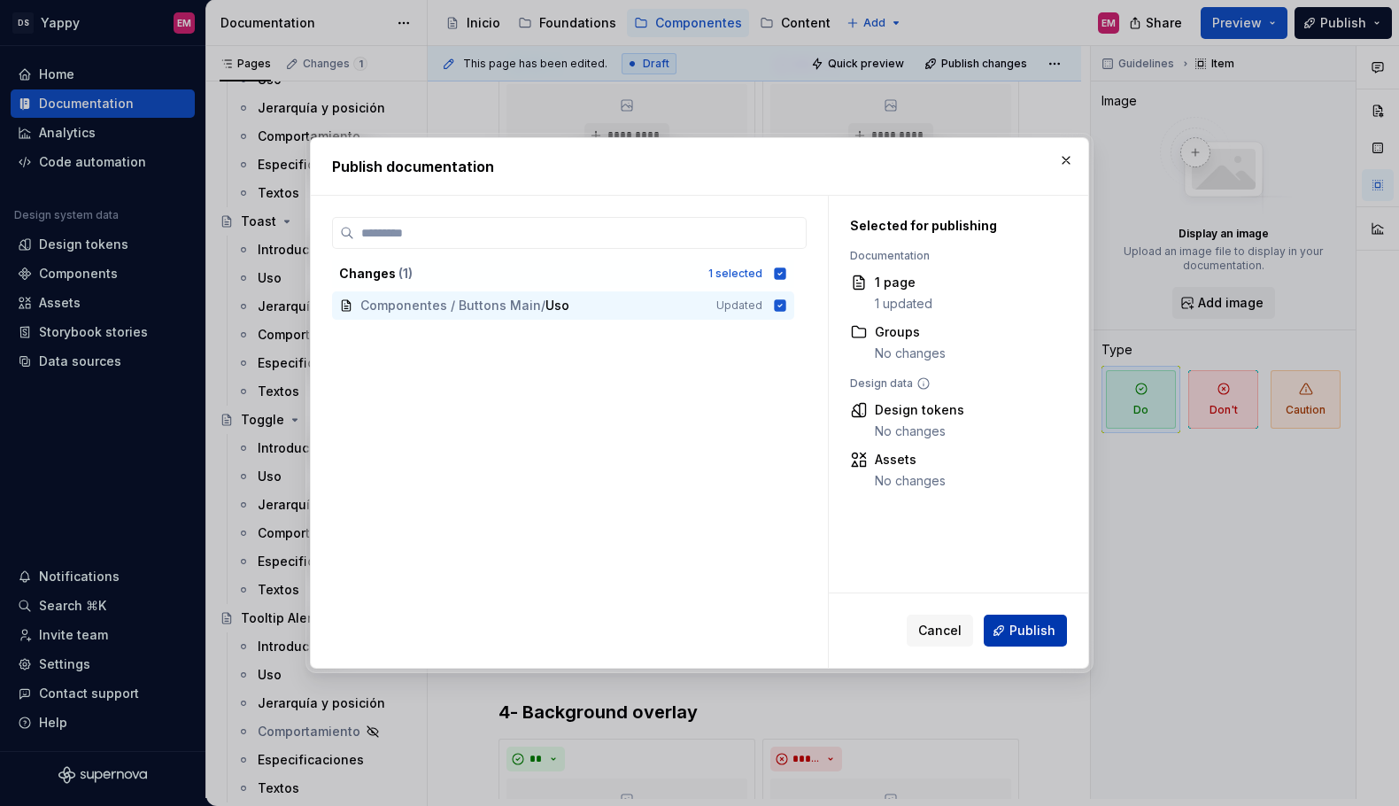
click at [1039, 634] on span "Publish" at bounding box center [1033, 631] width 46 height 18
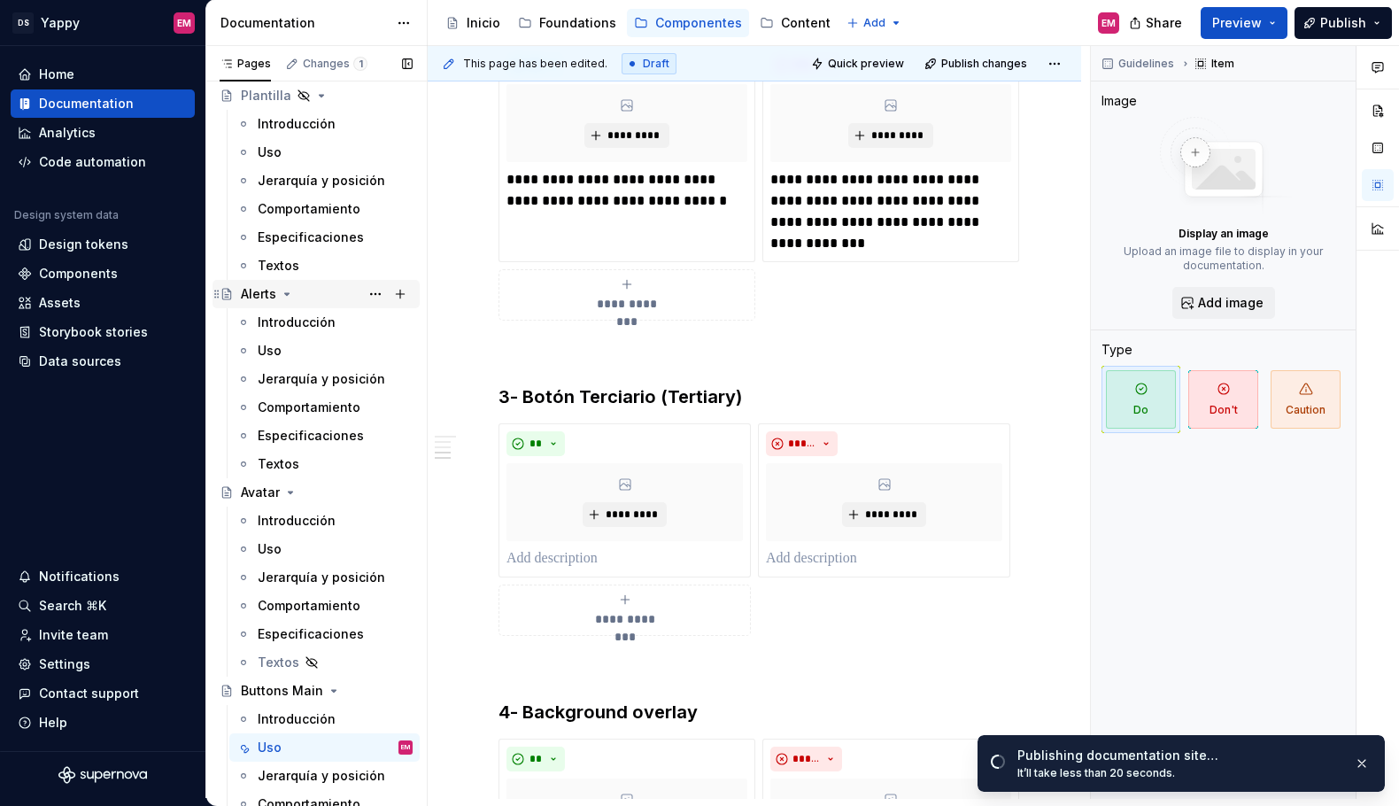
scroll to position [0, 0]
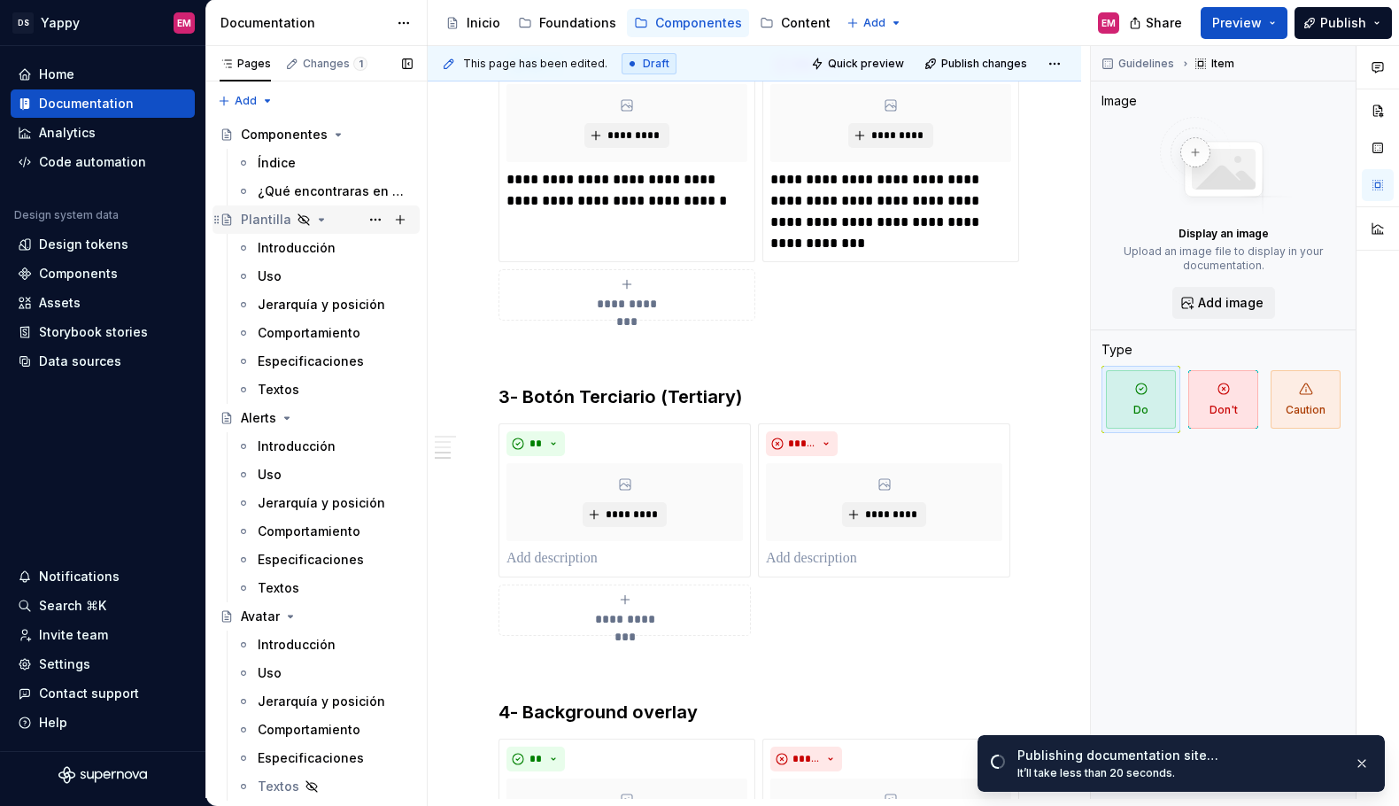
click at [320, 219] on icon "Page tree" at bounding box center [321, 220] width 14 height 14
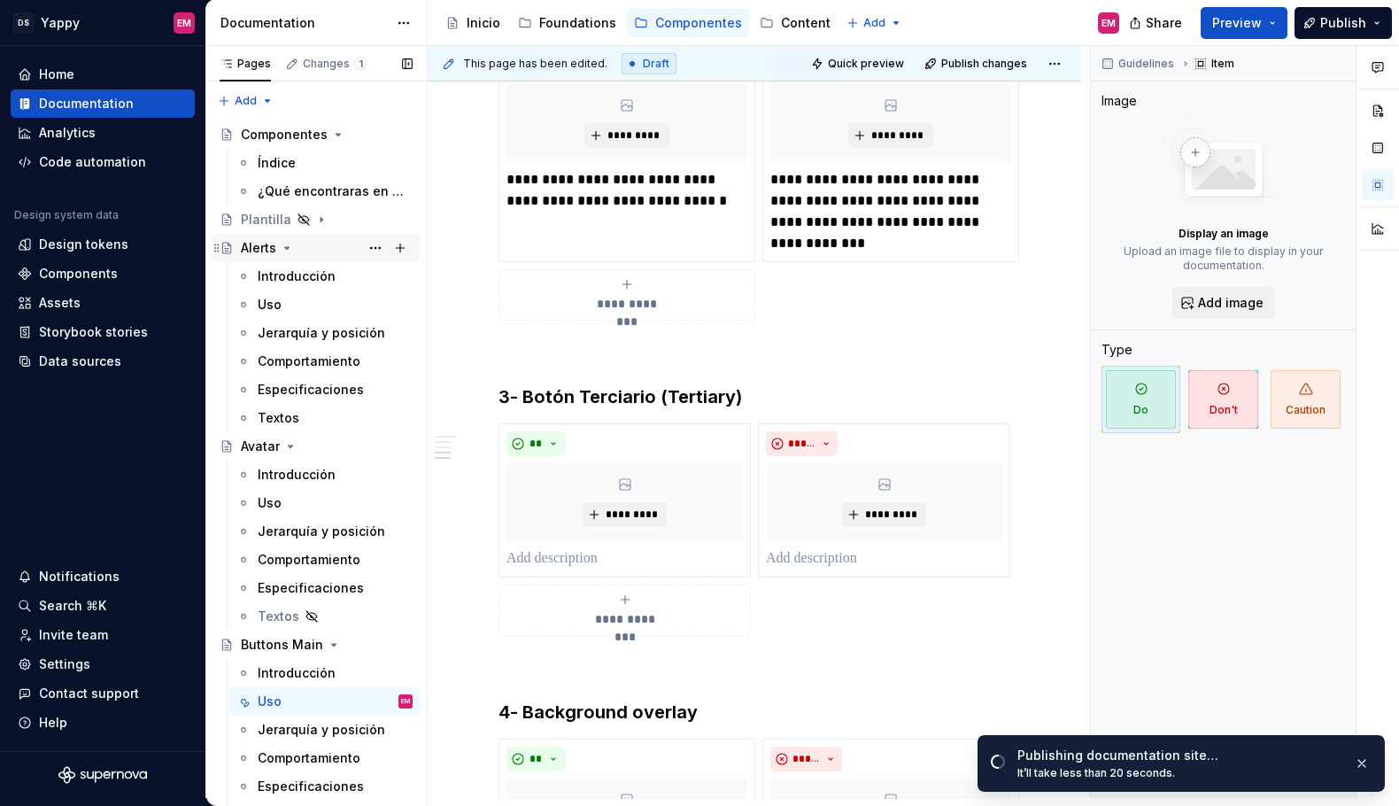
click at [289, 244] on icon "Page tree" at bounding box center [287, 248] width 14 height 14
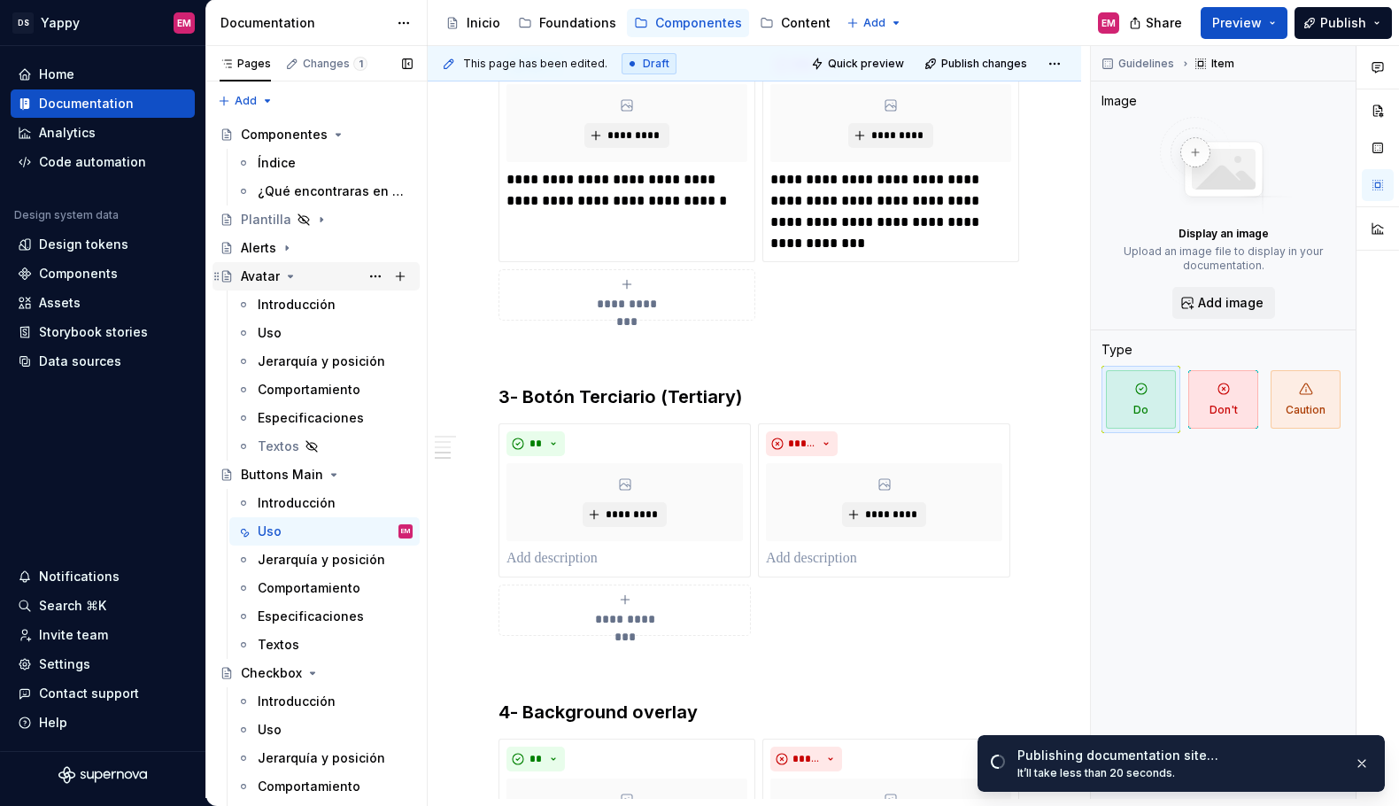
click at [285, 270] on icon "Page tree" at bounding box center [290, 276] width 14 height 14
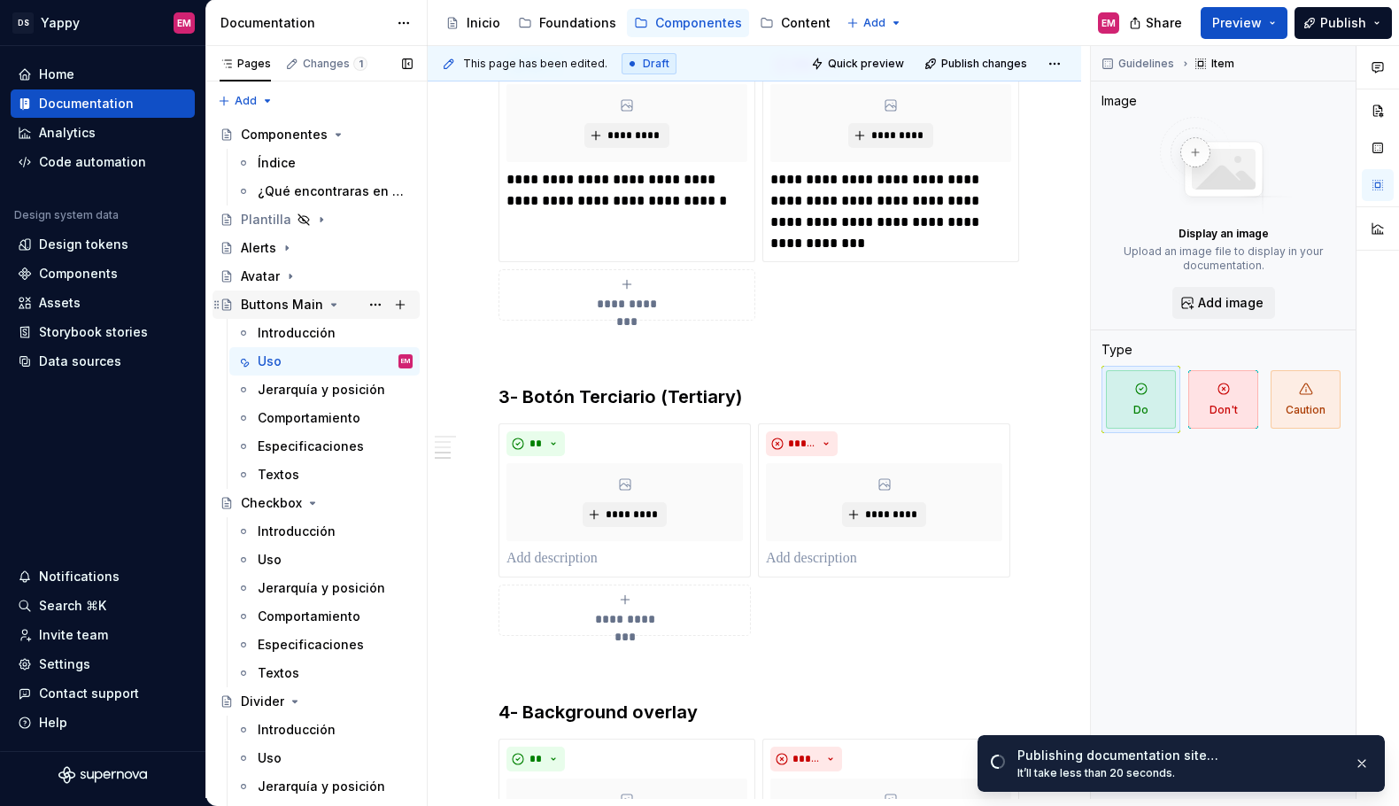
click at [336, 309] on icon "Page tree" at bounding box center [334, 305] width 14 height 14
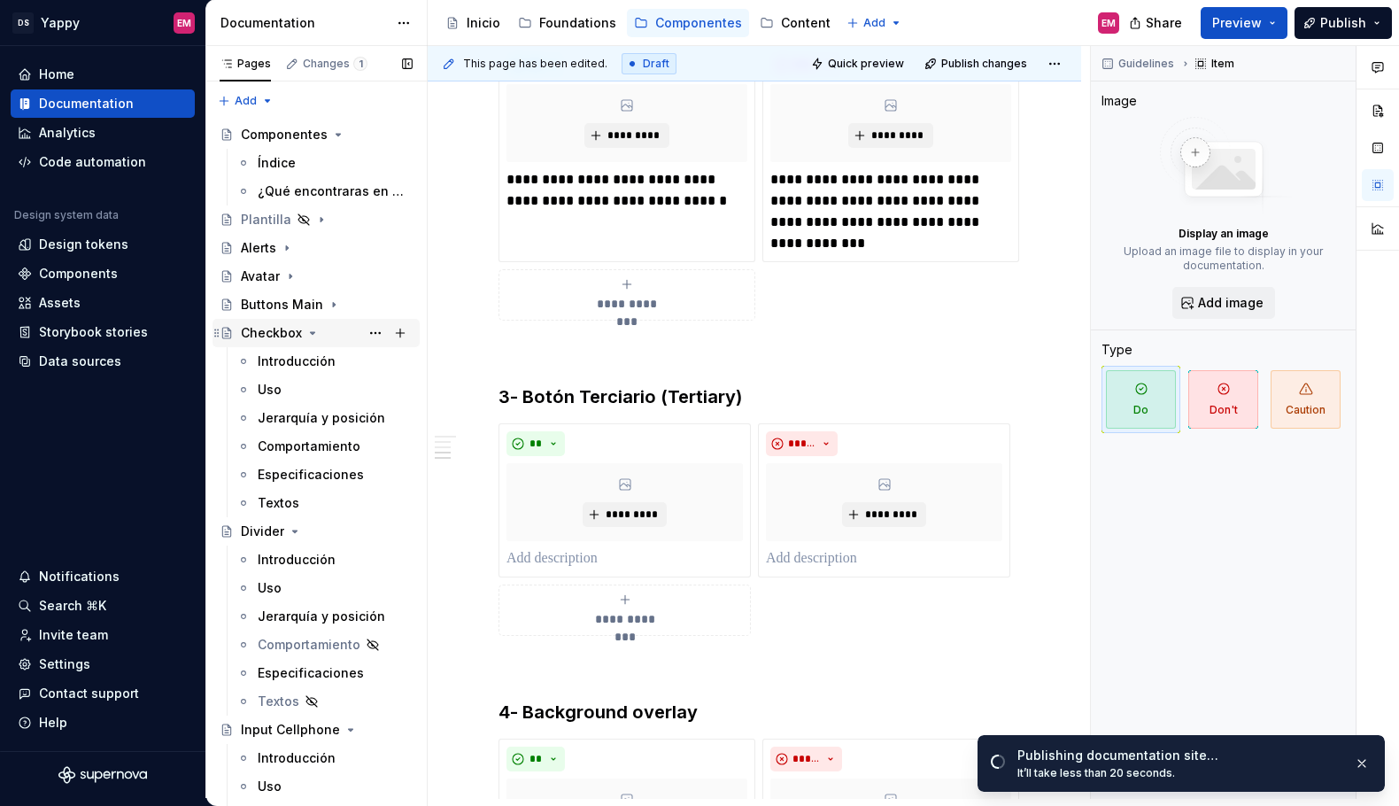
click at [311, 330] on icon "Page tree" at bounding box center [313, 333] width 14 height 14
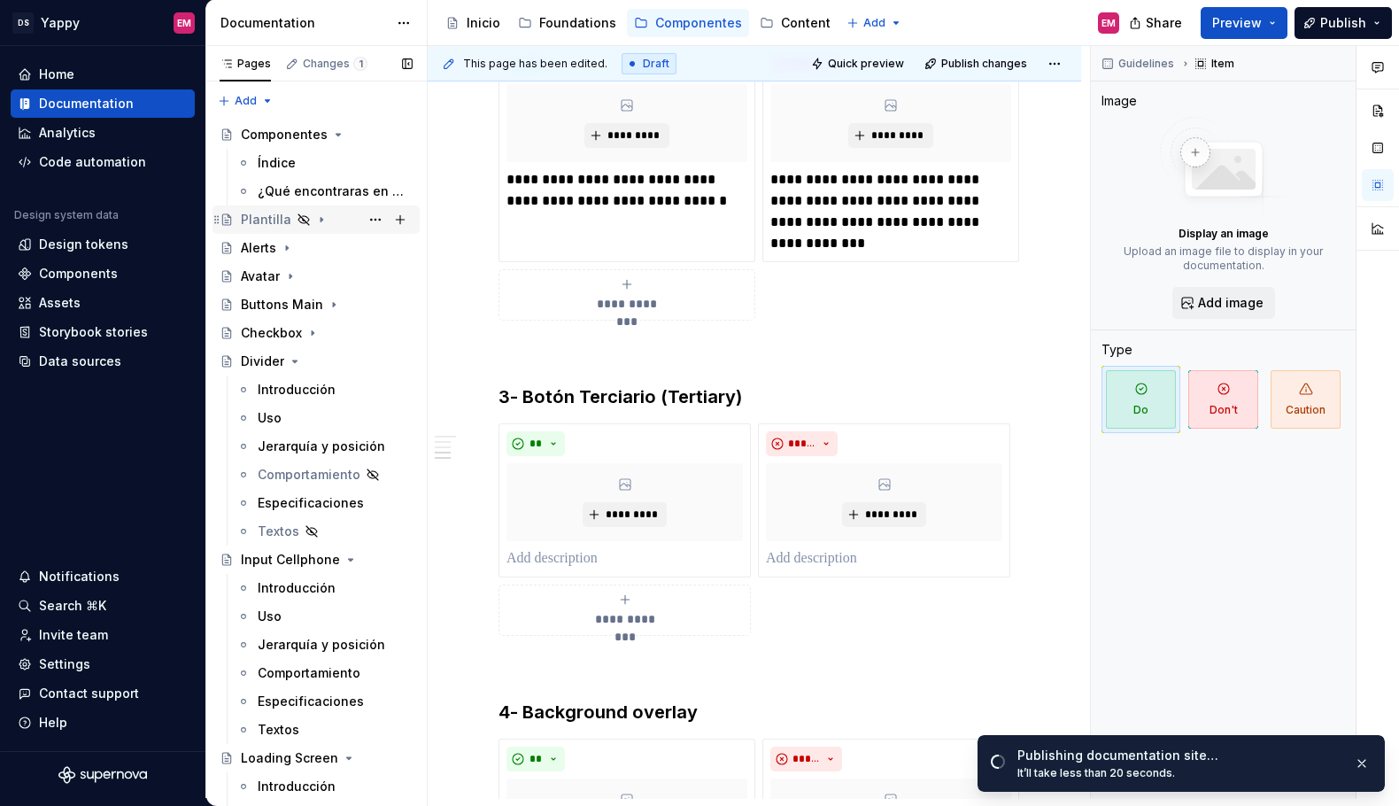
click at [270, 221] on div "Plantilla" at bounding box center [266, 220] width 50 height 18
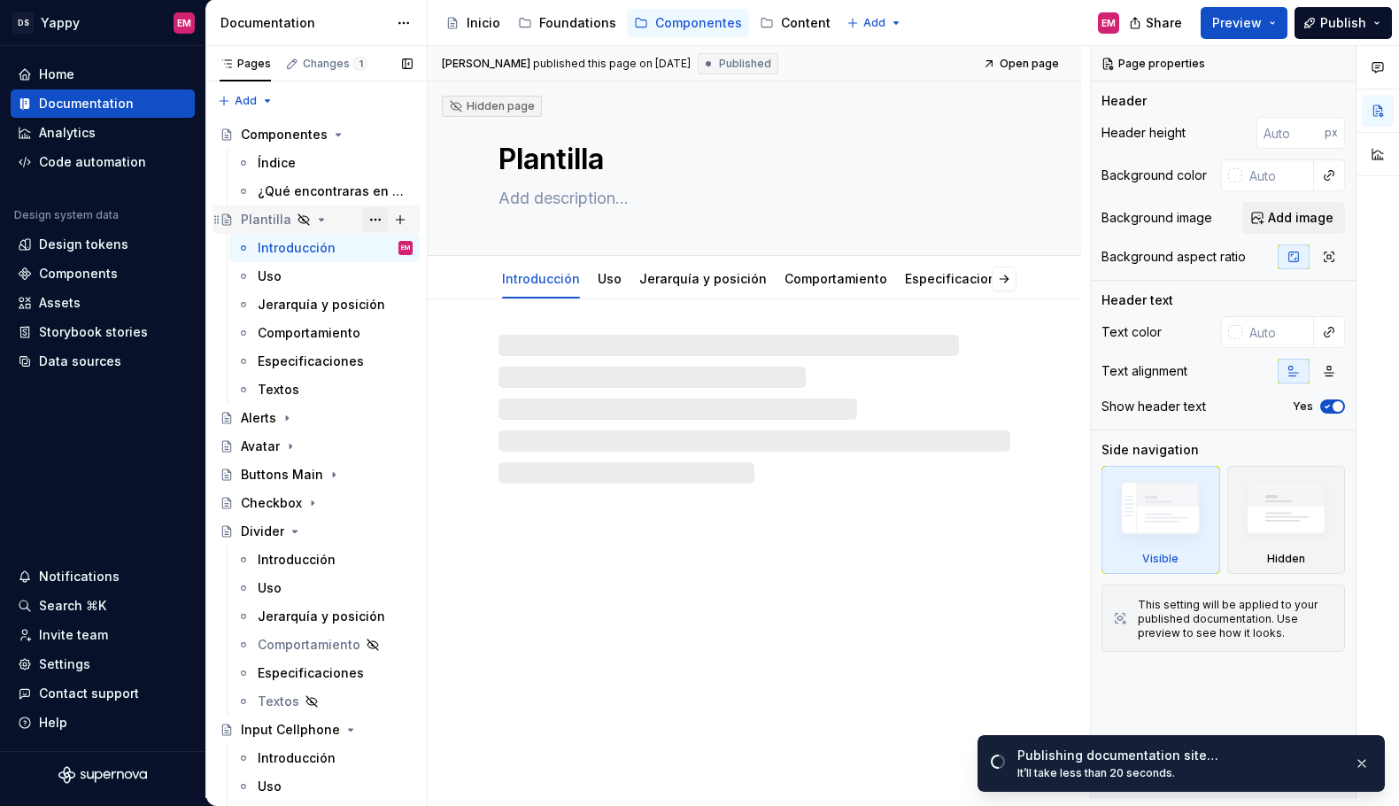
click at [373, 219] on button "Page tree" at bounding box center [375, 219] width 25 height 25
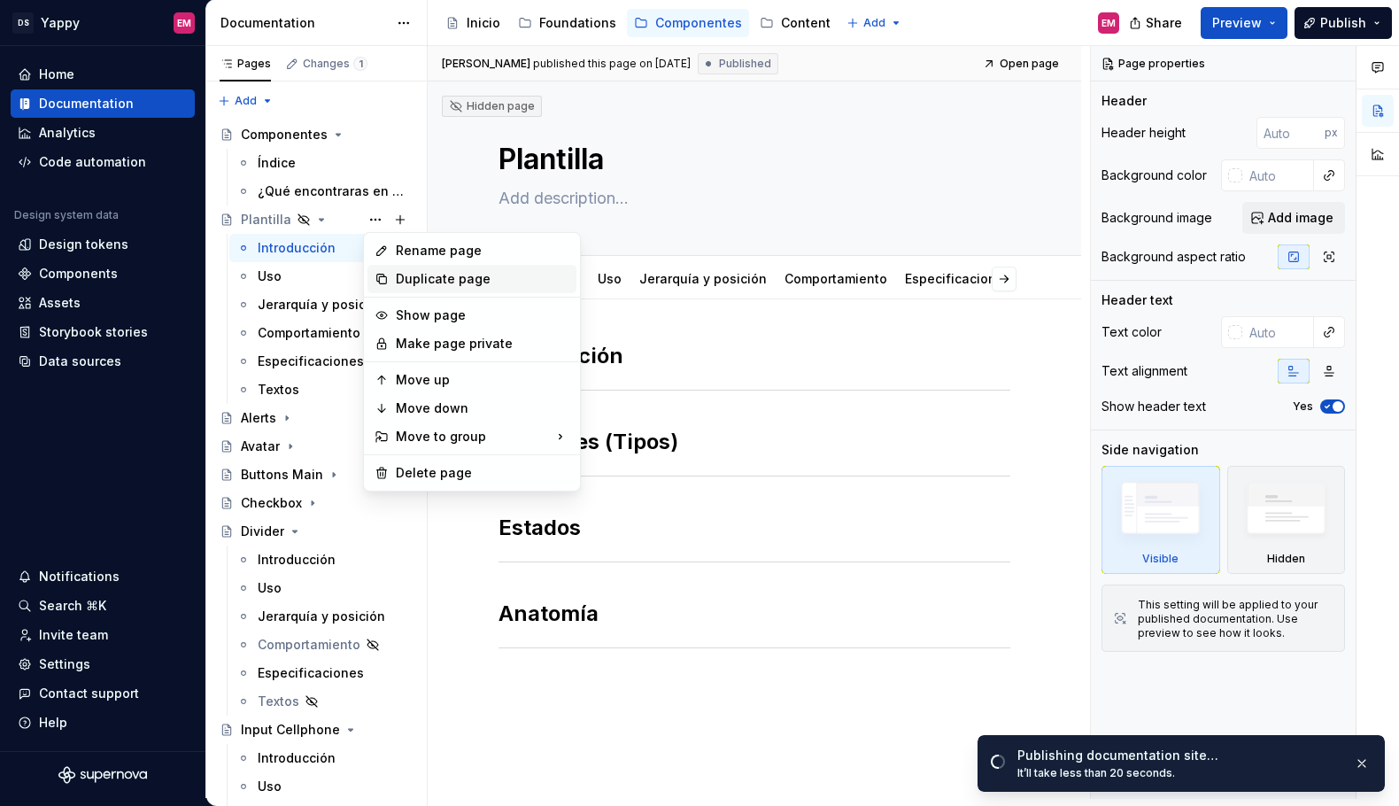
click at [401, 276] on div "Duplicate page" at bounding box center [483, 279] width 174 height 18
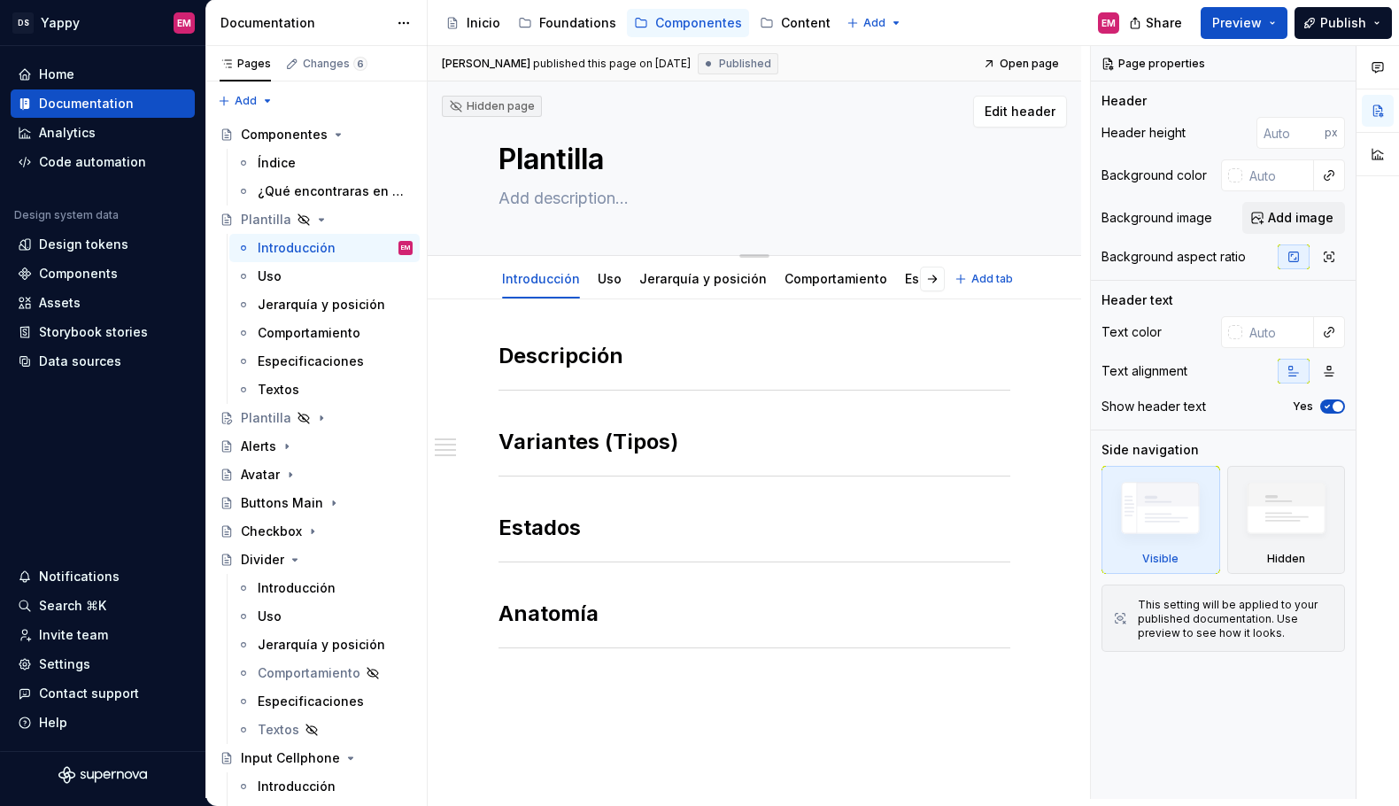
click at [548, 162] on textarea "Plantilla" at bounding box center [751, 159] width 512 height 43
paste textarea "Empty state"
type textarea "*"
type textarea "Empty state"
type textarea "*"
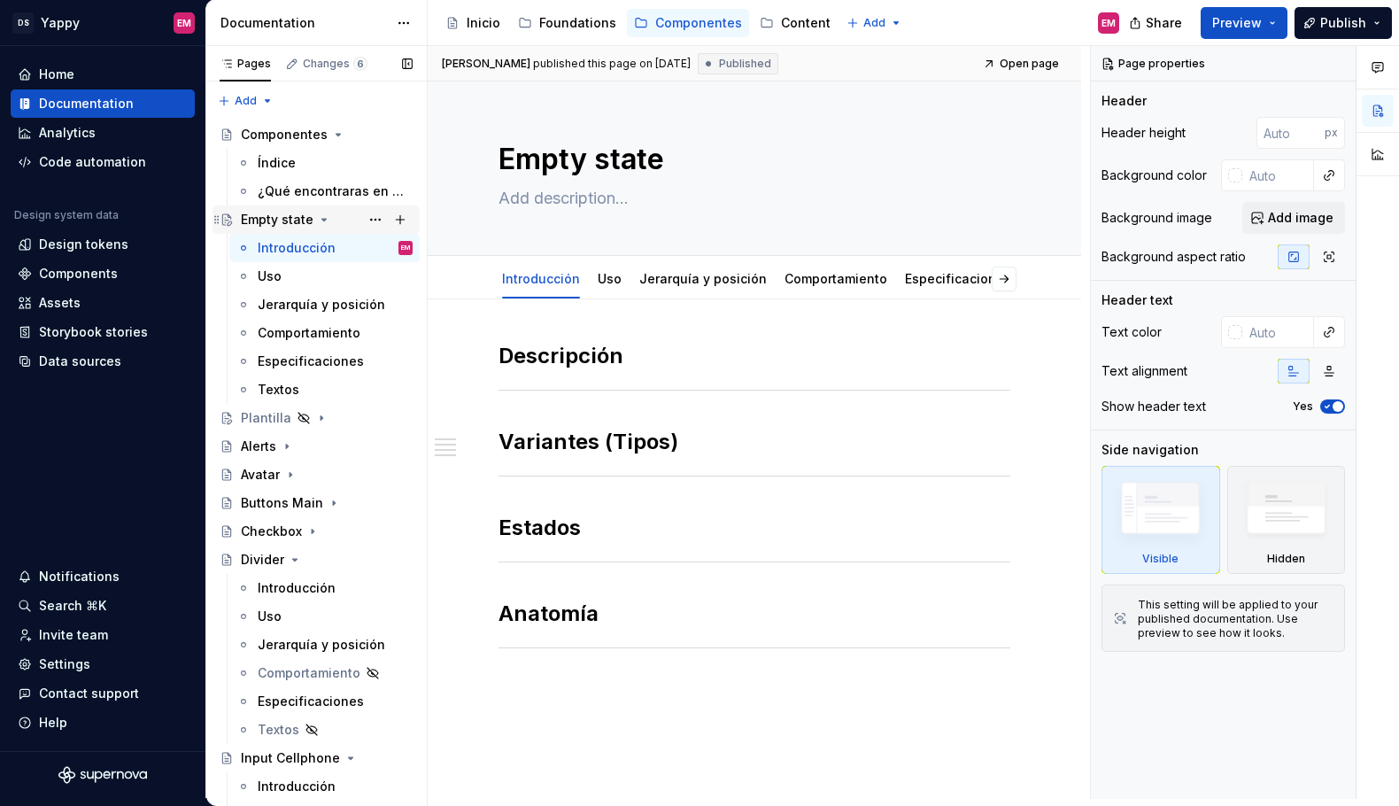
type textarea "Empty state"
click at [322, 219] on icon "Page tree" at bounding box center [324, 220] width 4 height 2
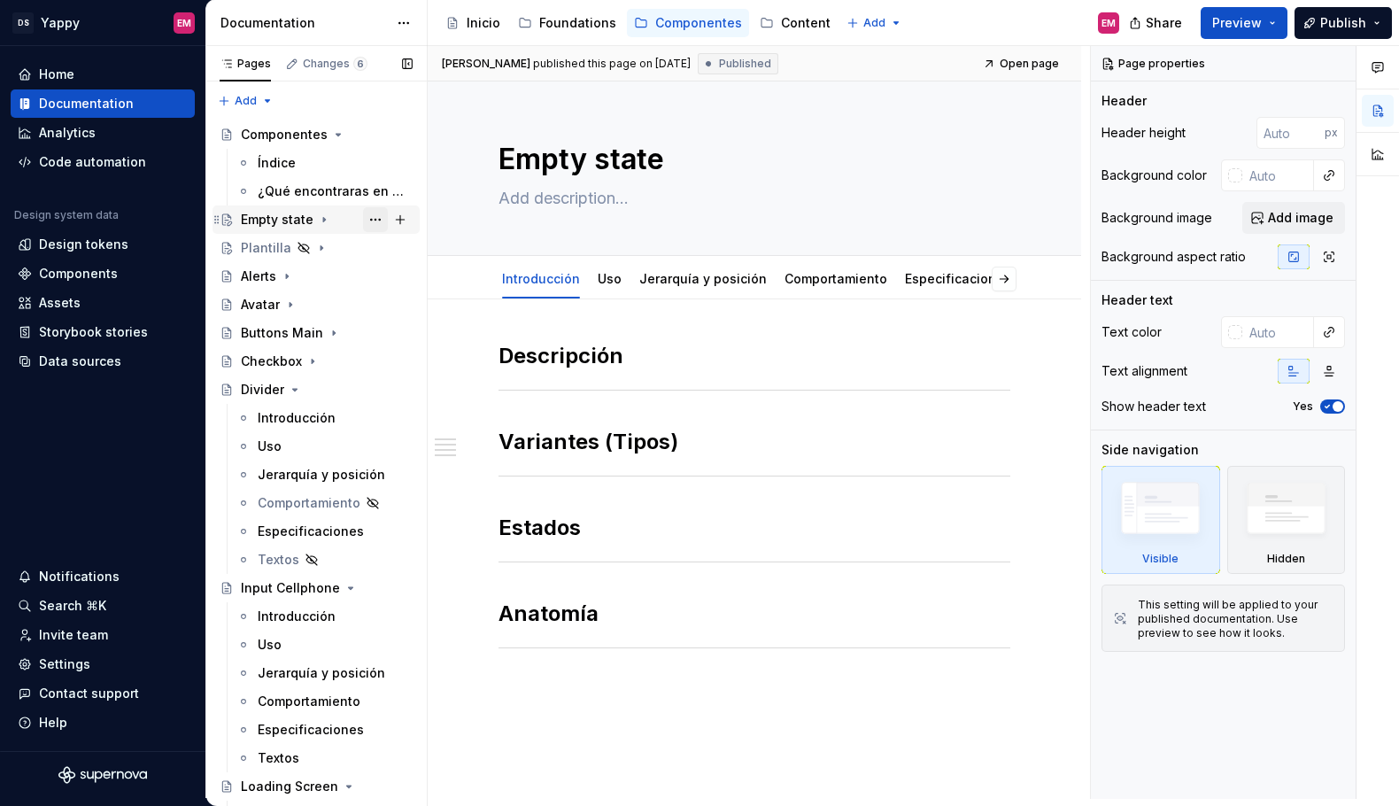
click at [373, 219] on button "Page tree" at bounding box center [375, 219] width 25 height 25
click at [292, 236] on div "Pages Changes 6 Add Accessibility guide for tree Page tree. Navigate the tree w…" at bounding box center [315, 426] width 221 height 760
click at [324, 221] on icon "Page tree" at bounding box center [324, 220] width 14 height 14
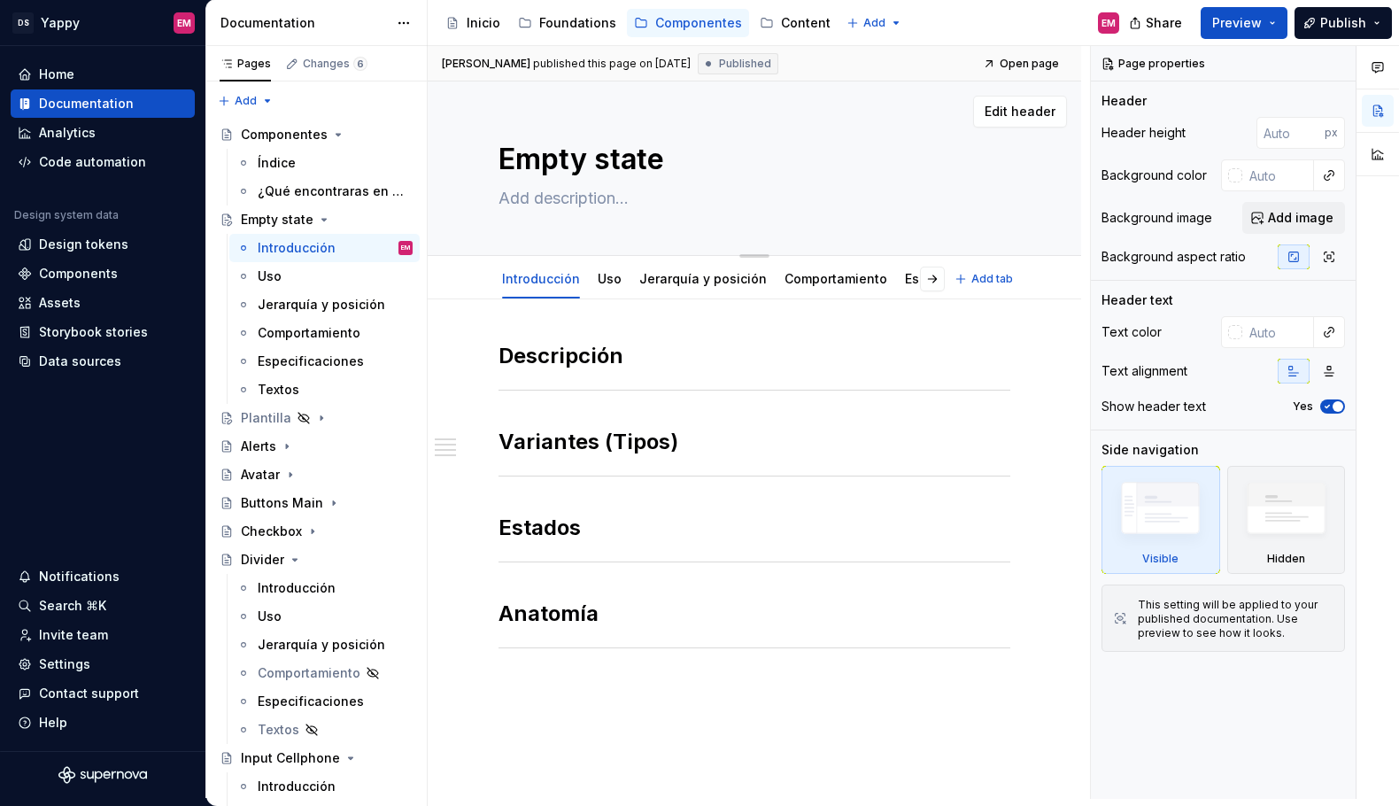
click at [620, 153] on textarea "Empty state" at bounding box center [751, 159] width 512 height 43
click at [687, 156] on textarea "Empty state" at bounding box center [751, 159] width 512 height 43
type textarea "*"
type textarea "Empty state"
type textarea "*"
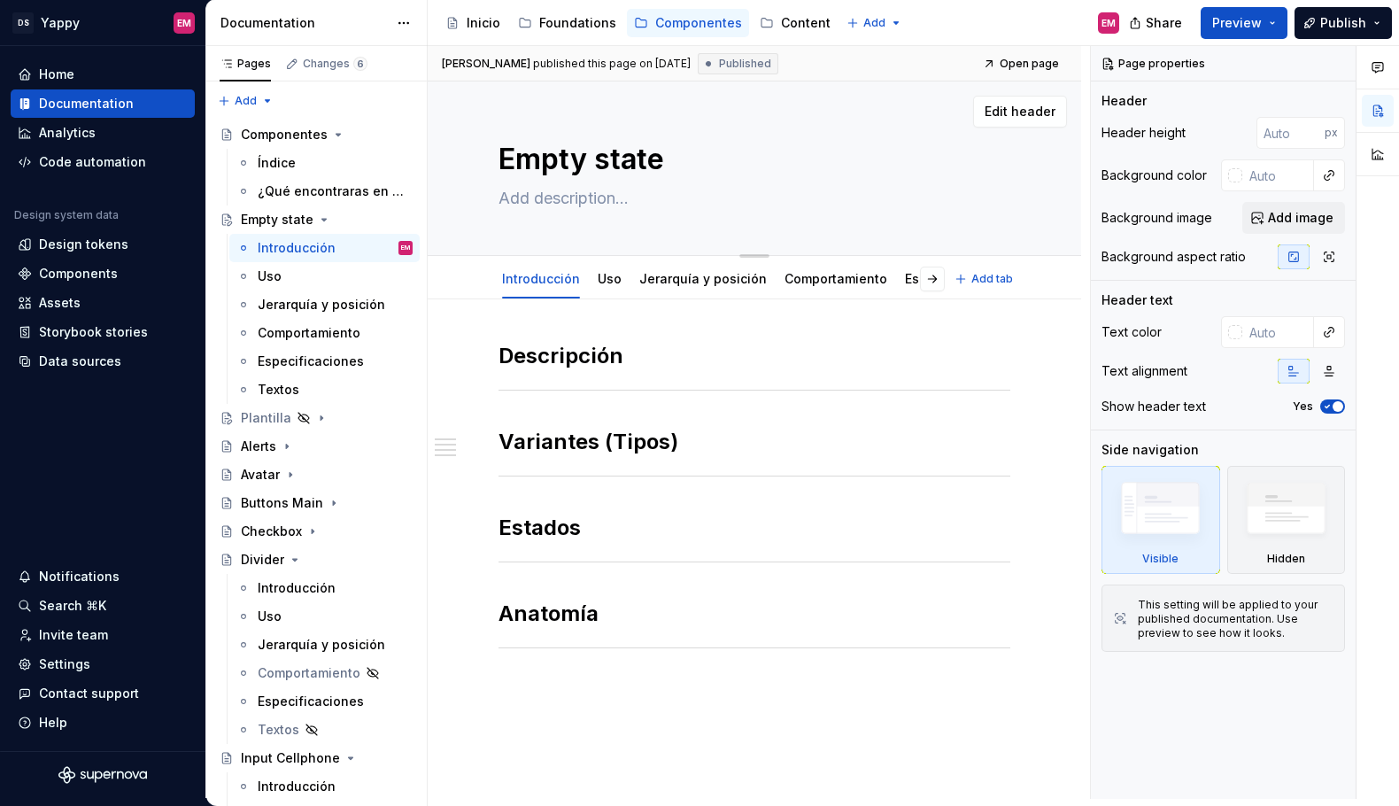
type textarea "Empty state -"
type textarea "*"
type textarea "Empty state -"
type textarea "*"
type textarea "Empty state - W"
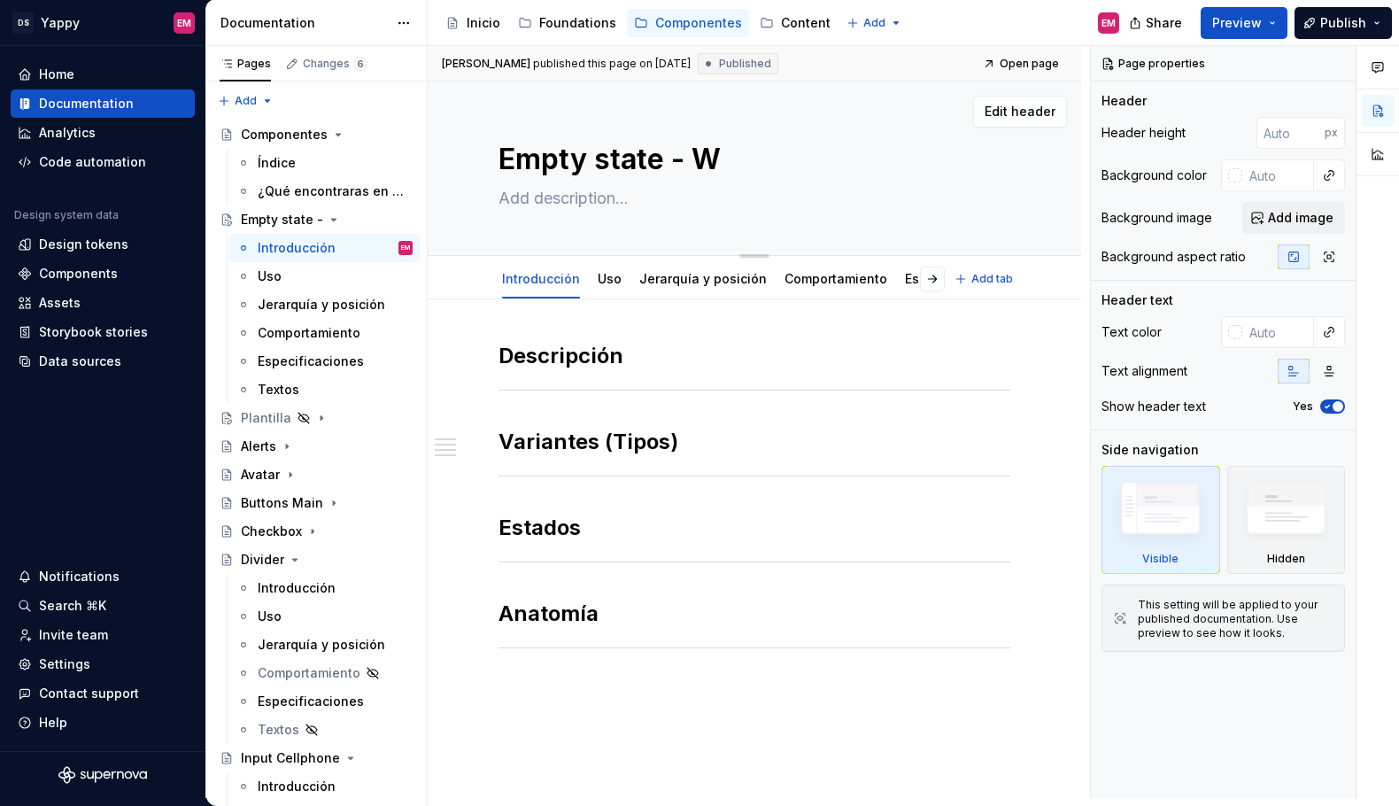
type textarea "*"
type textarea "Empty state - [US_STATE]"
type textarea "*"
type textarea "Empty state - WIP"
type textarea "*"
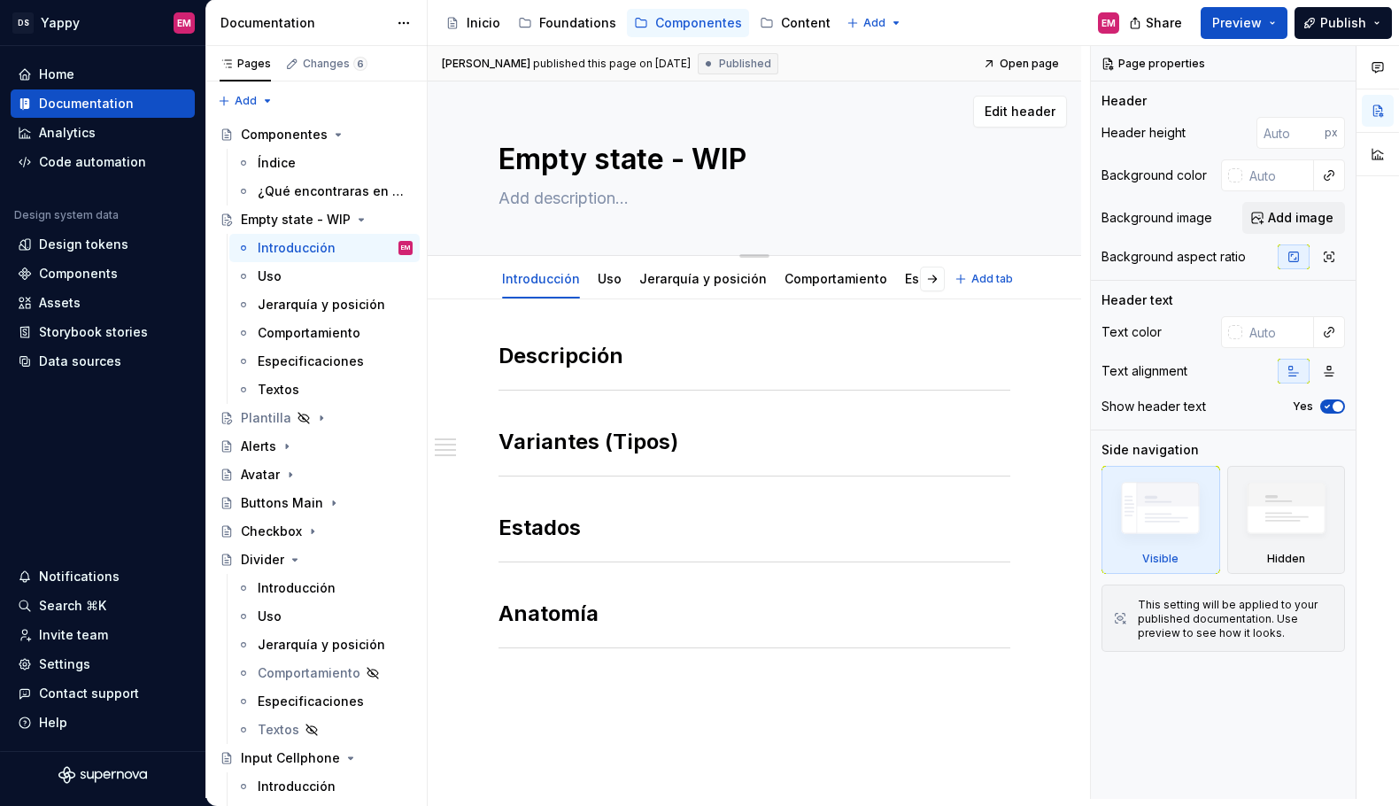
type textarea "Empty state - WIP"
paste textarea "🚧"
type textarea "*"
type textarea "Empty state - WIP 🚧"
click at [601, 159] on textarea "Empty state - WIP 🚧" at bounding box center [751, 159] width 512 height 43
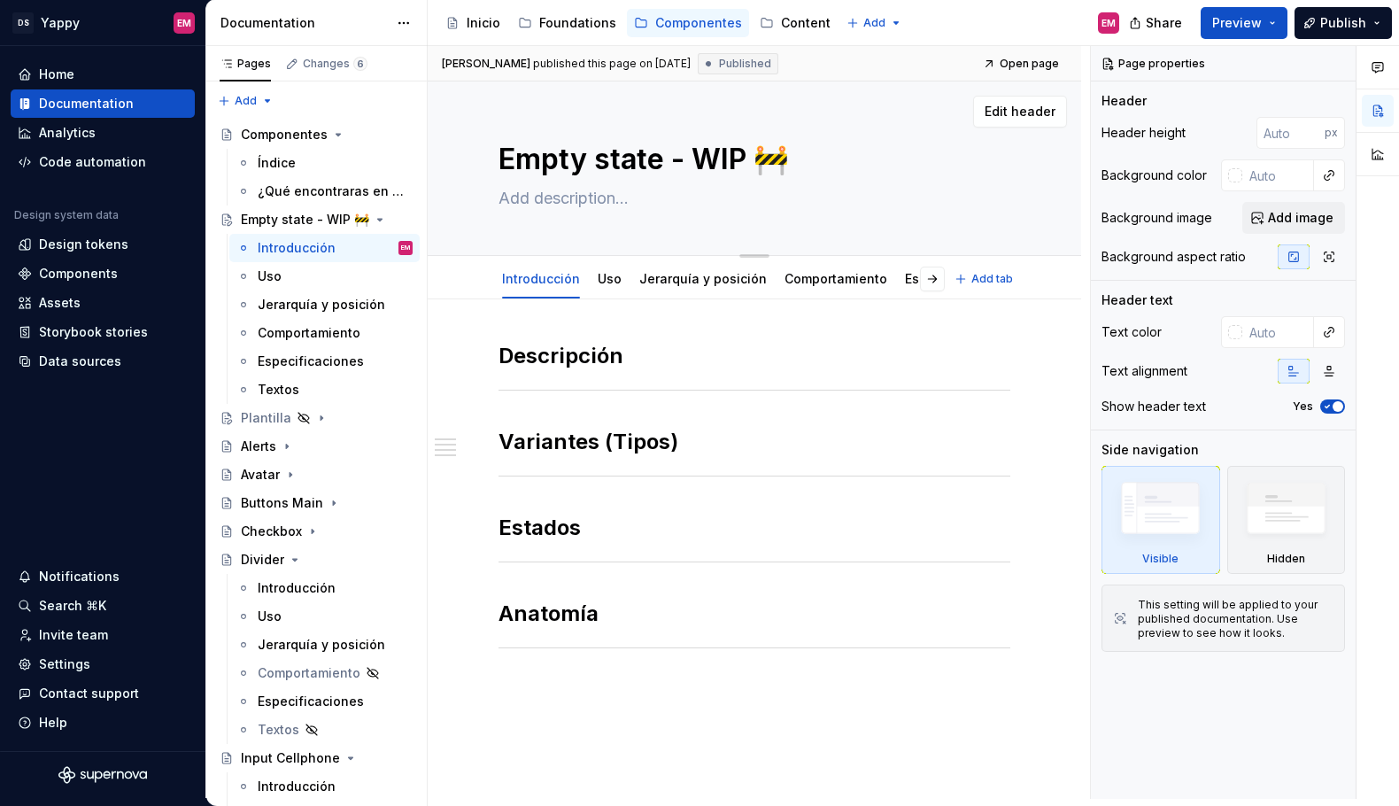
type textarea "*"
type textarea "Empty [PERSON_NAME] - WIP 🚧"
type textarea "*"
type textarea "Empty State - WIP 🚧"
type textarea "*"
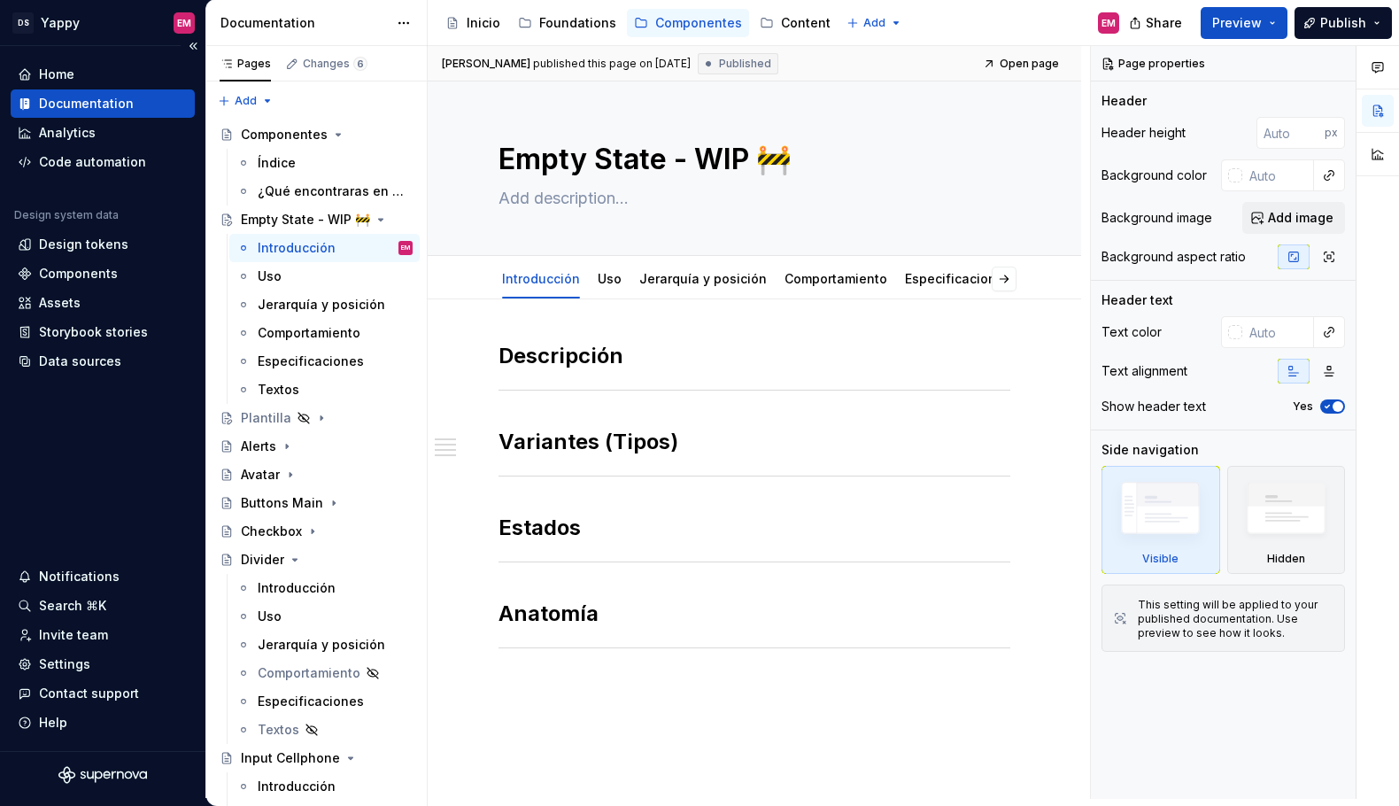
type textarea "Empty State - WIP 🚧"
click at [613, 174] on textarea "Empty State - WIP 🚧" at bounding box center [751, 159] width 512 height 43
type textarea "*"
type textarea "Empty [PERSON_NAME] - WIP 🚧"
type textarea "*"
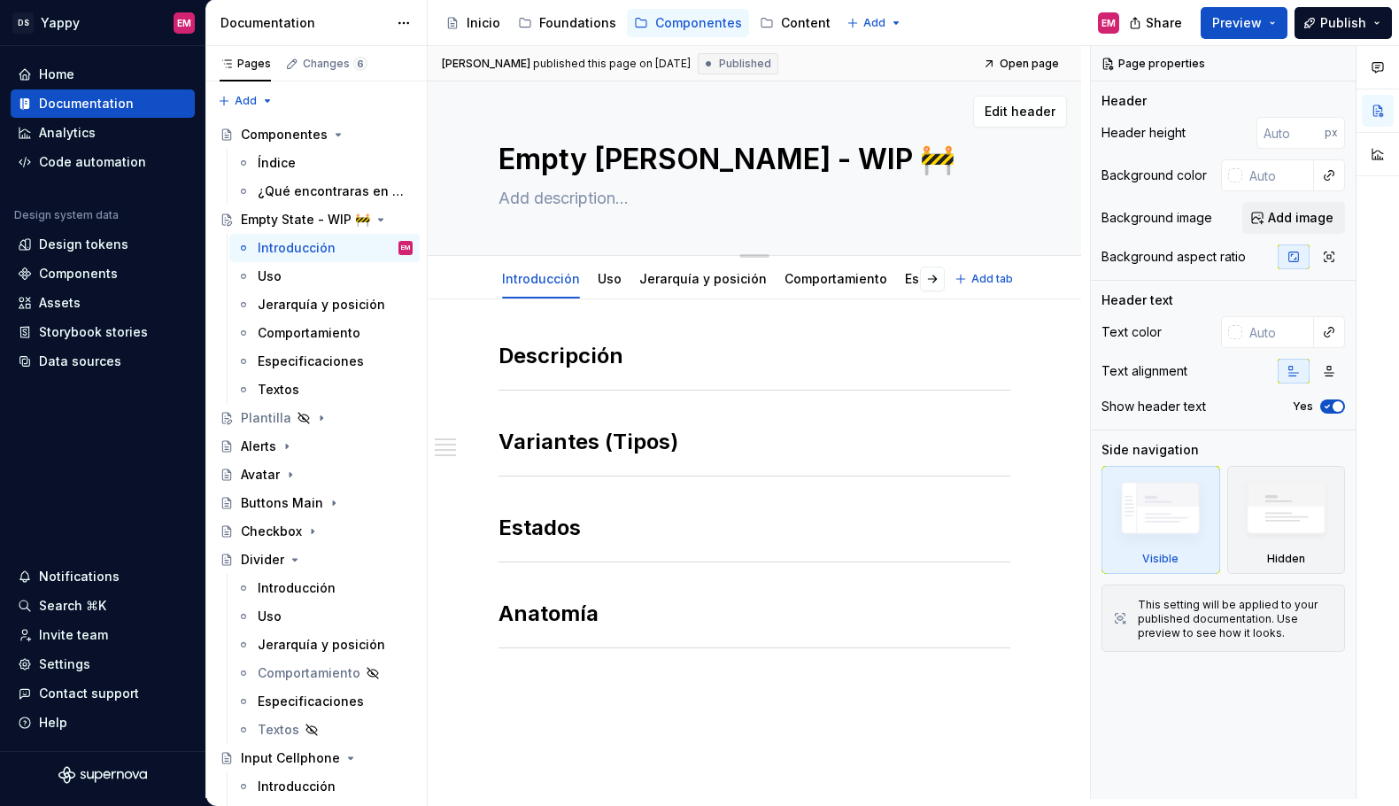
type textarea "Empty State - WIP 🚧"
type textarea "*"
type textarea "Empty [PERSON_NAME] - WIP 🚧"
type textarea "*"
type textarea "Empty state - WIP 🚧"
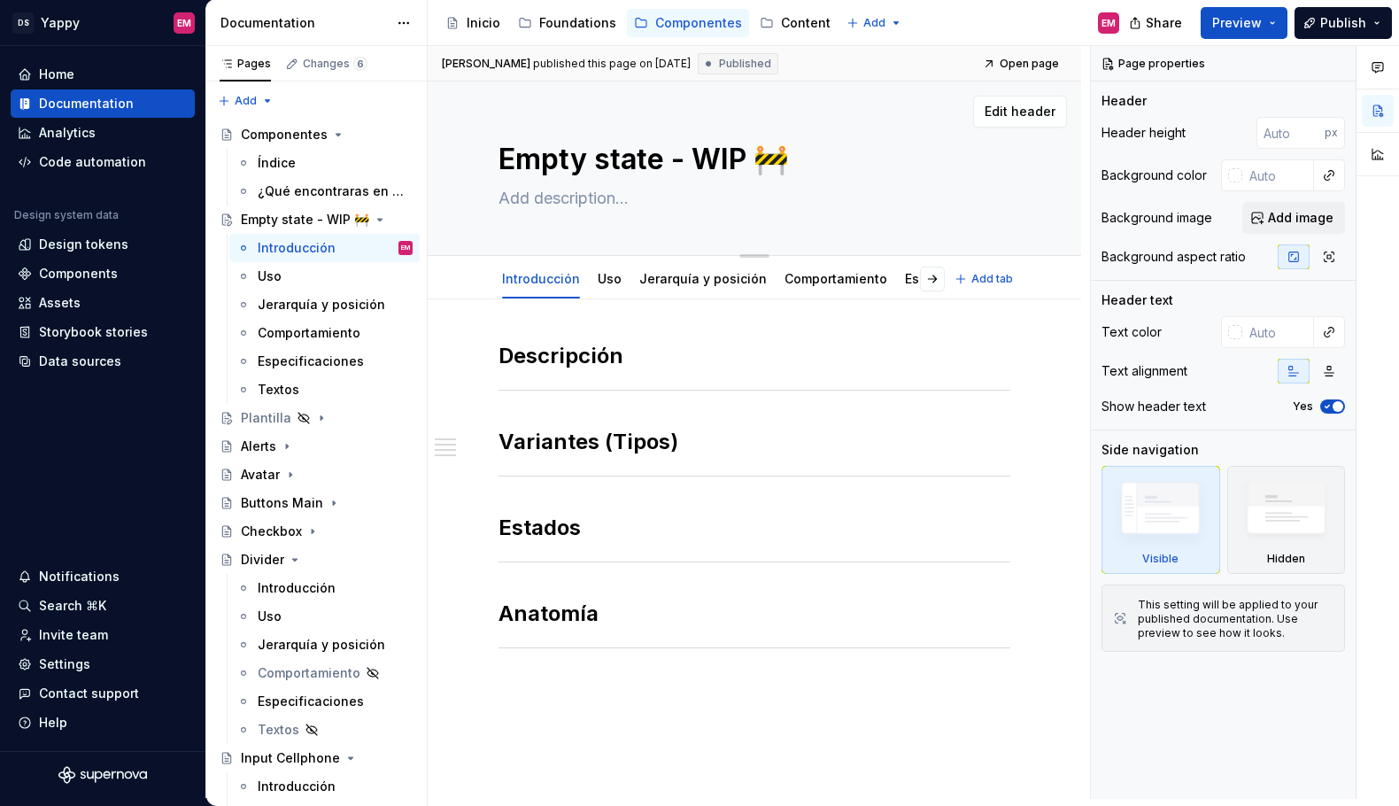
click at [666, 158] on textarea "Empty state - WIP 🚧" at bounding box center [751, 159] width 512 height 43
type textarea "*"
type textarea "Empty state- WIP 🚧"
type textarea "*"
type textarea "Empty states- WIP 🚧"
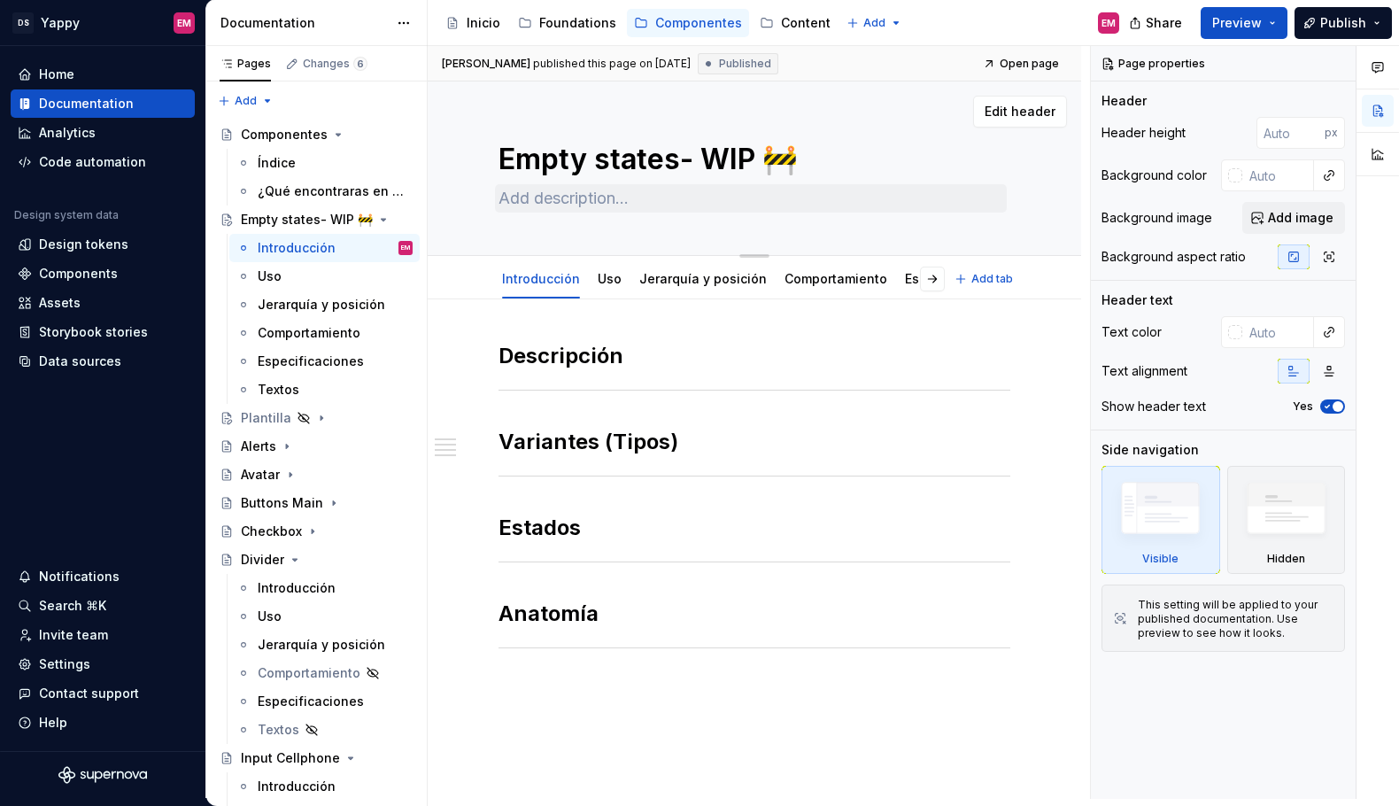
type textarea "*"
type textarea "Empty states - WIP 🚧"
type textarea "*"
type textarea "Empty states - WIP 🚧"
click at [380, 221] on button "Page tree" at bounding box center [375, 219] width 25 height 25
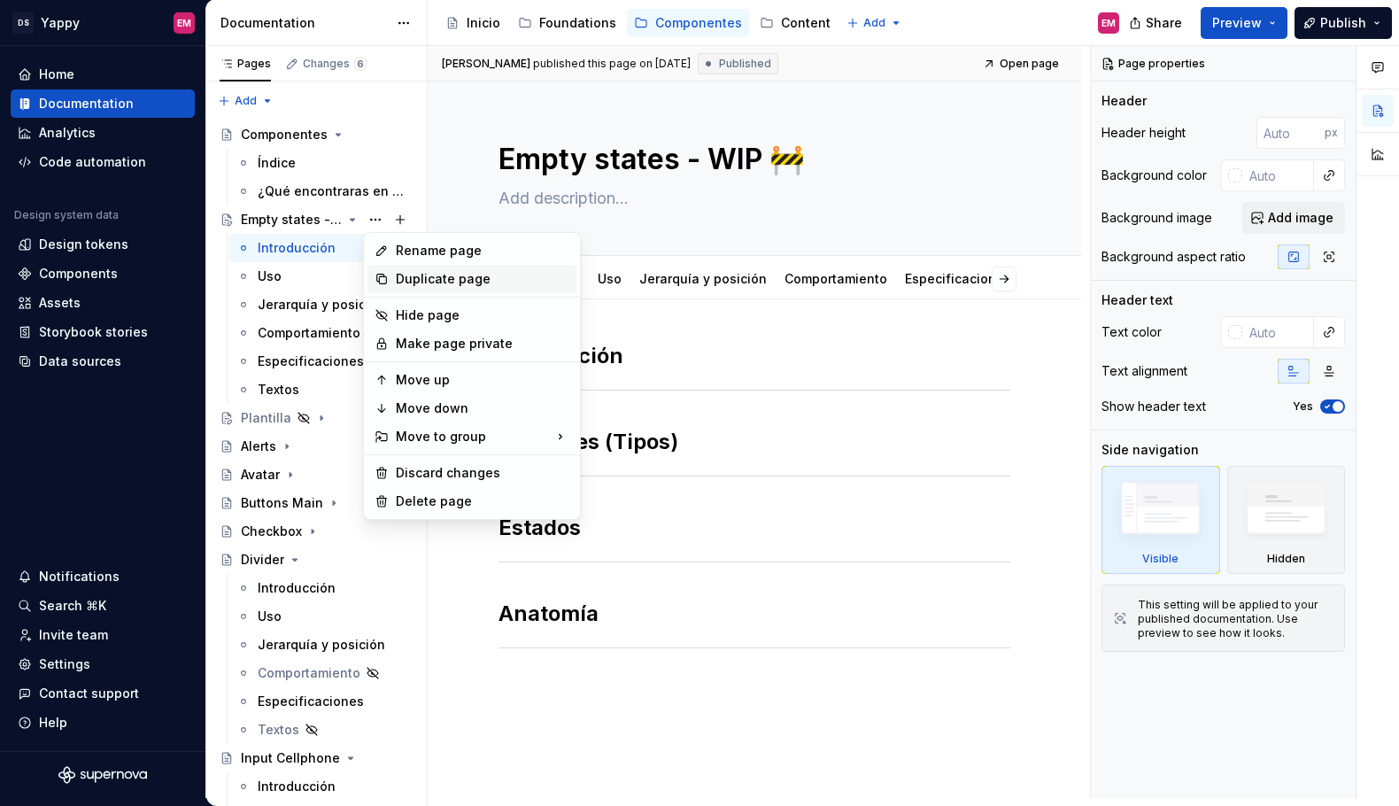
click at [412, 273] on div "Duplicate page" at bounding box center [483, 279] width 174 height 18
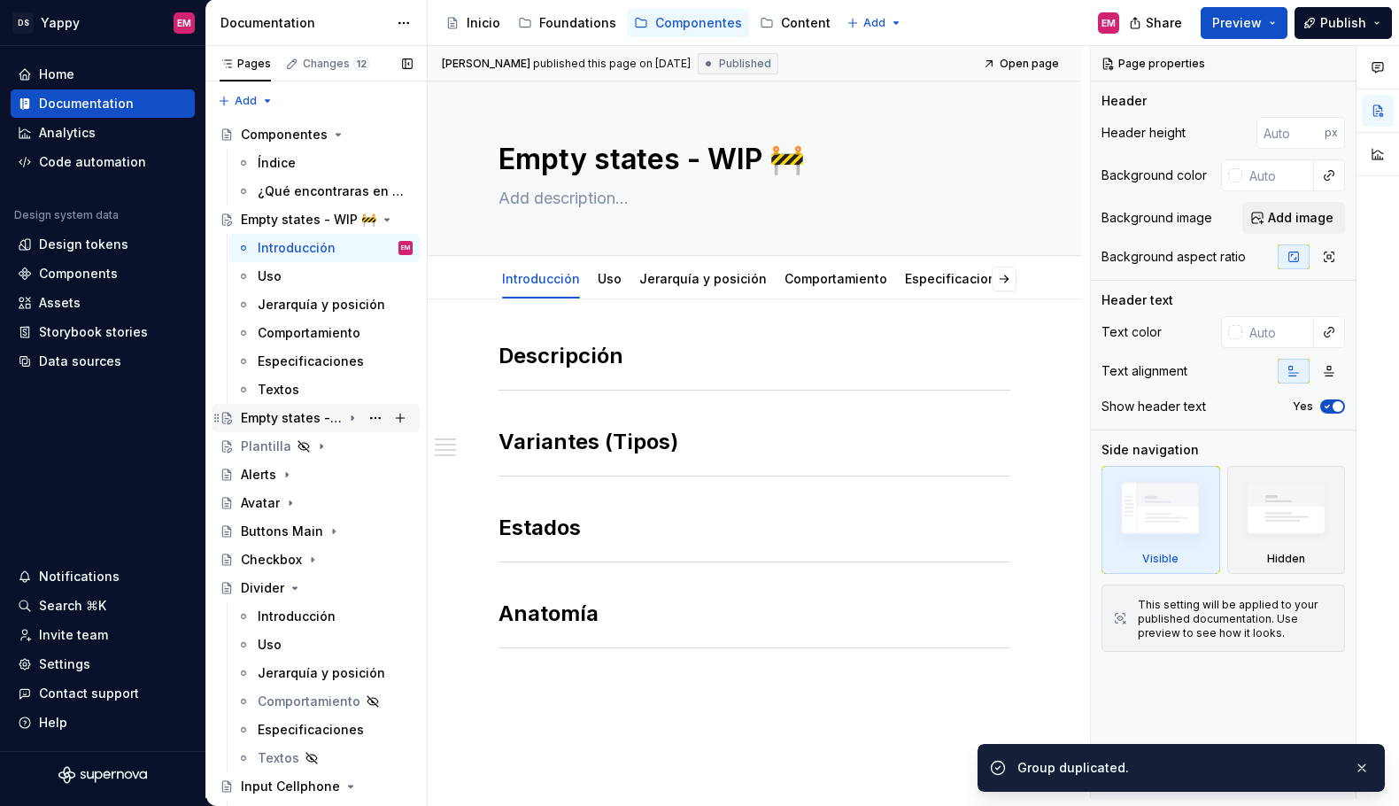
click at [300, 416] on div "Empty states - WIP 🚧" at bounding box center [291, 418] width 101 height 18
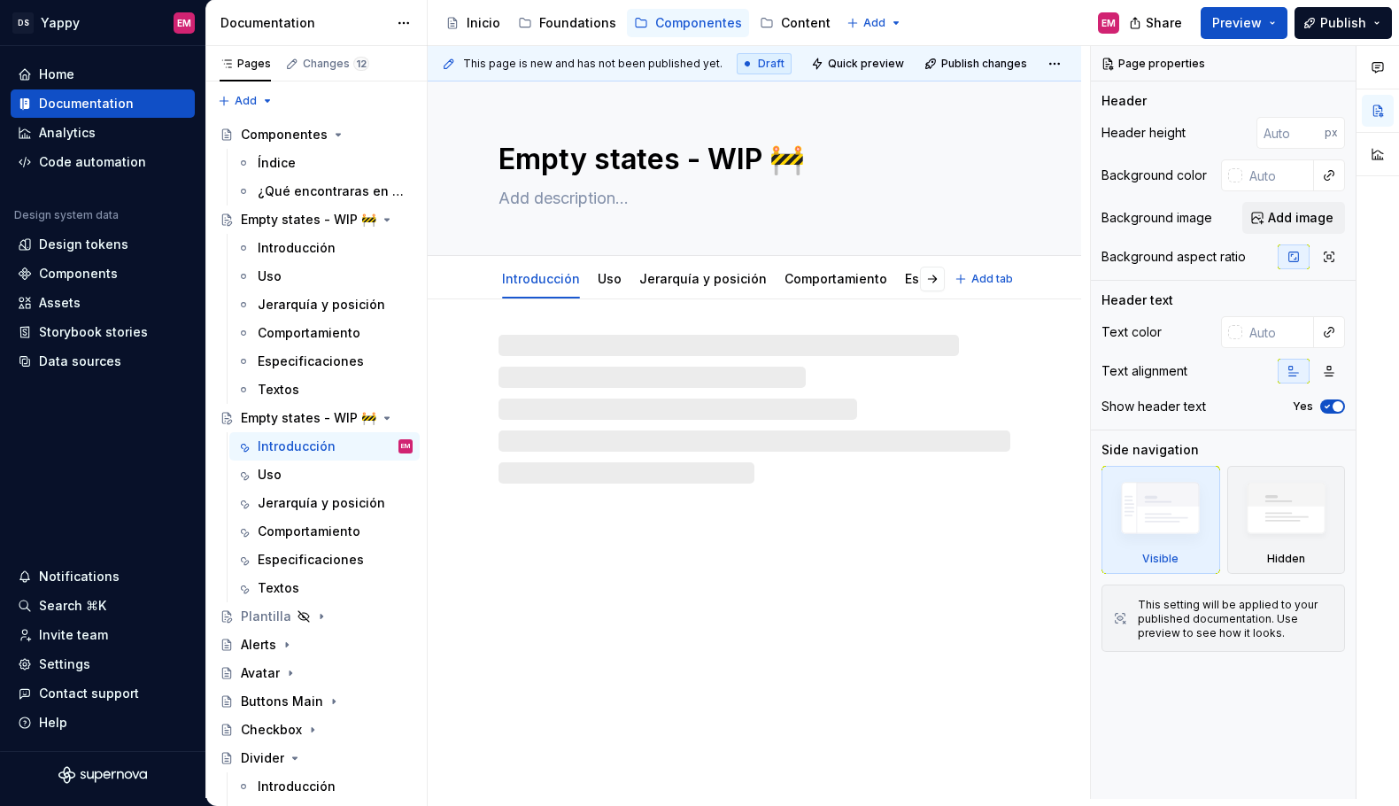
drag, startPoint x: 681, startPoint y: 157, endPoint x: 485, endPoint y: 159, distance: 195.8
click at [485, 159] on div "Empty states - WIP 🚧" at bounding box center [755, 168] width 654 height 174
click at [554, 159] on textarea "Empty states - WIP 🚧" at bounding box center [751, 159] width 512 height 43
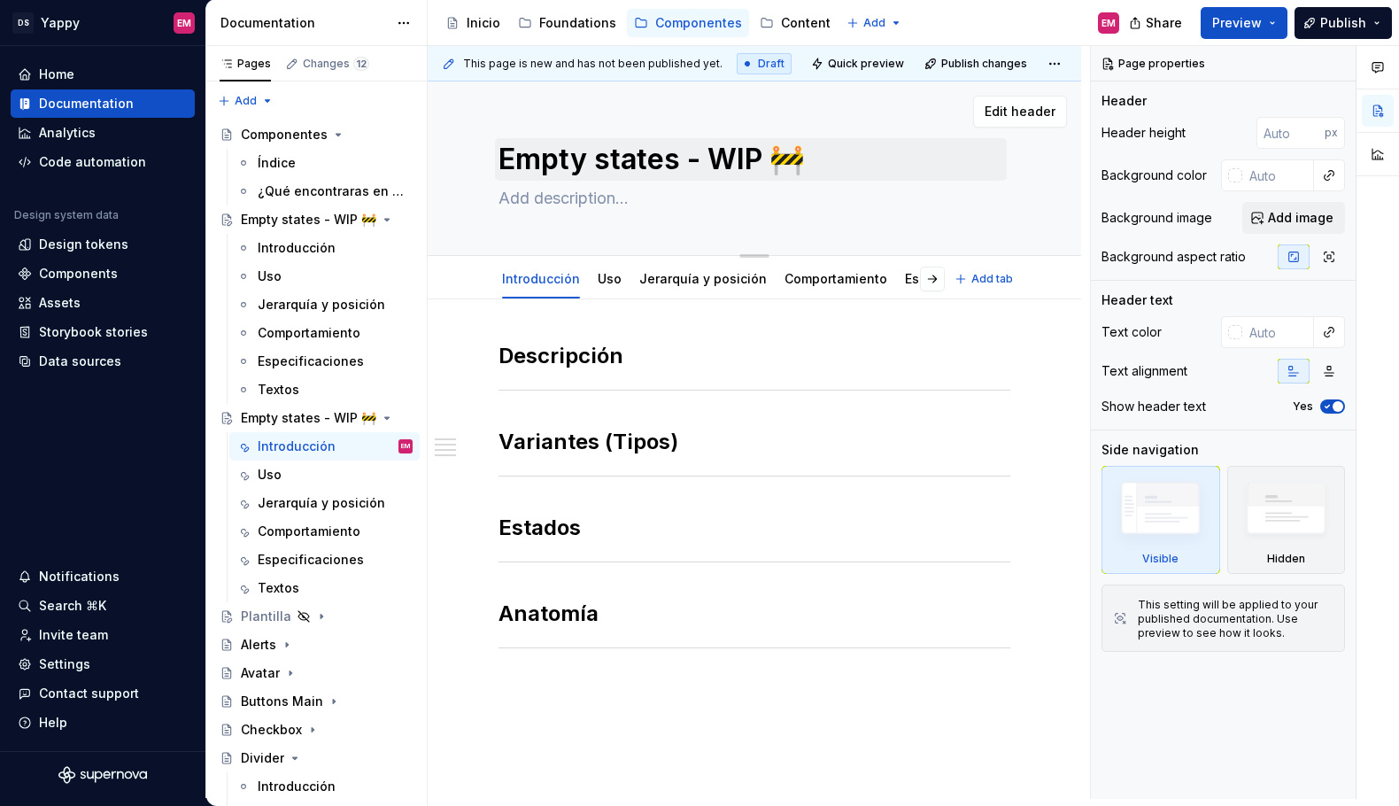
drag, startPoint x: 679, startPoint y: 169, endPoint x: 506, endPoint y: 160, distance: 173.8
click at [506, 160] on textarea "Empty states - WIP 🚧" at bounding box center [751, 159] width 512 height 43
type textarea "*"
type textarea "T - WIP 🚧"
type textarea "*"
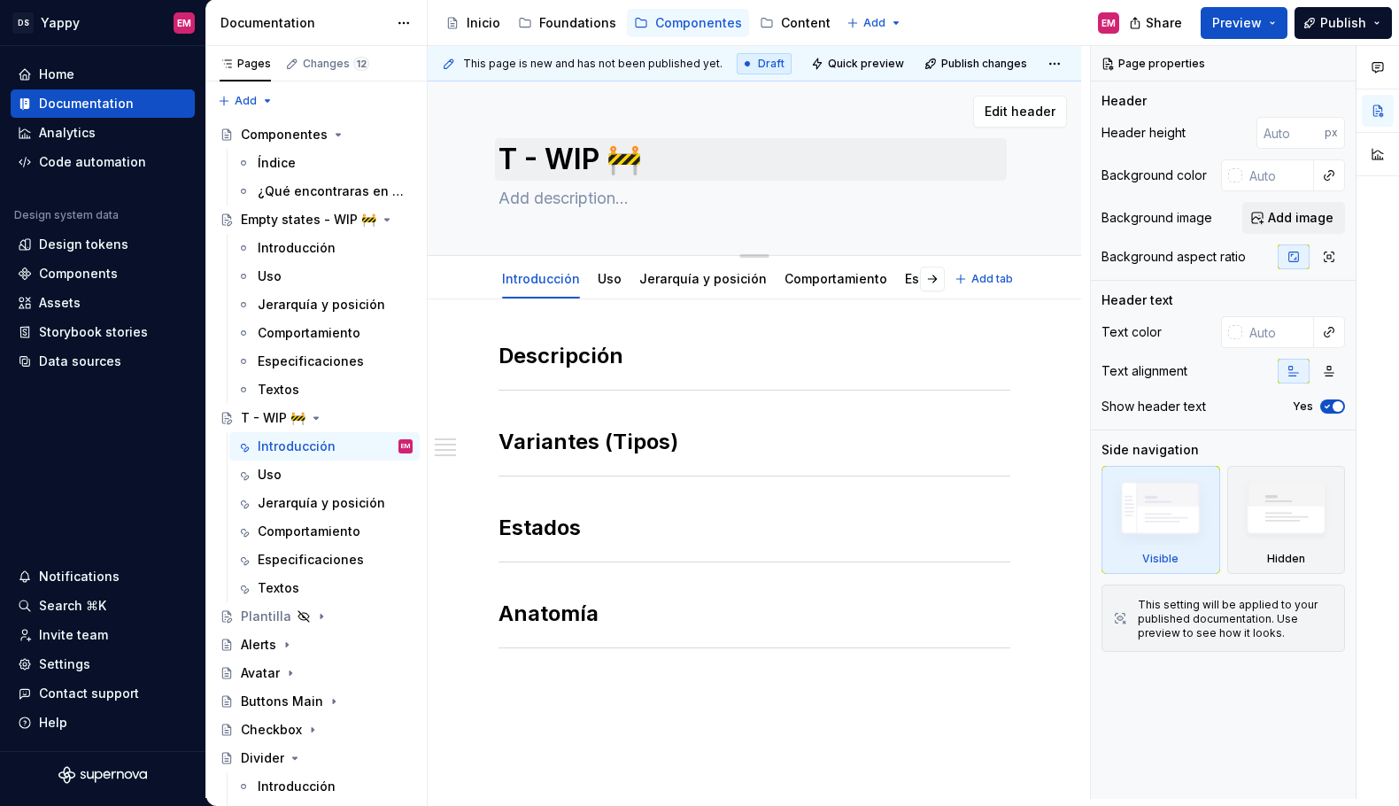
type textarea "Ta - WIP 🚧"
type textarea "*"
type textarea "Tab - WIP 🚧"
type textarea "*"
type textarea "Tab - WIP 🚧"
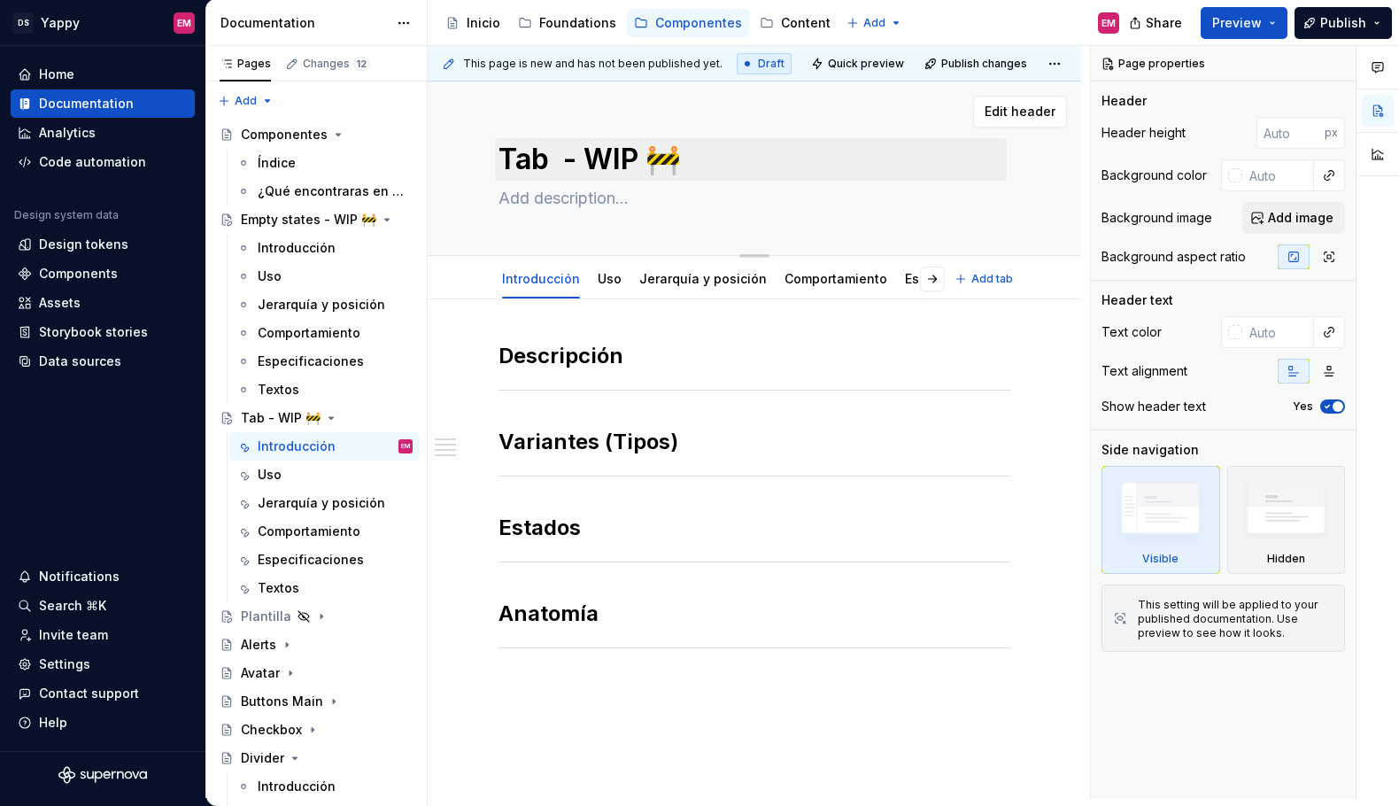
type textarea "*"
type textarea "Tab b - WIP 🚧"
type textarea "*"
type textarea "Tab - WIP 🚧"
type textarea "*"
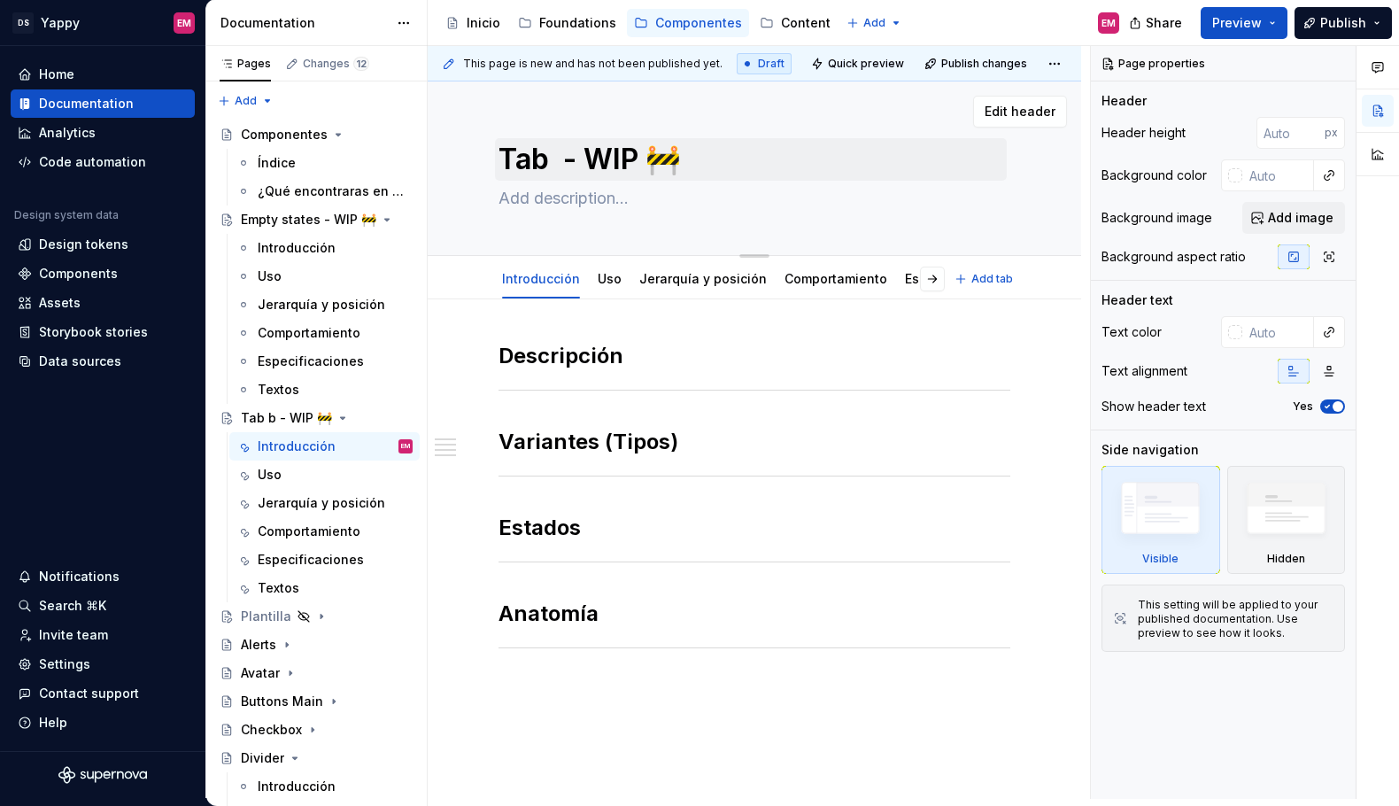
type textarea "Tab B - WIP 🚧"
type textarea "*"
type textarea "Tab BA - WIP 🚧"
type textarea "*"
type textarea "Tab B - WIP 🚧"
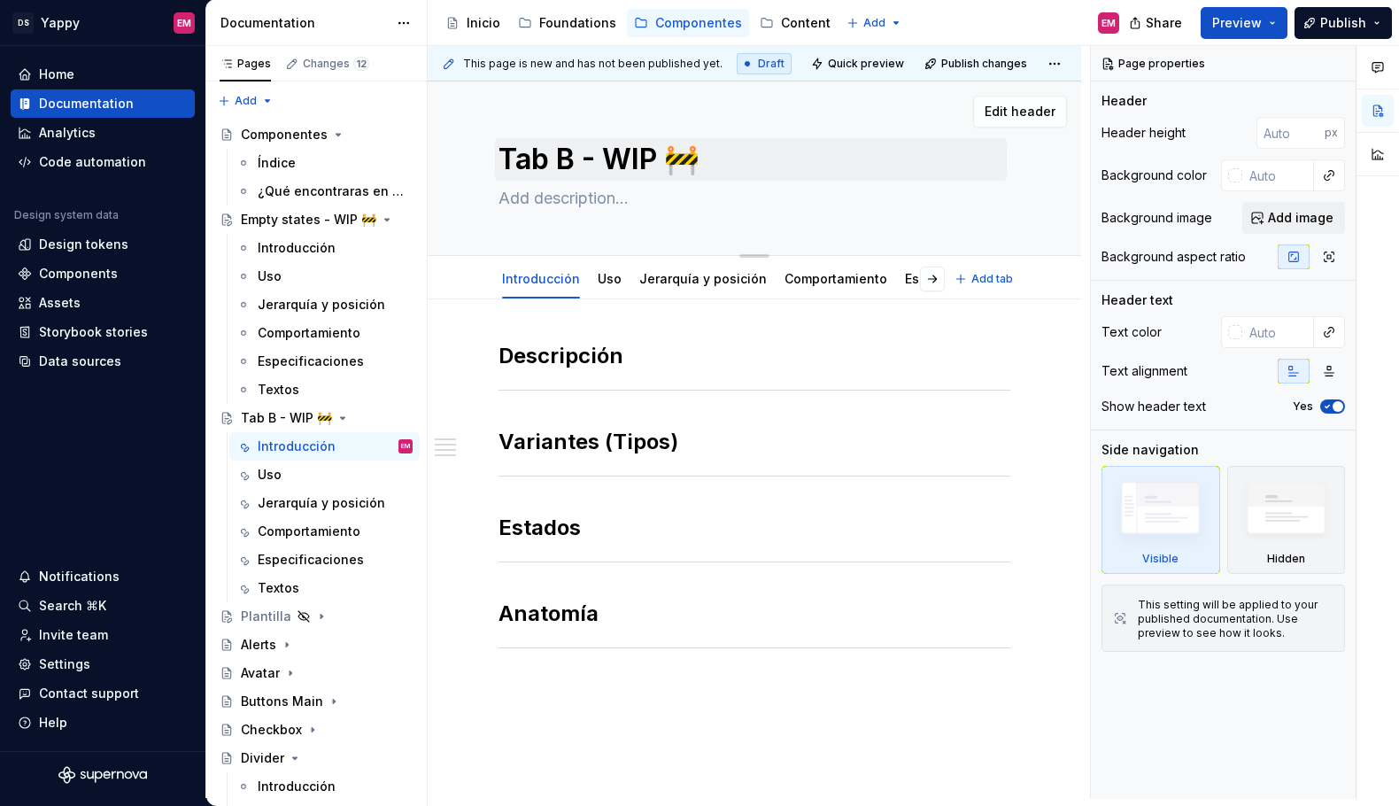
type textarea "*"
type textarea "Tab Ba - WIP 🚧"
type textarea "*"
type textarea "Tab Bar - WIP 🚧"
type textarea "*"
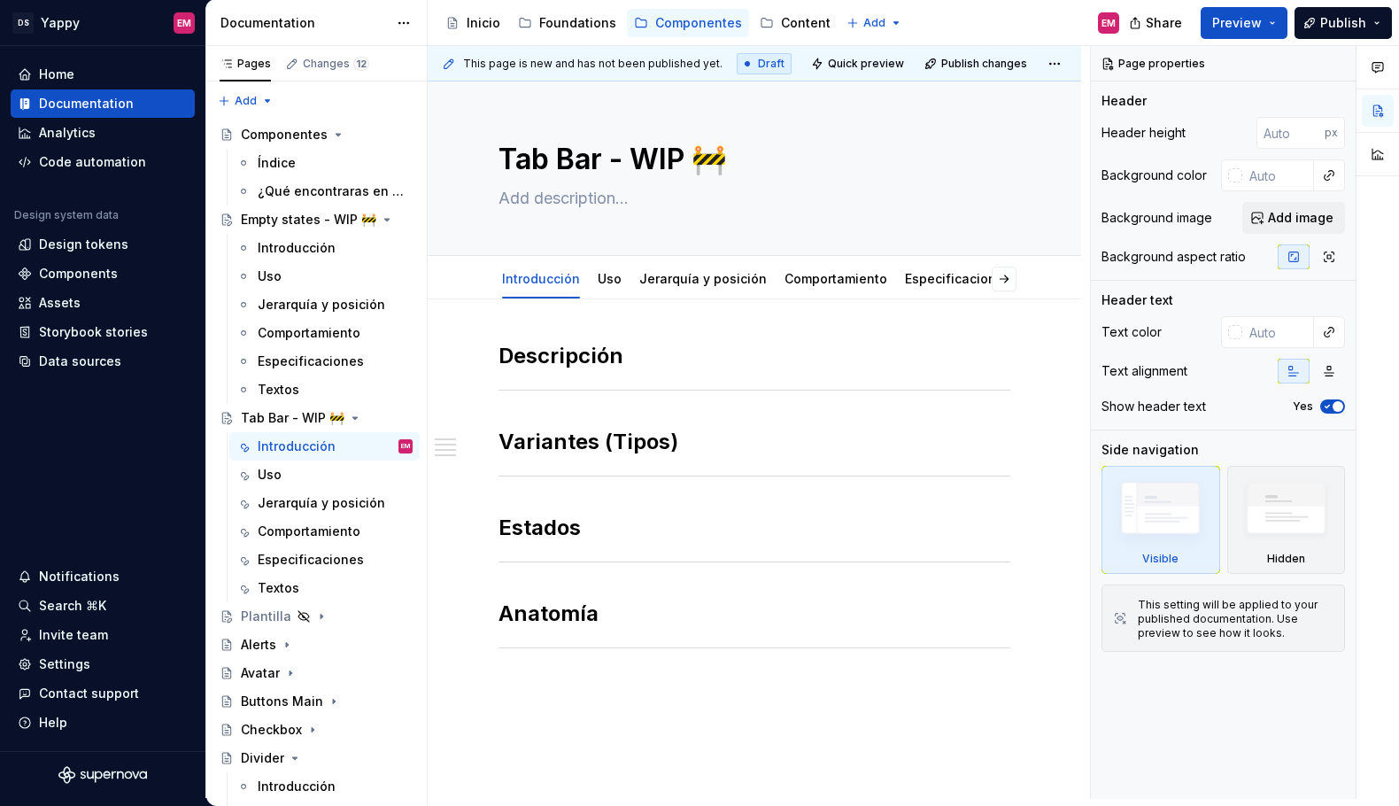
type textarea "Tab Bar - WIP 🚧"
click at [349, 420] on icon "Page tree" at bounding box center [352, 418] width 14 height 14
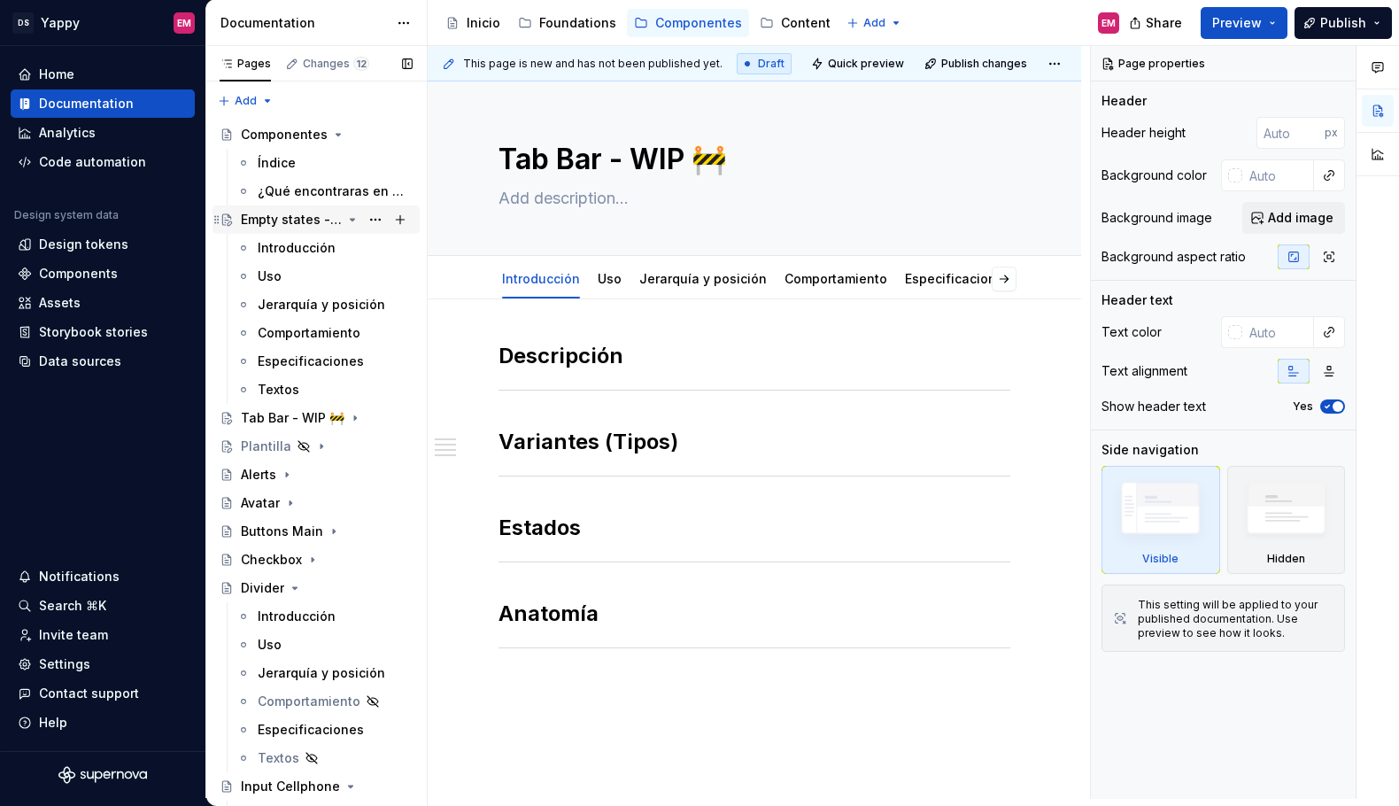
click at [353, 219] on icon "Page tree" at bounding box center [353, 220] width 4 height 2
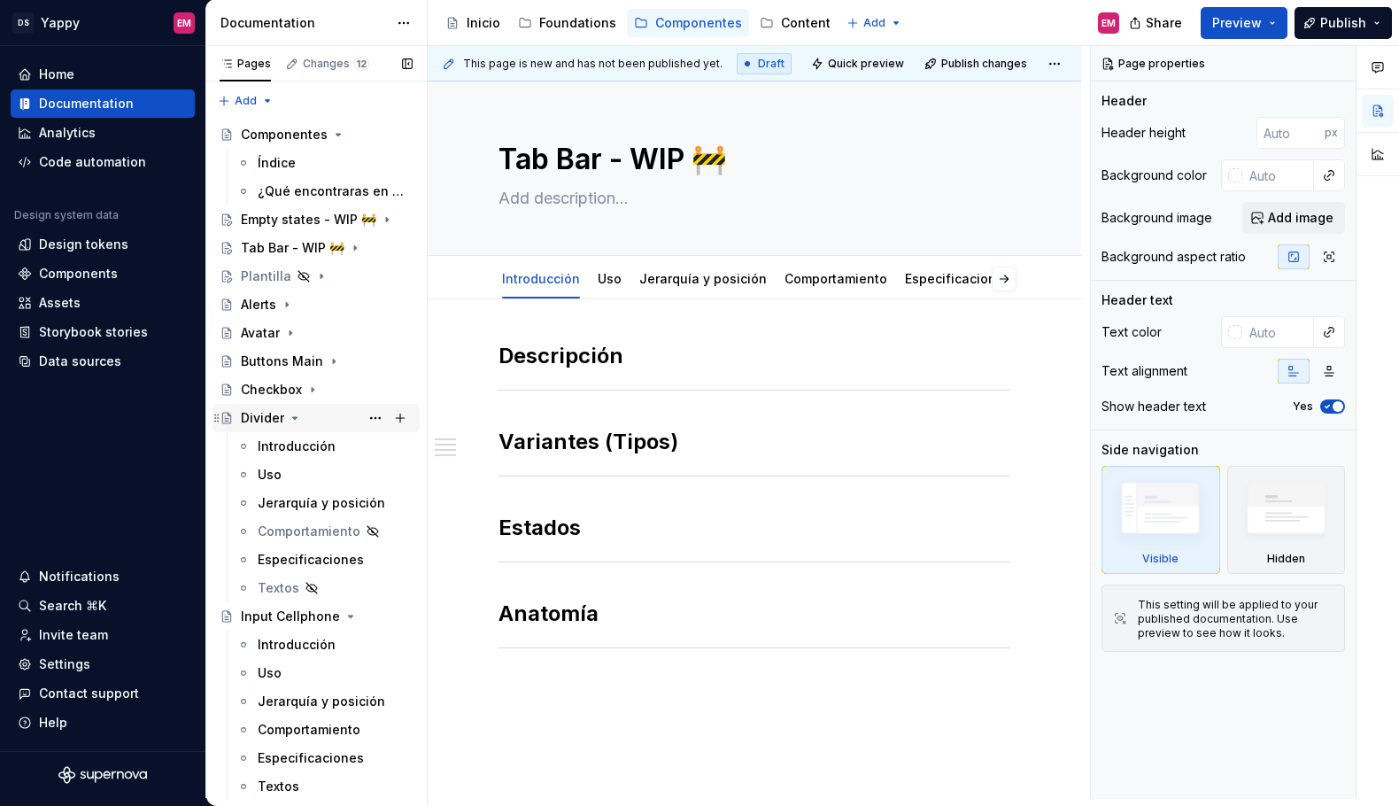
click at [297, 421] on icon "Page tree" at bounding box center [295, 418] width 14 height 14
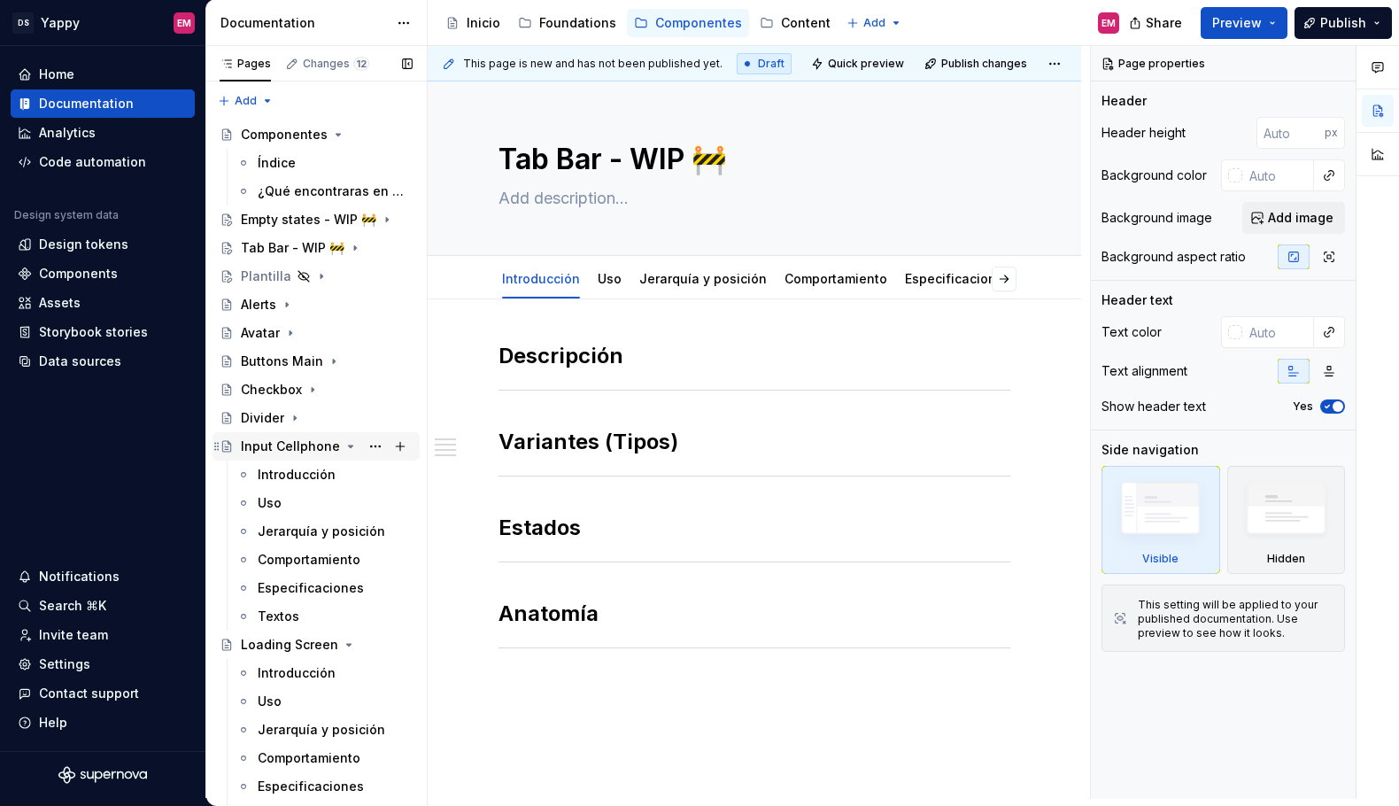
click at [349, 446] on icon "Page tree" at bounding box center [351, 447] width 4 height 2
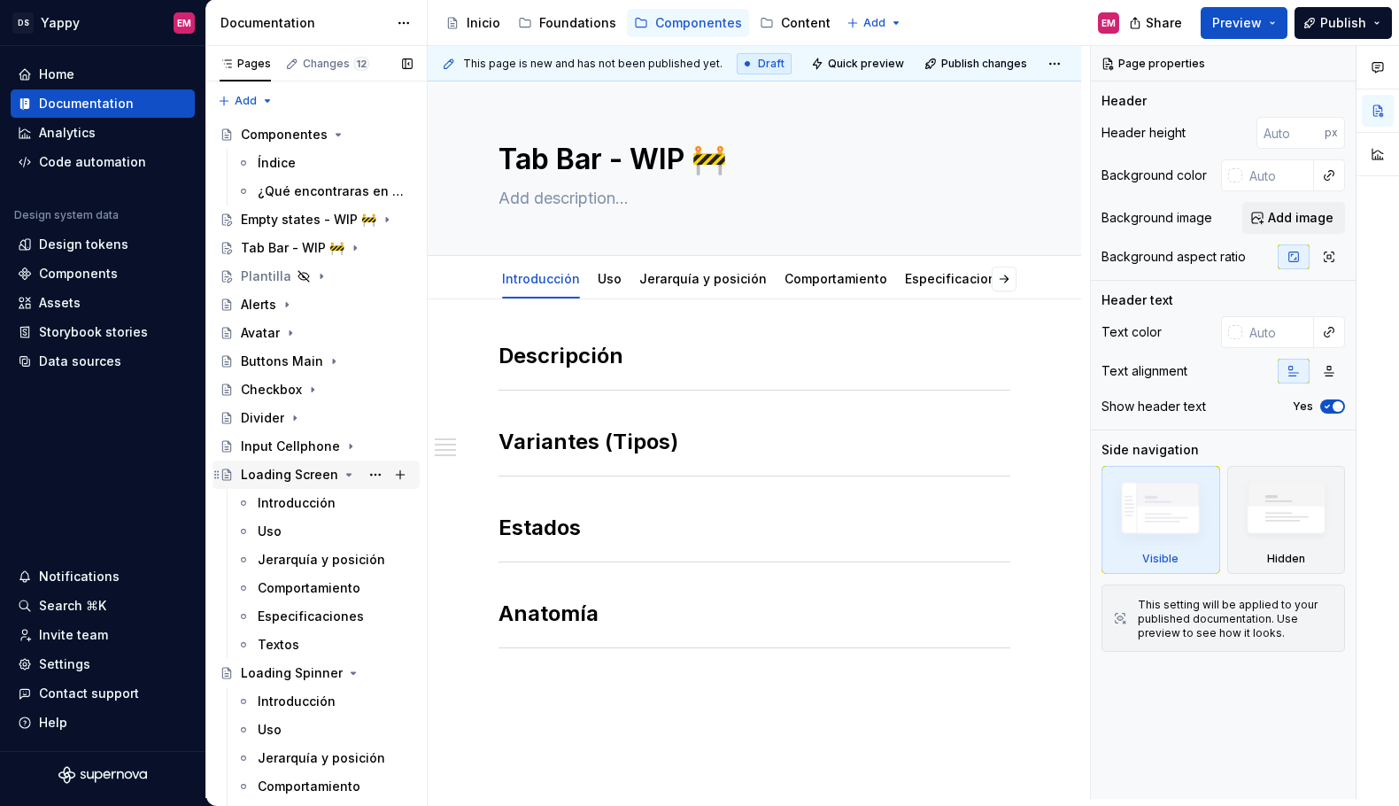
click at [342, 472] on icon "Page tree" at bounding box center [349, 475] width 14 height 14
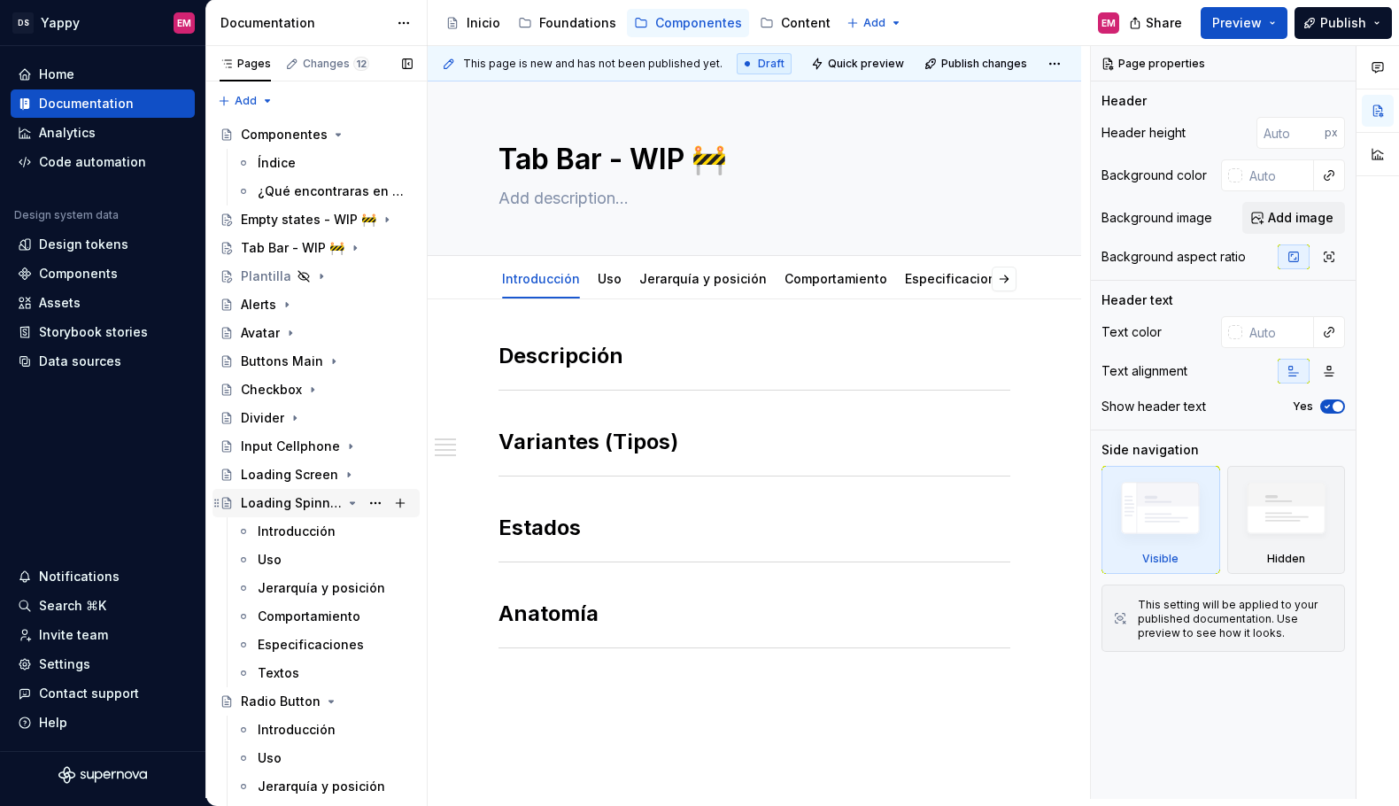
click at [345, 507] on icon "Page tree" at bounding box center [352, 503] width 14 height 14
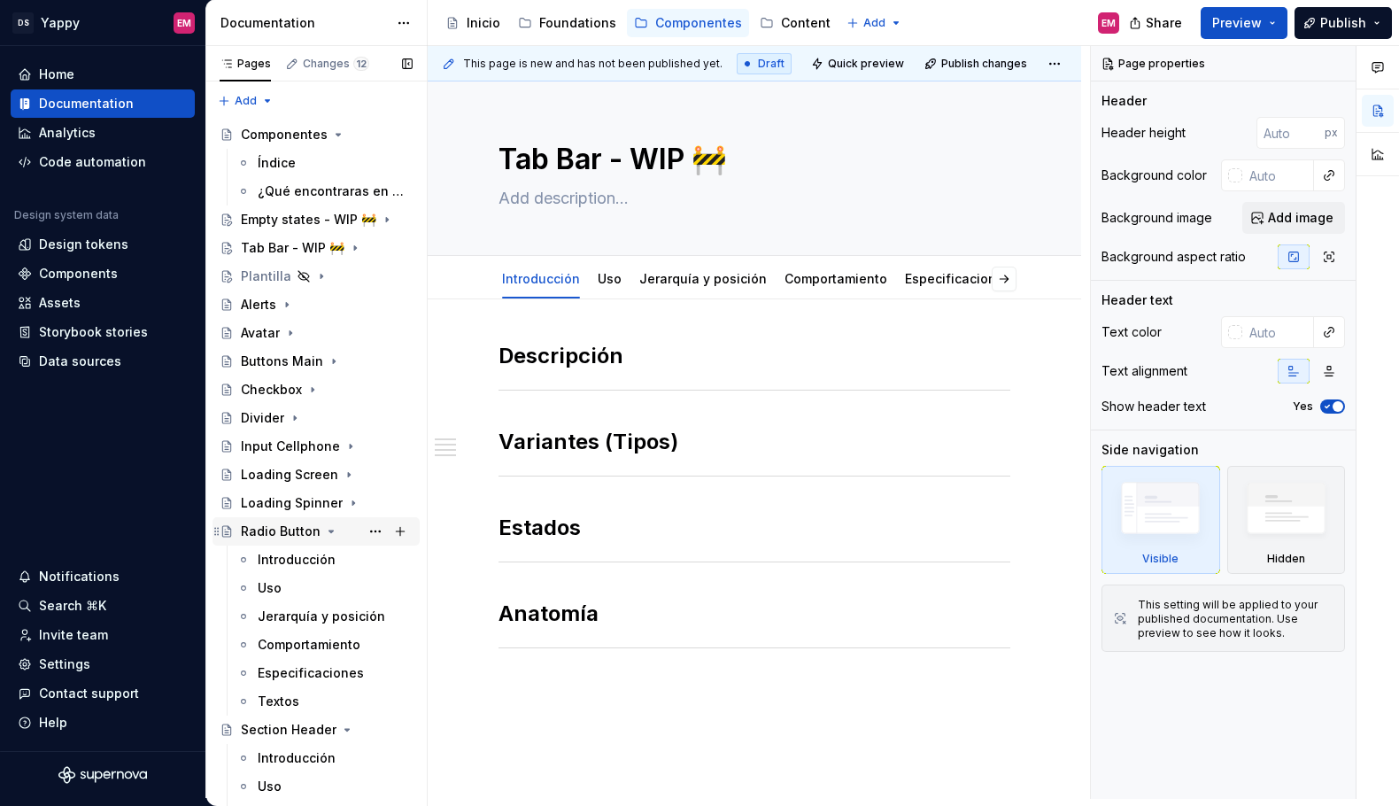
click at [324, 530] on icon "Page tree" at bounding box center [331, 531] width 14 height 14
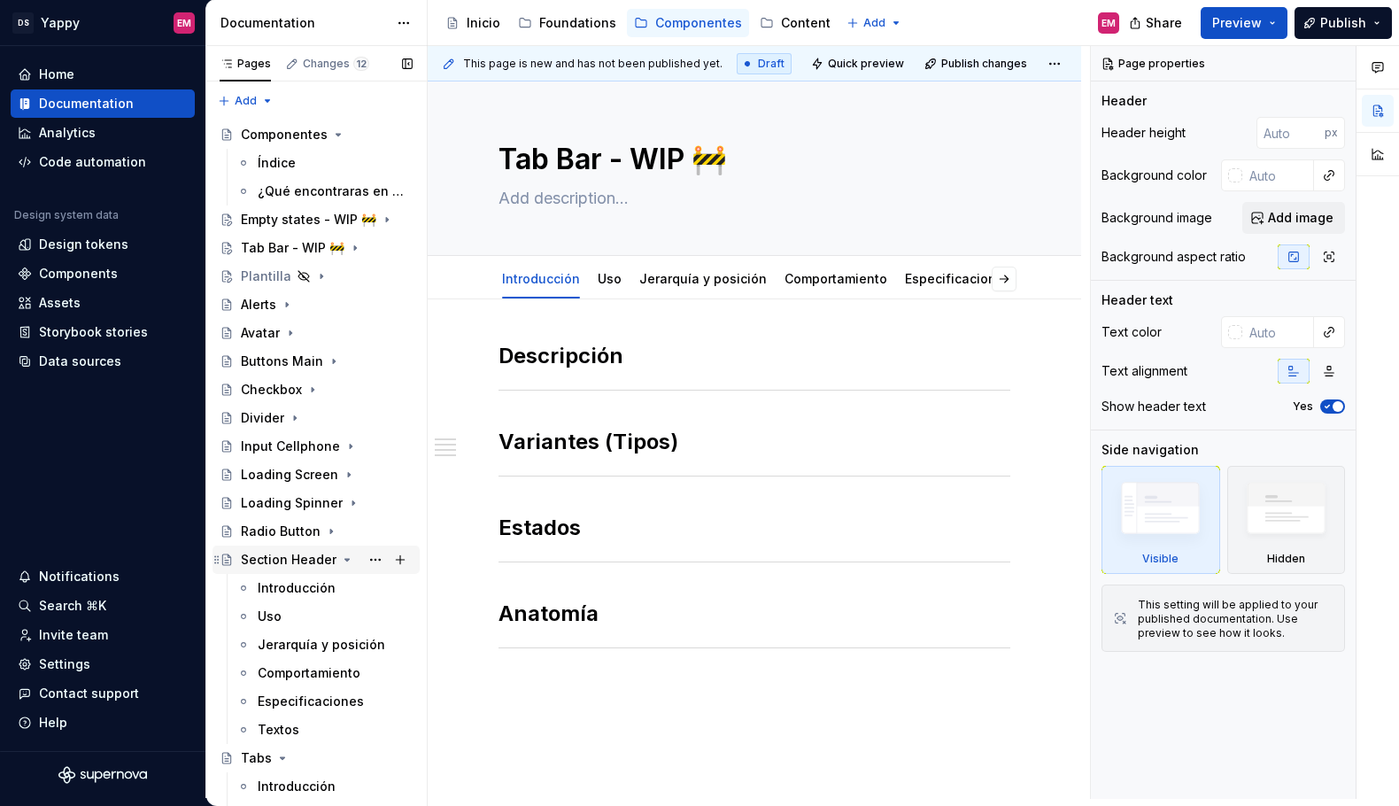
click at [340, 559] on icon "Page tree" at bounding box center [347, 560] width 14 height 14
click at [286, 582] on icon "Page tree" at bounding box center [282, 588] width 14 height 14
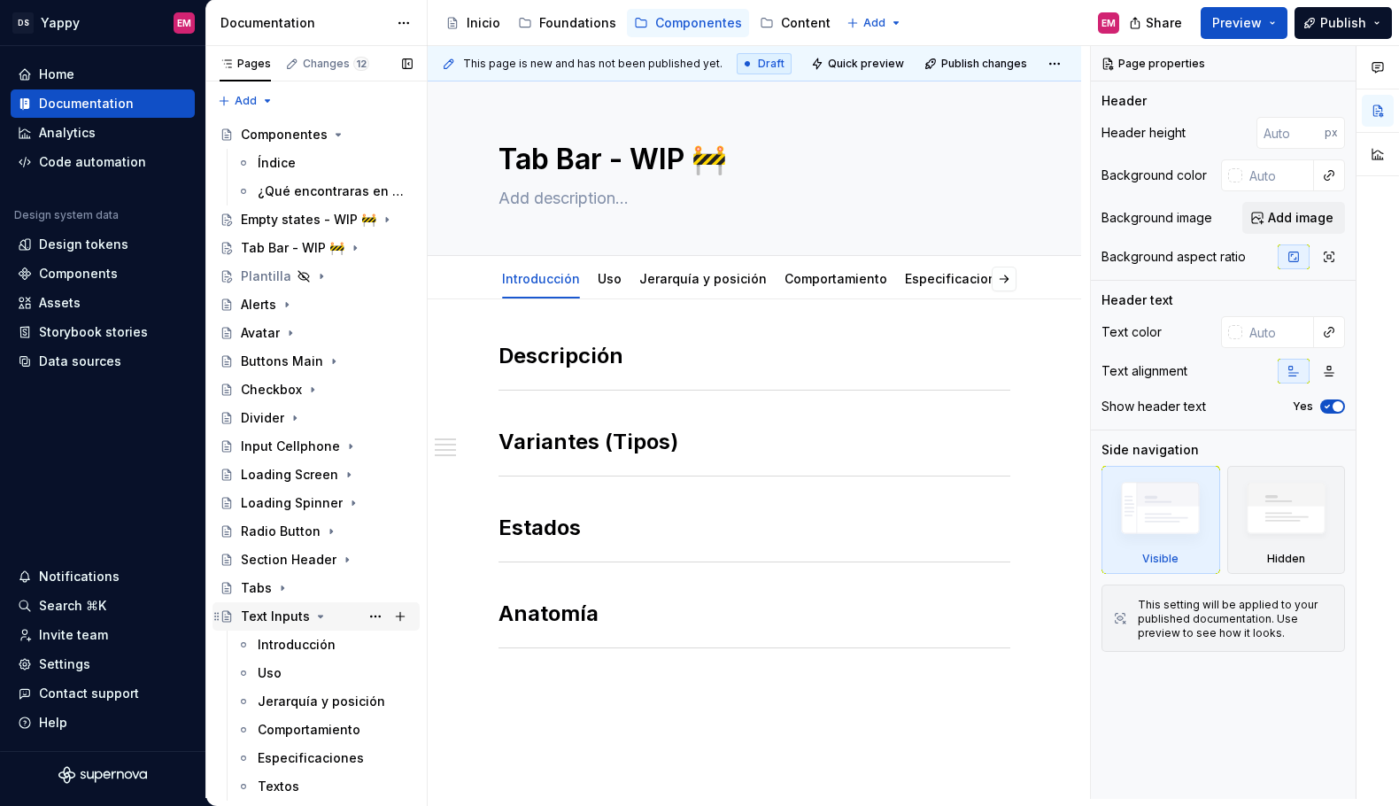
click at [315, 617] on icon "Page tree" at bounding box center [321, 616] width 14 height 14
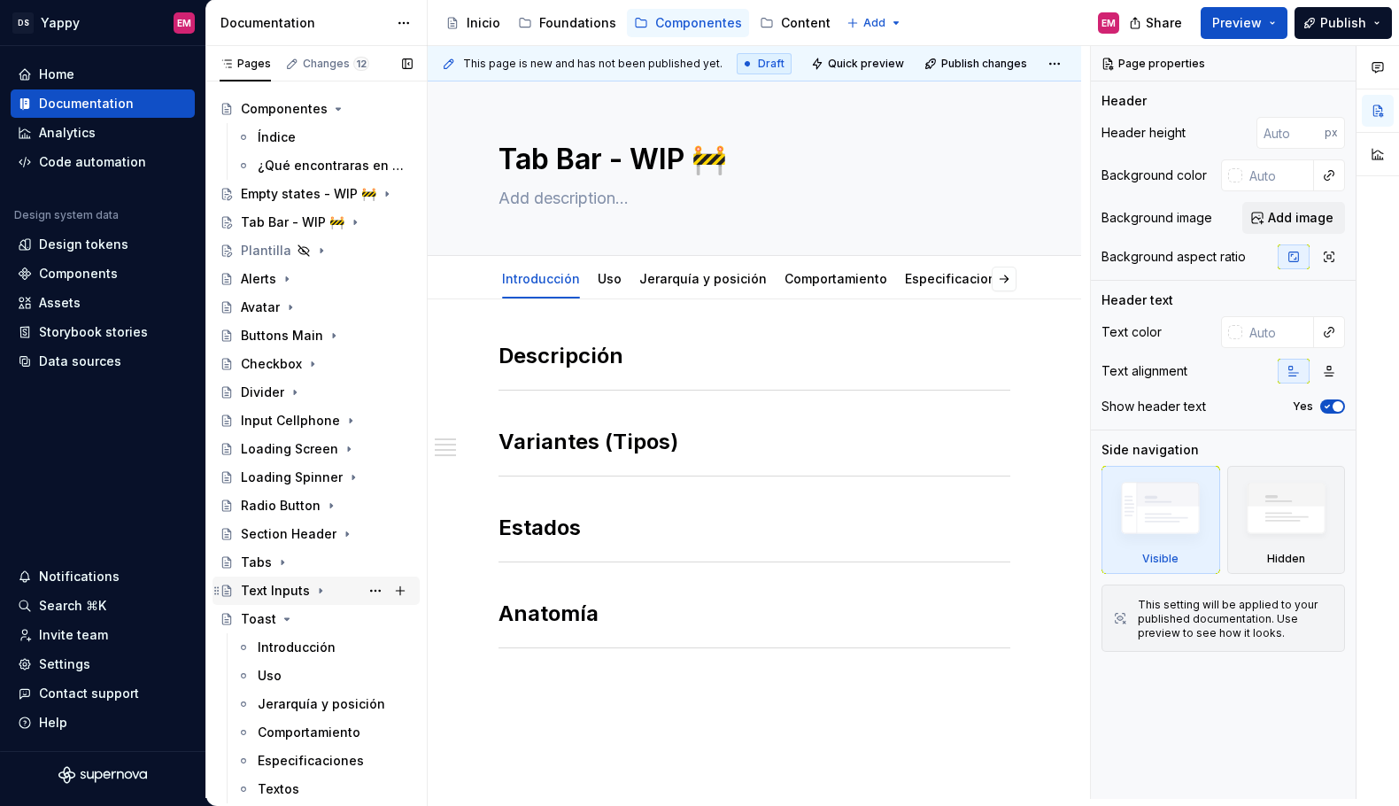
scroll to position [46, 0]
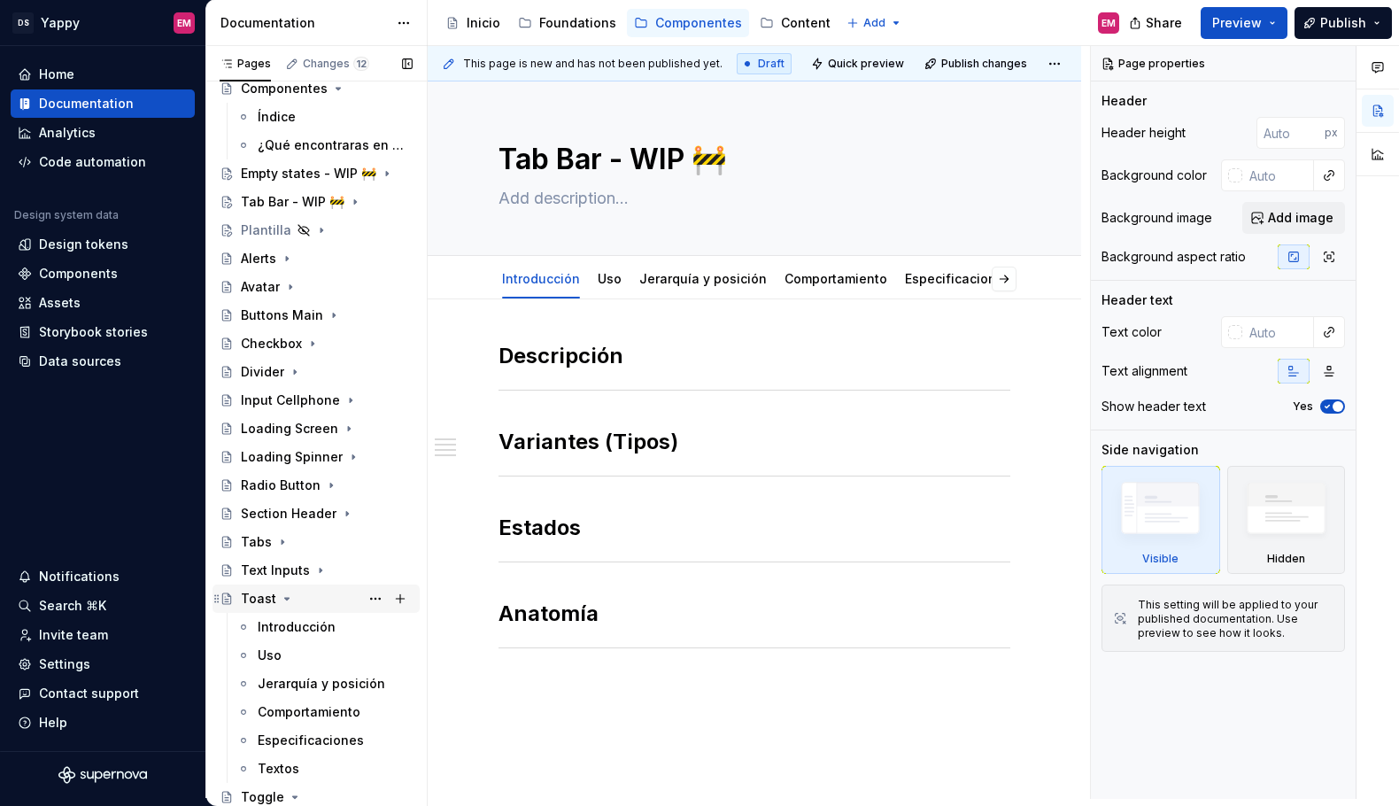
click at [283, 604] on icon "Page tree" at bounding box center [287, 599] width 14 height 14
click at [288, 624] on icon "Page tree" at bounding box center [295, 627] width 14 height 14
click at [320, 655] on icon "Page tree" at bounding box center [327, 655] width 14 height 14
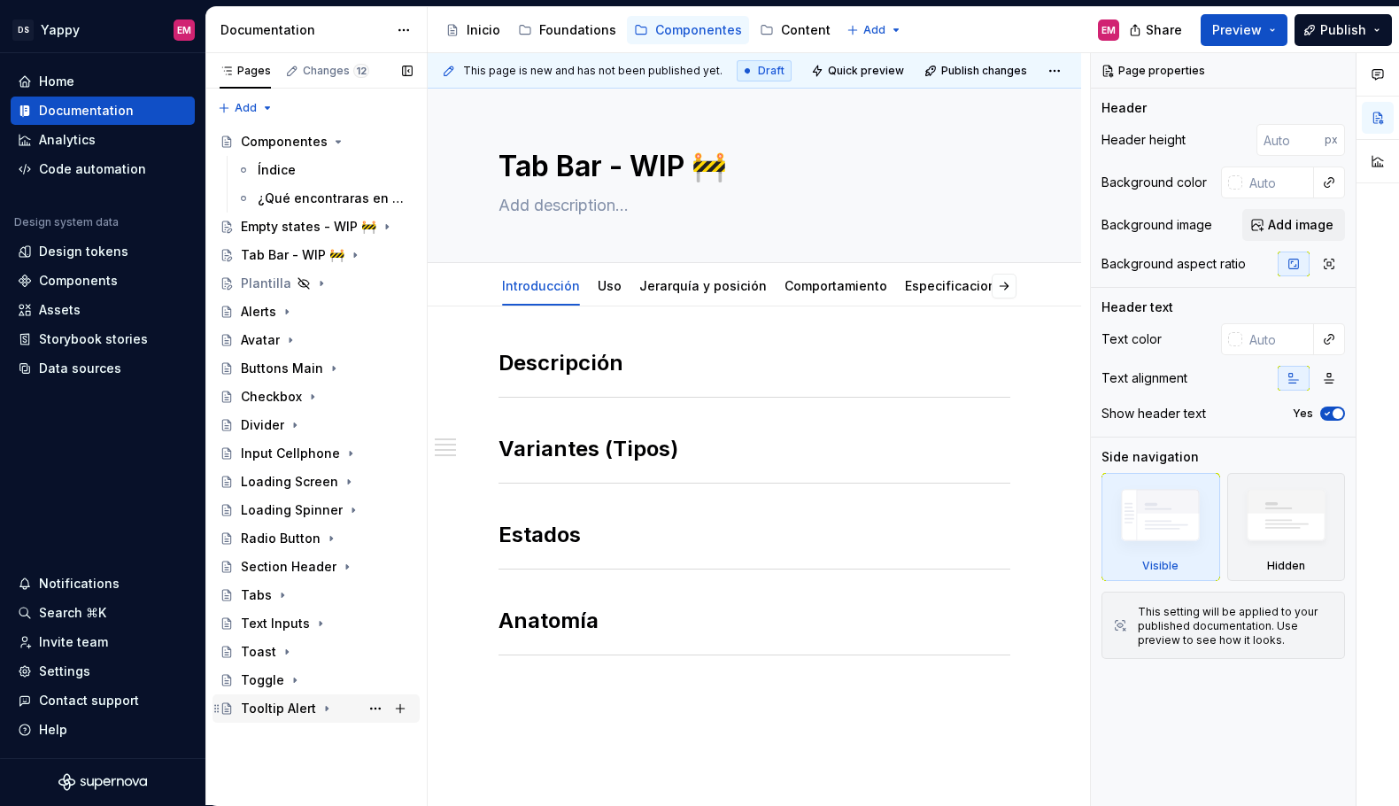
scroll to position [1, 0]
click at [331, 139] on icon "Page tree" at bounding box center [338, 142] width 14 height 14
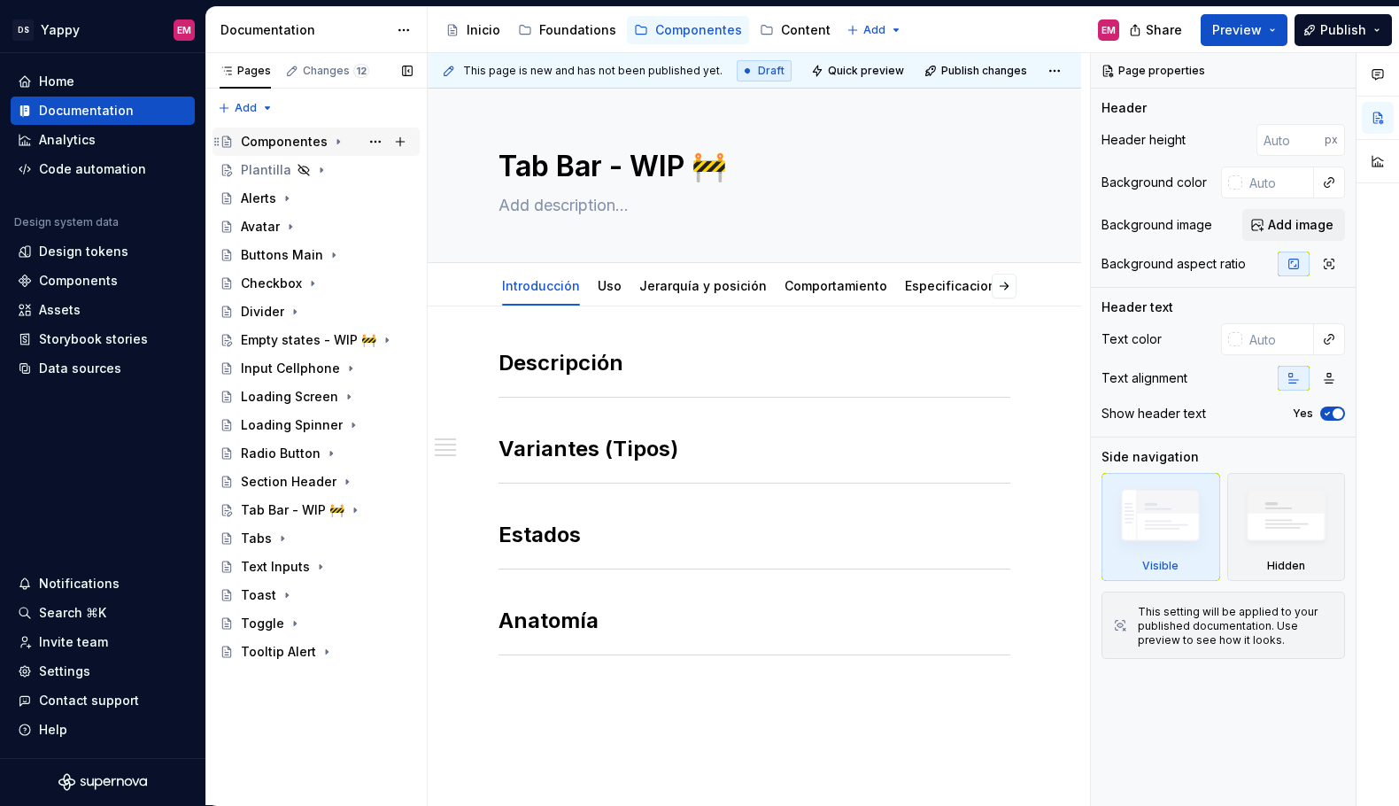
click at [297, 147] on div "Componentes" at bounding box center [284, 142] width 87 height 18
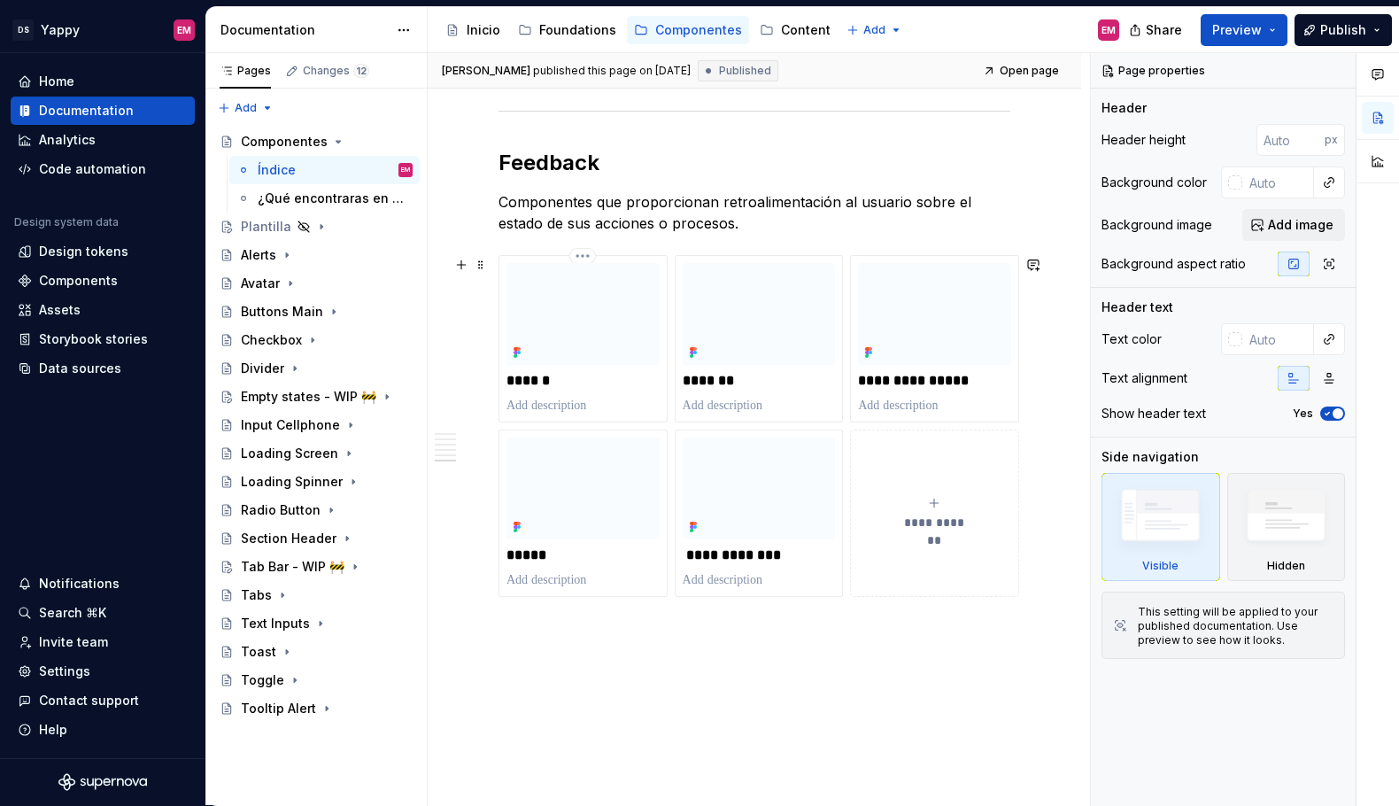
scroll to position [2086, 0]
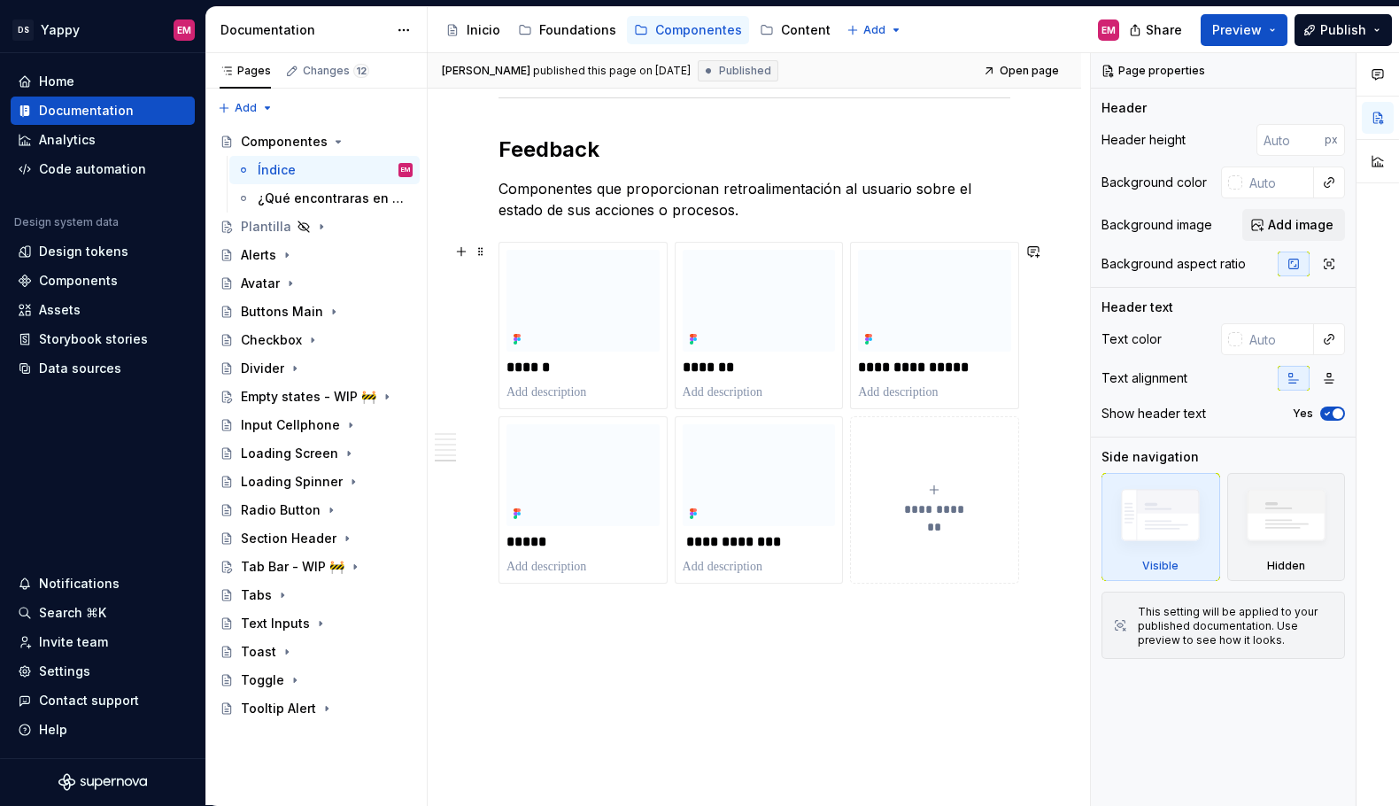
click at [932, 481] on button "**********" at bounding box center [934, 499] width 169 height 167
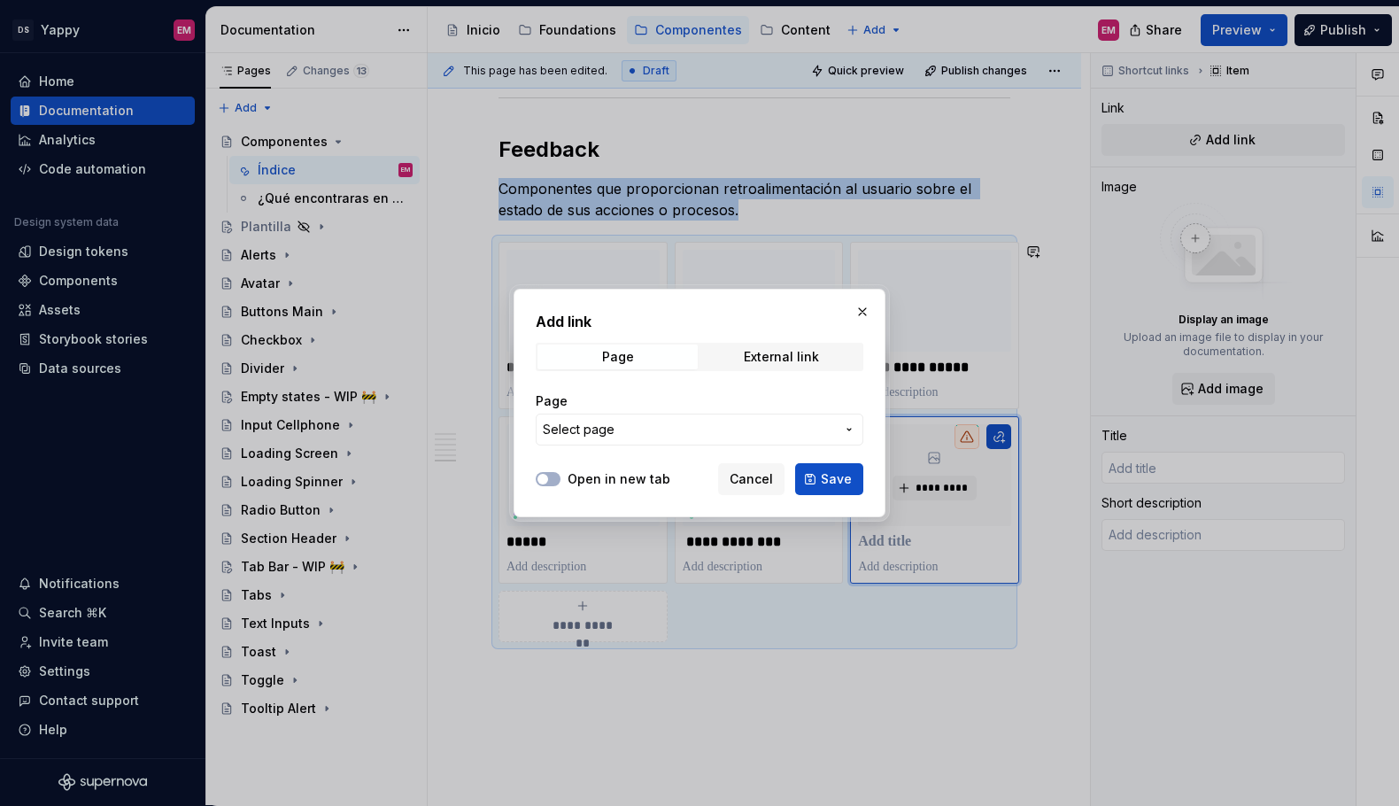
click at [781, 425] on span "Select page" at bounding box center [689, 430] width 292 height 18
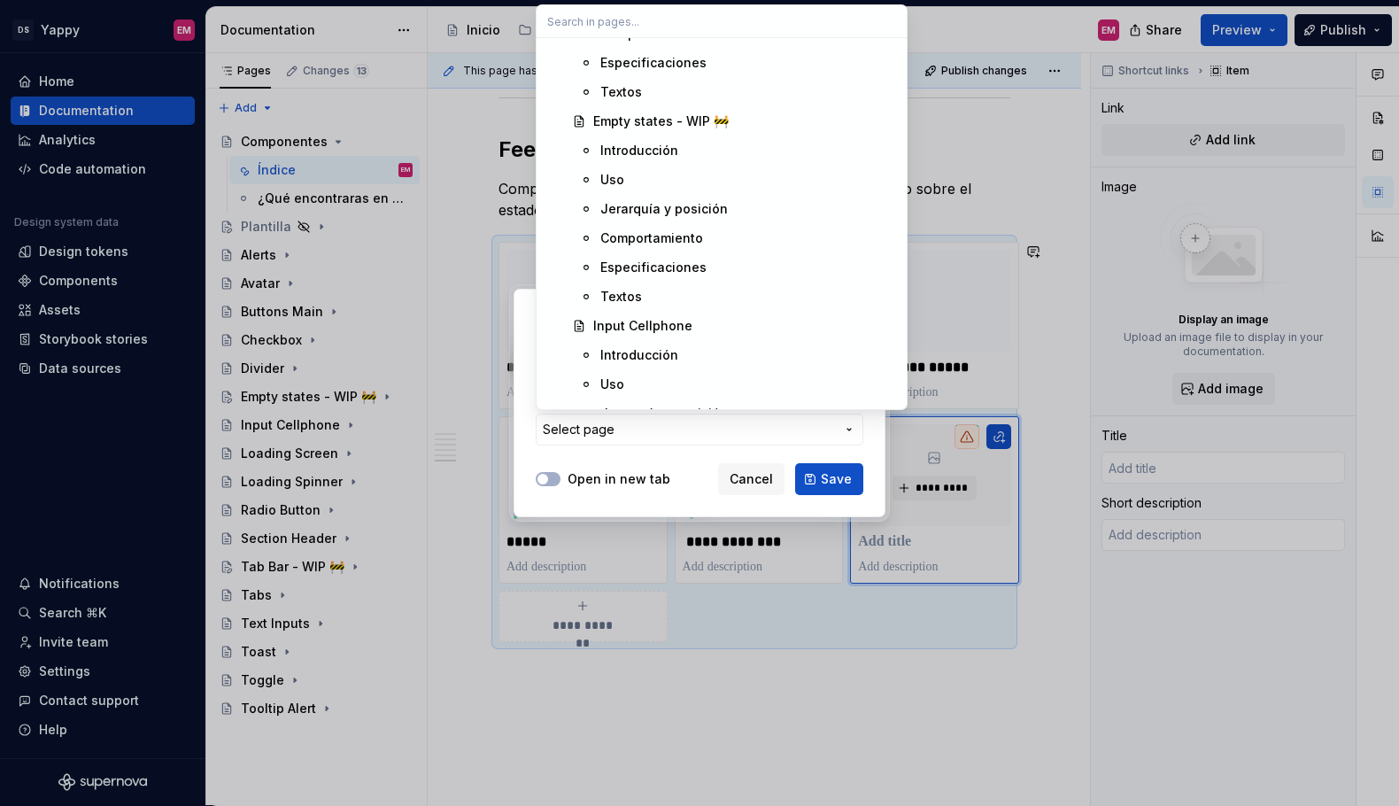
scroll to position [1578, 0]
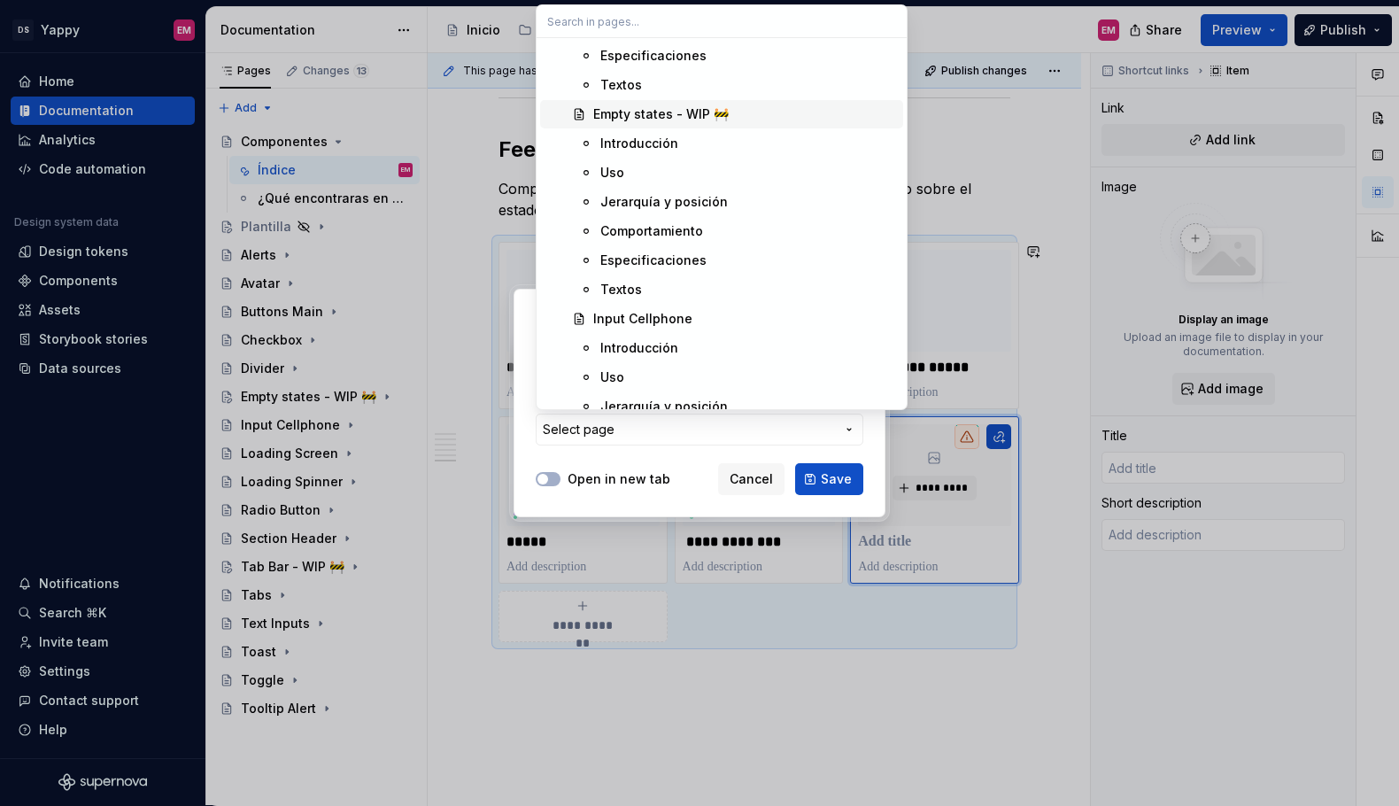
click at [706, 116] on div "Empty states - WIP 🚧" at bounding box center [661, 114] width 136 height 18
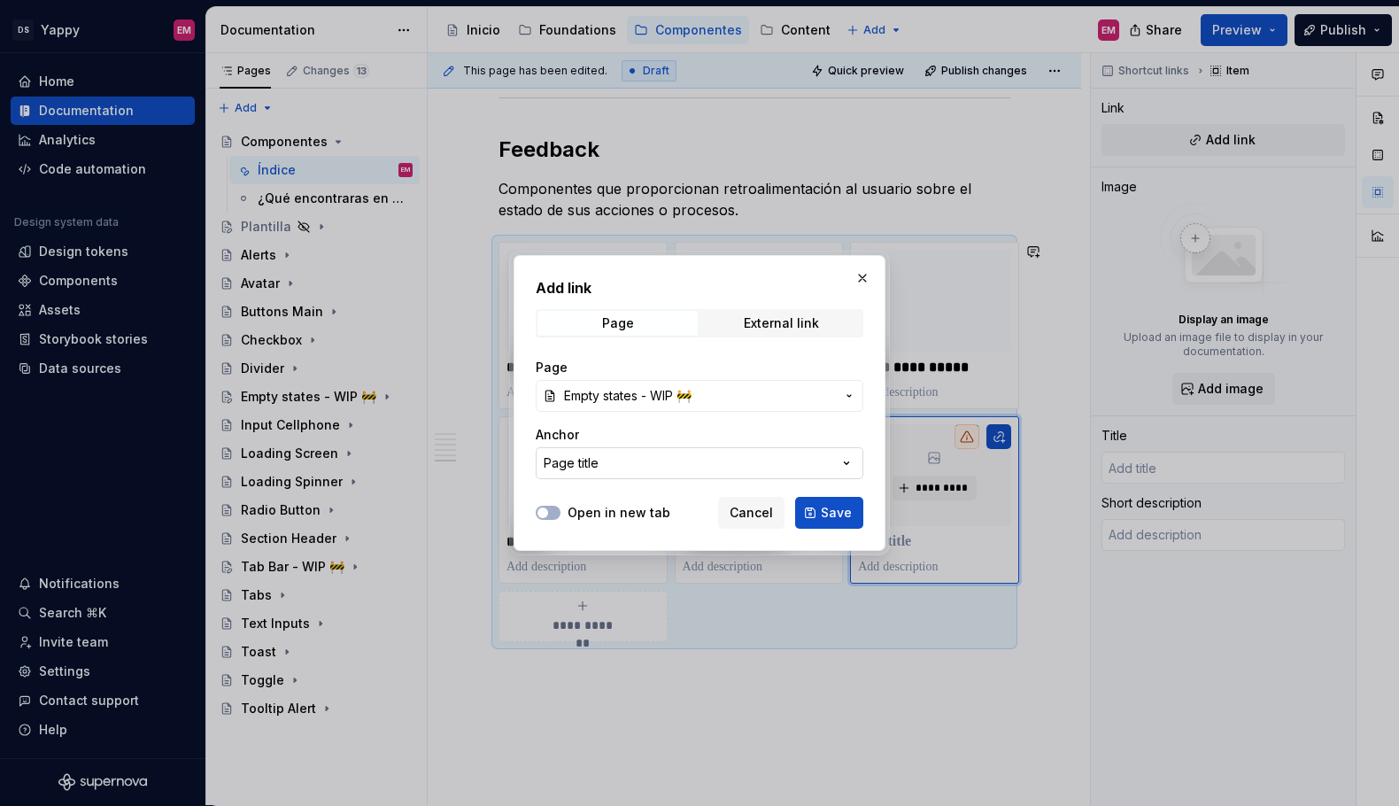
click at [702, 461] on button "Page title" at bounding box center [700, 463] width 328 height 32
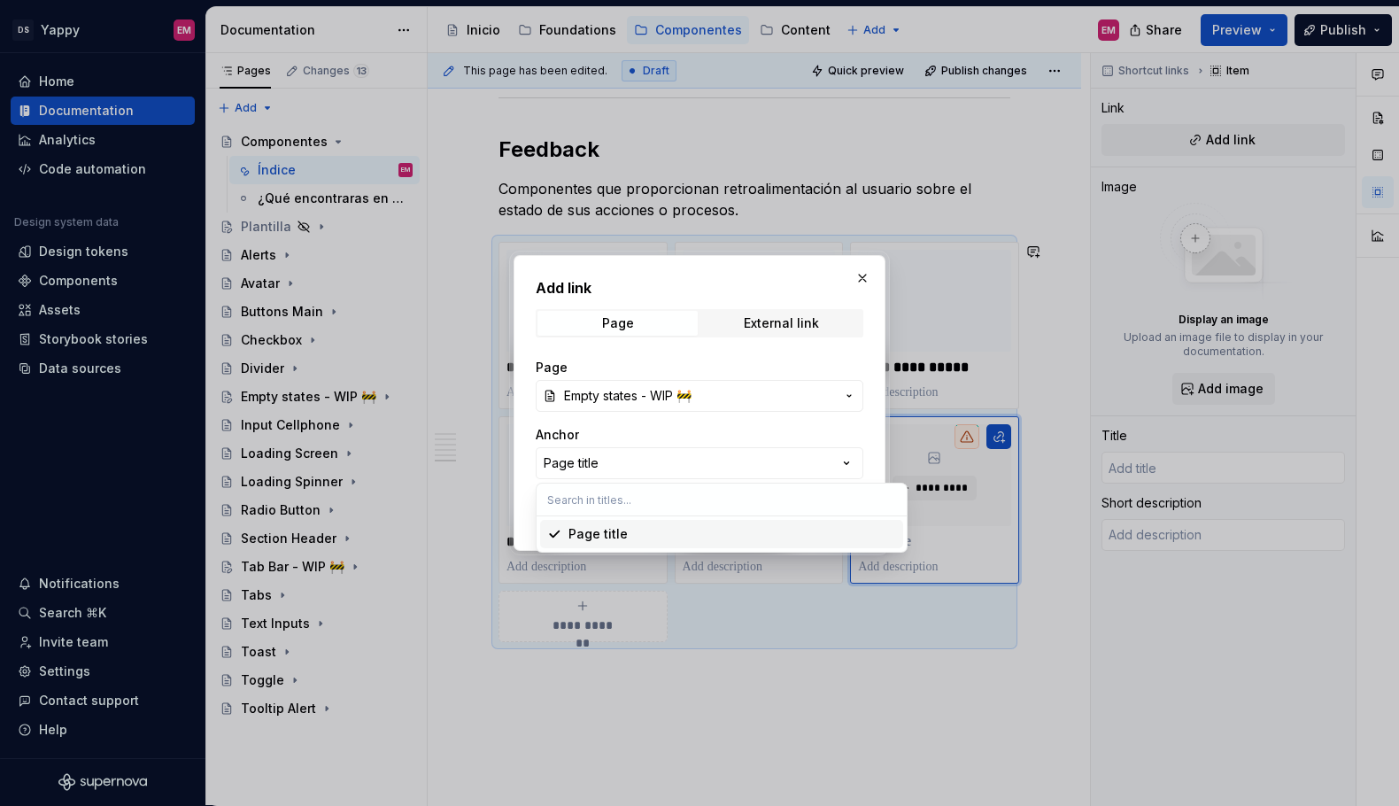
click at [701, 454] on div "Add link Page External link Page Empty states - WIP 🚧 Anchor Page title Open in…" at bounding box center [699, 403] width 1399 height 806
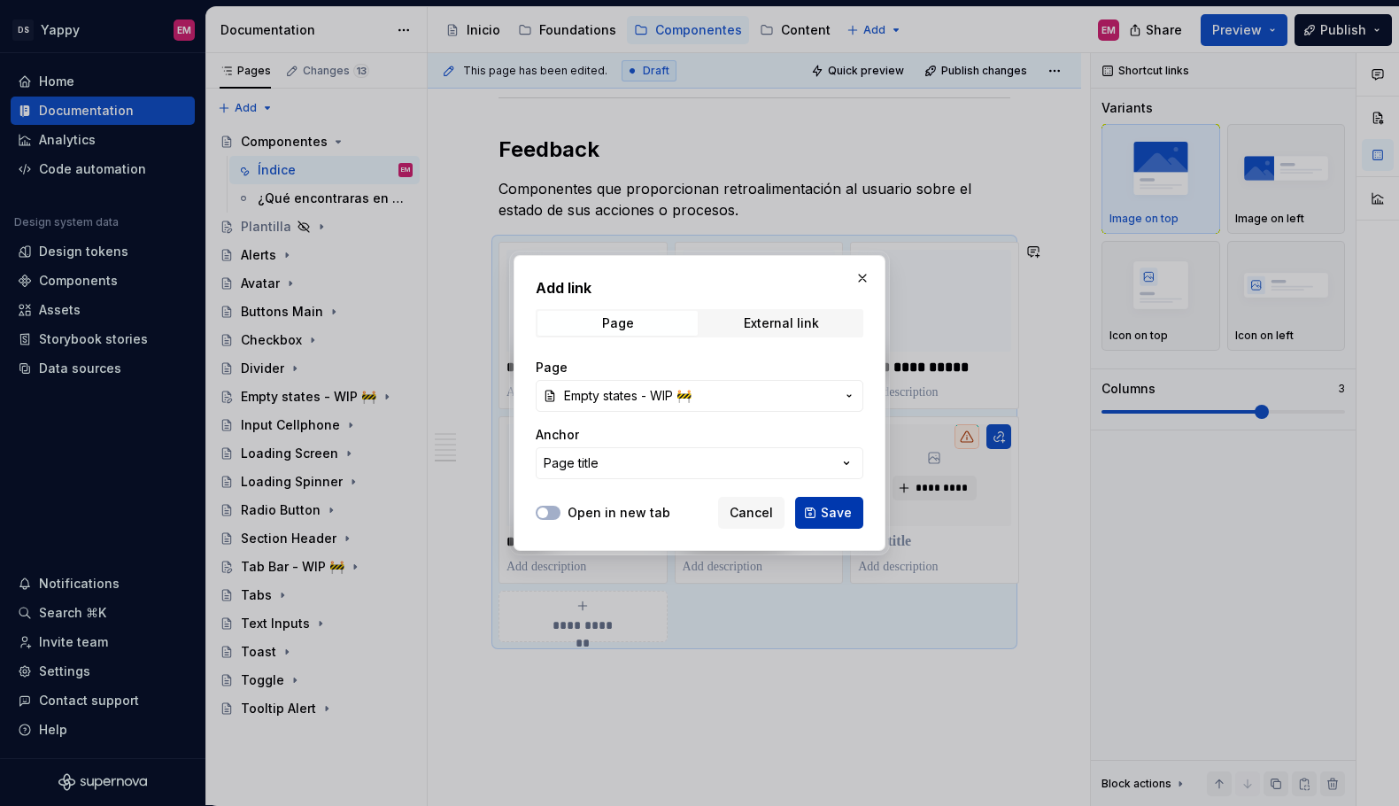
click at [833, 504] on span "Save" at bounding box center [836, 513] width 31 height 18
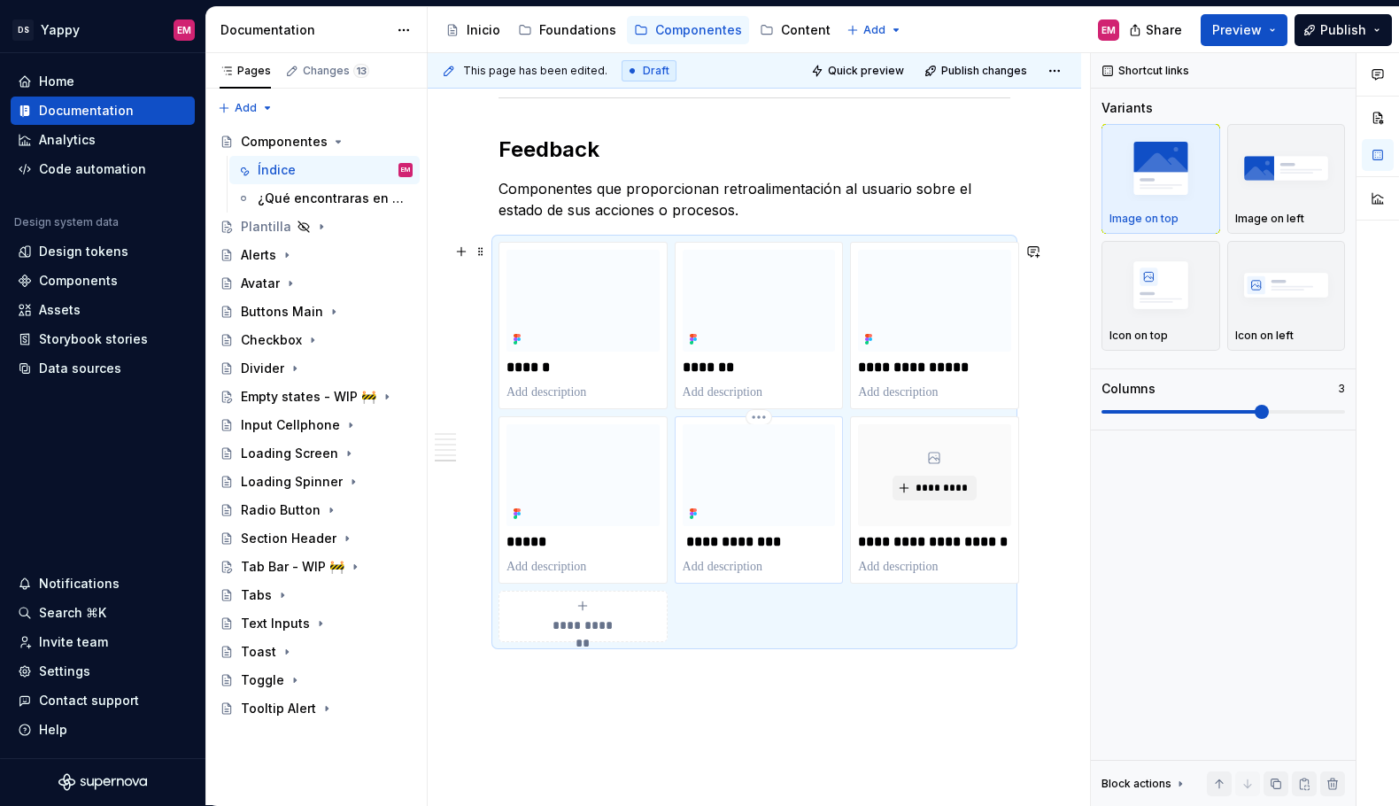
click at [772, 550] on p "**********" at bounding box center [759, 542] width 153 height 18
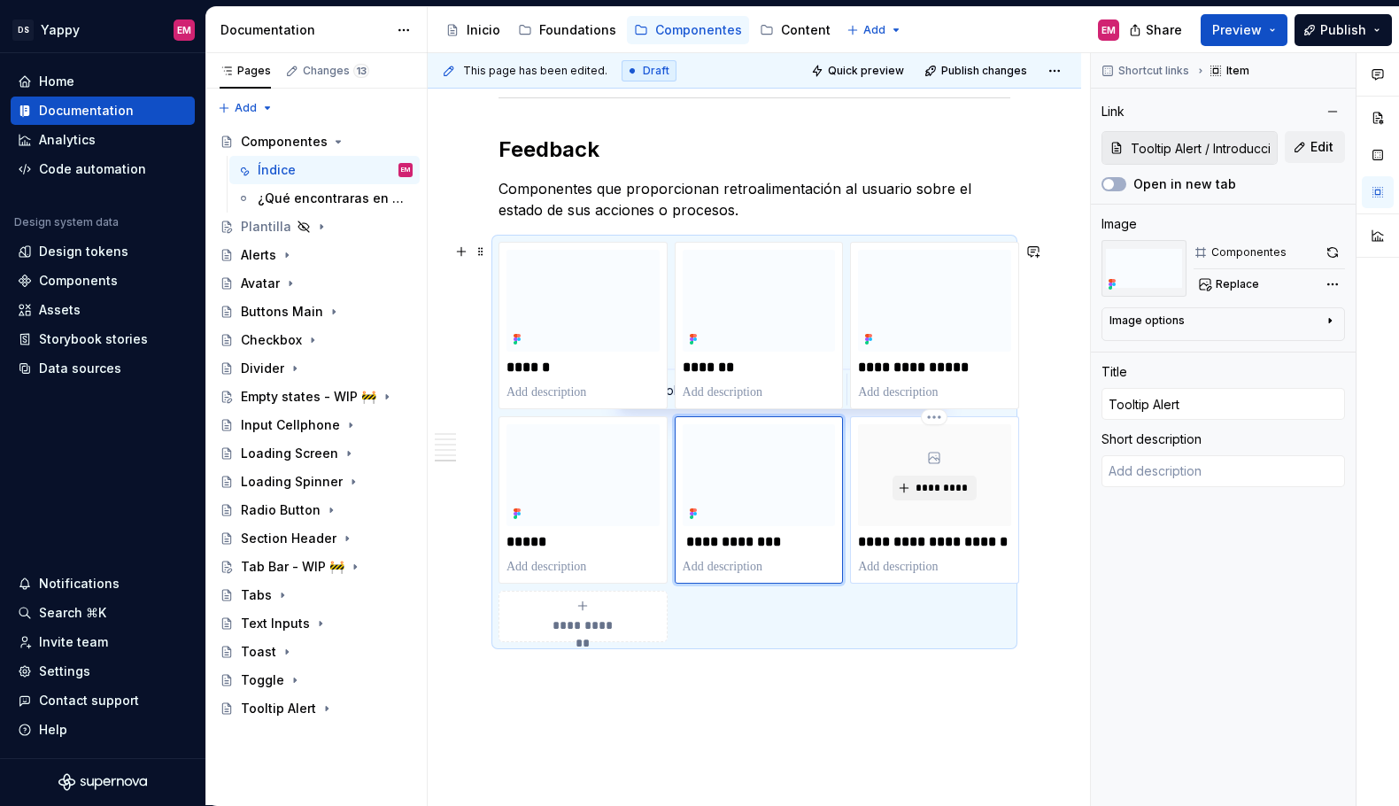
type textarea "*"
type input "Empty states - WIP 🚧"
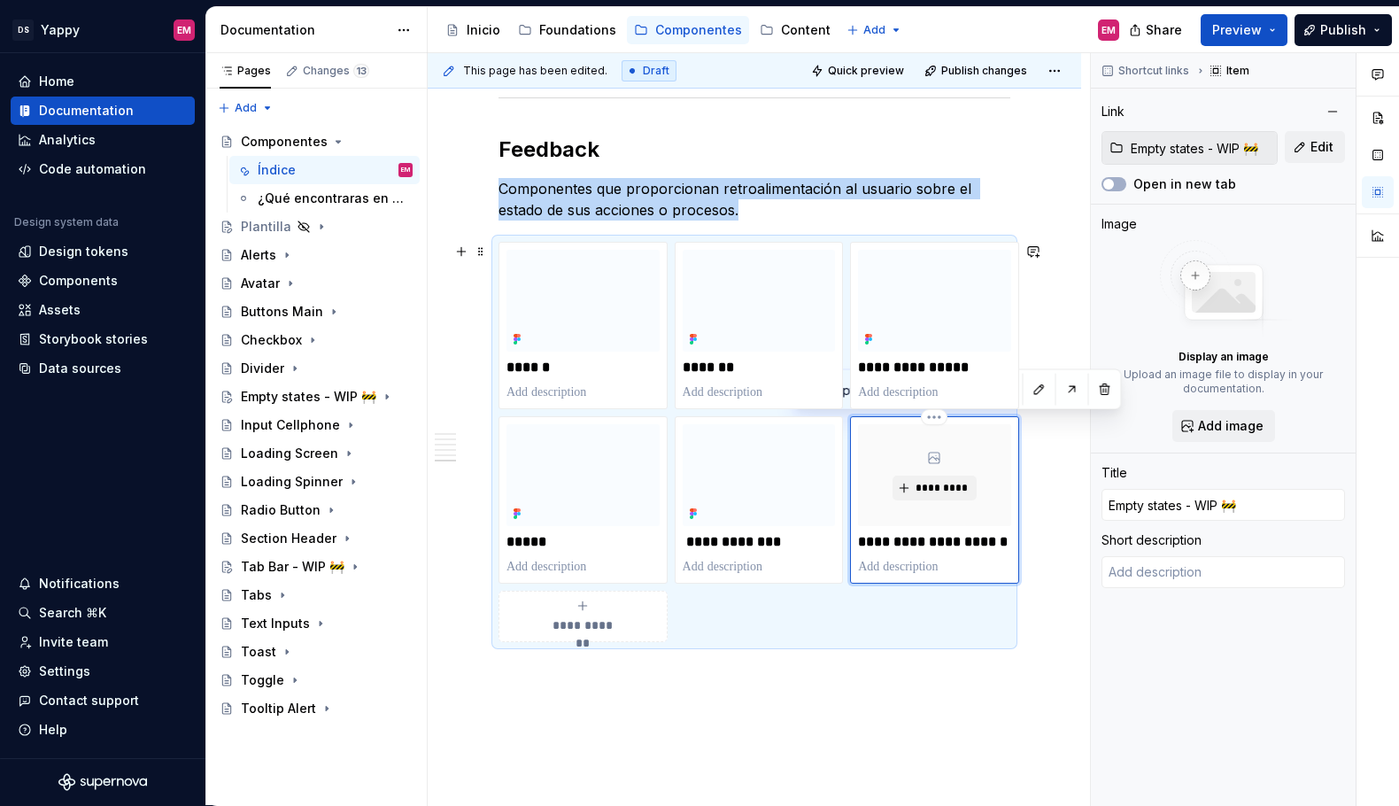
click at [902, 458] on div "*********" at bounding box center [934, 475] width 153 height 102
type textarea "*"
type input "Tooltip Alert / Introducción"
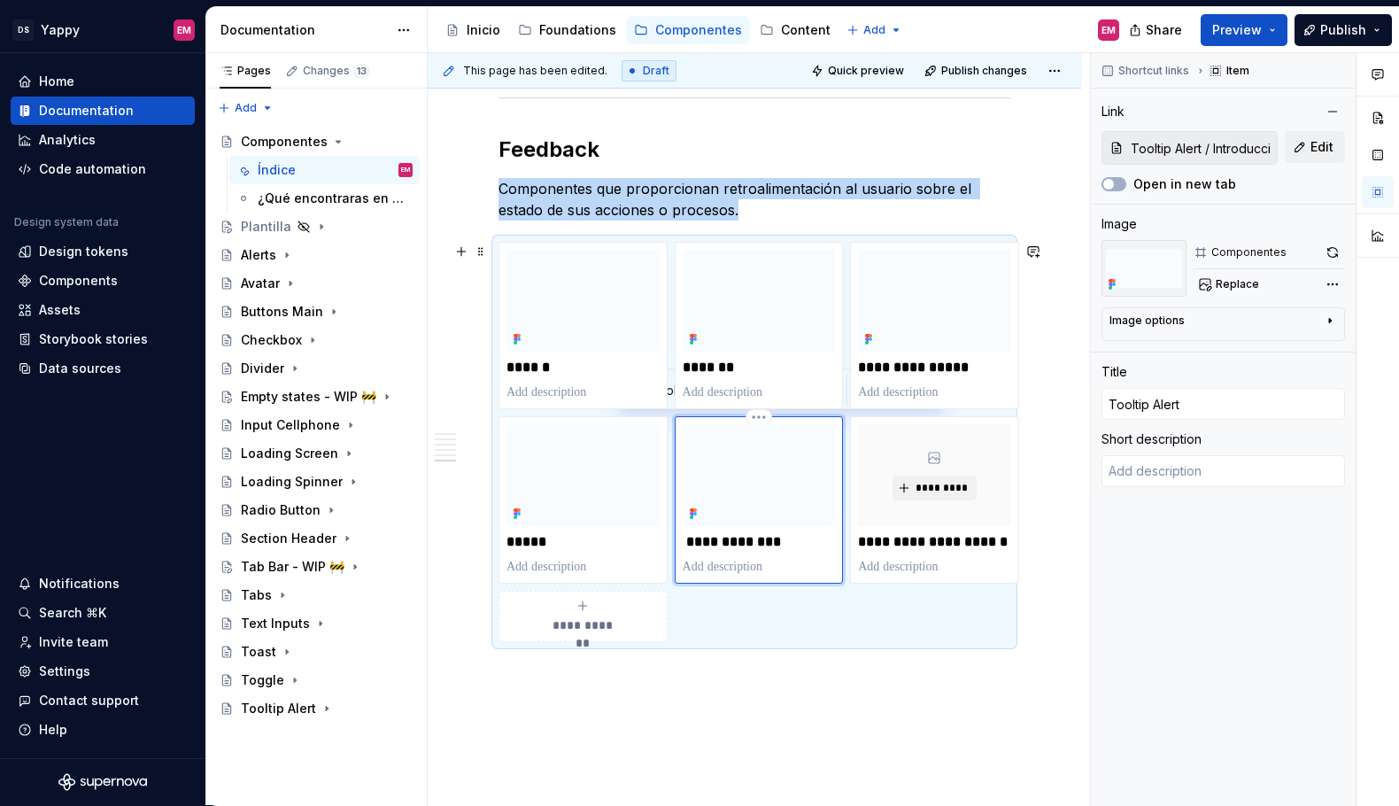
click at [795, 479] on img at bounding box center [759, 475] width 153 height 102
type textarea "*"
type input "Empty states - WIP 🚧"
click at [956, 456] on div "*********" at bounding box center [934, 475] width 153 height 102
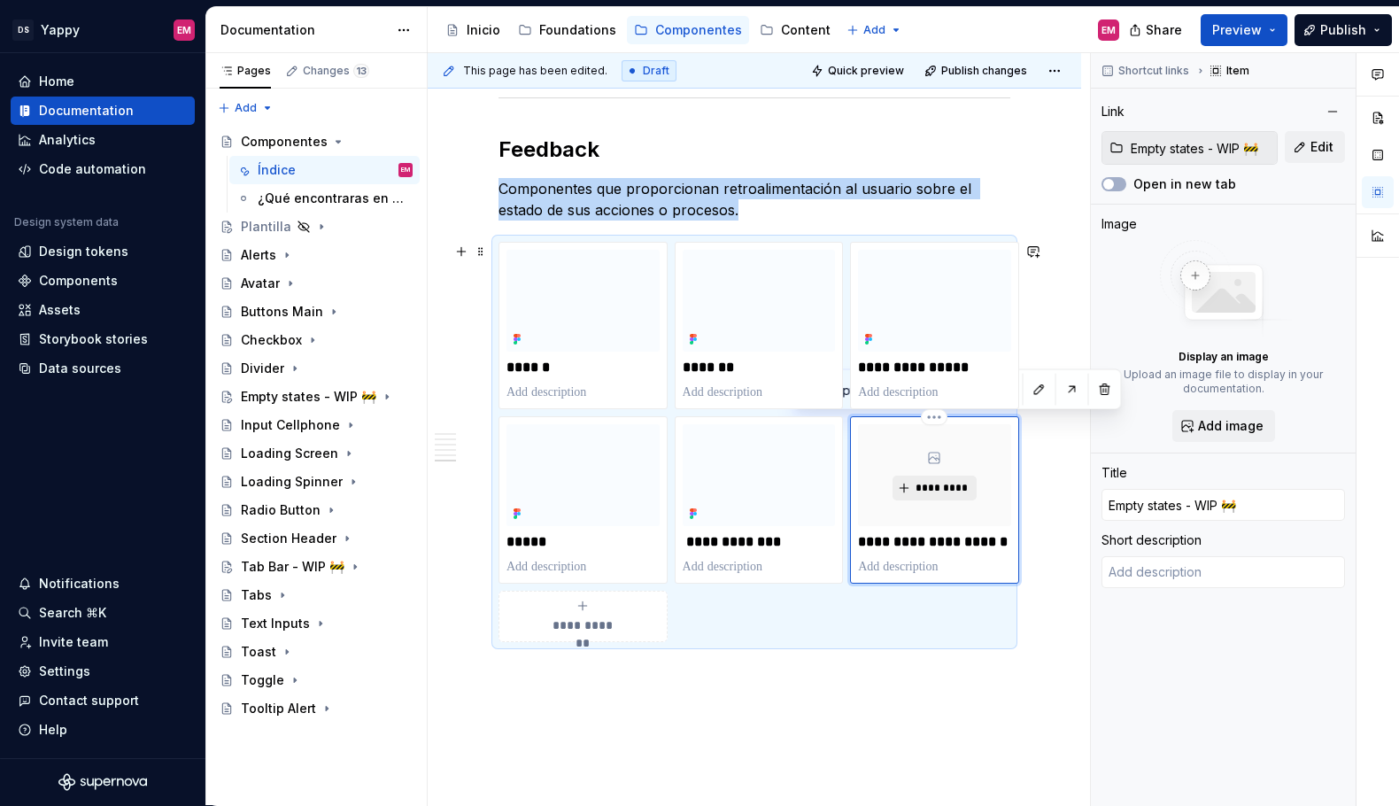
click at [936, 495] on button "*********" at bounding box center [935, 488] width 84 height 25
type textarea "*"
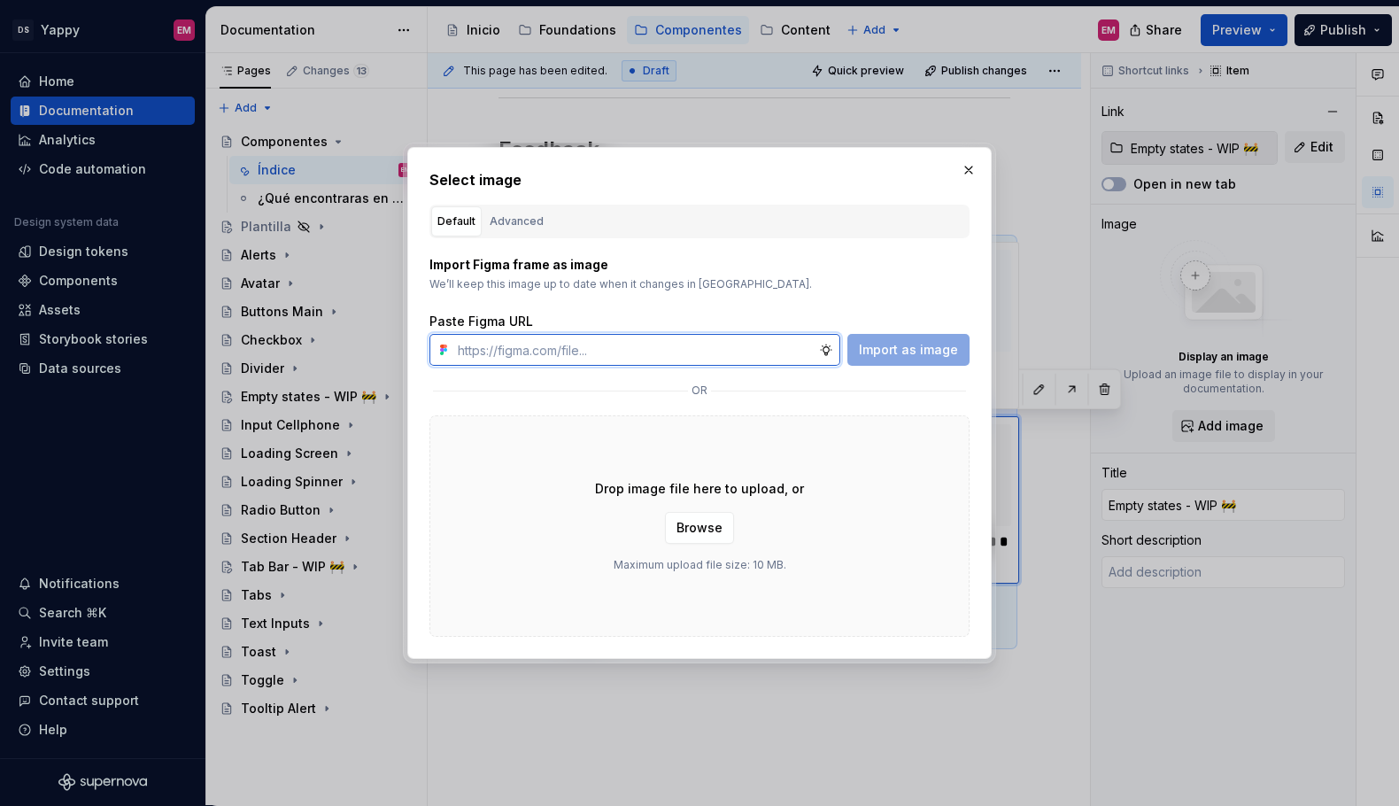
paste input "[URL][DOMAIN_NAME]"
type input "[URL][DOMAIN_NAME]"
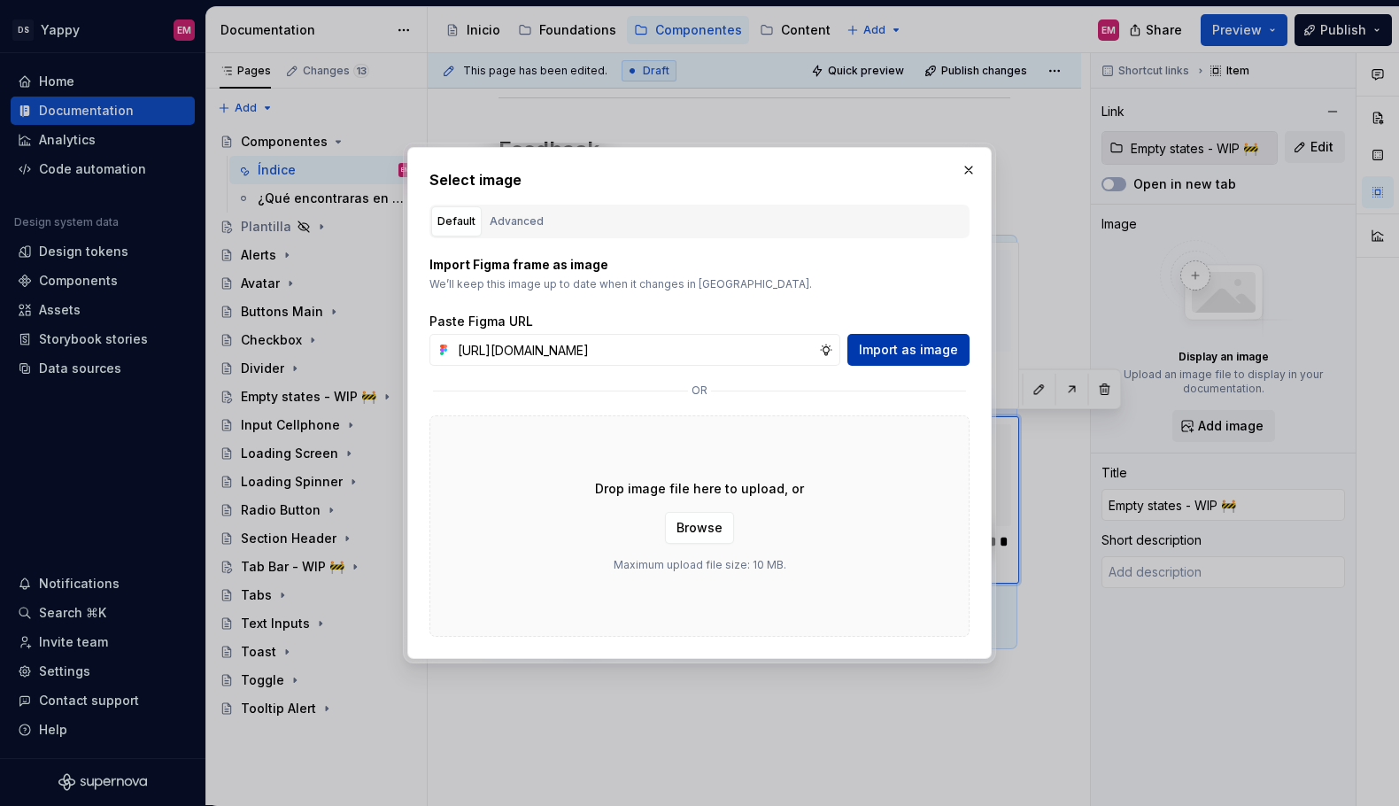
click at [893, 365] on button "Import as image" at bounding box center [909, 350] width 122 height 32
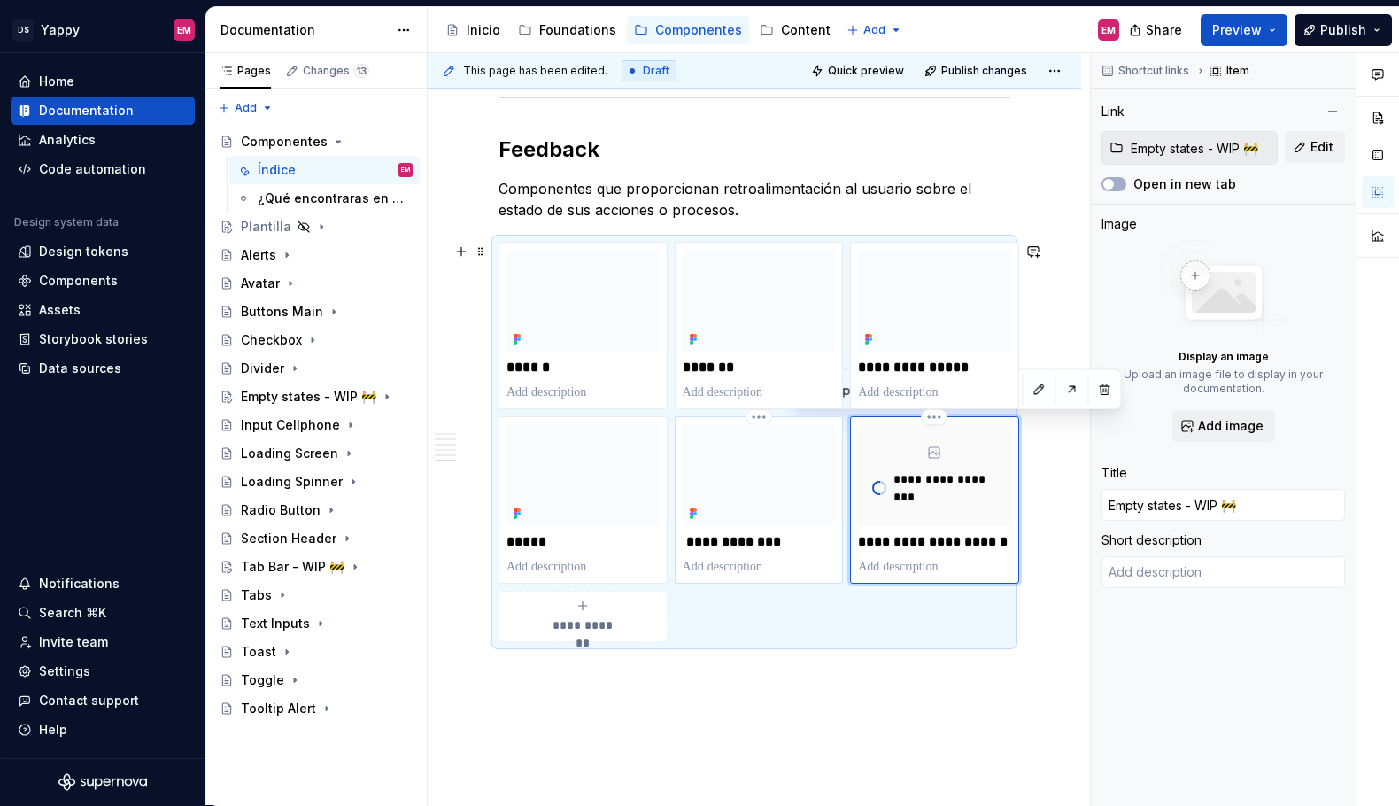
type textarea "*"
type input "Tooltip Alert / Introducción"
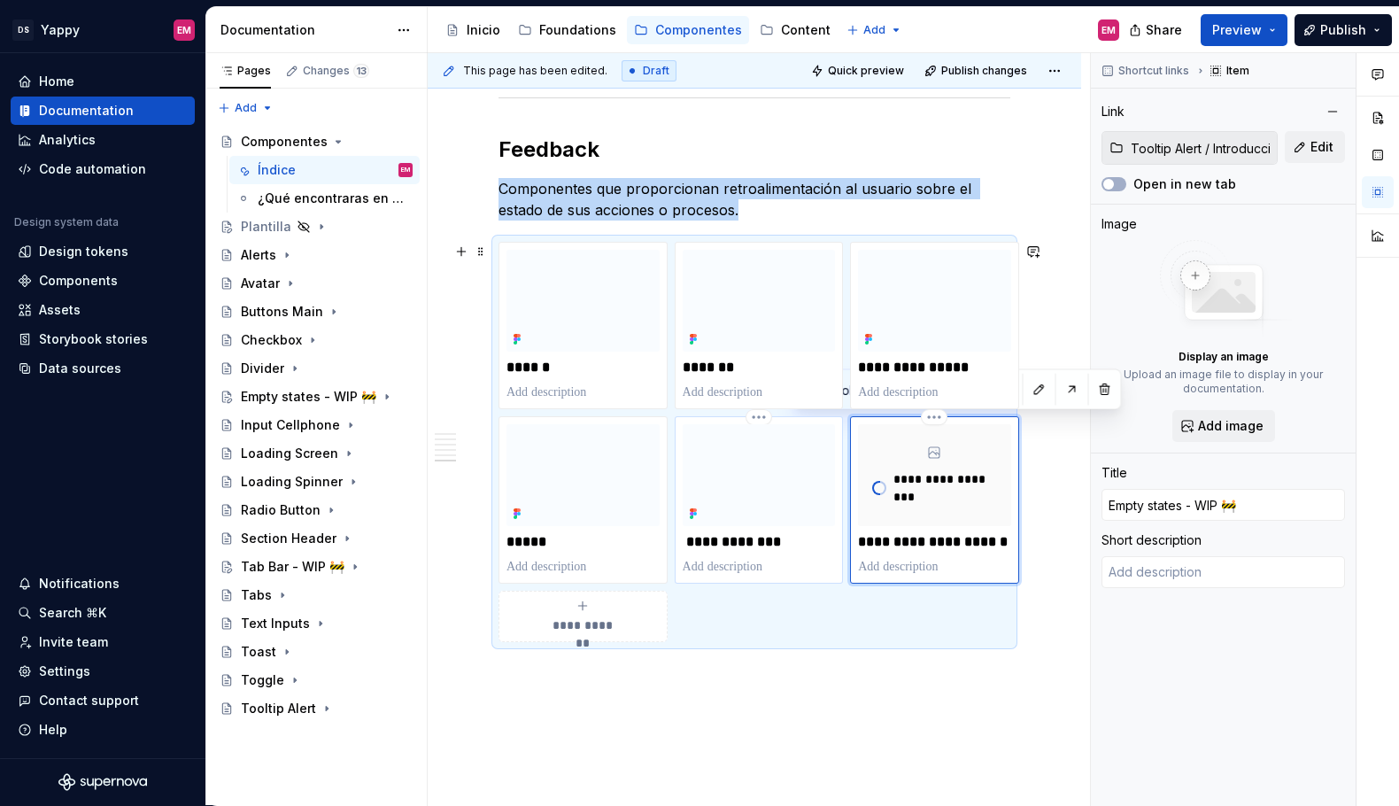
click at [740, 478] on img at bounding box center [759, 475] width 153 height 102
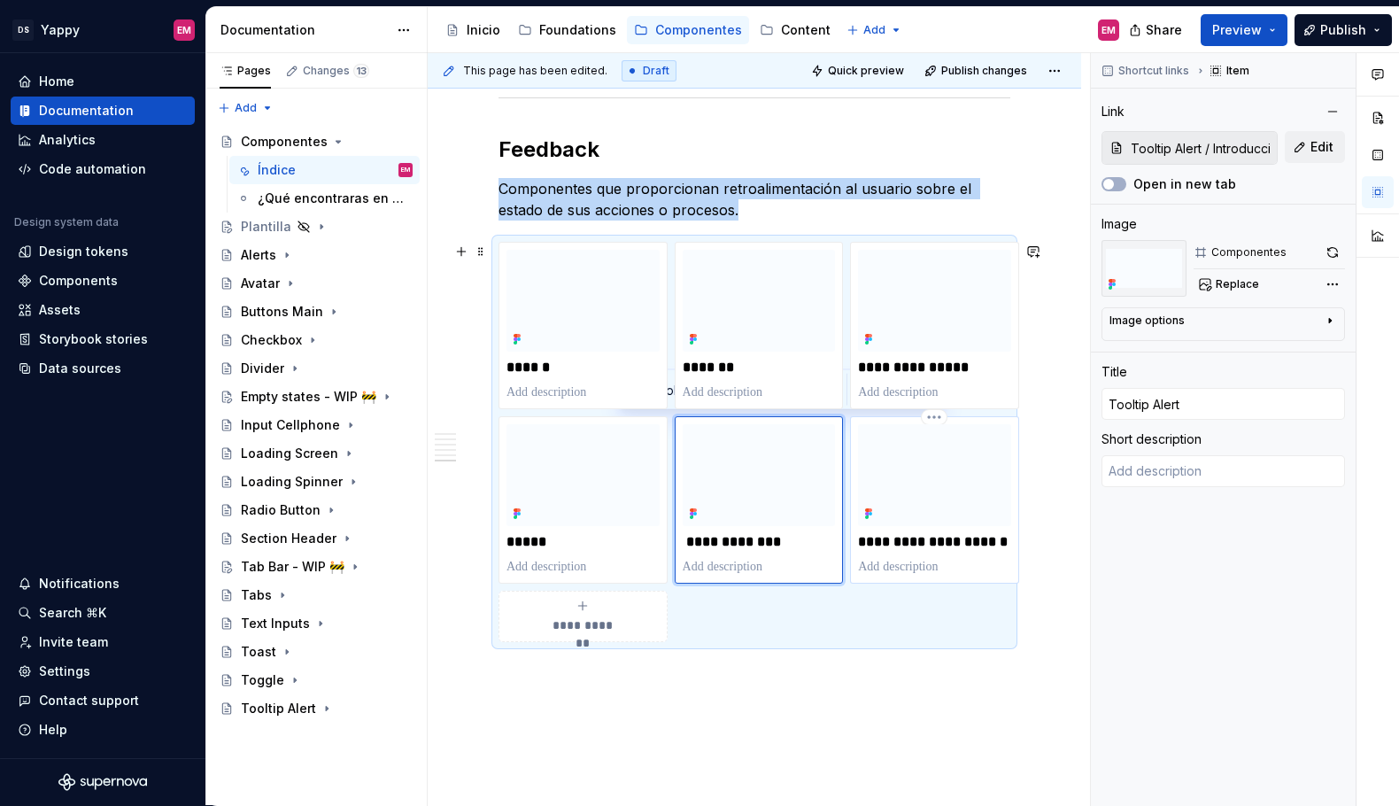
type textarea "*"
type input "Empty states - WIP 🚧"
click at [898, 467] on img at bounding box center [934, 475] width 153 height 102
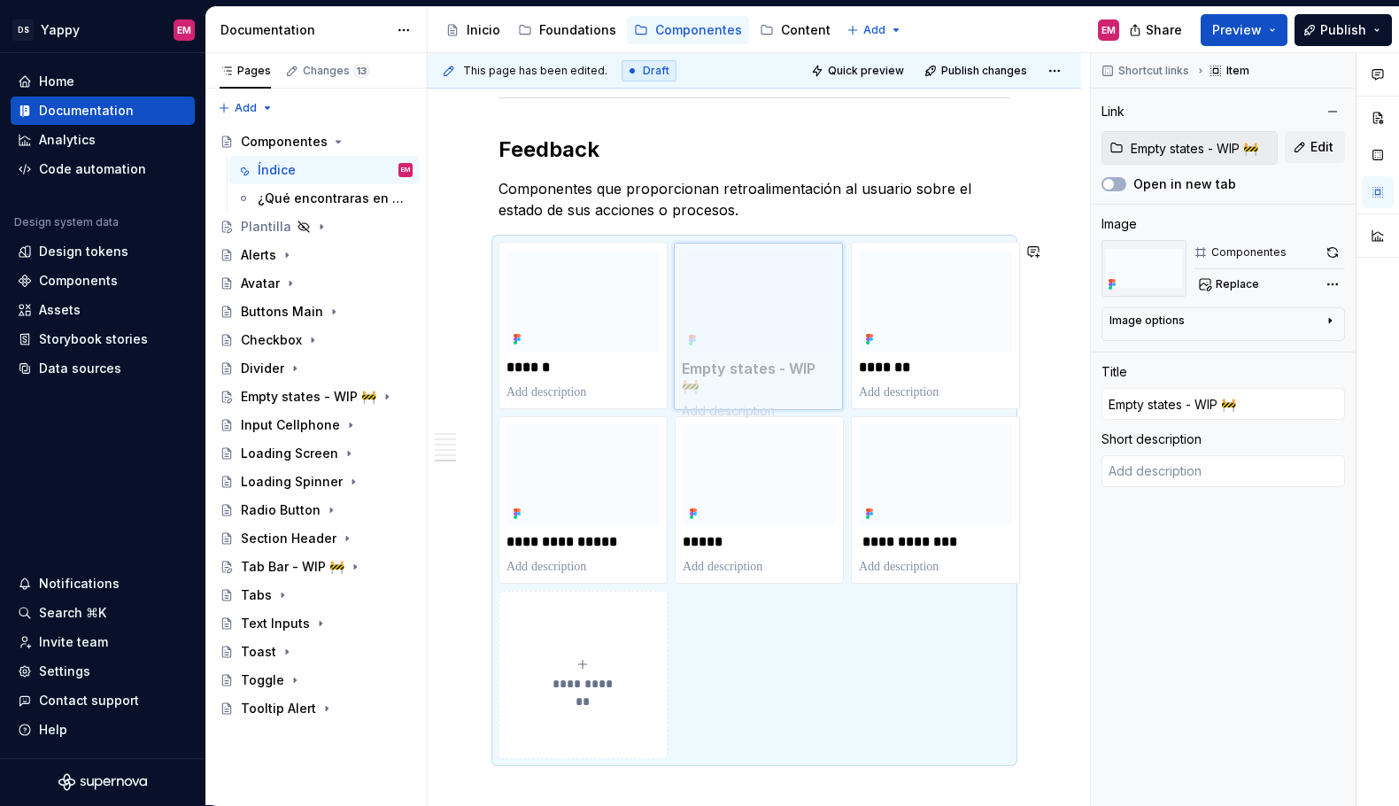
drag, startPoint x: 897, startPoint y: 446, endPoint x: 725, endPoint y: 320, distance: 214.2
click at [725, 320] on body "DS Yappy EM Home Documentation Analytics Code automation Design system data Des…" at bounding box center [699, 403] width 1399 height 806
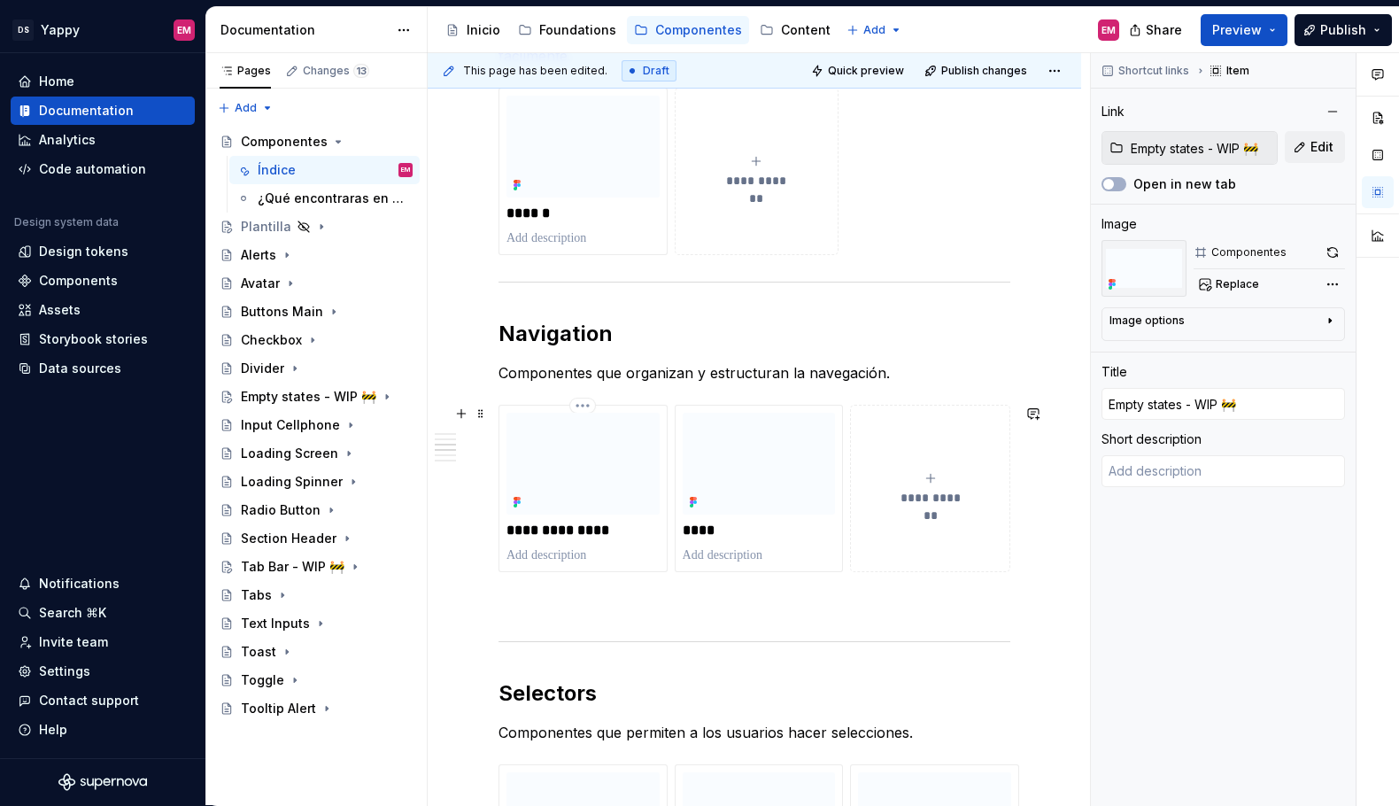
scroll to position [662, 0]
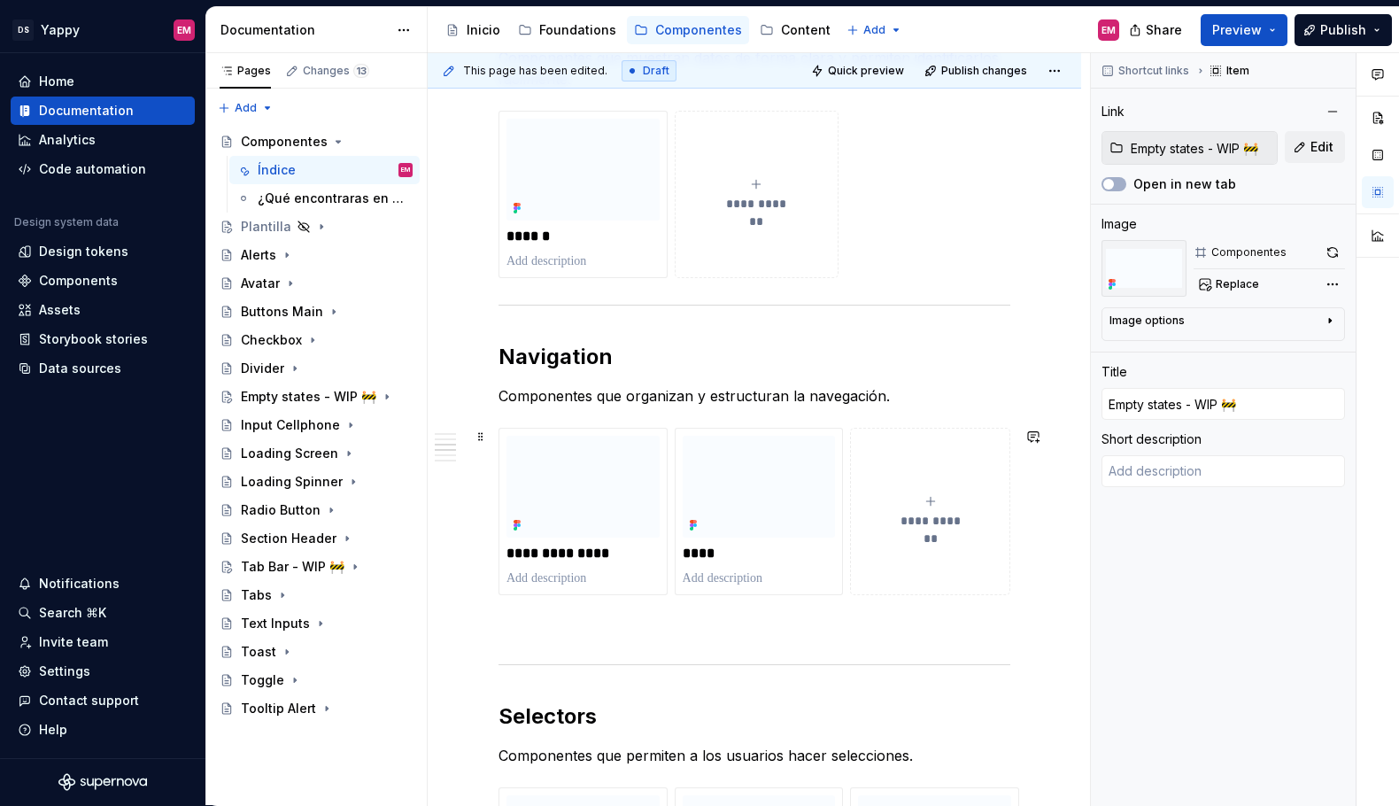
click at [967, 501] on div "**********" at bounding box center [930, 511] width 144 height 35
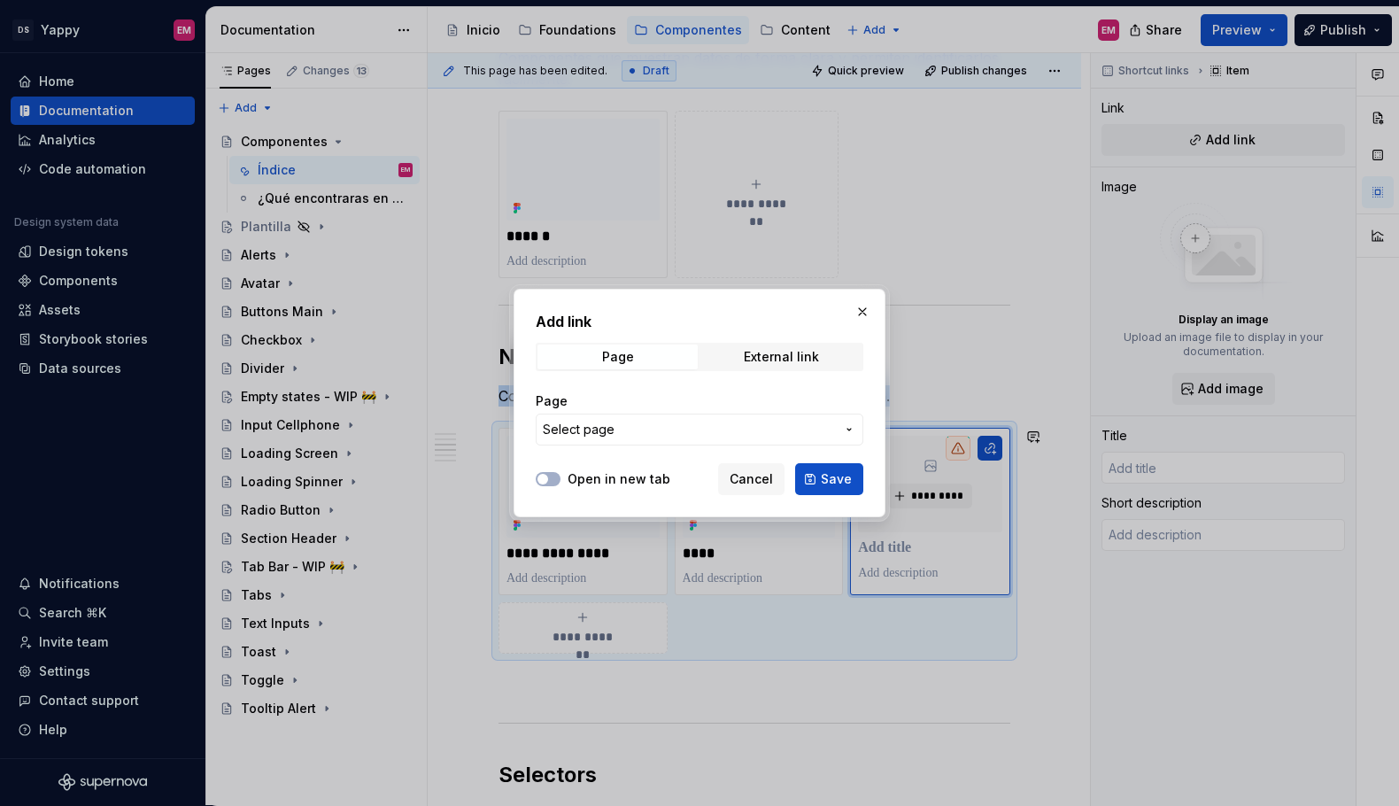
click at [743, 430] on span "Select page" at bounding box center [689, 430] width 292 height 18
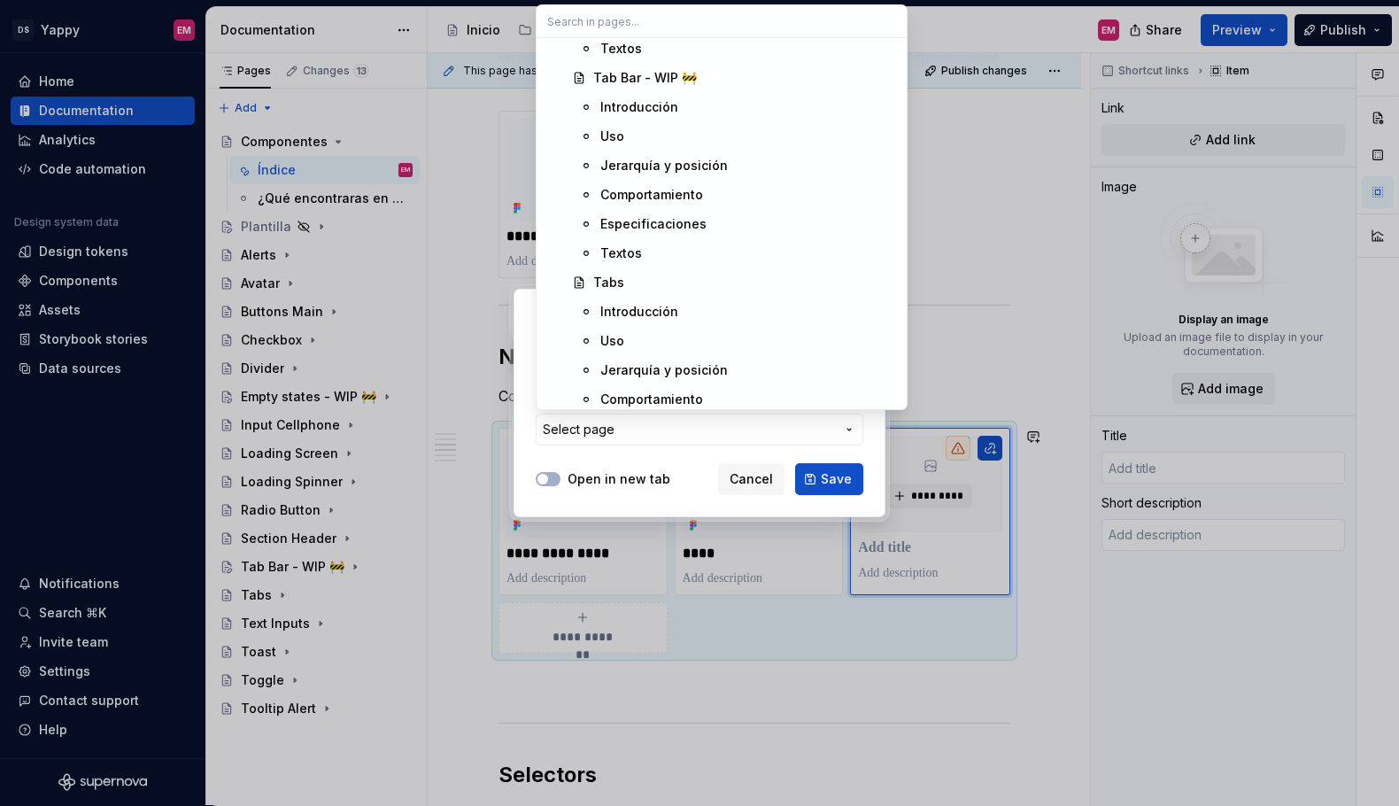
scroll to position [2770, 0]
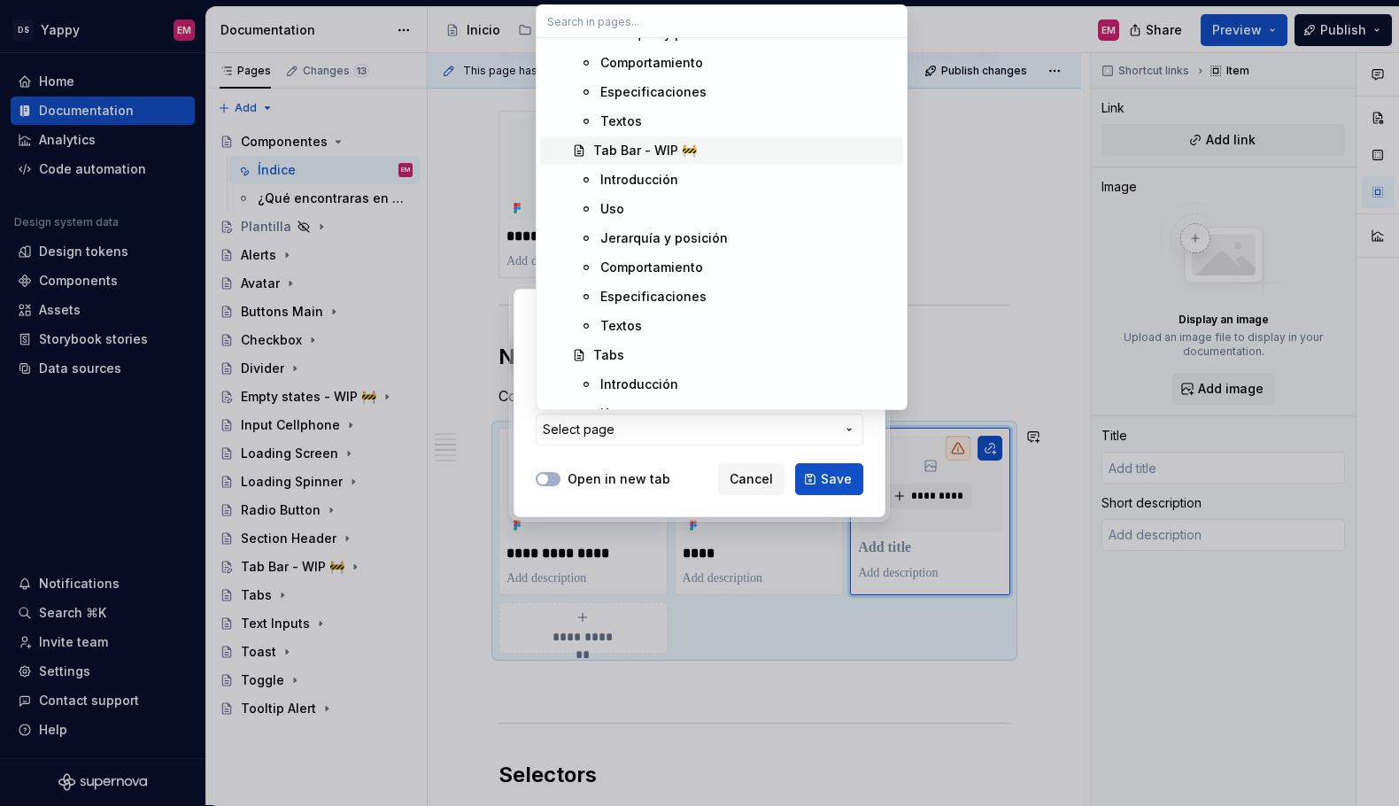
click at [665, 157] on div "Tab Bar - WIP 🚧" at bounding box center [645, 151] width 104 height 18
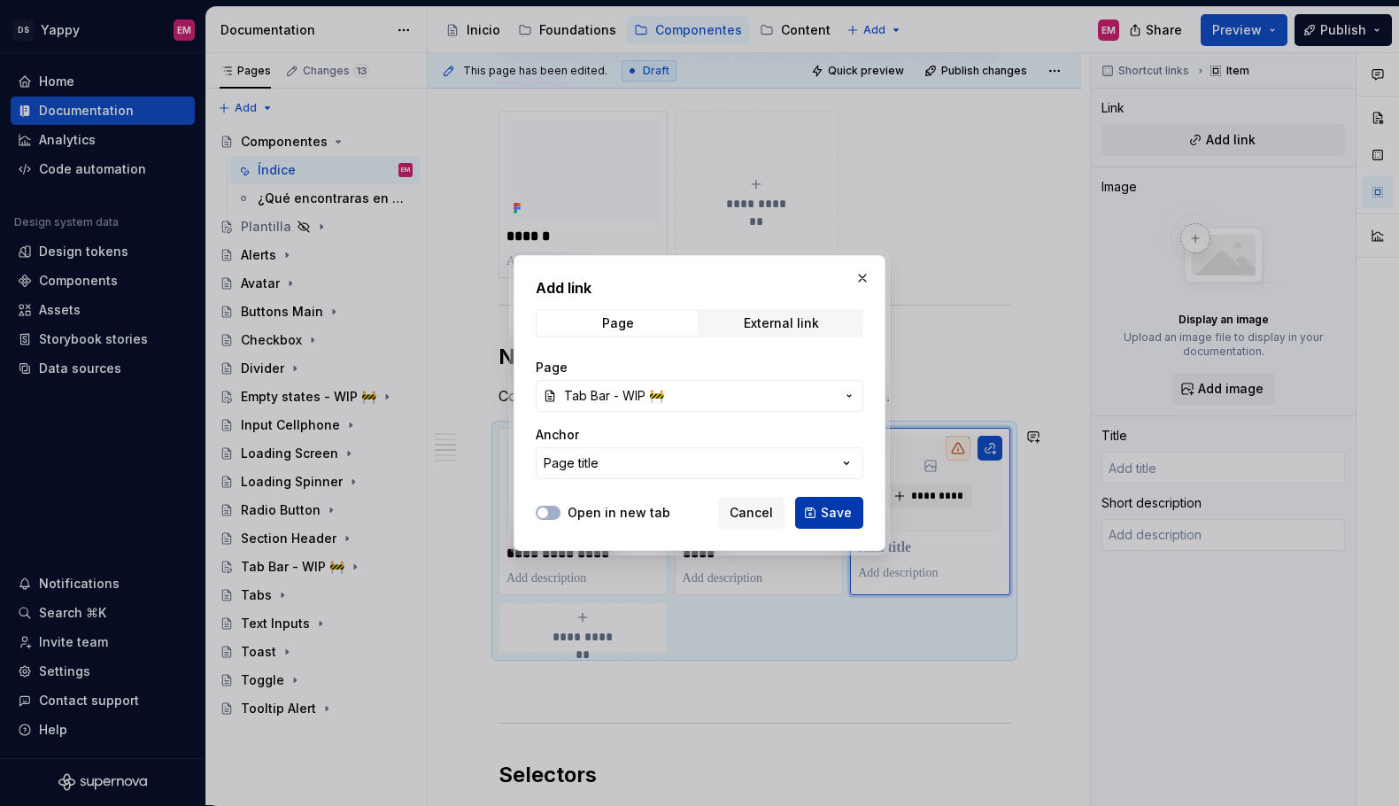
click at [819, 509] on button "Save" at bounding box center [829, 513] width 68 height 32
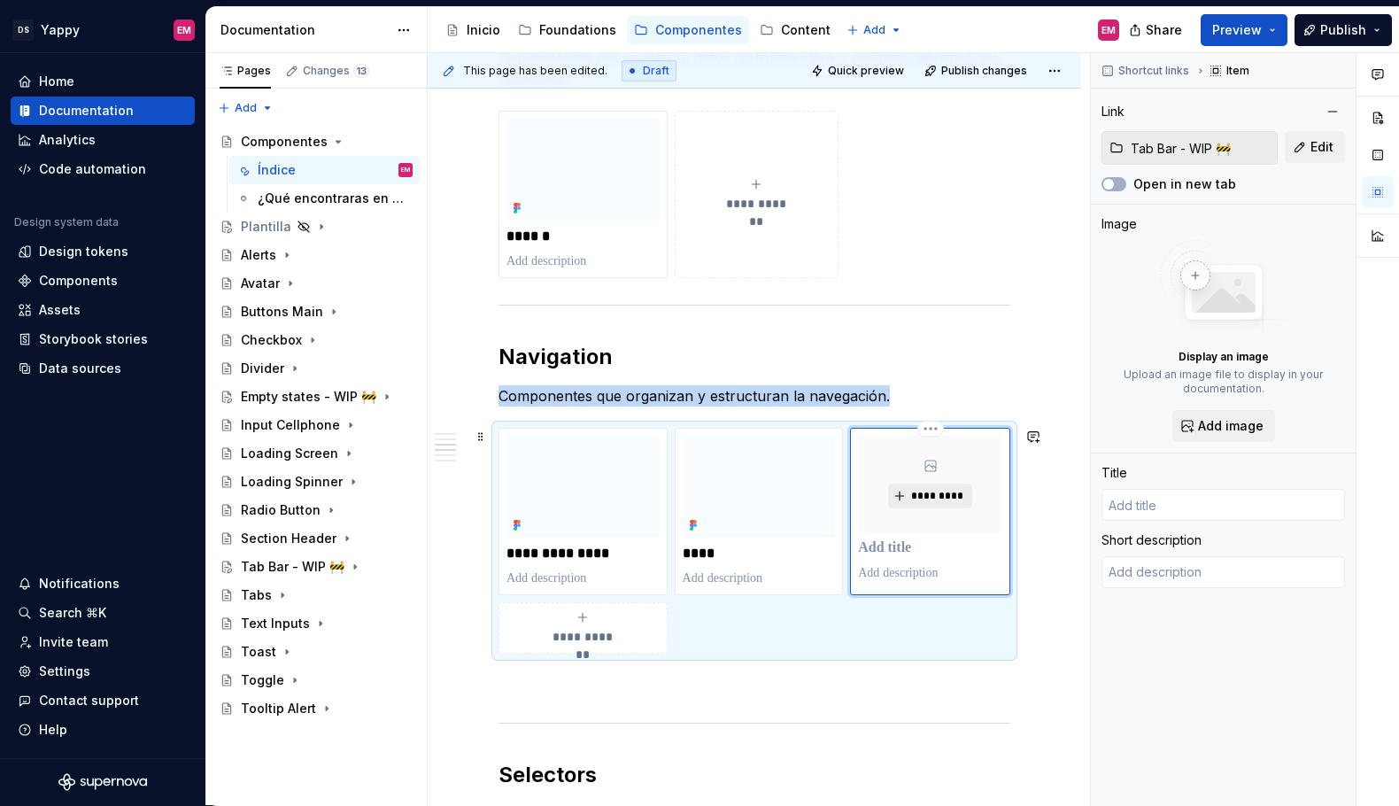
type textarea "*"
type input "Tab Bar - WIP 🚧"
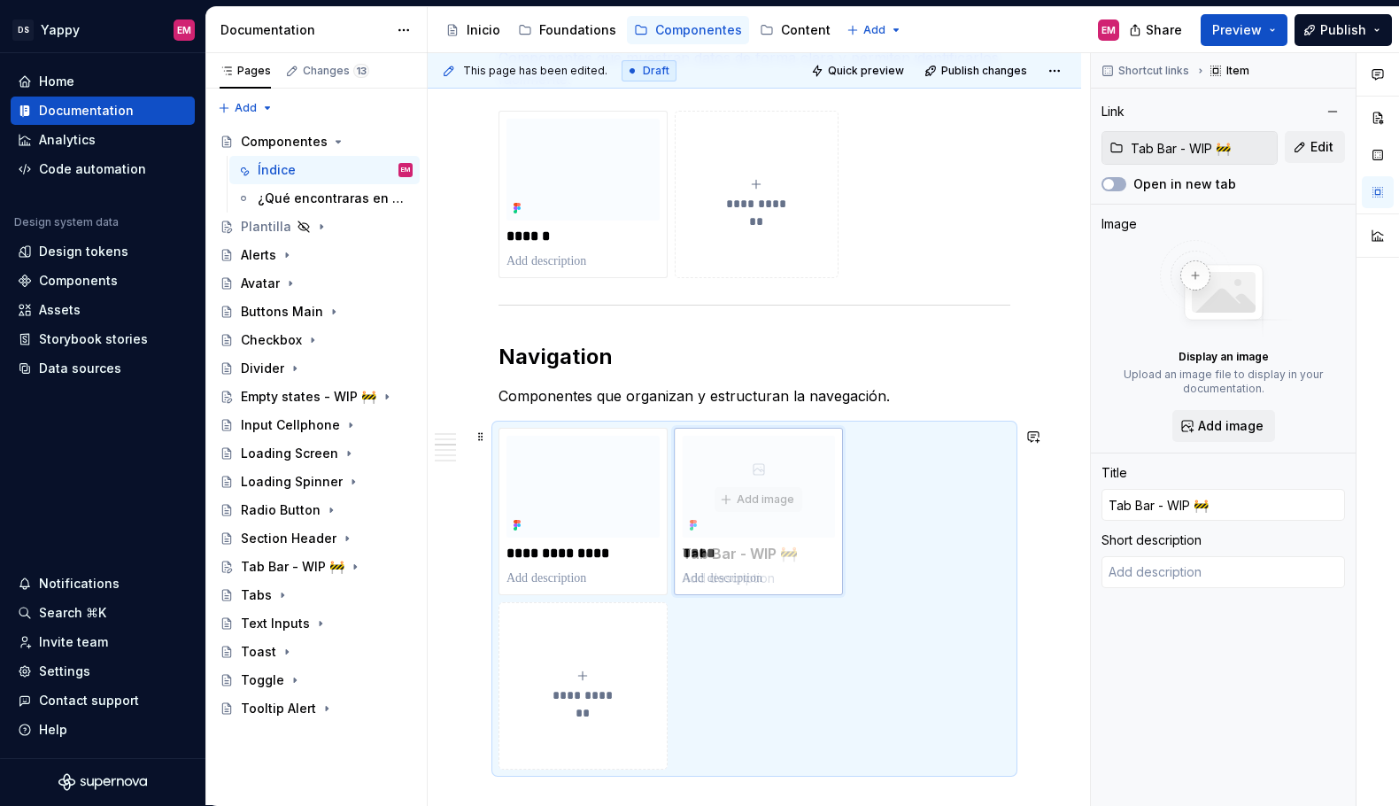
drag, startPoint x: 919, startPoint y: 444, endPoint x: 762, endPoint y: 444, distance: 157.7
click at [764, 444] on body "DS Yappy EM Home Documentation Analytics Code automation Design system data Des…" at bounding box center [699, 403] width 1399 height 806
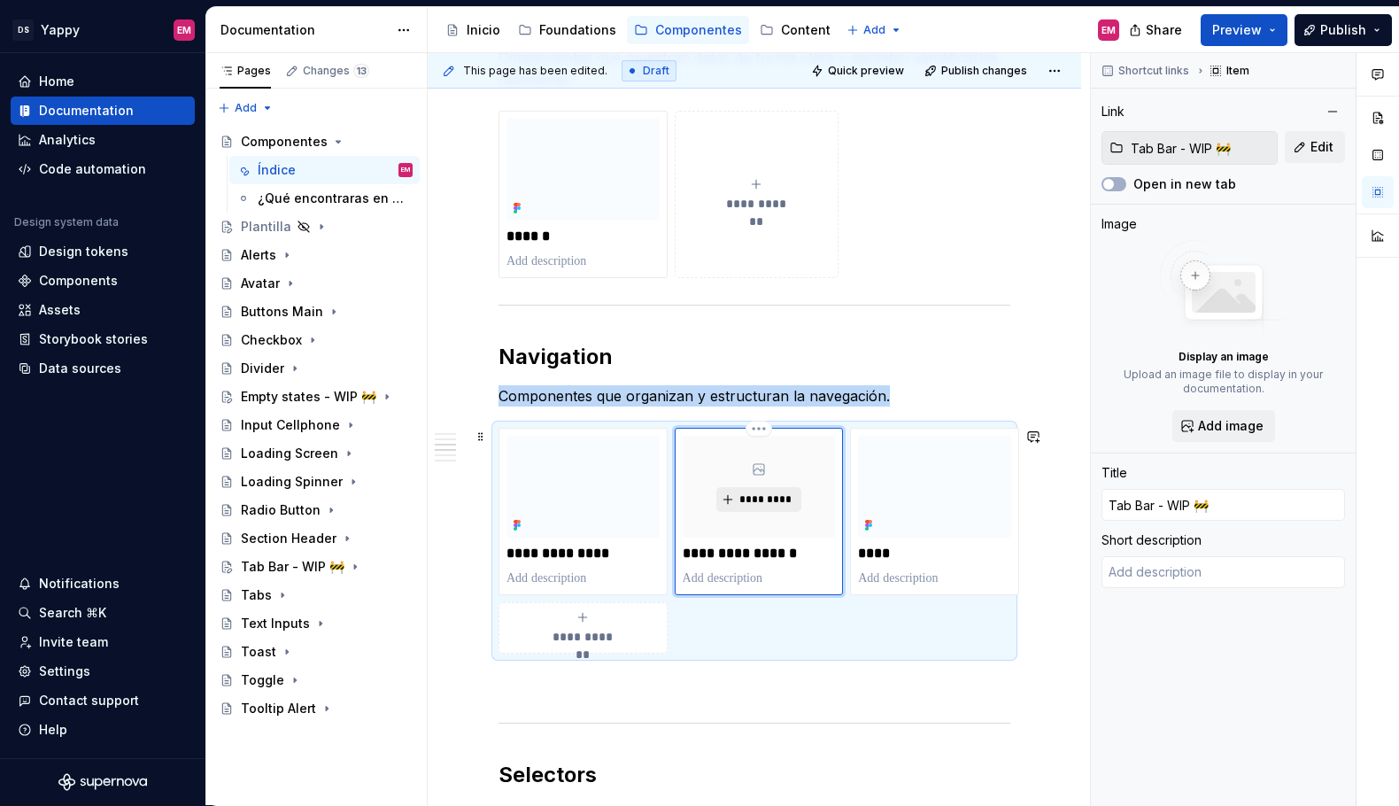
click at [758, 495] on span "*********" at bounding box center [766, 499] width 54 height 14
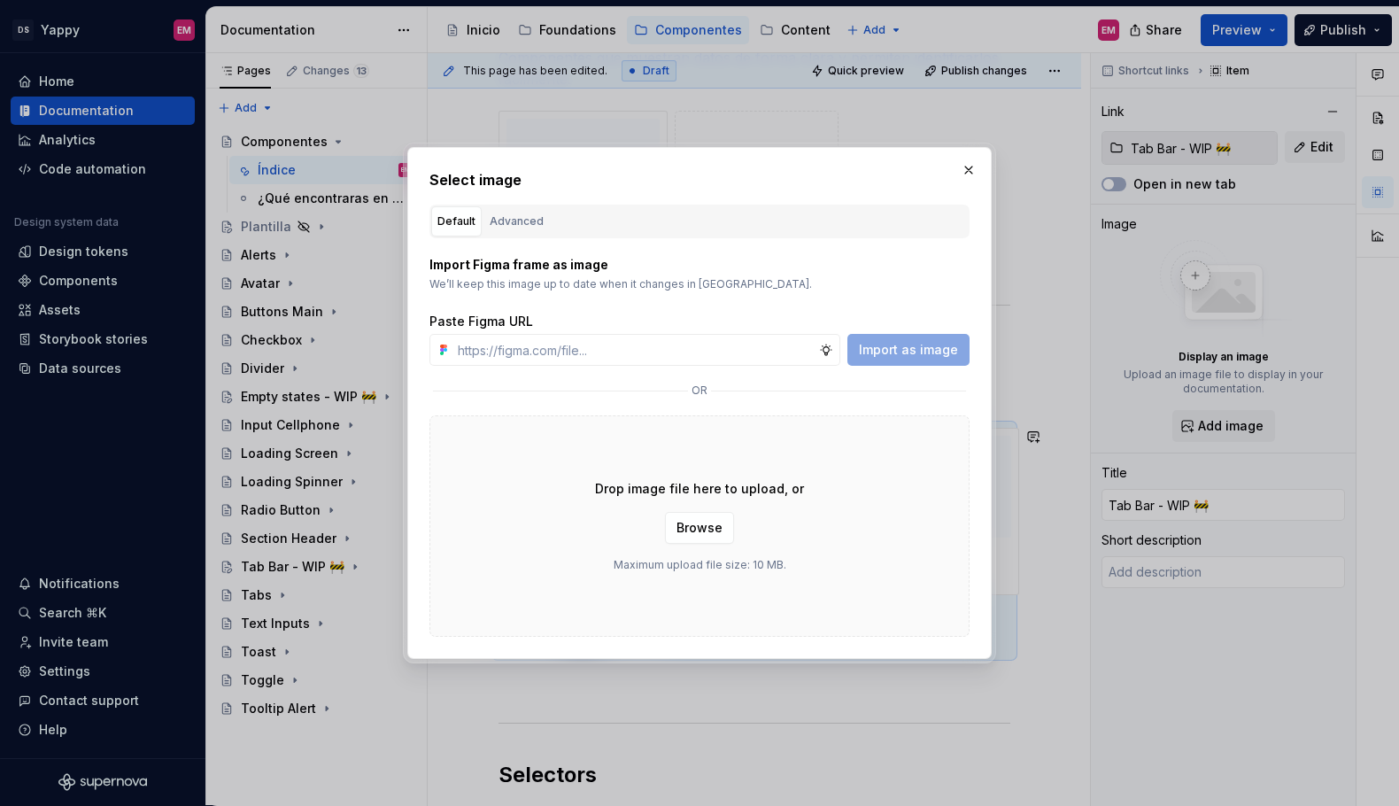
type textarea "*"
type input "[URL][DOMAIN_NAME]"
type textarea "*"
type input "[URL][DOMAIN_NAME]"
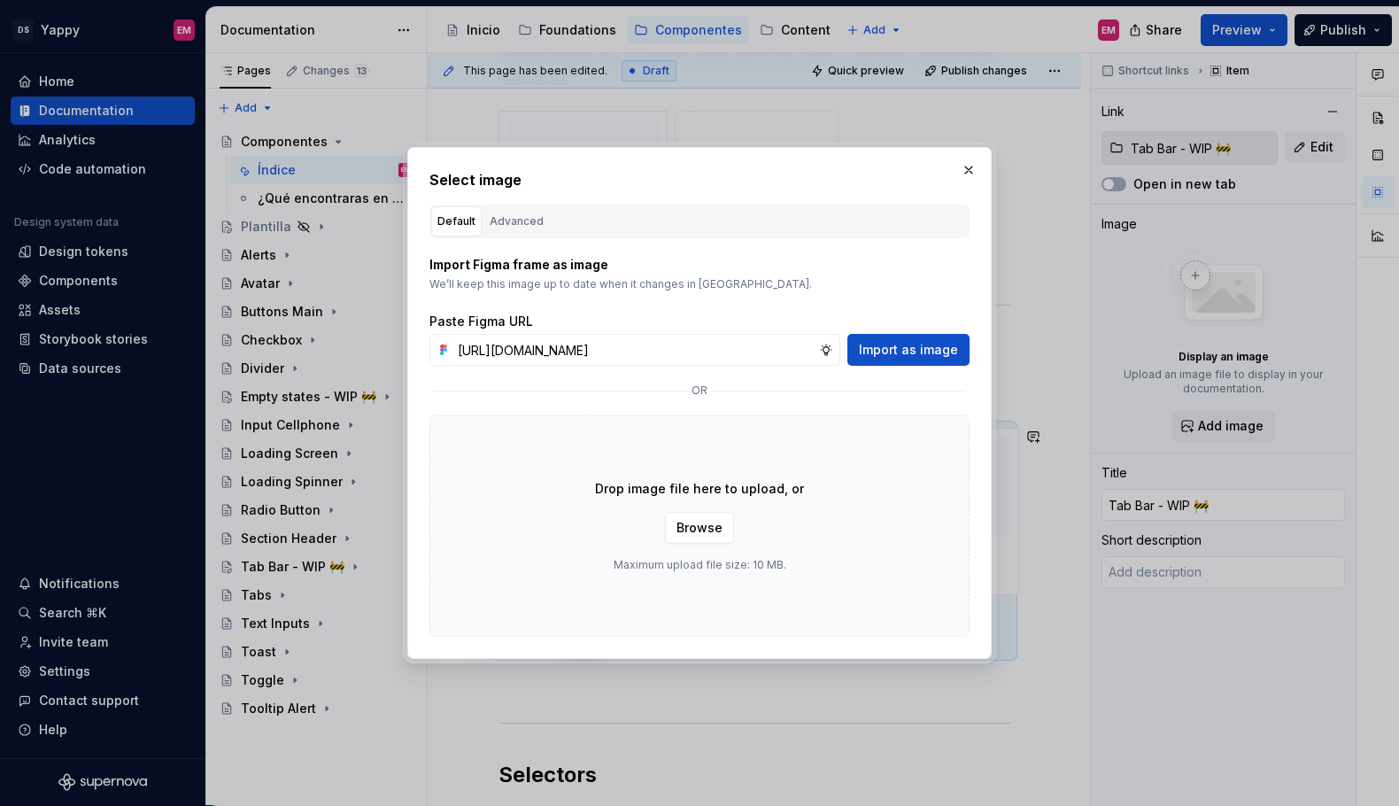
click at [921, 326] on div "Paste Figma URL" at bounding box center [700, 322] width 540 height 18
click at [923, 338] on button "Import as image" at bounding box center [909, 350] width 122 height 32
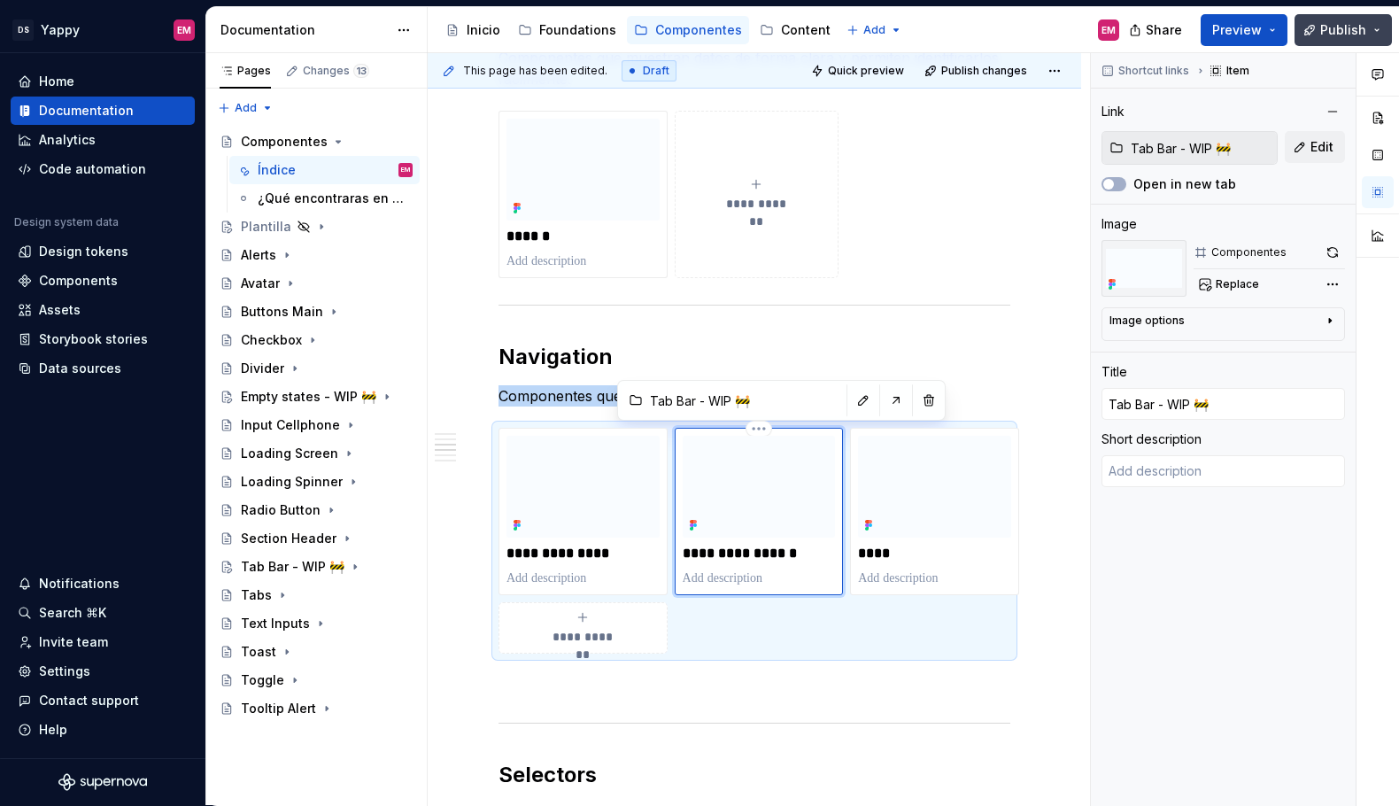
click at [1341, 21] on span "Publish" at bounding box center [1344, 30] width 46 height 18
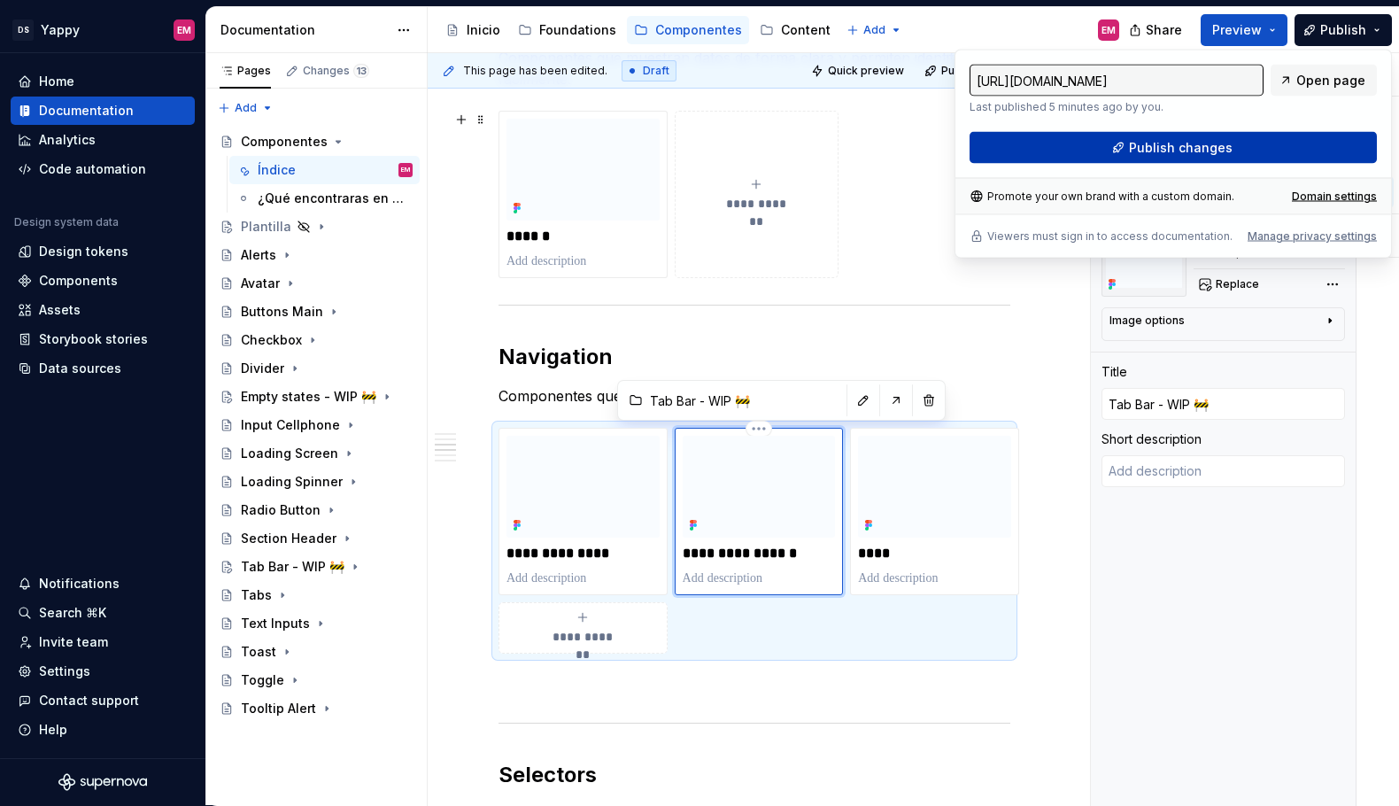
click at [1062, 148] on button "Publish changes" at bounding box center [1173, 148] width 407 height 32
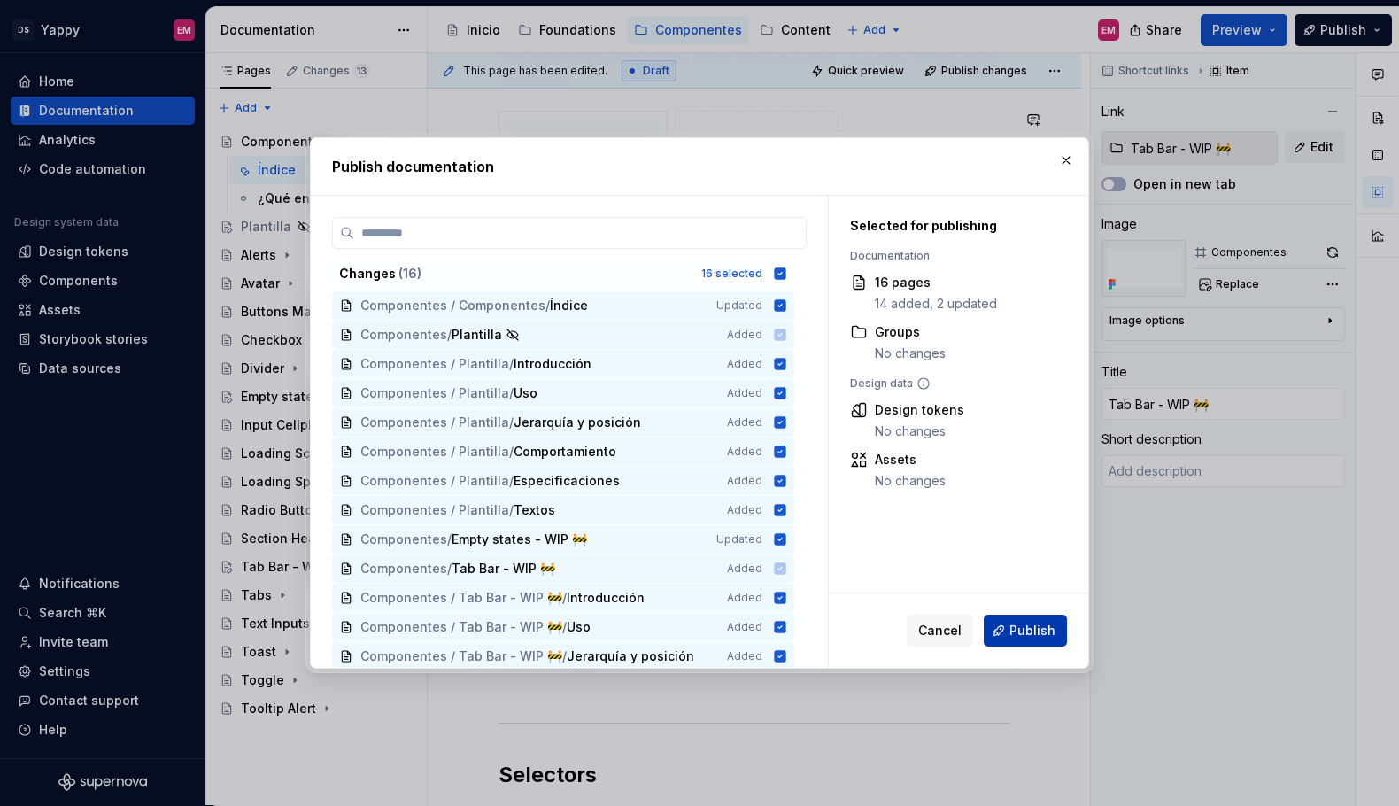
click at [1017, 631] on span "Publish" at bounding box center [1033, 631] width 46 height 18
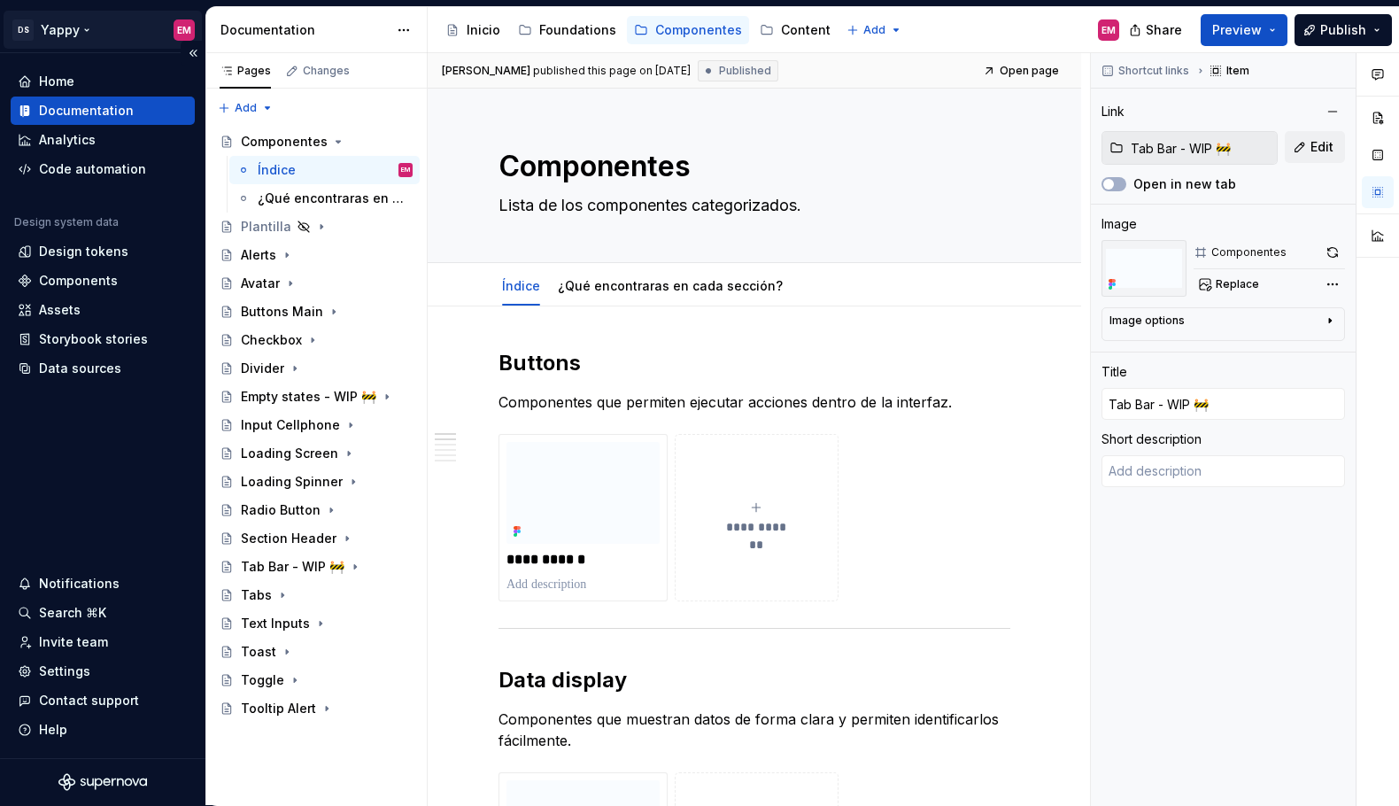
click at [92, 32] on html "DS Yappy EM Home Documentation Analytics Code automation Design system data Des…" at bounding box center [699, 403] width 1399 height 806
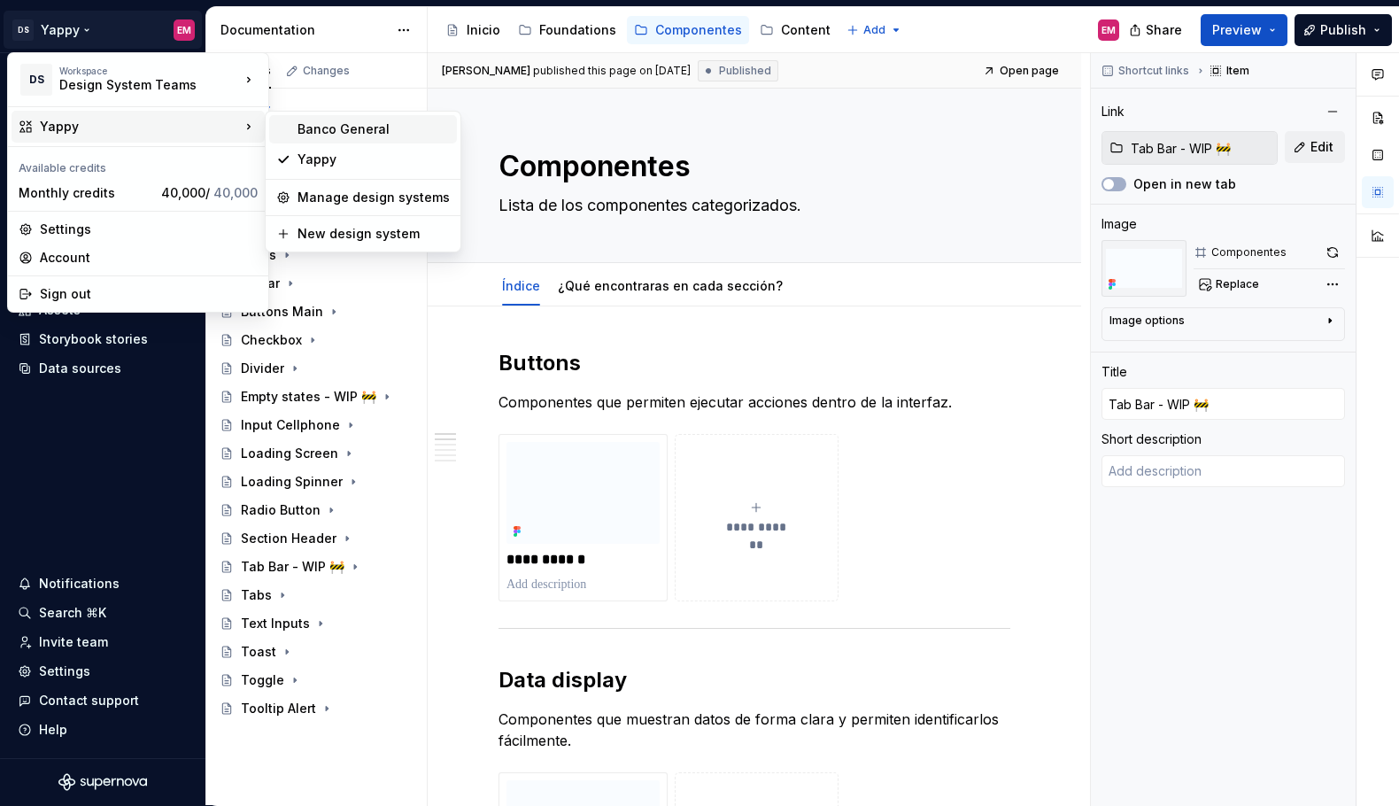
click at [336, 132] on div "Banco General" at bounding box center [374, 129] width 152 height 18
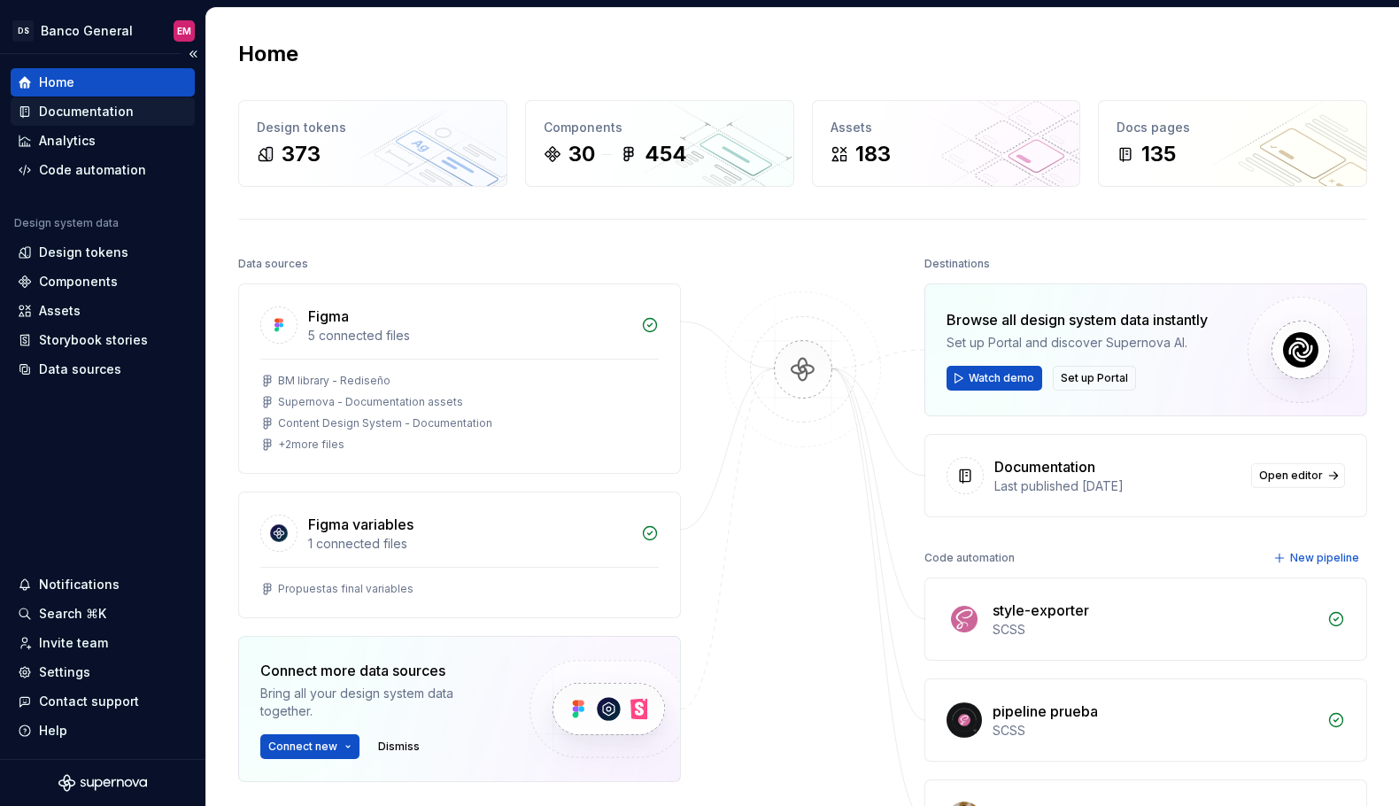
click at [89, 115] on div "Documentation" at bounding box center [86, 112] width 95 height 18
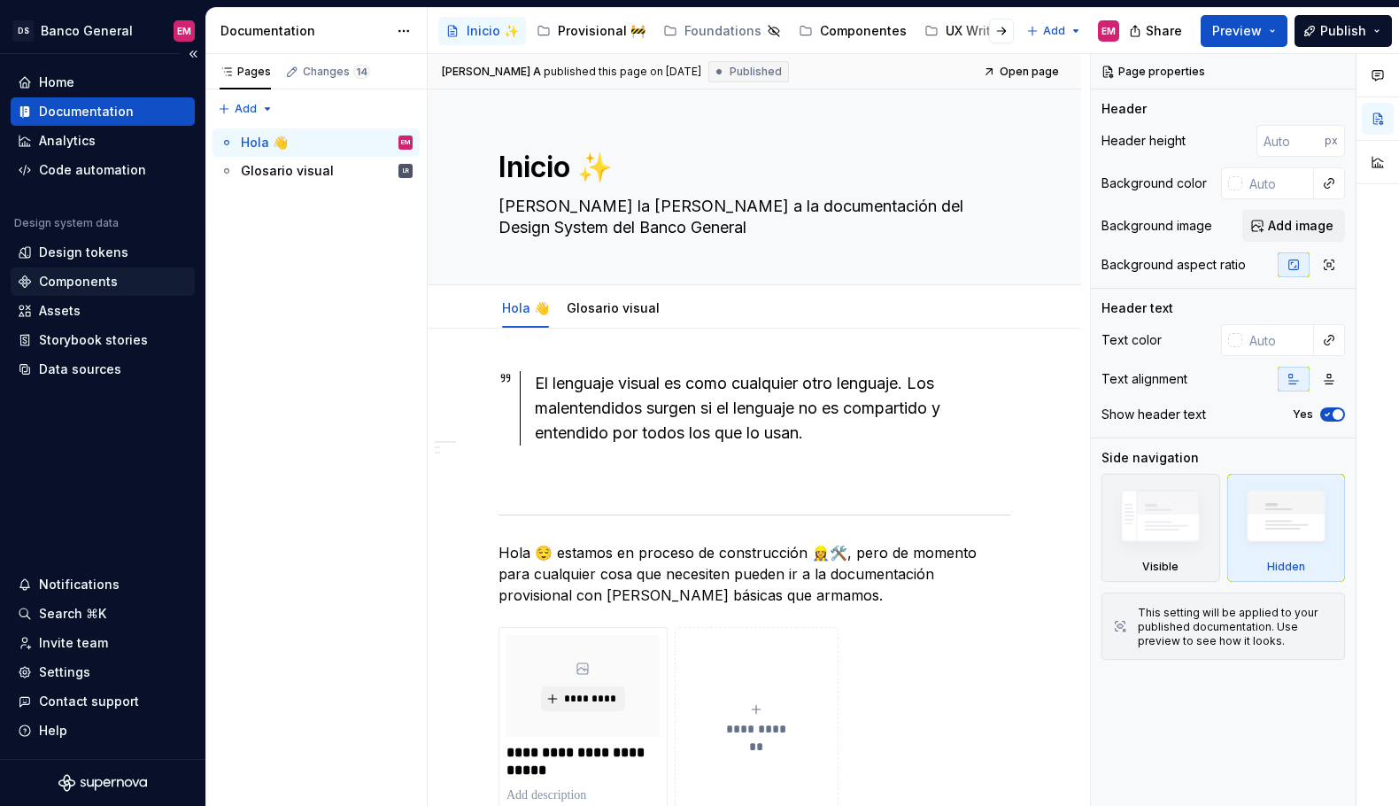
click at [89, 285] on div "Components" at bounding box center [78, 282] width 79 height 18
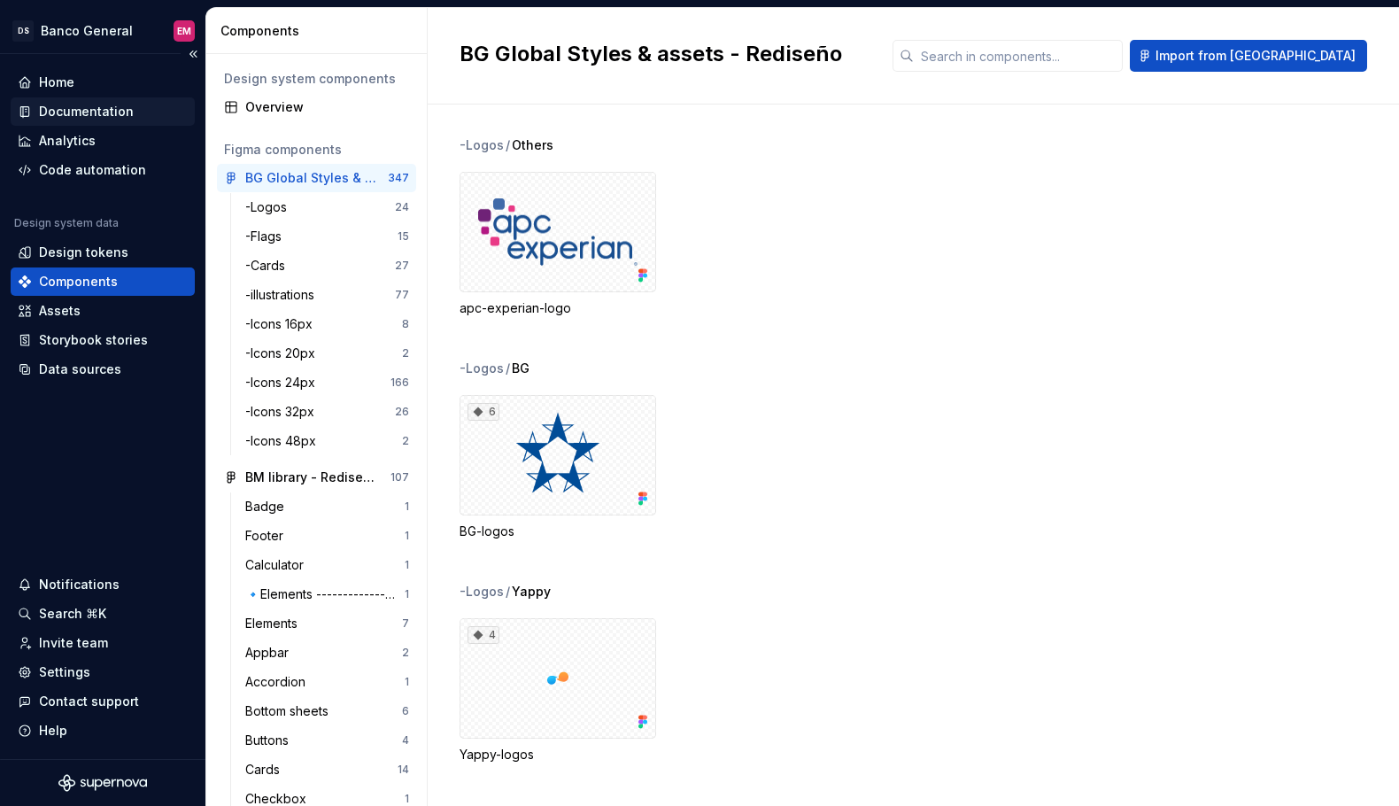
click at [81, 110] on div "Documentation" at bounding box center [86, 112] width 95 height 18
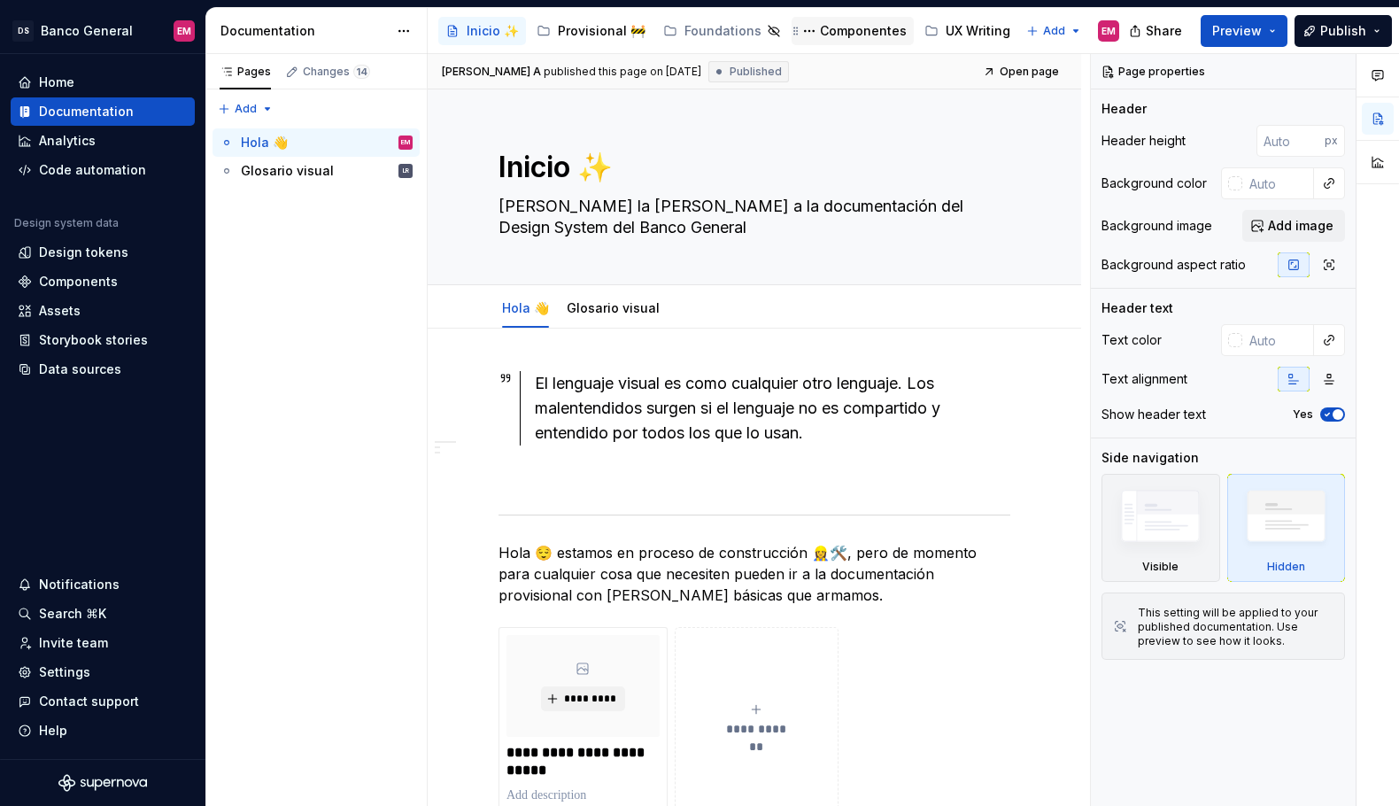
click at [835, 27] on div "Componentes" at bounding box center [863, 31] width 87 height 18
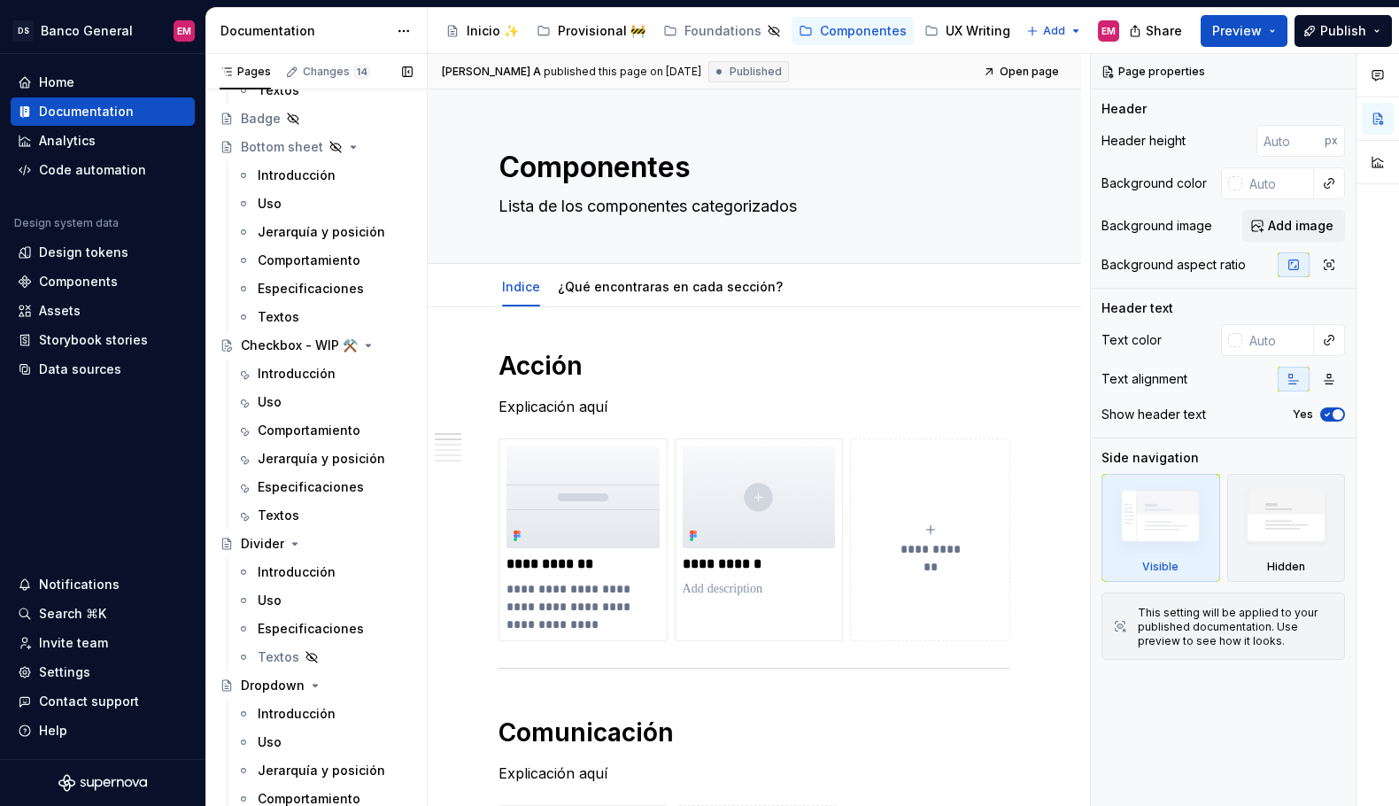
scroll to position [377, 0]
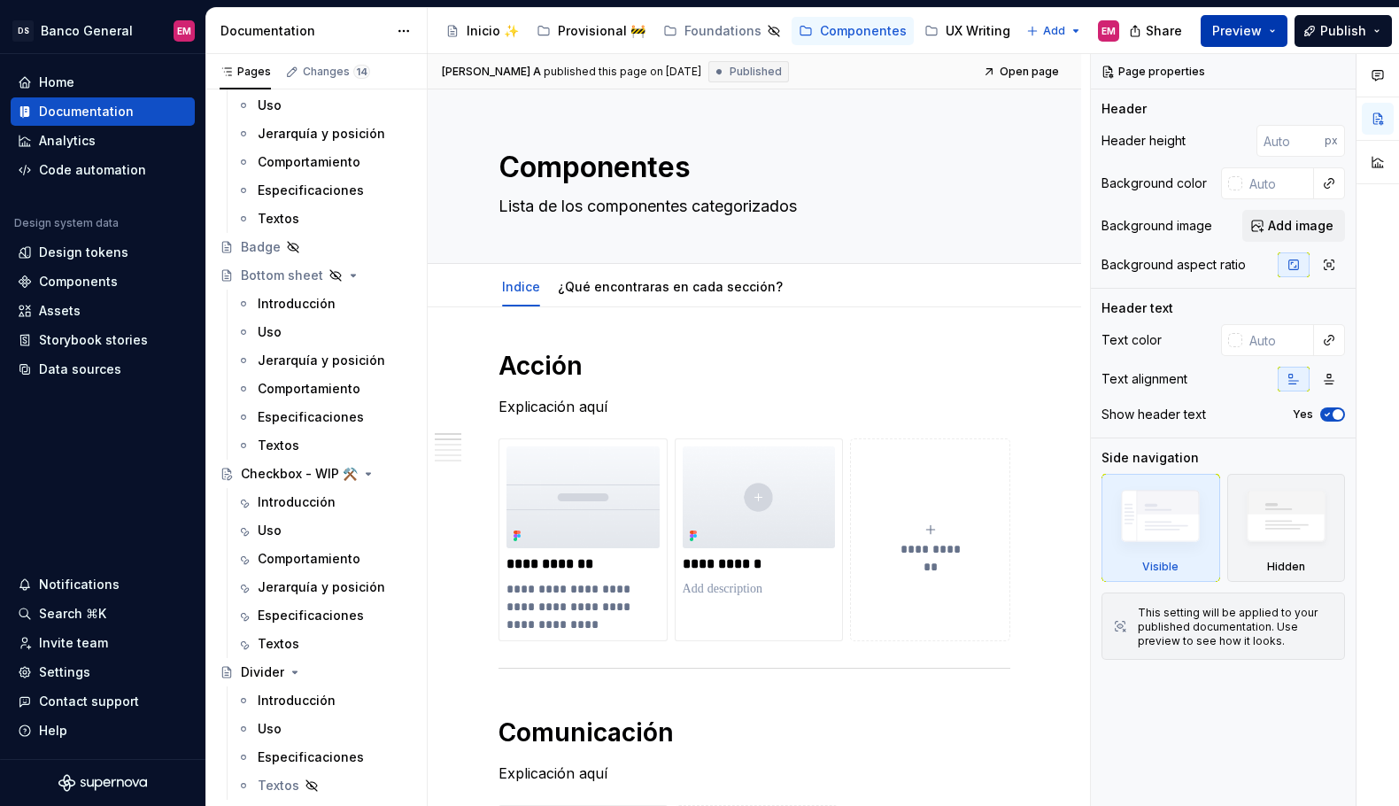
type textarea "*"
click at [1275, 28] on button "Preview" at bounding box center [1244, 31] width 87 height 32
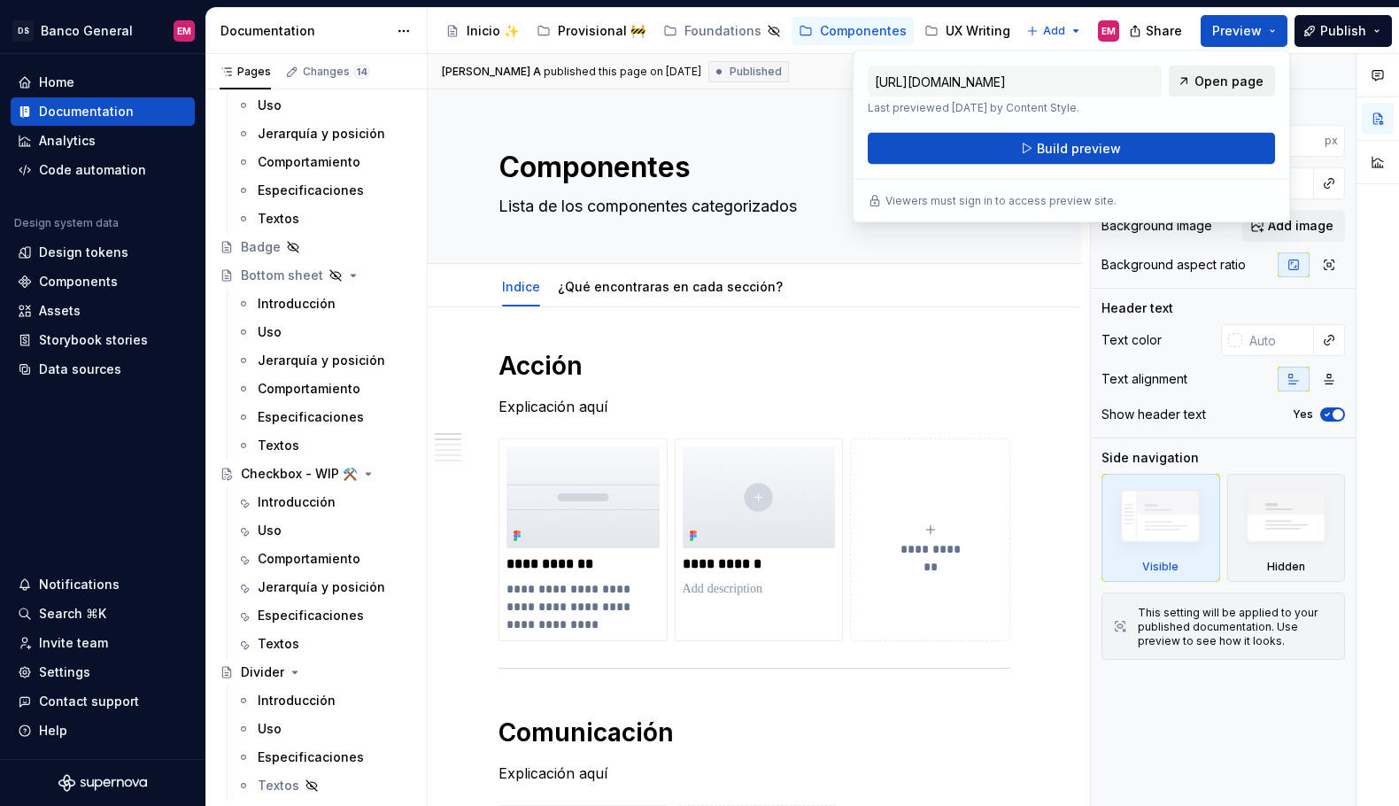
click at [1204, 78] on span "Open page" at bounding box center [1229, 82] width 69 height 18
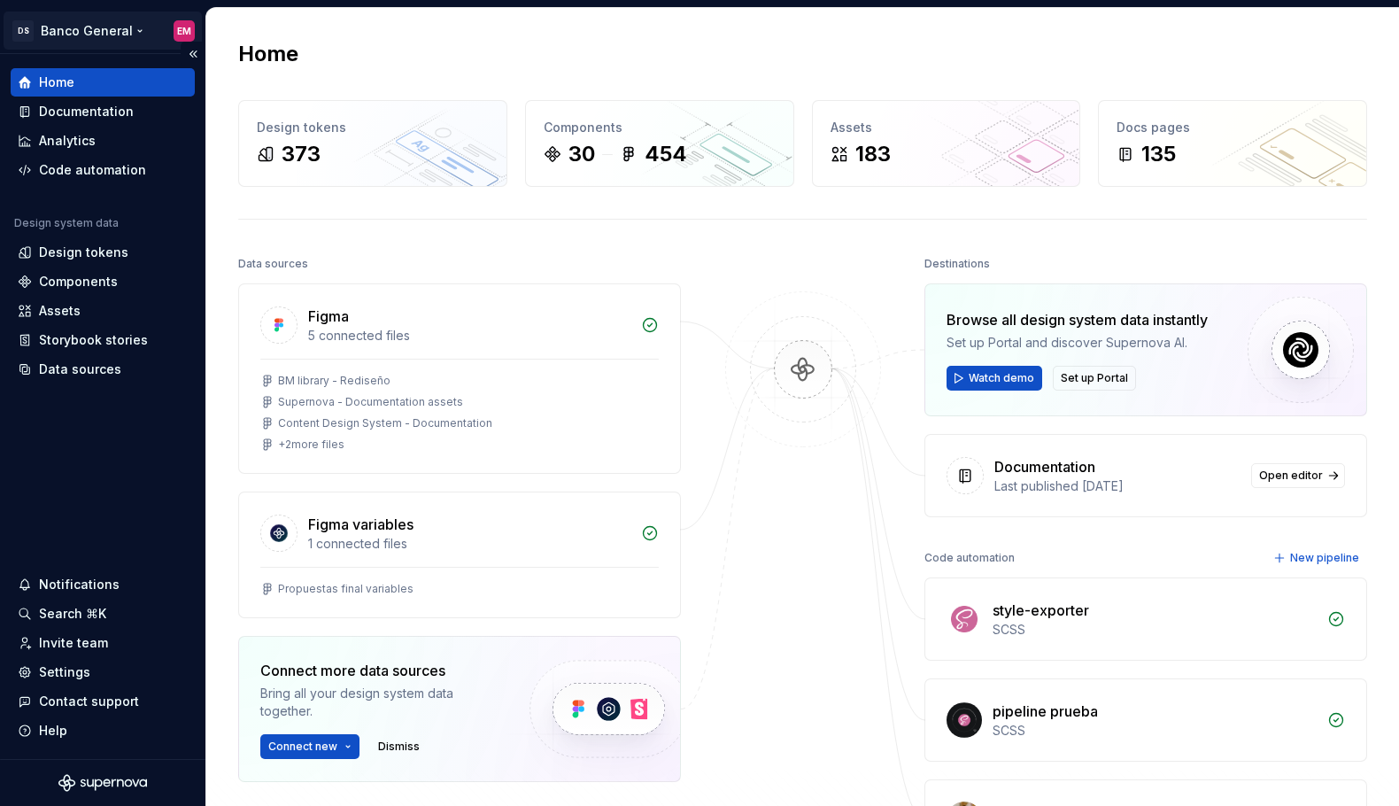
click at [99, 29] on html "DS Banco General EM Home Documentation Analytics Code automation Design system …" at bounding box center [699, 403] width 1399 height 806
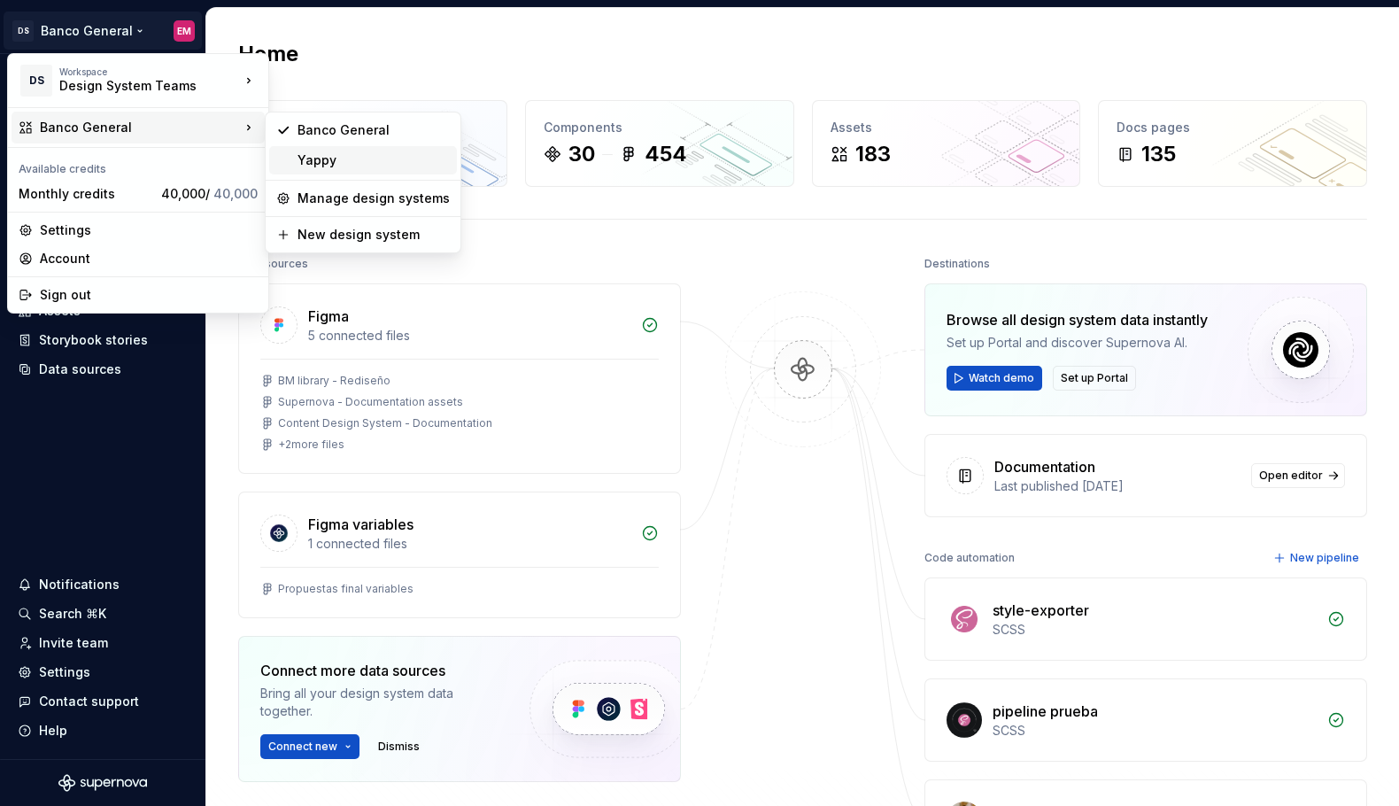
click at [314, 155] on div "Yappy" at bounding box center [374, 160] width 152 height 18
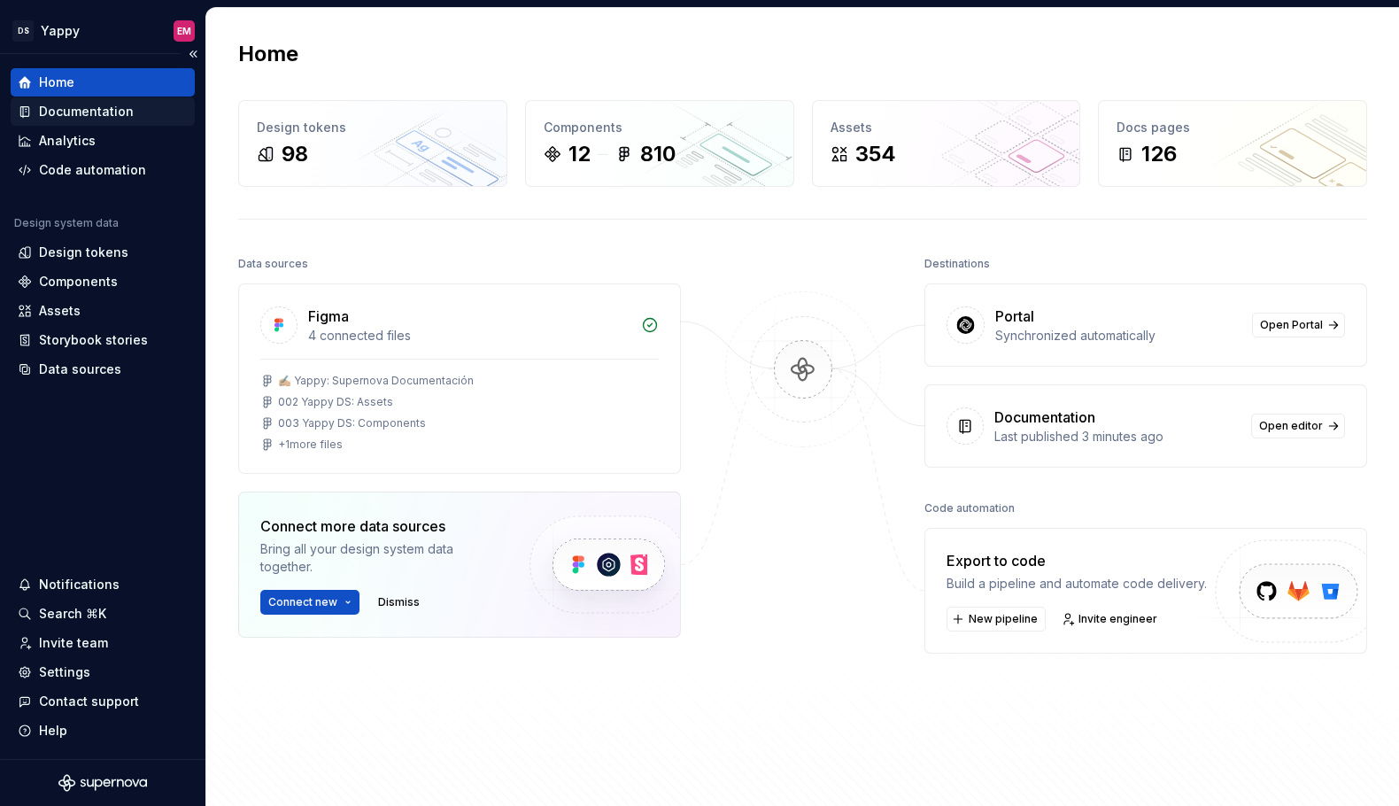
click at [100, 108] on div "Documentation" at bounding box center [86, 112] width 95 height 18
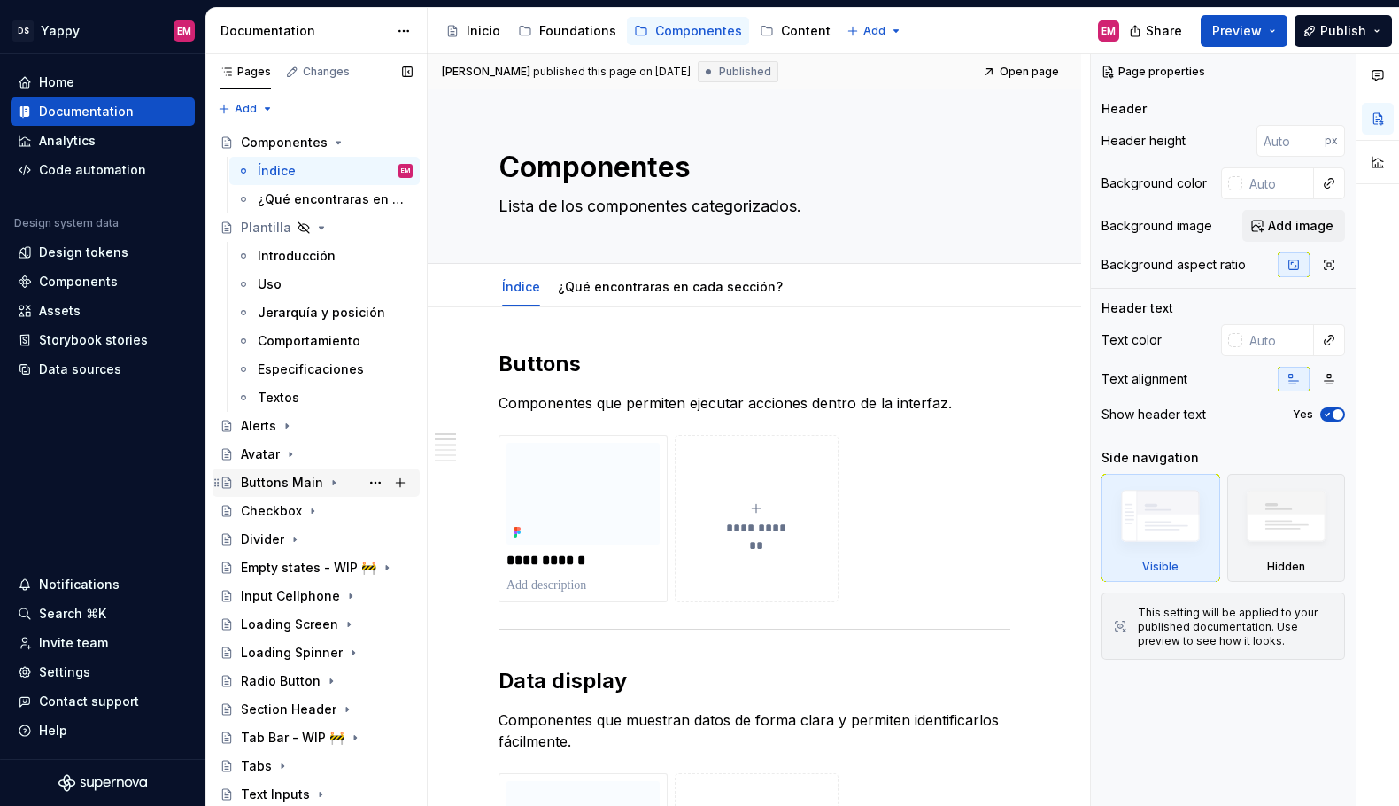
click at [286, 484] on div "Buttons Main" at bounding box center [282, 483] width 82 height 18
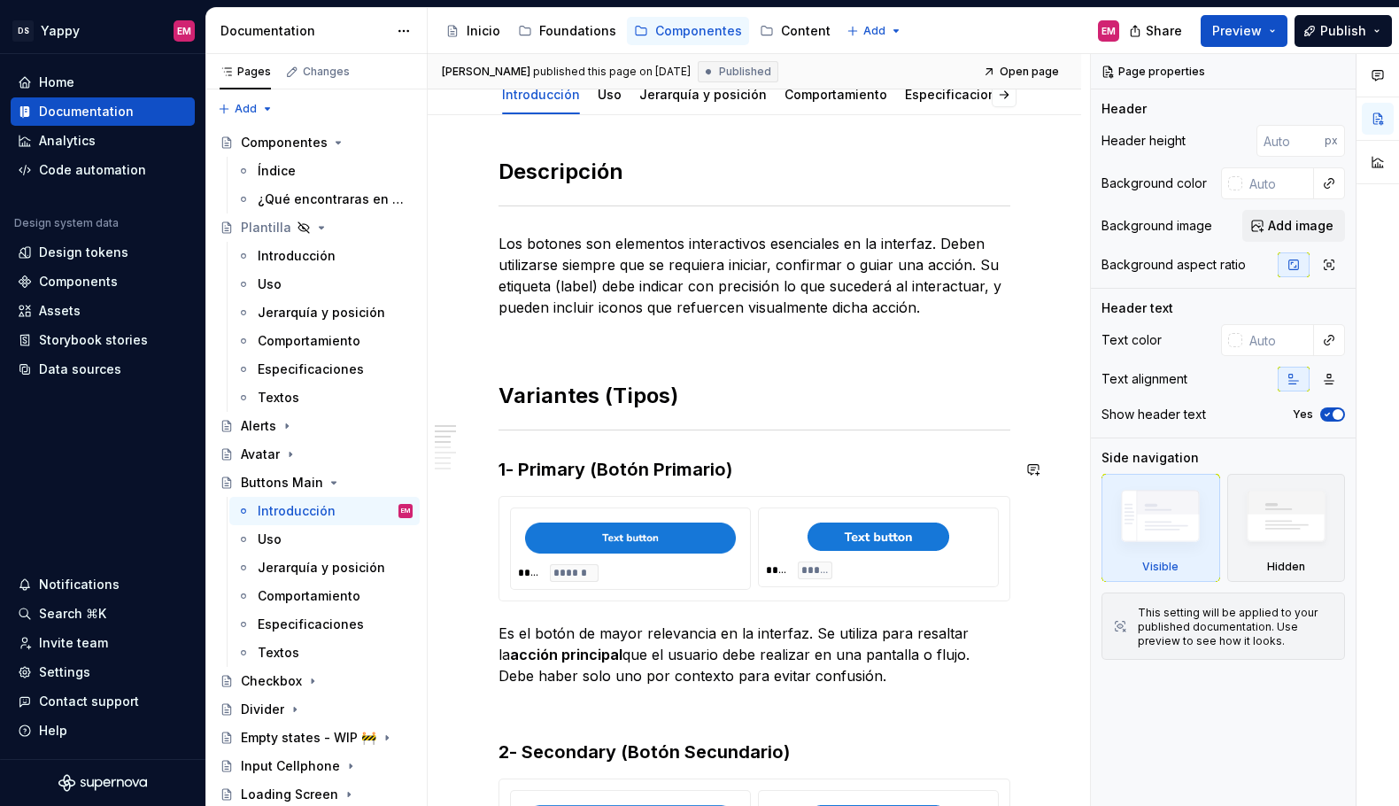
scroll to position [124, 0]
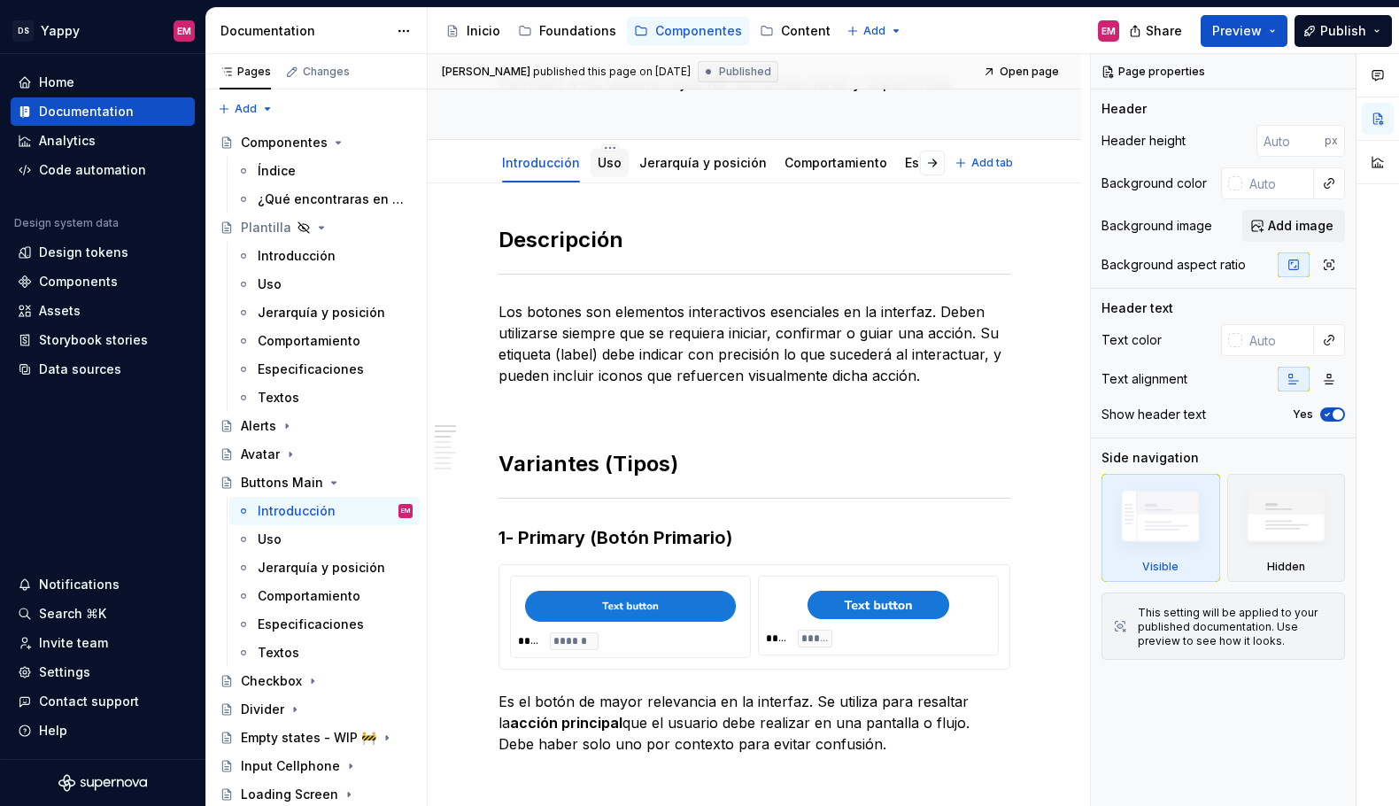
click at [610, 171] on div "Uso" at bounding box center [610, 163] width 24 height 18
click at [609, 158] on link "Uso" at bounding box center [610, 162] width 24 height 15
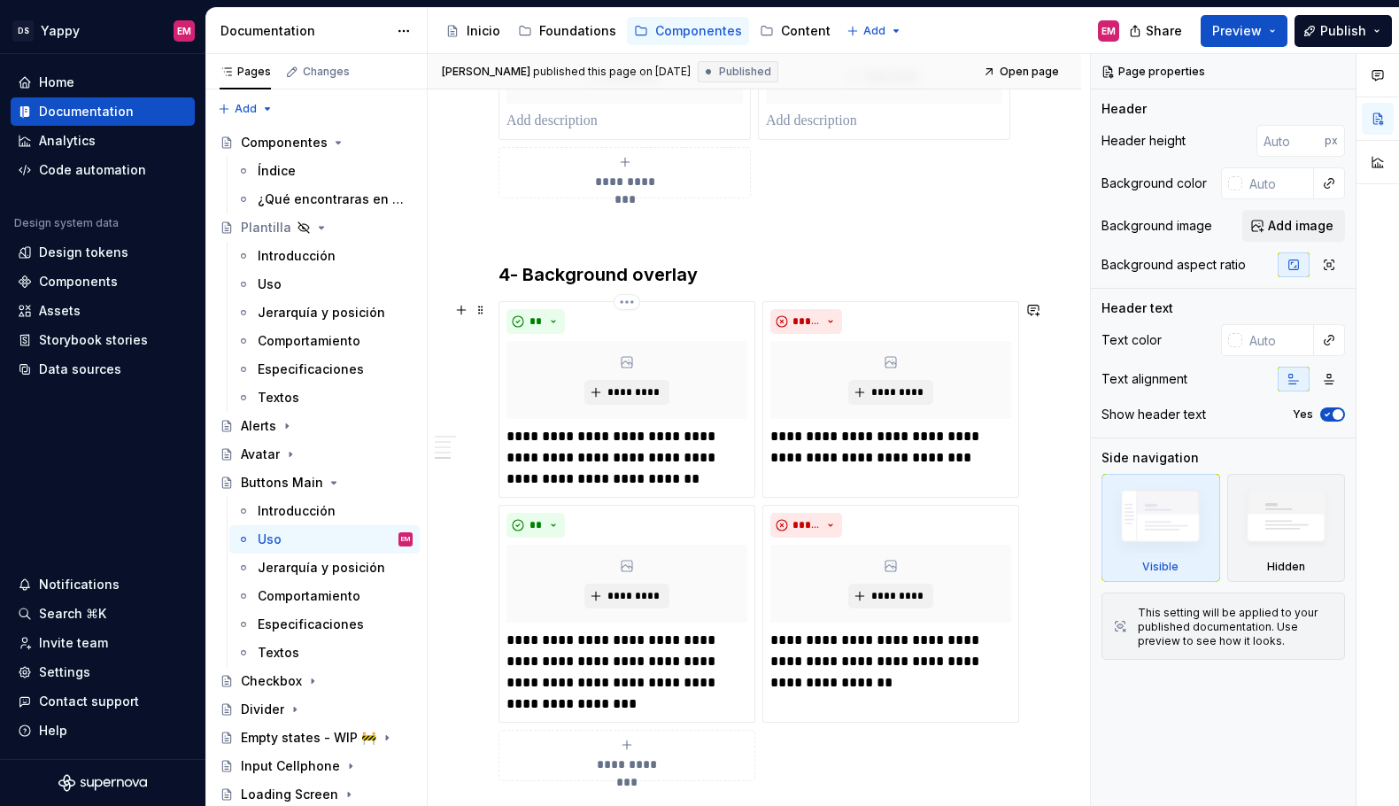
scroll to position [1454, 0]
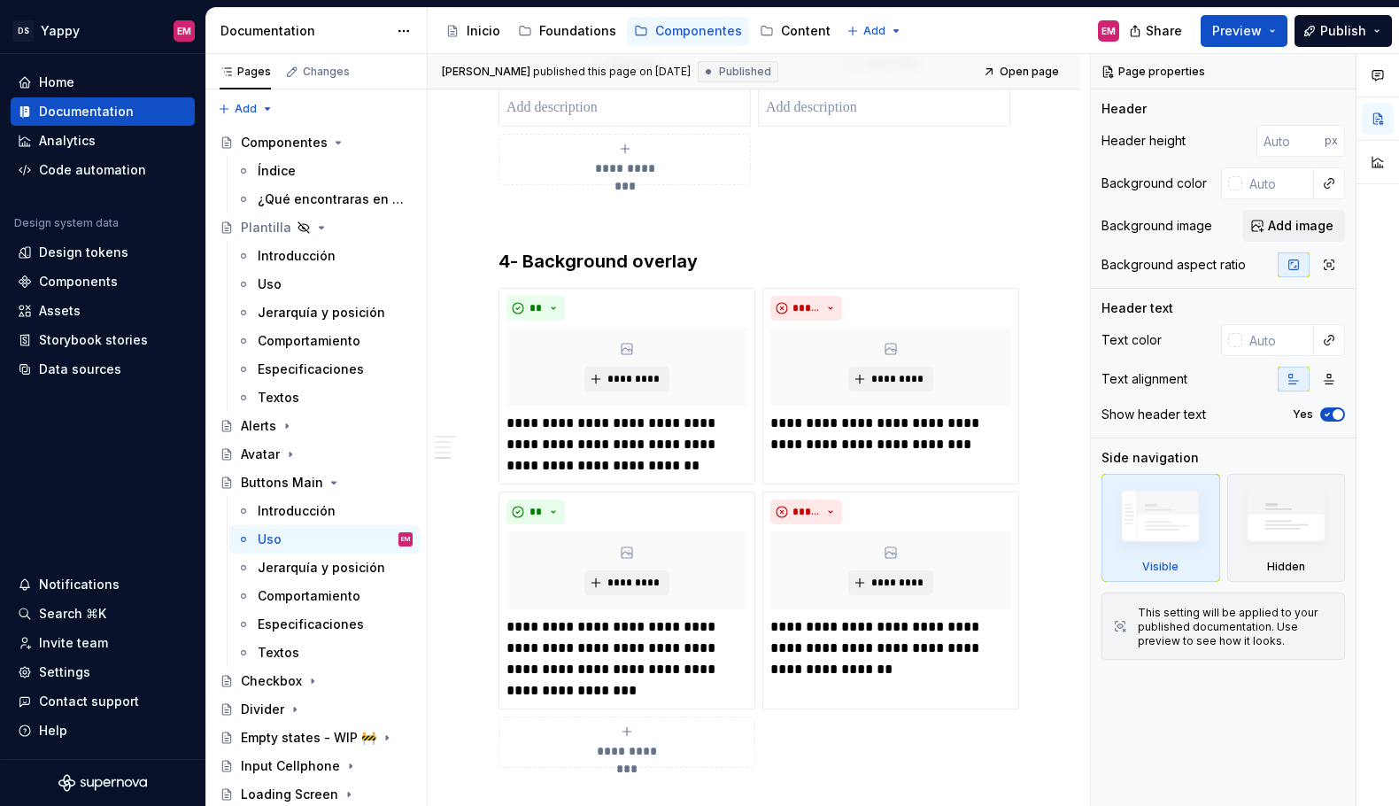
type textarea "*"
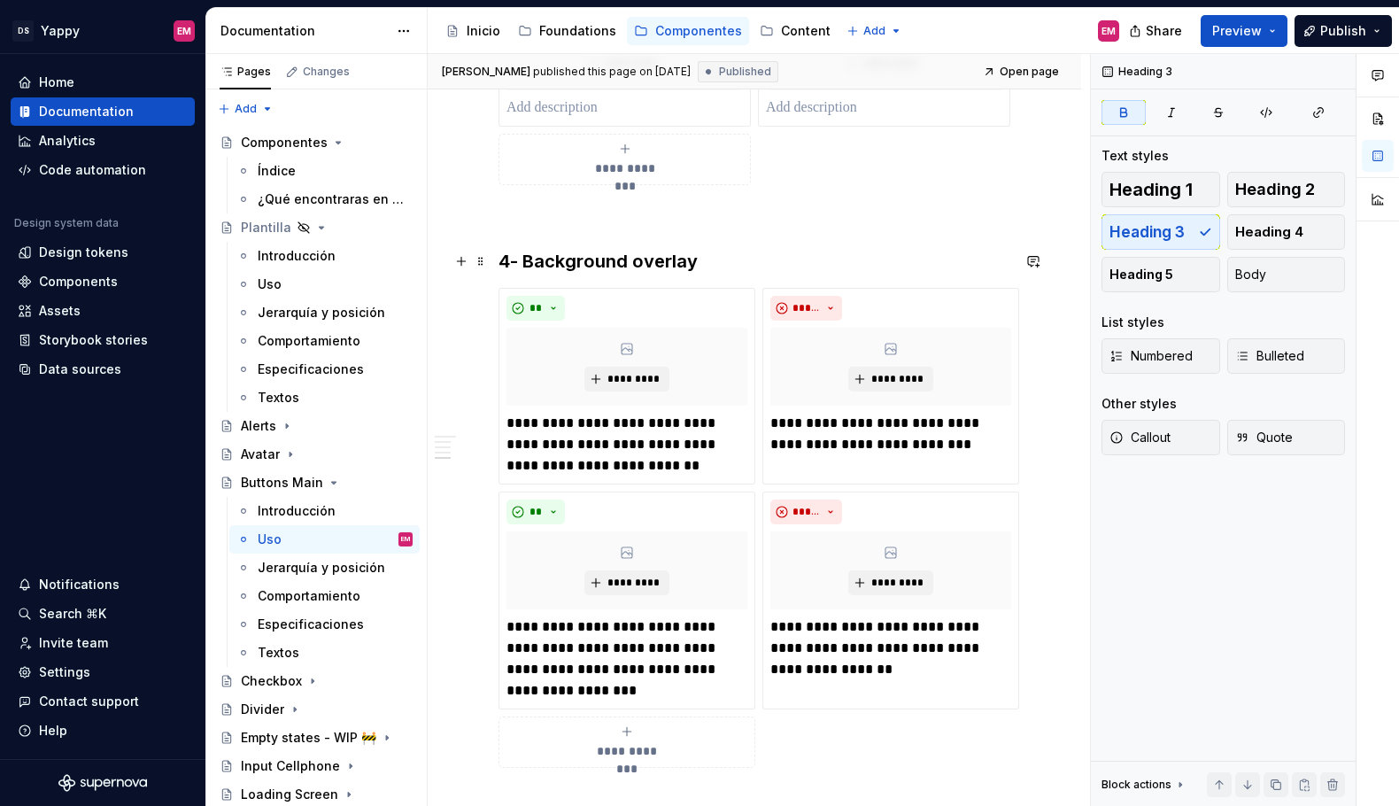
click at [520, 253] on strong "4- Background overlay" at bounding box center [598, 261] width 199 height 21
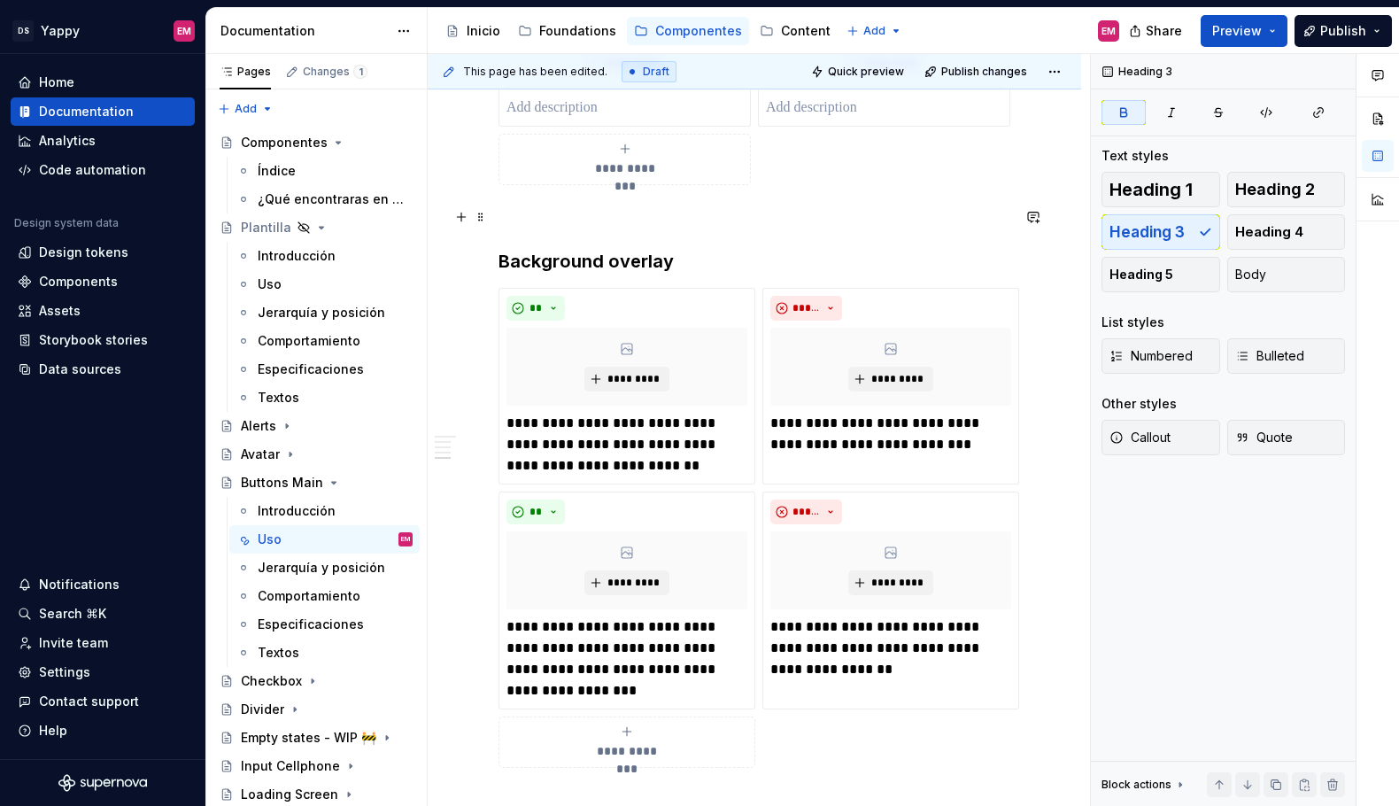
click at [522, 218] on p at bounding box center [755, 216] width 512 height 21
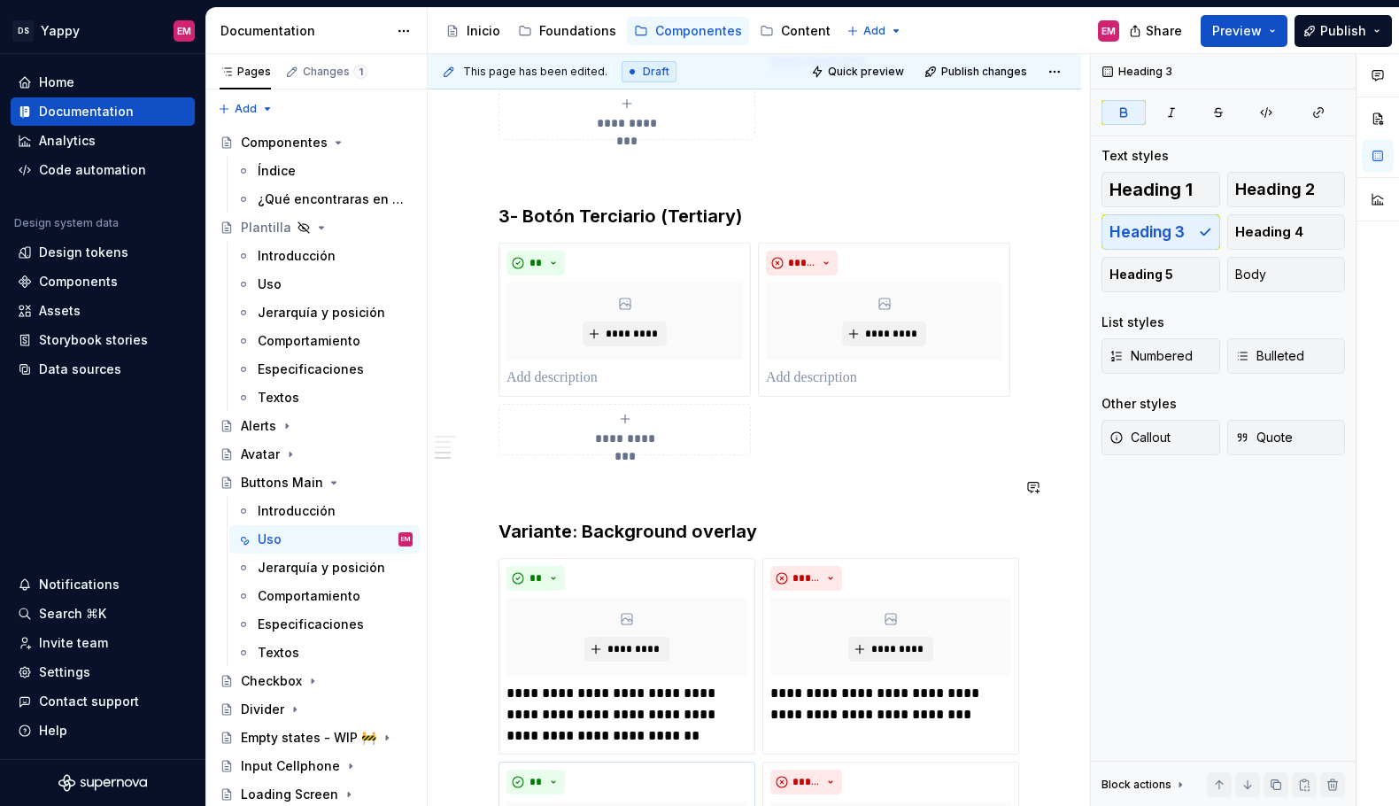
scroll to position [1109, 0]
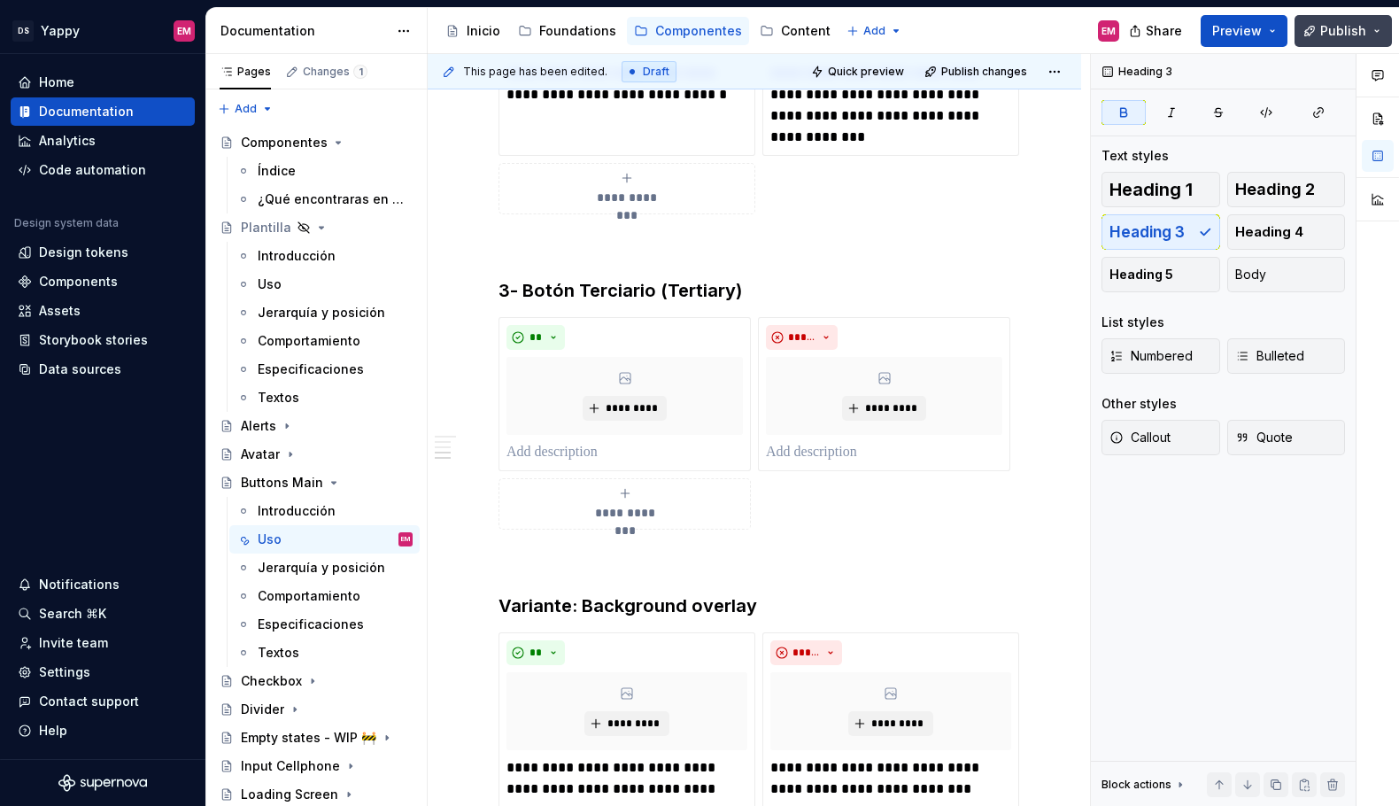
click at [1336, 30] on span "Publish" at bounding box center [1344, 31] width 46 height 18
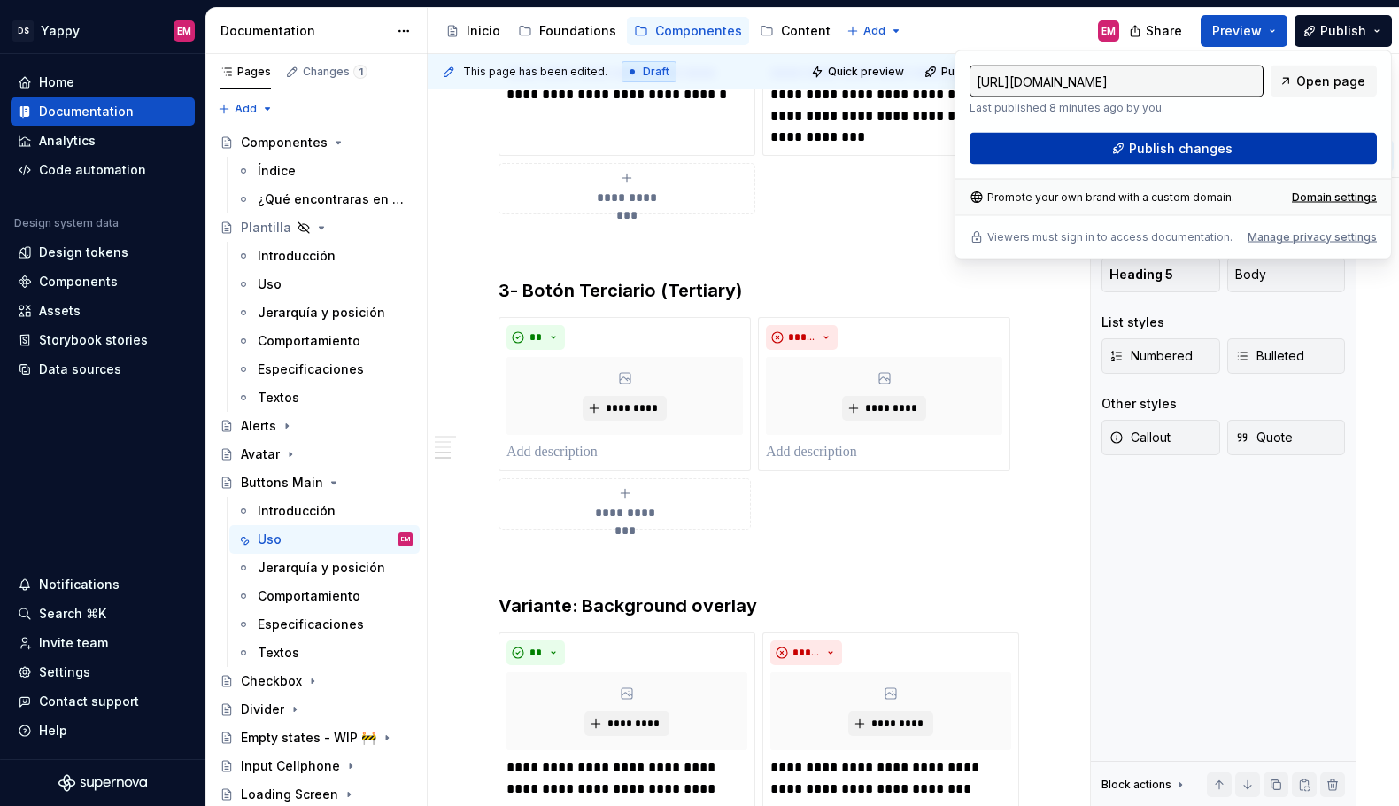
click at [1154, 142] on span "Publish changes" at bounding box center [1181, 149] width 104 height 18
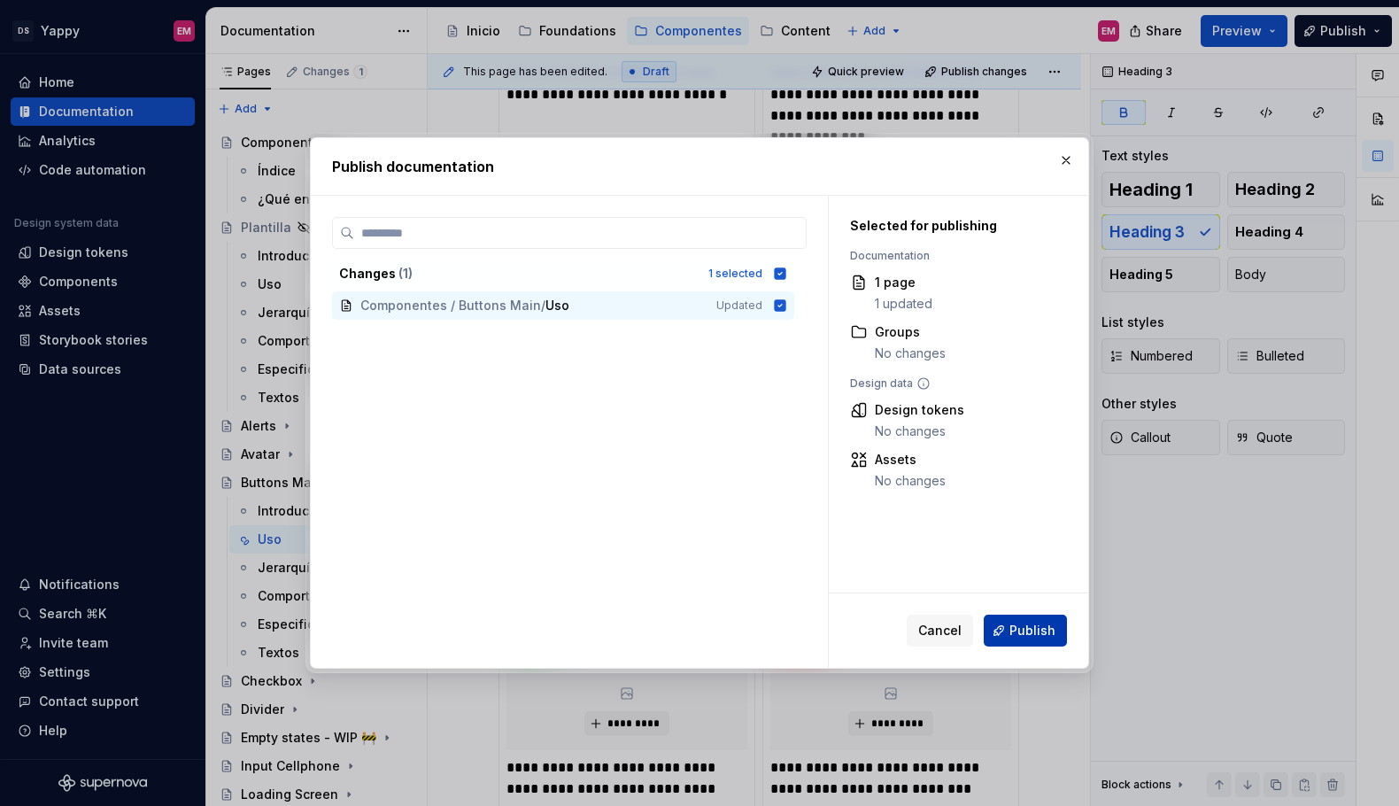
click at [1050, 624] on span "Publish" at bounding box center [1033, 631] width 46 height 18
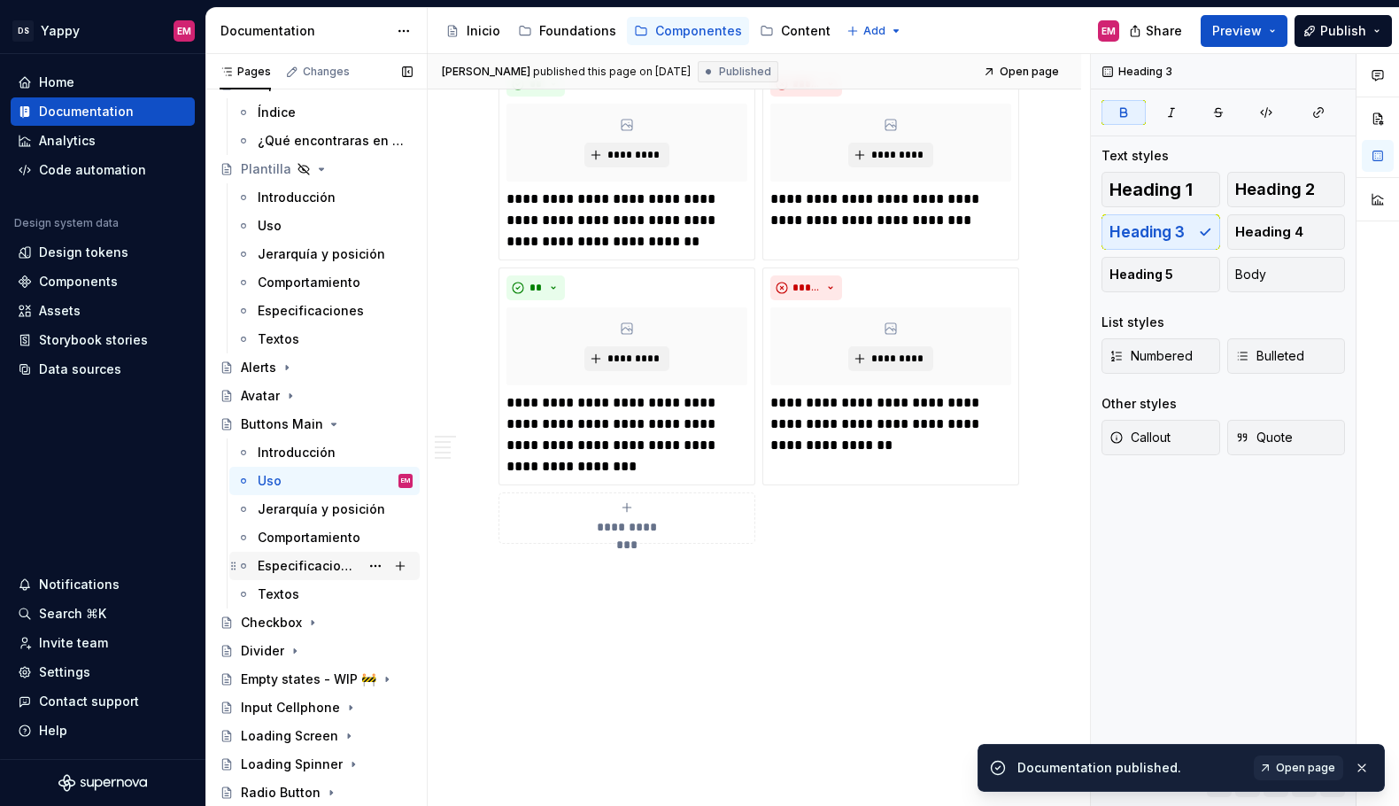
scroll to position [0, 0]
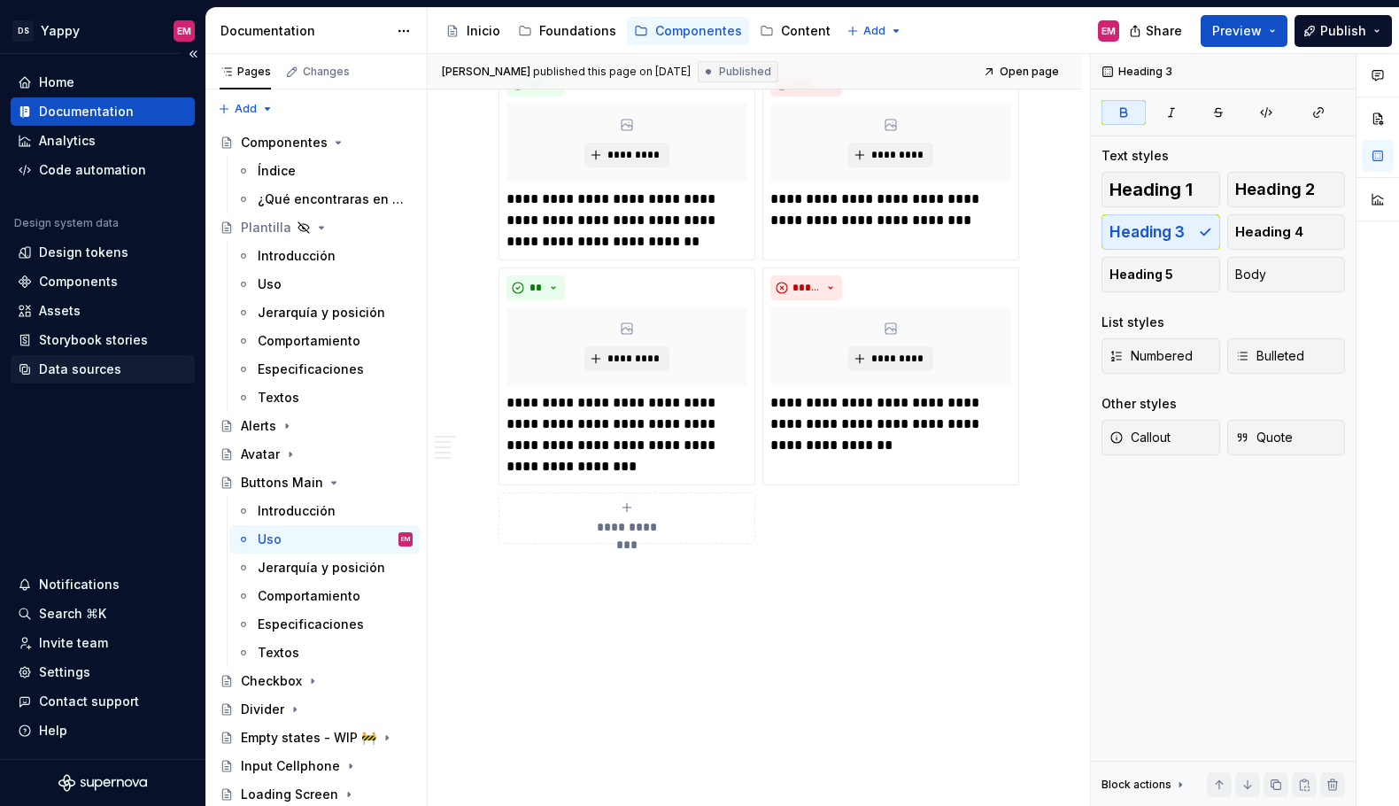
click at [69, 376] on div "Data sources" at bounding box center [80, 370] width 82 height 18
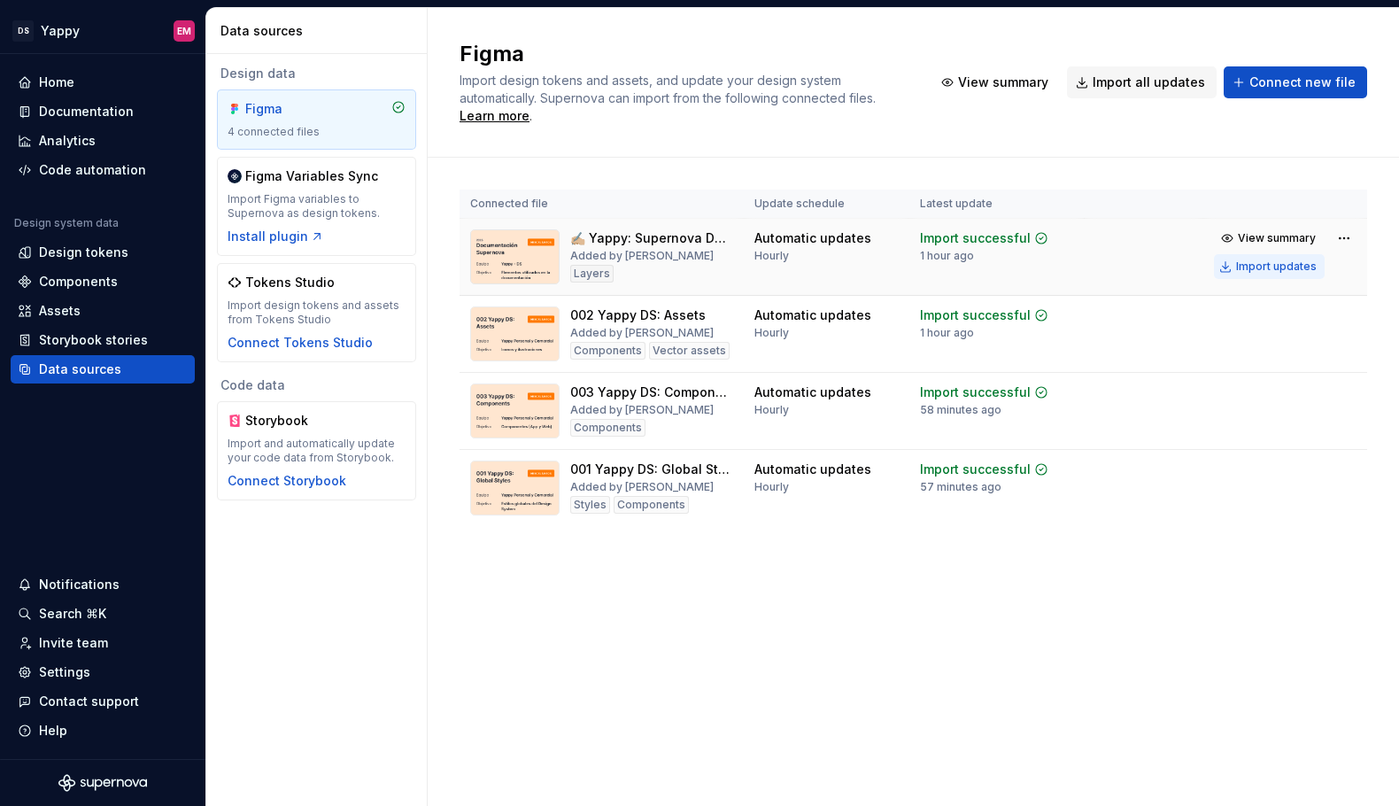
click at [1233, 254] on button "Import updates" at bounding box center [1269, 266] width 111 height 25
click at [1240, 337] on div "Import updates" at bounding box center [1277, 344] width 81 height 14
click at [1234, 408] on button "Import updates" at bounding box center [1269, 420] width 111 height 25
click at [1239, 485] on button "Import updates" at bounding box center [1269, 497] width 111 height 25
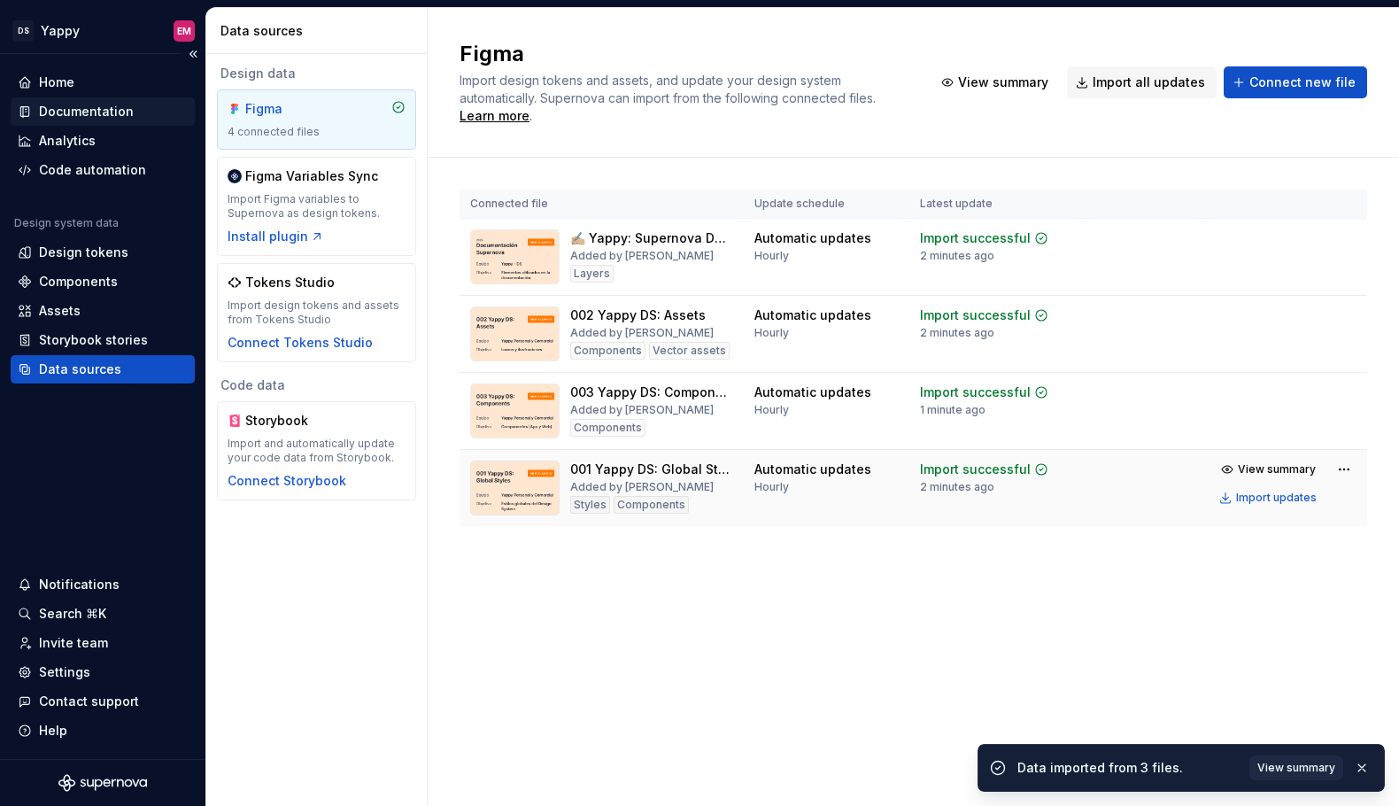
click at [63, 110] on div "Documentation" at bounding box center [86, 112] width 95 height 18
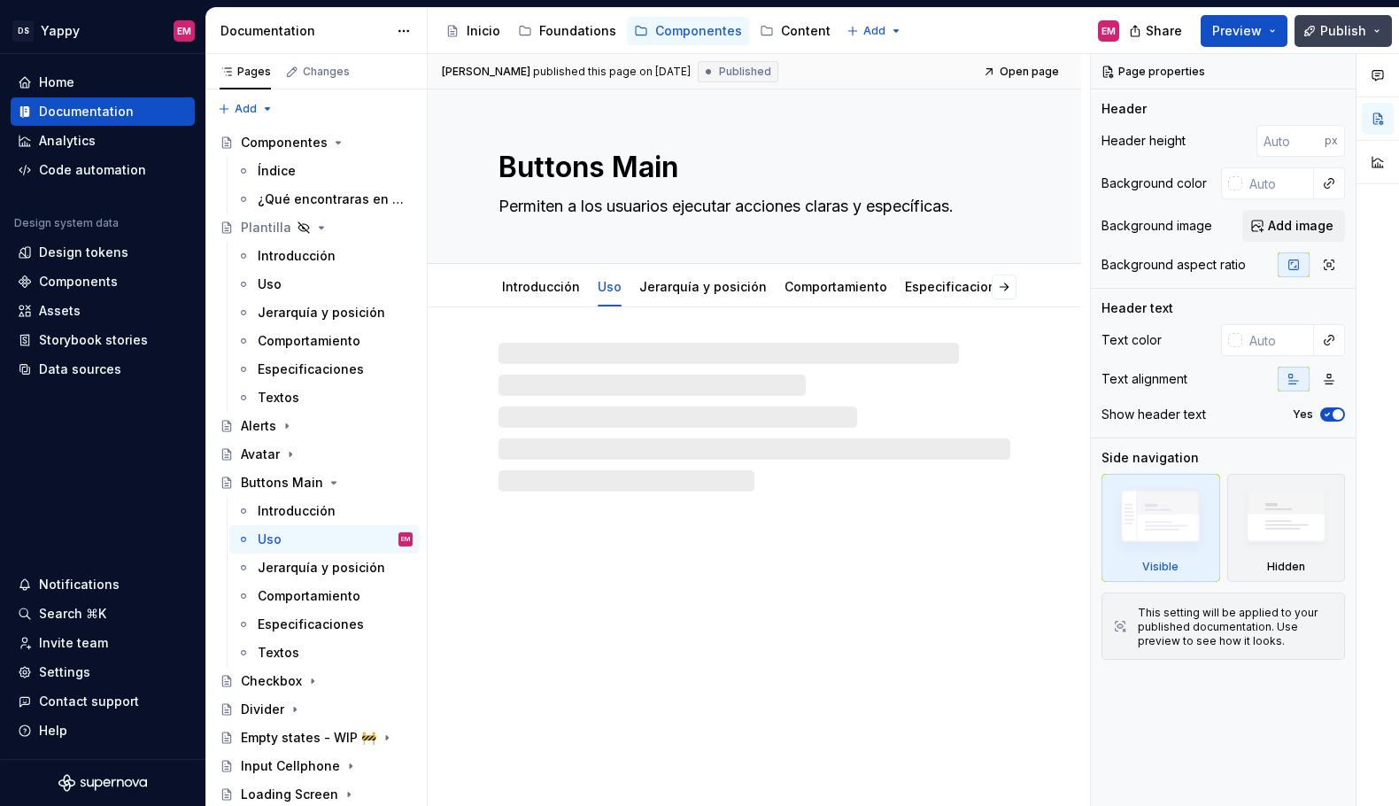
click at [1306, 33] on button "Publish" at bounding box center [1343, 31] width 97 height 32
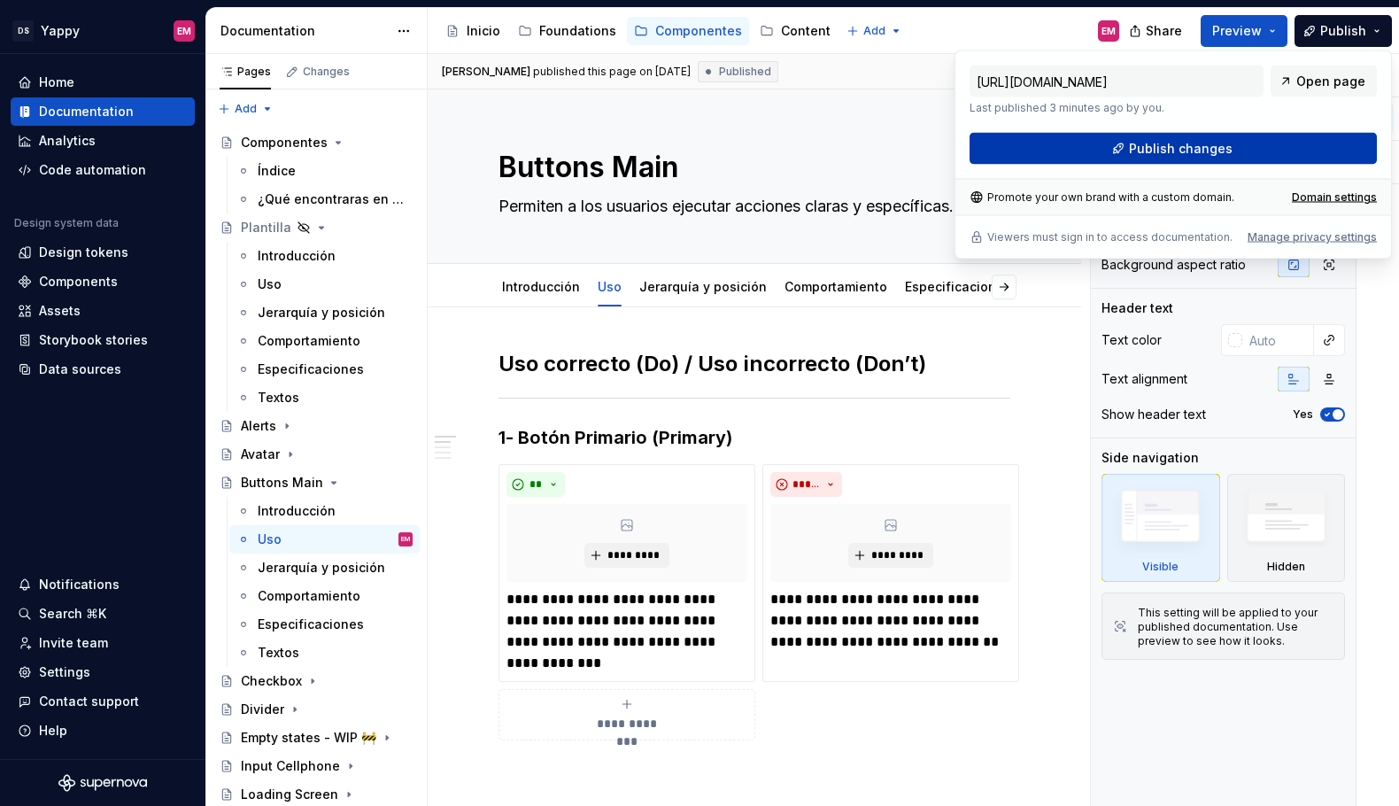
click at [1074, 144] on button "Publish changes" at bounding box center [1173, 149] width 407 height 32
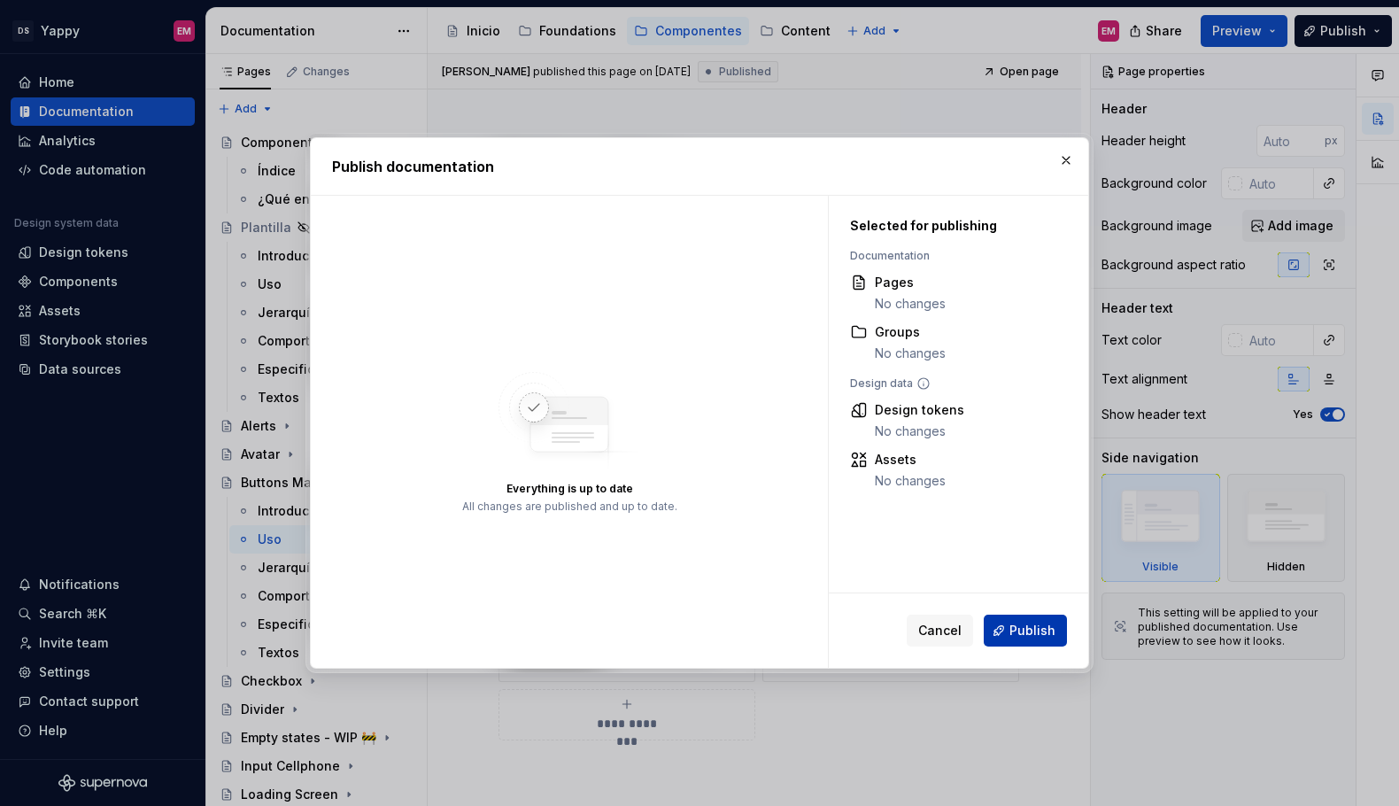
click at [1049, 616] on button "Publish" at bounding box center [1025, 631] width 83 height 32
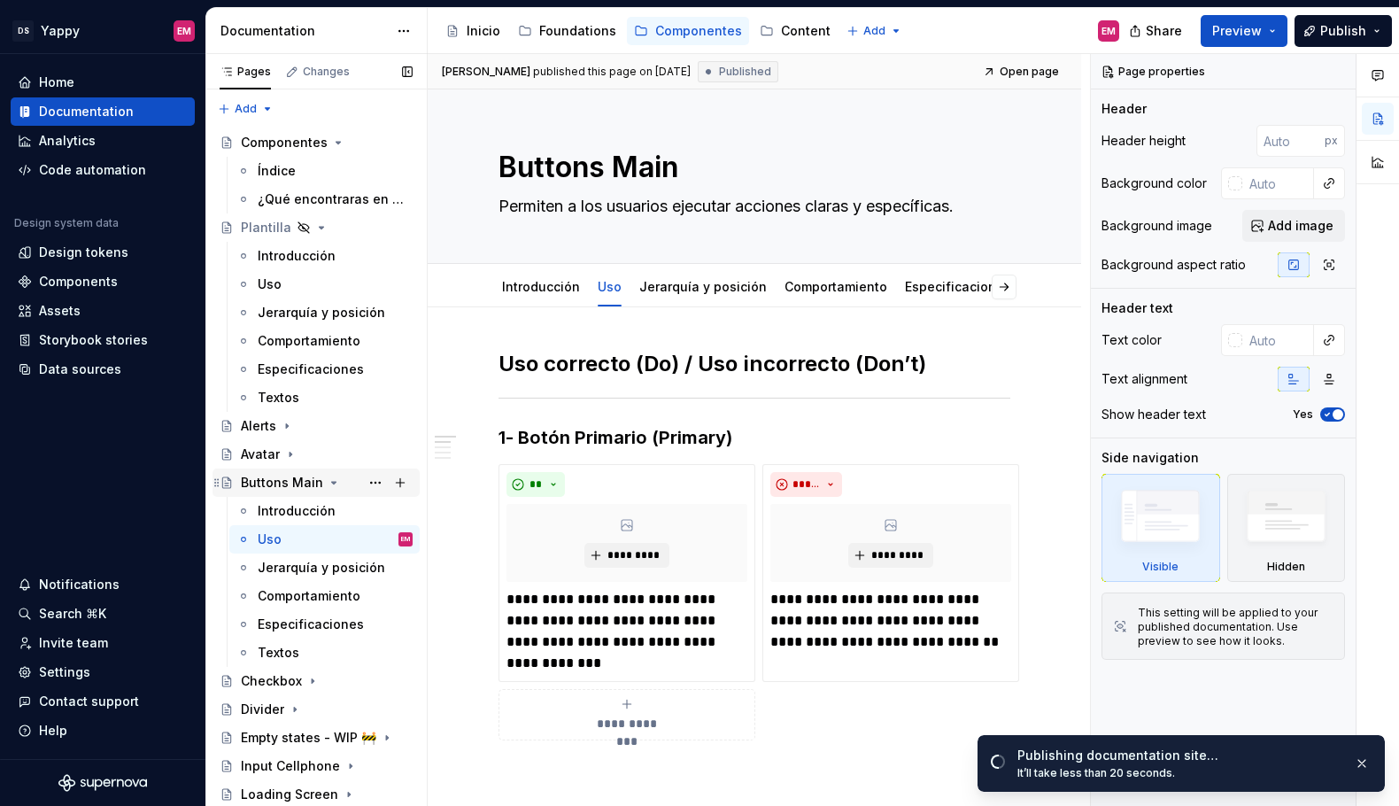
click at [327, 483] on icon "Page tree" at bounding box center [334, 483] width 14 height 14
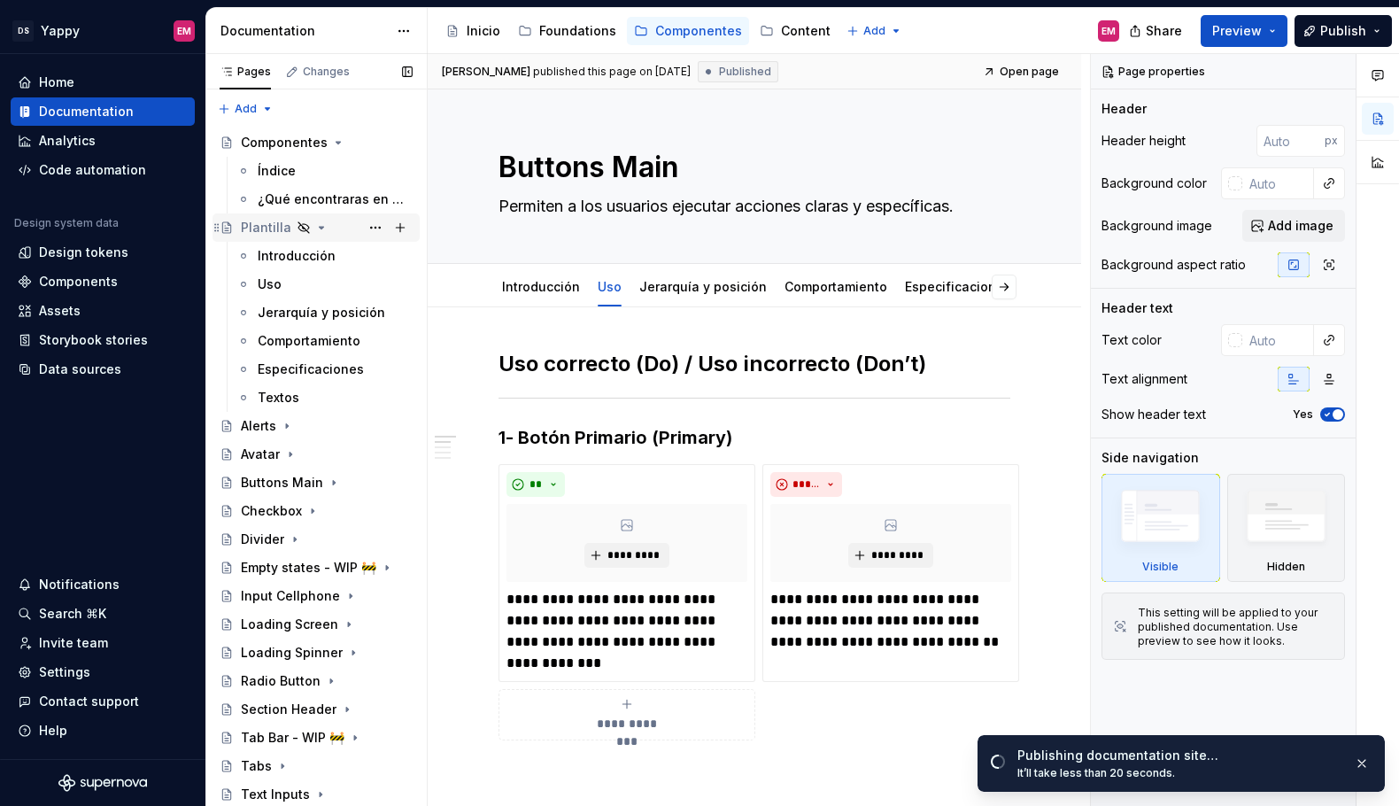
click at [314, 229] on icon "Page tree" at bounding box center [321, 228] width 14 height 14
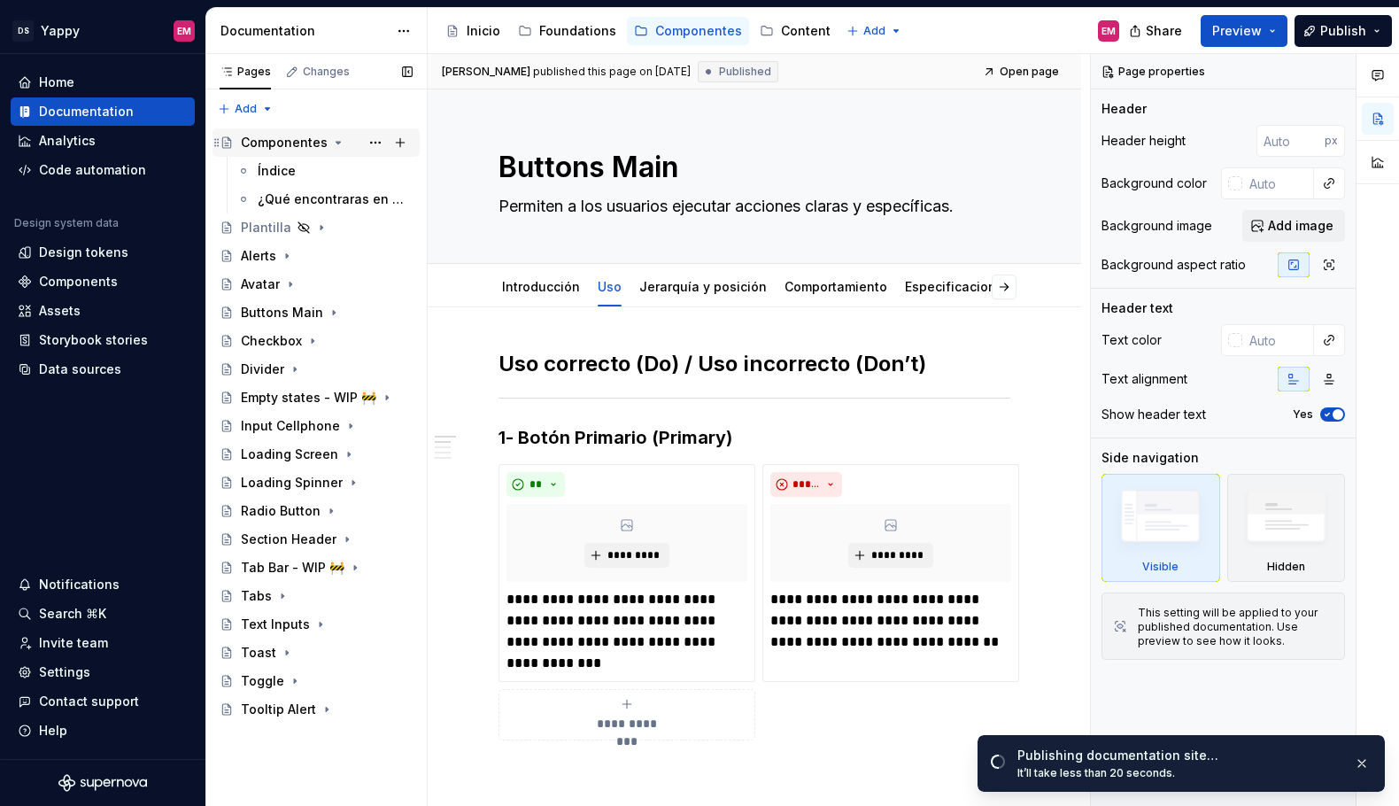
click at [337, 143] on icon "Page tree" at bounding box center [339, 143] width 4 height 2
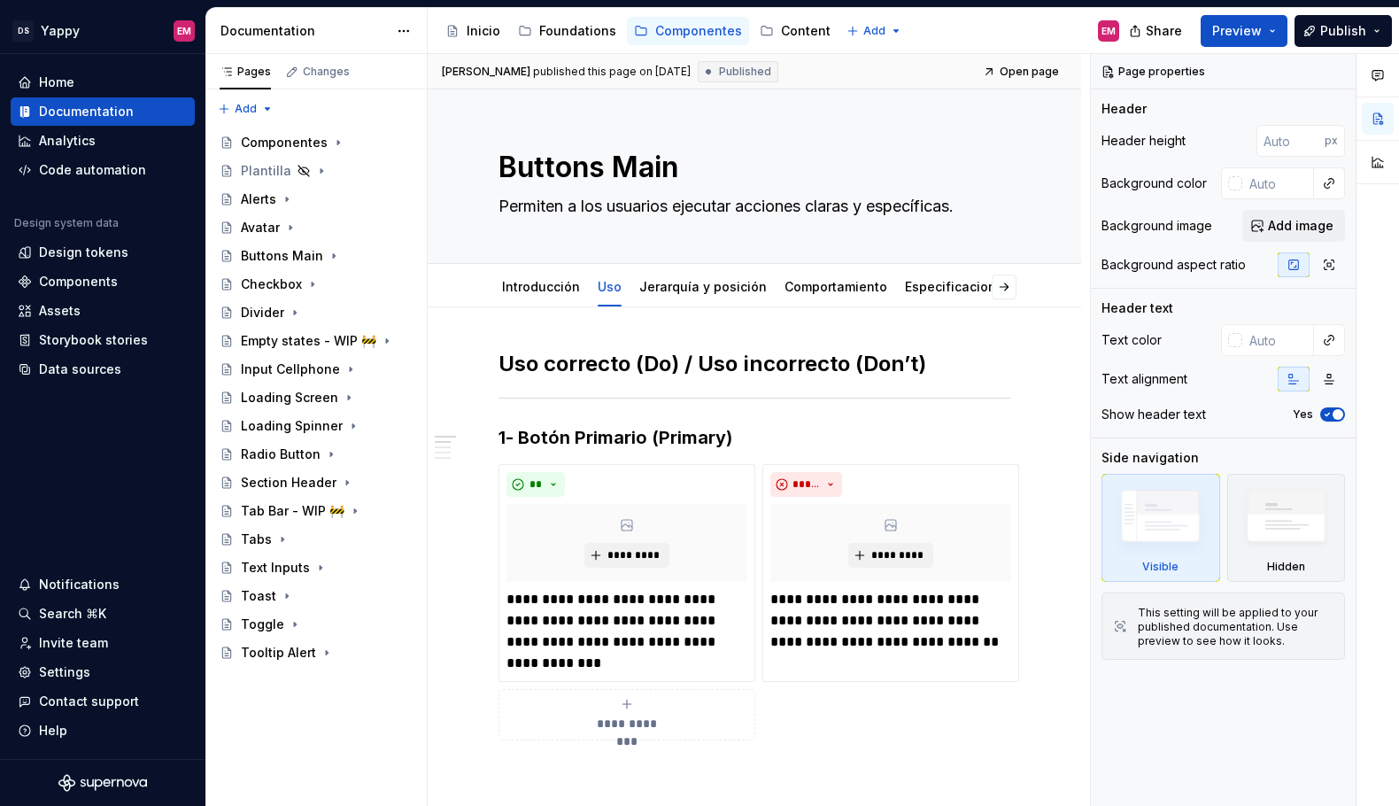
type textarea "*"
